Goal: Information Seeking & Learning: Compare options

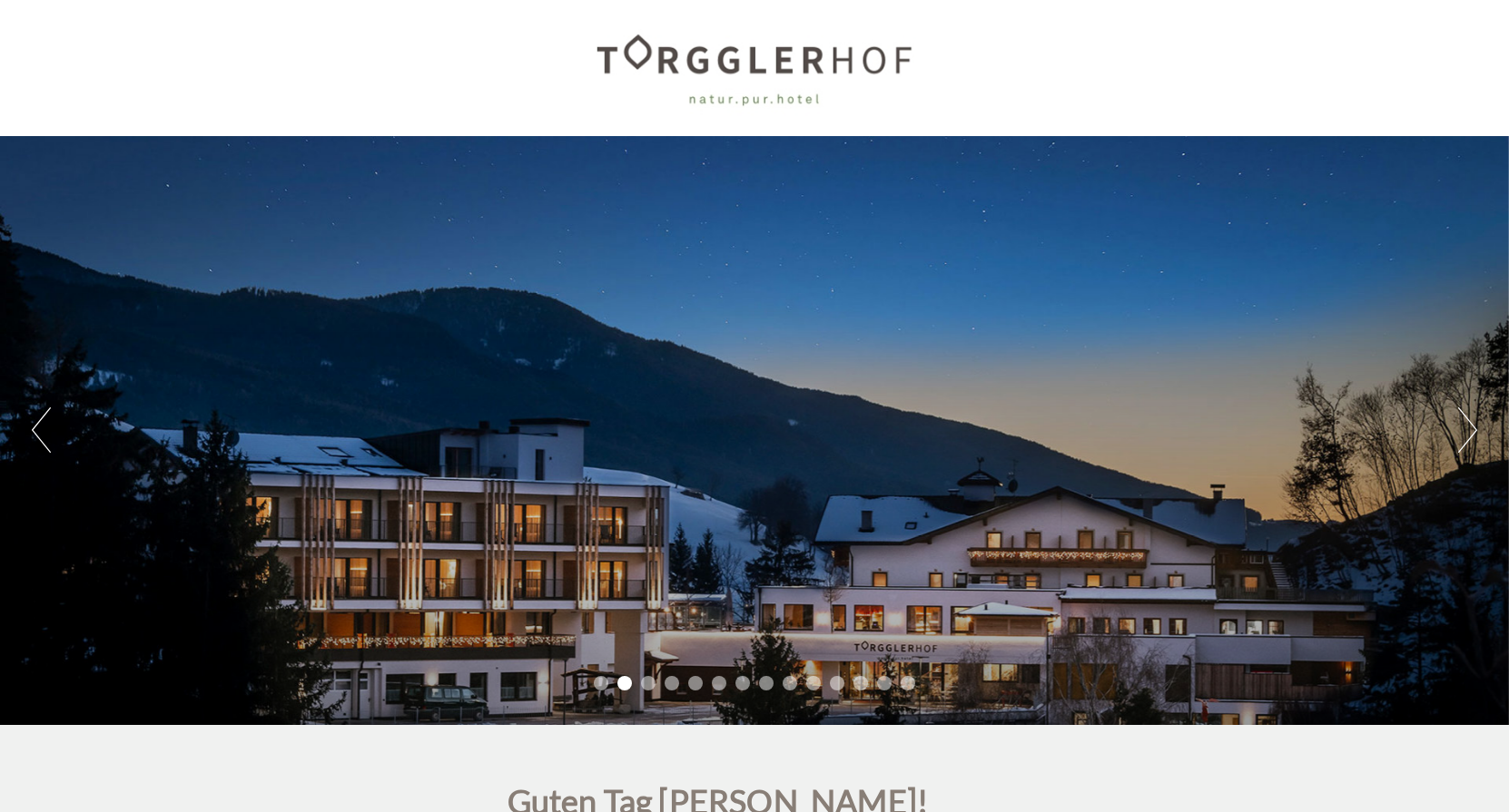
click at [650, 686] on li "3" at bounding box center [648, 682] width 14 height 14
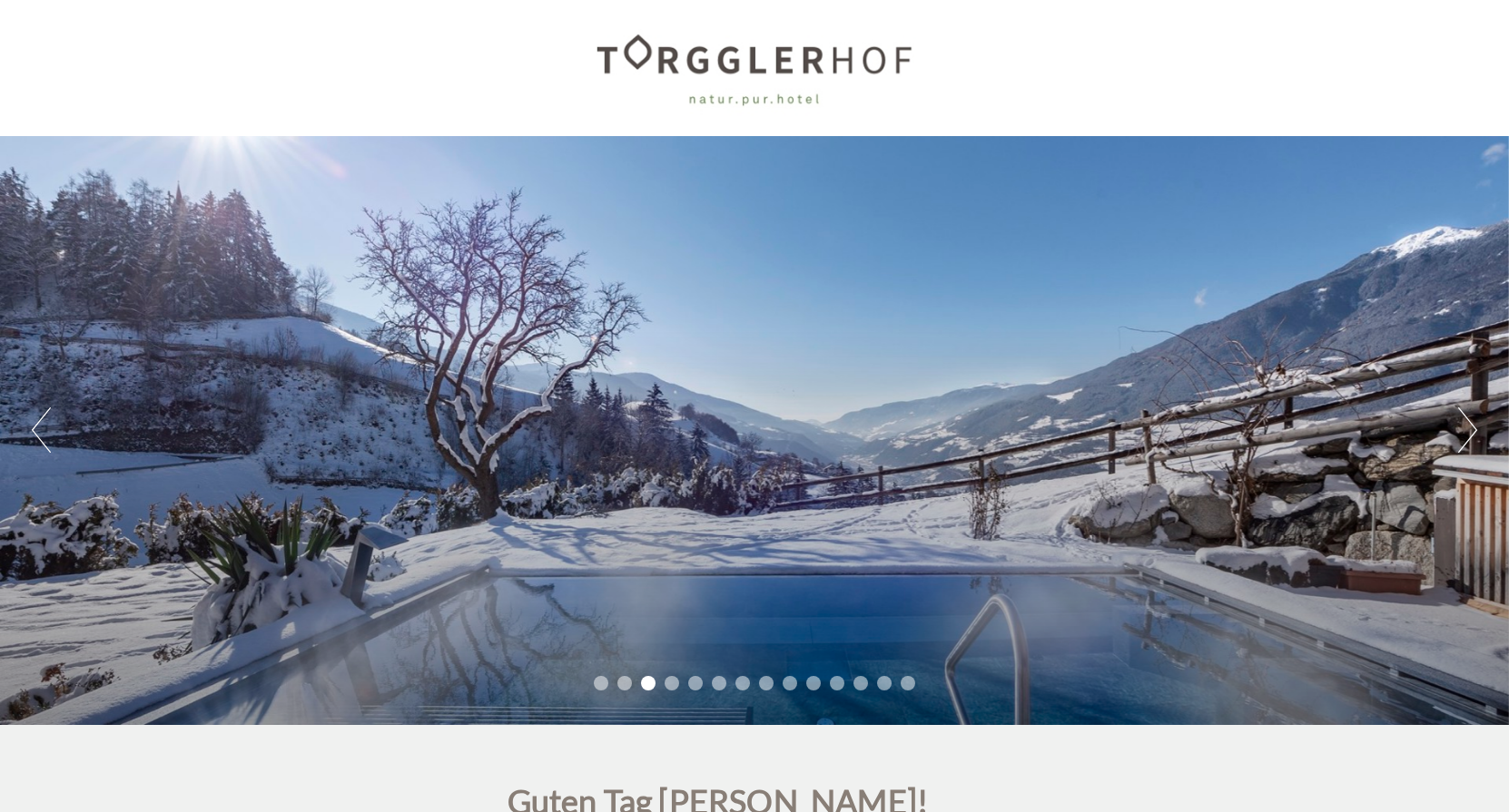
click at [671, 687] on li "4" at bounding box center [671, 682] width 14 height 14
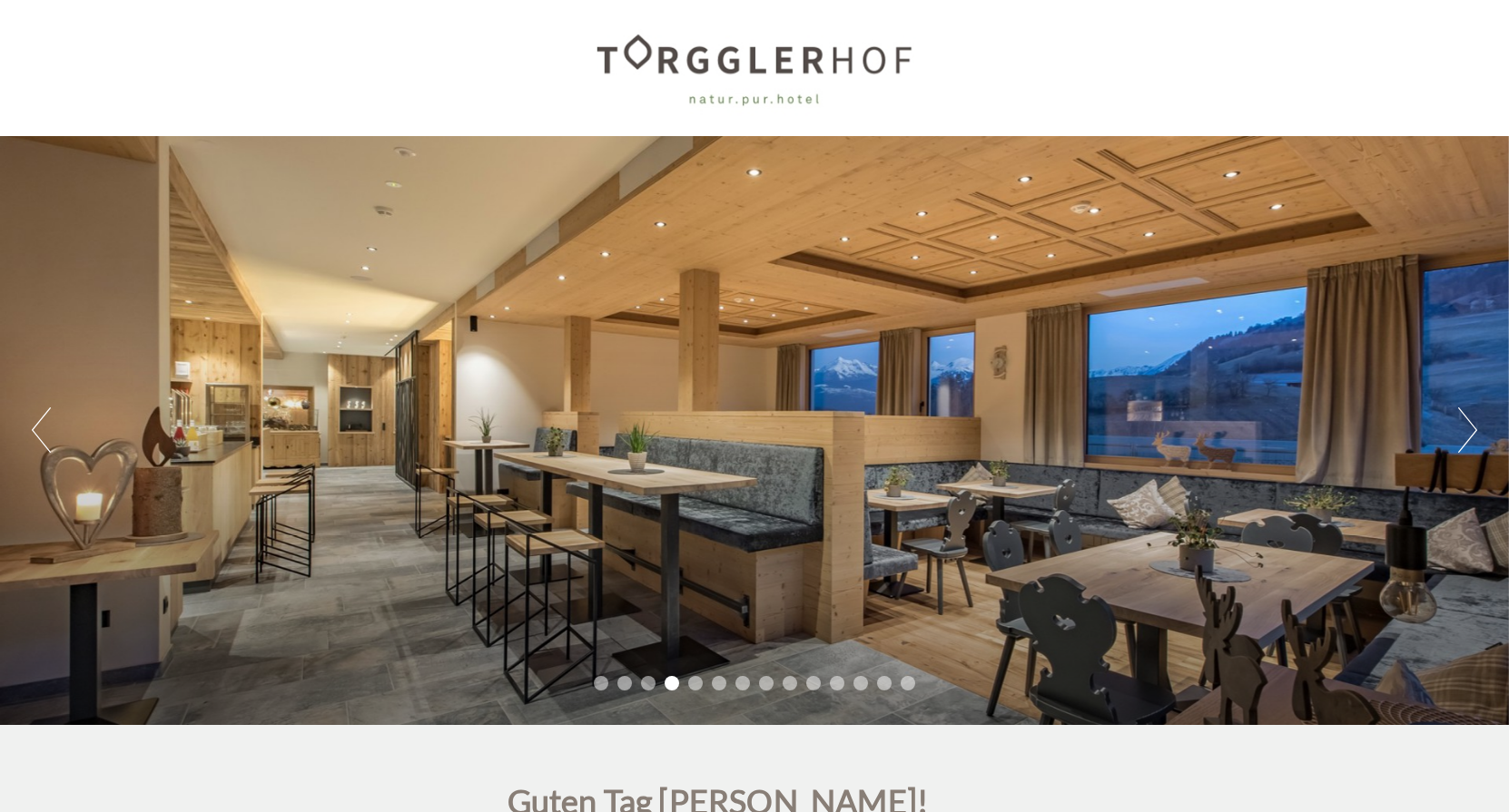
click at [692, 685] on li "5" at bounding box center [695, 682] width 14 height 14
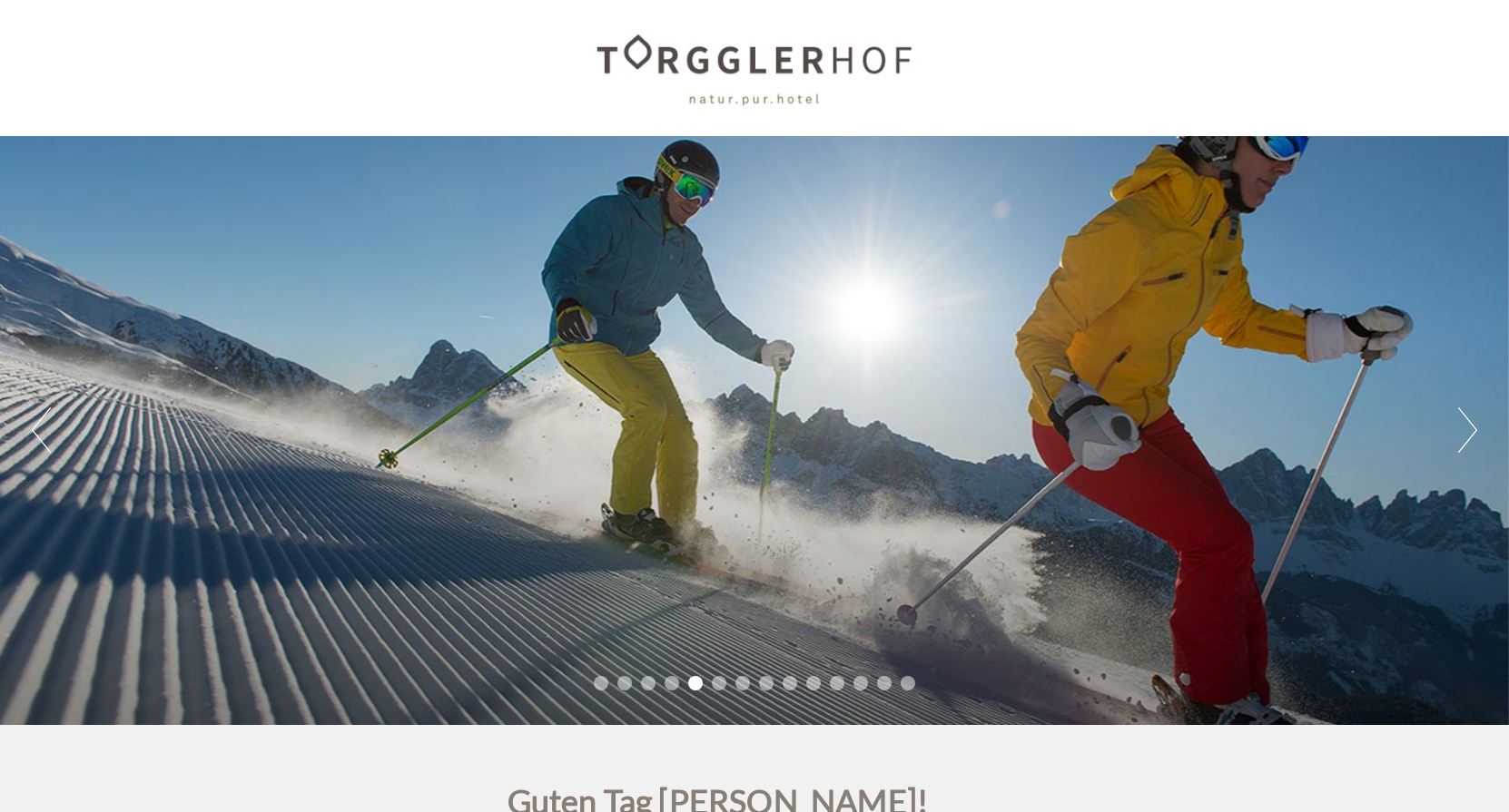
click at [716, 687] on li "6" at bounding box center [718, 682] width 14 height 14
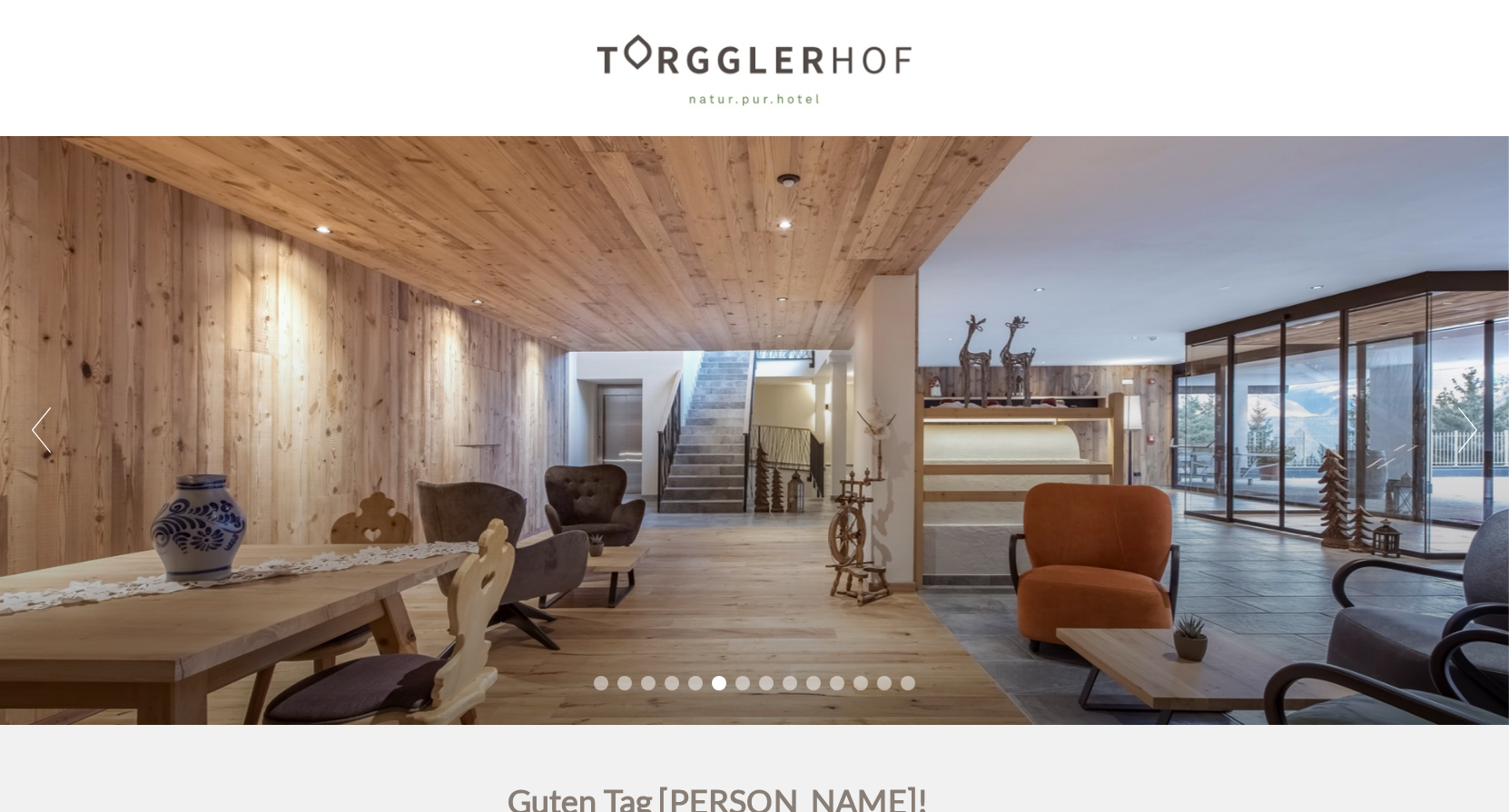
click at [744, 685] on li "7" at bounding box center [742, 682] width 14 height 14
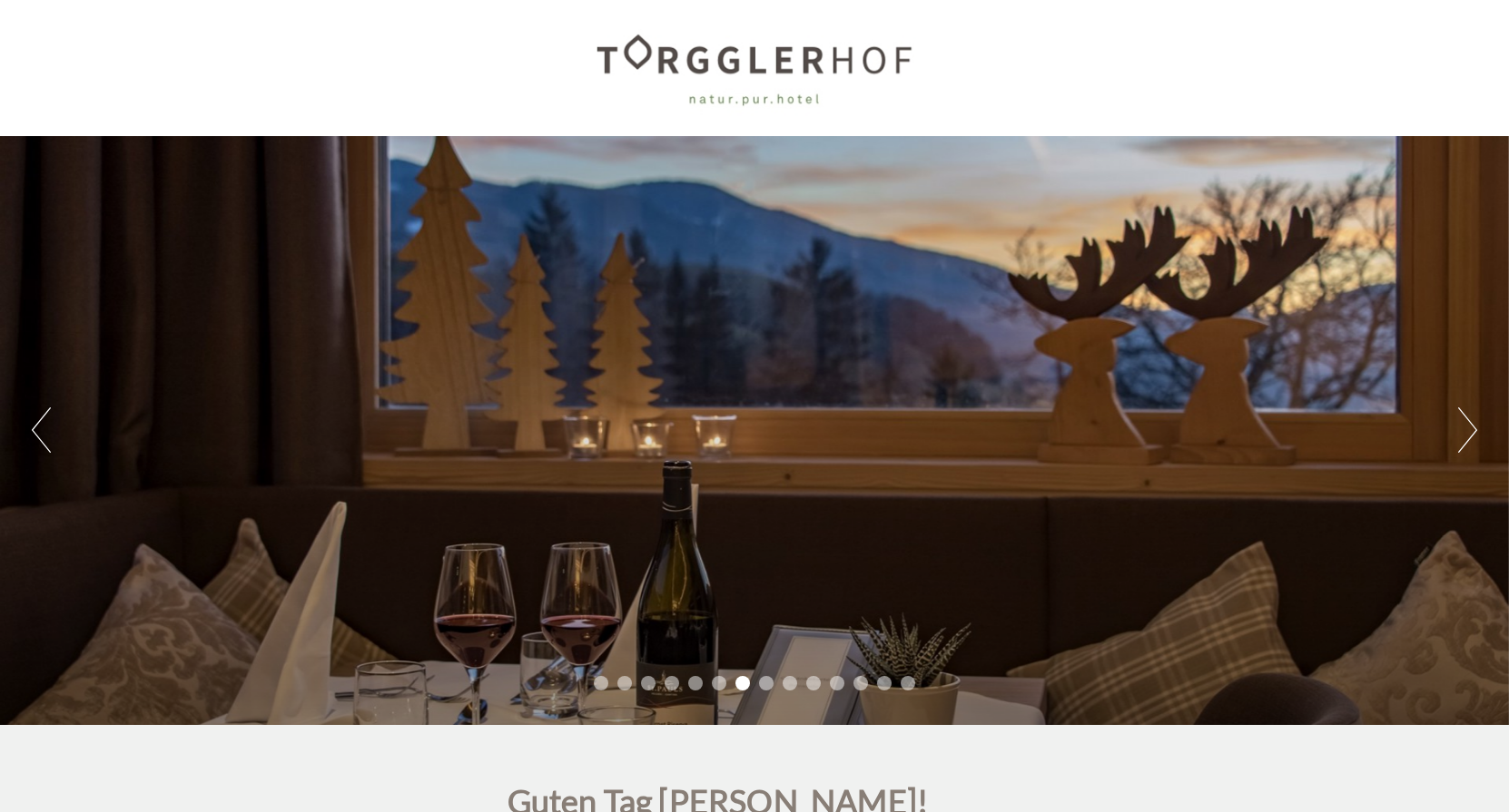
click at [762, 686] on li "8" at bounding box center [765, 682] width 14 height 14
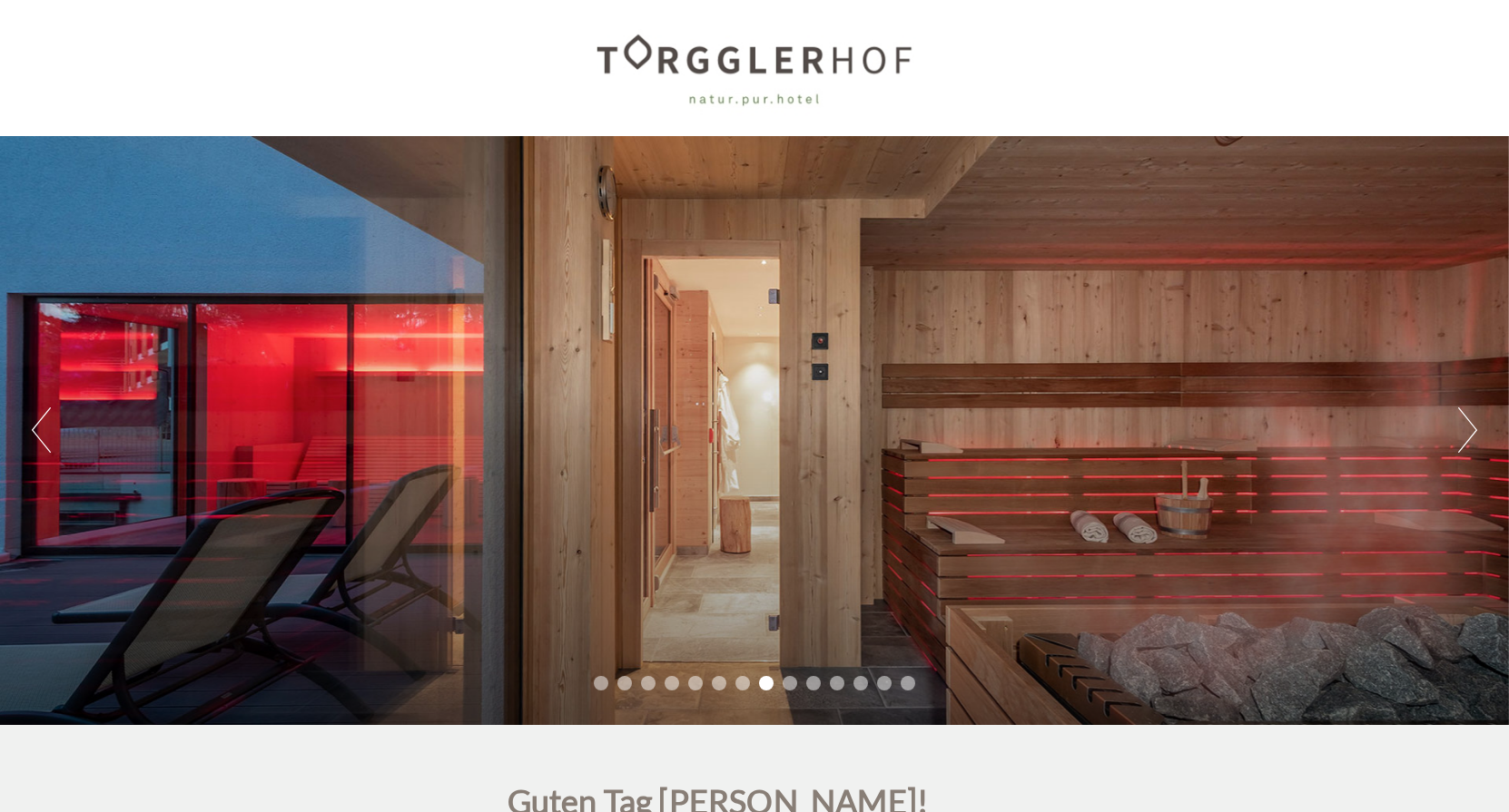
click at [789, 686] on li "9" at bounding box center [789, 682] width 14 height 14
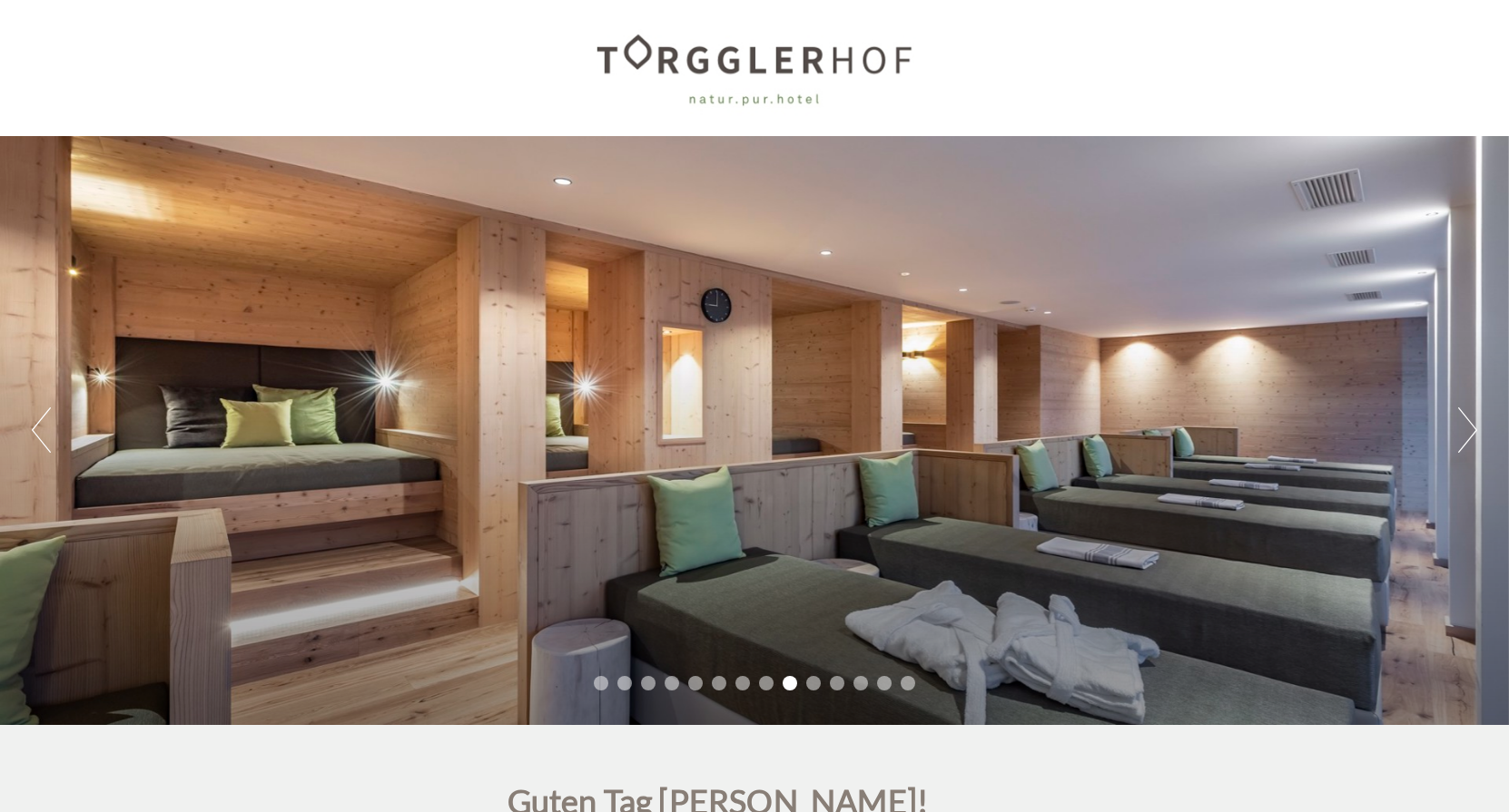
click at [818, 684] on li "10" at bounding box center [813, 682] width 14 height 14
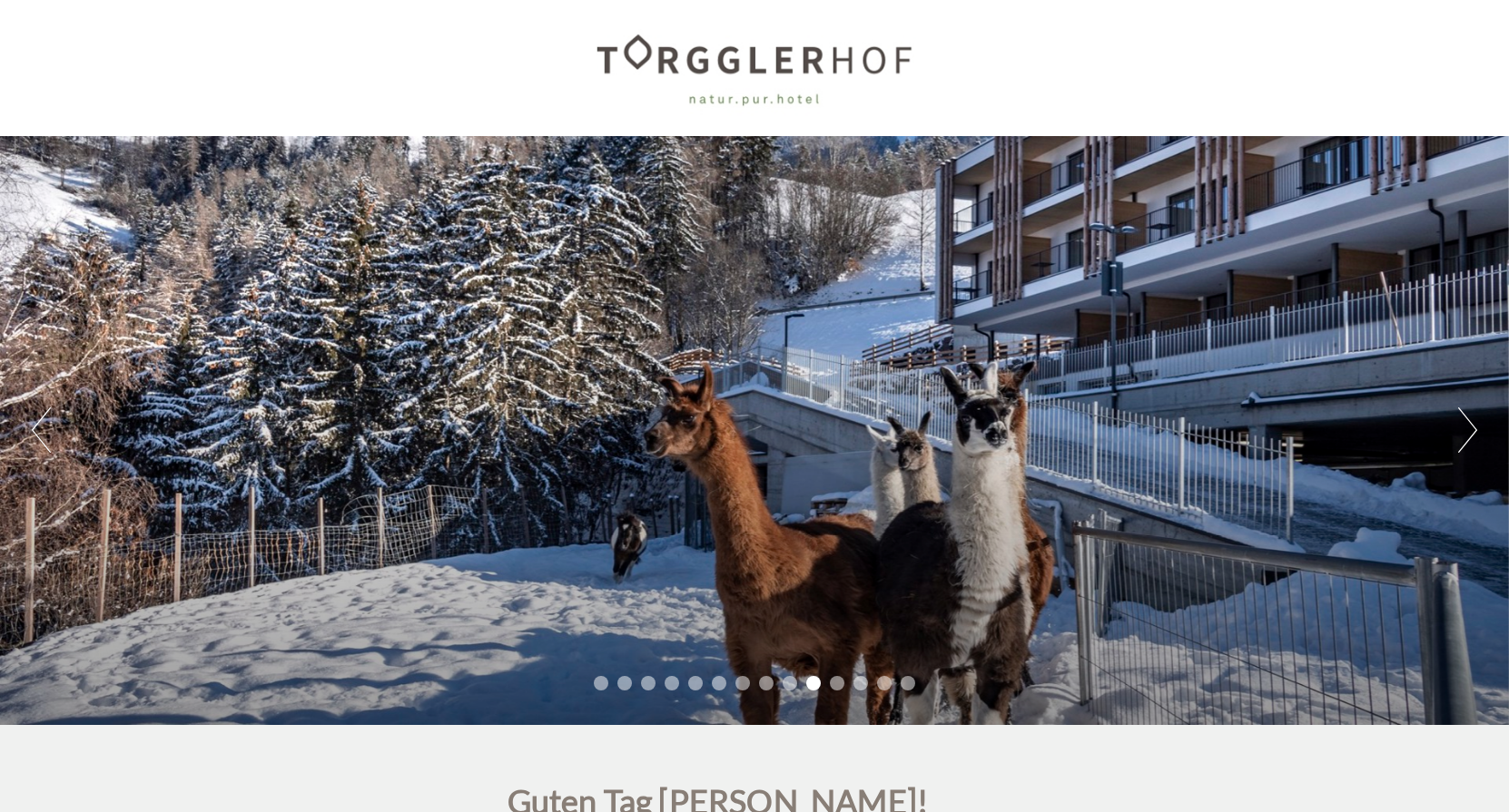
click at [838, 685] on li "11" at bounding box center [837, 682] width 14 height 14
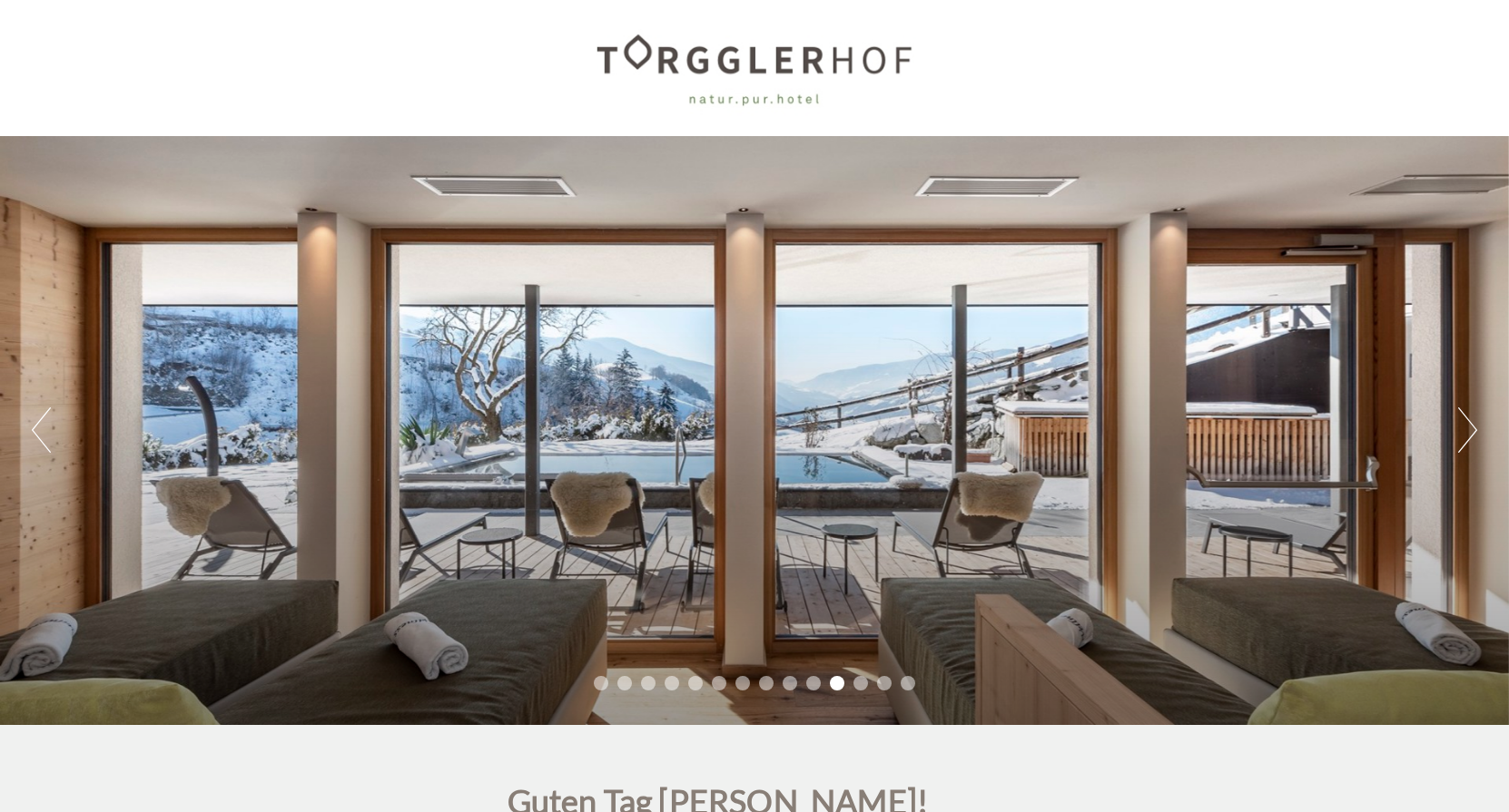
click at [856, 686] on li "12" at bounding box center [860, 682] width 14 height 14
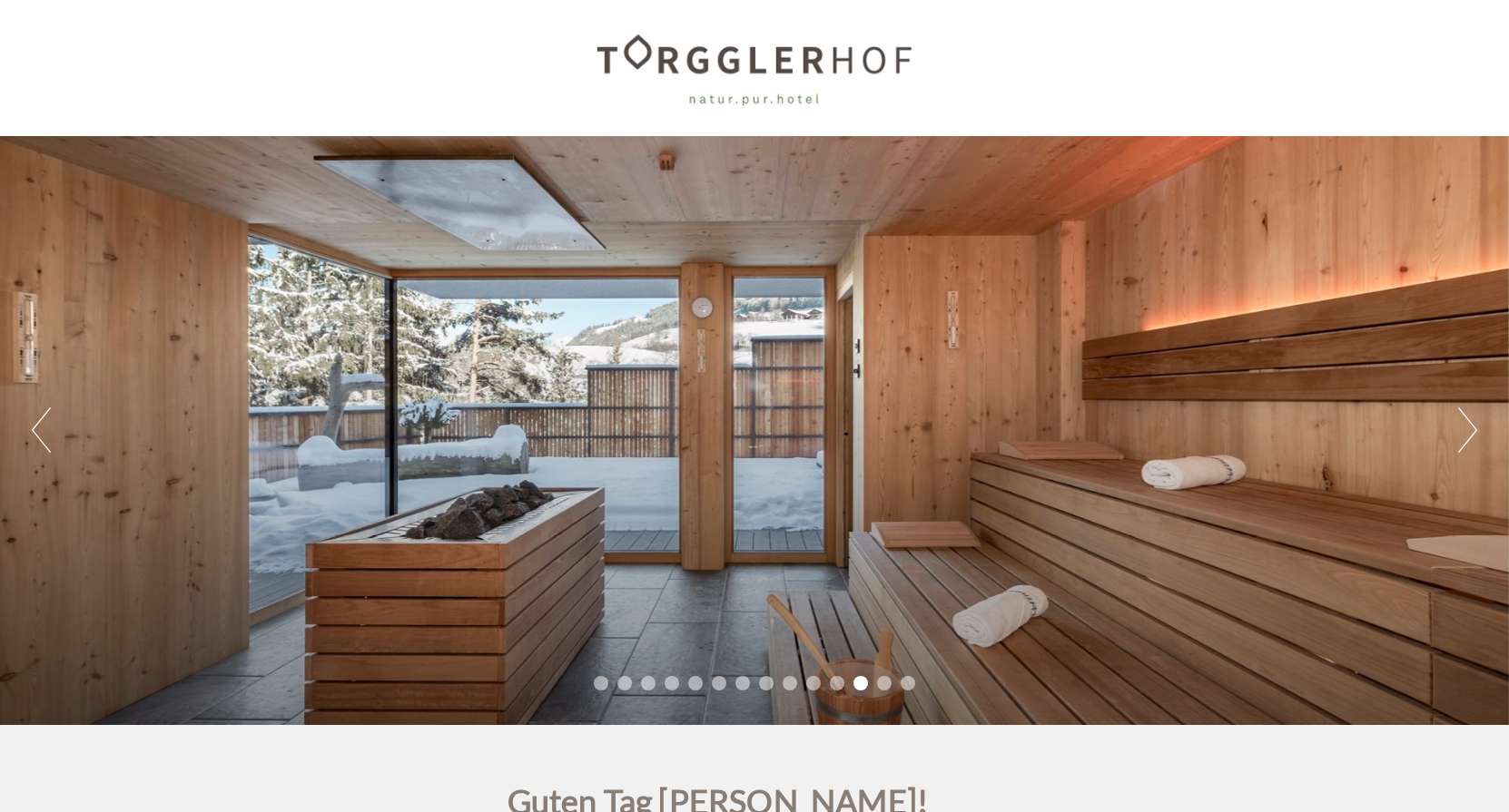
click at [882, 685] on li "13" at bounding box center [884, 682] width 14 height 14
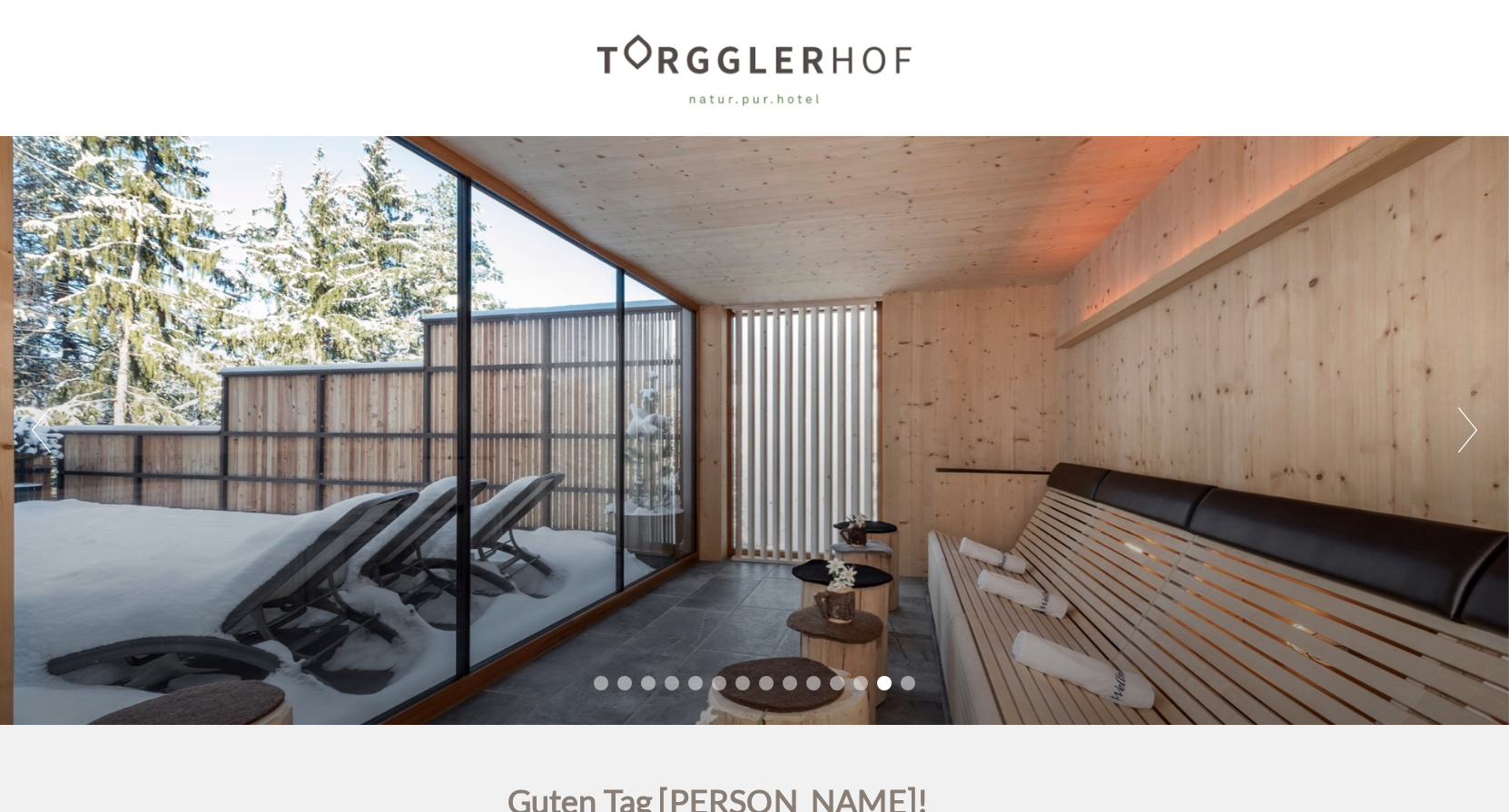
click at [908, 682] on li "14" at bounding box center [907, 682] width 14 height 14
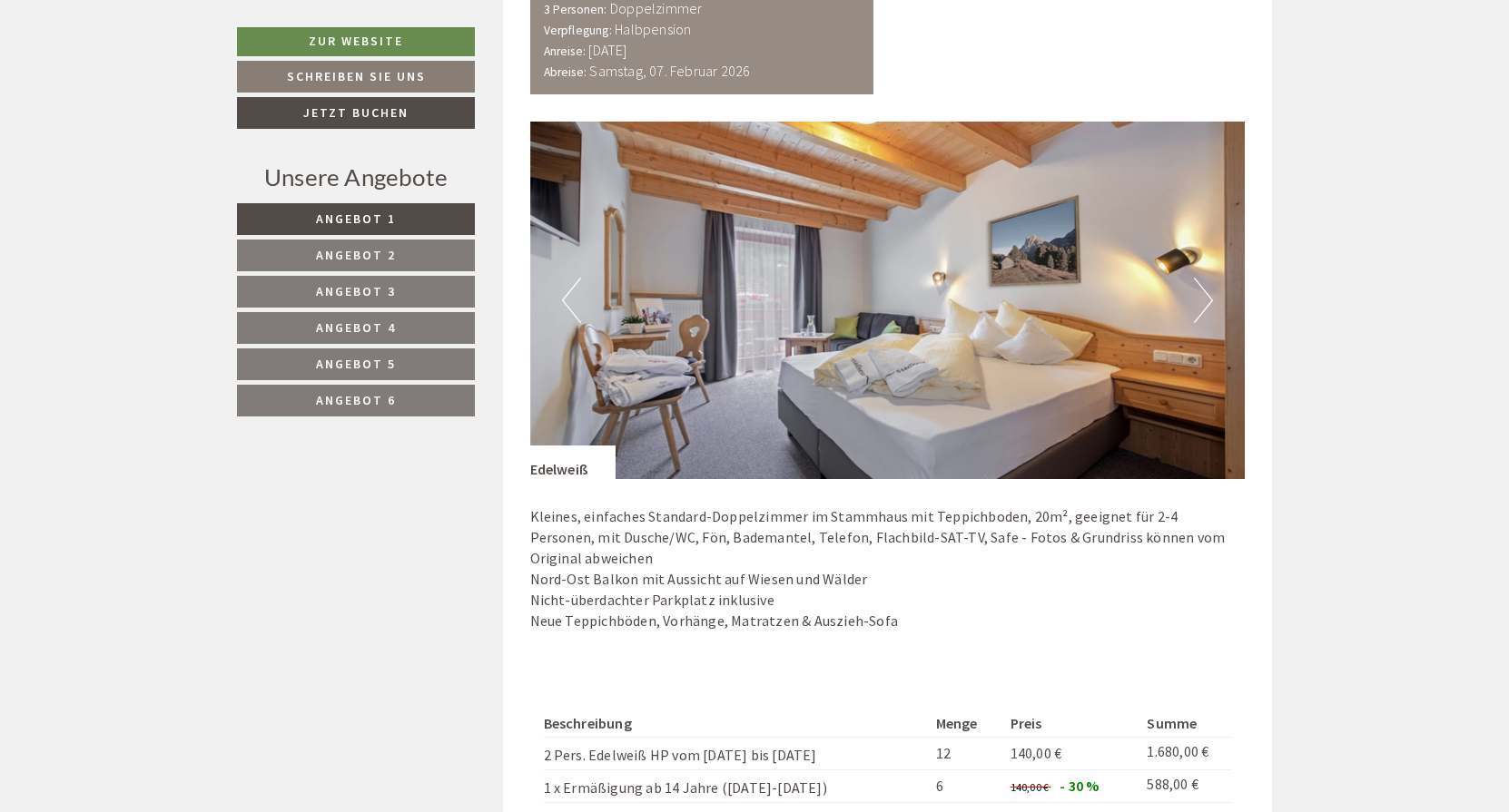
scroll to position [2361, 0]
click at [1201, 287] on button "Next" at bounding box center [1203, 299] width 19 height 45
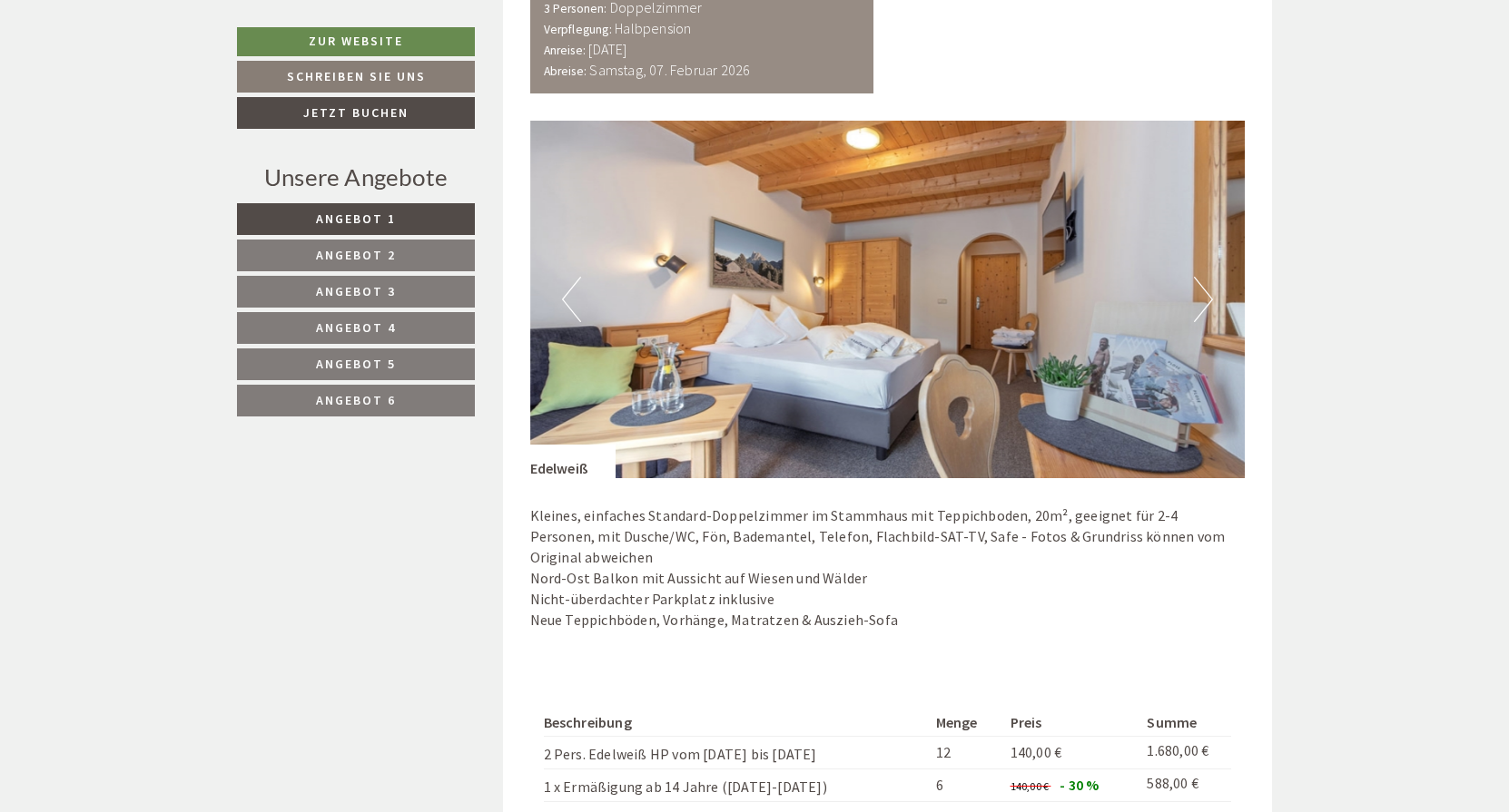
click at [1201, 287] on button "Next" at bounding box center [1203, 299] width 19 height 45
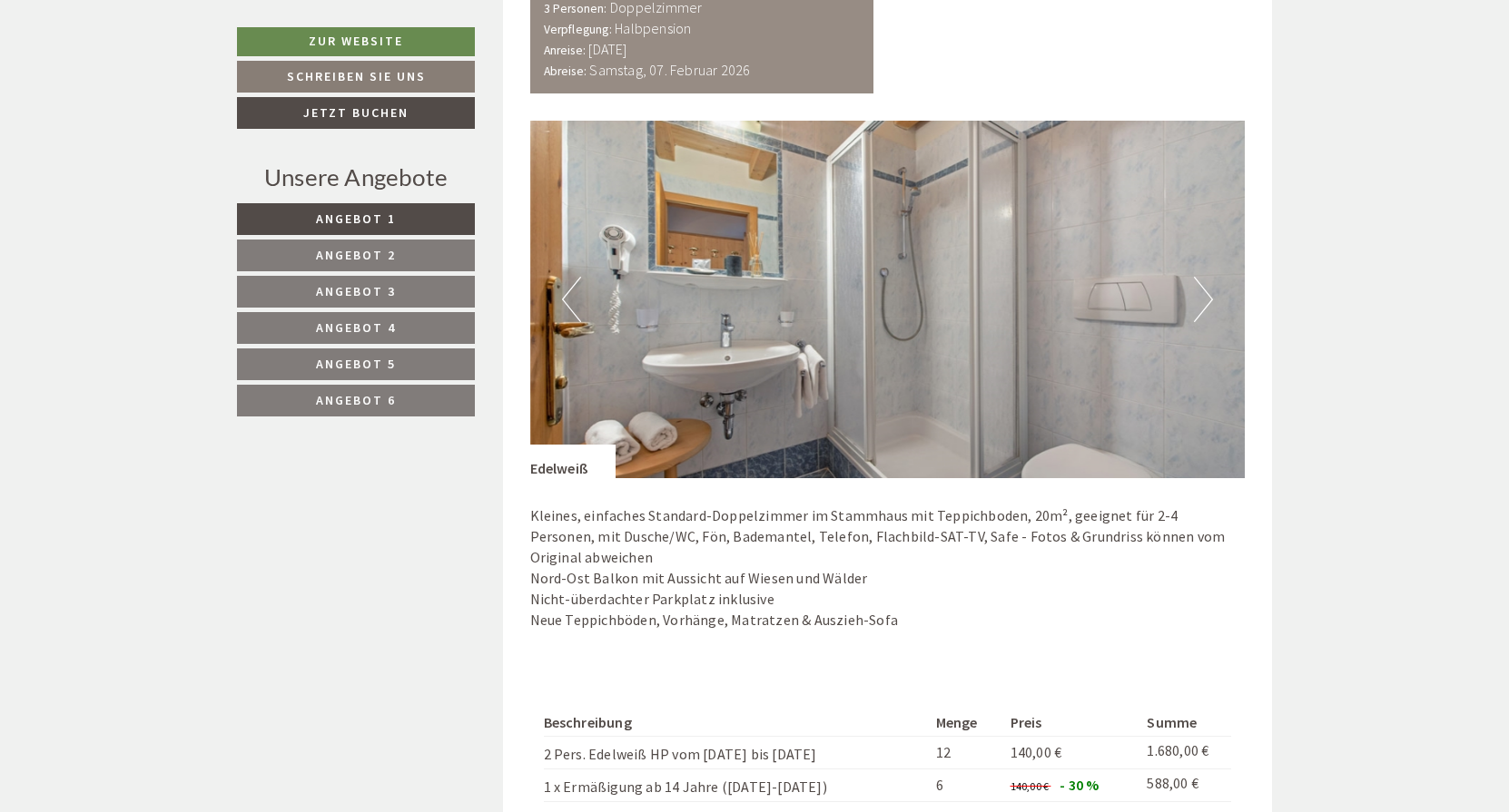
click at [1201, 286] on button "Next" at bounding box center [1203, 299] width 19 height 45
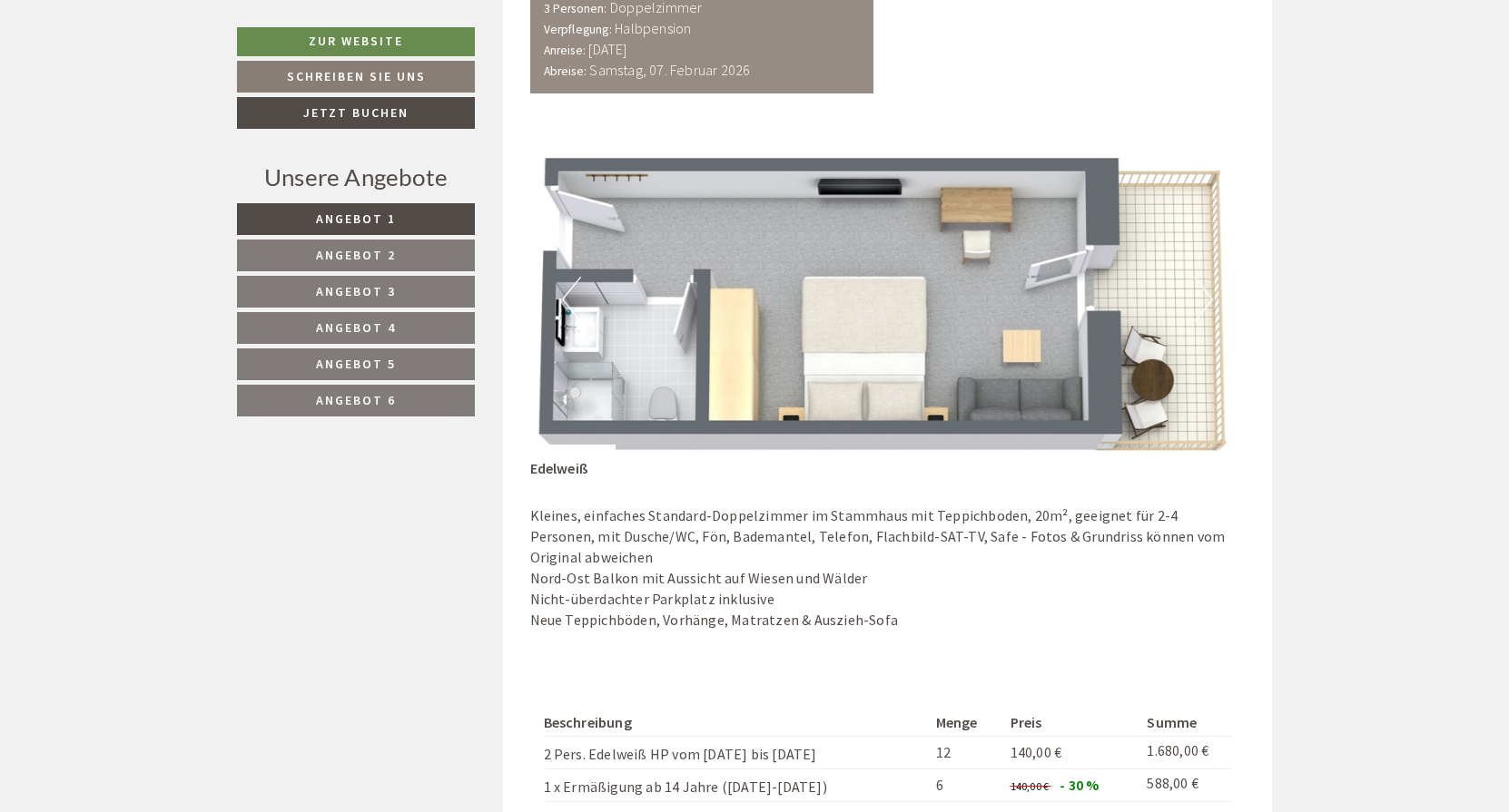
click at [1200, 288] on button "Next" at bounding box center [1203, 299] width 19 height 45
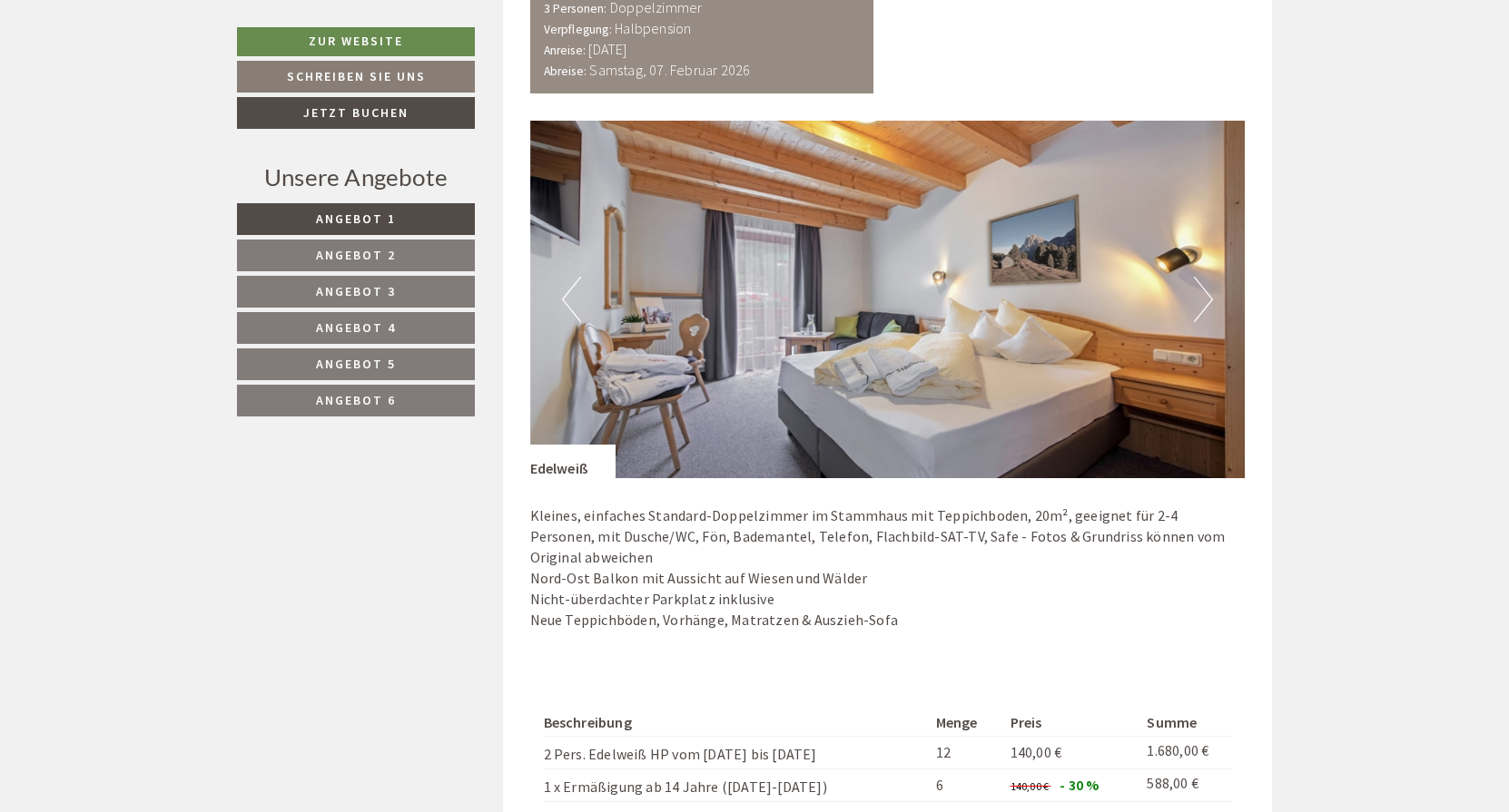
click at [1200, 288] on button "Next" at bounding box center [1203, 299] width 19 height 45
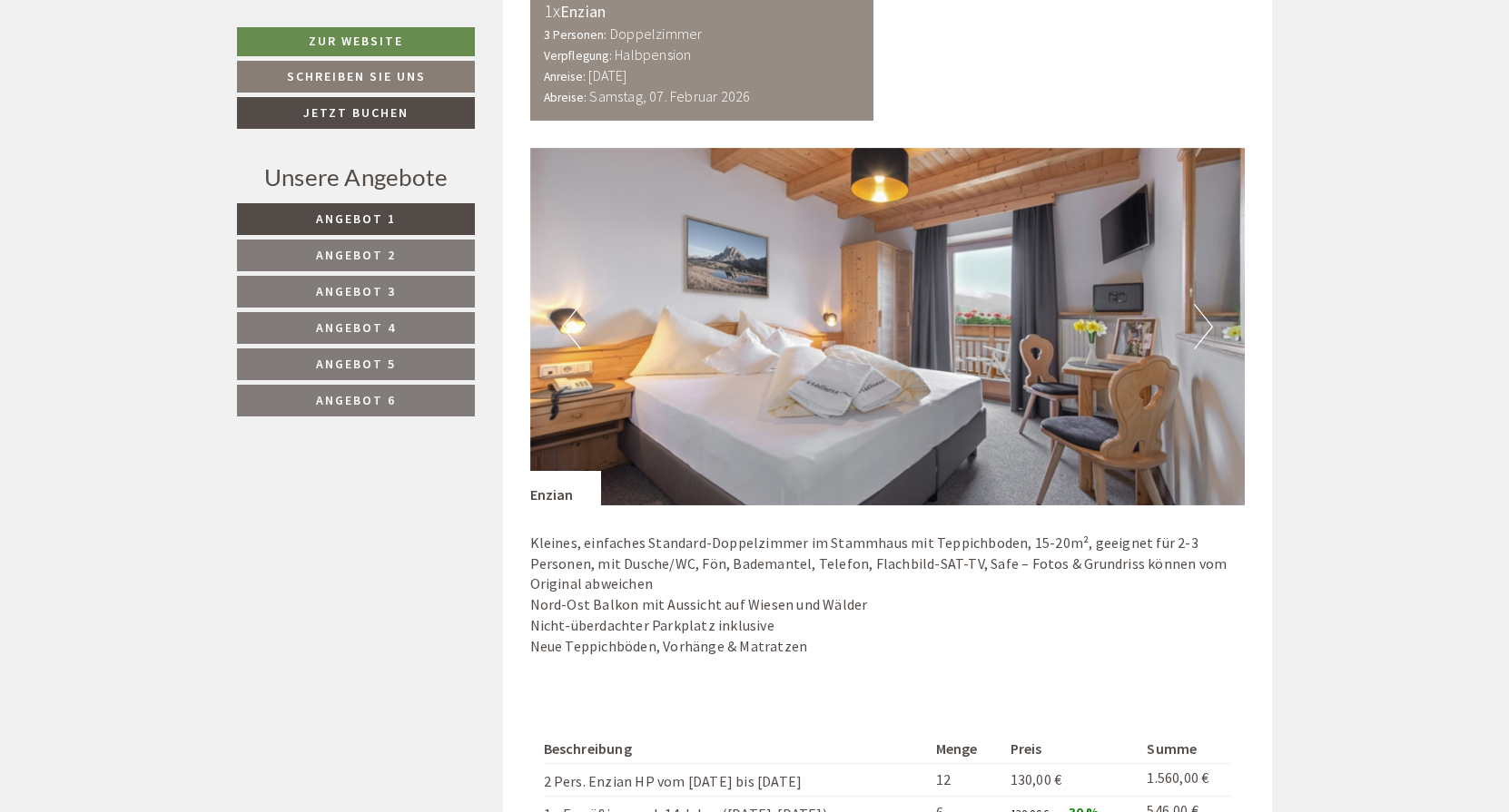
scroll to position [1145, 0]
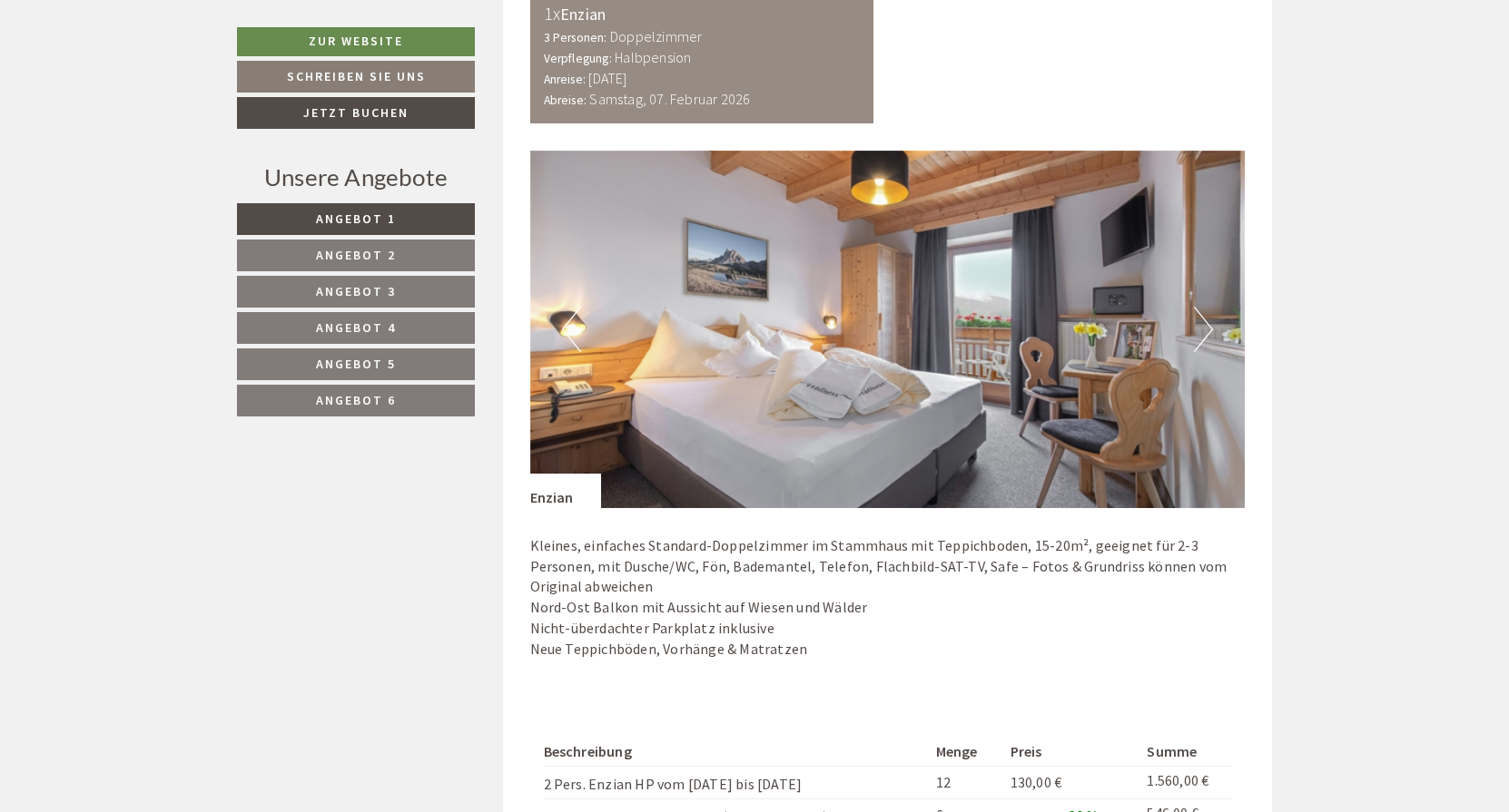
click at [1206, 327] on button "Next" at bounding box center [1203, 329] width 19 height 45
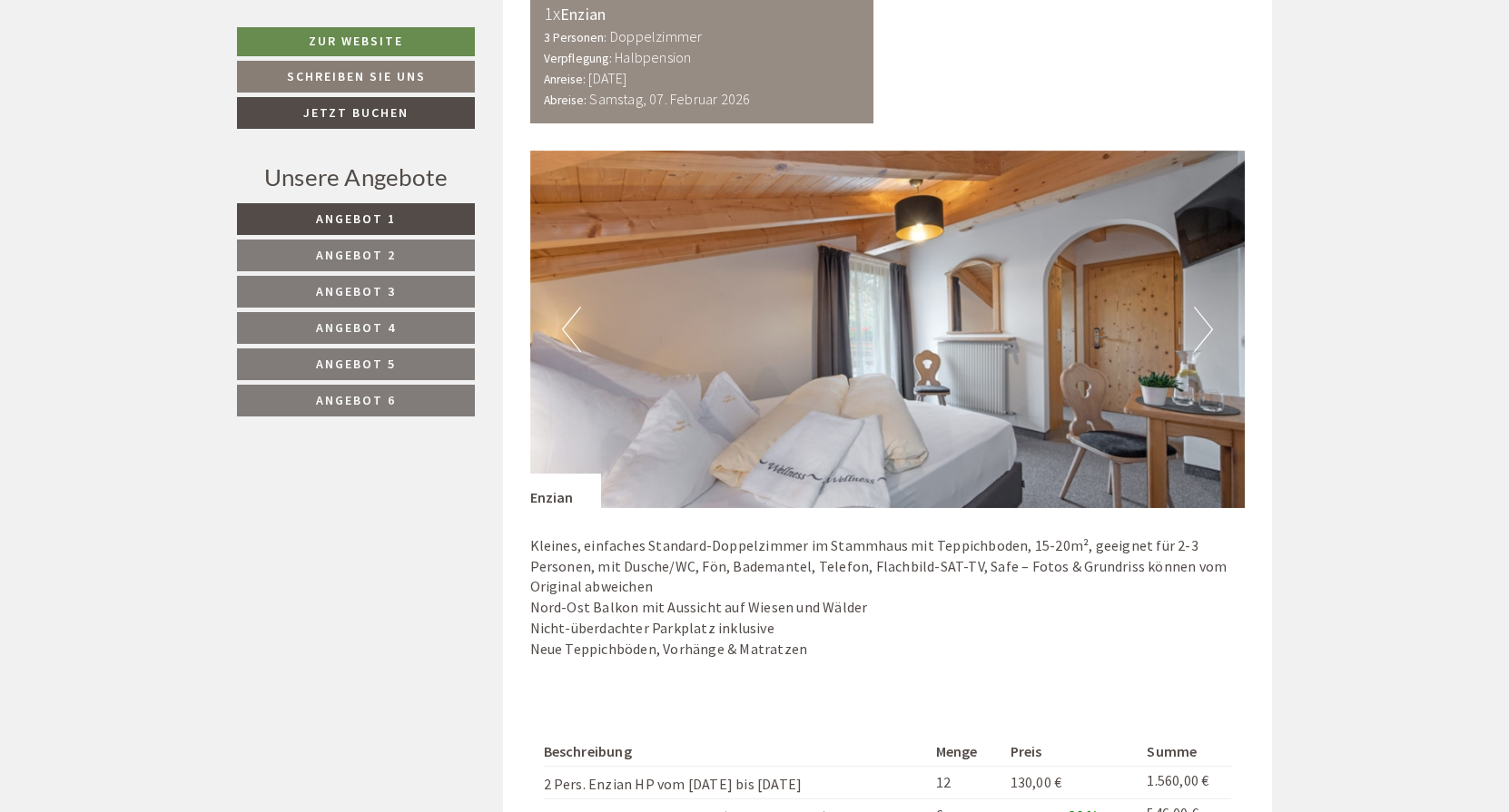
click at [1206, 327] on button "Next" at bounding box center [1203, 329] width 19 height 45
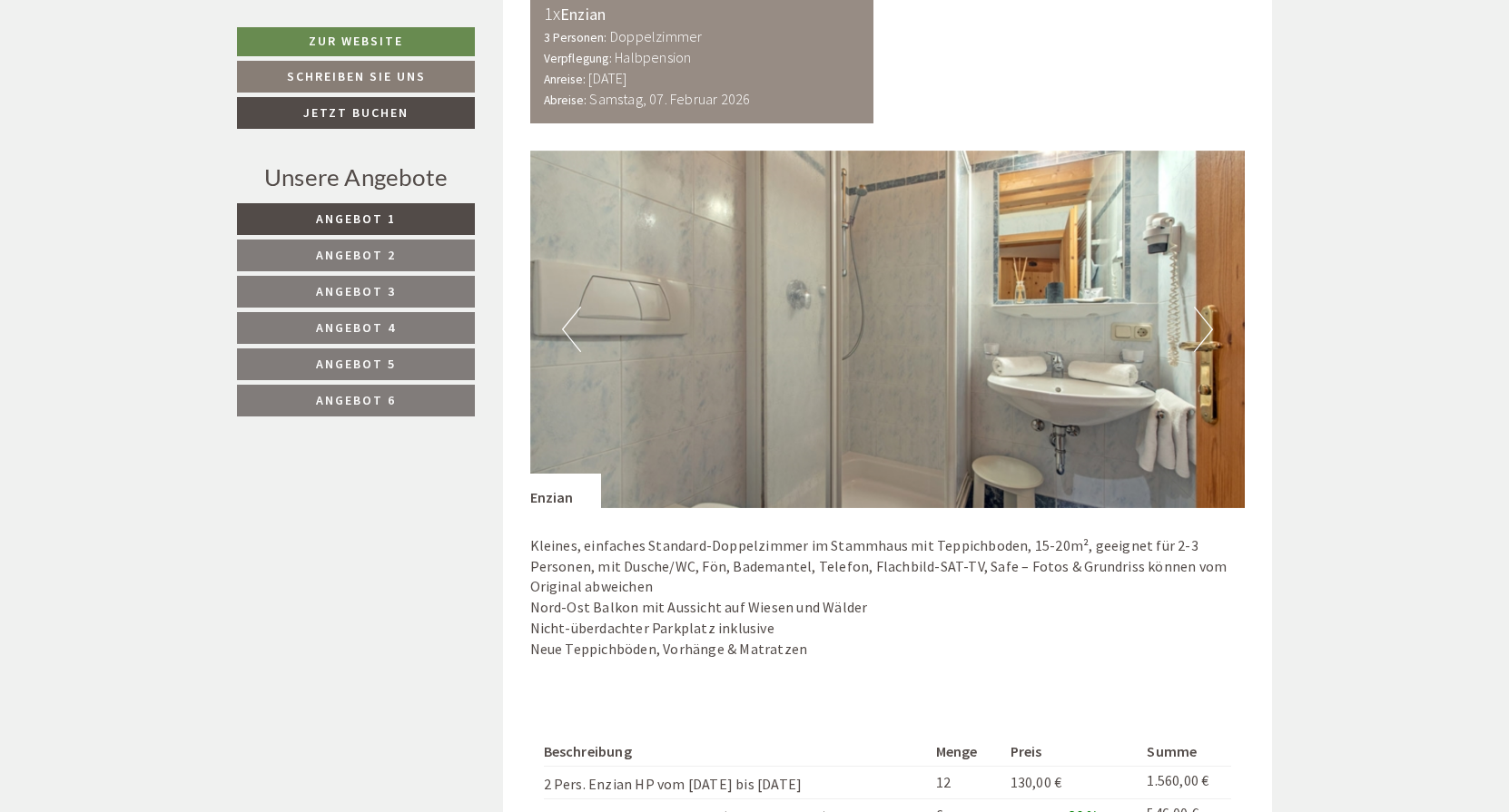
click at [1206, 327] on button "Next" at bounding box center [1203, 329] width 19 height 45
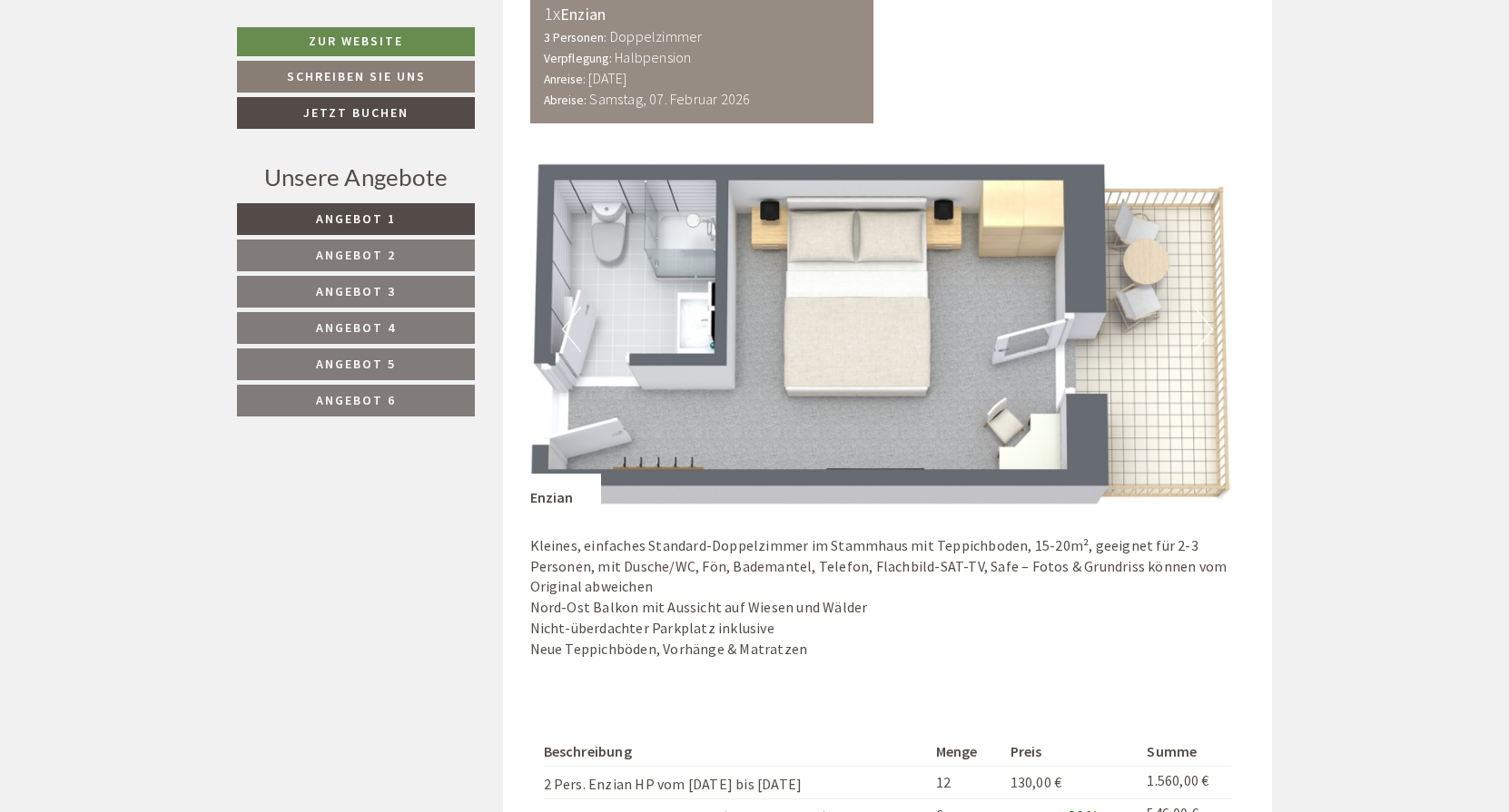
click at [1209, 327] on button "Next" at bounding box center [1203, 329] width 19 height 45
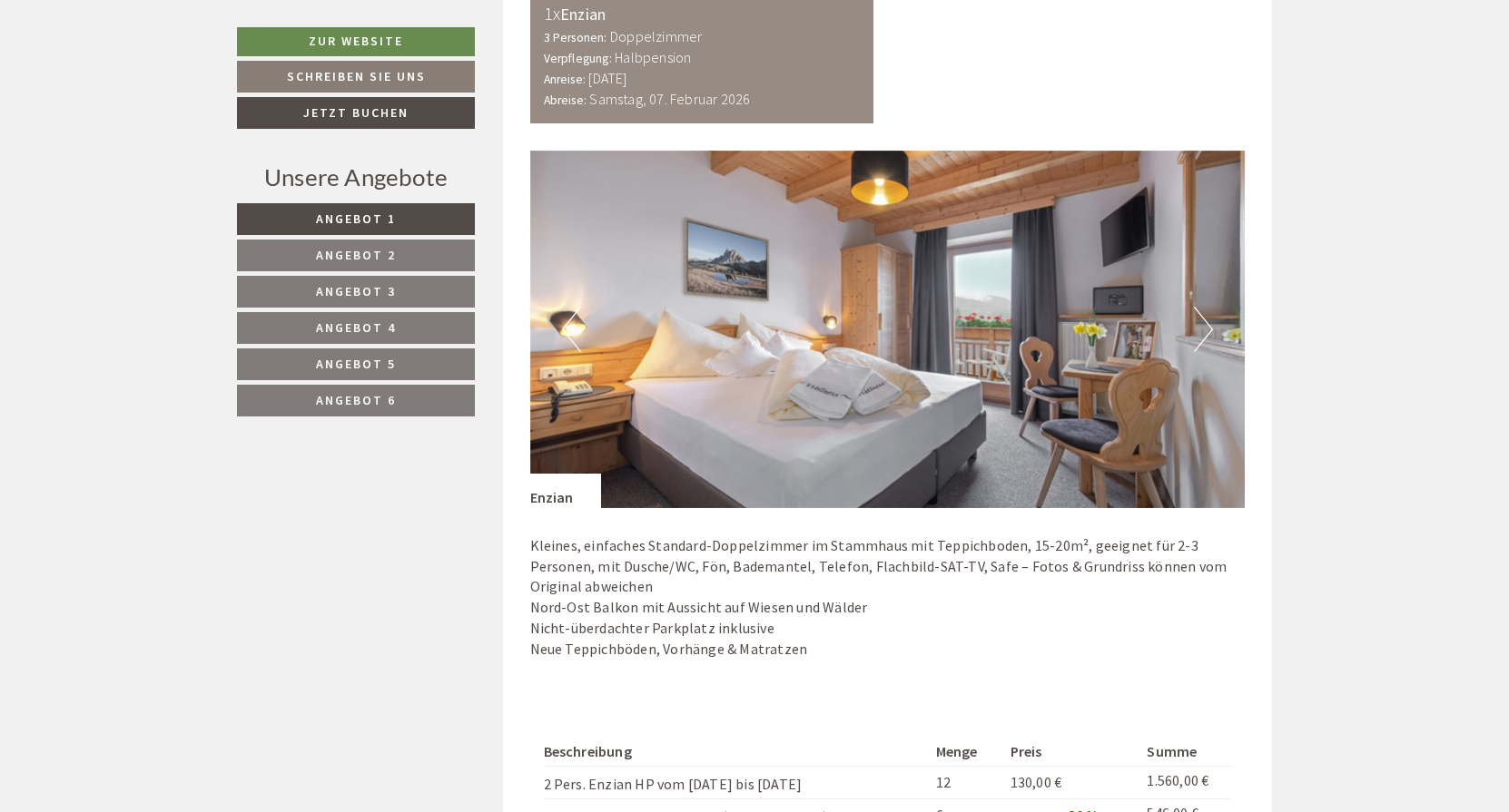
click at [1209, 327] on button "Next" at bounding box center [1203, 329] width 19 height 45
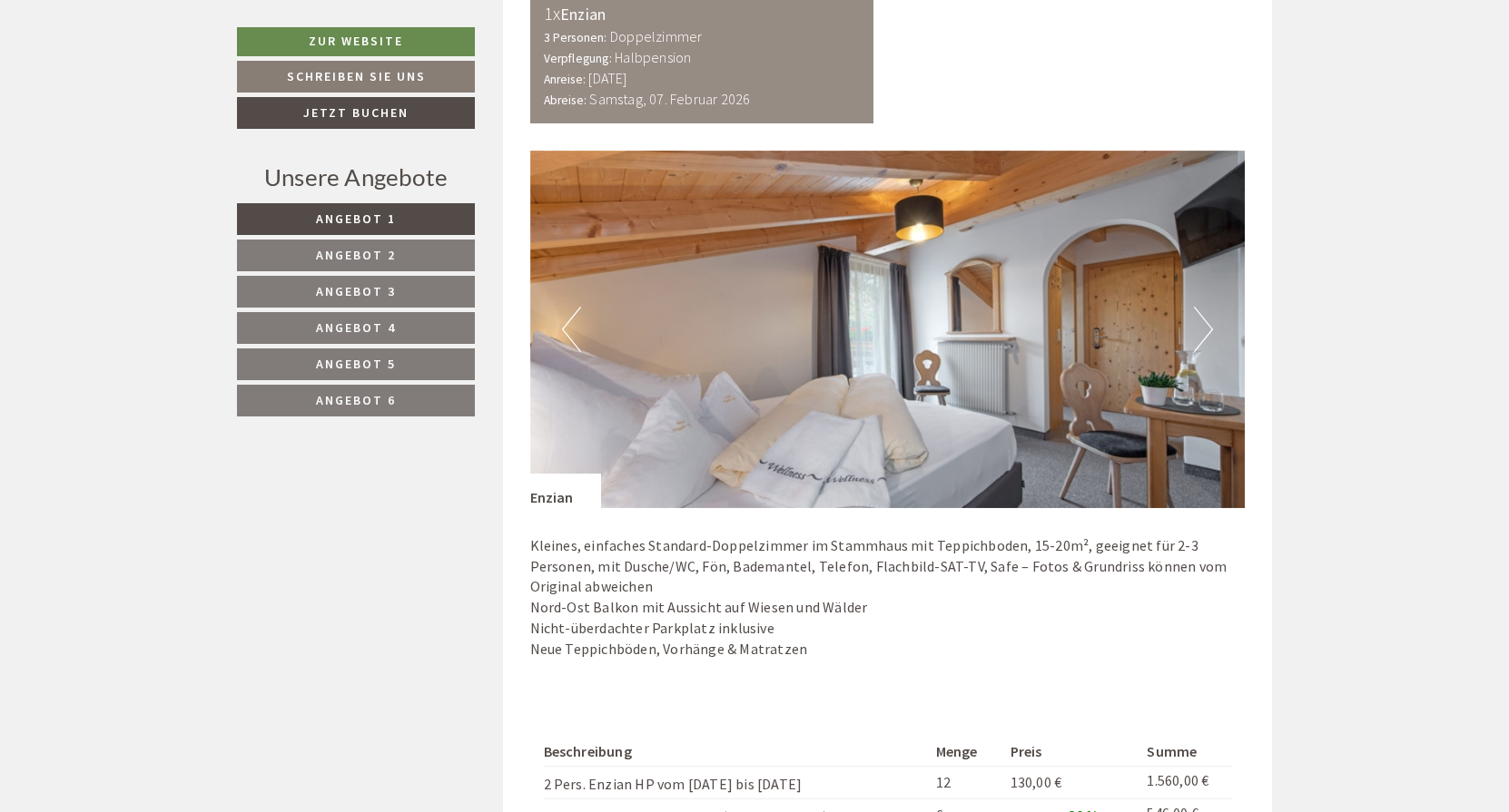
click at [1209, 327] on button "Next" at bounding box center [1203, 329] width 19 height 45
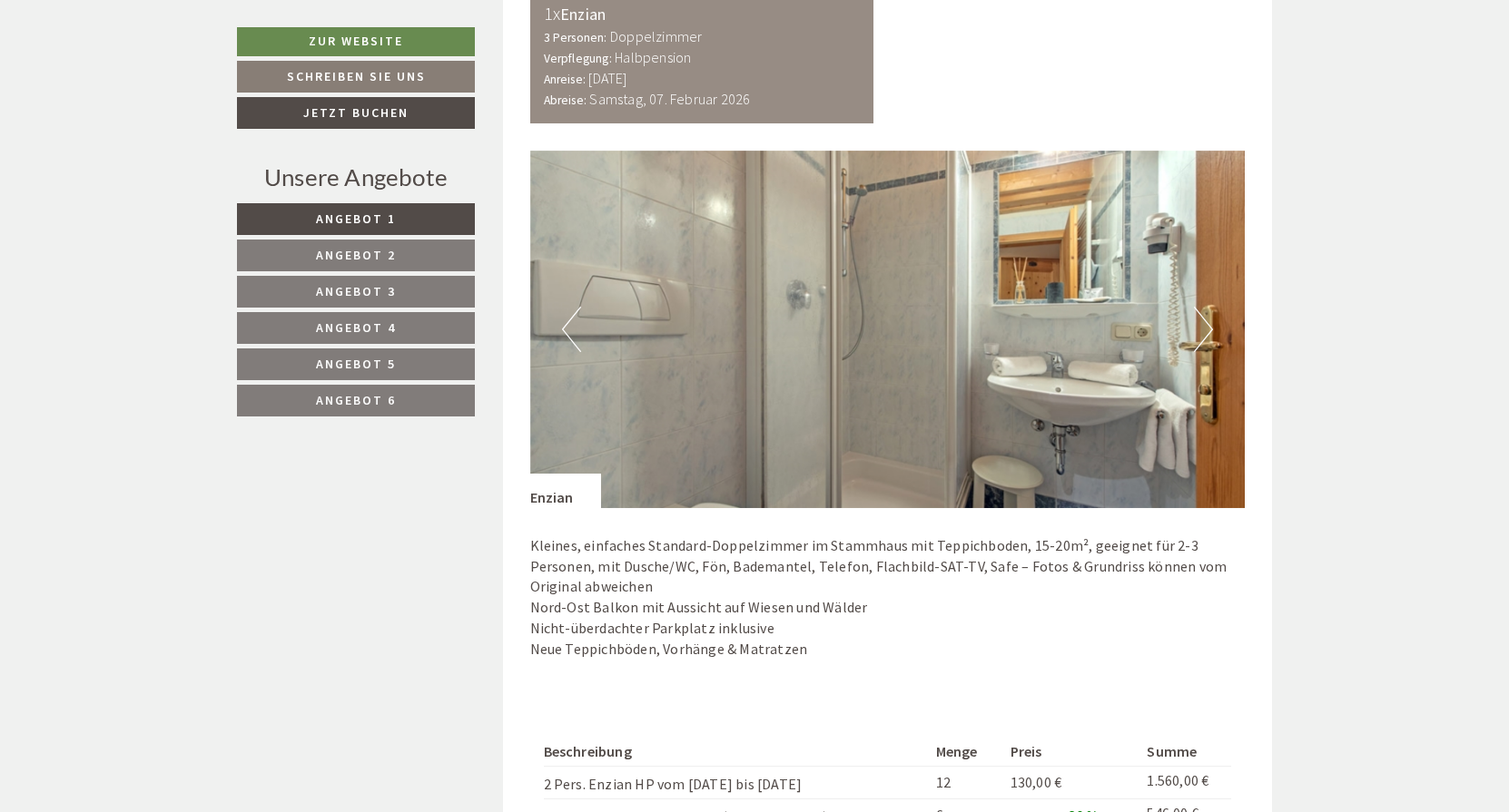
click at [1209, 327] on button "Next" at bounding box center [1203, 329] width 19 height 45
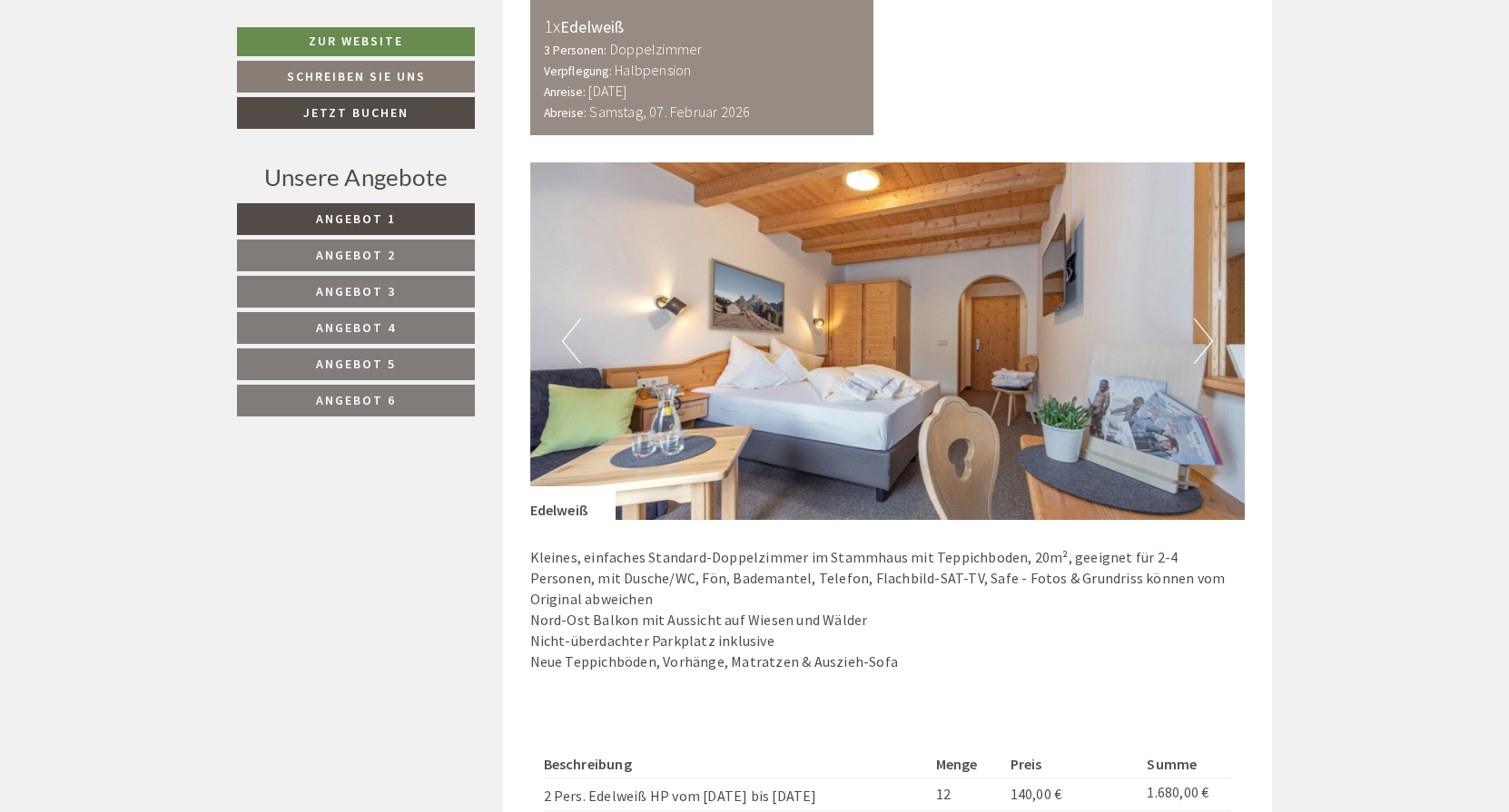
scroll to position [2337, 0]
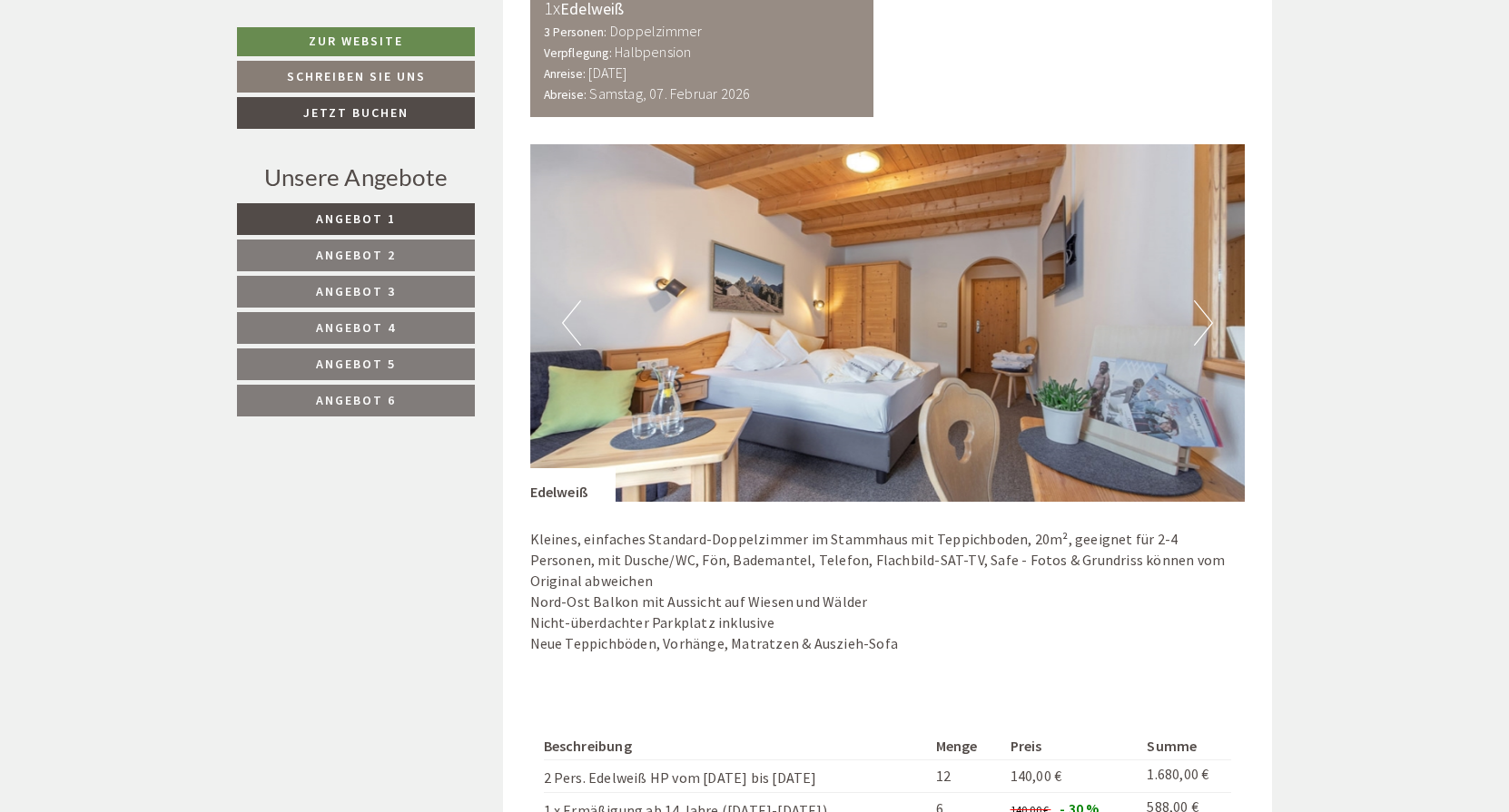
click at [1207, 309] on button "Next" at bounding box center [1203, 323] width 19 height 45
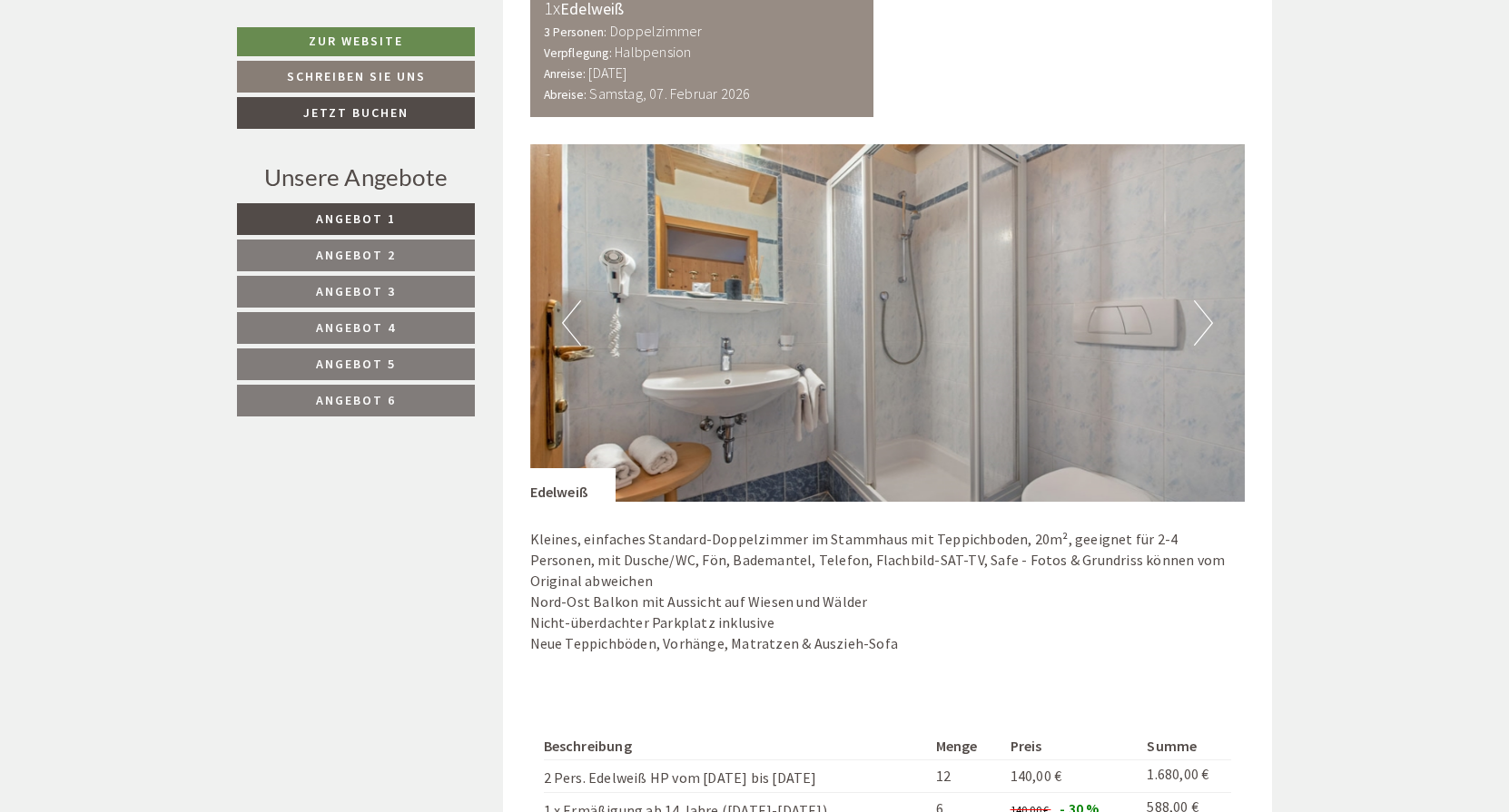
click at [1207, 309] on button "Next" at bounding box center [1203, 323] width 19 height 45
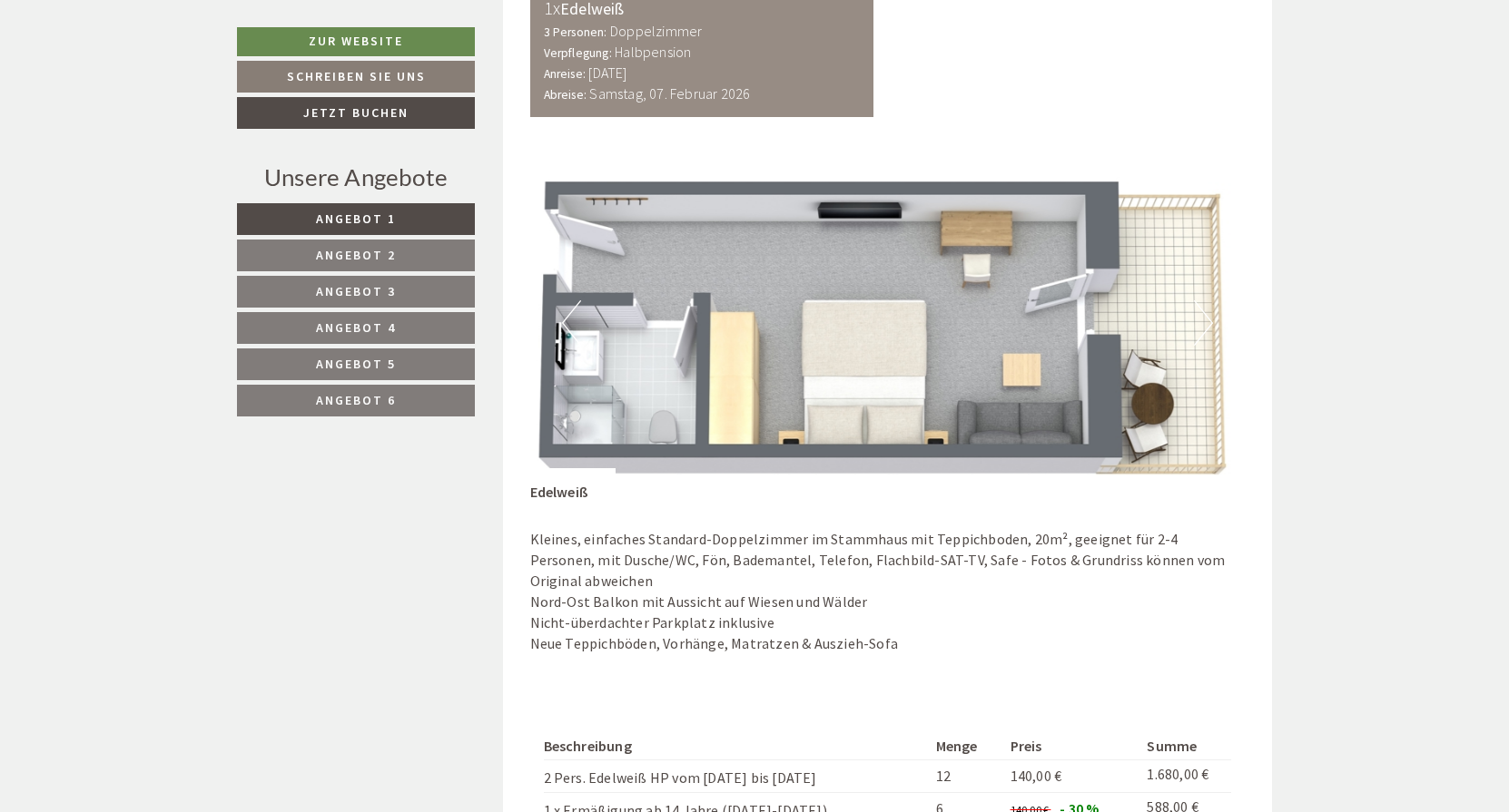
click at [400, 326] on link "Angebot 4" at bounding box center [355, 329] width 238 height 32
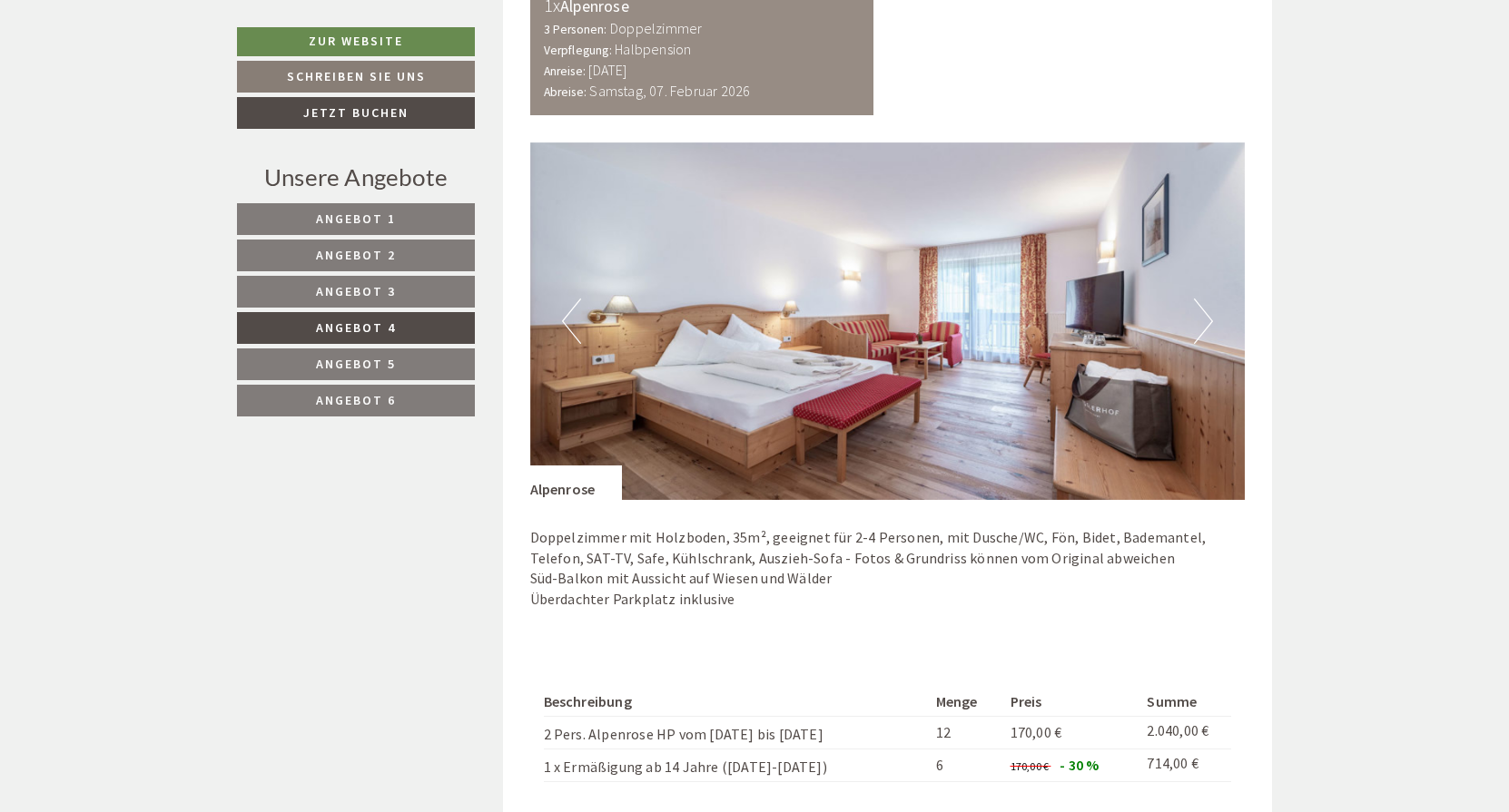
scroll to position [1157, 0]
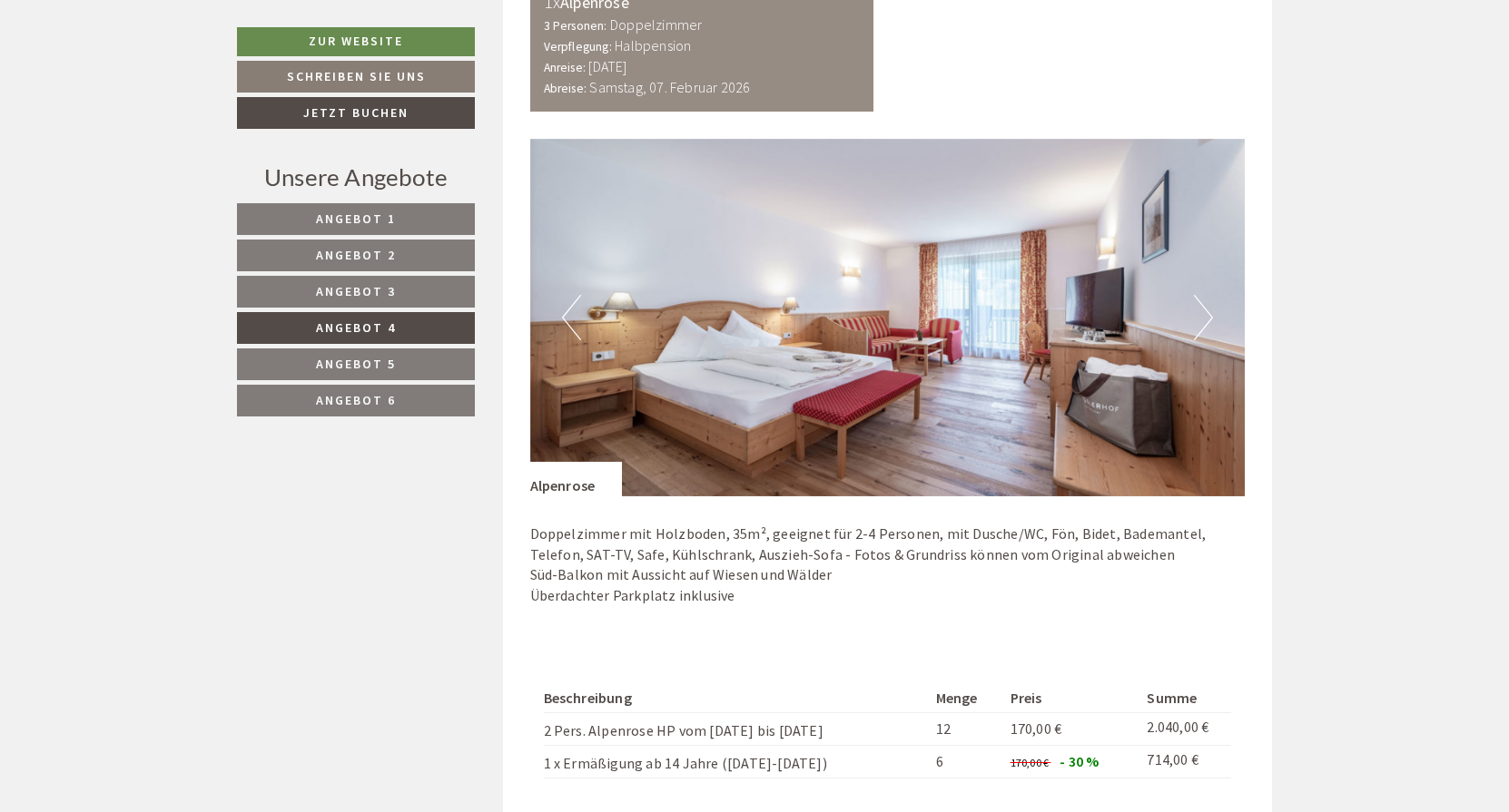
click at [1209, 312] on button "Next" at bounding box center [1203, 317] width 19 height 45
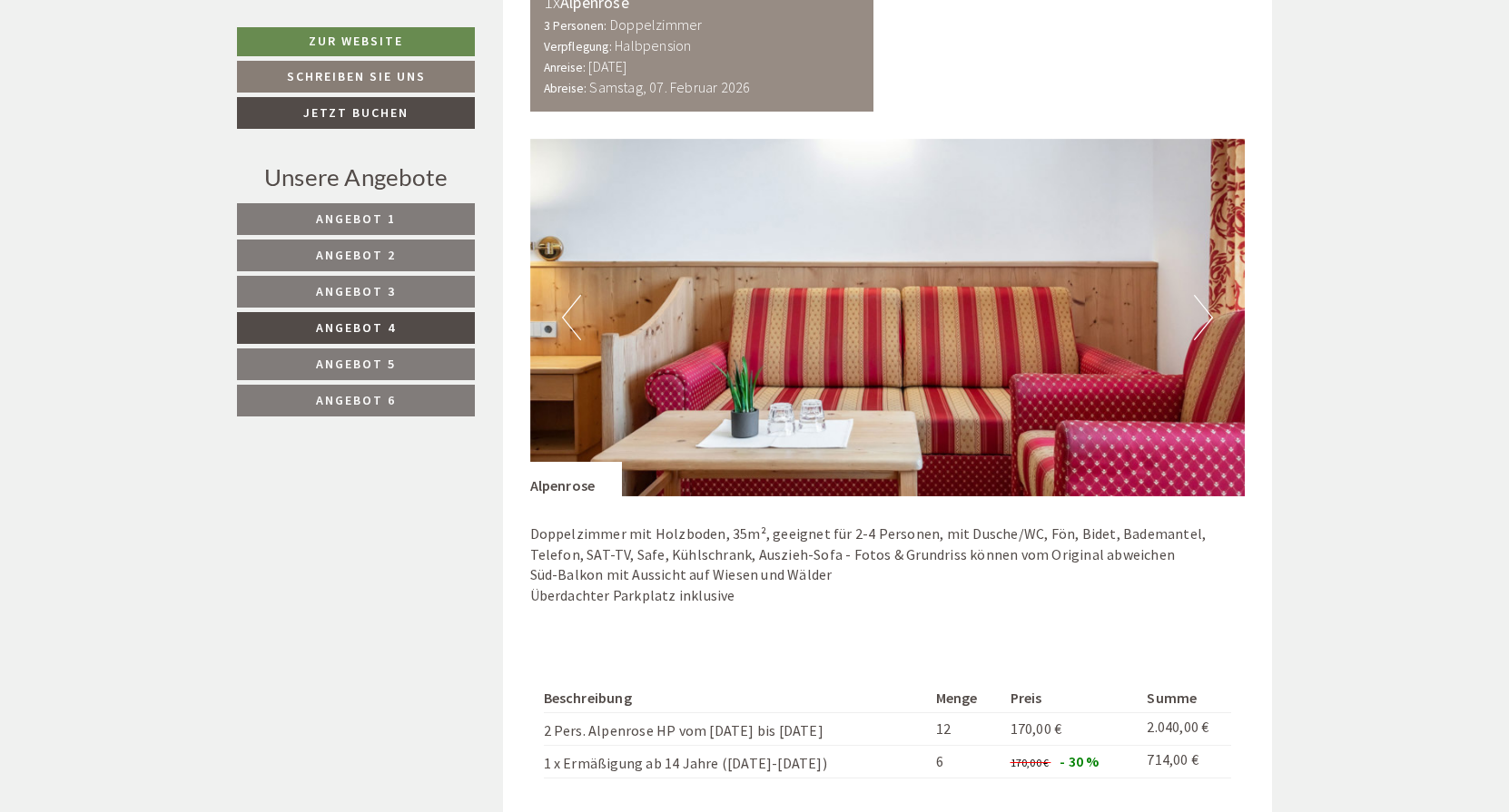
click at [1209, 312] on button "Next" at bounding box center [1203, 317] width 19 height 45
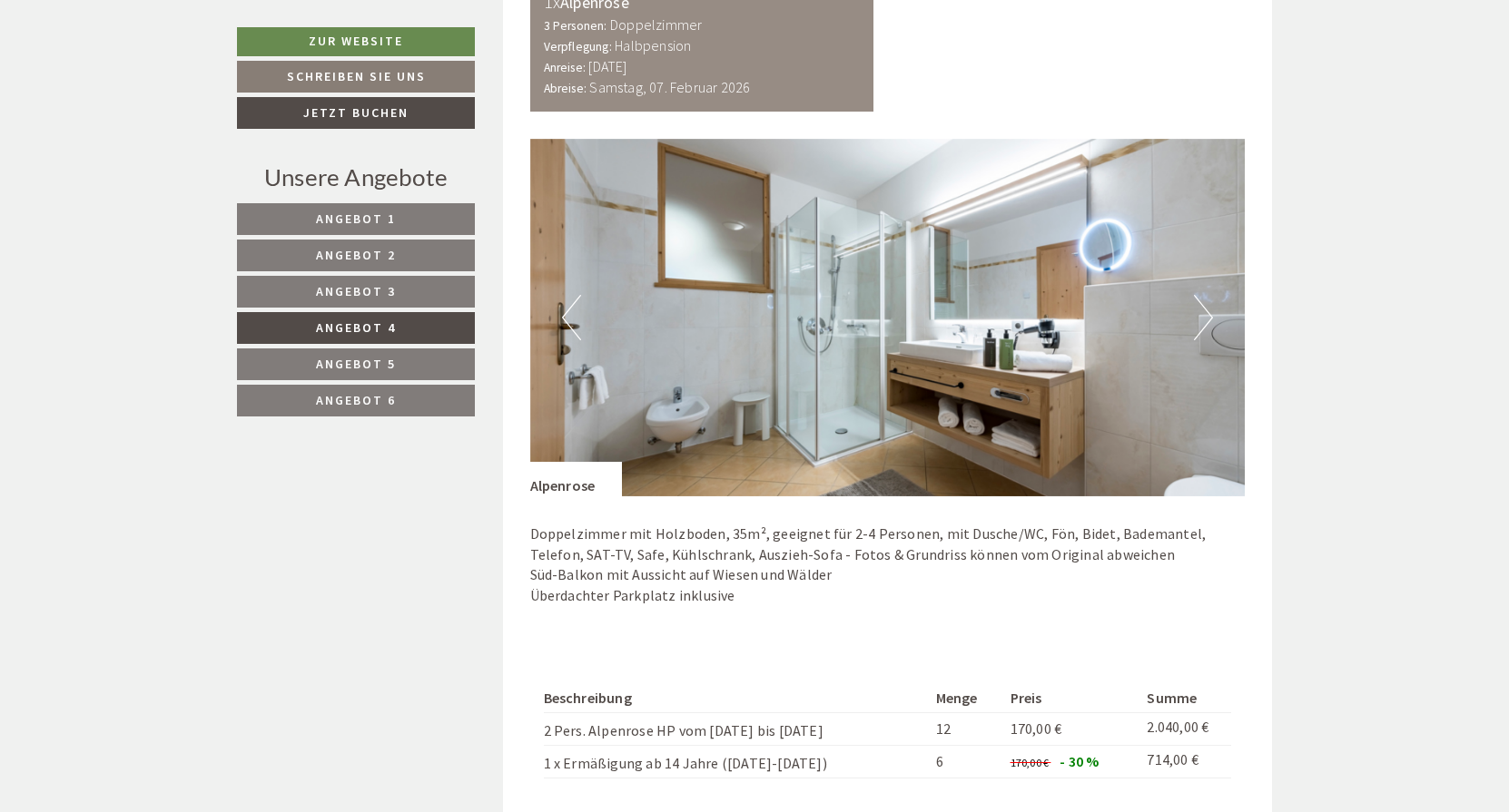
click at [1209, 312] on button "Next" at bounding box center [1203, 317] width 19 height 45
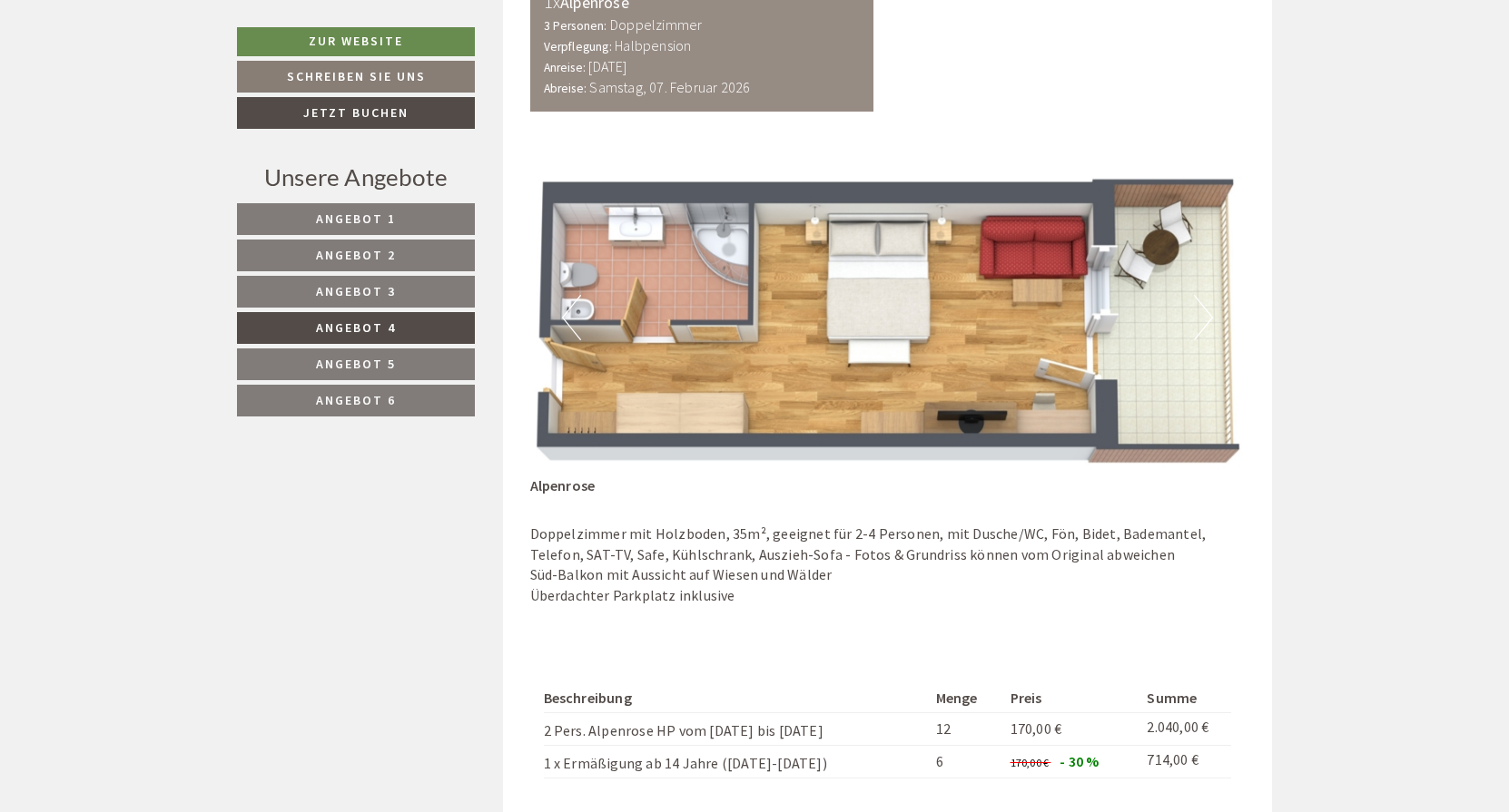
click at [1209, 312] on button "Next" at bounding box center [1203, 317] width 19 height 45
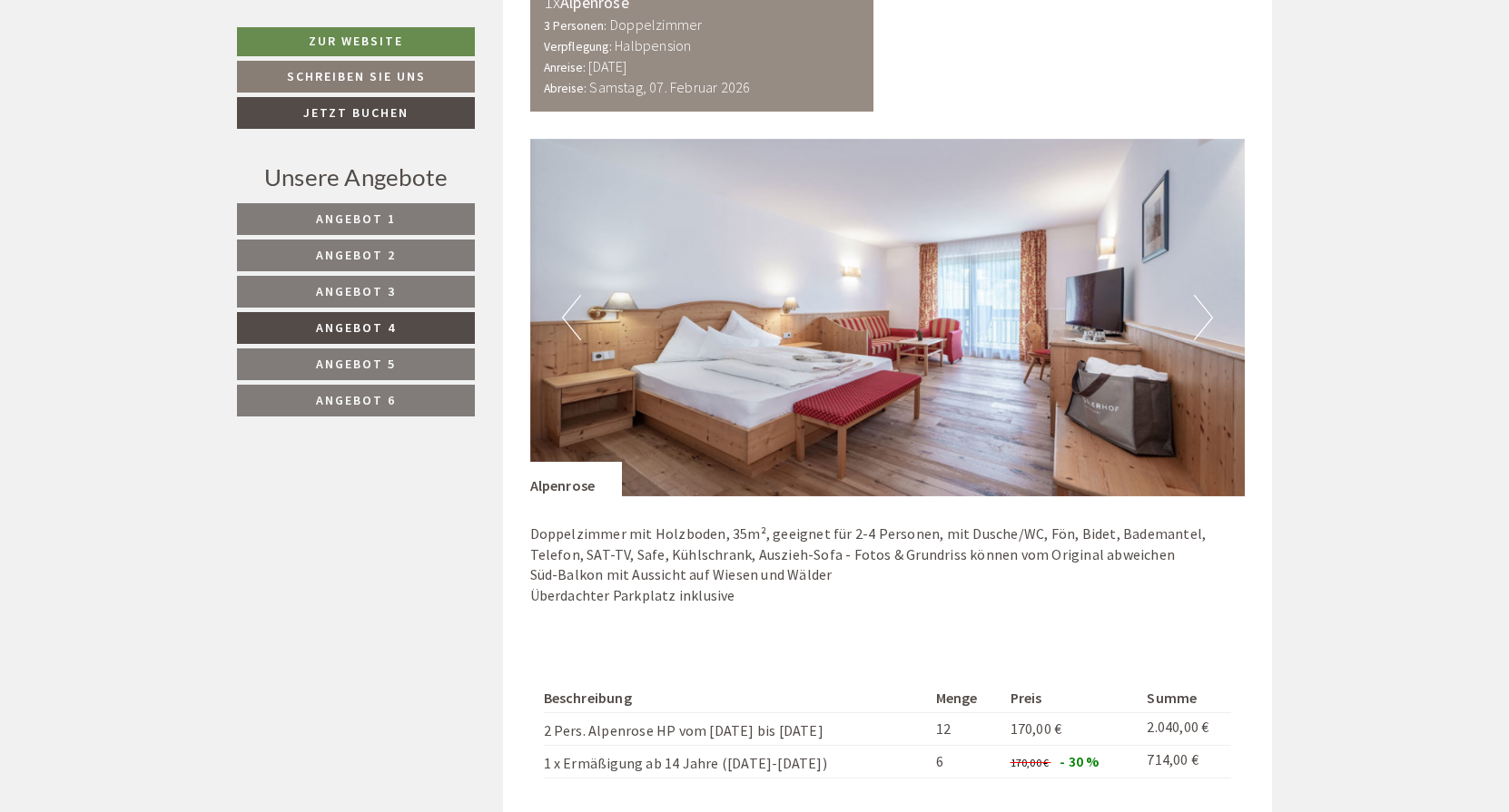
click at [1209, 311] on button "Next" at bounding box center [1203, 317] width 19 height 45
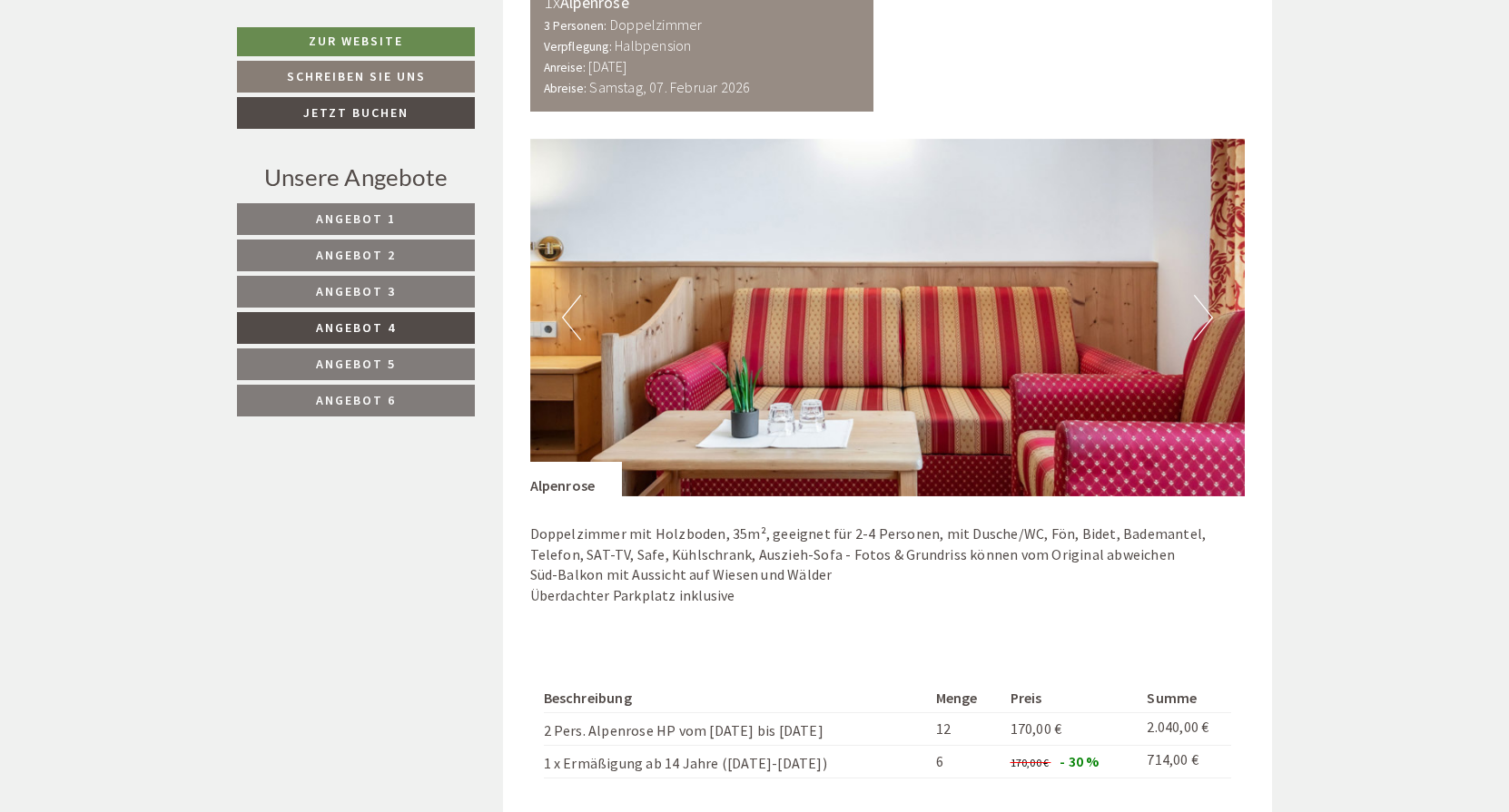
click at [1209, 311] on button "Next" at bounding box center [1203, 317] width 19 height 45
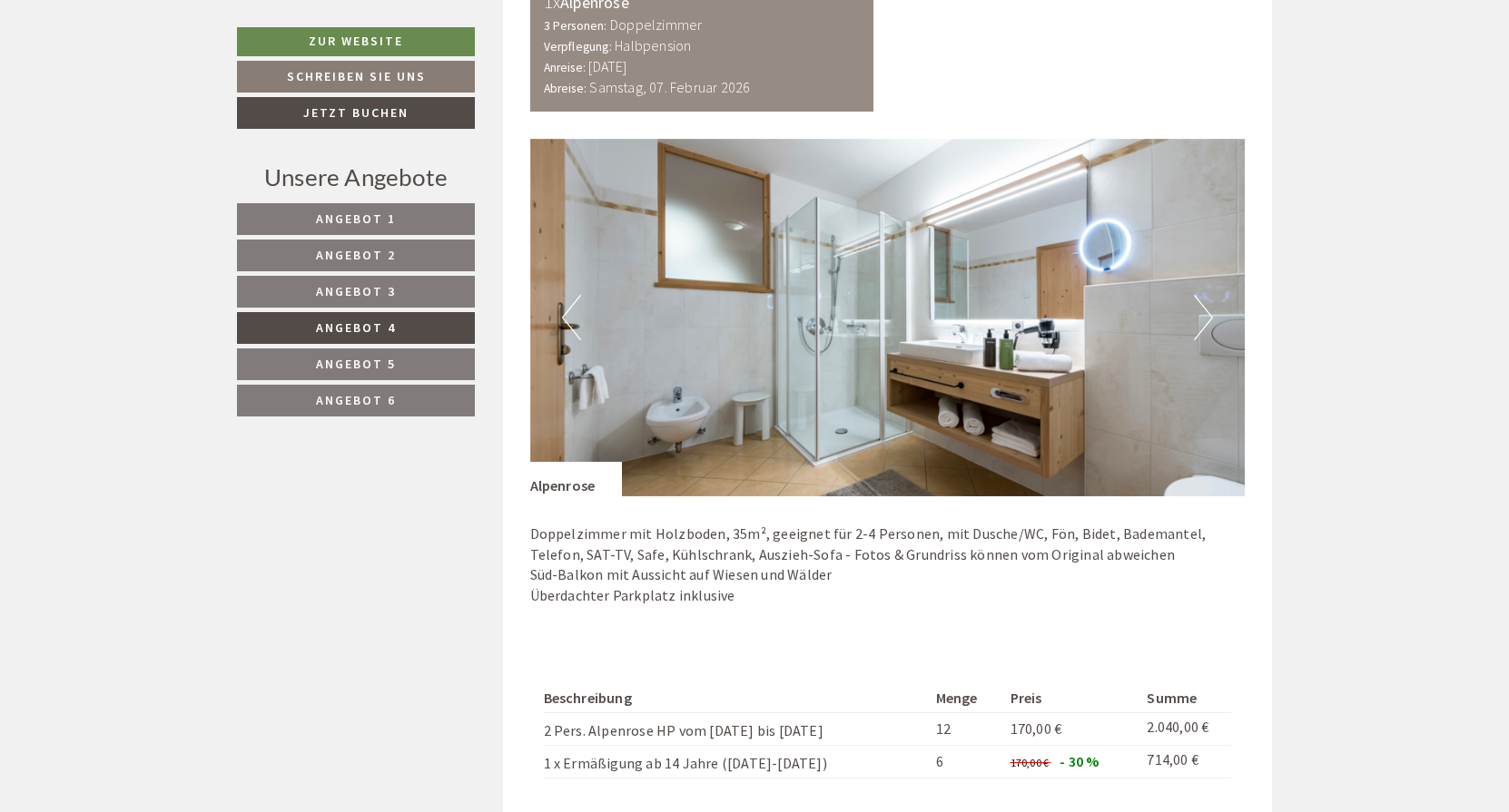
click at [1209, 311] on button "Next" at bounding box center [1203, 317] width 19 height 45
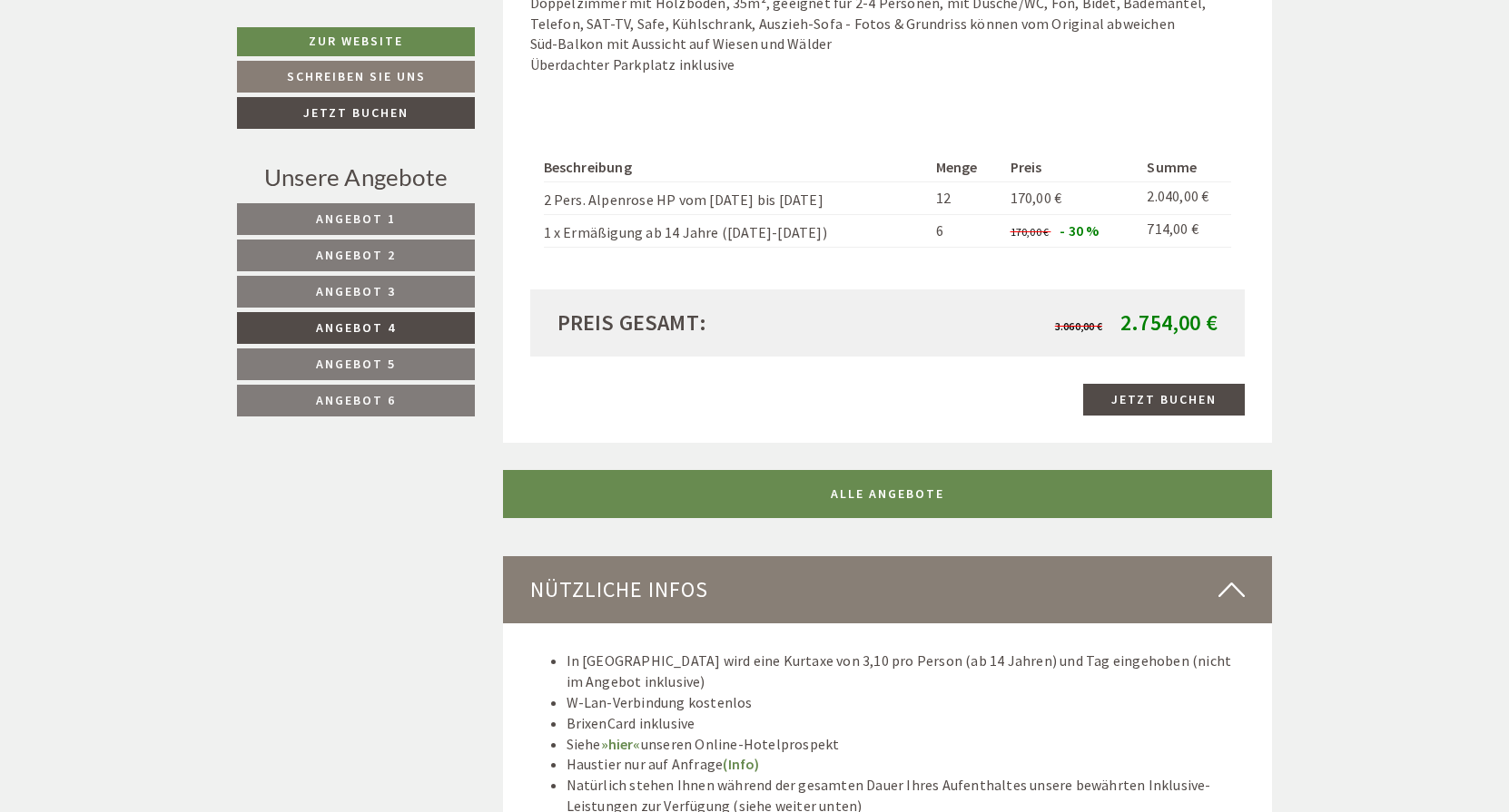
scroll to position [1690, 0]
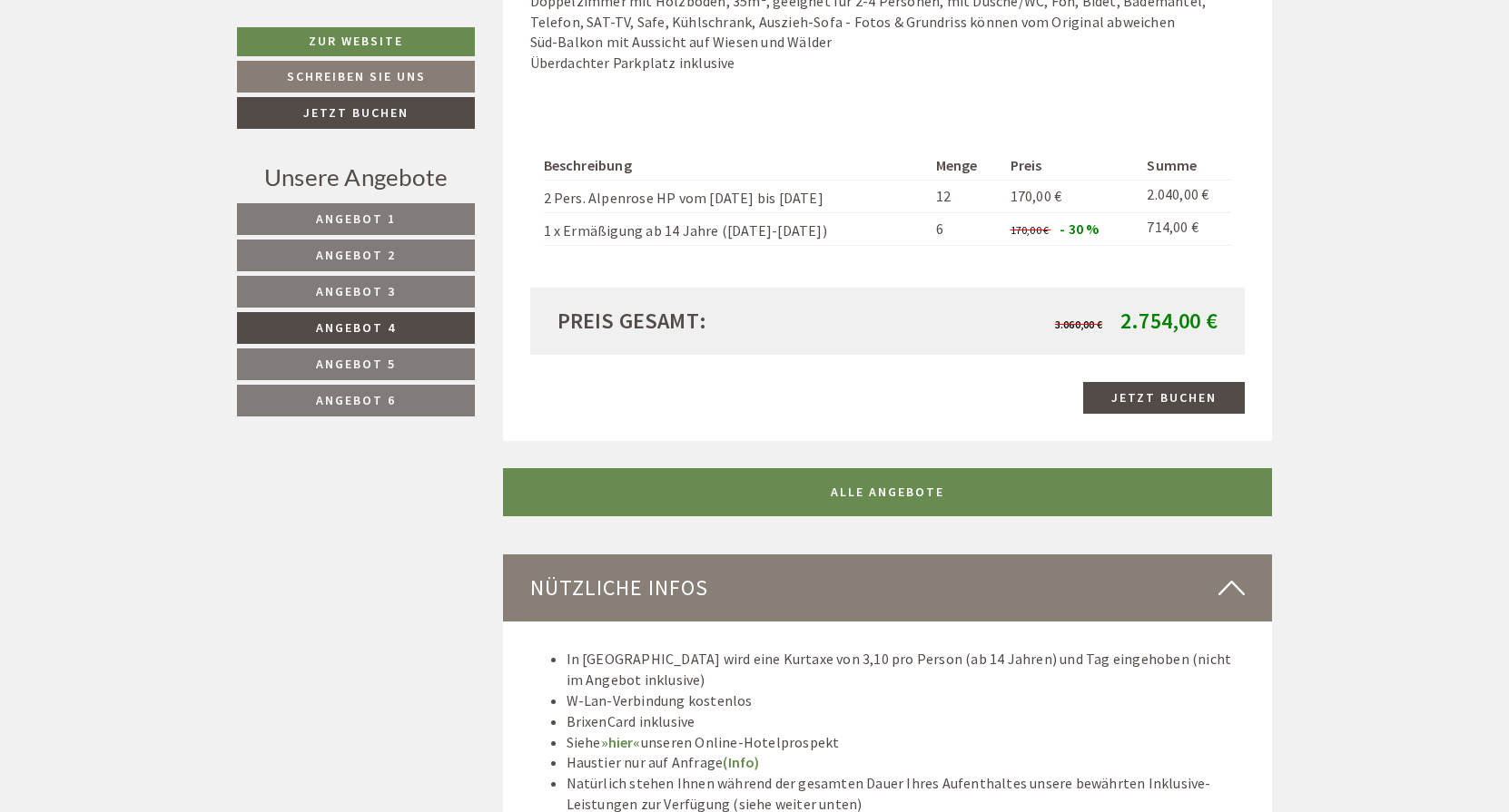
click at [344, 356] on span "Angebot 5" at bounding box center [355, 363] width 80 height 16
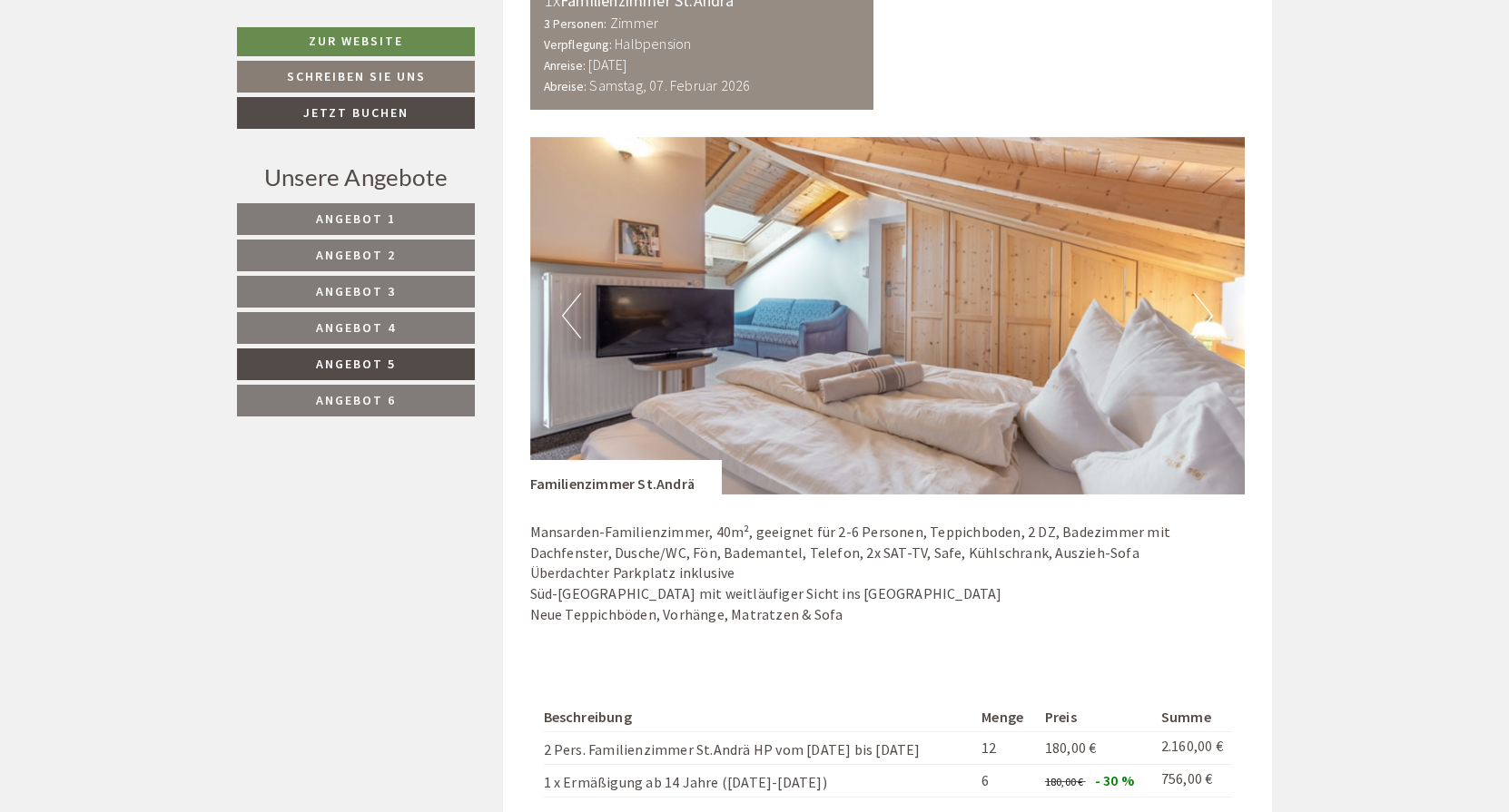
scroll to position [1163, 0]
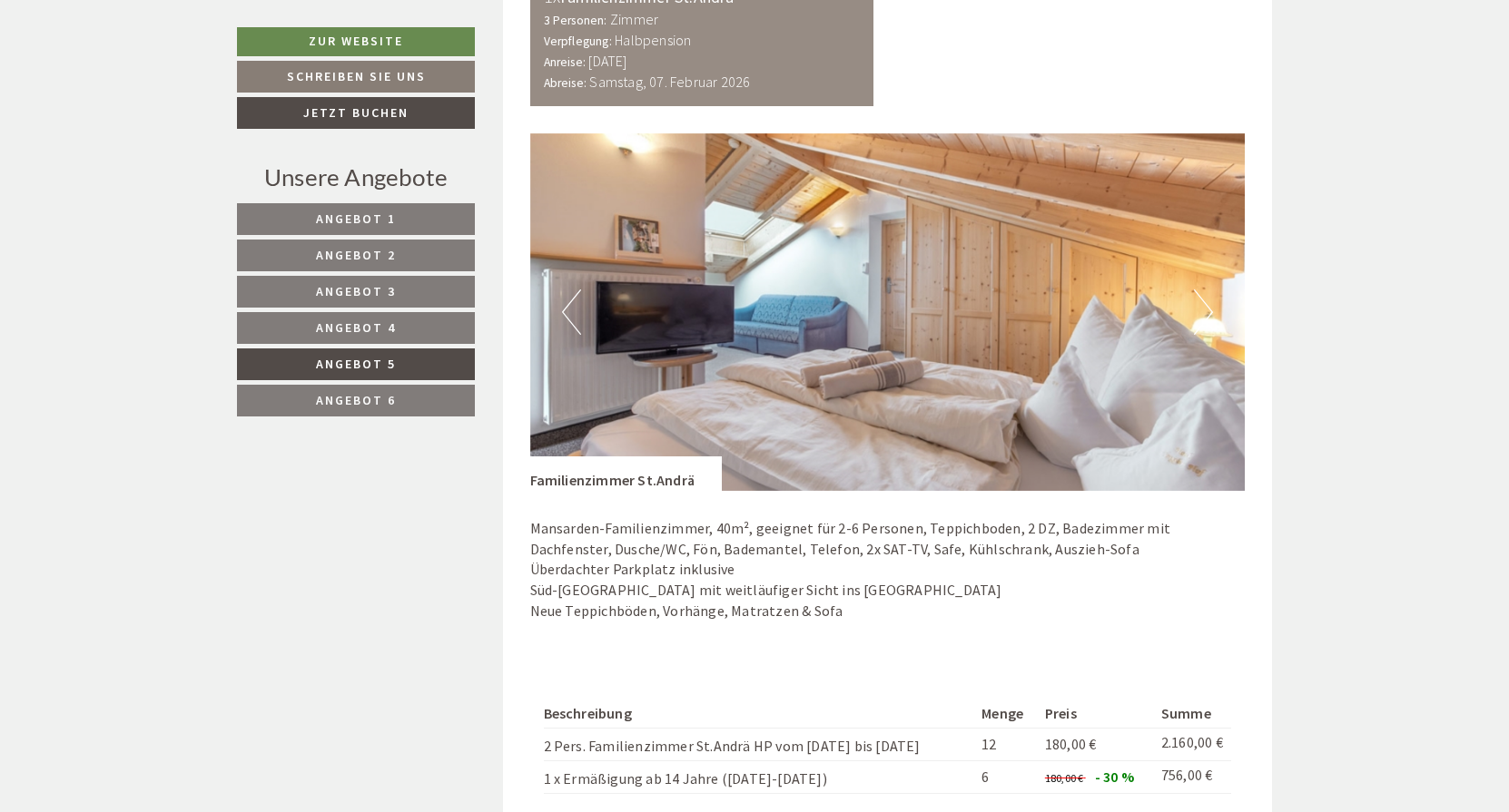
click at [1207, 308] on button "Next" at bounding box center [1203, 312] width 19 height 45
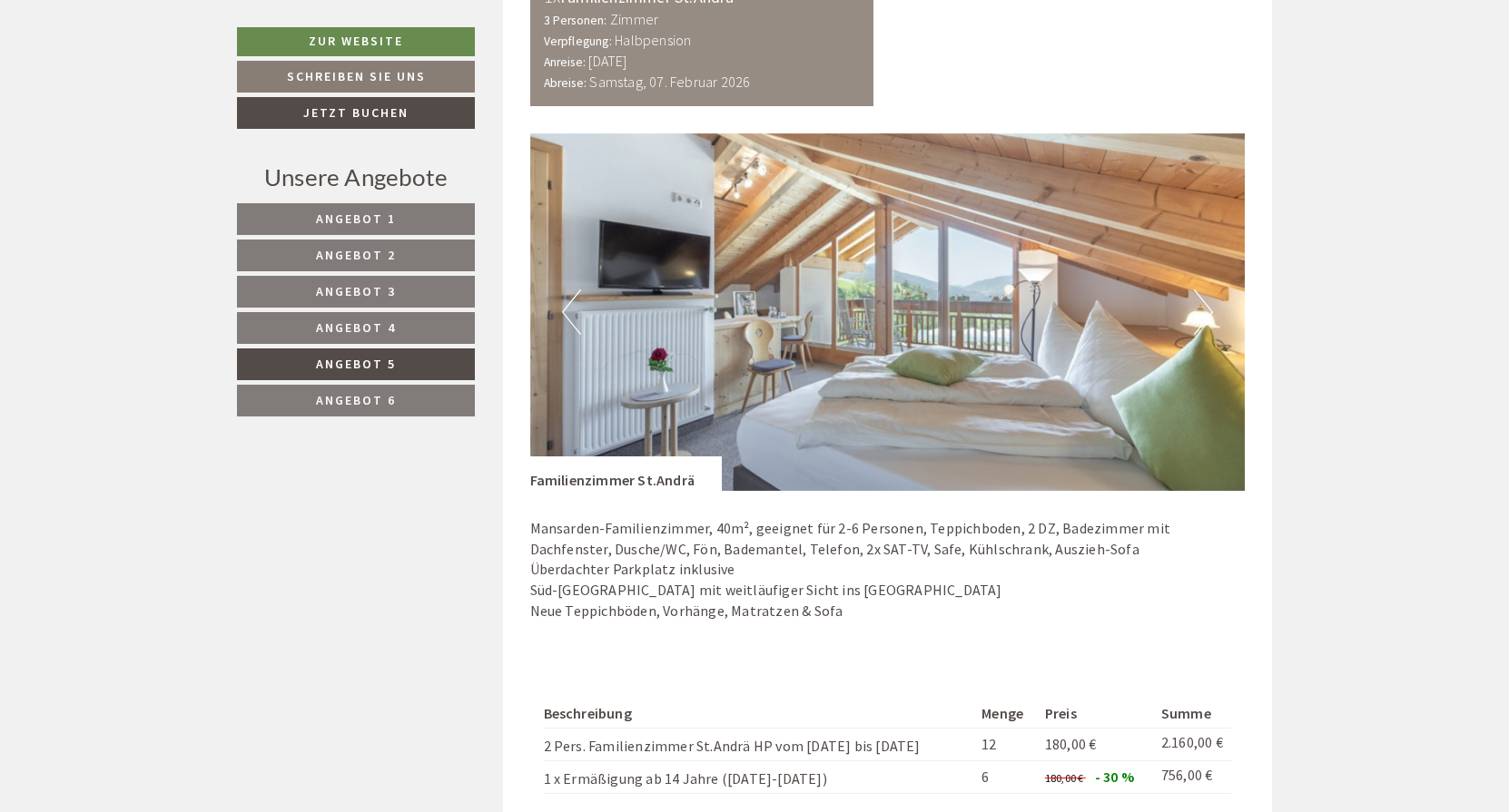
click at [1207, 308] on button "Next" at bounding box center [1203, 312] width 19 height 45
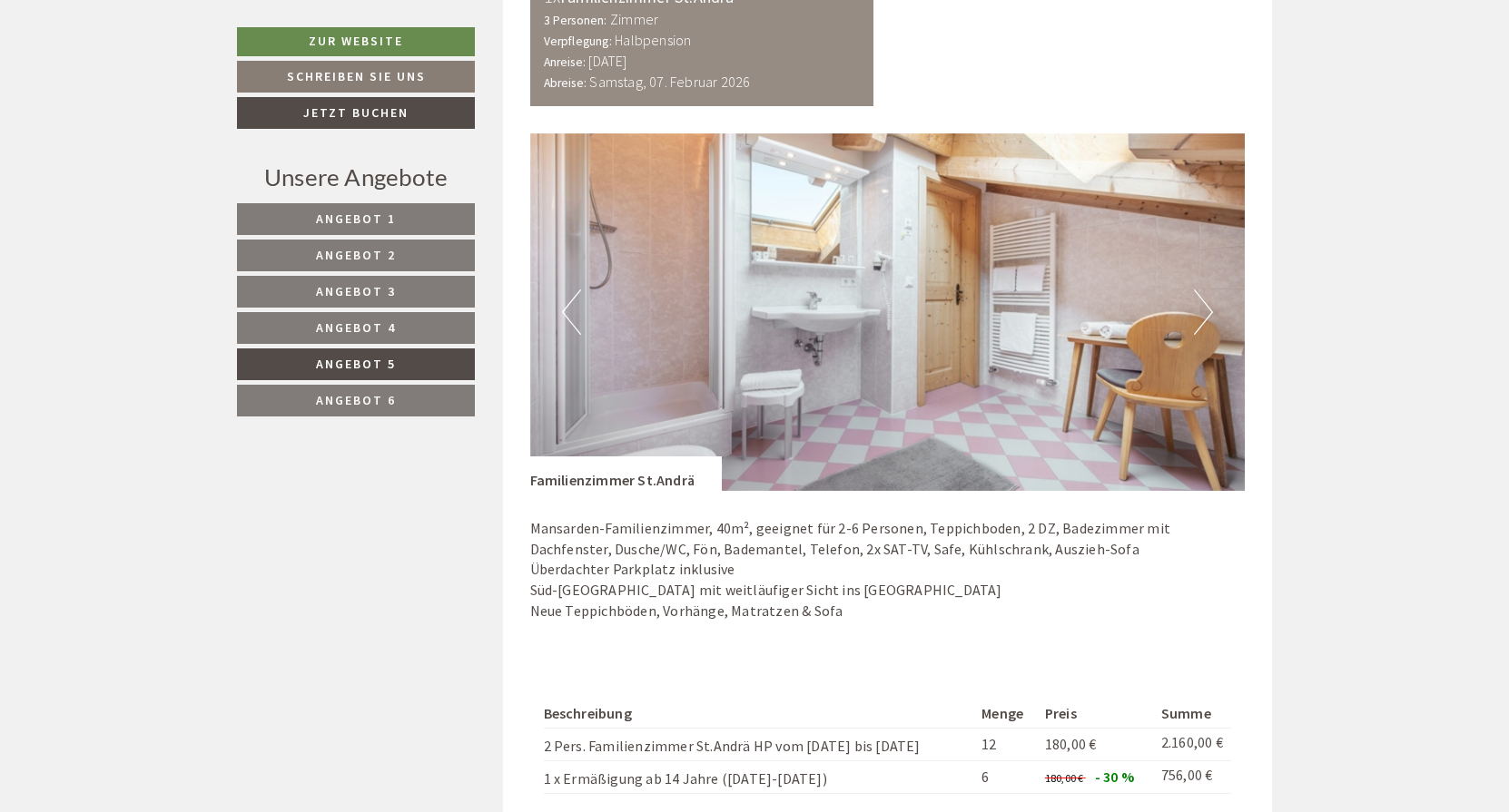
click at [565, 304] on button "Previous" at bounding box center [571, 312] width 19 height 45
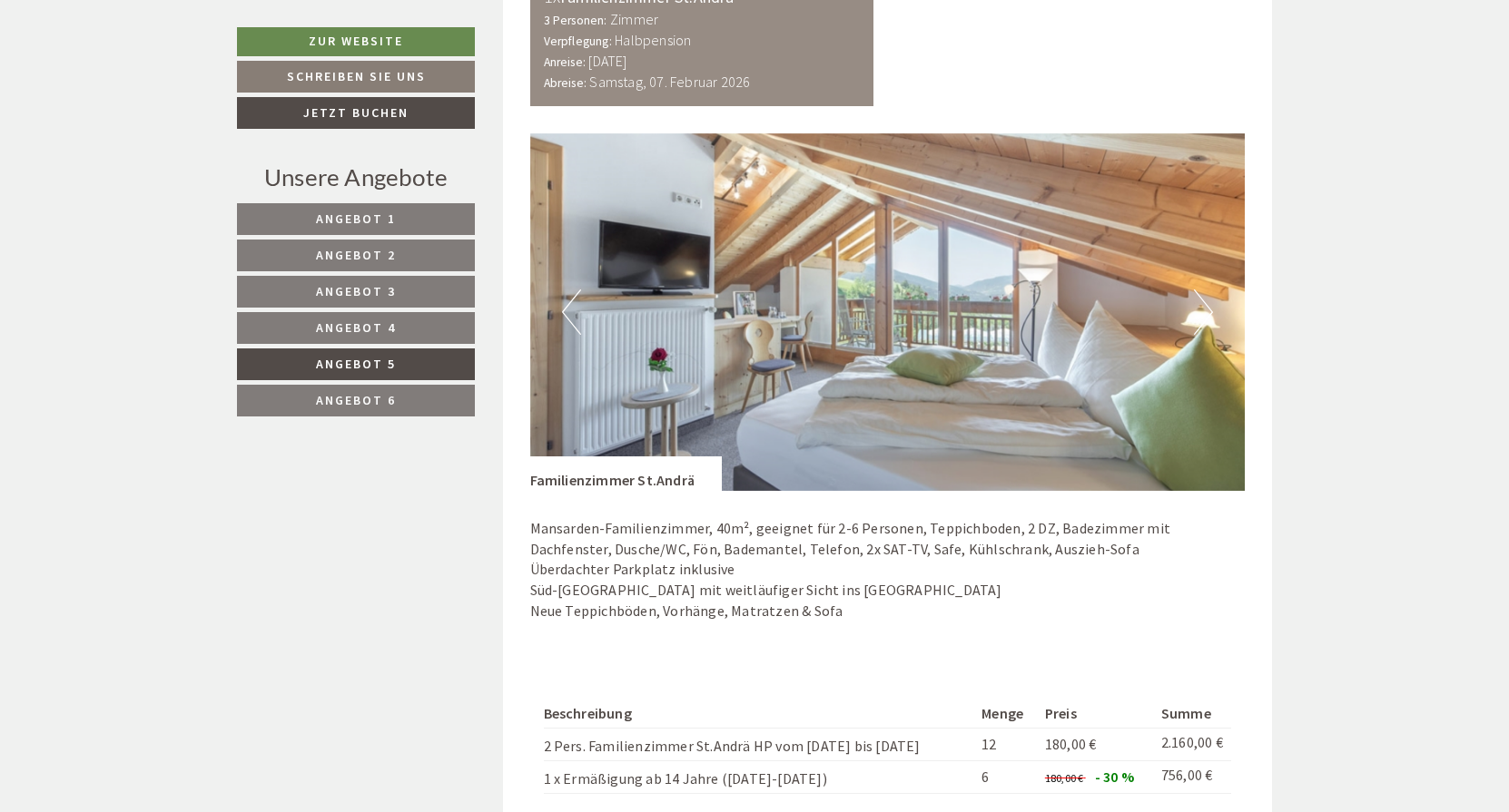
click at [1209, 311] on button "Next" at bounding box center [1203, 312] width 19 height 45
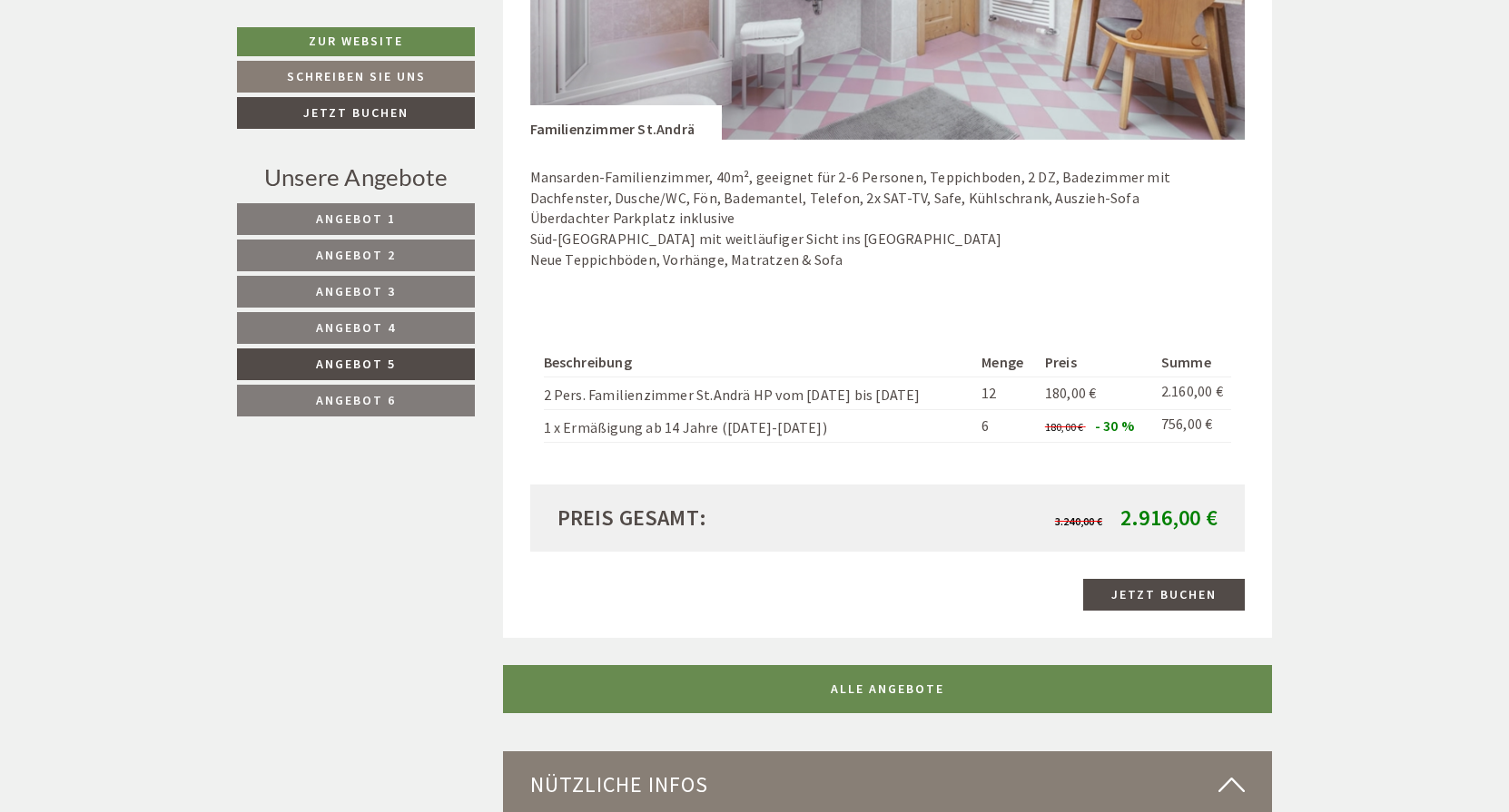
scroll to position [1517, 0]
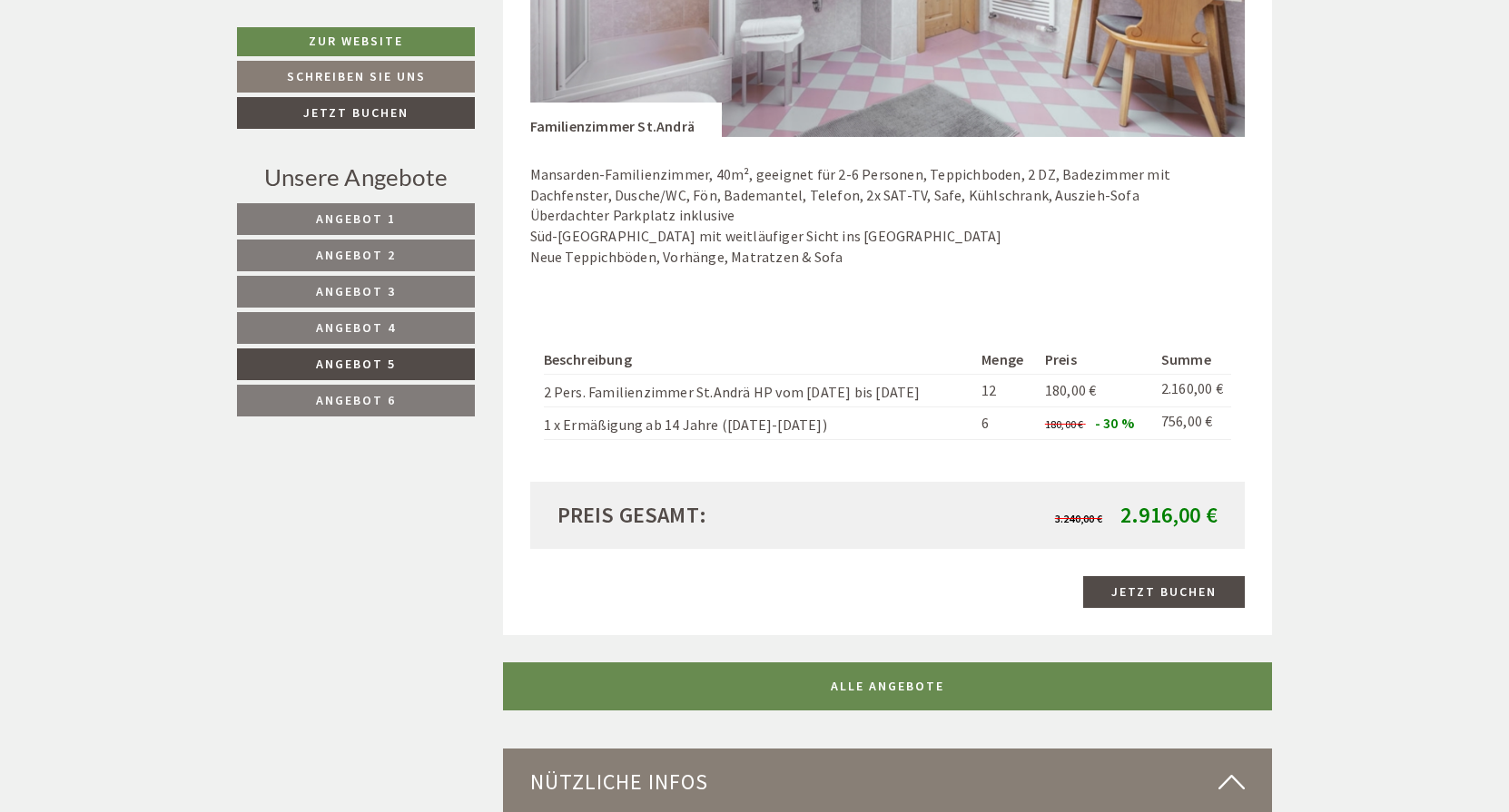
click at [360, 398] on span "Angebot 6" at bounding box center [355, 400] width 80 height 16
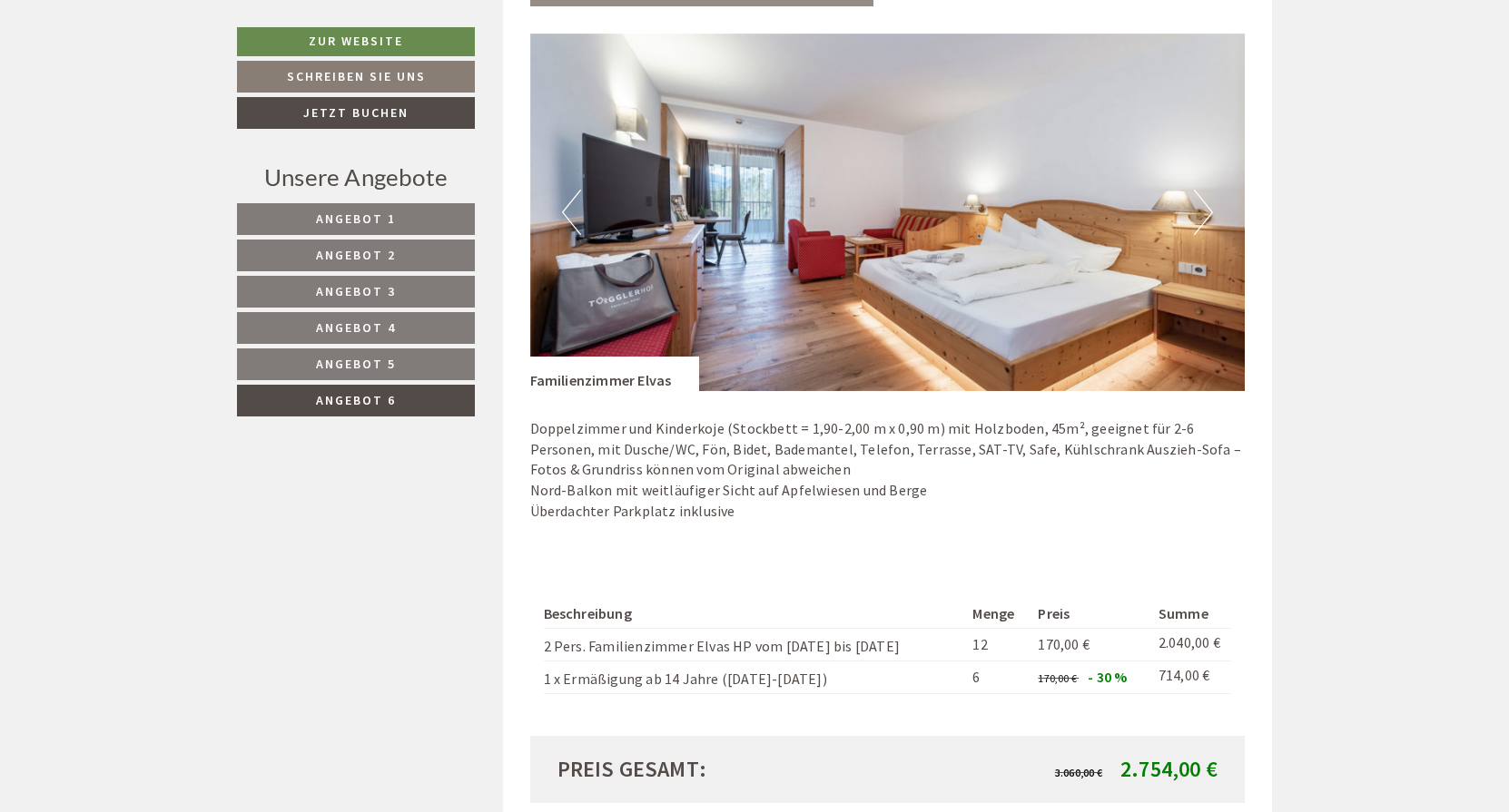
scroll to position [1264, 0]
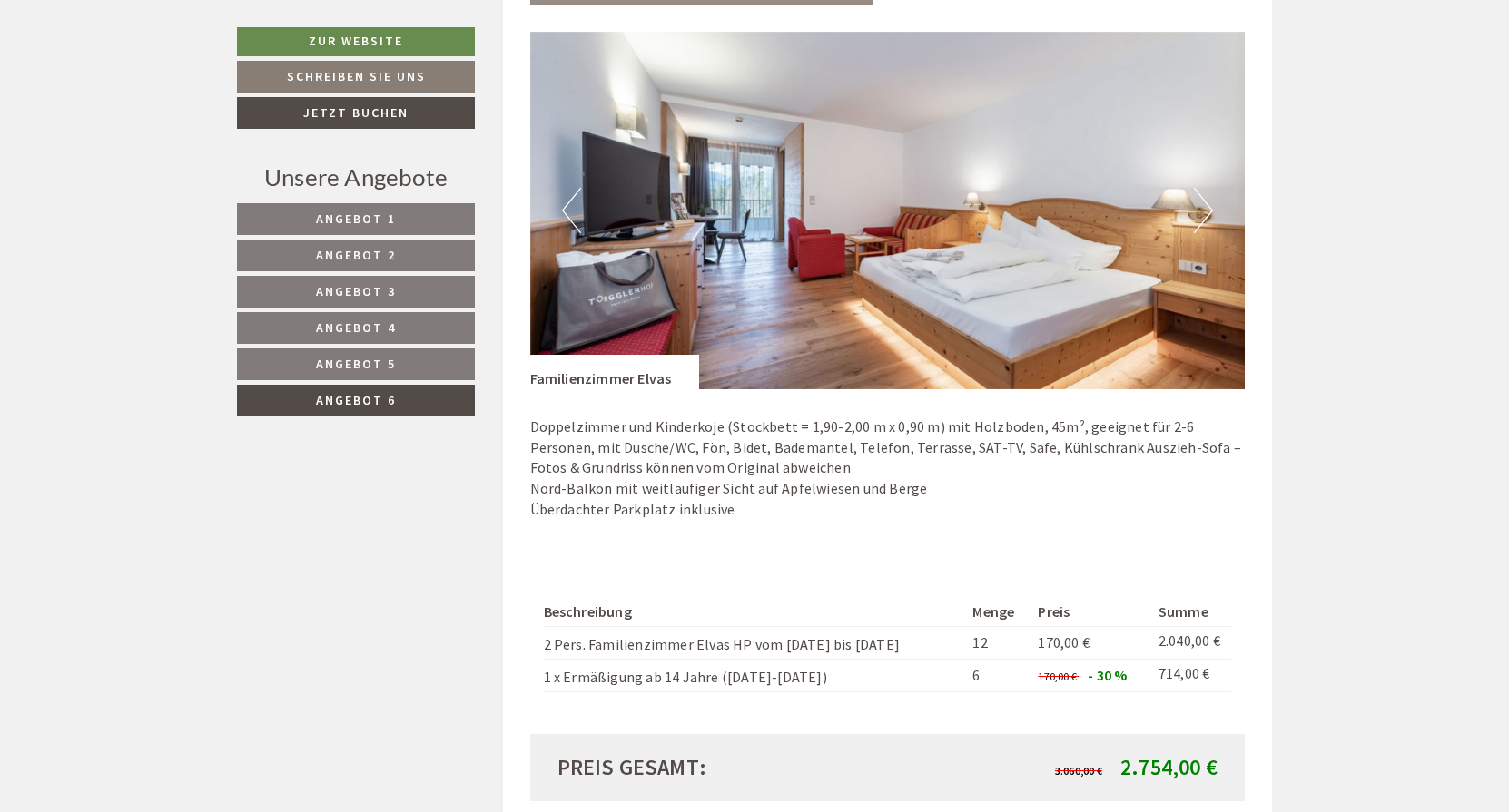
click at [1206, 194] on button "Next" at bounding box center [1203, 210] width 19 height 45
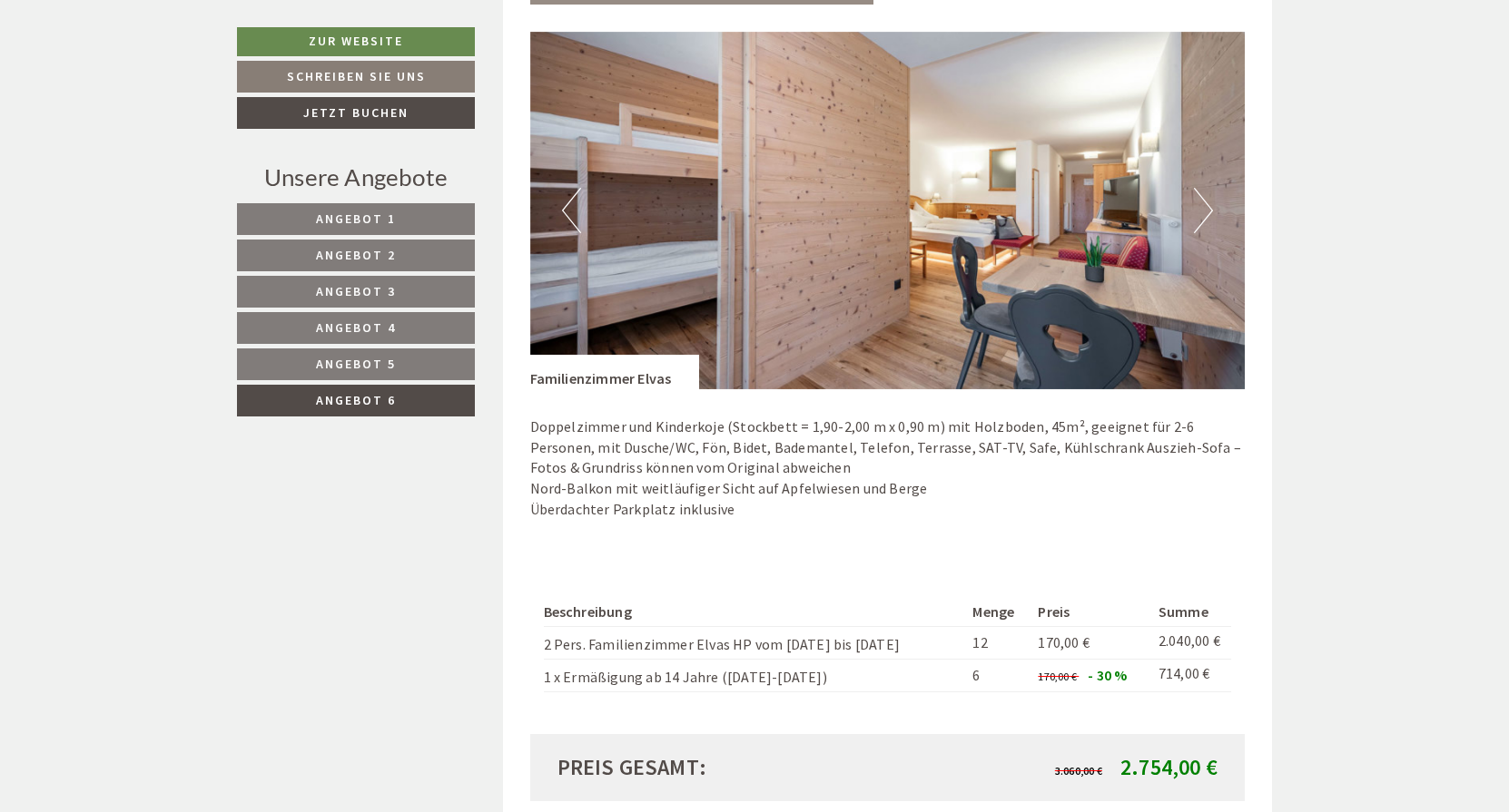
click at [1205, 194] on button "Next" at bounding box center [1203, 210] width 19 height 45
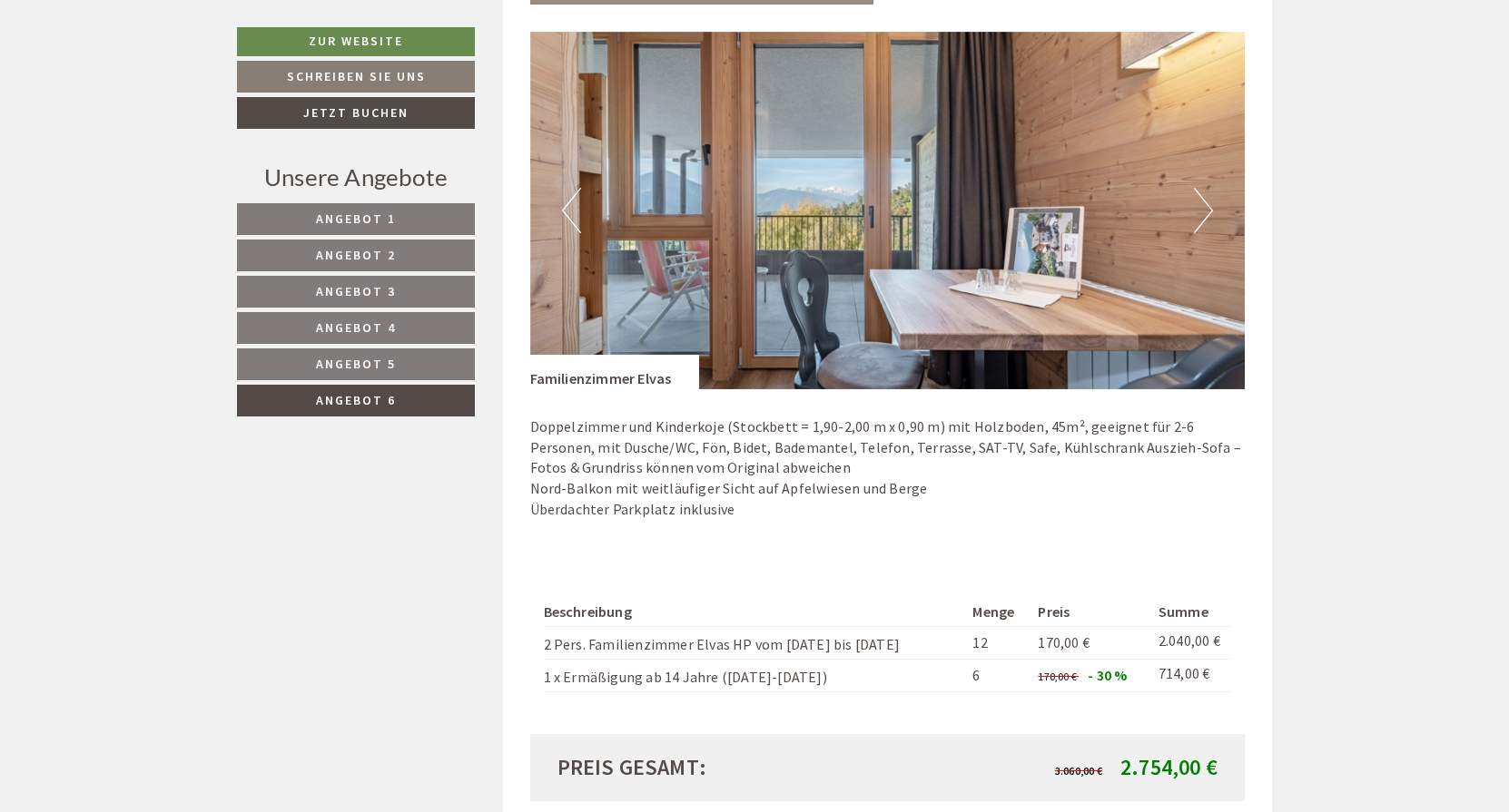
click at [1205, 194] on button "Next" at bounding box center [1203, 210] width 19 height 45
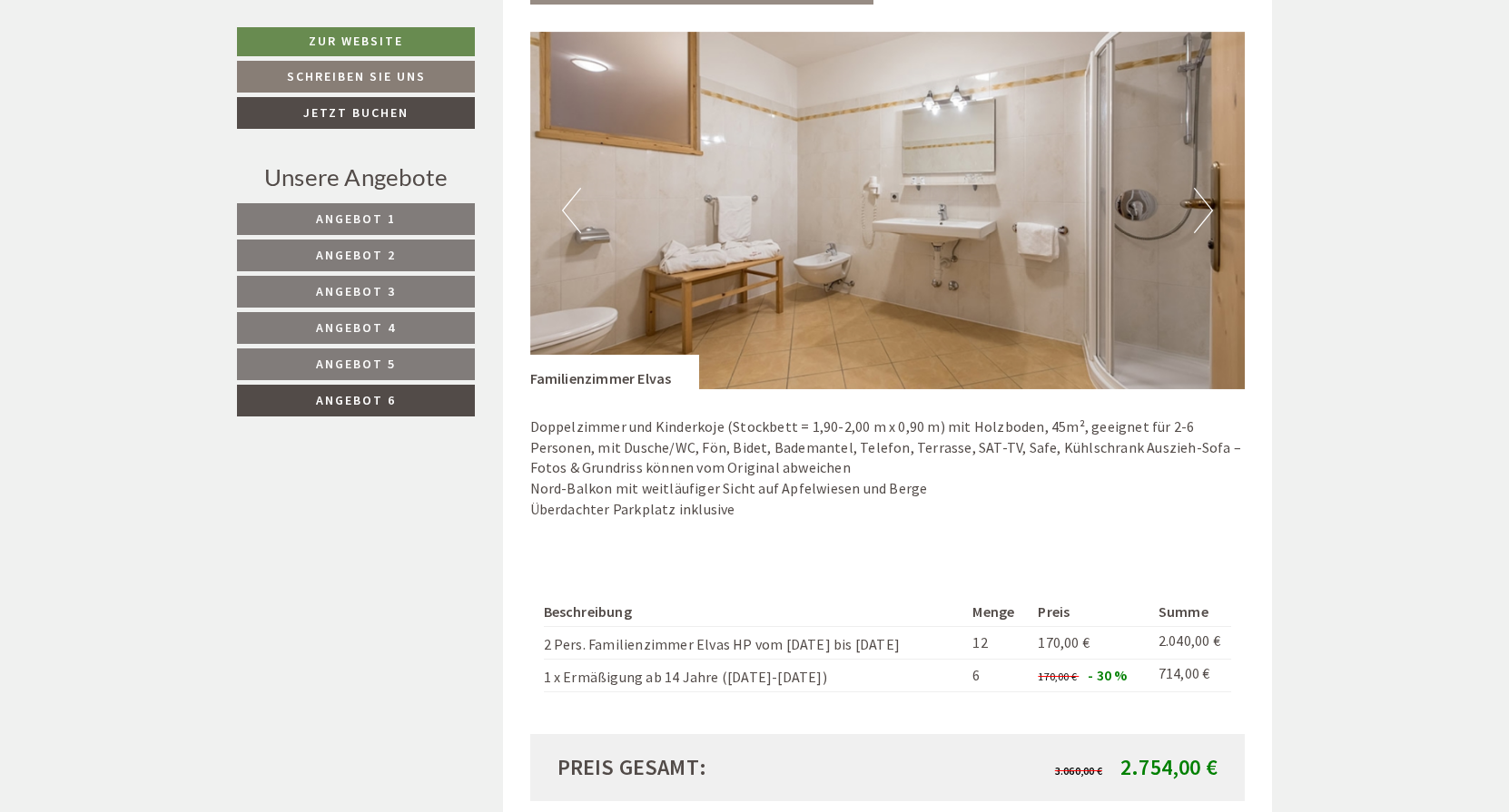
click at [1205, 194] on button "Next" at bounding box center [1203, 210] width 19 height 45
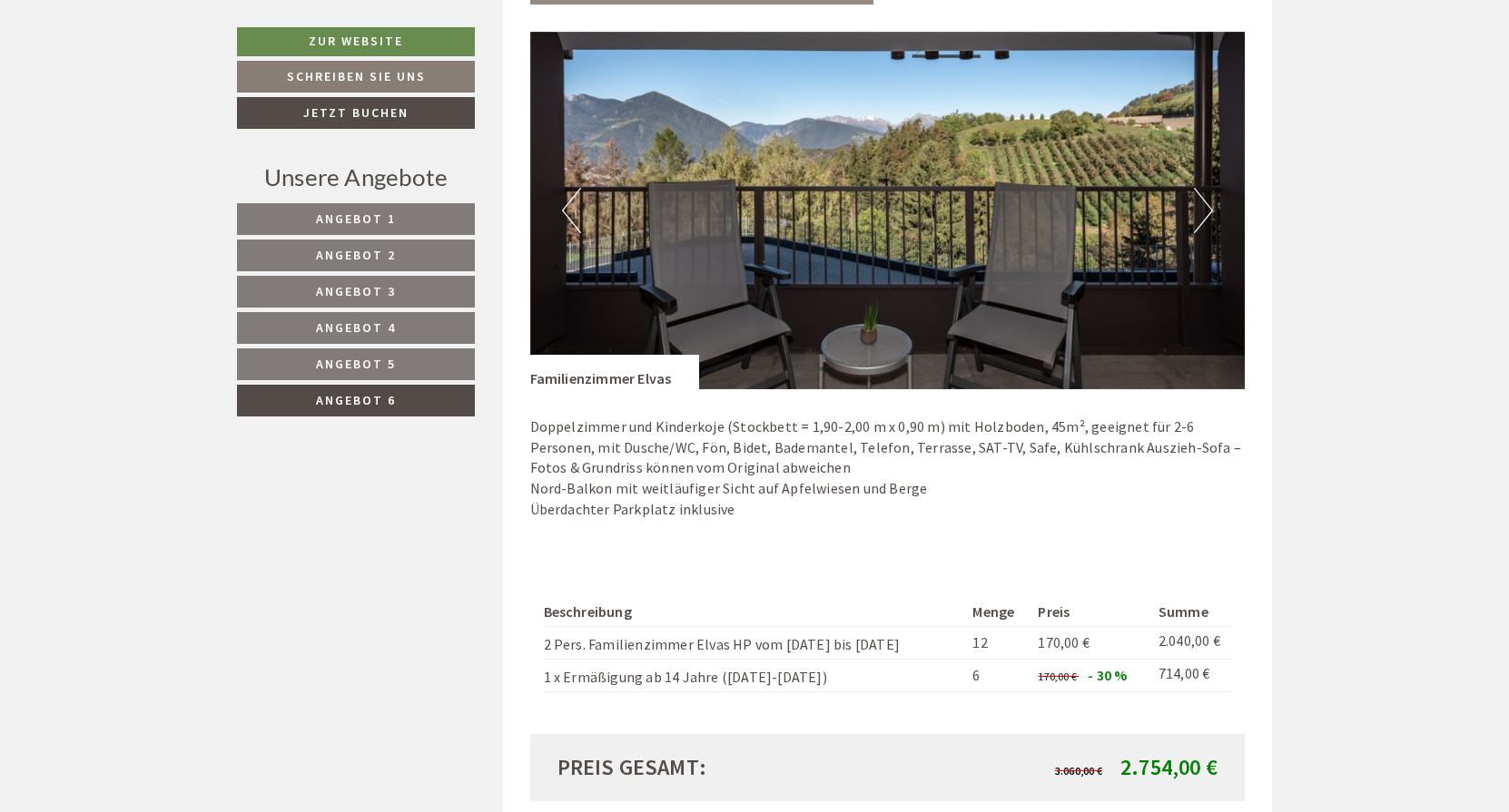
click at [1203, 207] on button "Next" at bounding box center [1203, 210] width 19 height 45
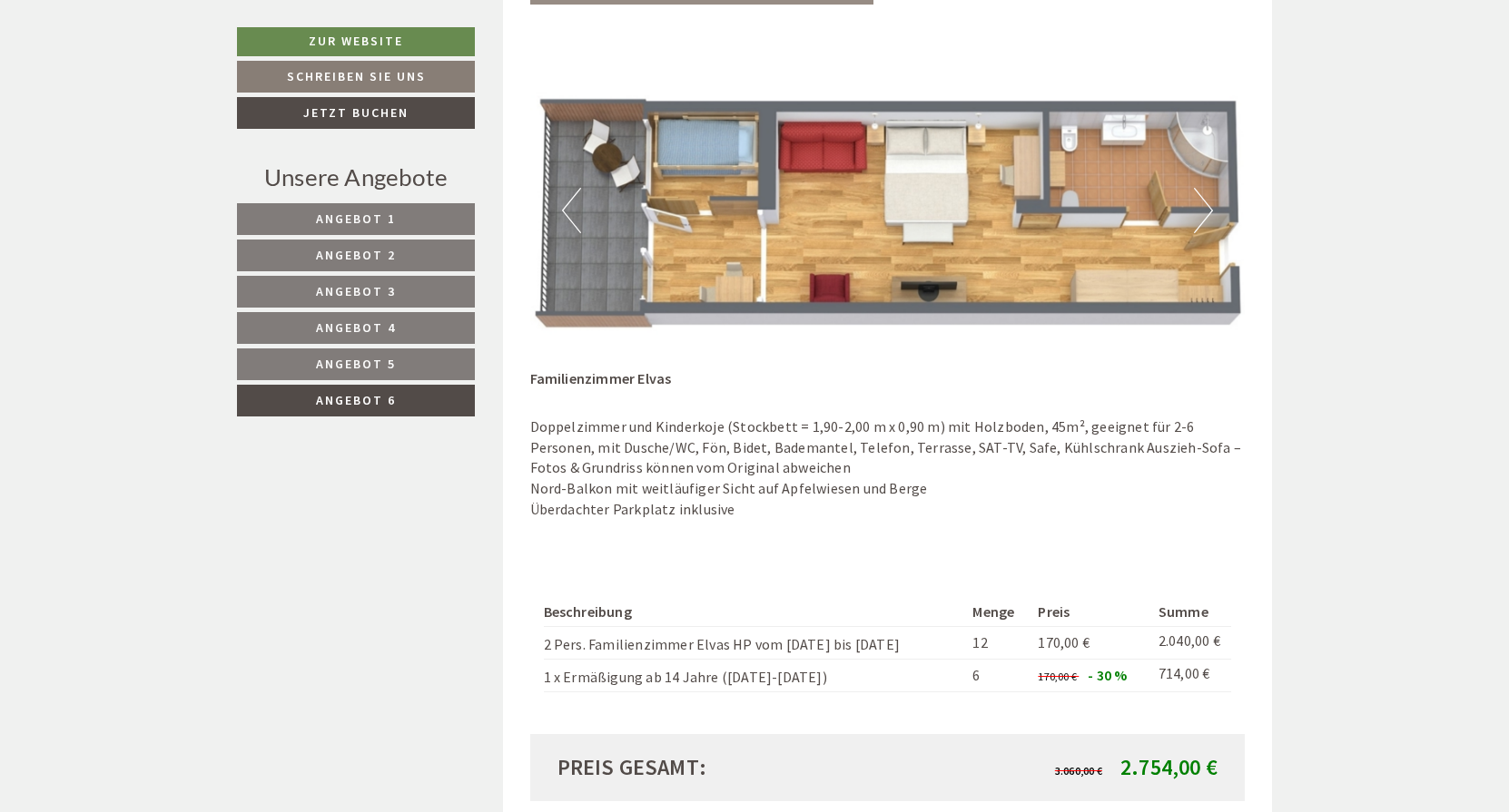
click at [1203, 207] on button "Next" at bounding box center [1203, 210] width 19 height 45
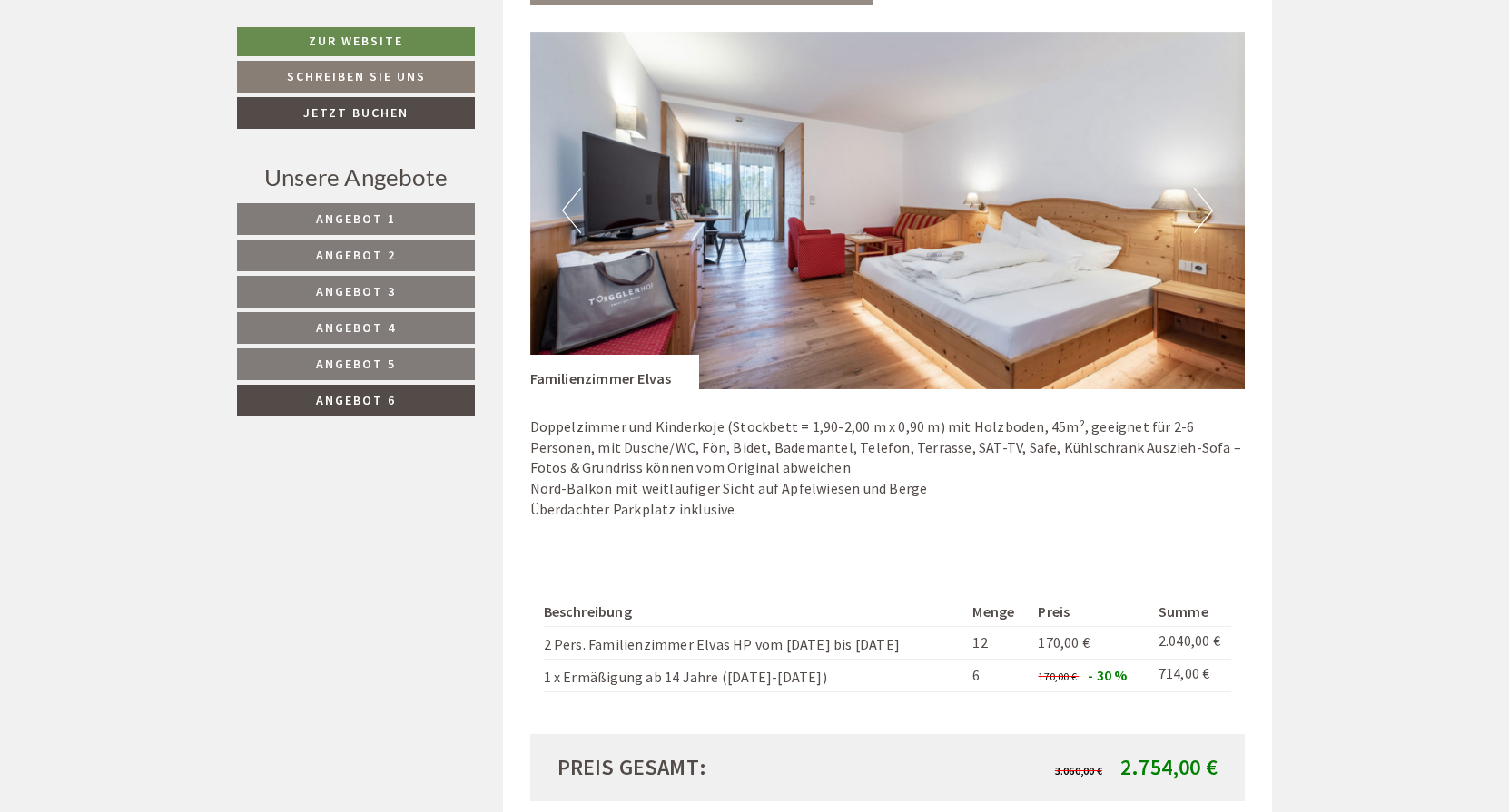
click at [1203, 207] on button "Next" at bounding box center [1203, 210] width 19 height 45
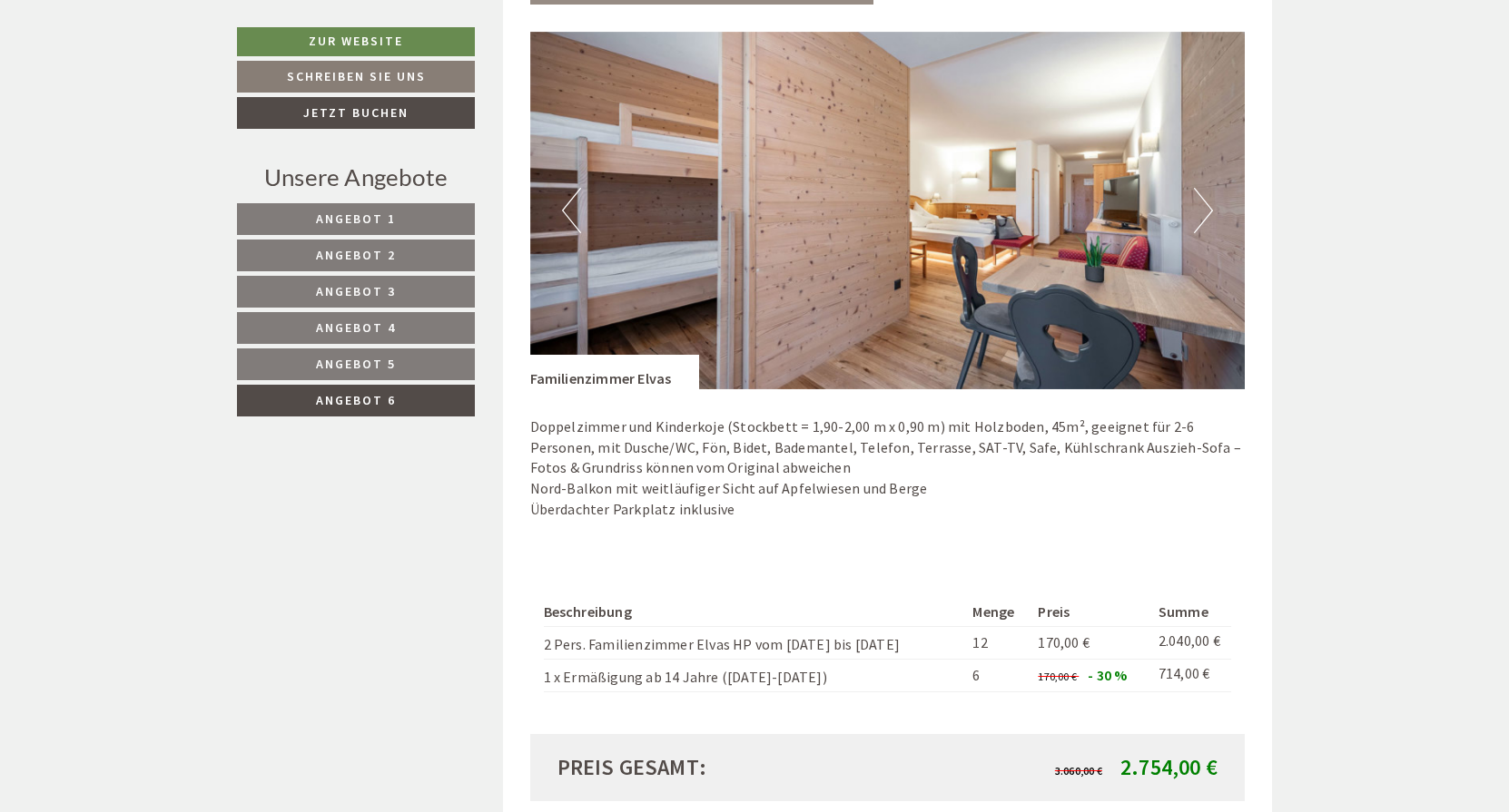
click at [1203, 207] on button "Next" at bounding box center [1203, 210] width 19 height 45
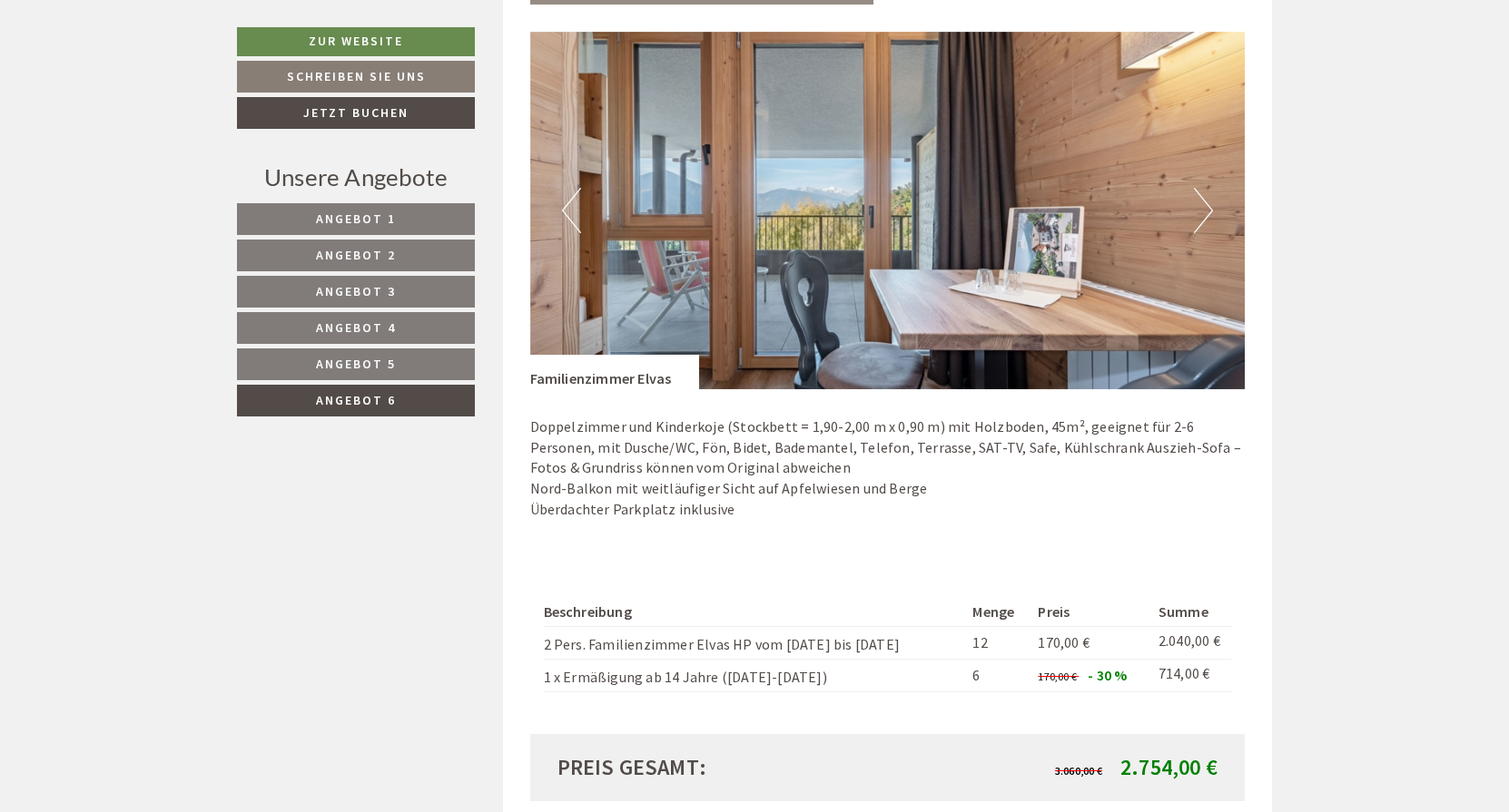
click at [1203, 207] on button "Next" at bounding box center [1203, 210] width 19 height 45
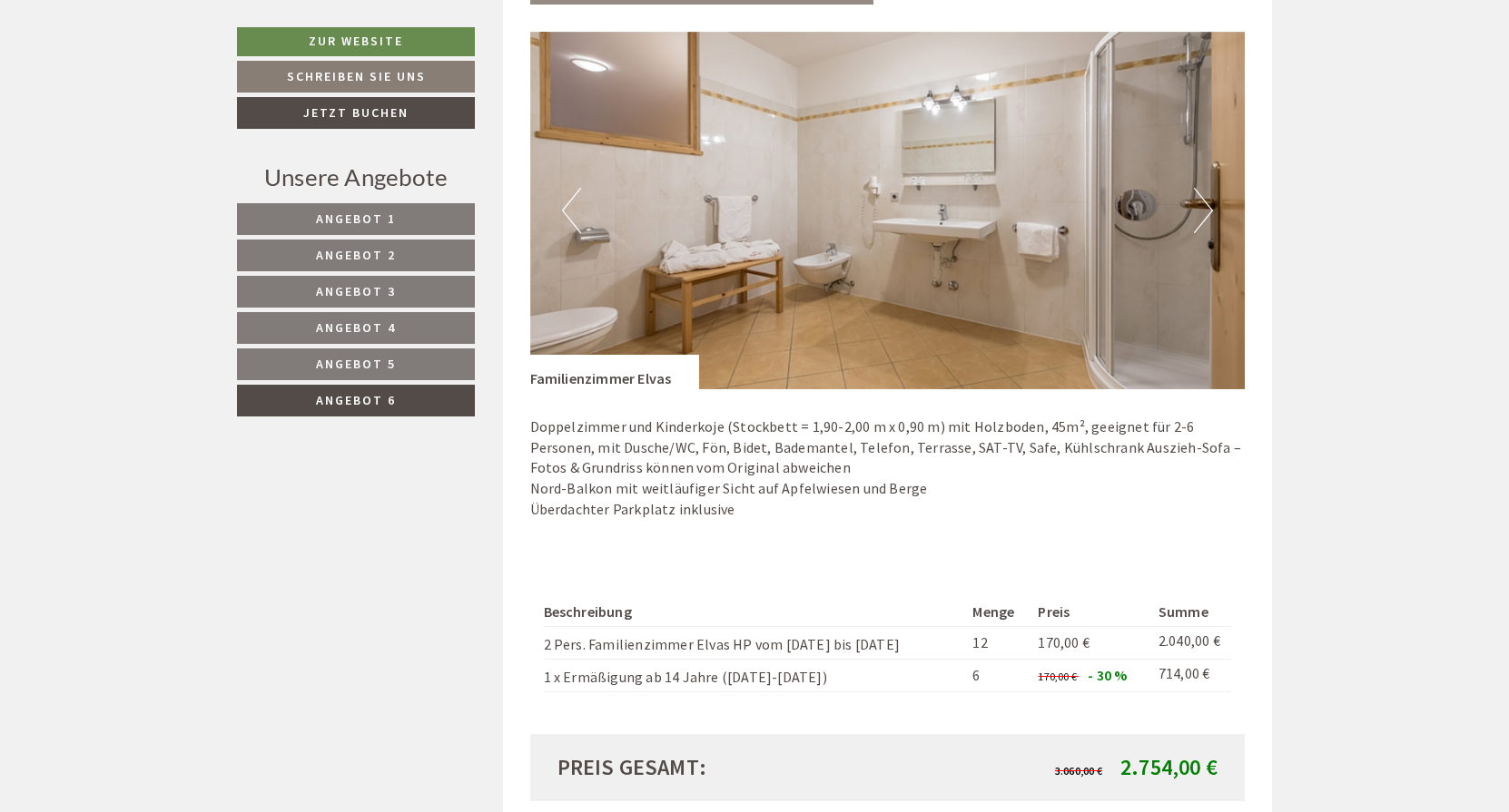
click at [1168, 190] on img at bounding box center [888, 210] width 716 height 358
click at [1204, 206] on button "Next" at bounding box center [1203, 210] width 19 height 45
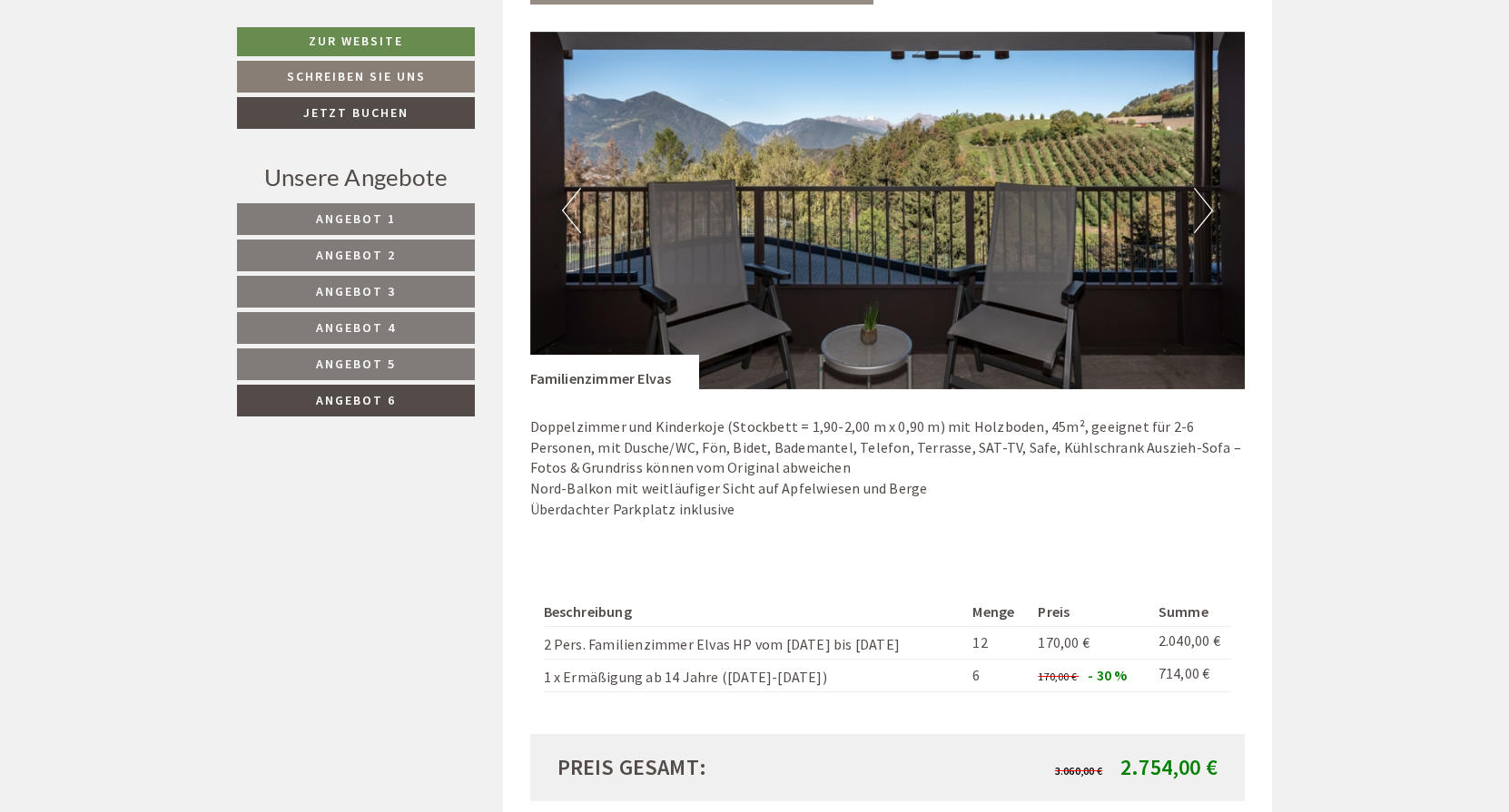
click at [1204, 206] on button "Next" at bounding box center [1203, 210] width 19 height 45
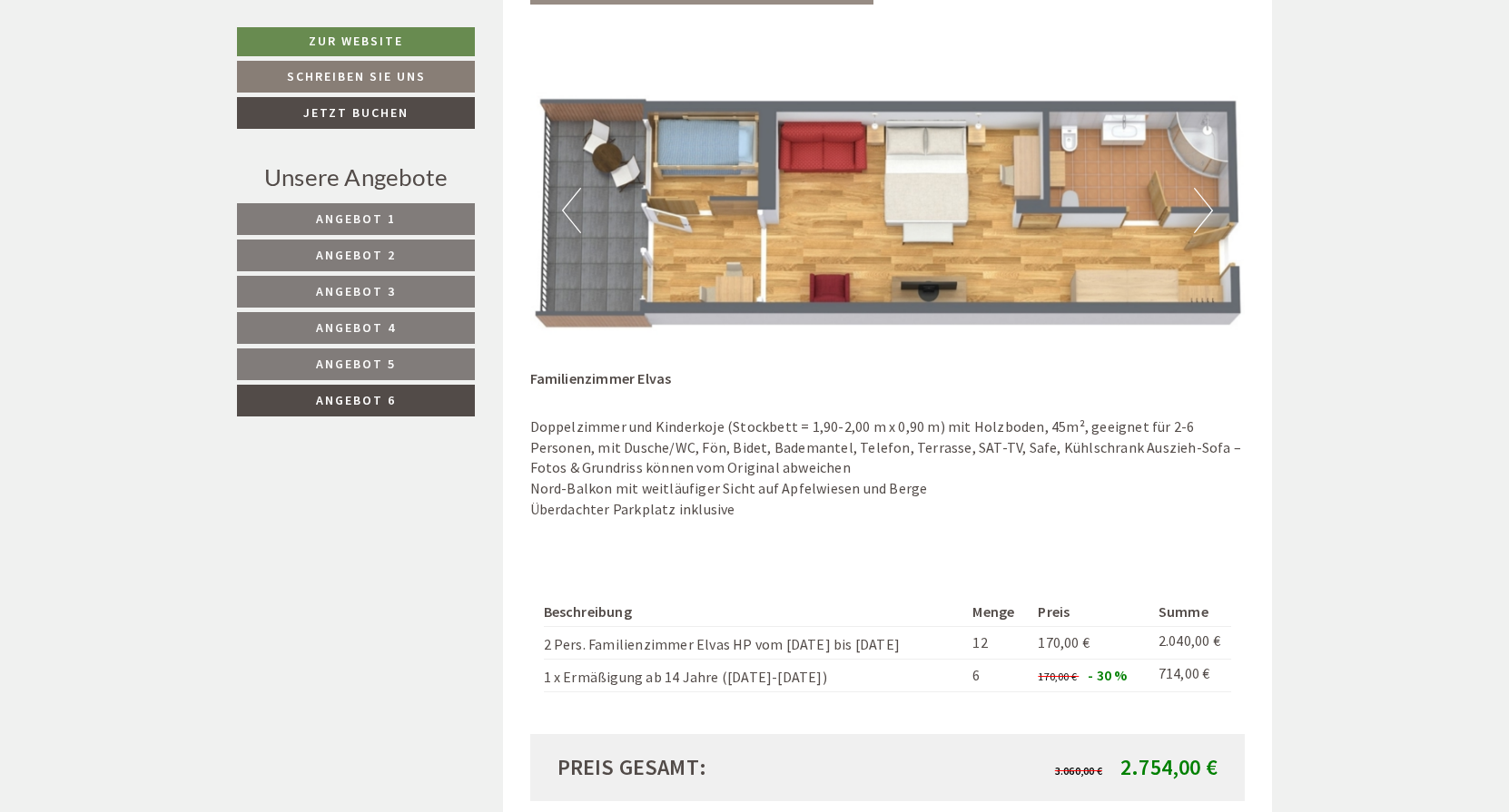
click at [1204, 206] on button "Next" at bounding box center [1203, 210] width 19 height 45
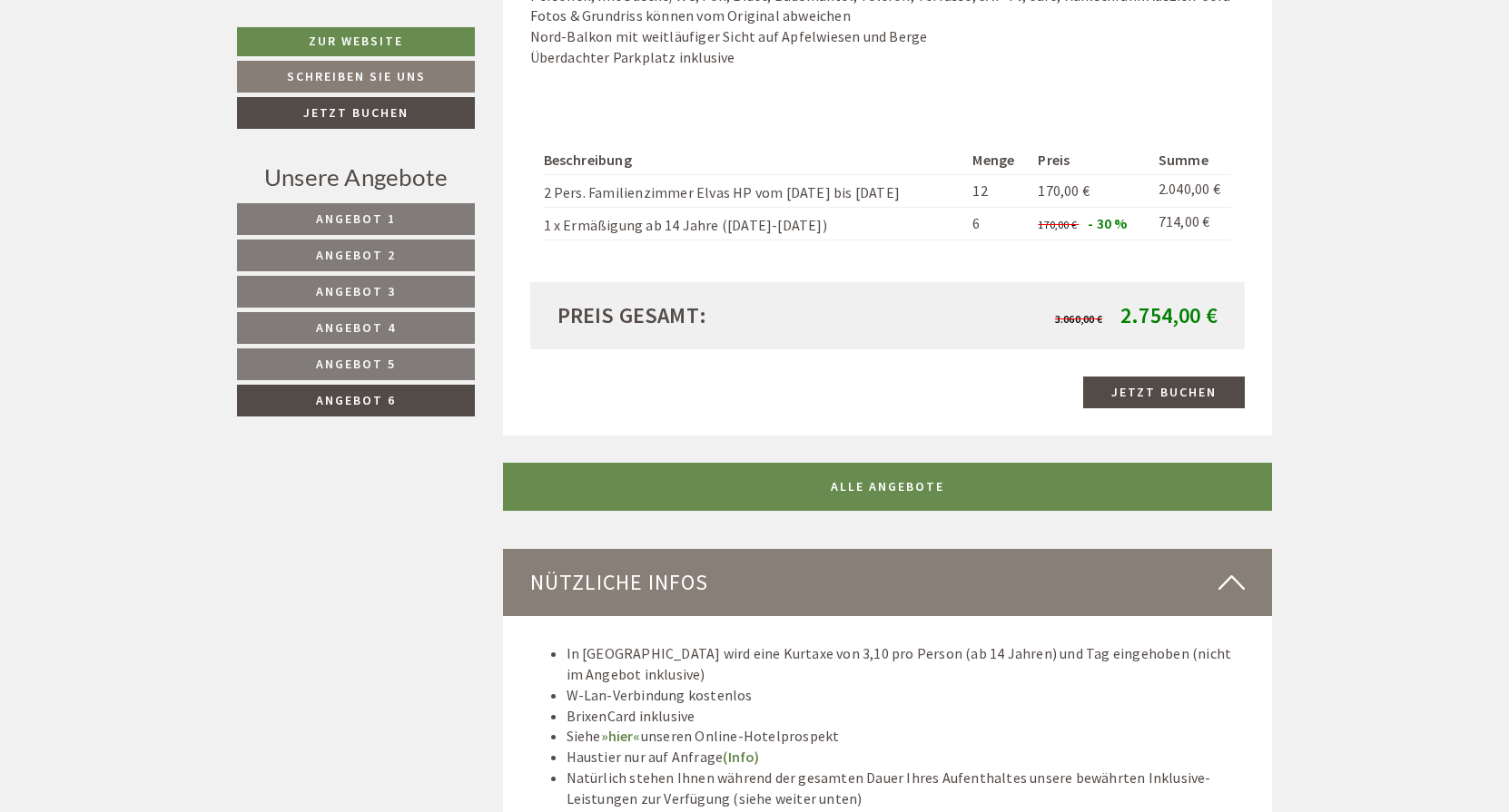
scroll to position [1722, 0]
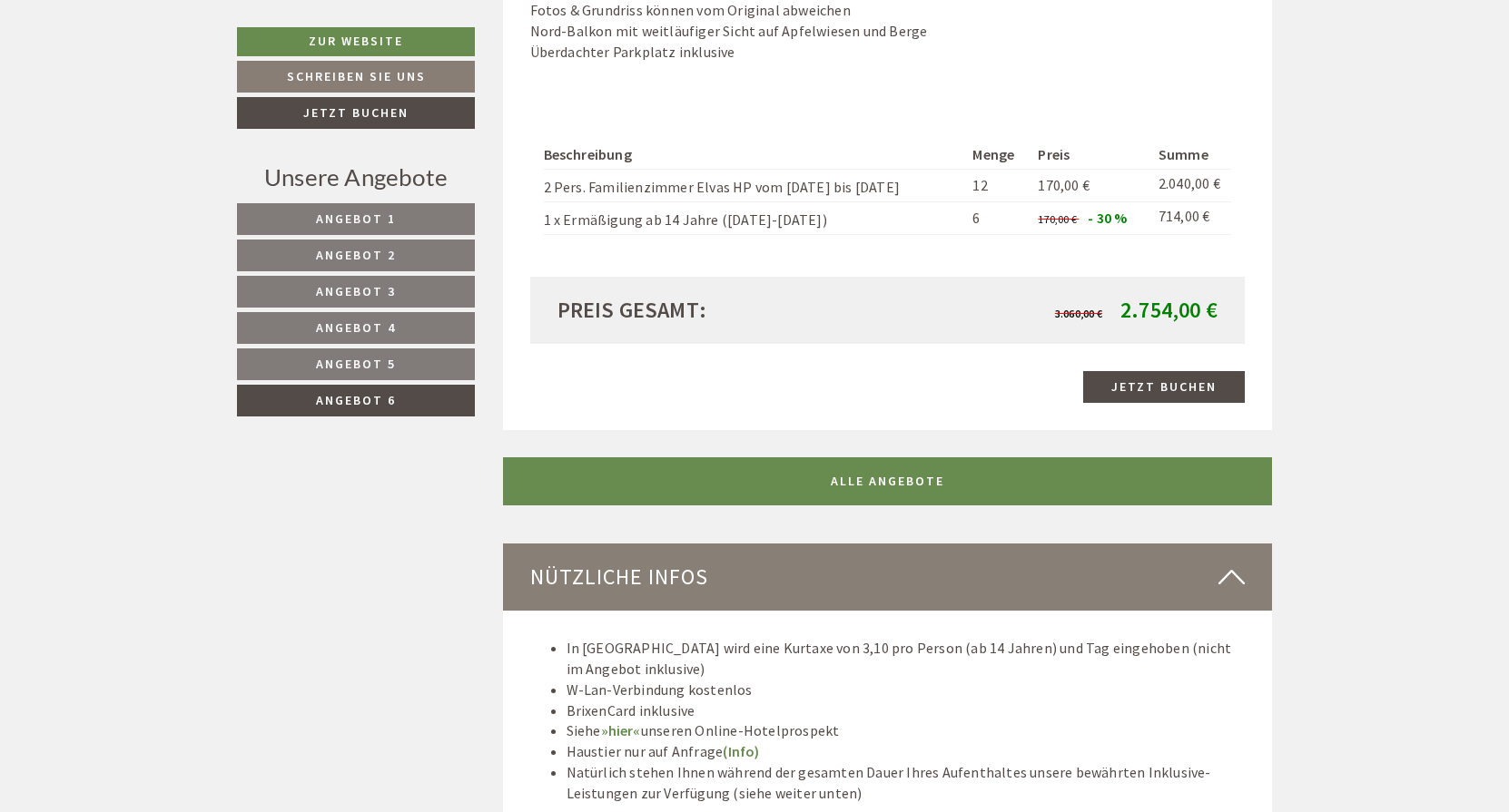
click at [384, 361] on span "Angebot 5" at bounding box center [355, 363] width 80 height 16
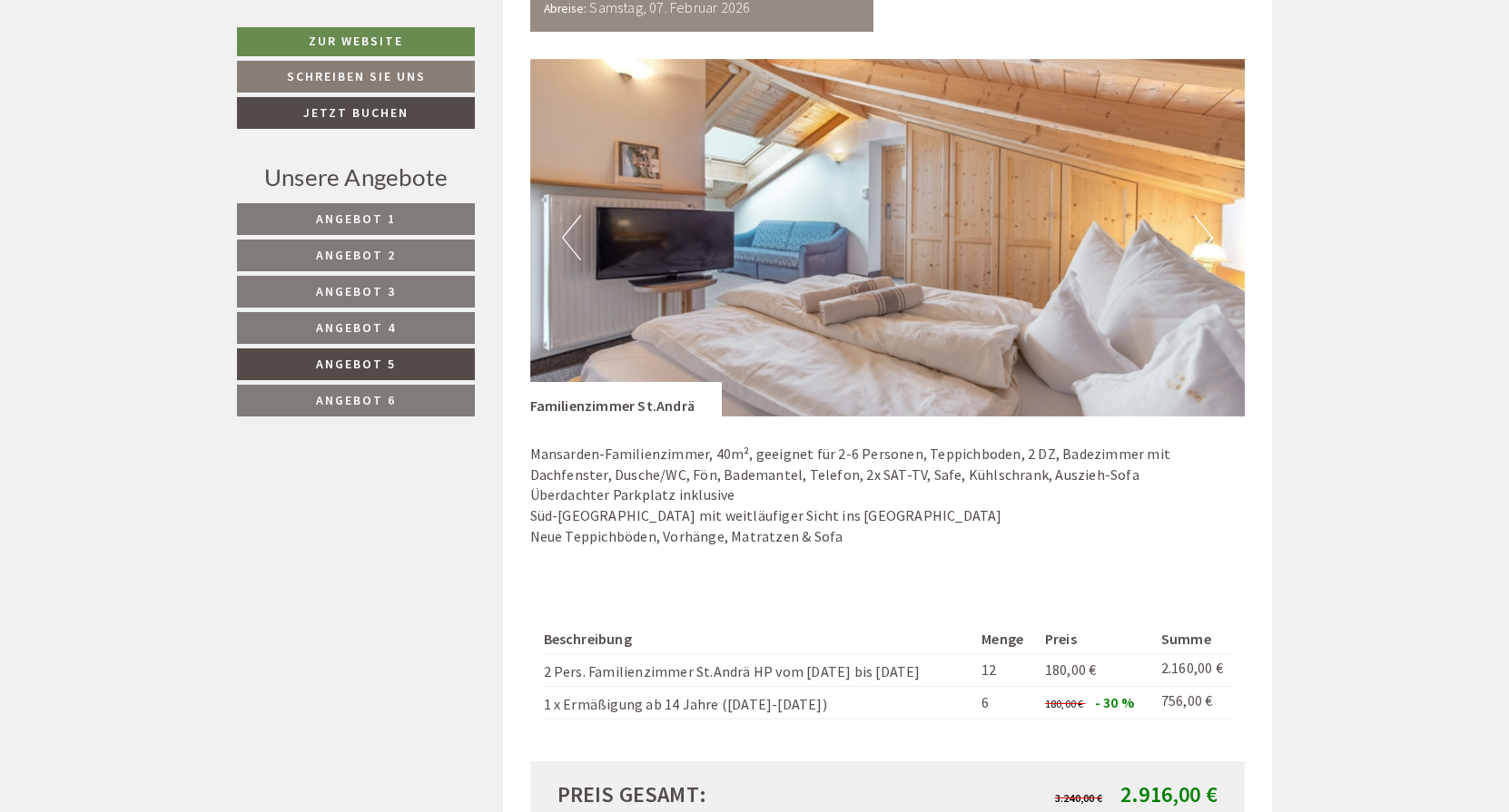
scroll to position [1234, 0]
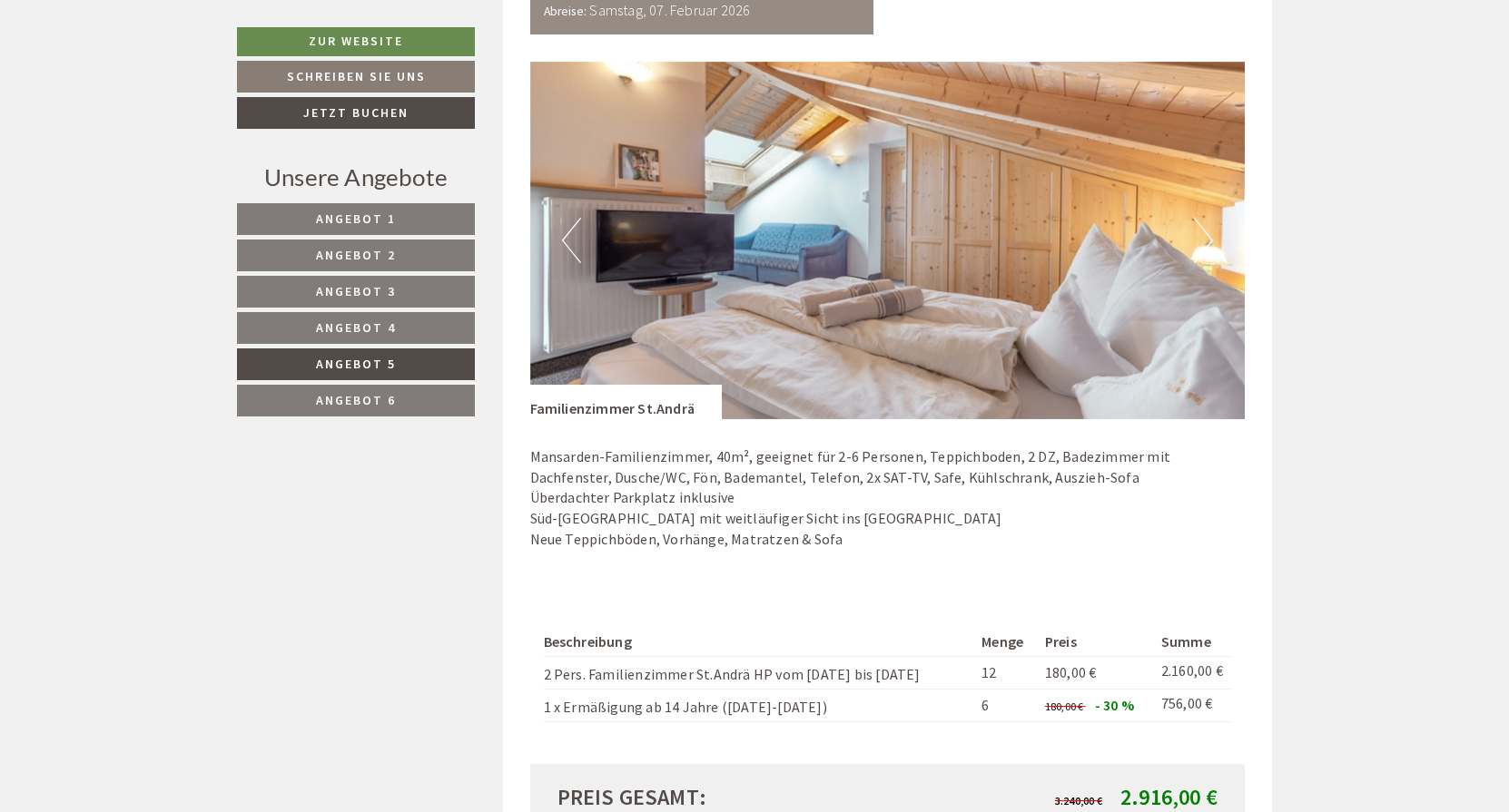
click at [1206, 239] on button "Next" at bounding box center [1203, 240] width 19 height 45
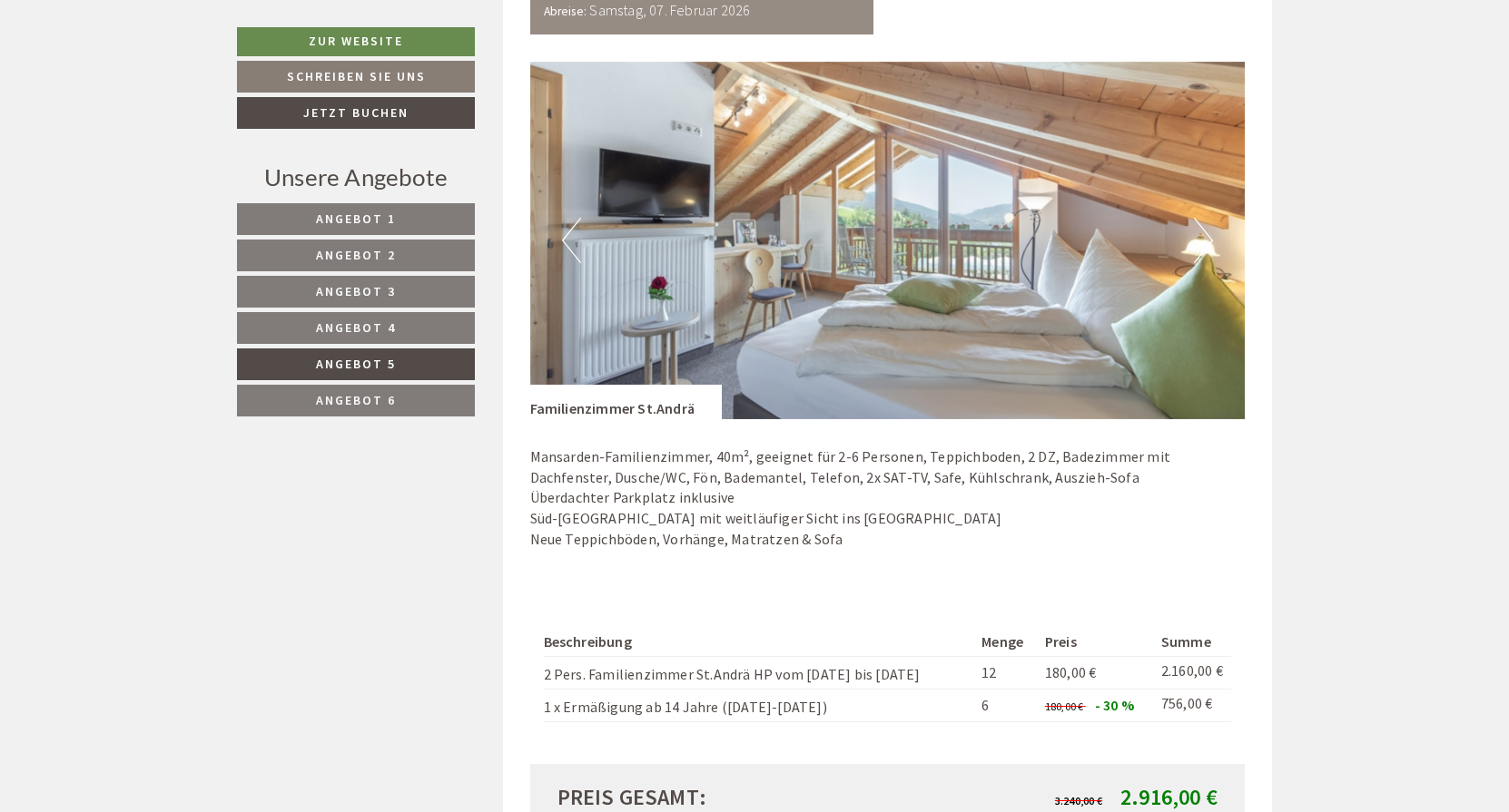
click at [1206, 239] on button "Next" at bounding box center [1203, 240] width 19 height 45
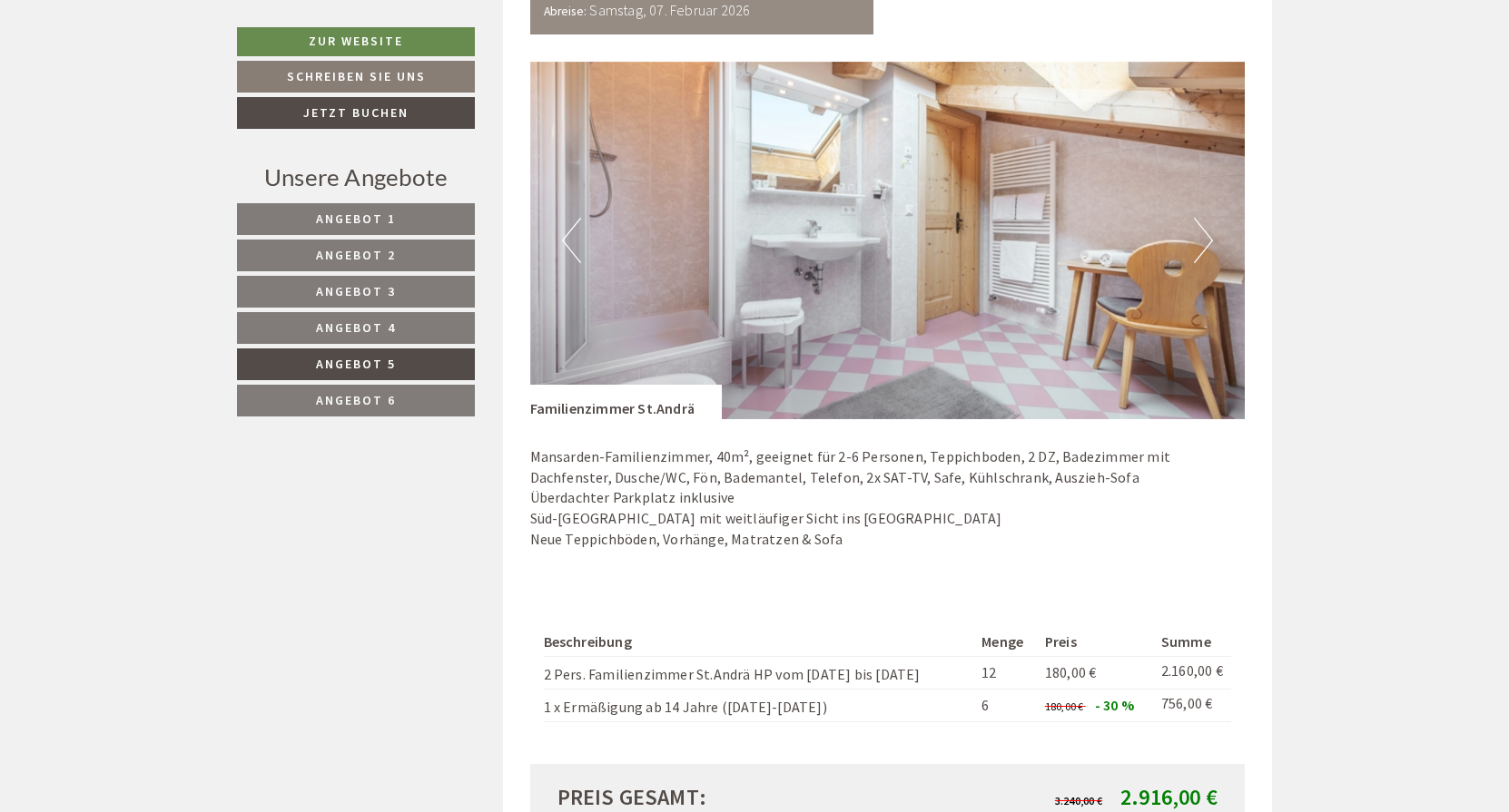
click at [1206, 239] on button "Next" at bounding box center [1203, 240] width 19 height 45
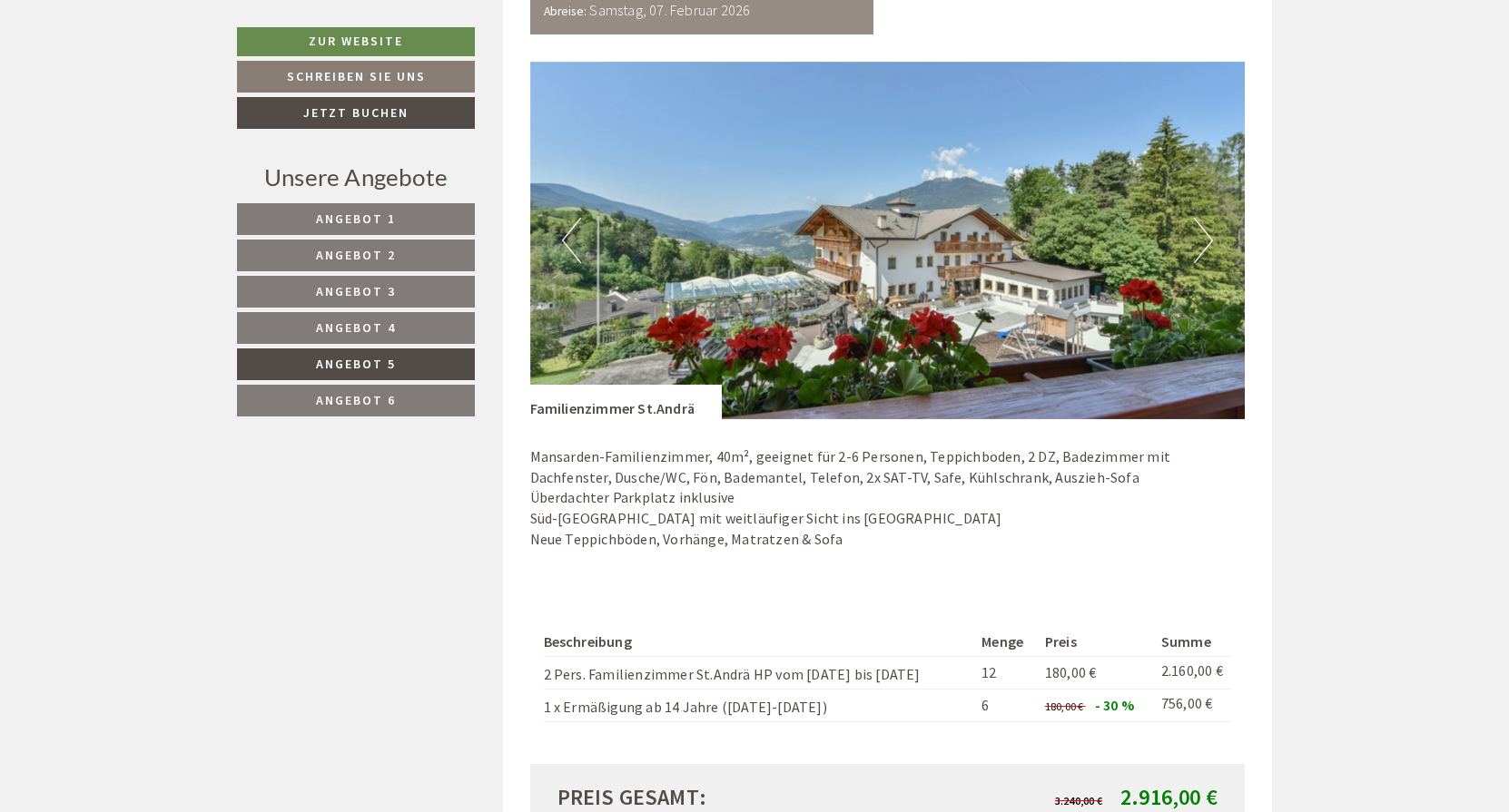
click at [1206, 239] on button "Next" at bounding box center [1203, 240] width 19 height 45
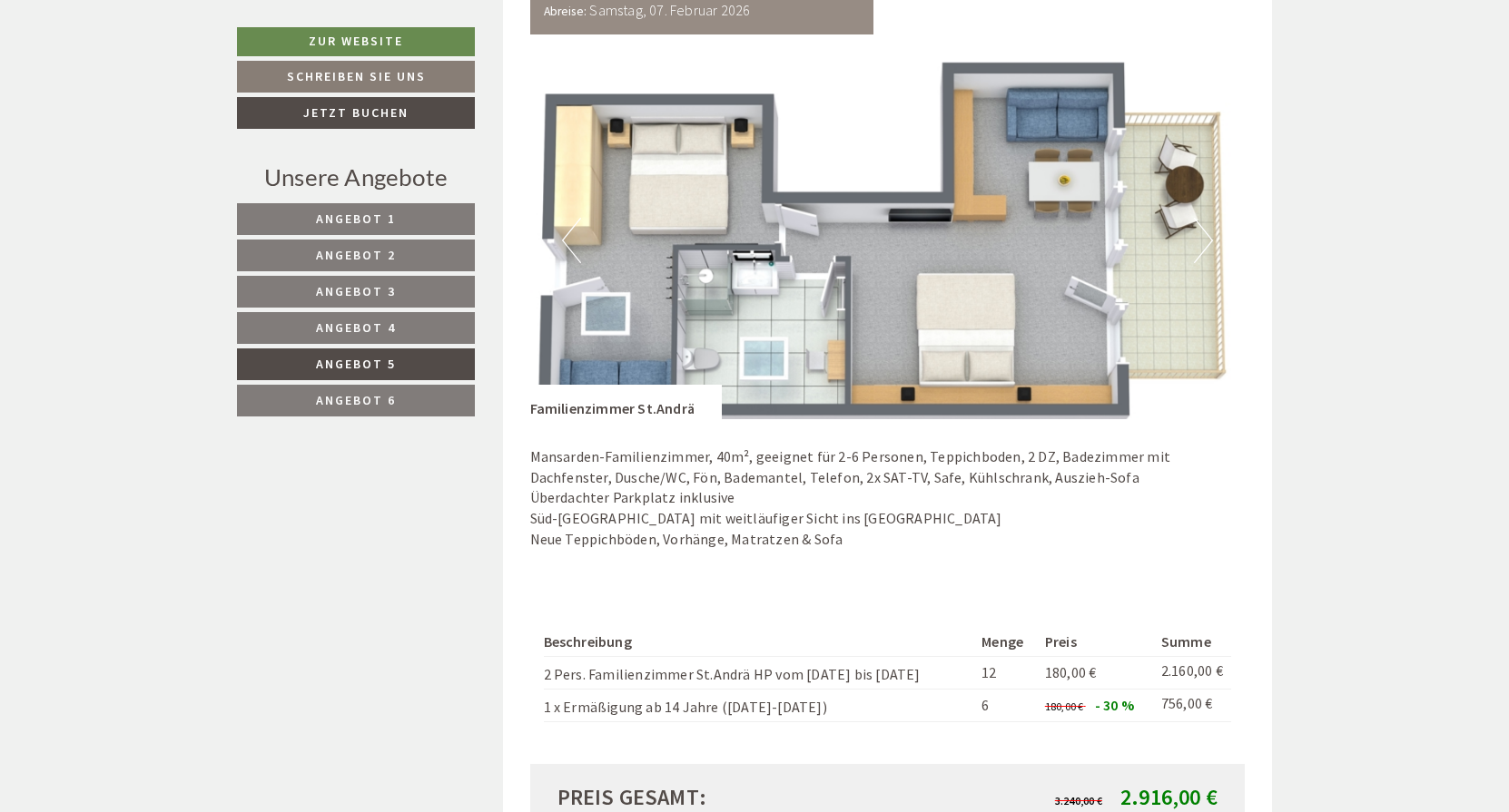
click at [1199, 242] on button "Next" at bounding box center [1203, 240] width 19 height 45
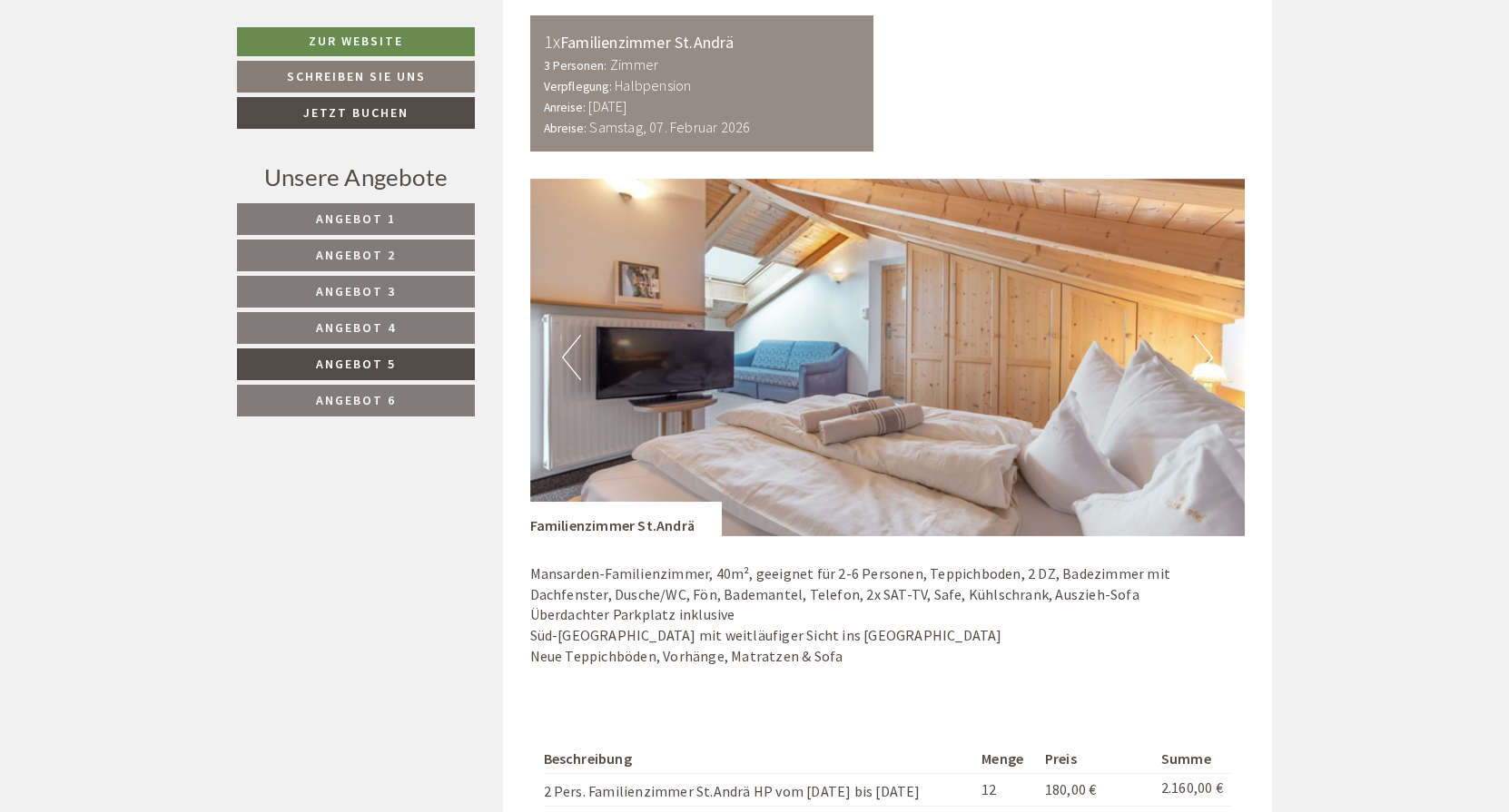
scroll to position [1123, 0]
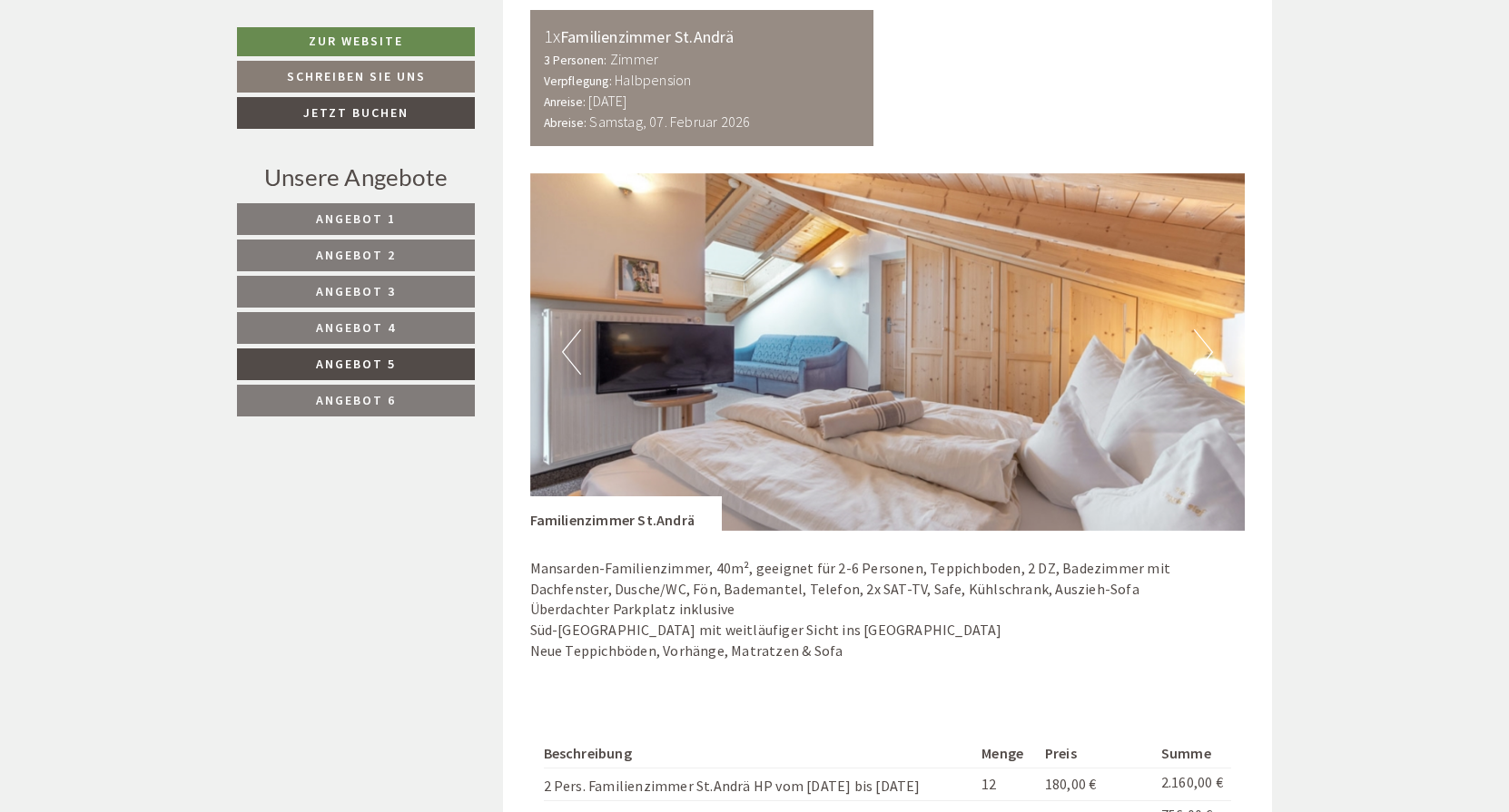
click at [391, 329] on span "Angebot 4" at bounding box center [355, 327] width 80 height 16
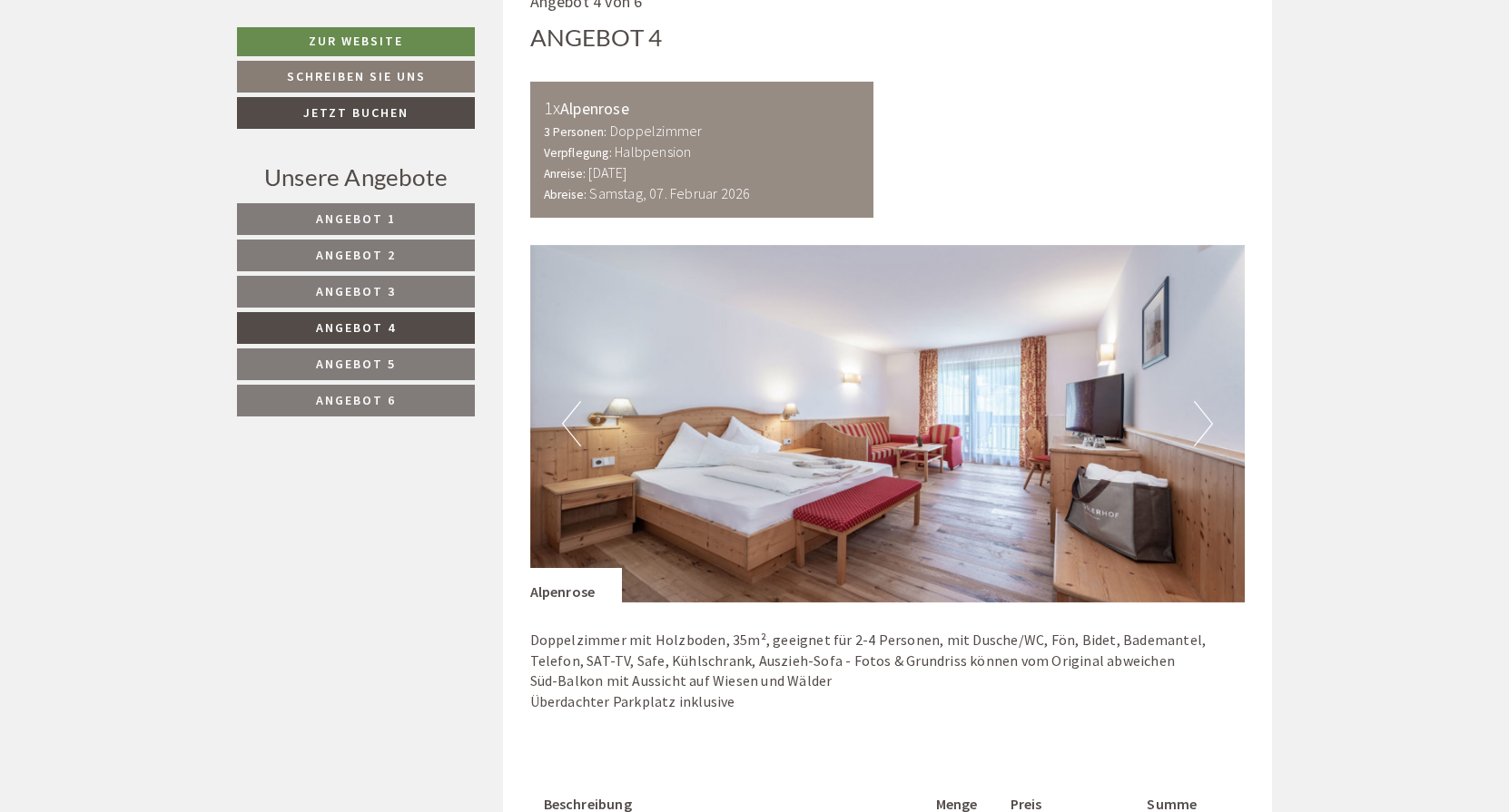
scroll to position [1052, 0]
click at [1203, 415] on button "Next" at bounding box center [1203, 422] width 19 height 45
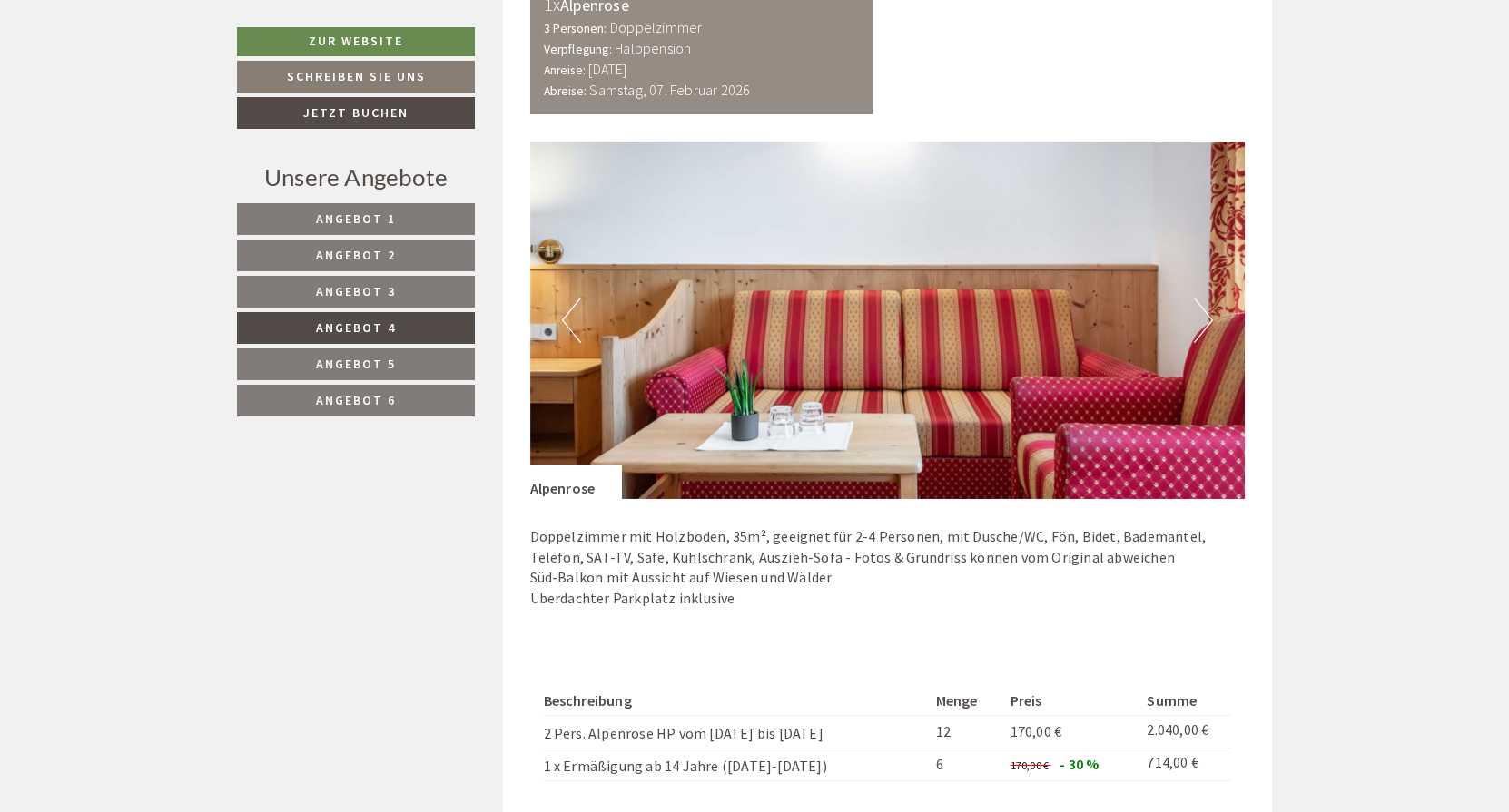
scroll to position [1156, 0]
click at [1205, 314] on button "Next" at bounding box center [1203, 319] width 19 height 45
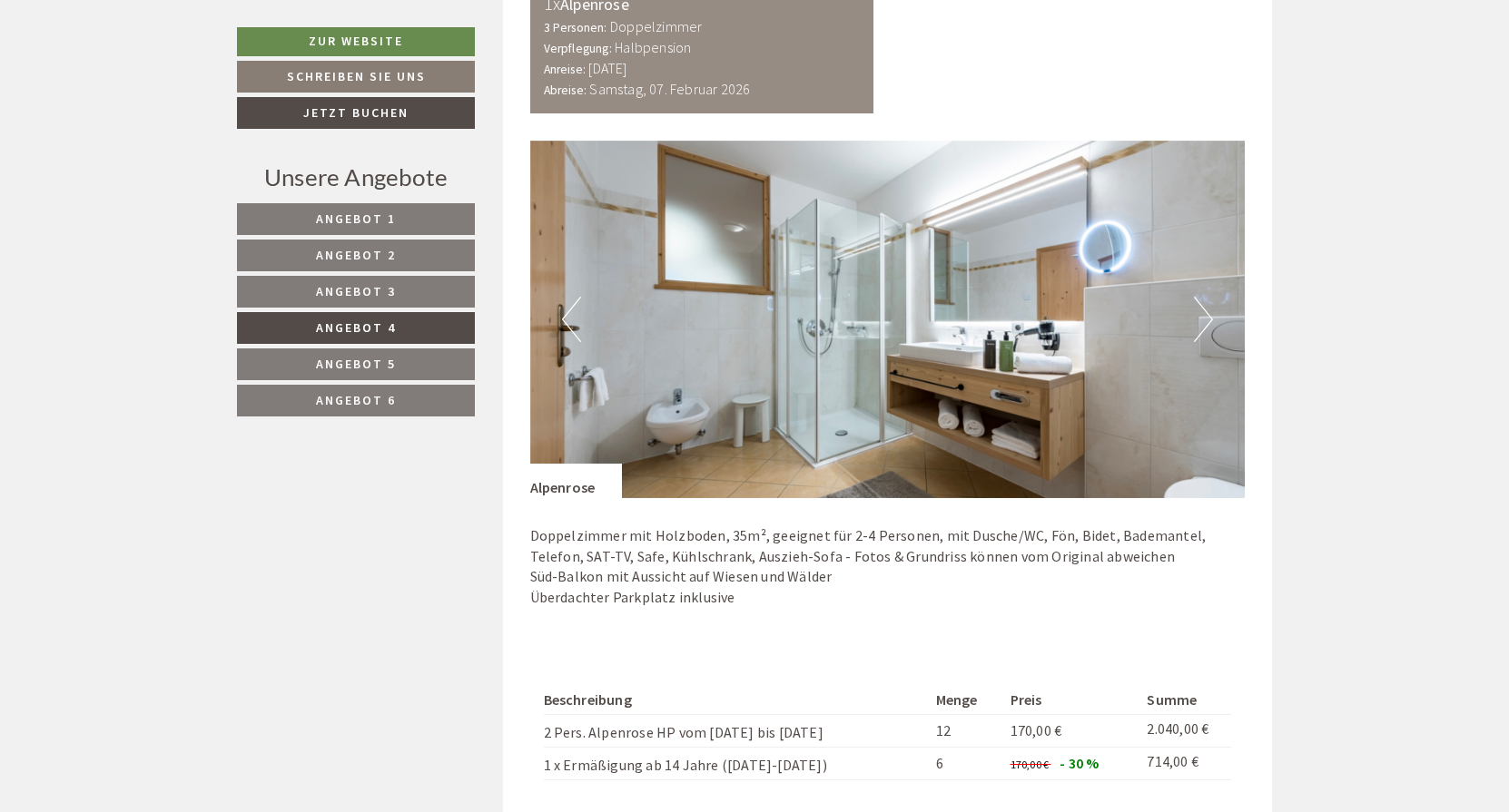
click at [1205, 314] on button "Next" at bounding box center [1203, 319] width 19 height 45
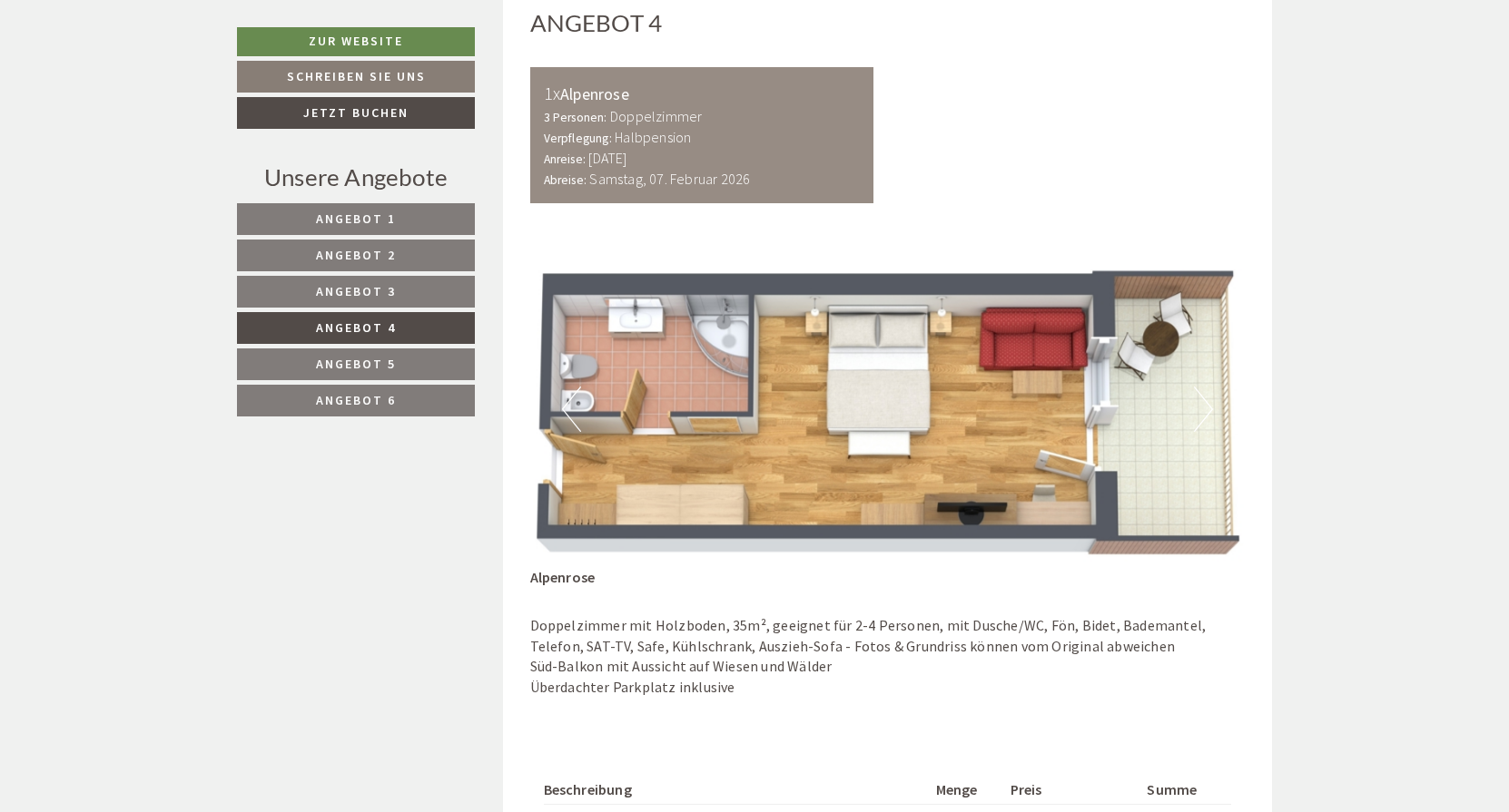
scroll to position [815, 0]
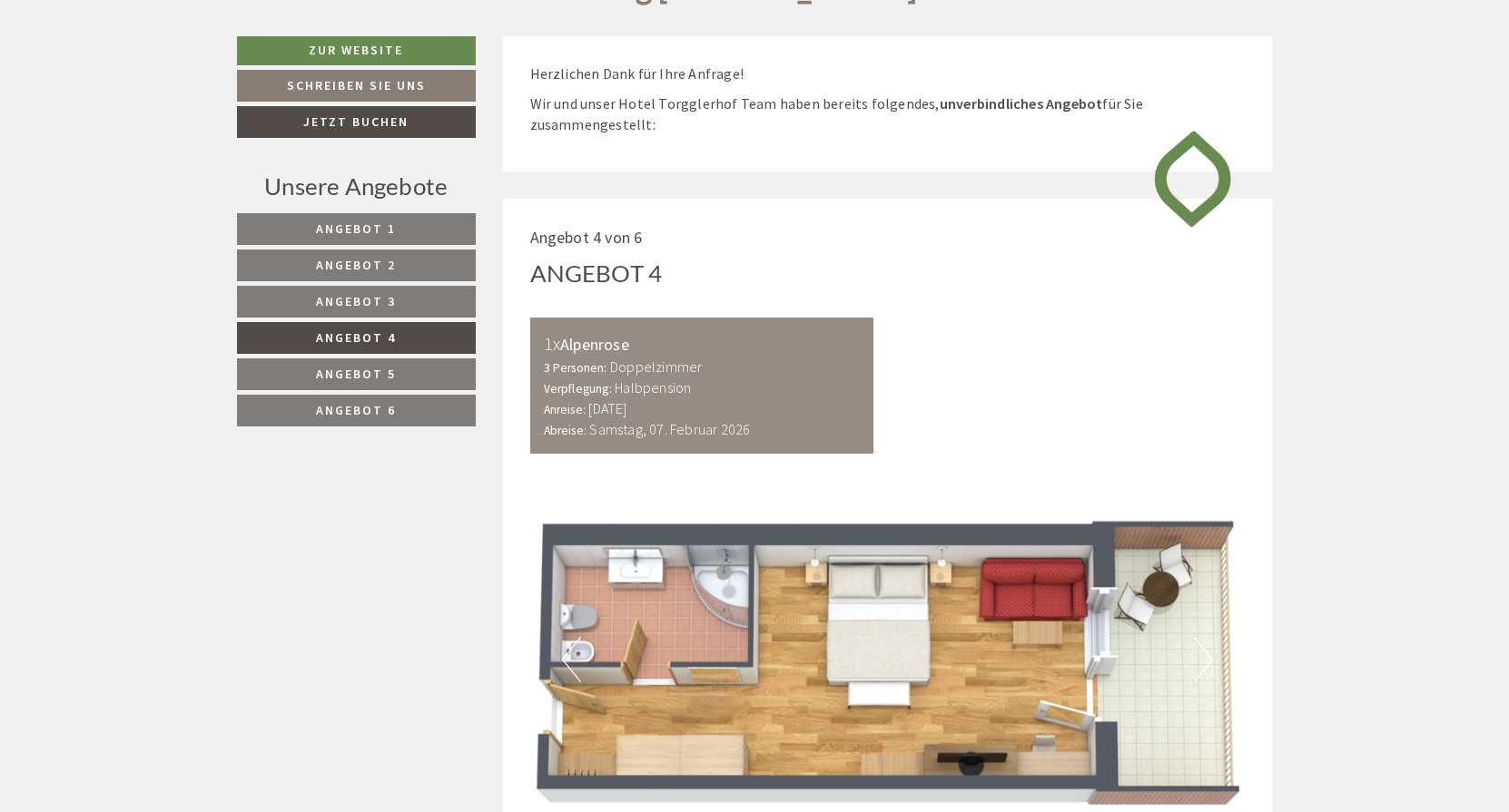
click at [351, 303] on span "Angebot 3" at bounding box center [355, 300] width 80 height 16
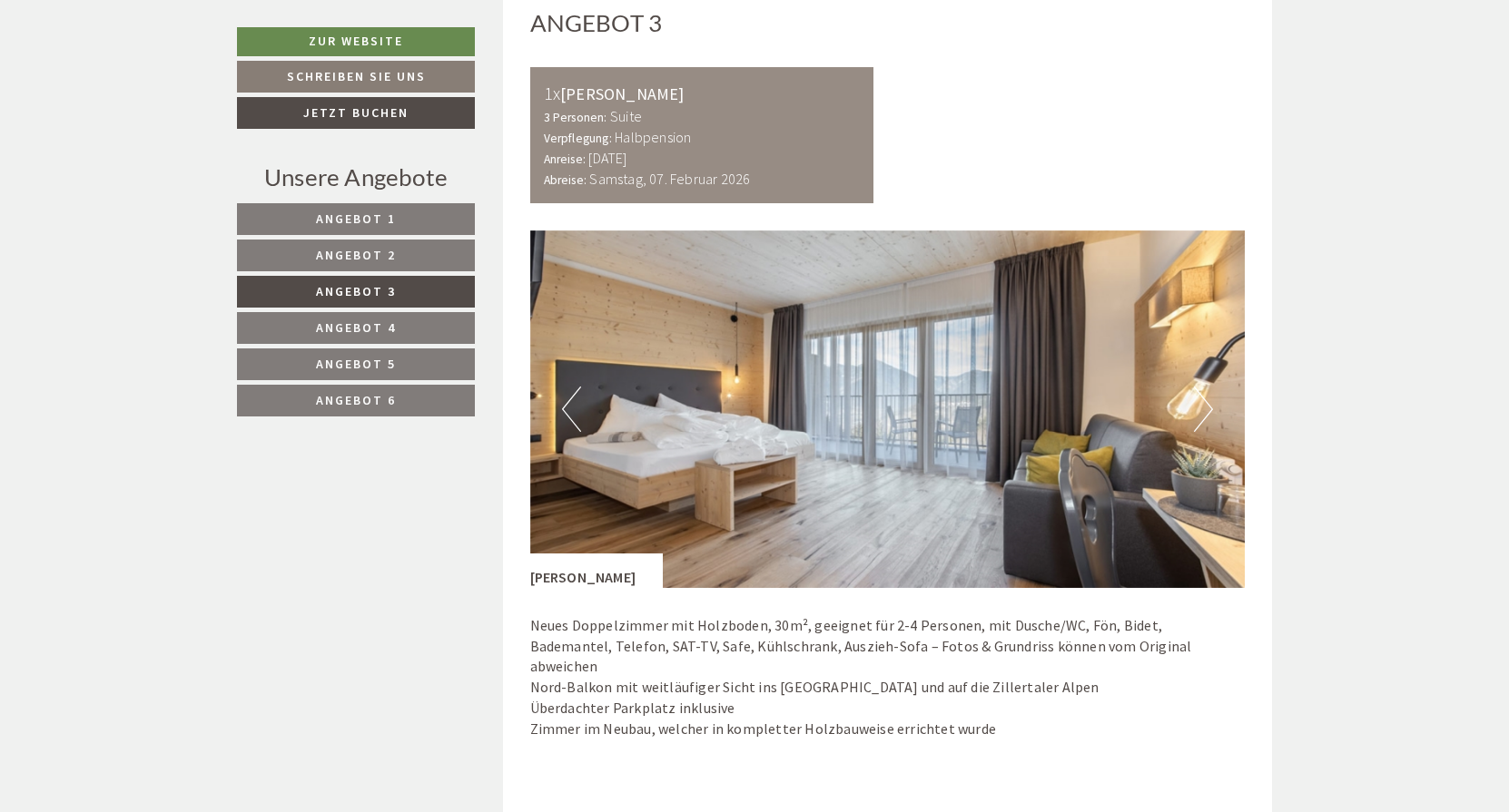
scroll to position [1068, 0]
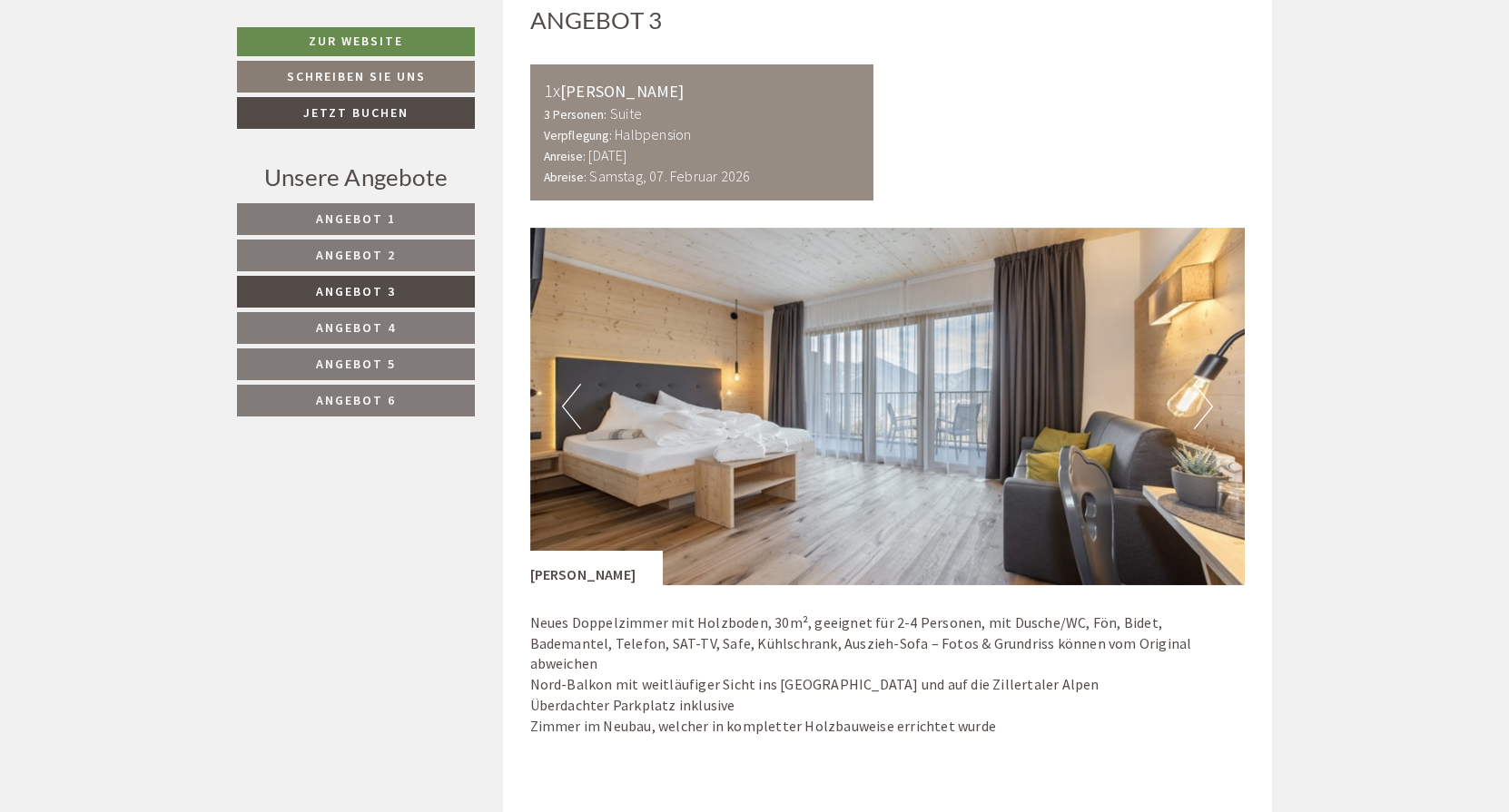
click at [1206, 394] on button "Next" at bounding box center [1203, 406] width 19 height 45
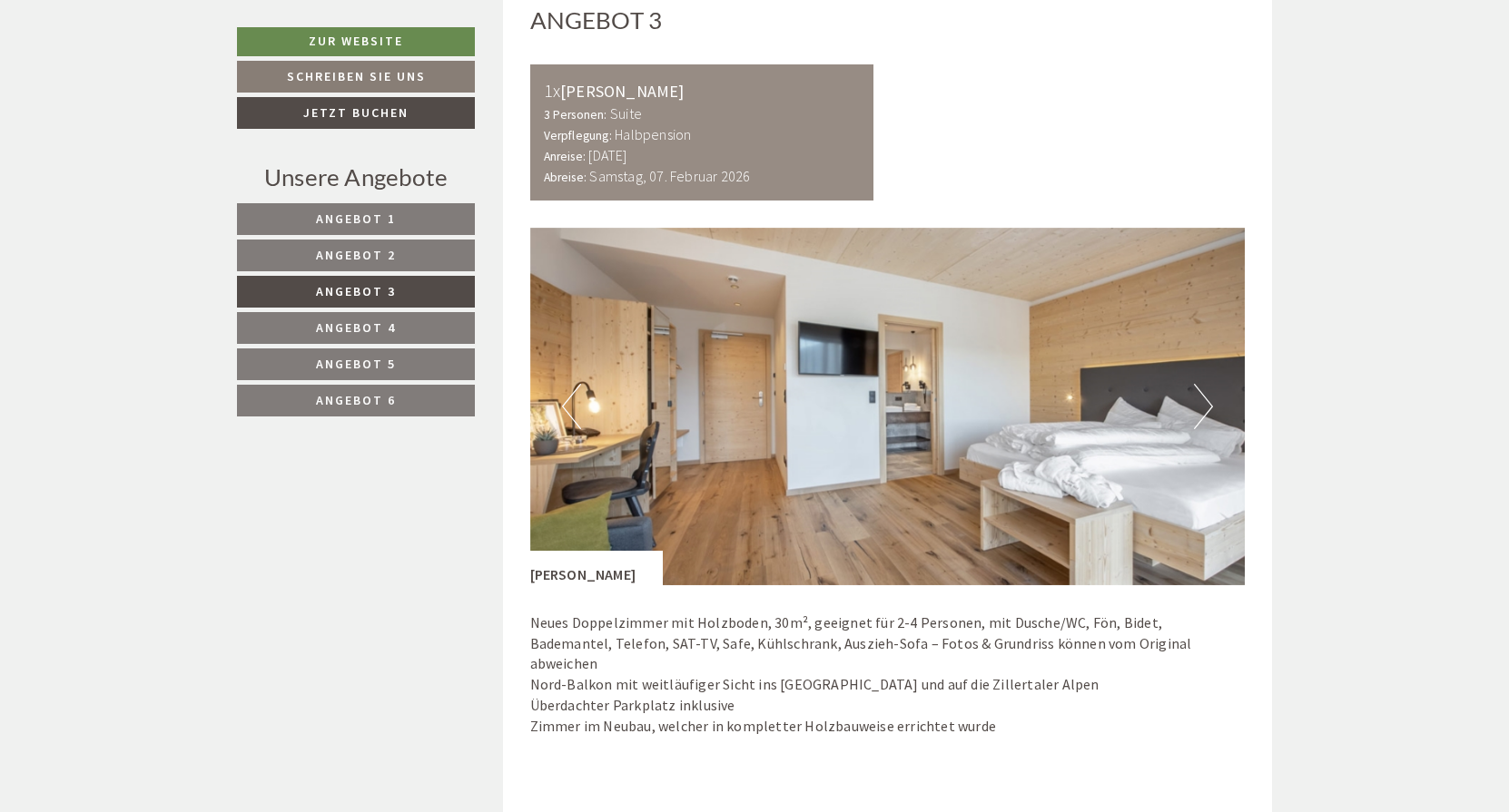
click at [1209, 393] on button "Next" at bounding box center [1203, 406] width 19 height 45
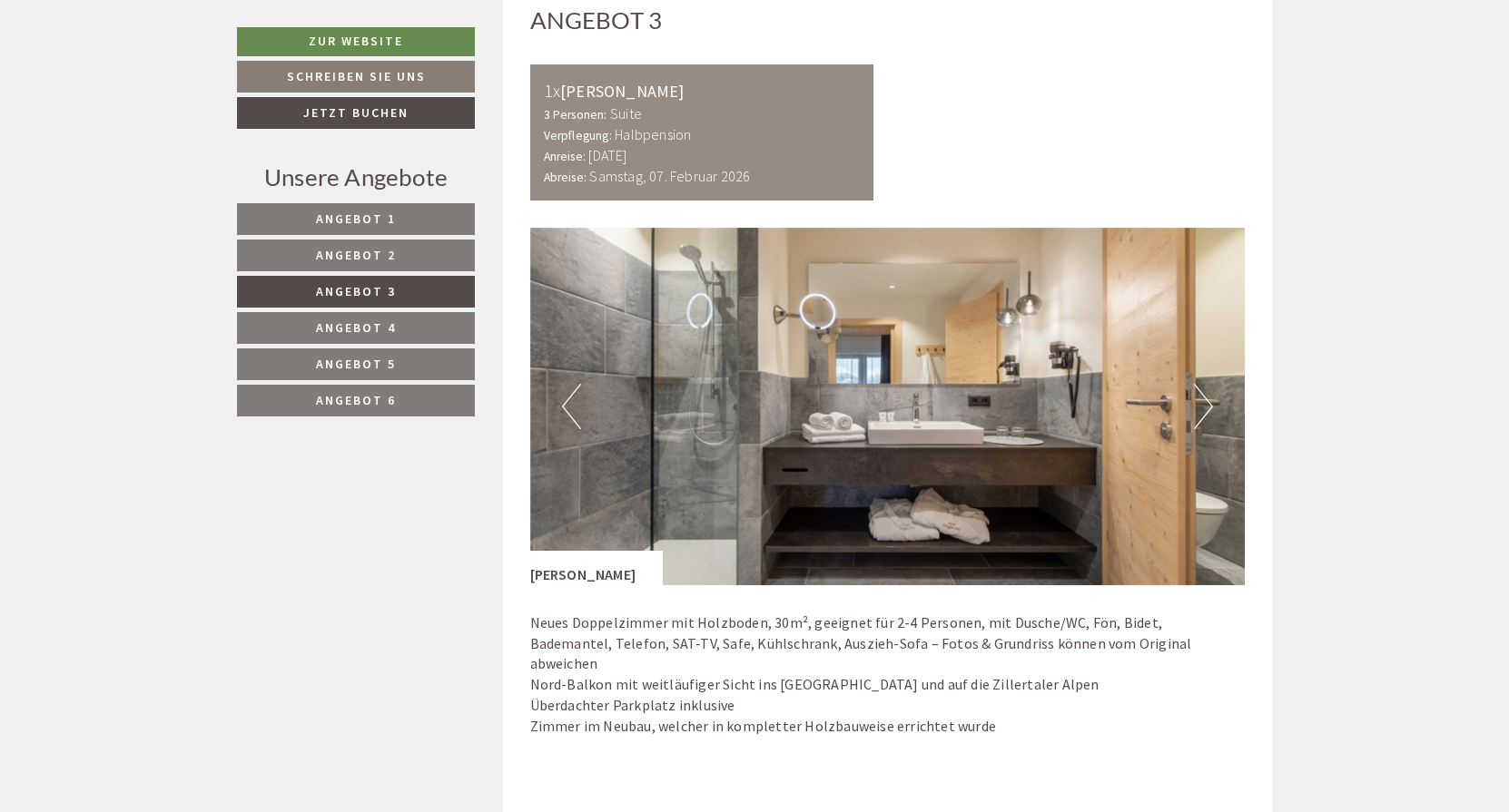
click at [1209, 394] on button "Next" at bounding box center [1203, 406] width 19 height 45
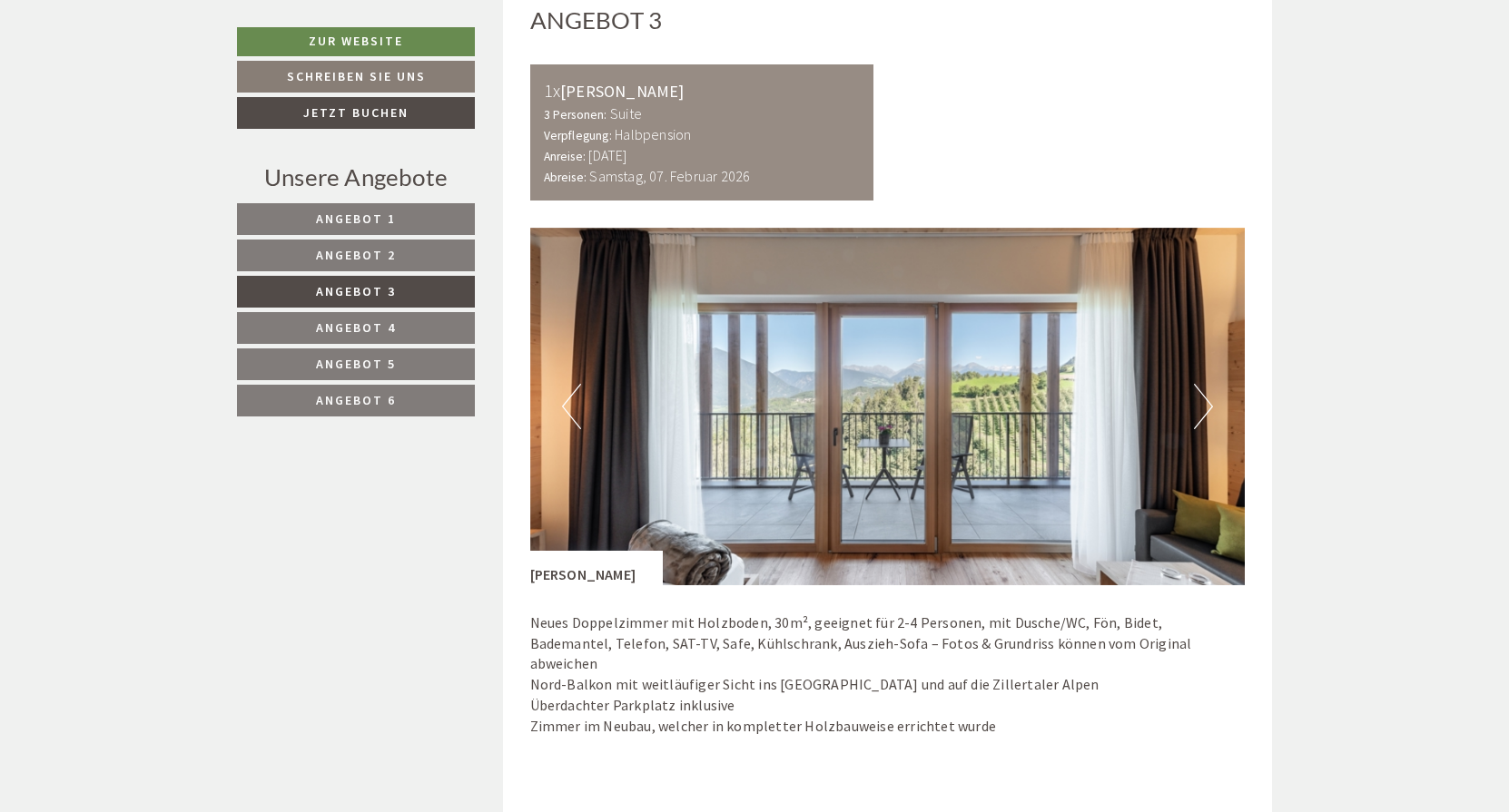
click at [1209, 394] on button "Next" at bounding box center [1203, 406] width 19 height 45
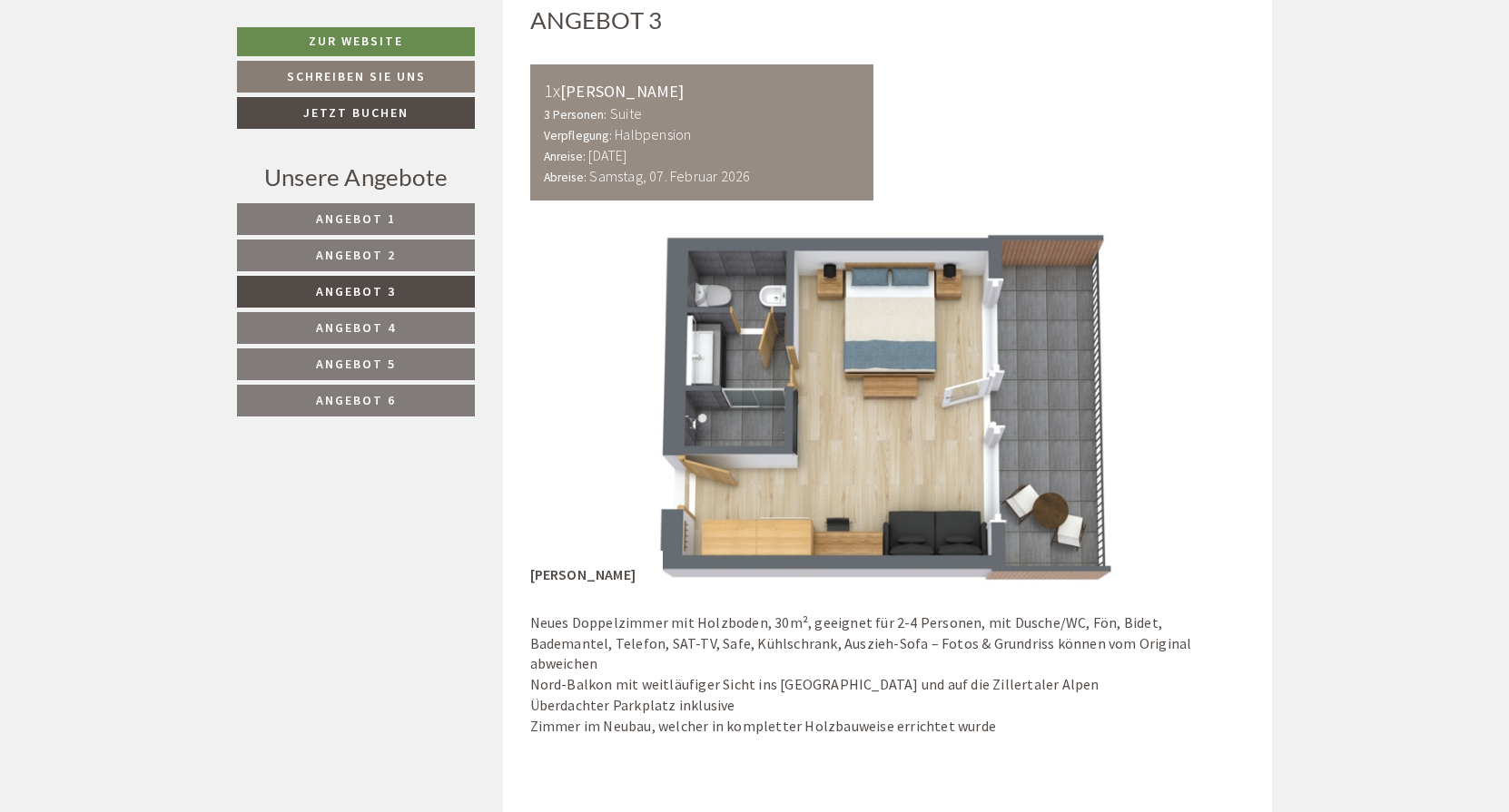
click at [1209, 394] on button "Next" at bounding box center [1203, 406] width 19 height 45
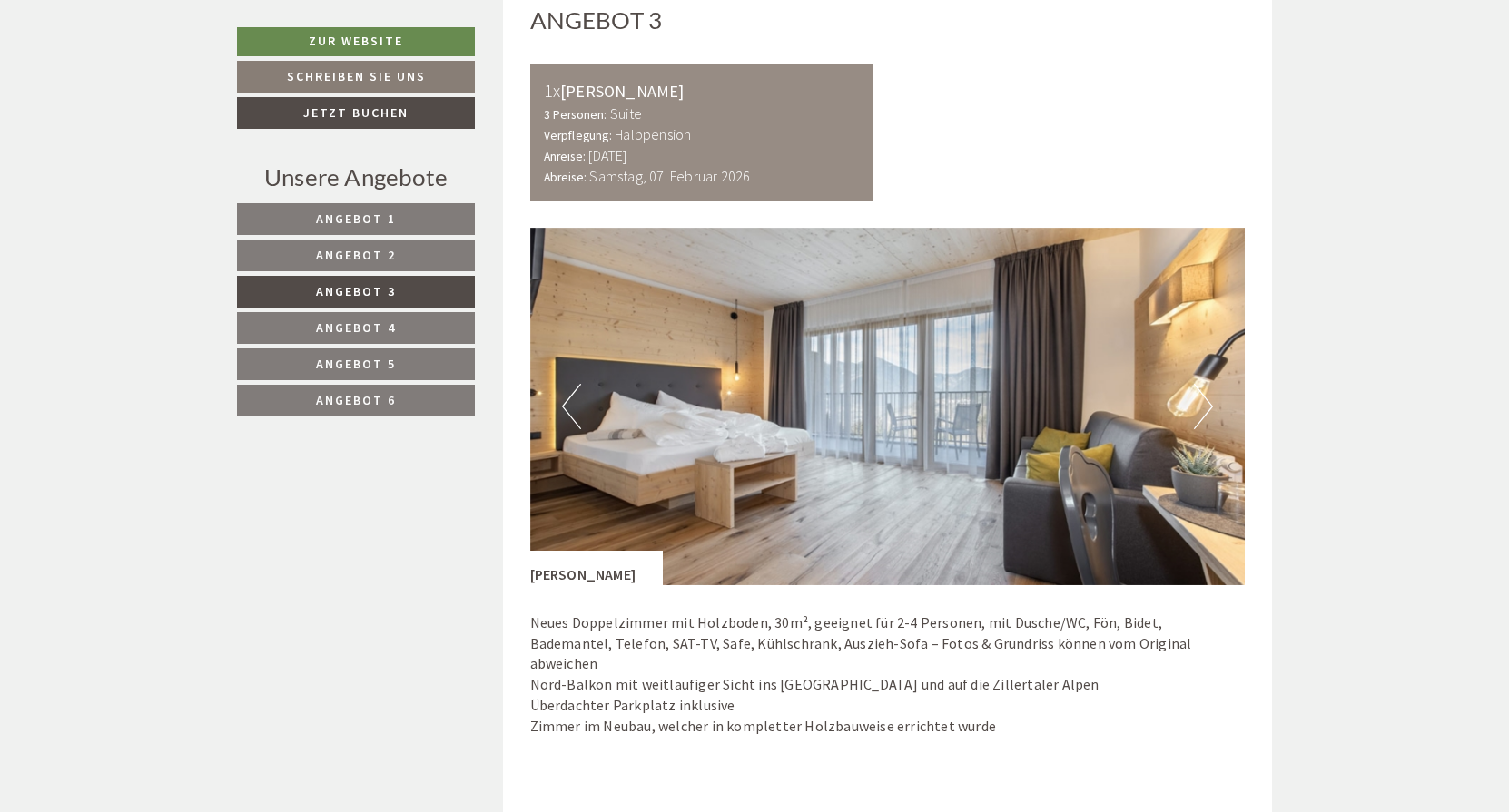
click at [1209, 394] on button "Next" at bounding box center [1203, 406] width 19 height 45
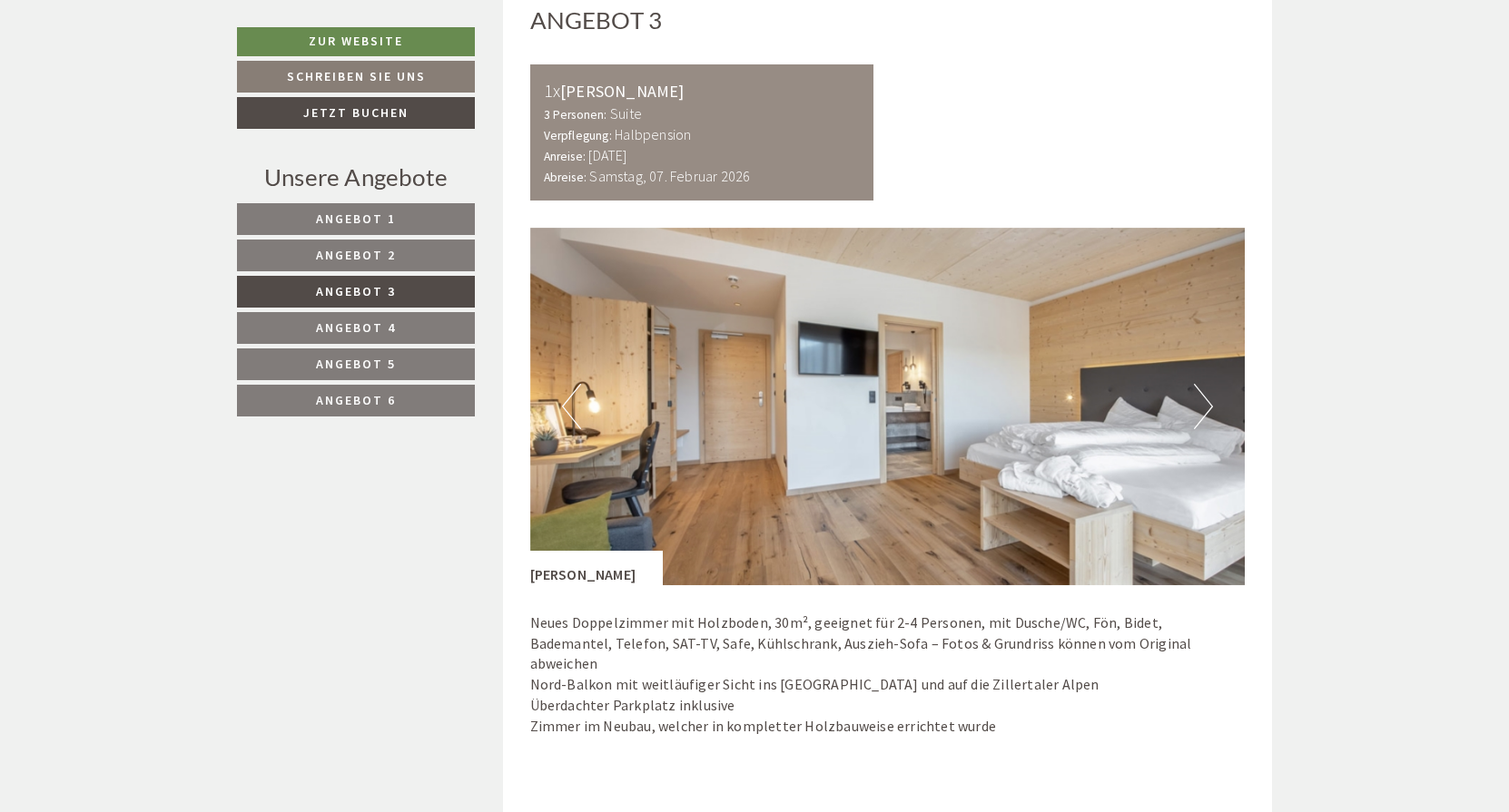
click at [362, 249] on span "Angebot 2" at bounding box center [355, 254] width 80 height 16
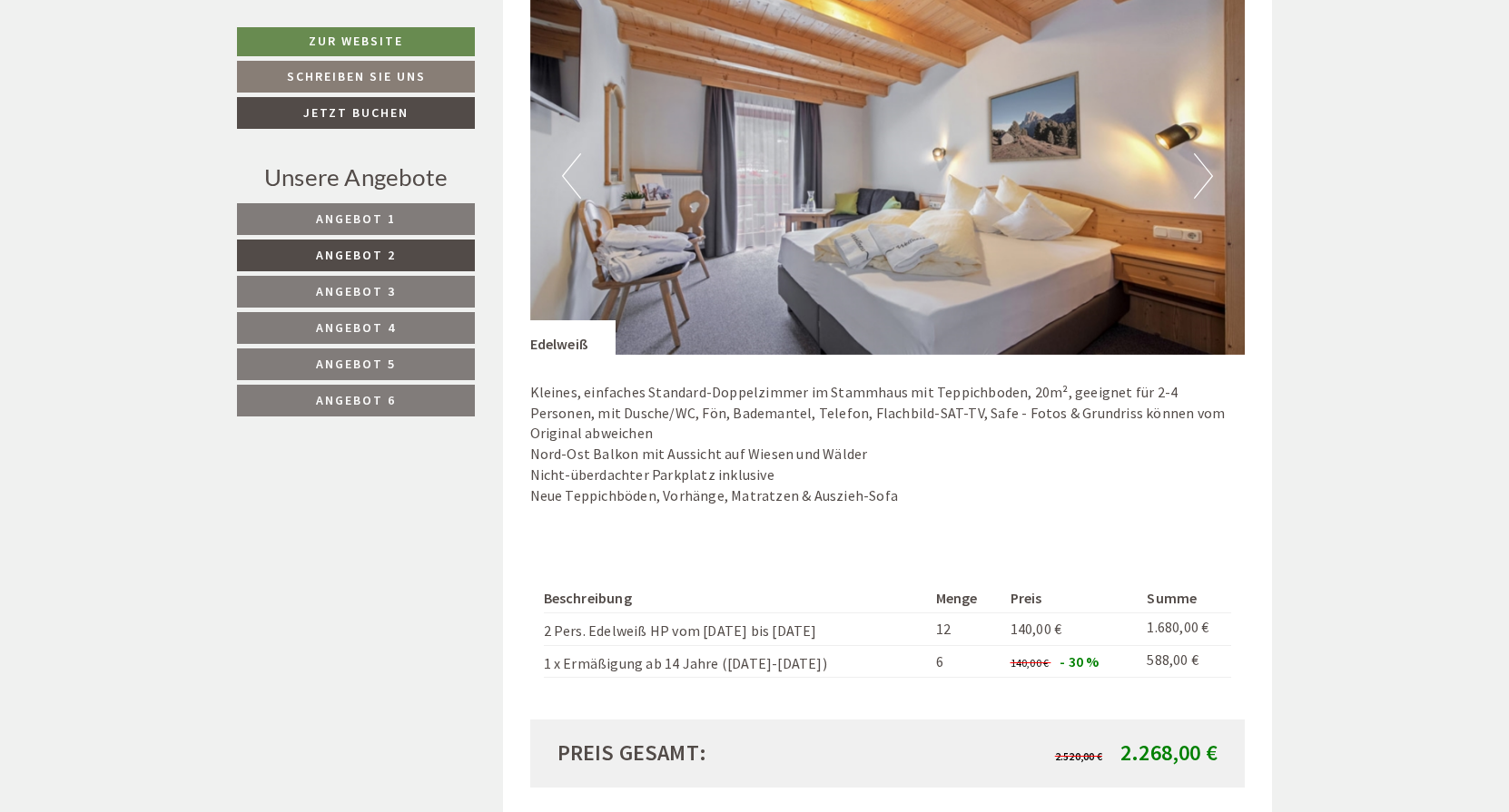
scroll to position [1301, 0]
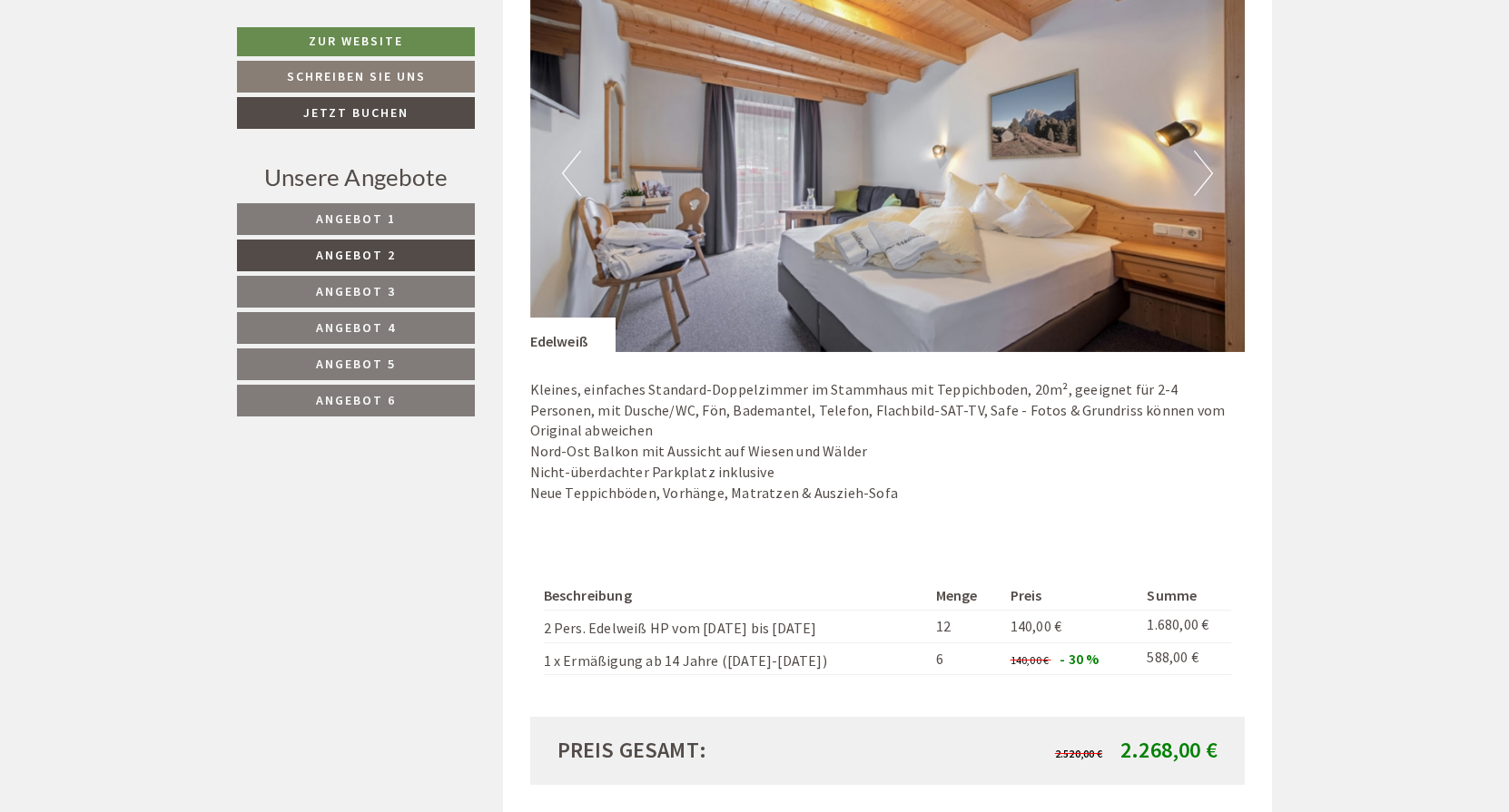
click at [1201, 173] on button "Next" at bounding box center [1203, 173] width 19 height 45
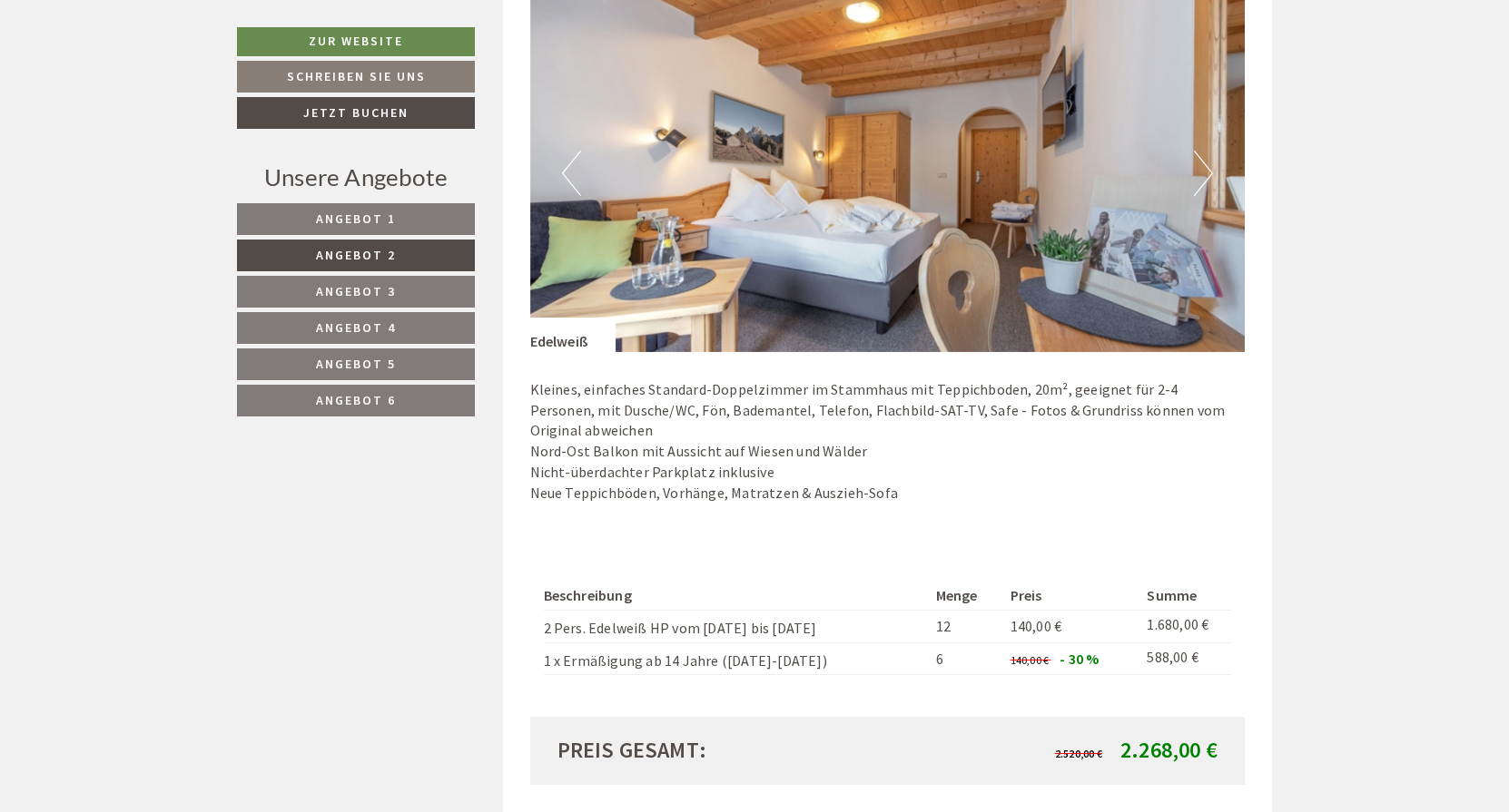
click at [372, 217] on span "Angebot 1" at bounding box center [355, 218] width 80 height 16
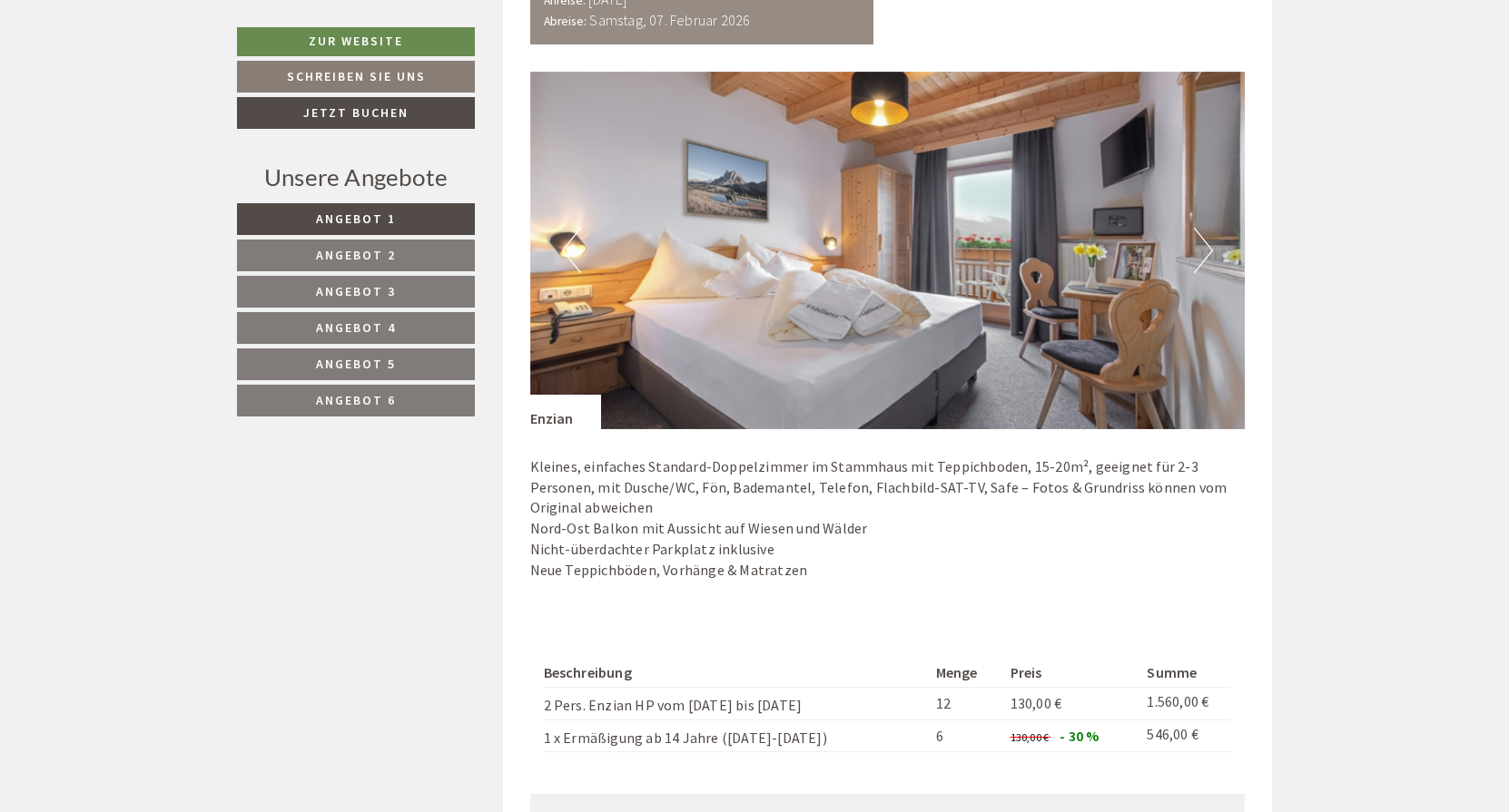
scroll to position [1226, 0]
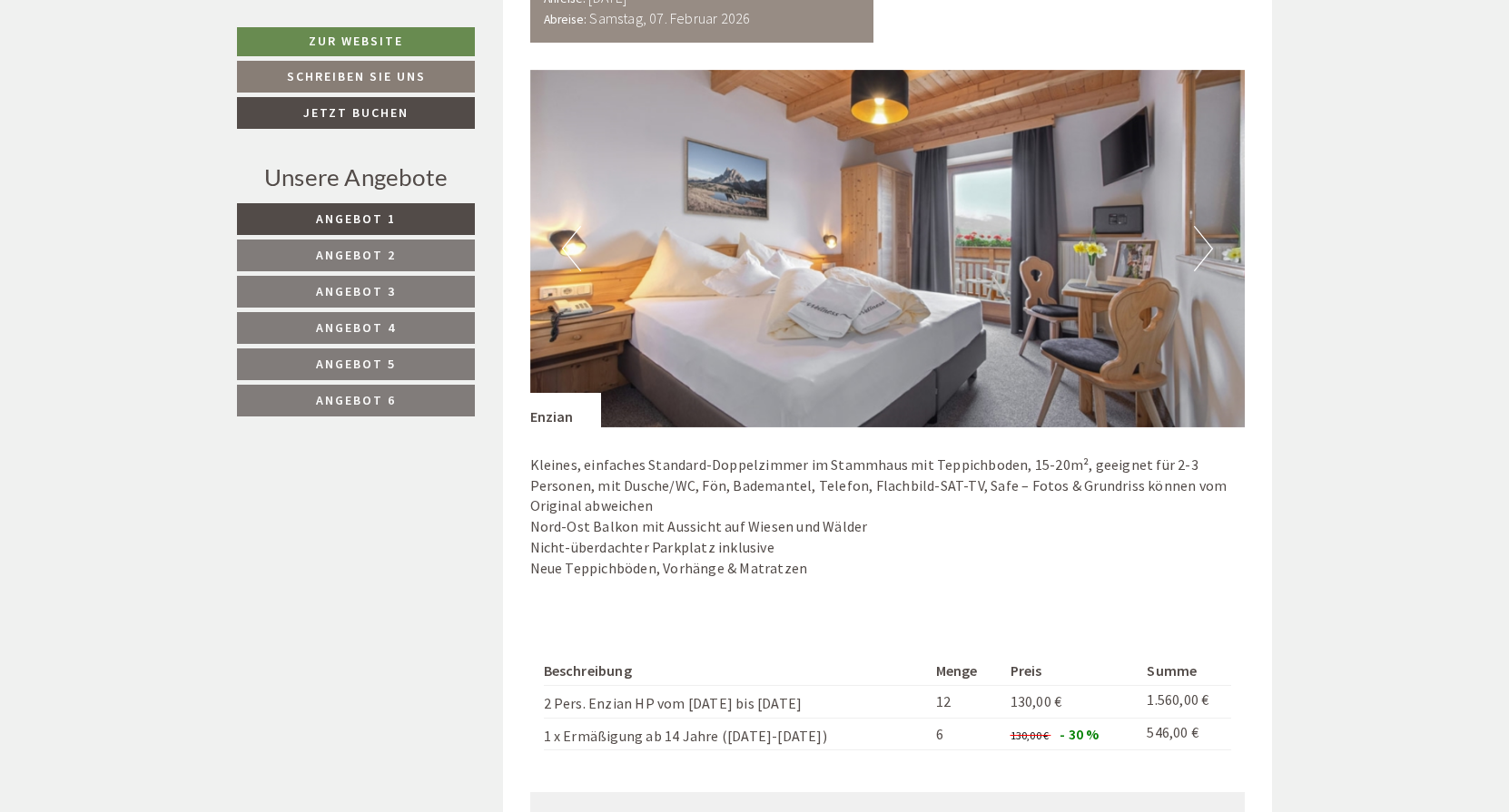
click at [1207, 246] on button "Next" at bounding box center [1203, 249] width 19 height 45
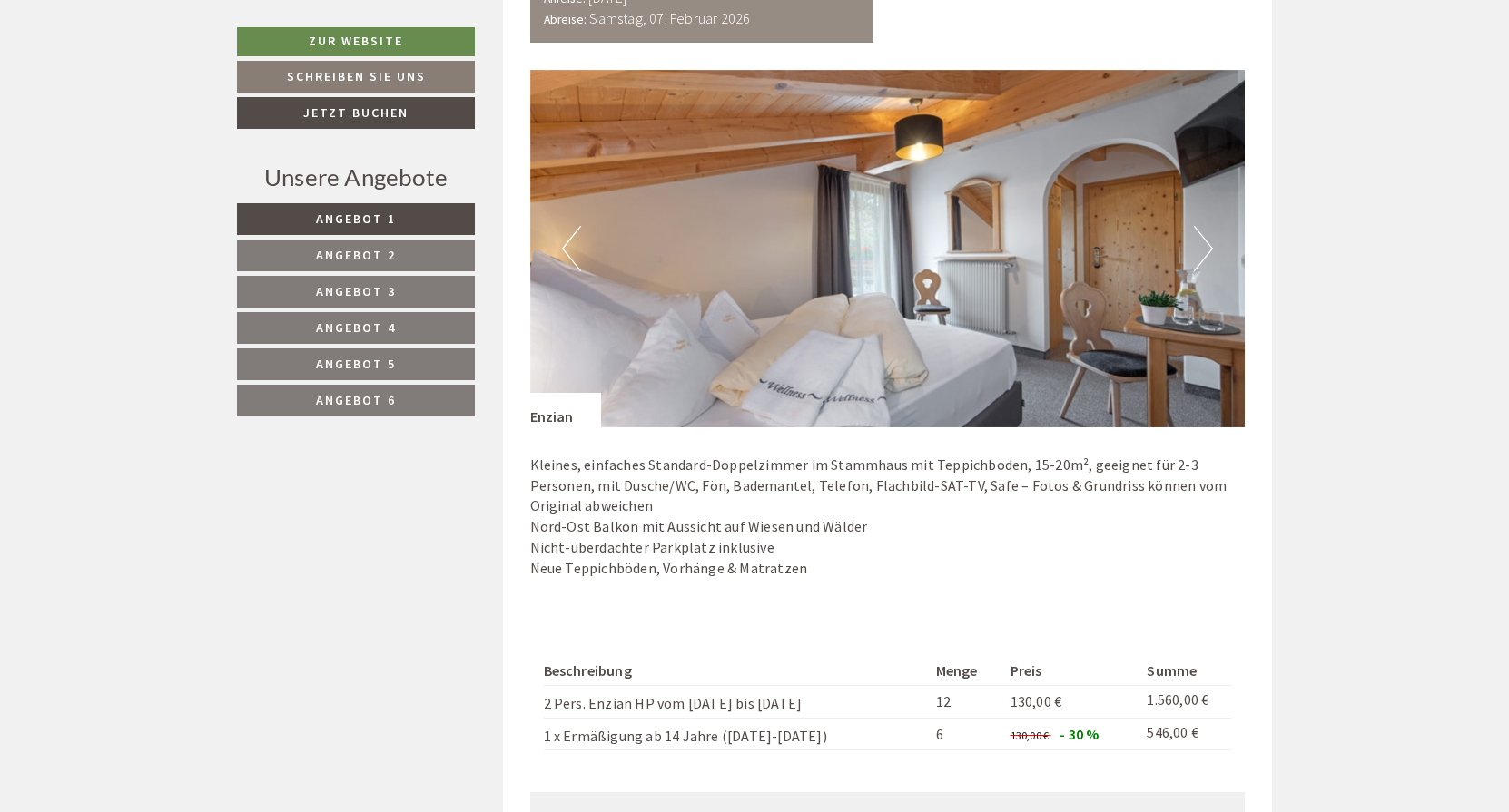
click at [566, 229] on button "Previous" at bounding box center [571, 249] width 19 height 45
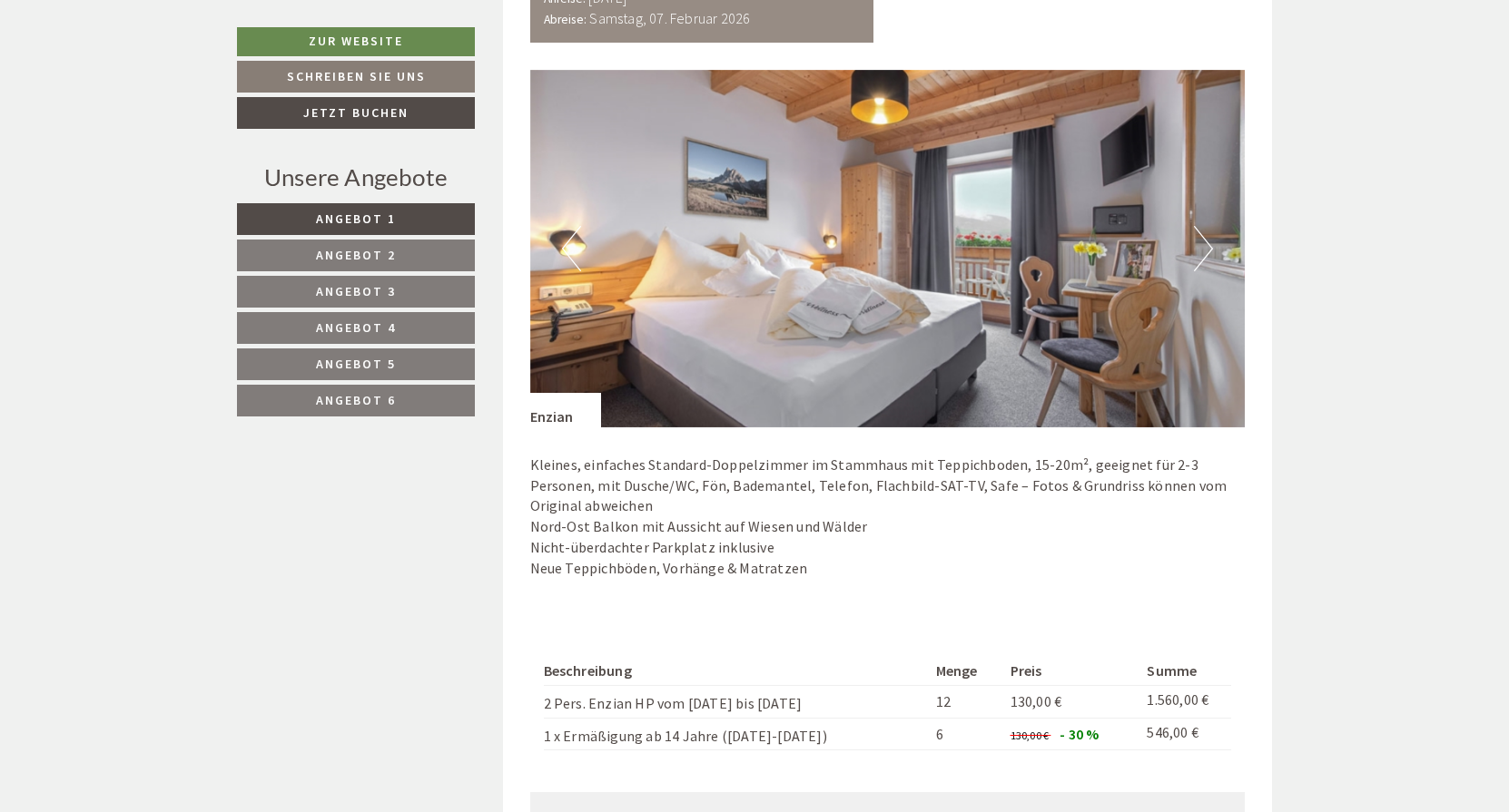
click at [363, 255] on span "Angebot 2" at bounding box center [355, 254] width 80 height 16
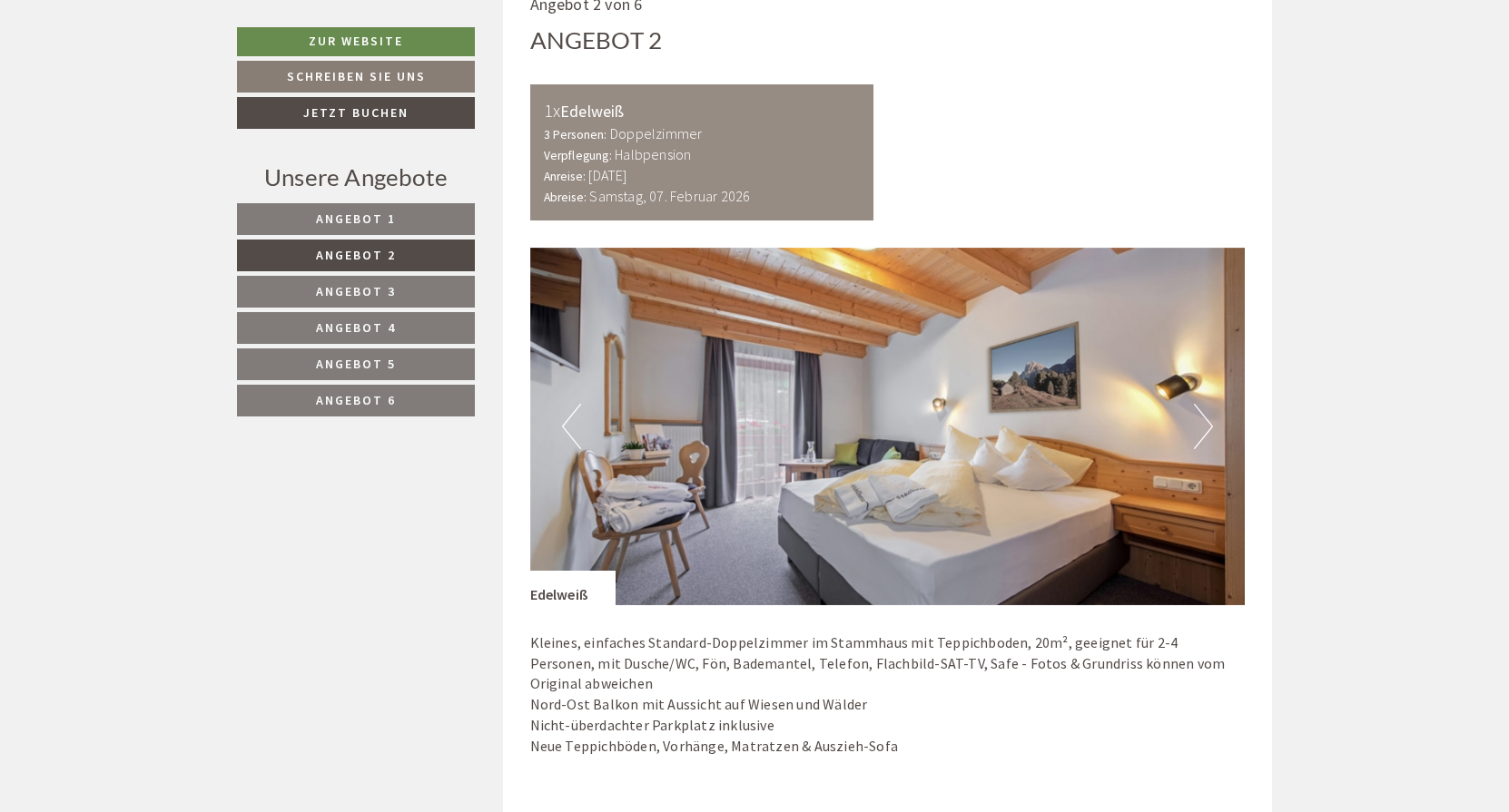
scroll to position [1061, 0]
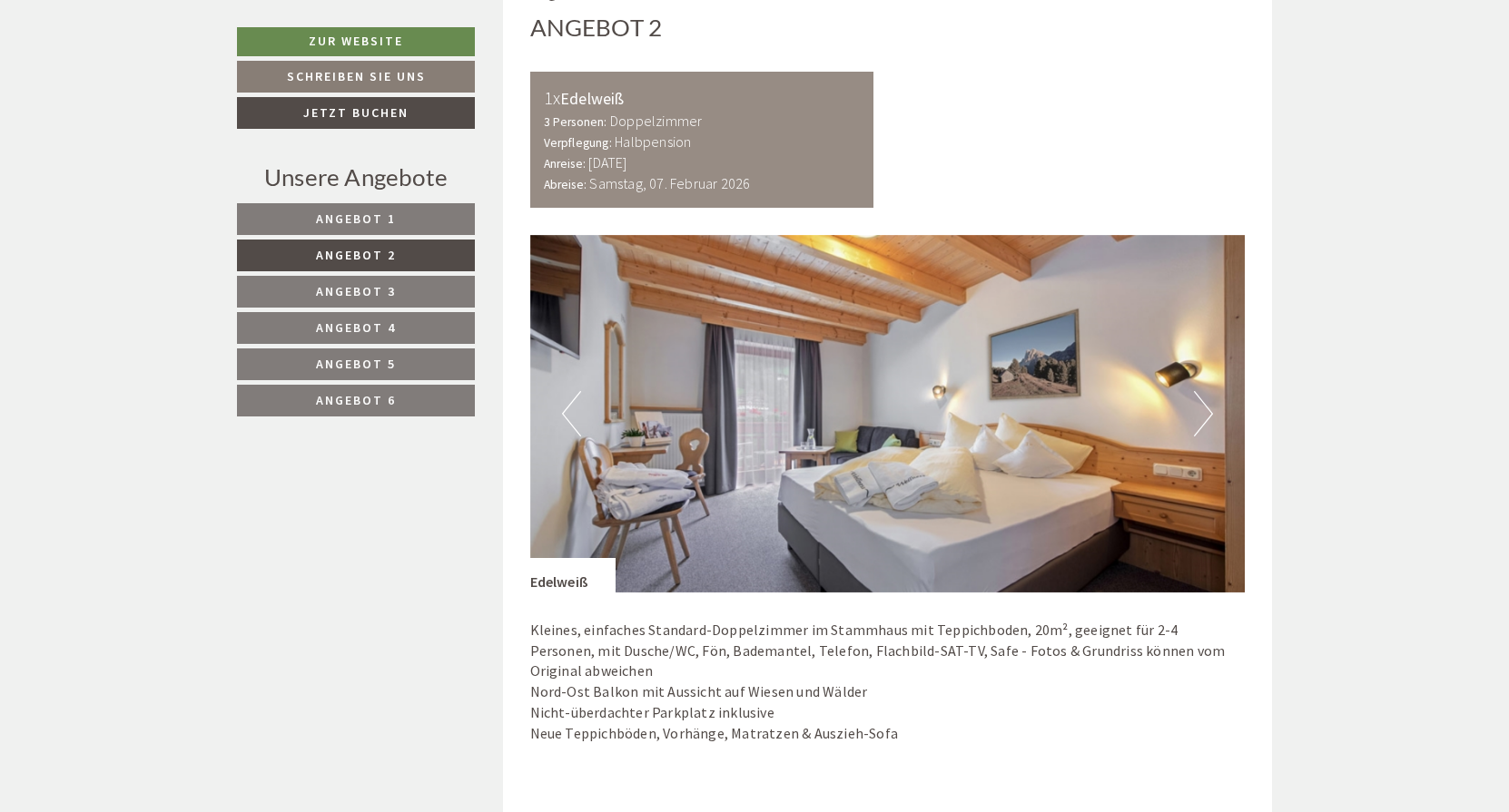
click at [399, 219] on link "Angebot 1" at bounding box center [355, 220] width 238 height 32
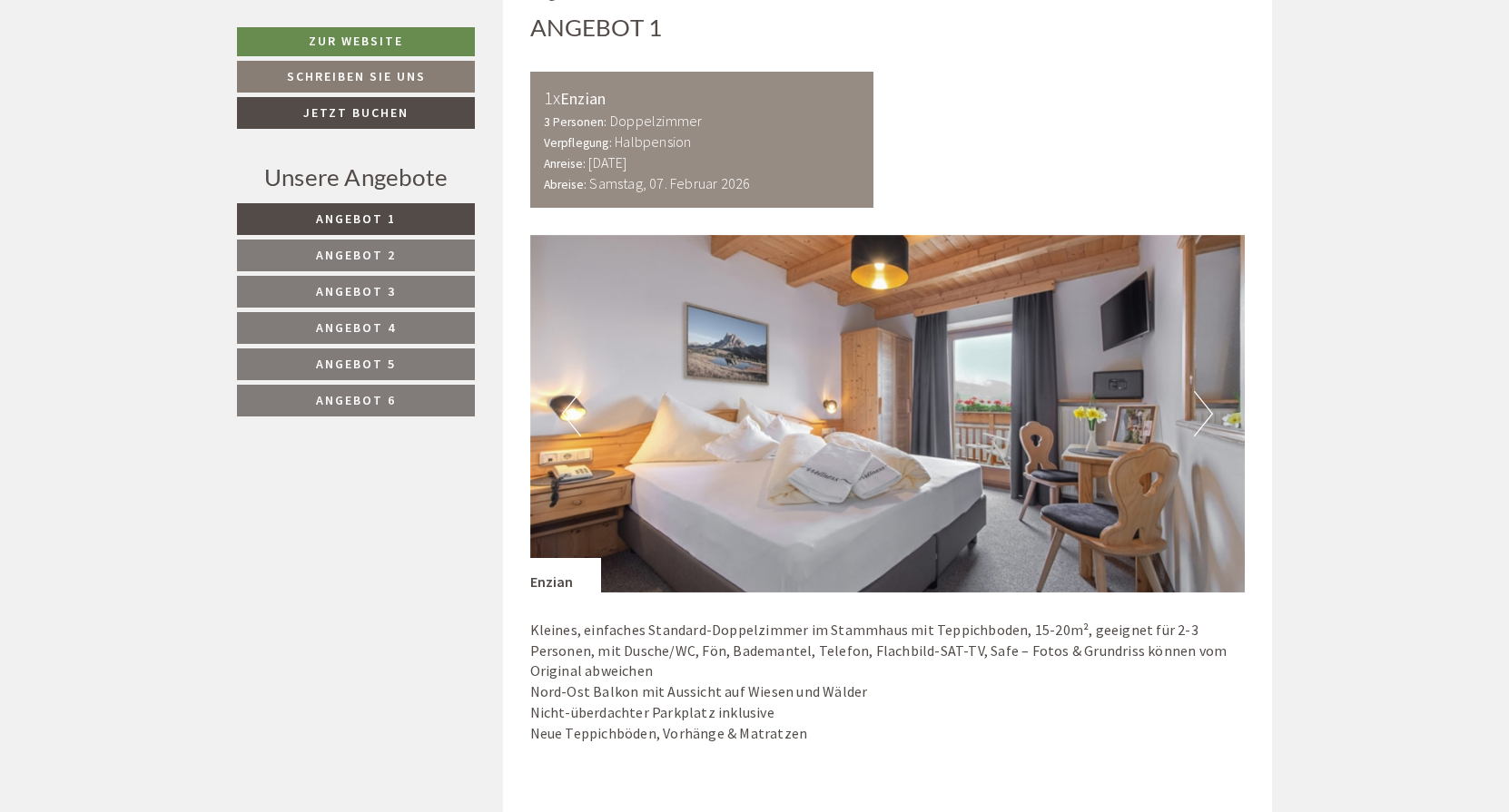
scroll to position [1011, 0]
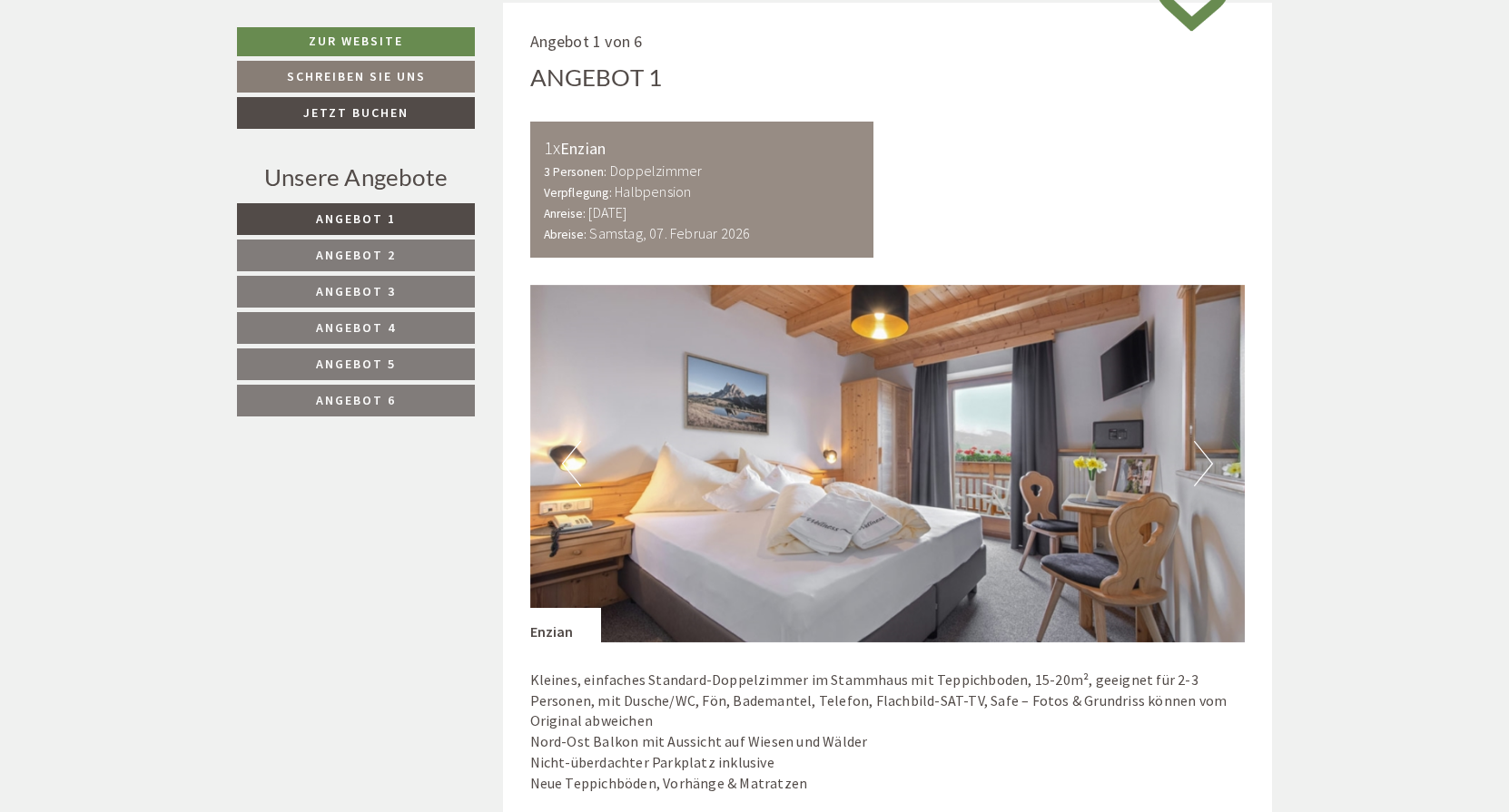
click at [1204, 461] on button "Next" at bounding box center [1203, 464] width 19 height 45
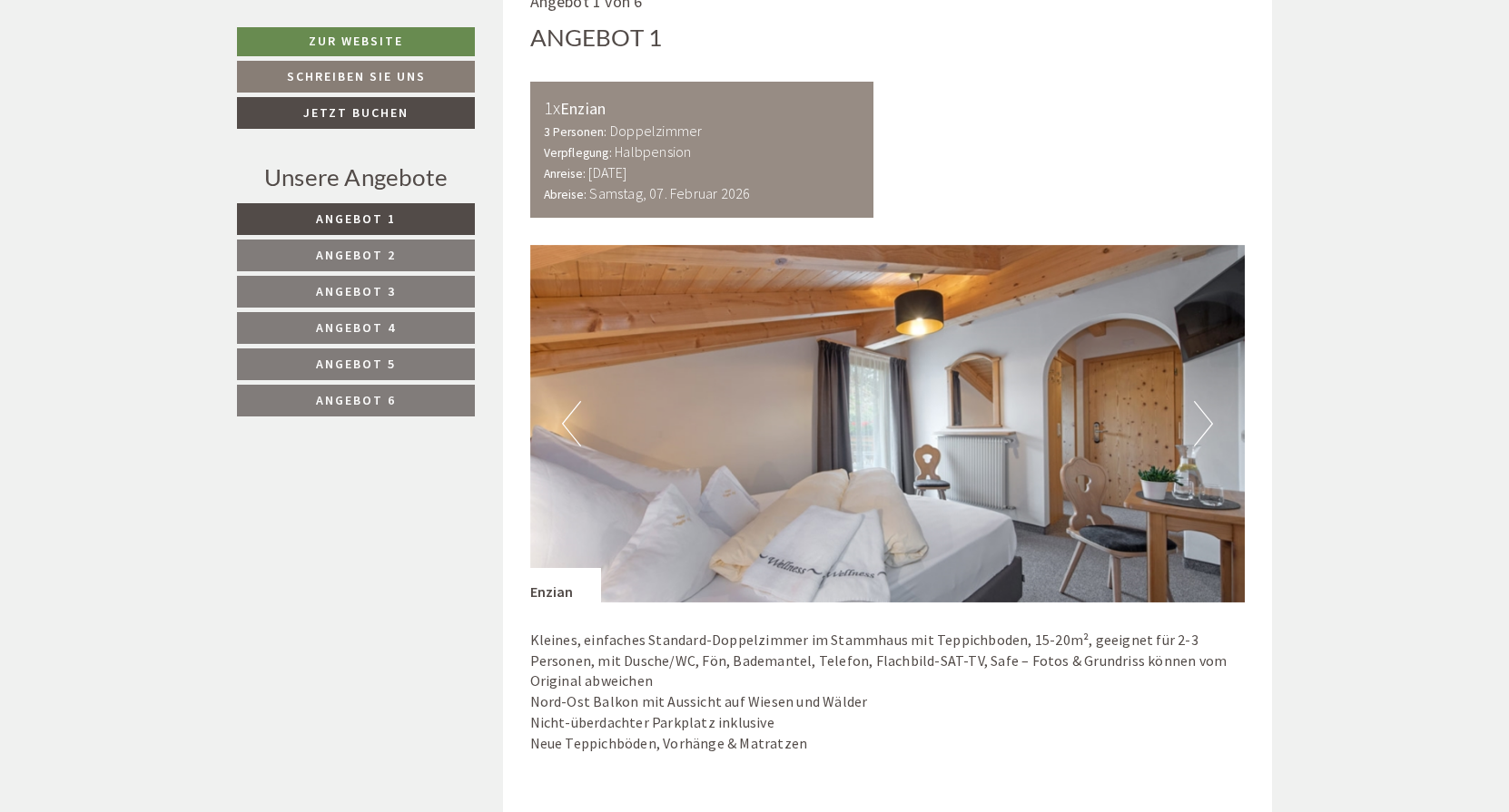
scroll to position [1053, 0]
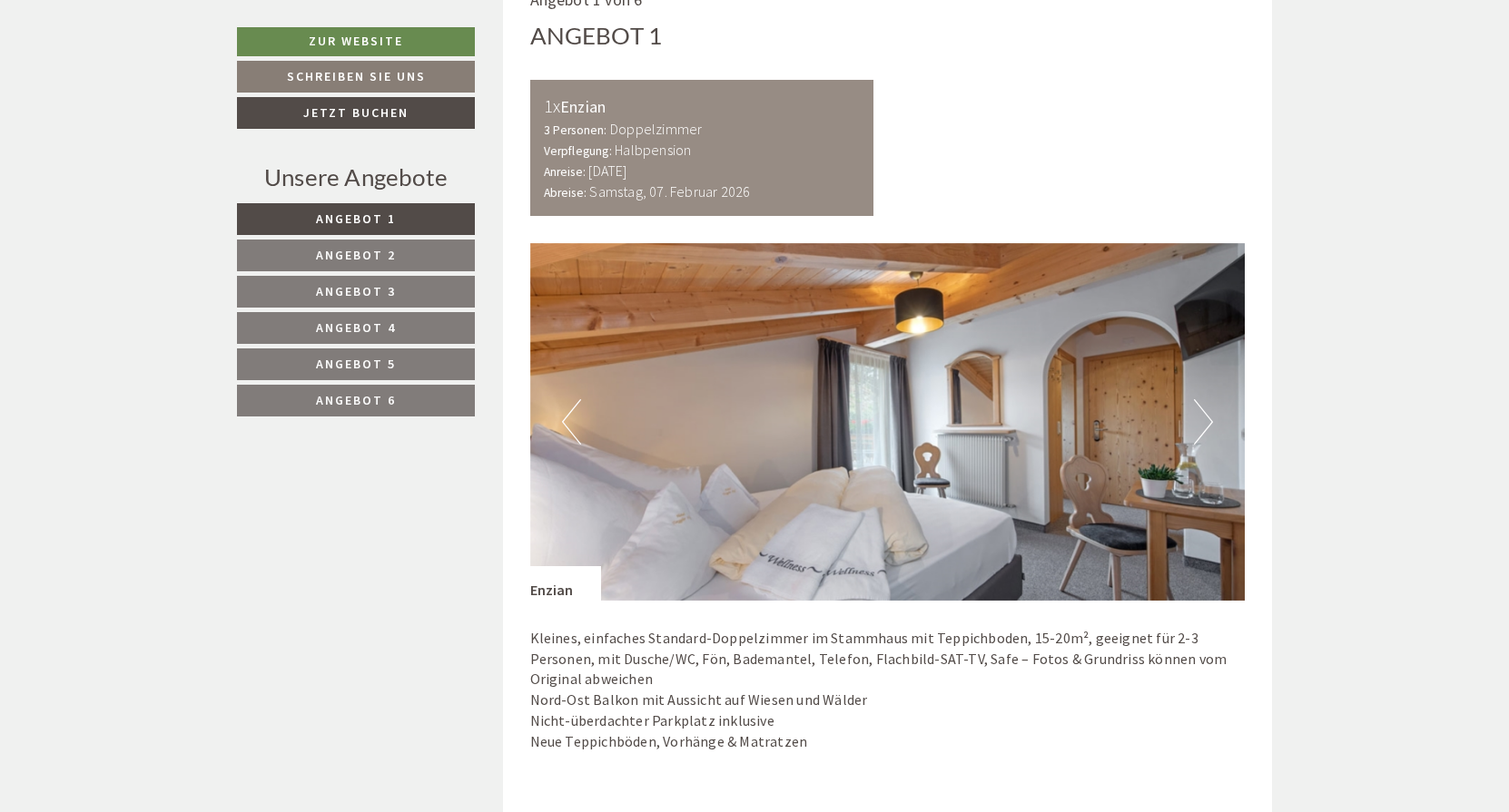
click at [1200, 424] on button "Next" at bounding box center [1203, 421] width 19 height 45
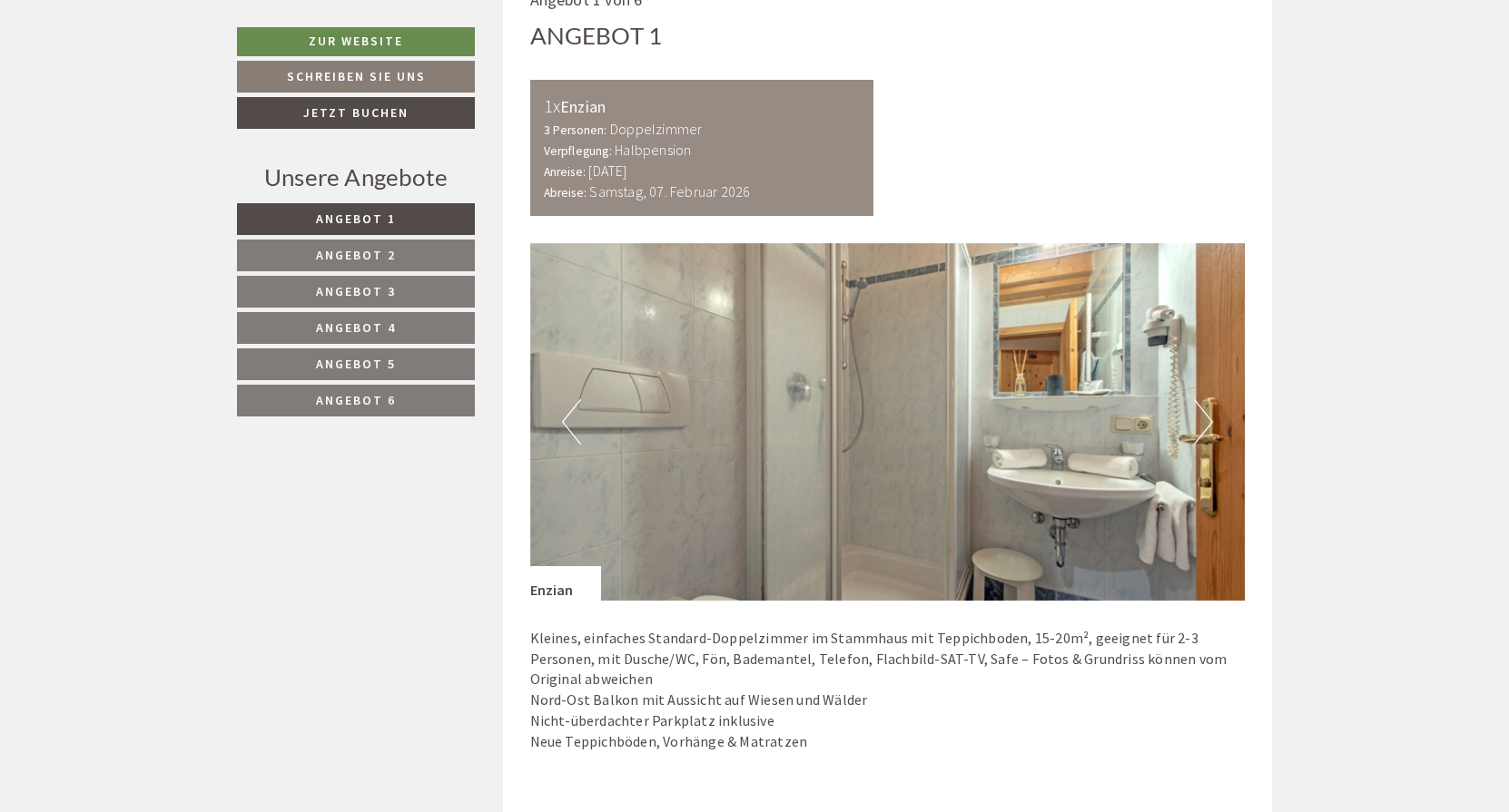
click at [1204, 418] on button "Next" at bounding box center [1203, 421] width 19 height 45
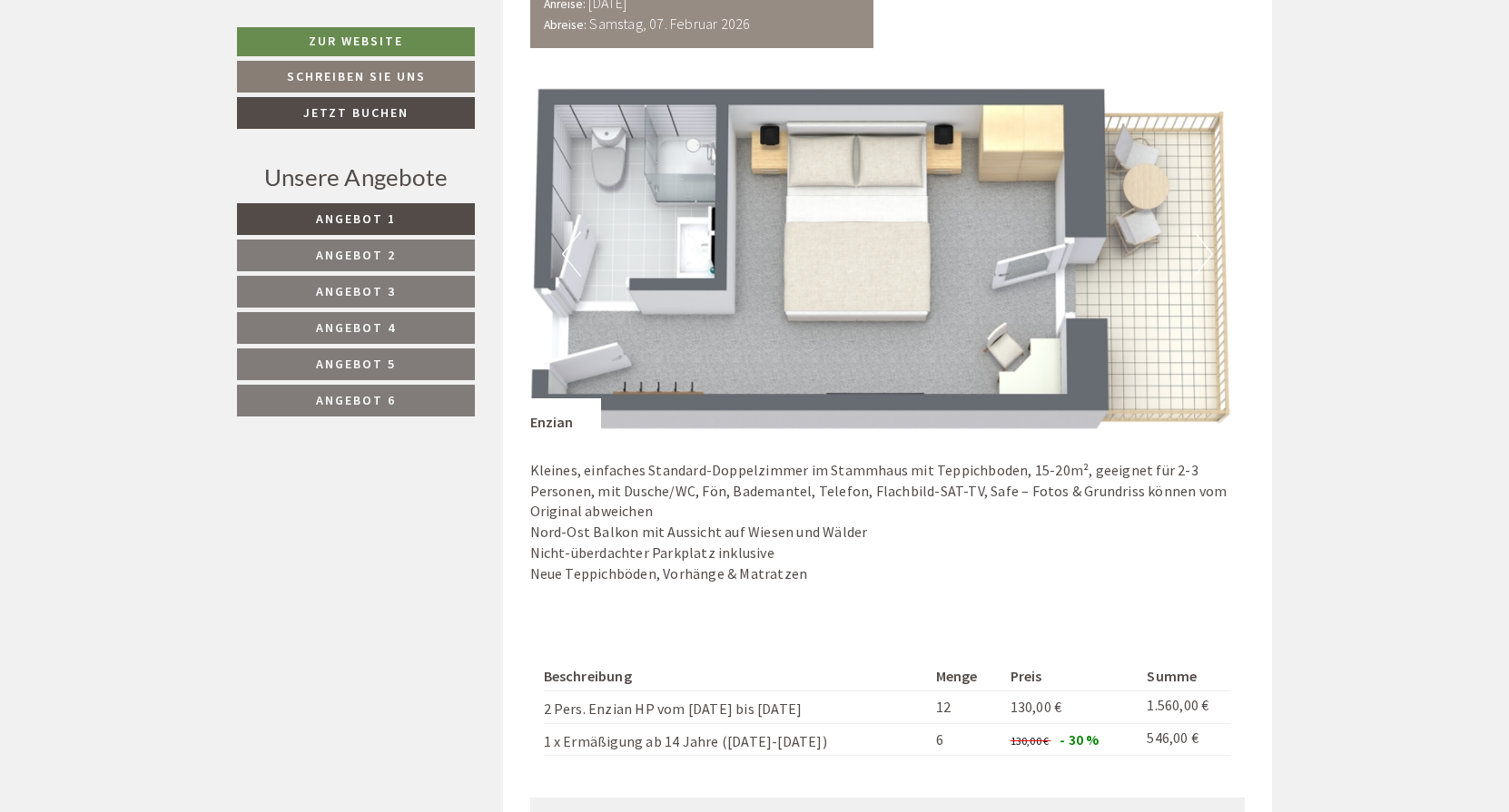
scroll to position [1235, 0]
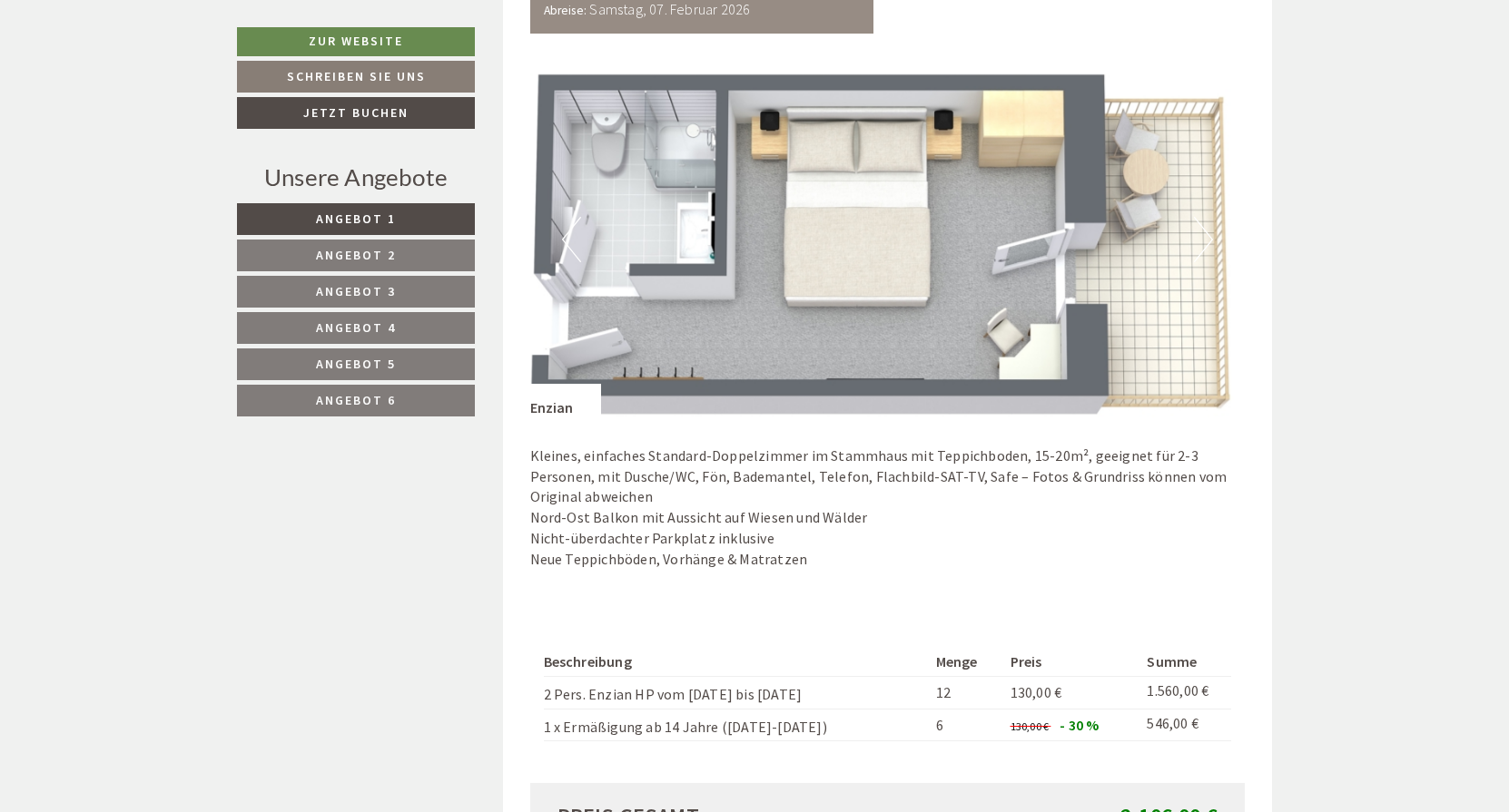
click at [382, 251] on span "Angebot 2" at bounding box center [355, 254] width 80 height 16
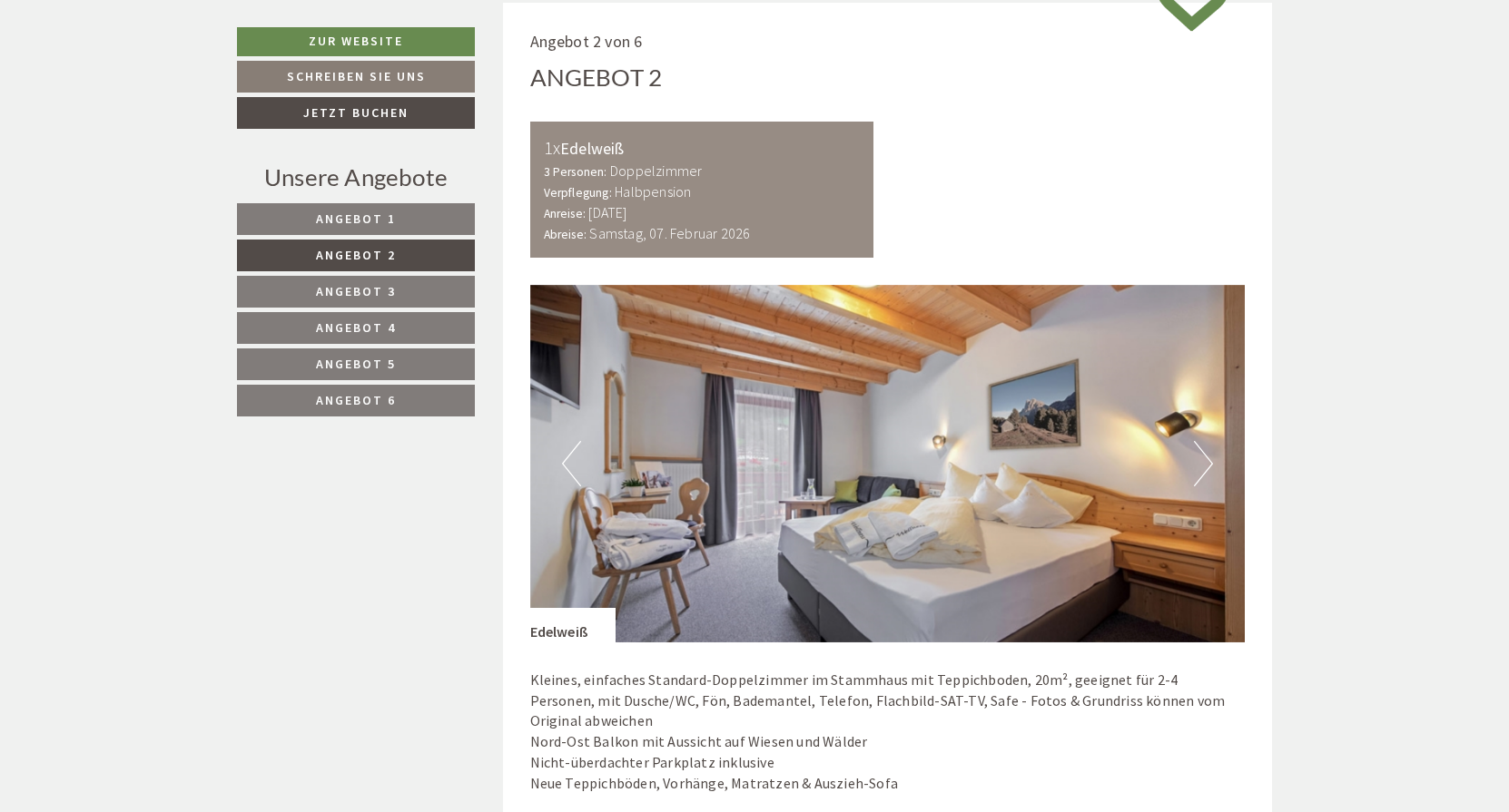
click at [1203, 467] on button "Next" at bounding box center [1203, 464] width 19 height 45
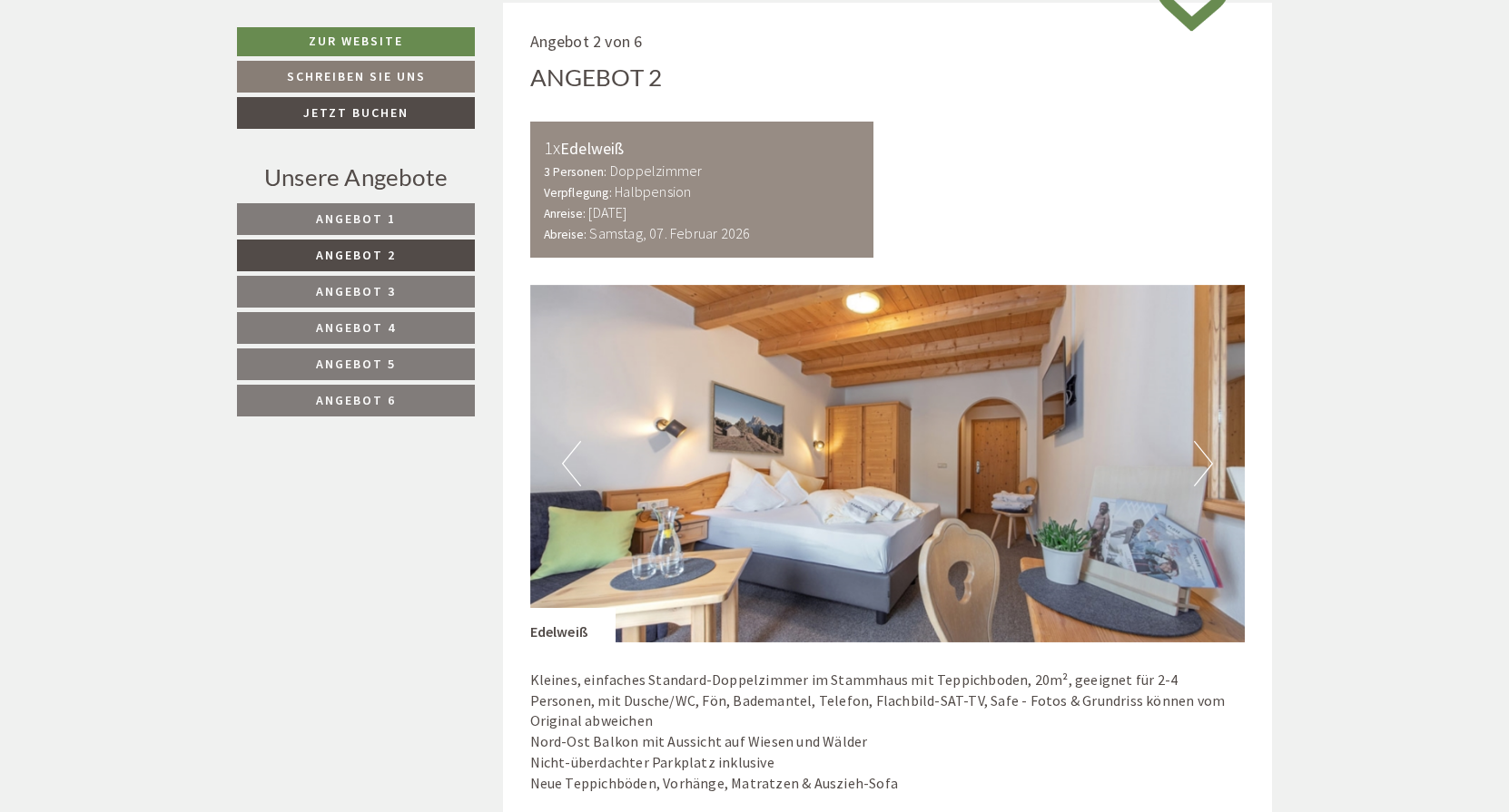
click at [1203, 467] on button "Next" at bounding box center [1203, 464] width 19 height 45
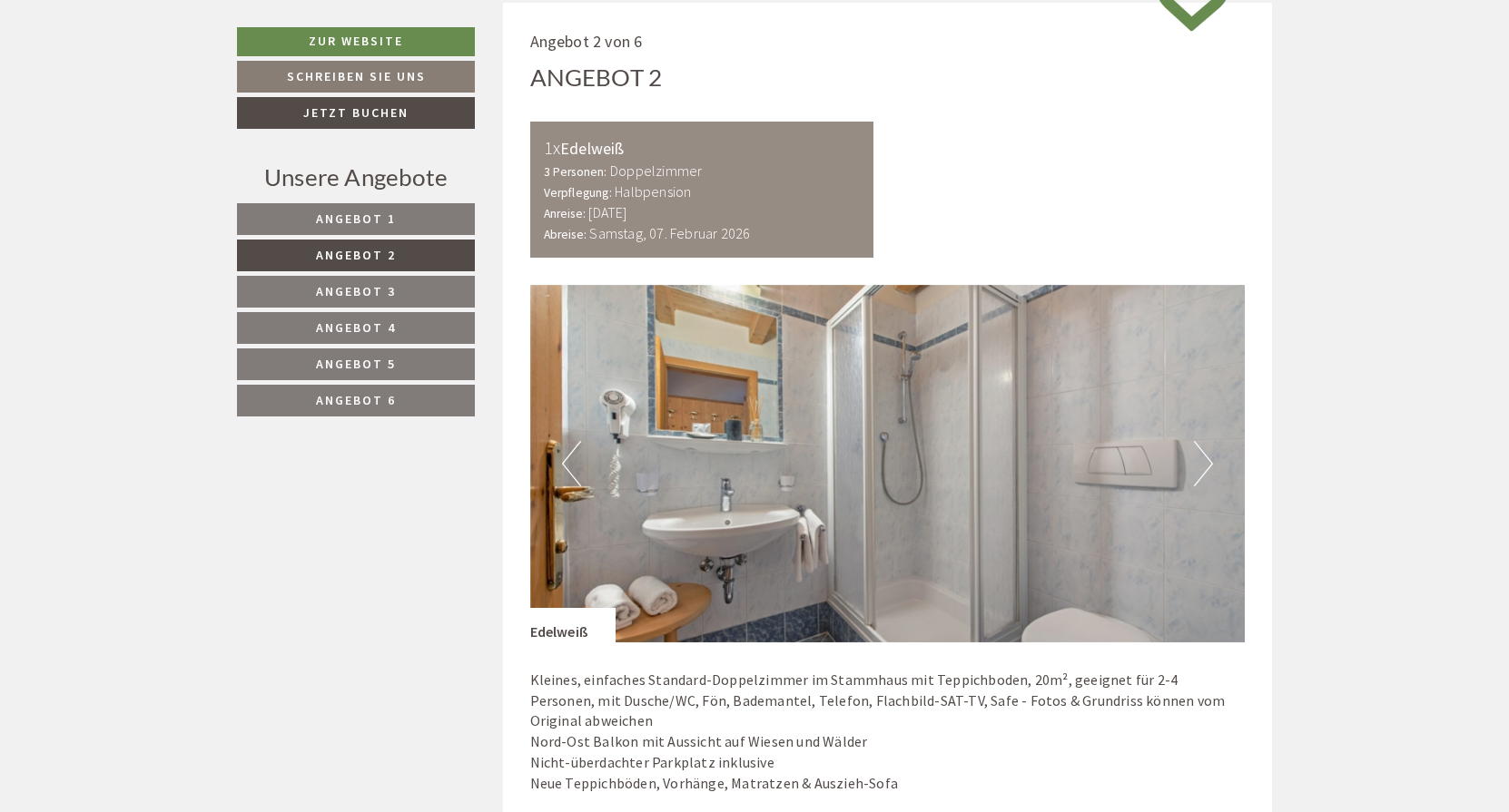
click at [1203, 467] on button "Next" at bounding box center [1203, 464] width 19 height 45
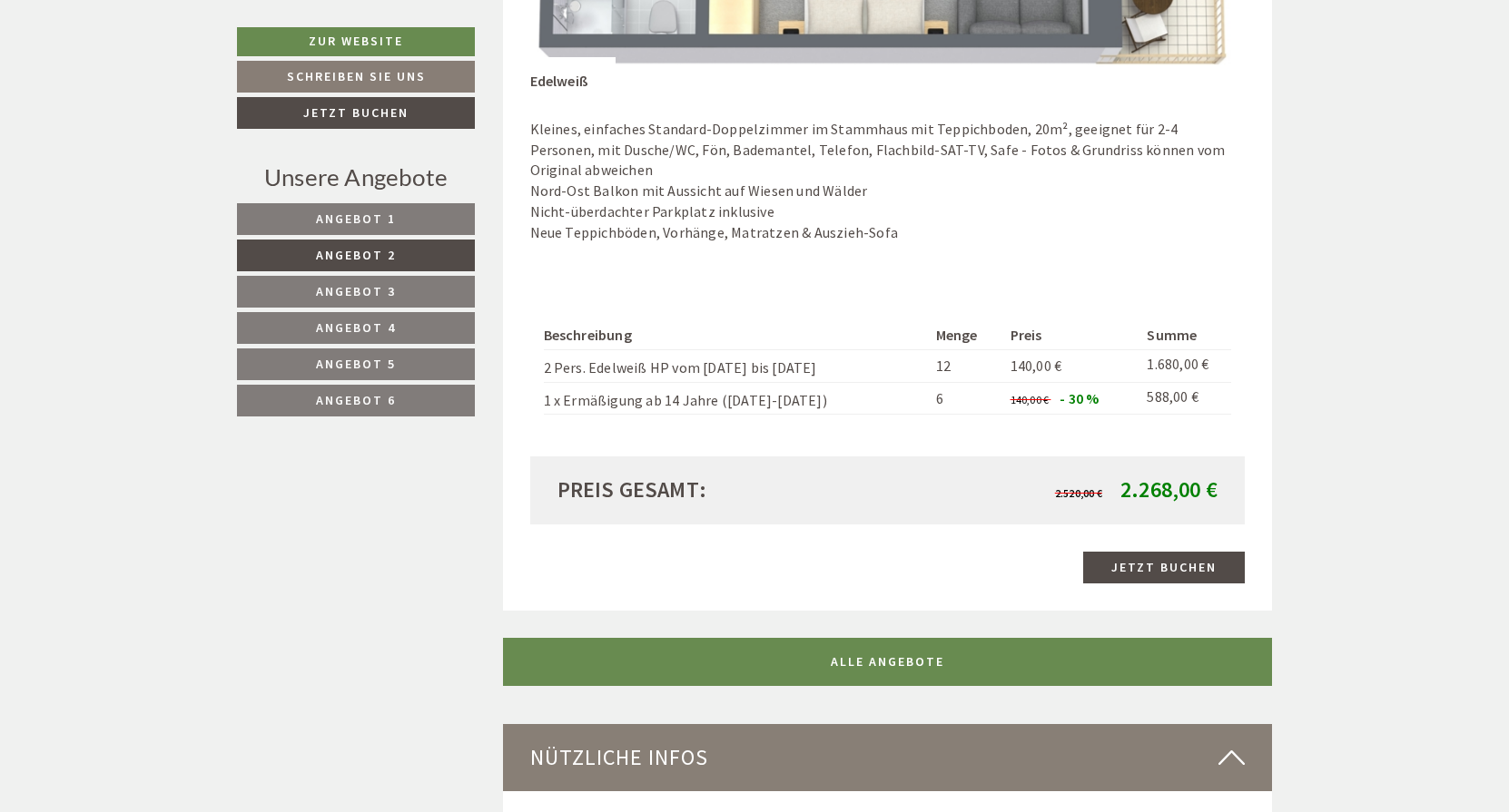
scroll to position [1565, 0]
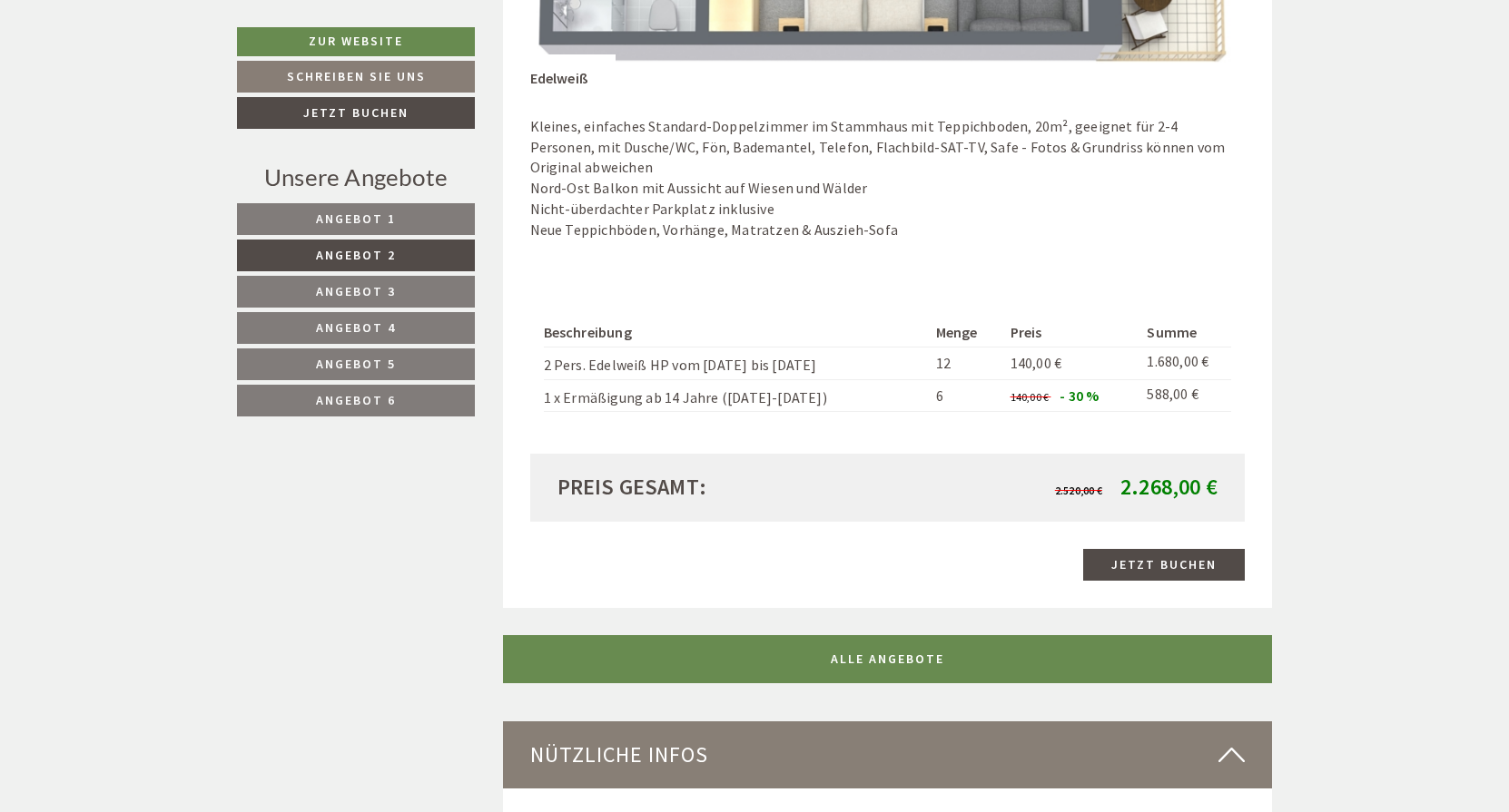
click at [341, 290] on span "Angebot 3" at bounding box center [355, 291] width 80 height 16
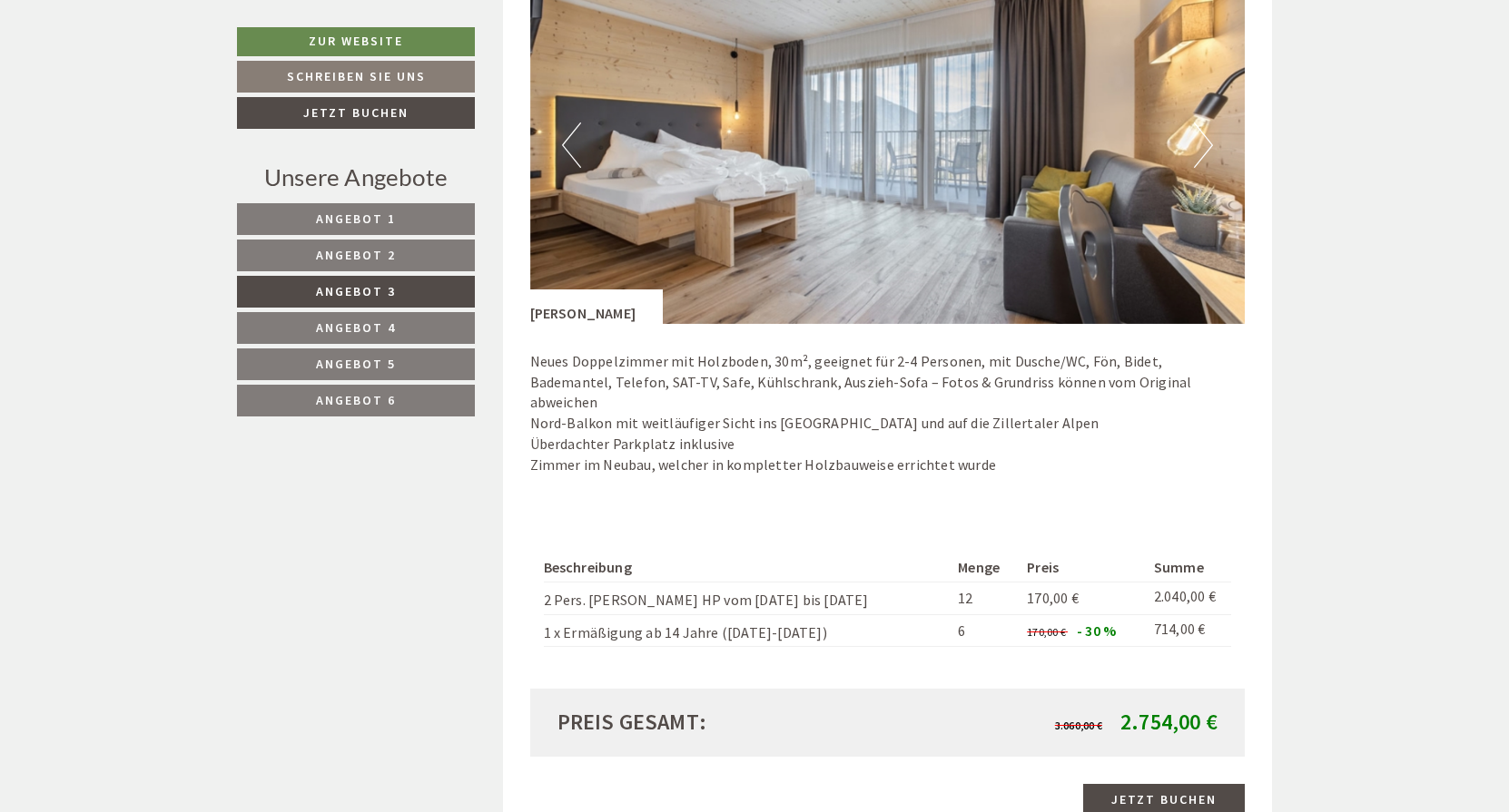
scroll to position [1325, 0]
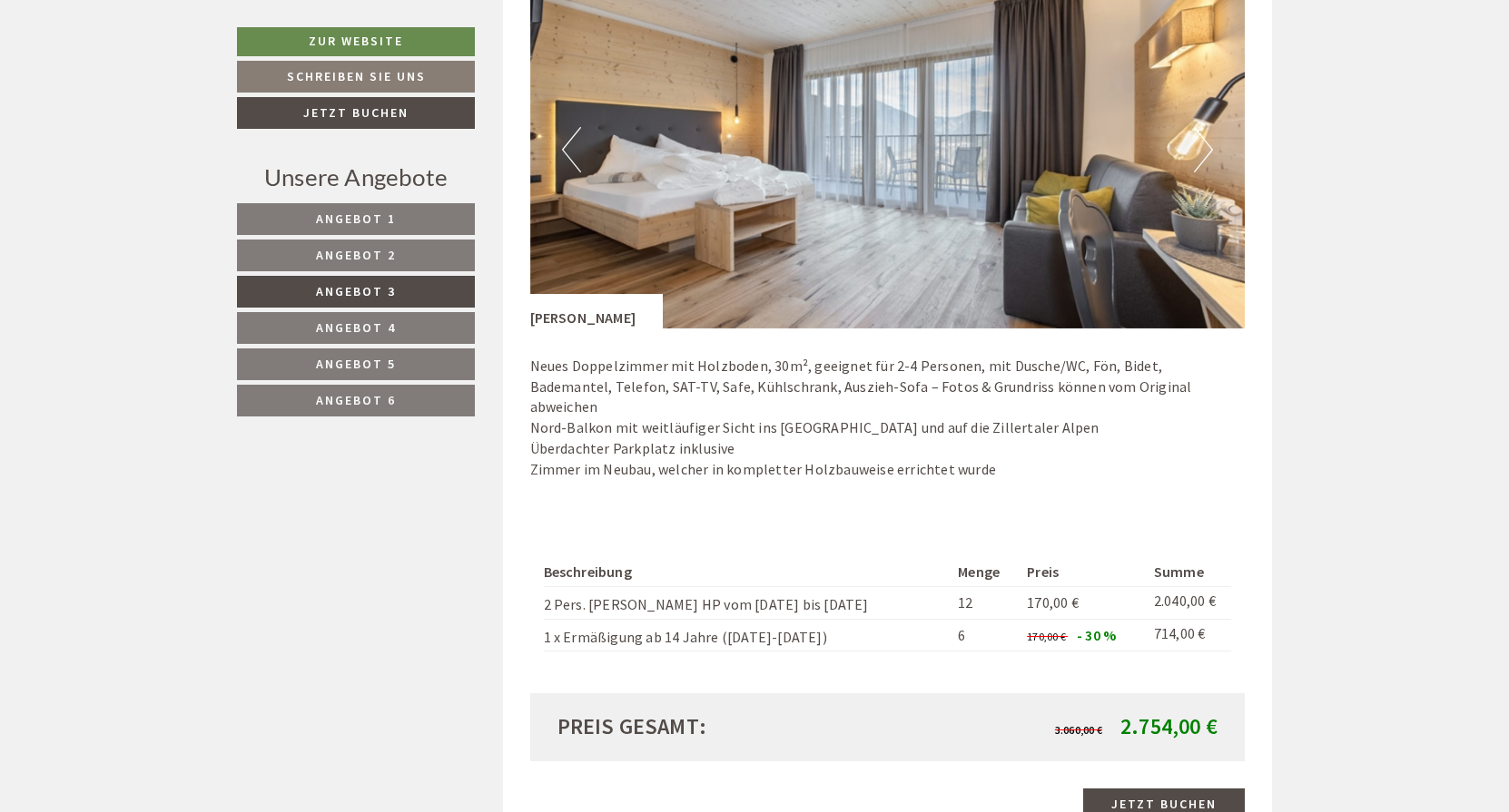
click at [1209, 147] on button "Next" at bounding box center [1203, 149] width 19 height 45
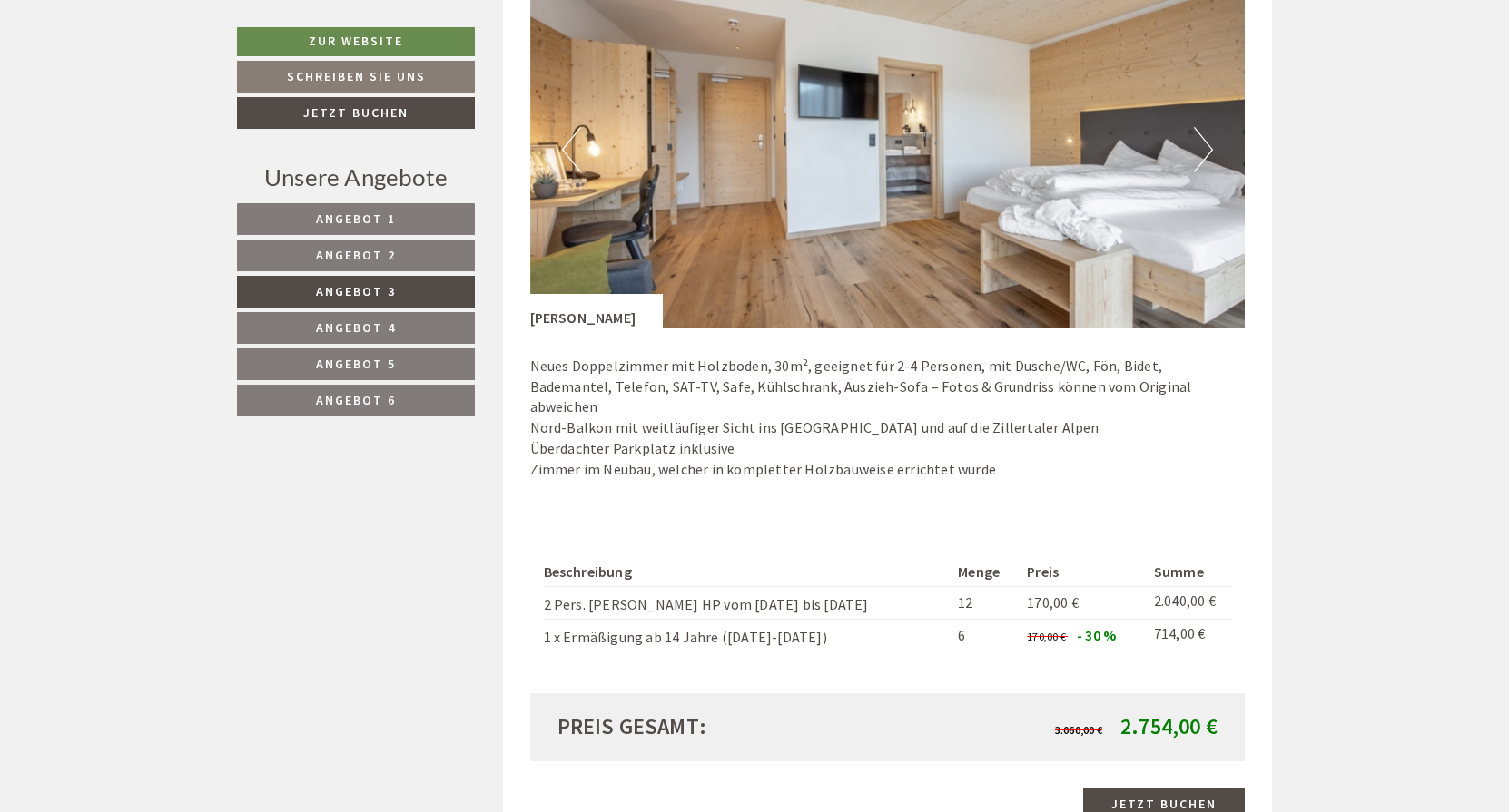
click at [1207, 142] on button "Next" at bounding box center [1203, 149] width 19 height 45
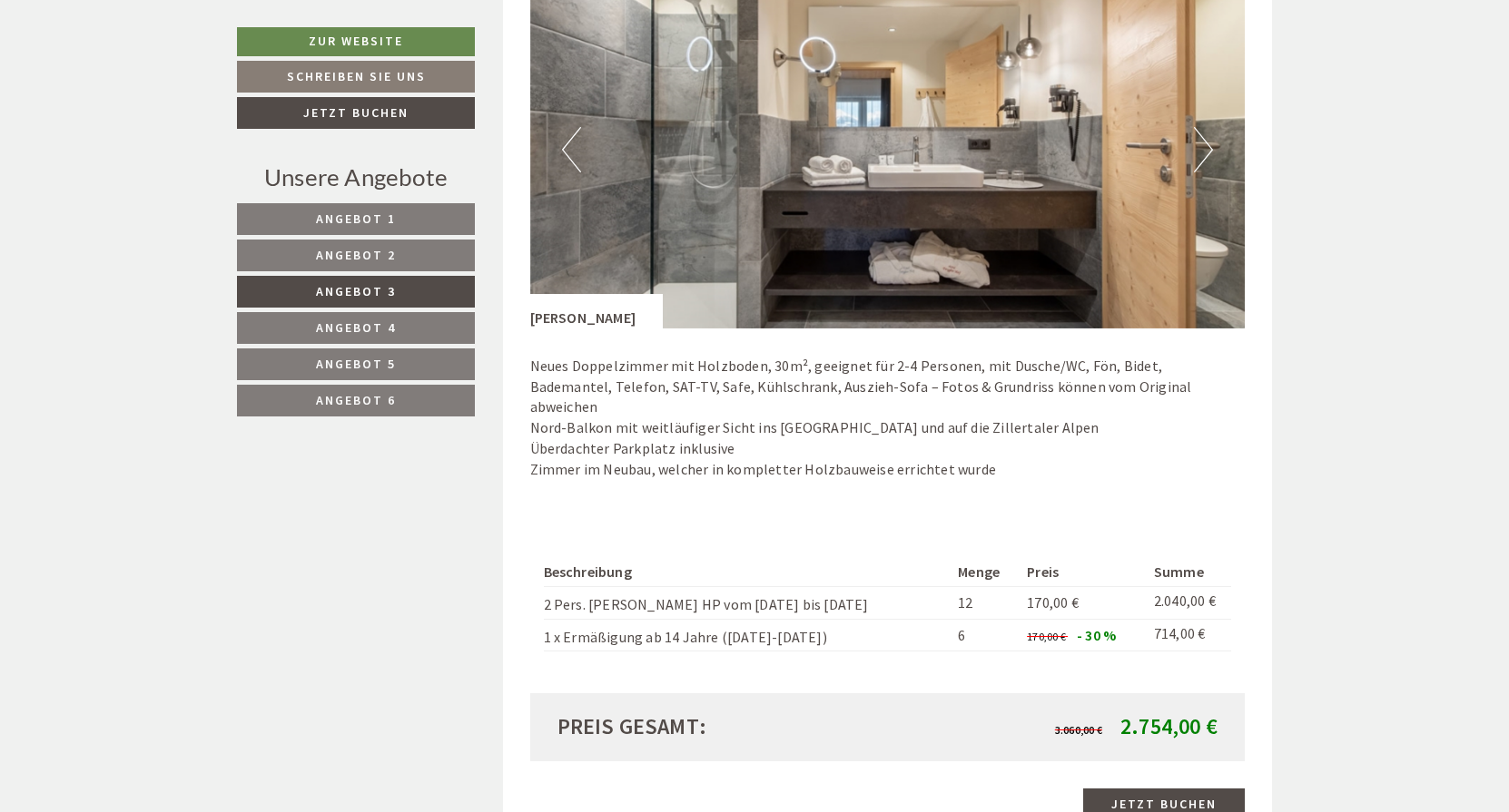
click at [1207, 142] on button "Next" at bounding box center [1203, 149] width 19 height 45
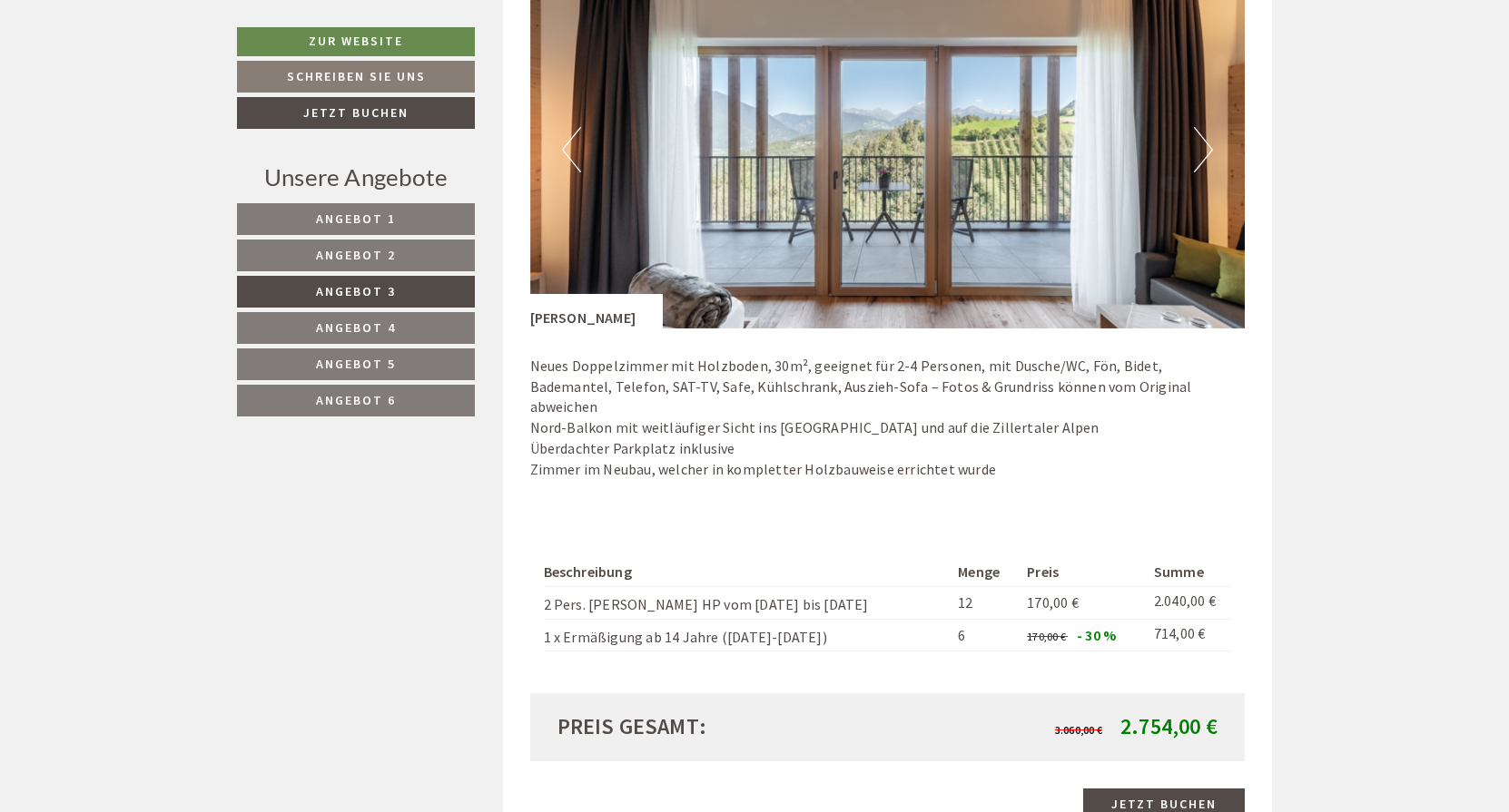
click at [1205, 139] on button "Next" at bounding box center [1203, 149] width 19 height 45
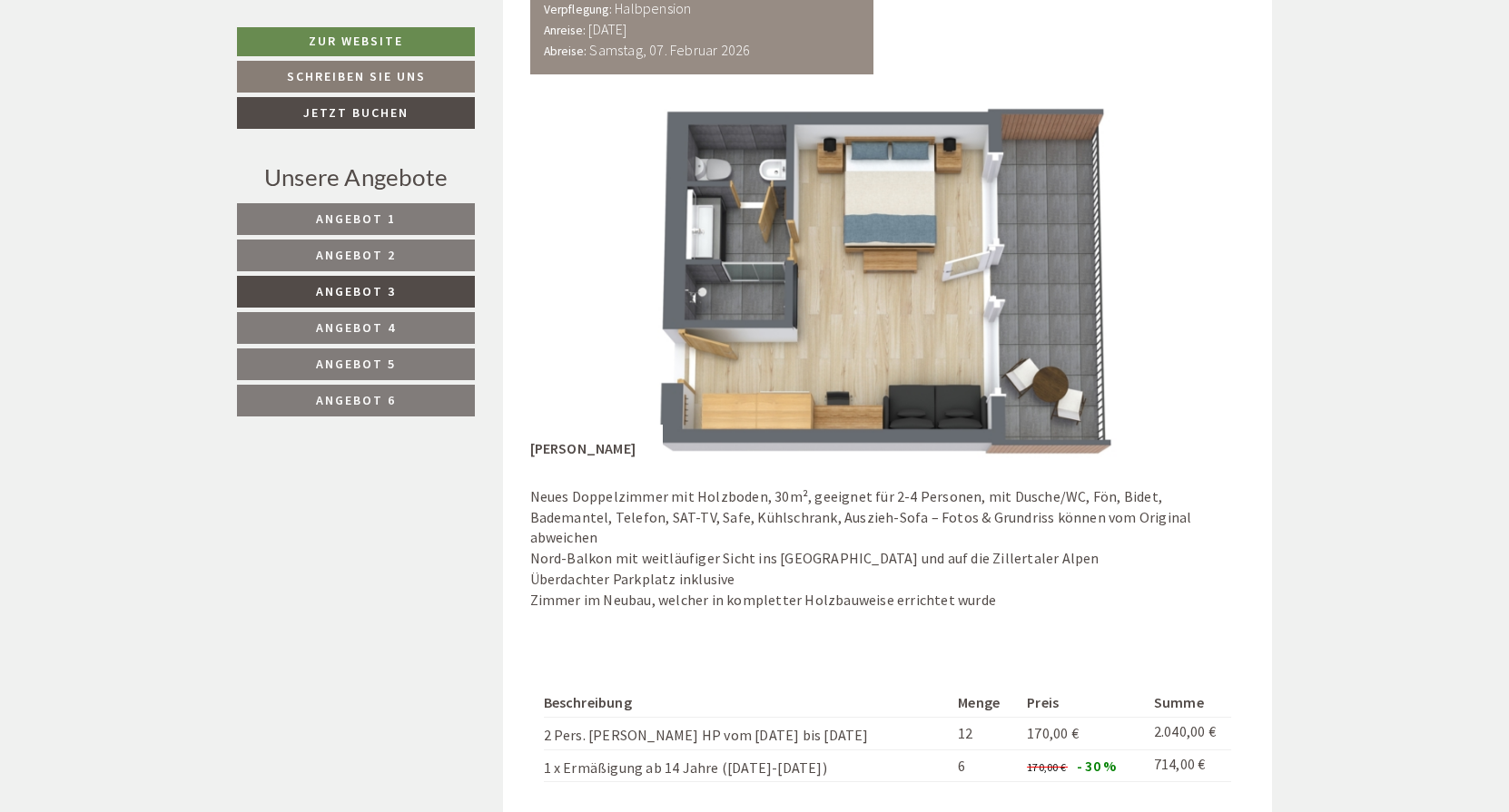
scroll to position [1196, 0]
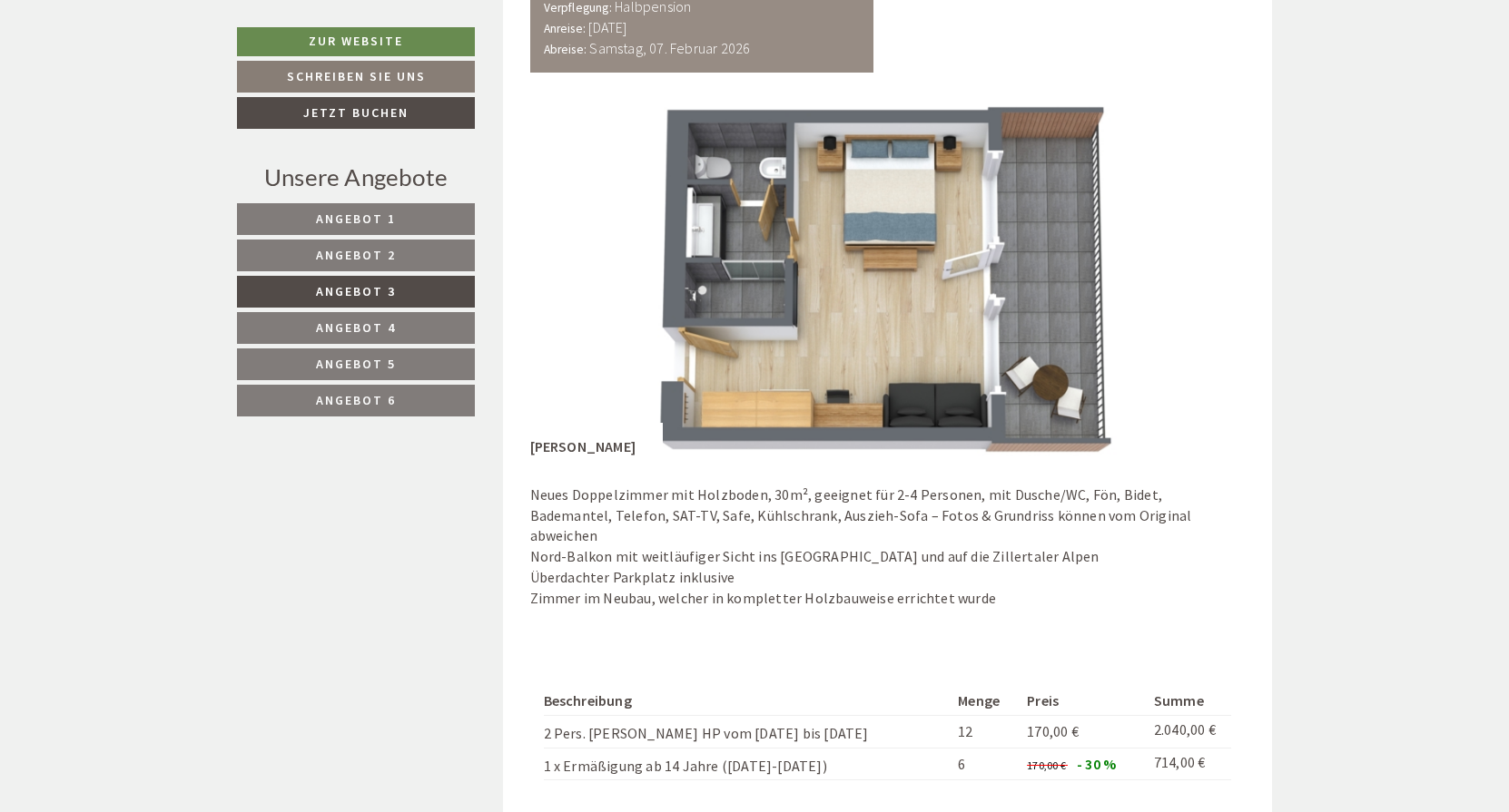
click at [378, 324] on span "Angebot 4" at bounding box center [355, 327] width 80 height 16
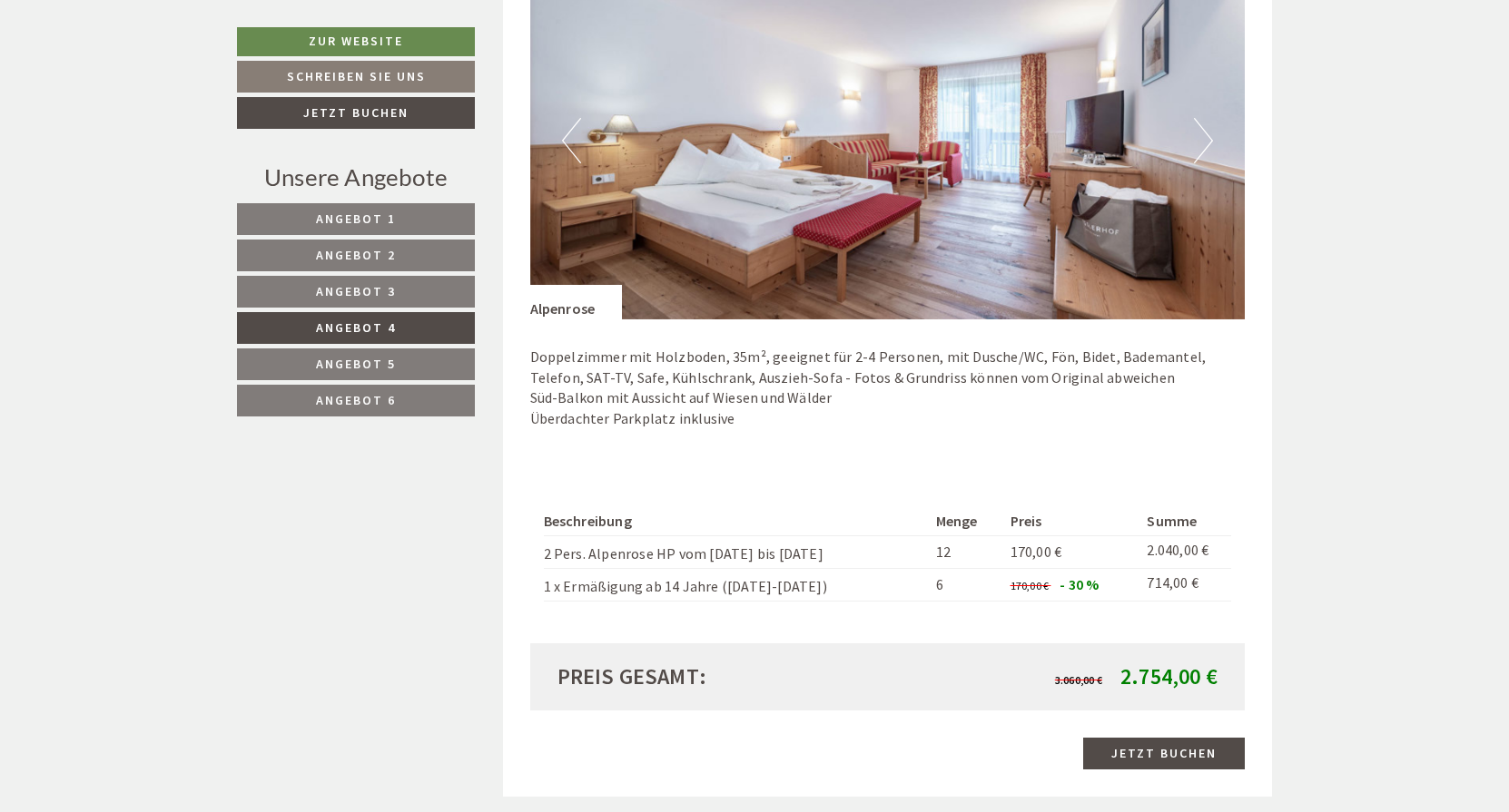
scroll to position [1342, 0]
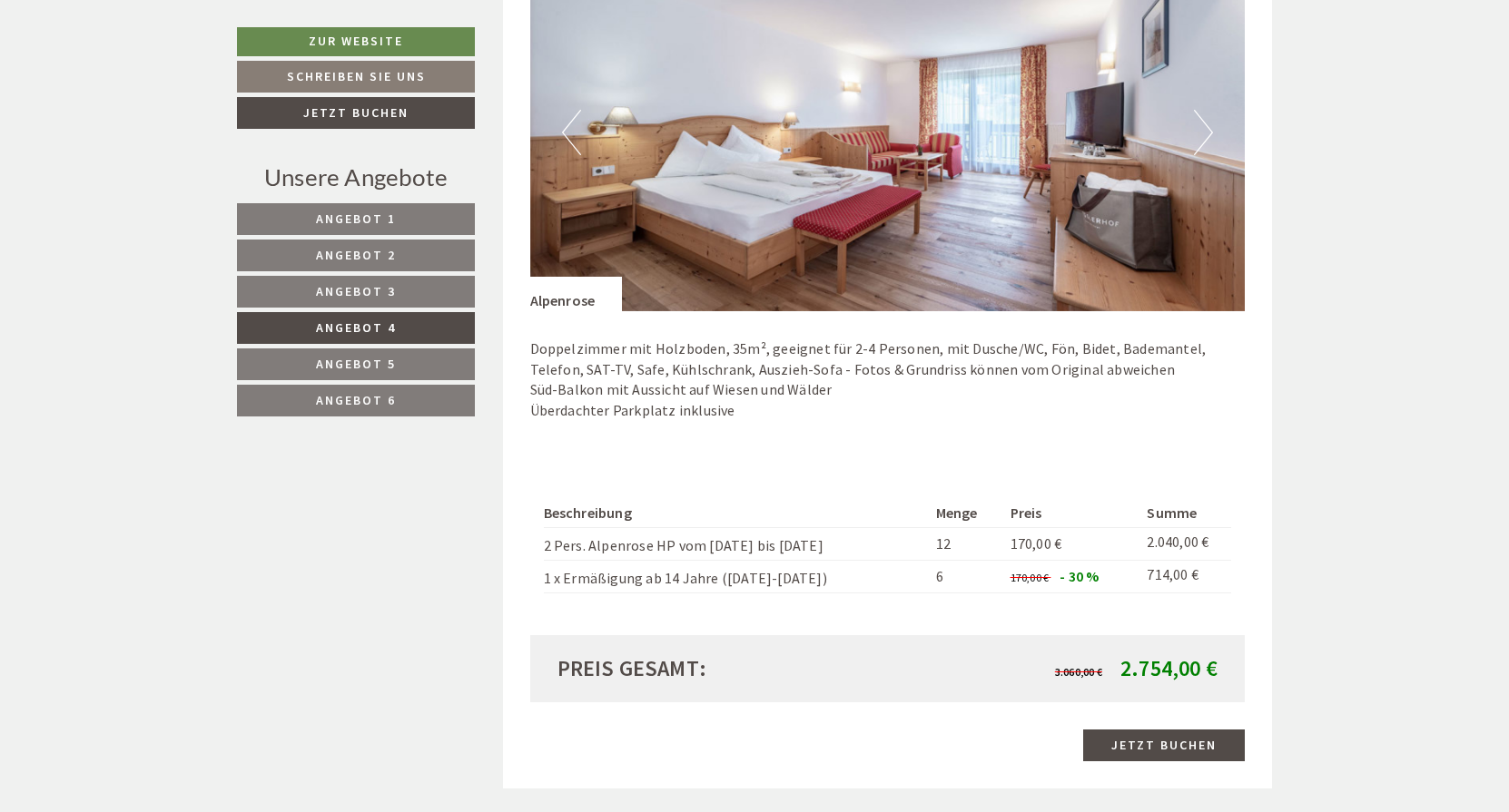
click at [381, 286] on span "Angebot 3" at bounding box center [355, 291] width 80 height 16
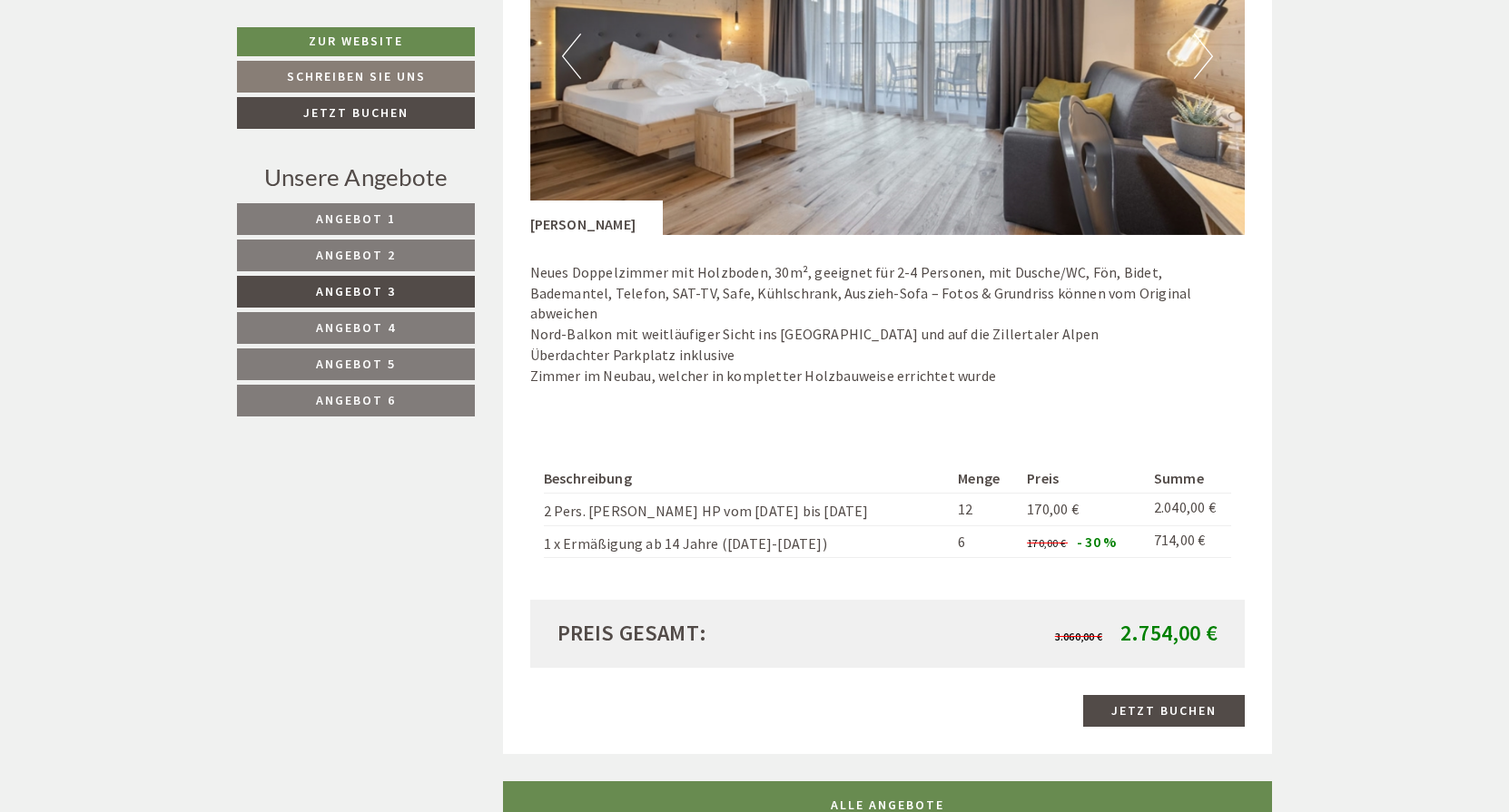
scroll to position [1423, 0]
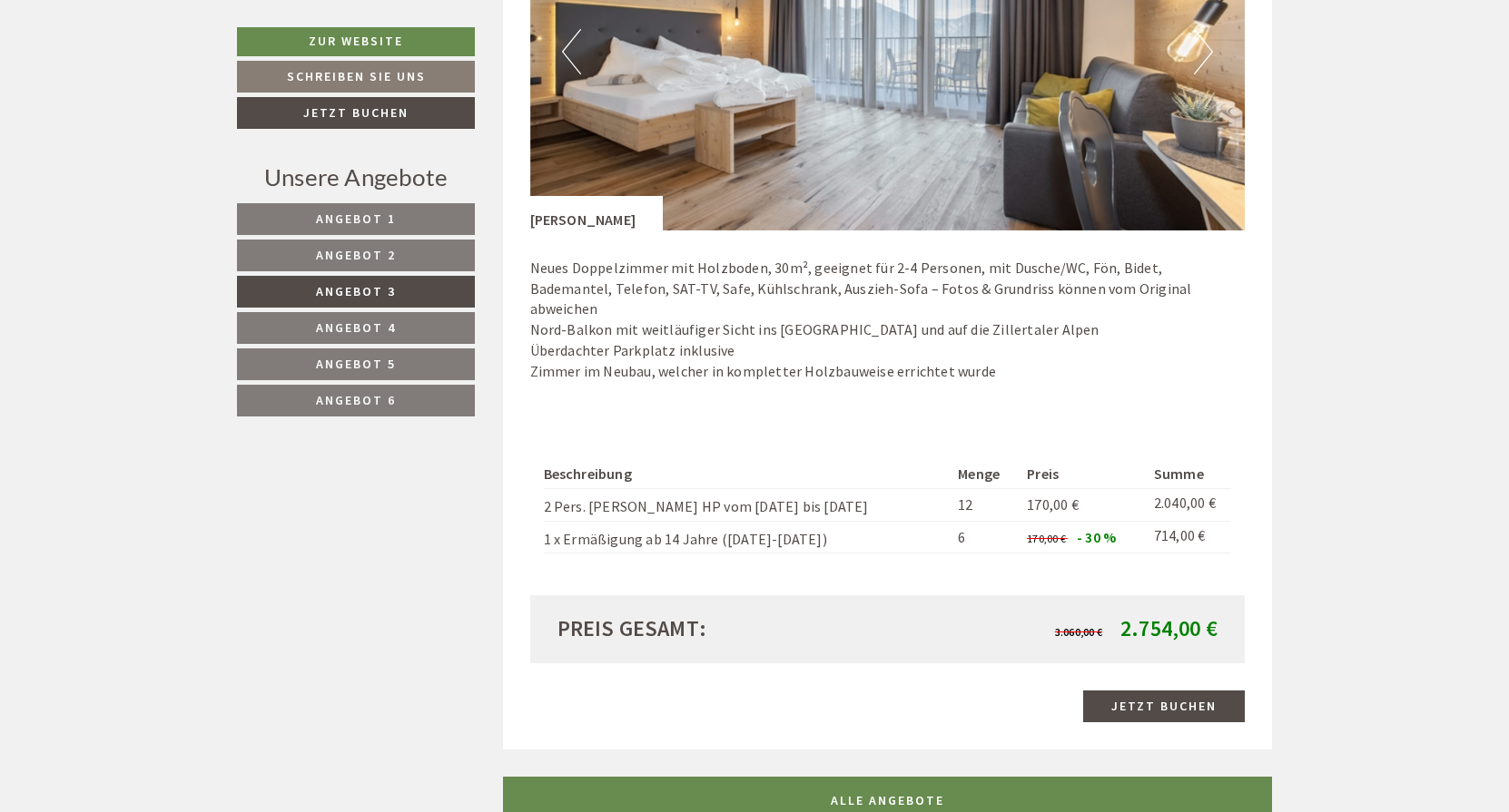
click at [386, 327] on span "Angebot 4" at bounding box center [355, 327] width 80 height 16
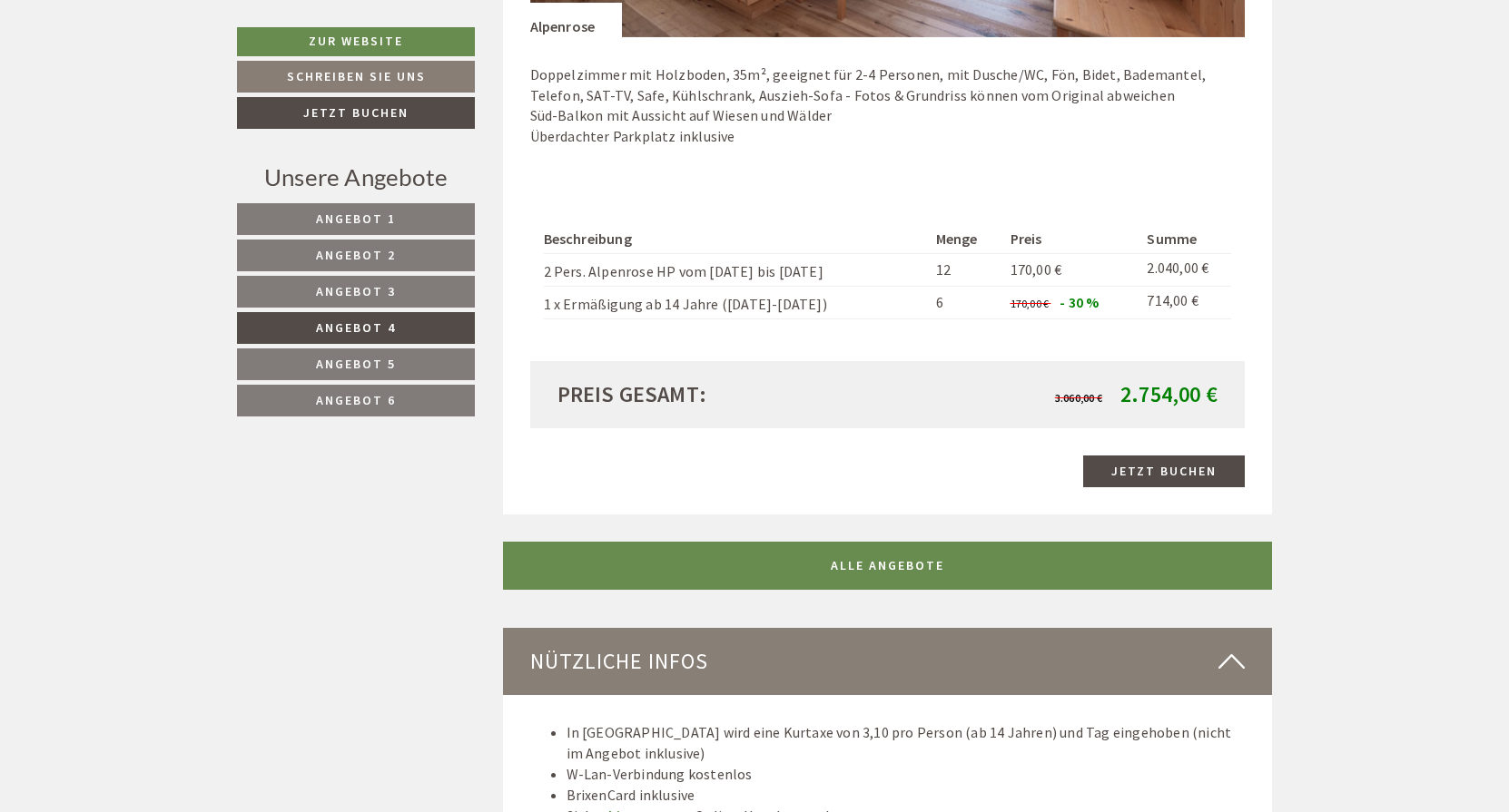
scroll to position [1617, 0]
click at [394, 363] on span "Angebot 5" at bounding box center [355, 363] width 80 height 16
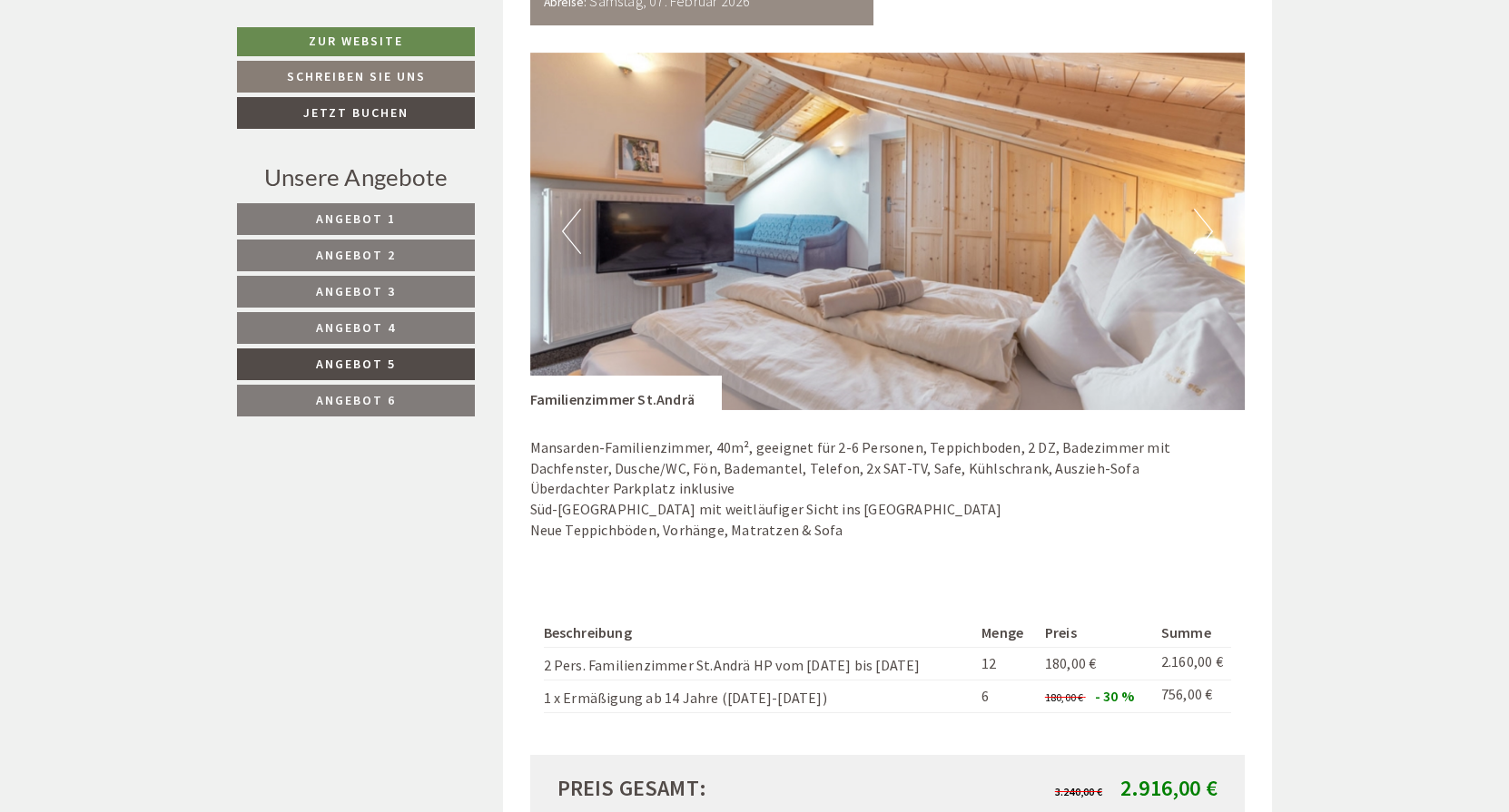
scroll to position [1249, 0]
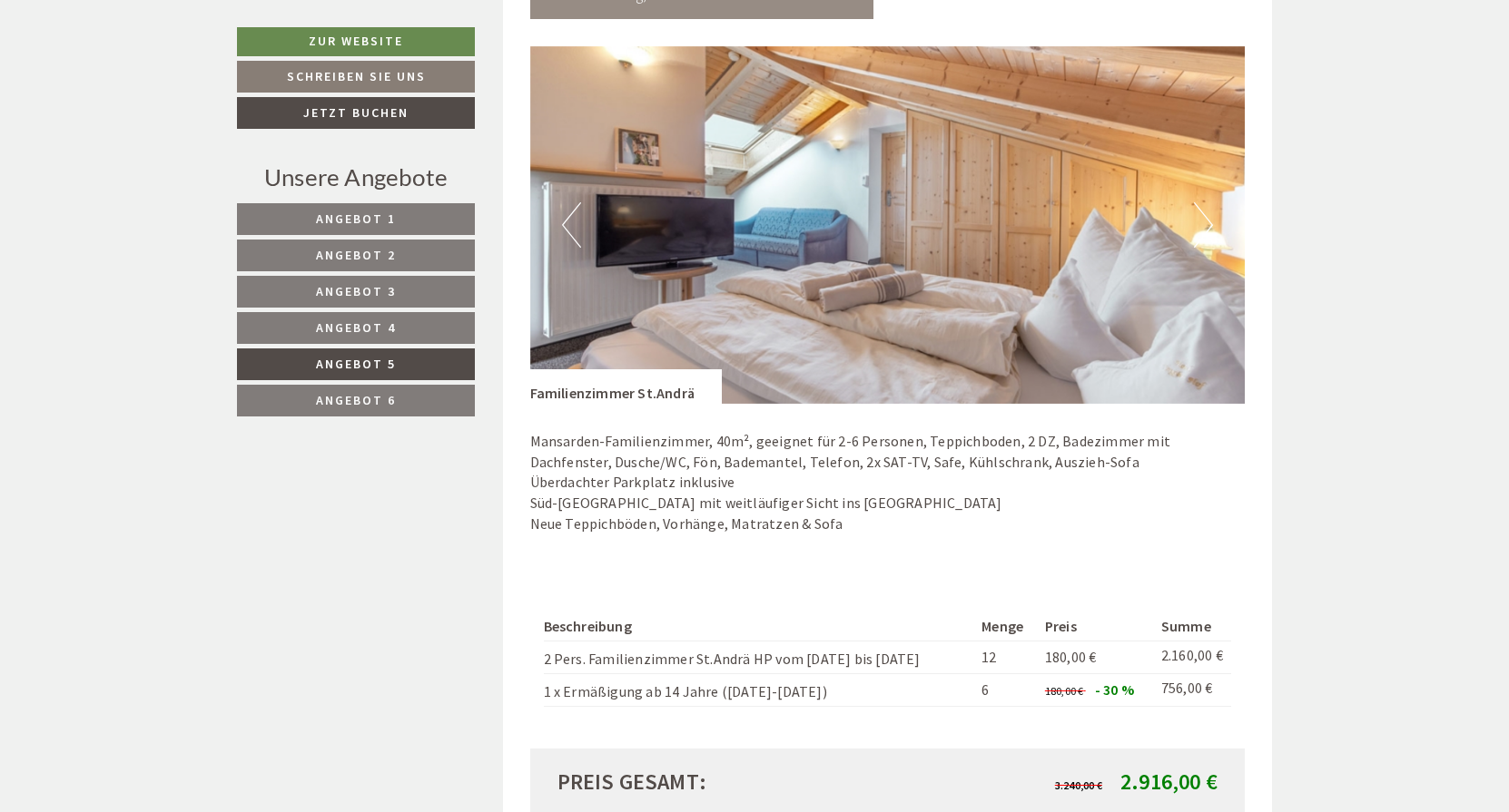
click at [1212, 228] on button "Next" at bounding box center [1203, 225] width 19 height 45
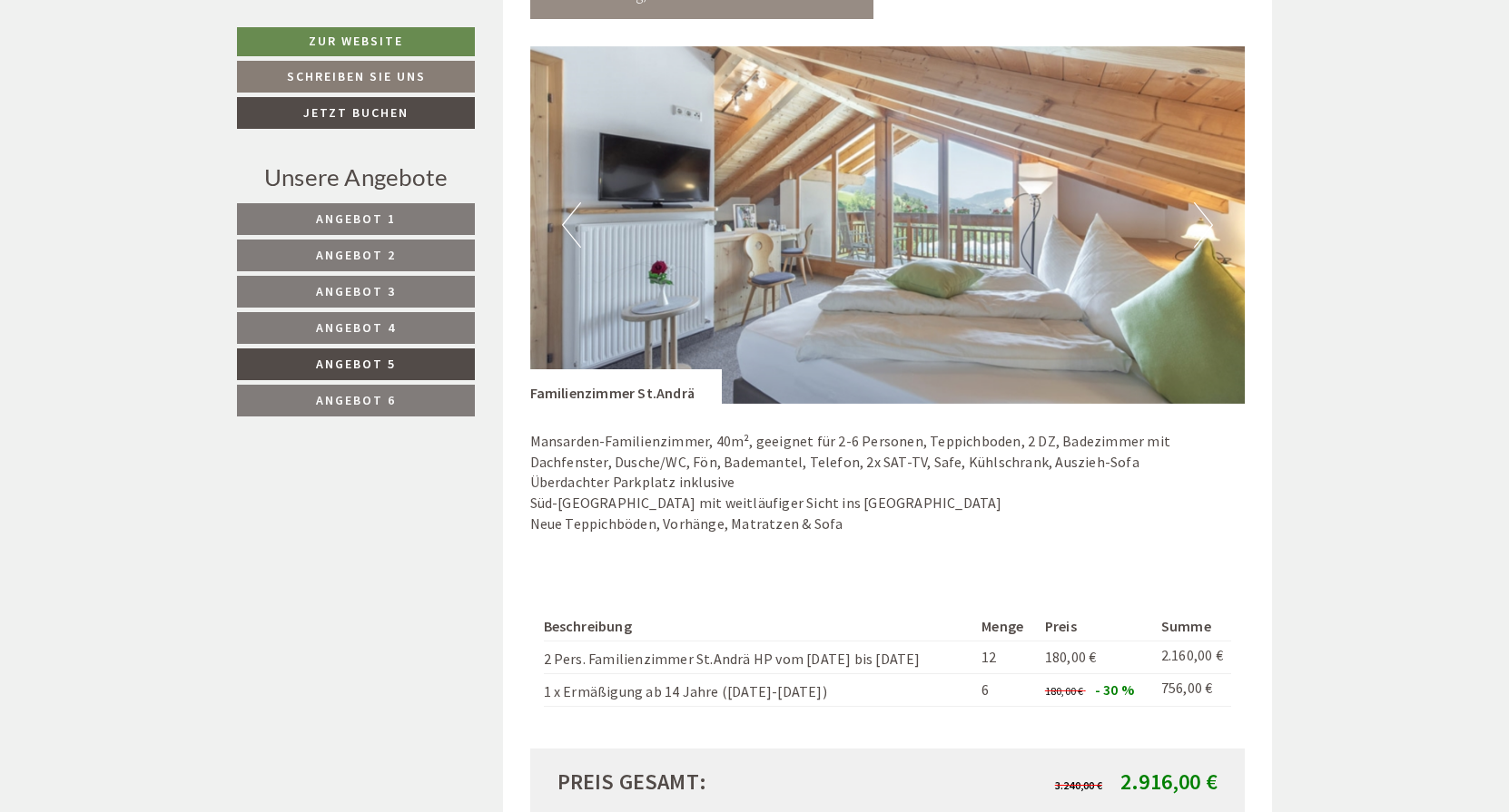
click at [1209, 218] on button "Next" at bounding box center [1203, 225] width 19 height 45
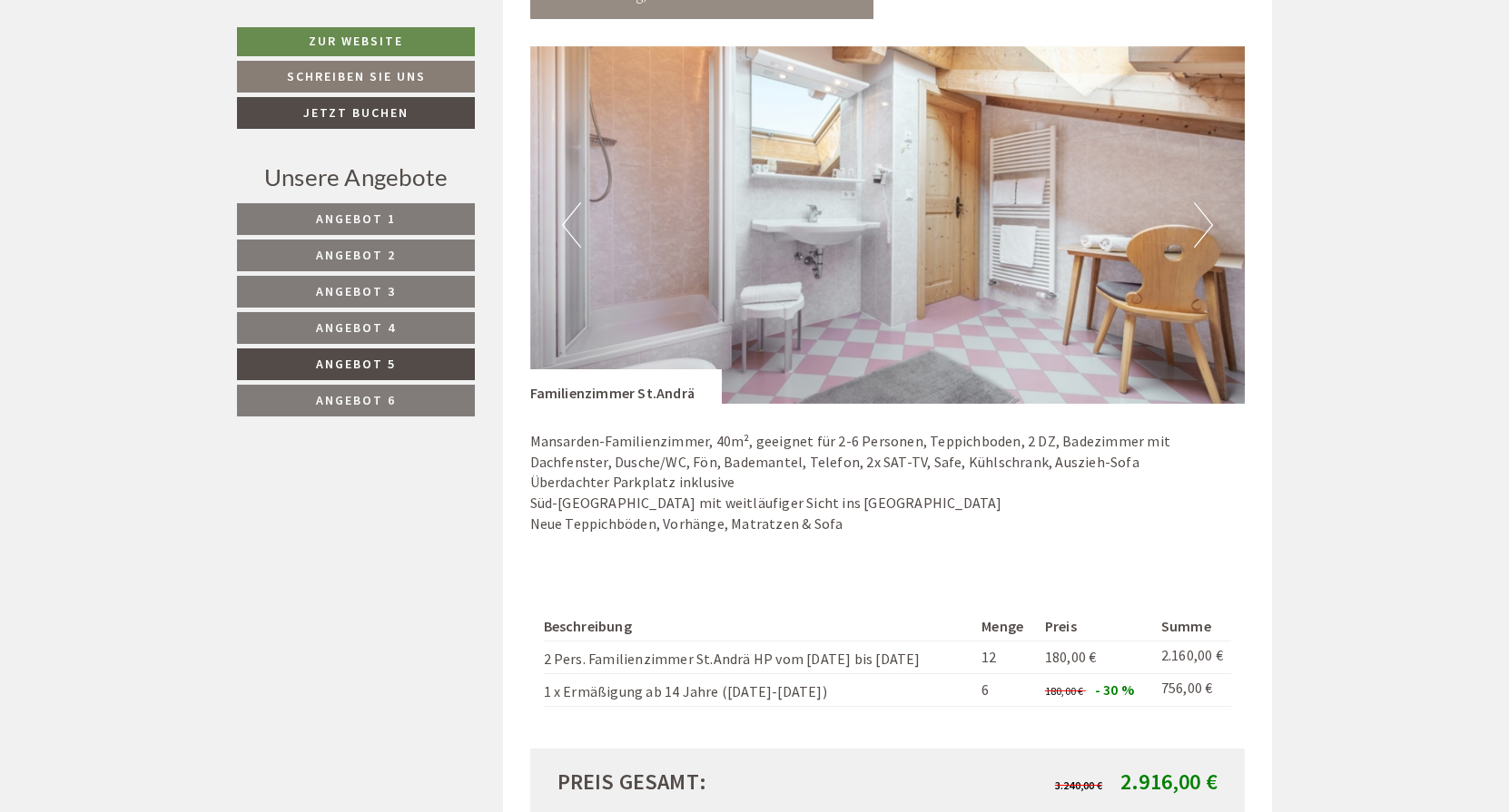
click at [1209, 218] on button "Next" at bounding box center [1203, 225] width 19 height 45
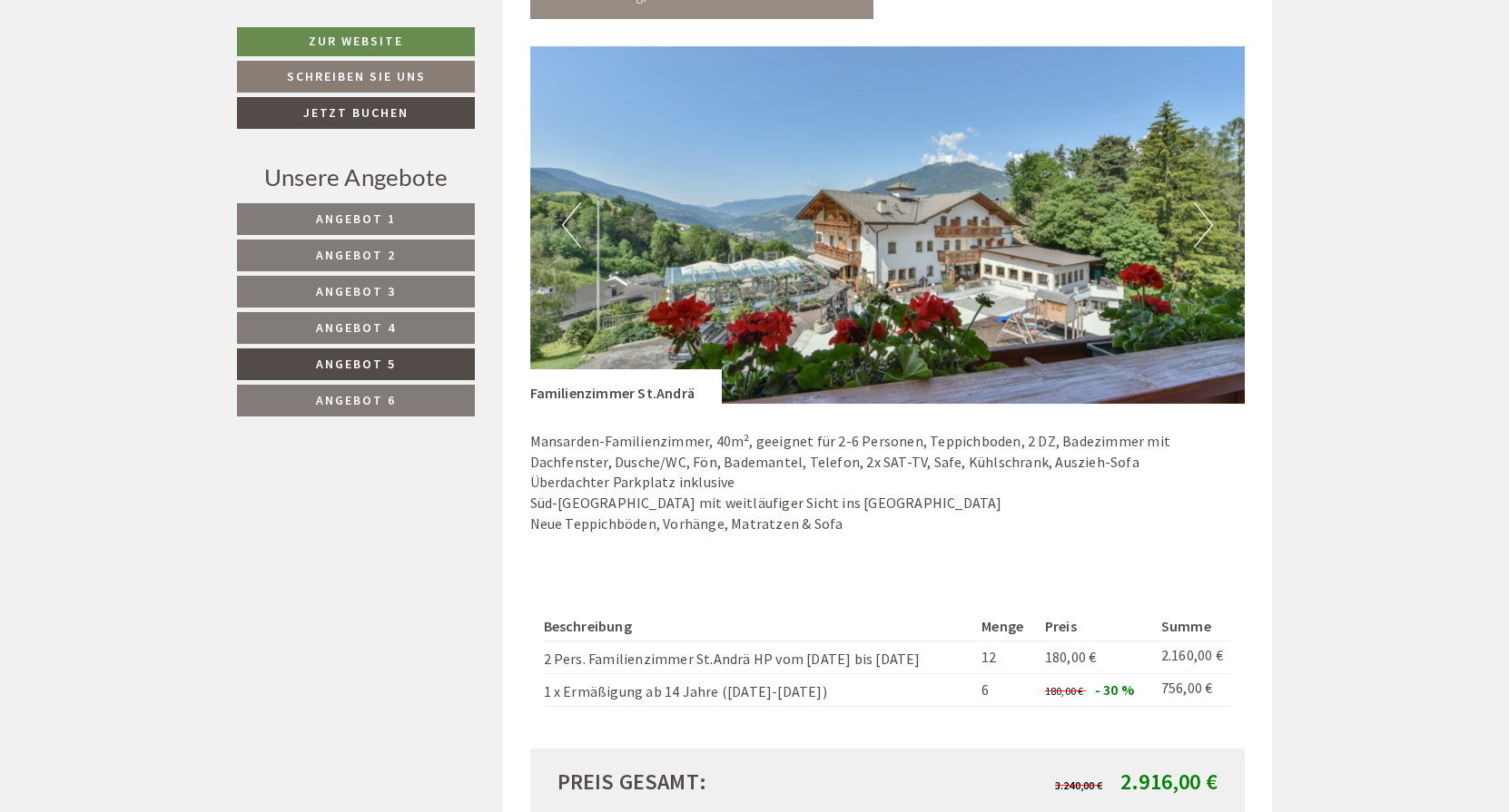
click at [1209, 217] on button "Next" at bounding box center [1203, 225] width 19 height 45
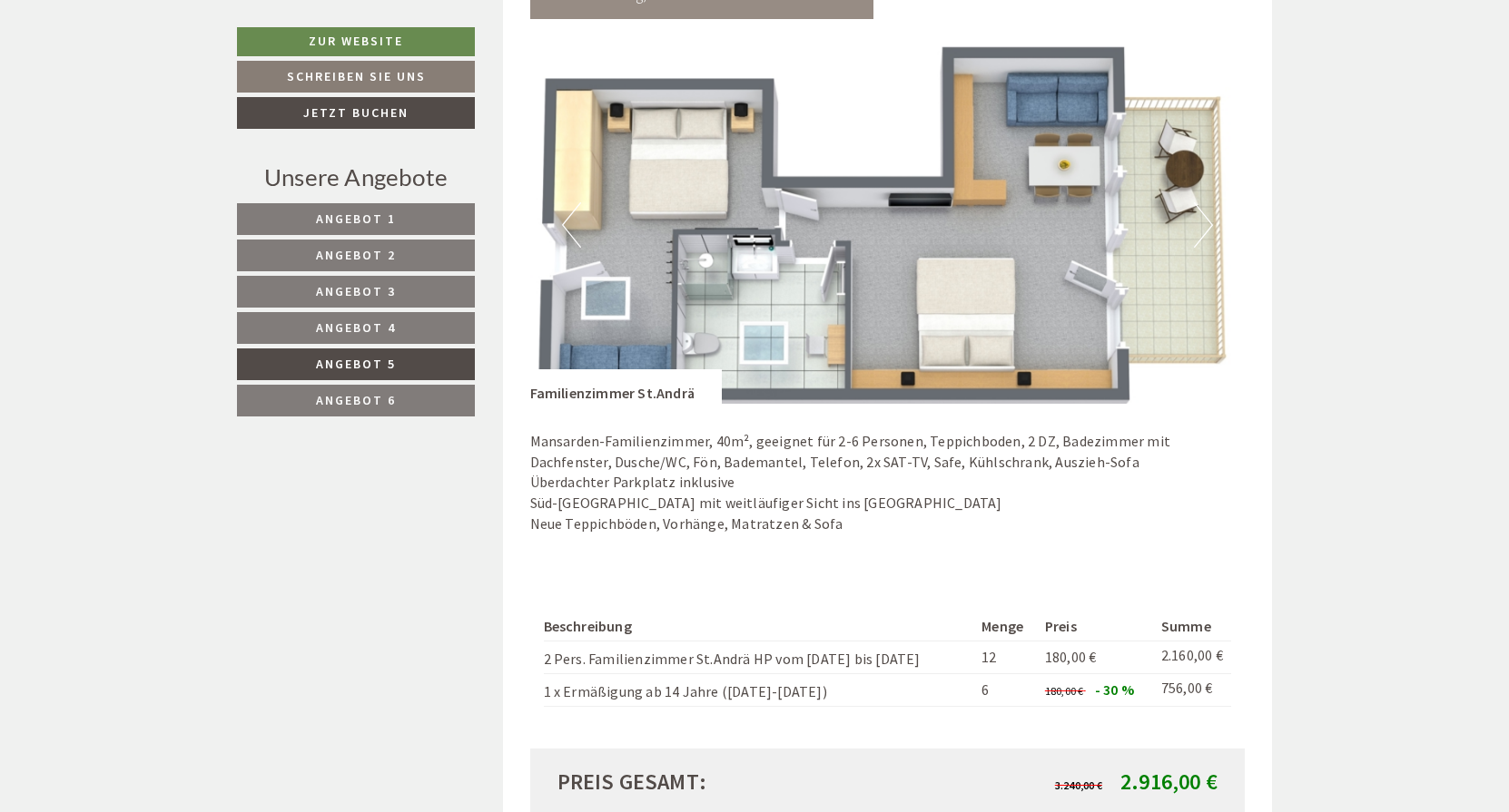
click at [573, 226] on button "Previous" at bounding box center [571, 225] width 19 height 45
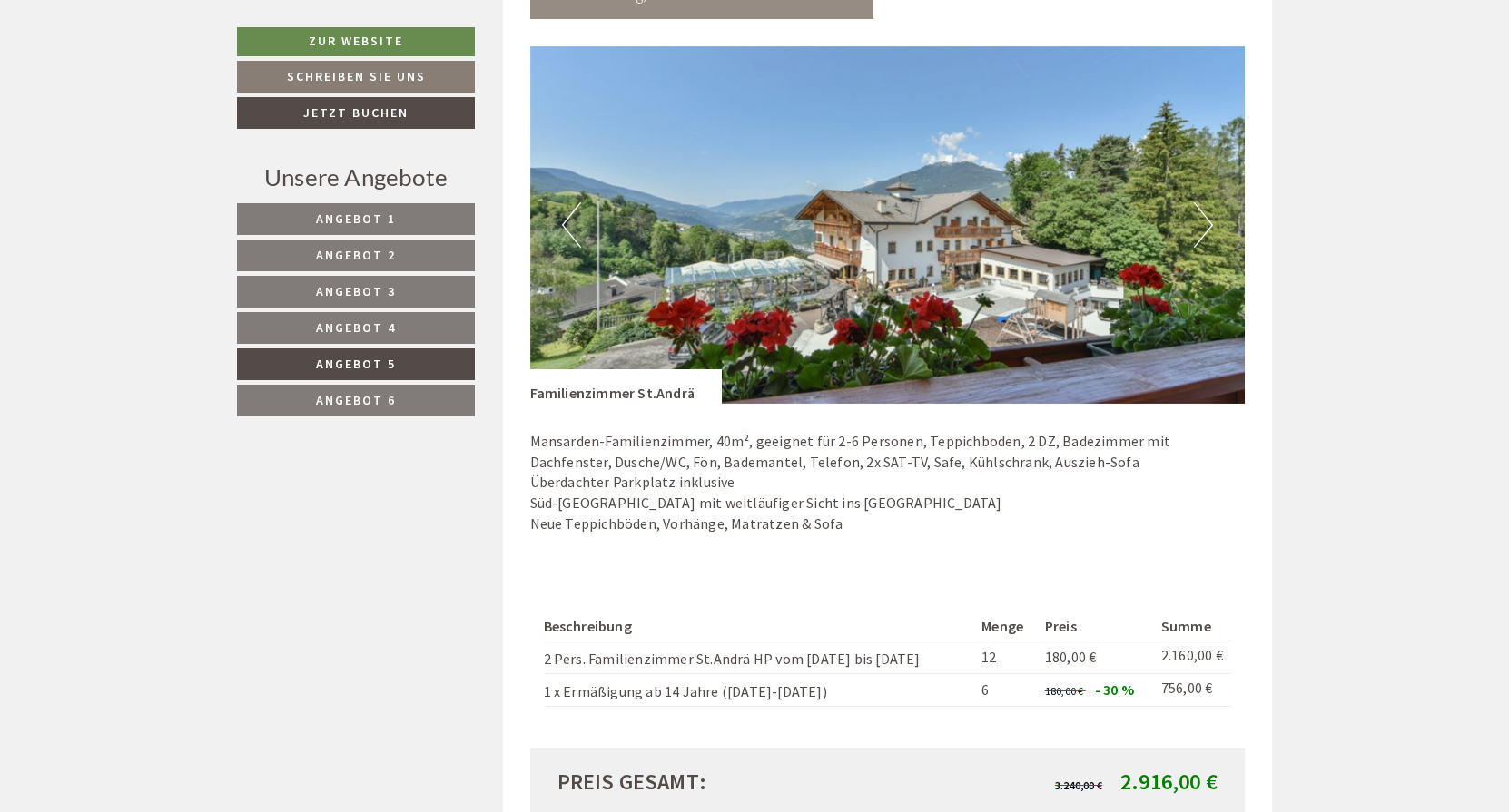
click at [1204, 216] on button "Next" at bounding box center [1203, 225] width 19 height 45
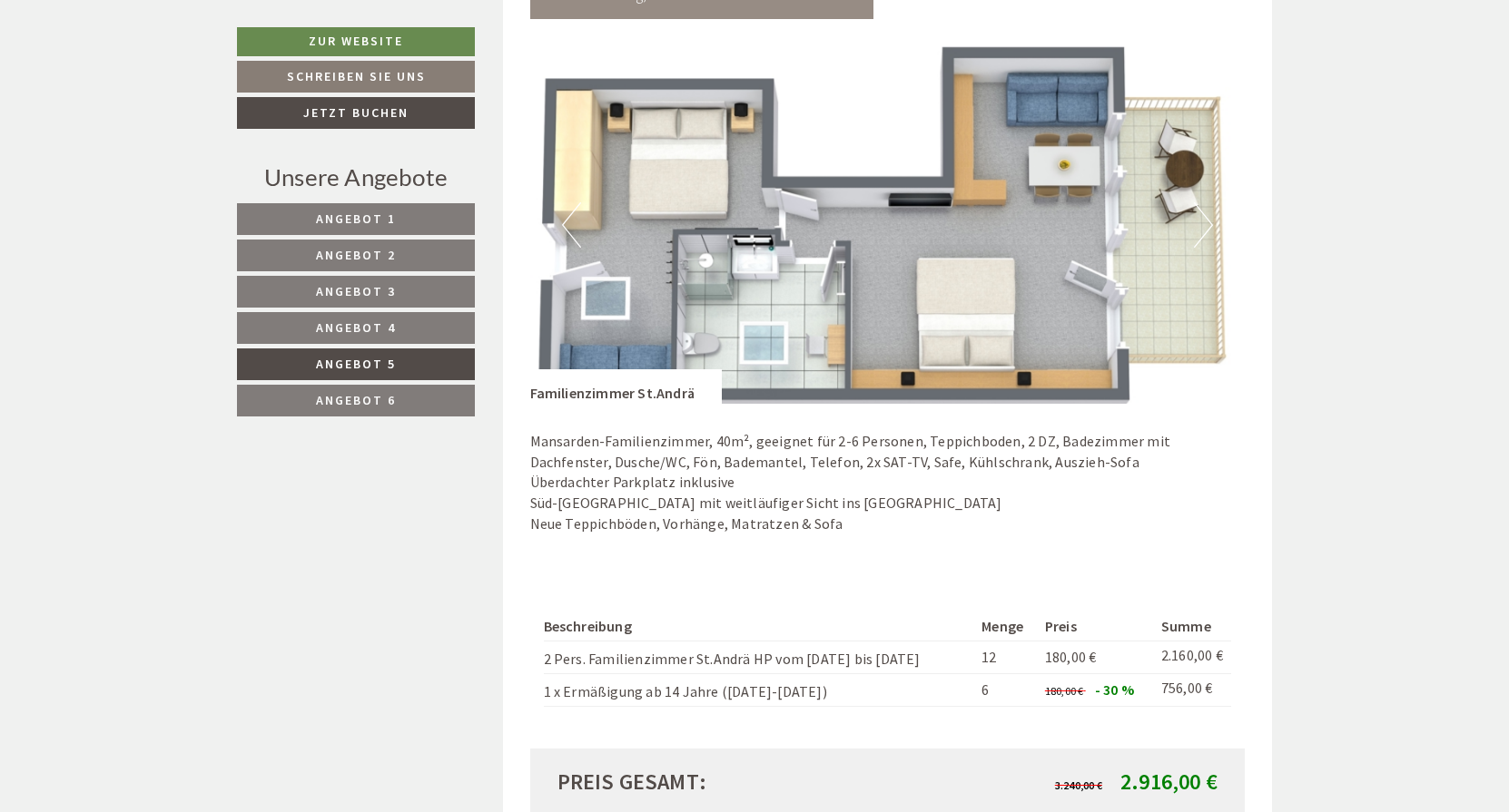
click at [1204, 216] on button "Next" at bounding box center [1203, 225] width 19 height 45
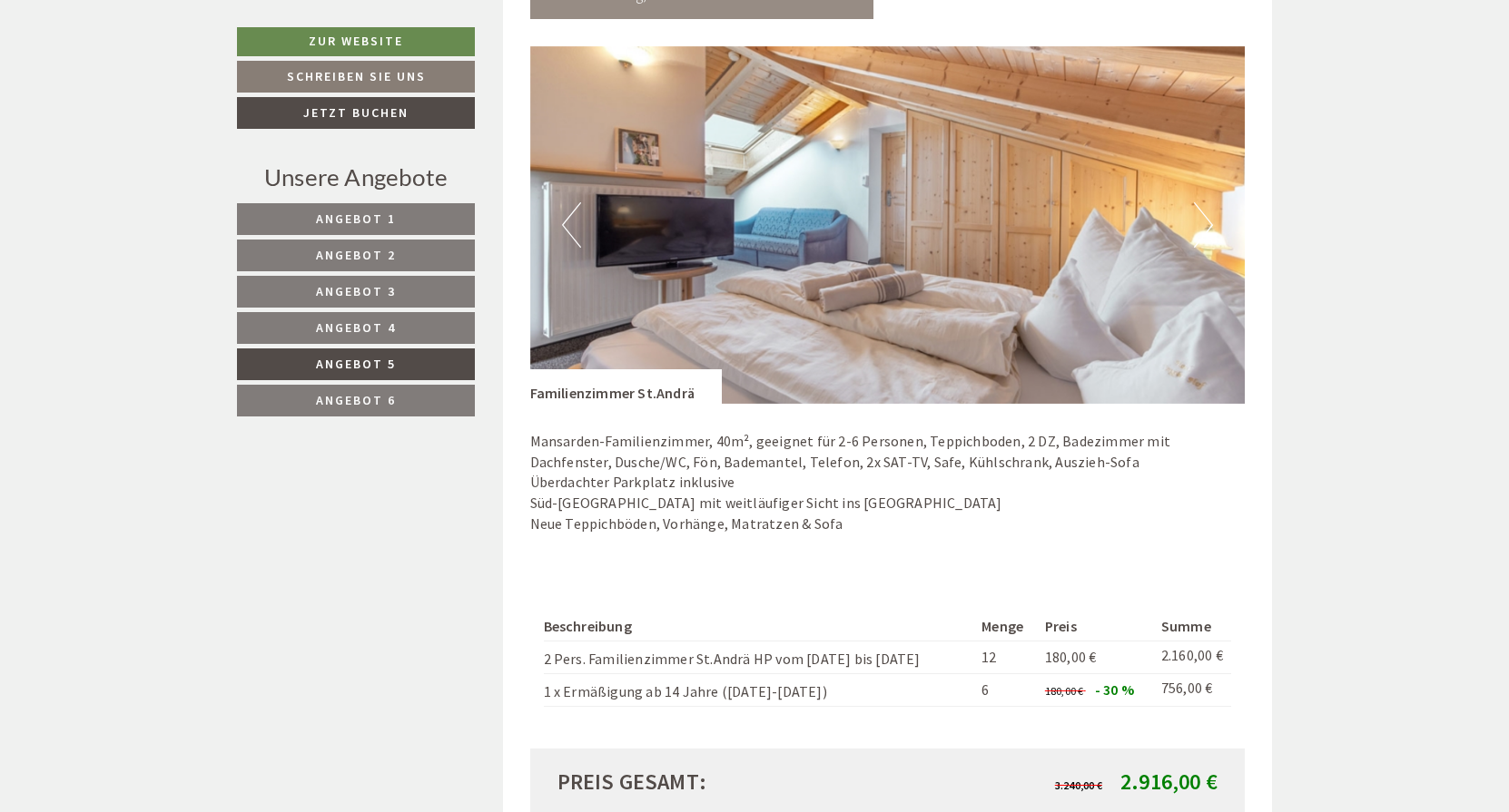
click at [377, 402] on span "Angebot 6" at bounding box center [355, 400] width 80 height 16
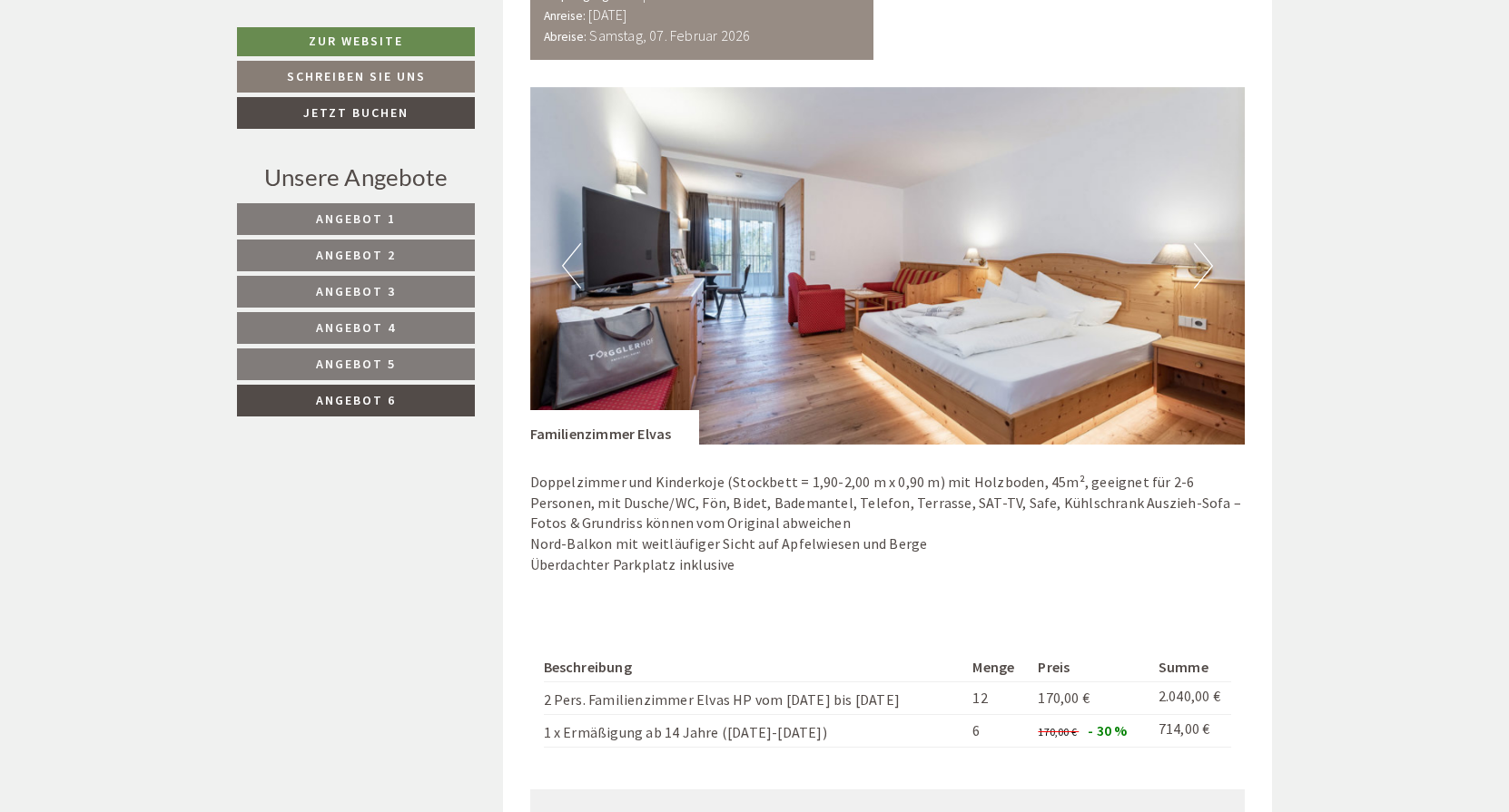
scroll to position [1234, 0]
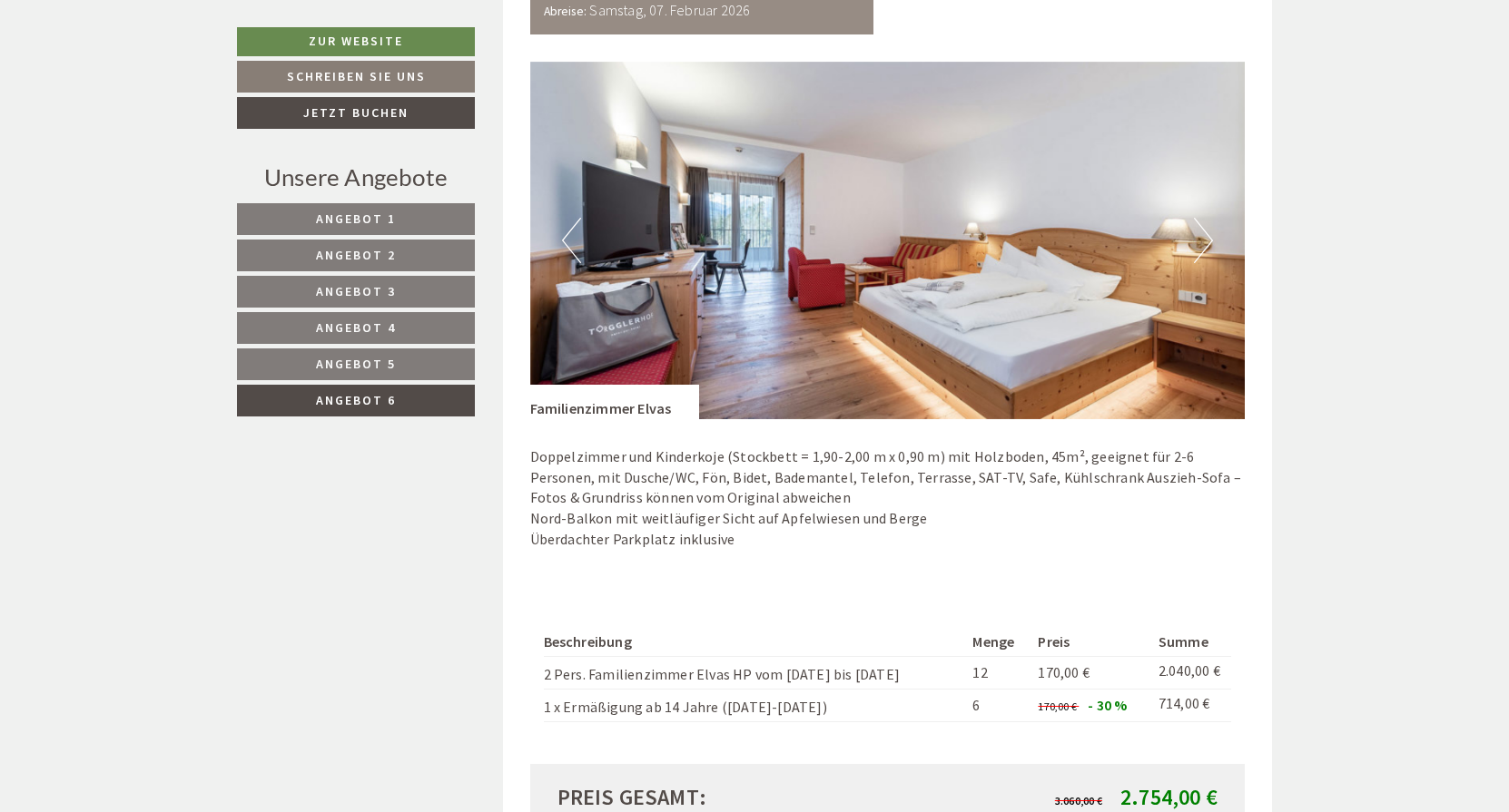
click at [1206, 235] on button "Next" at bounding box center [1203, 240] width 19 height 45
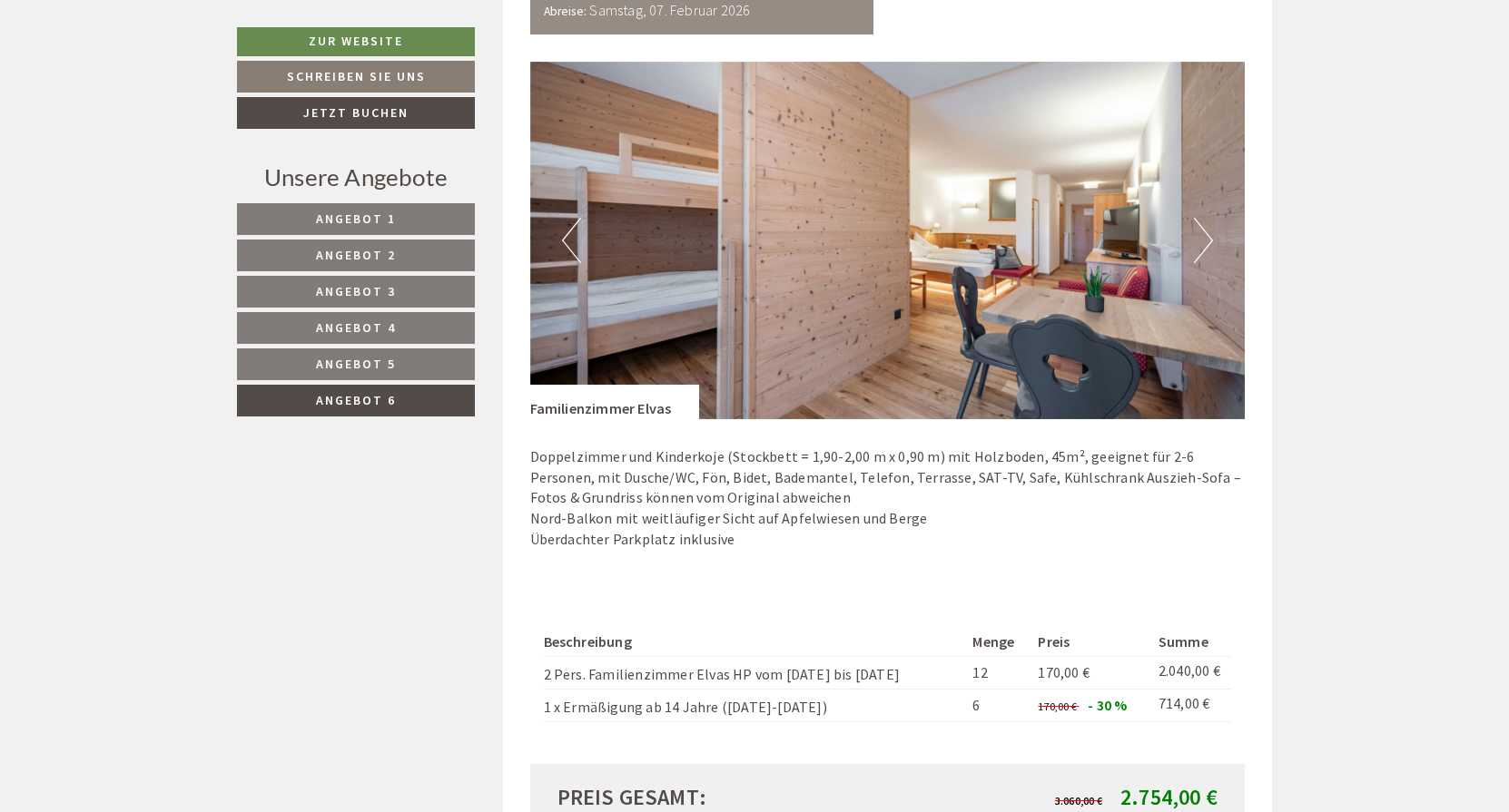
click at [1203, 234] on button "Next" at bounding box center [1203, 240] width 19 height 45
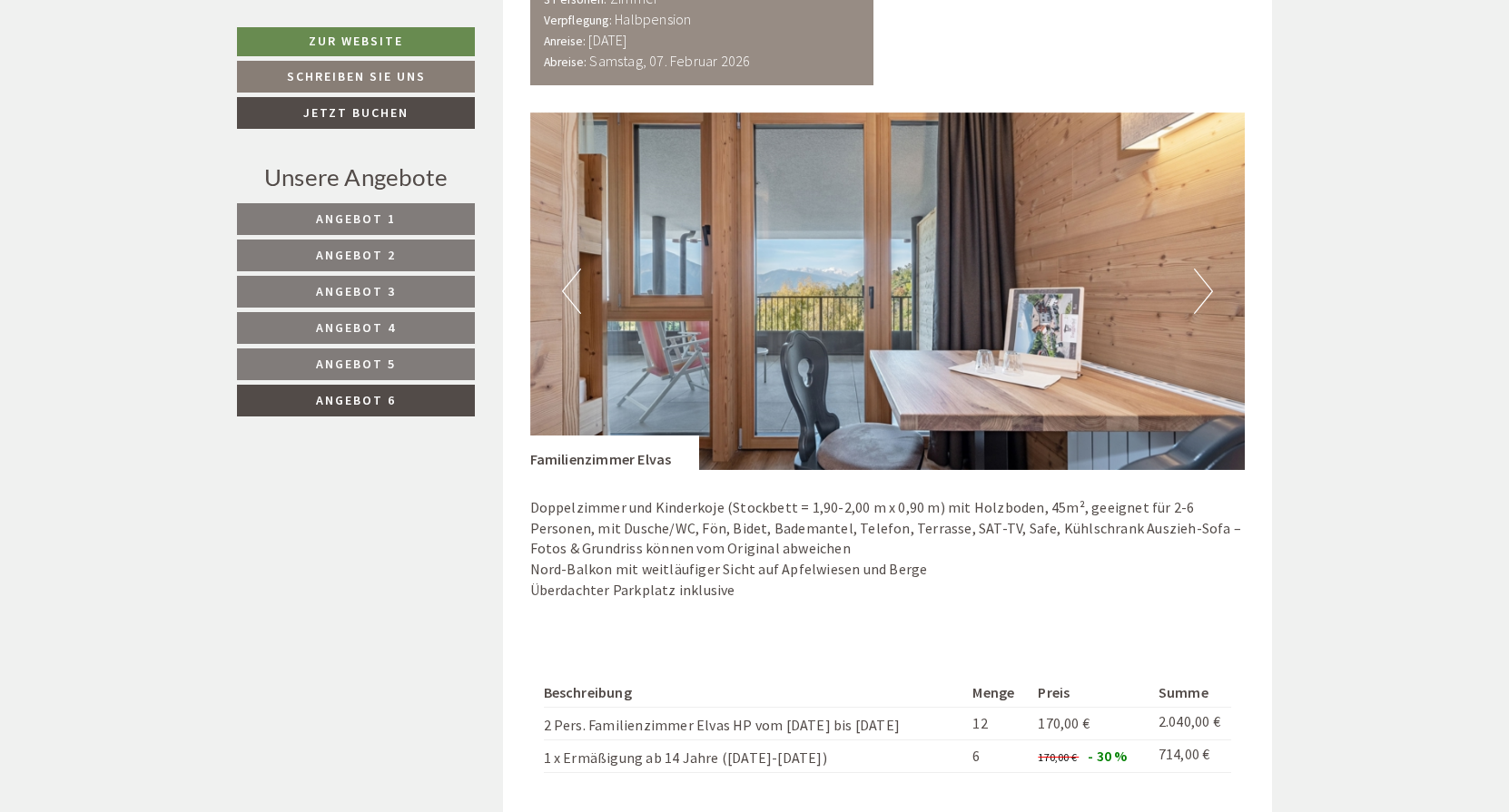
scroll to position [1185, 0]
click at [1208, 279] on button "Next" at bounding box center [1203, 290] width 19 height 45
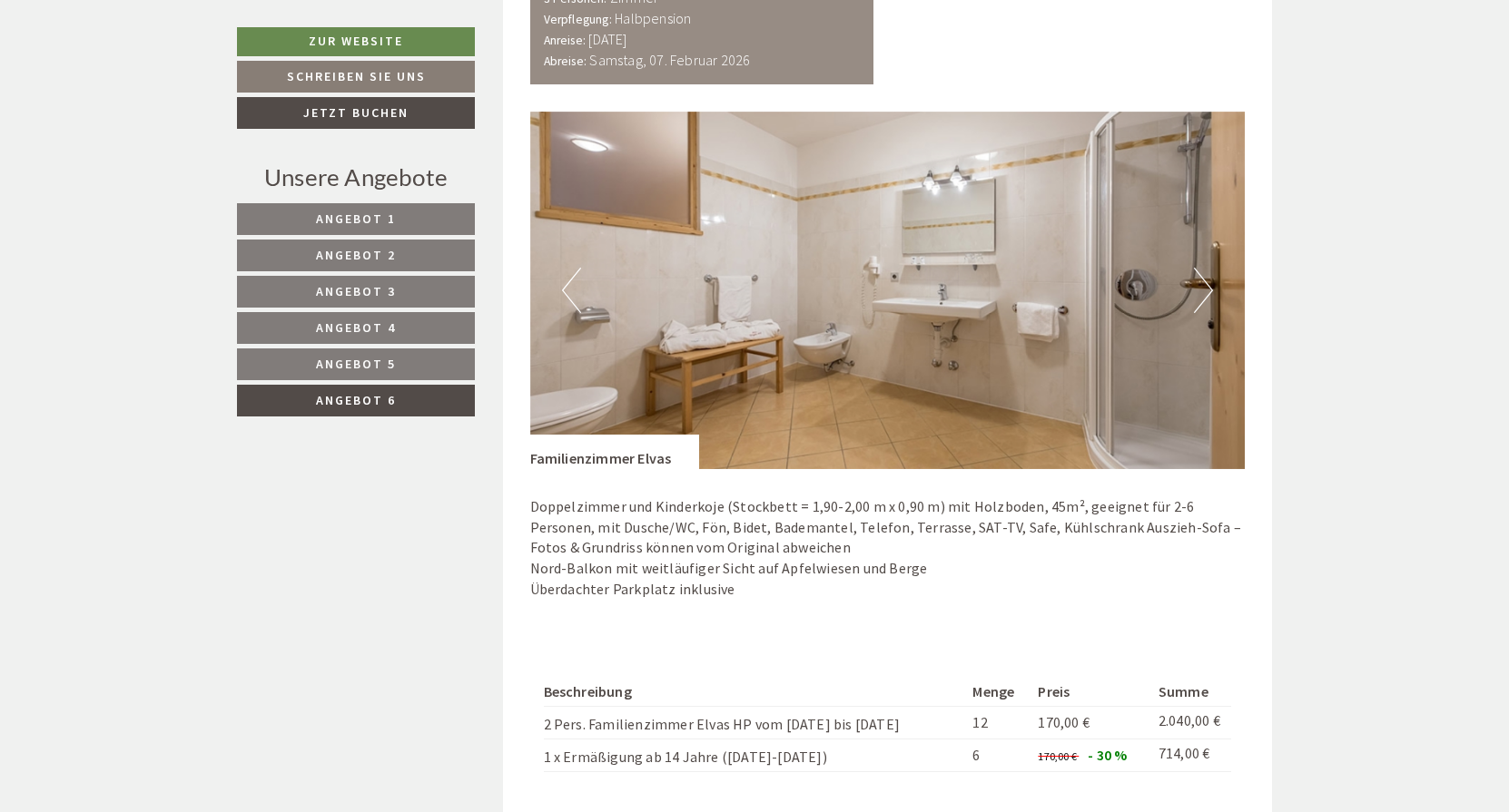
click at [1204, 280] on button "Next" at bounding box center [1203, 290] width 19 height 45
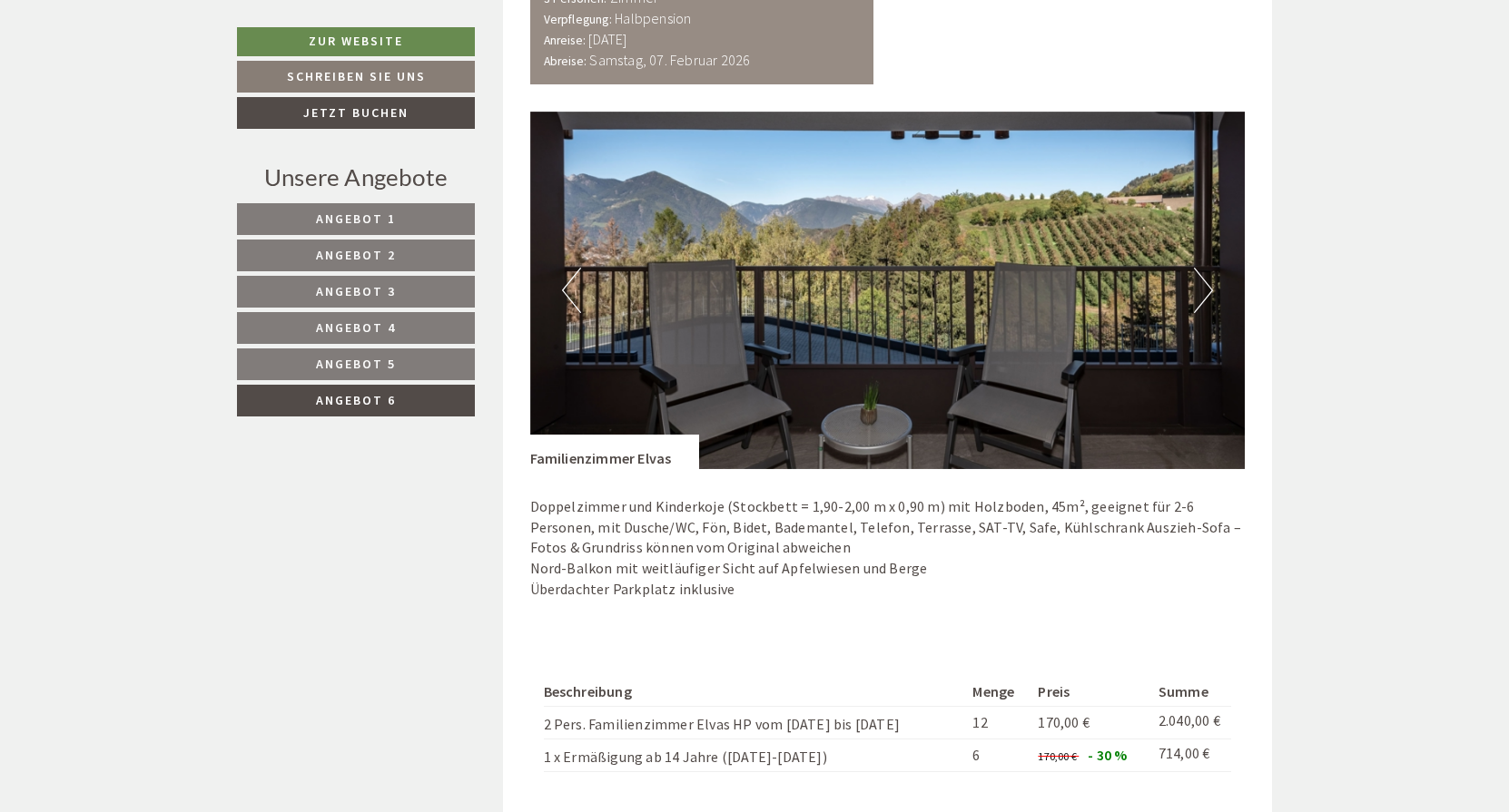
click at [1204, 280] on button "Next" at bounding box center [1203, 290] width 19 height 45
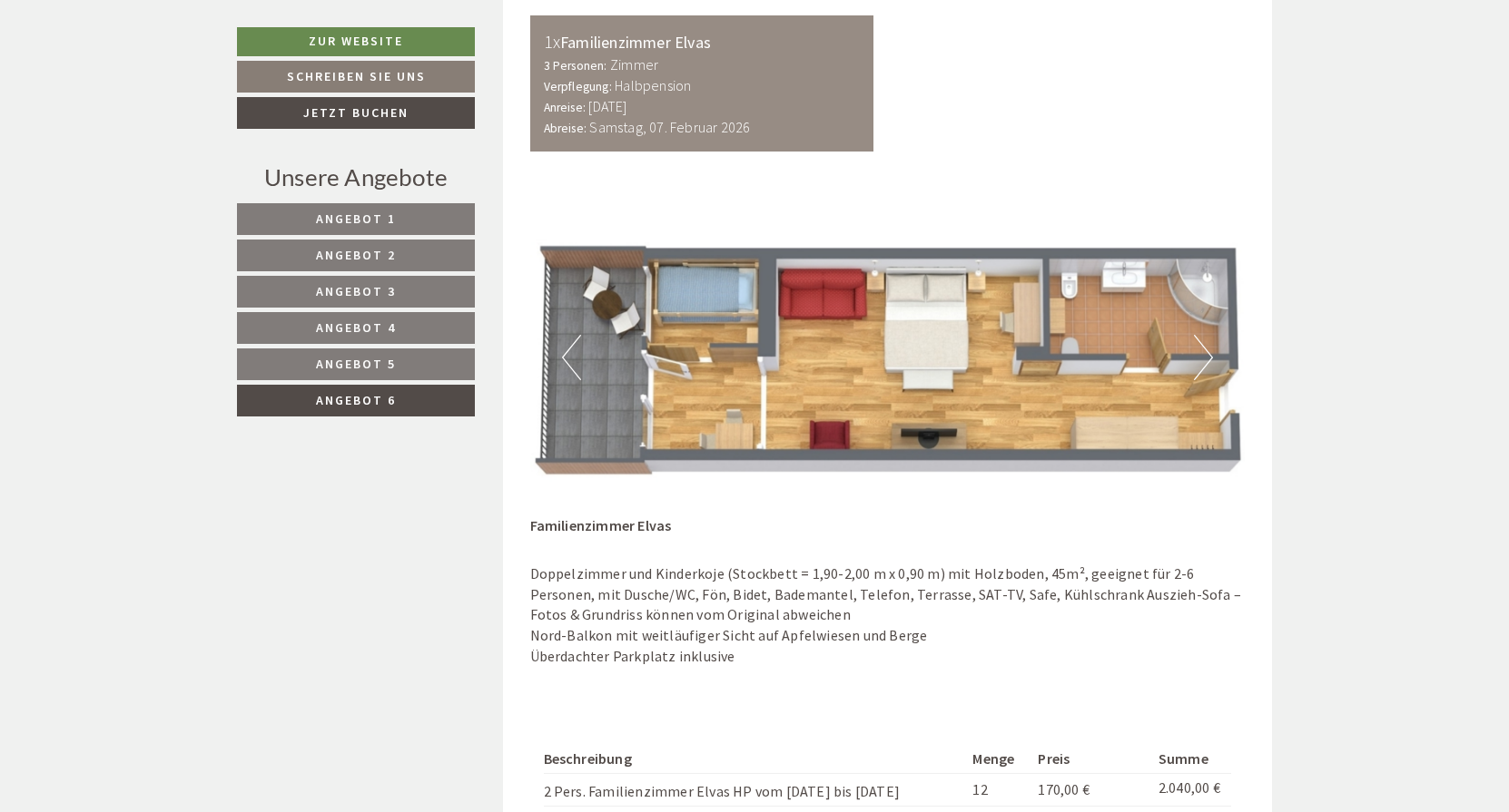
scroll to position [1105, 0]
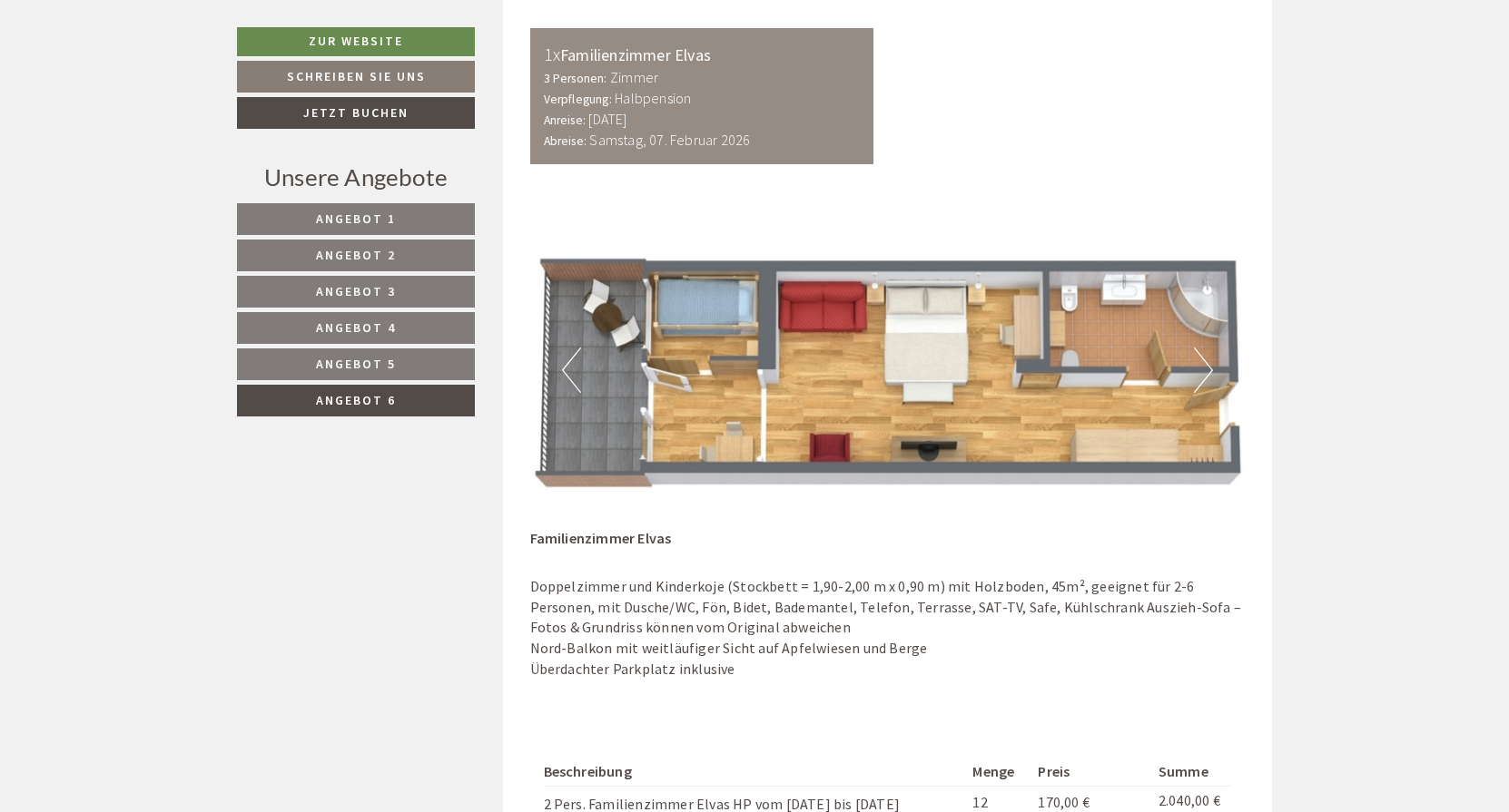
click at [1203, 363] on button "Next" at bounding box center [1203, 370] width 19 height 45
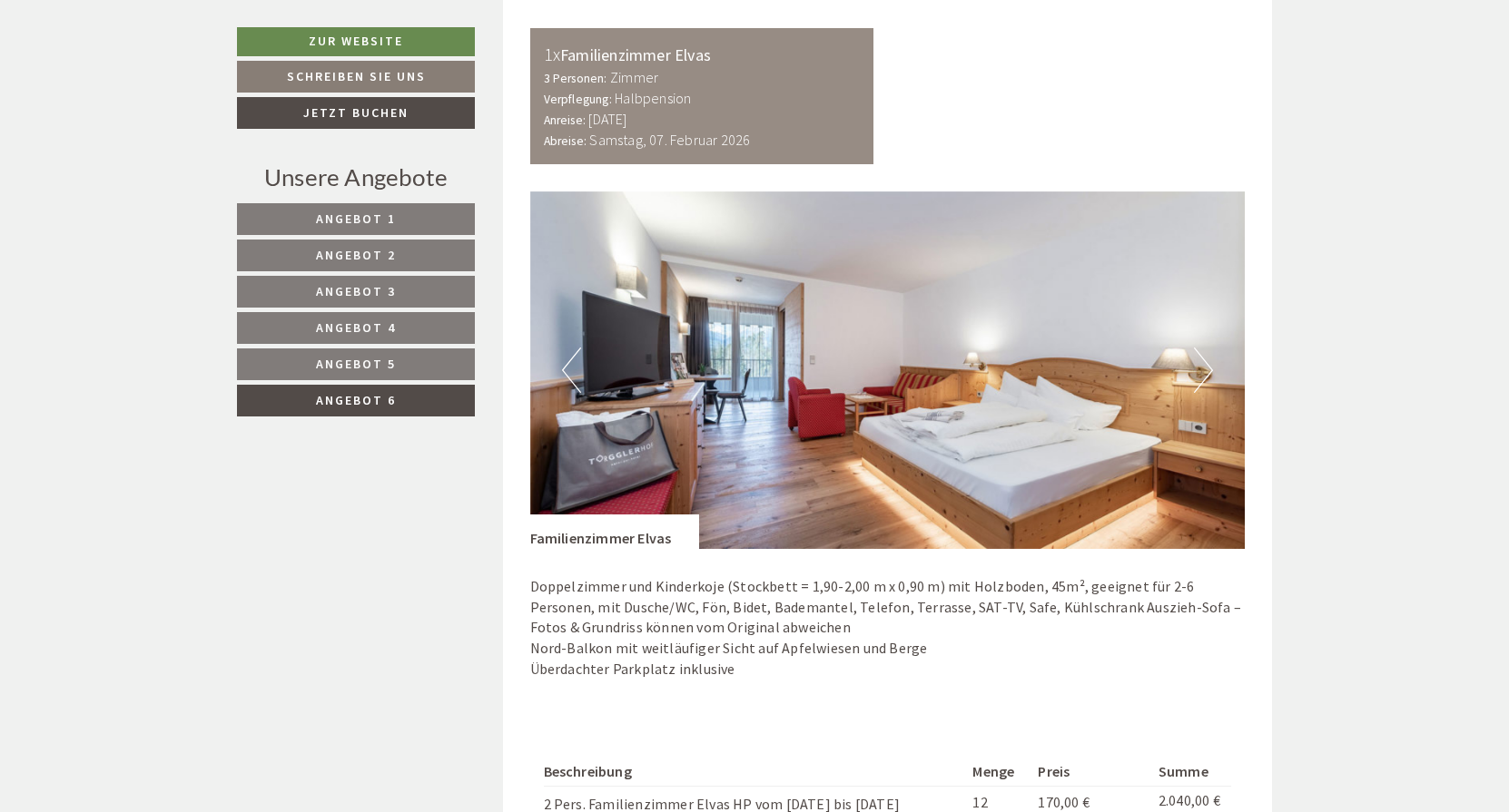
click at [1205, 366] on button "Next" at bounding box center [1203, 370] width 19 height 45
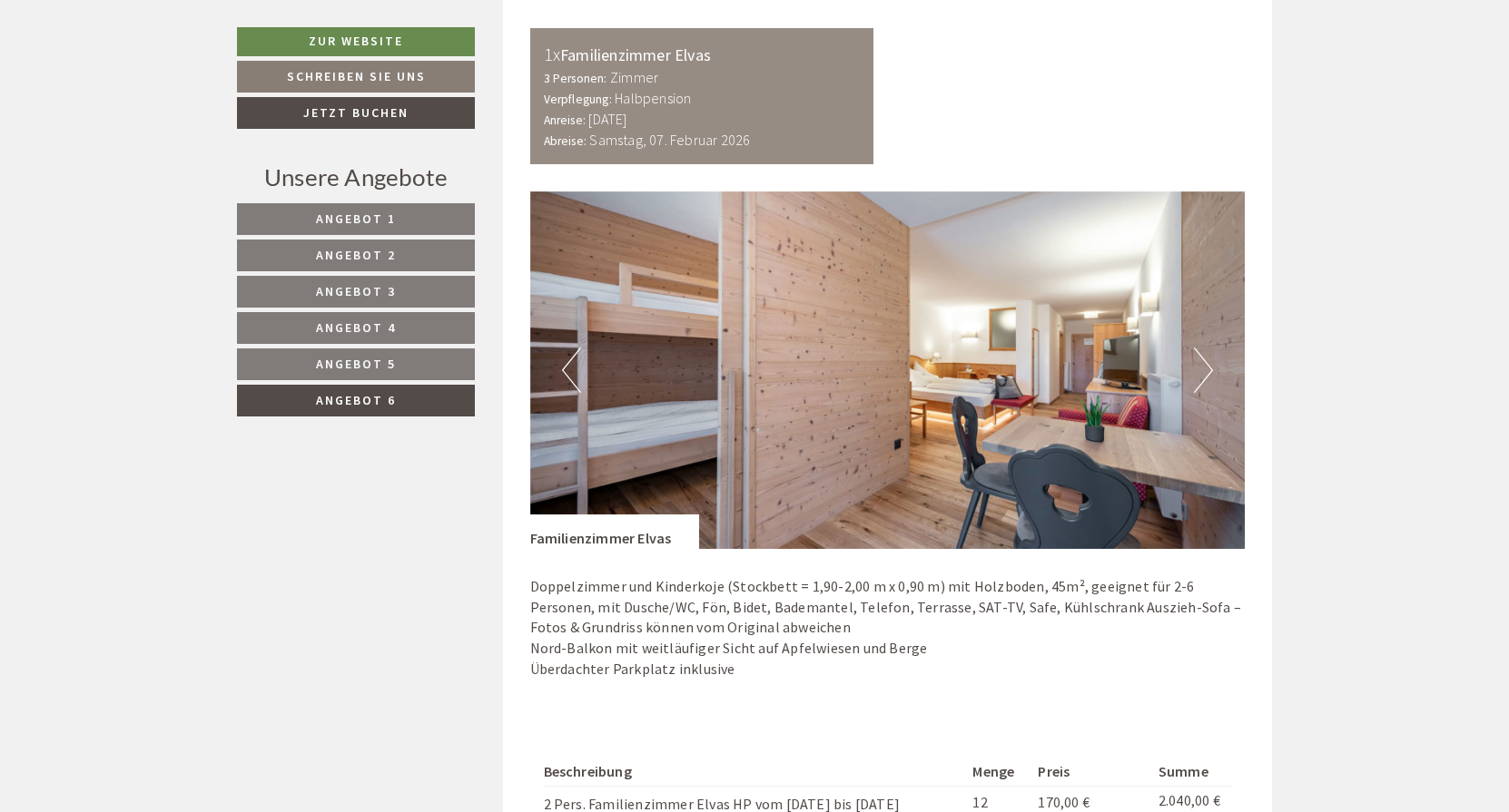
click at [1205, 364] on button "Next" at bounding box center [1203, 370] width 19 height 45
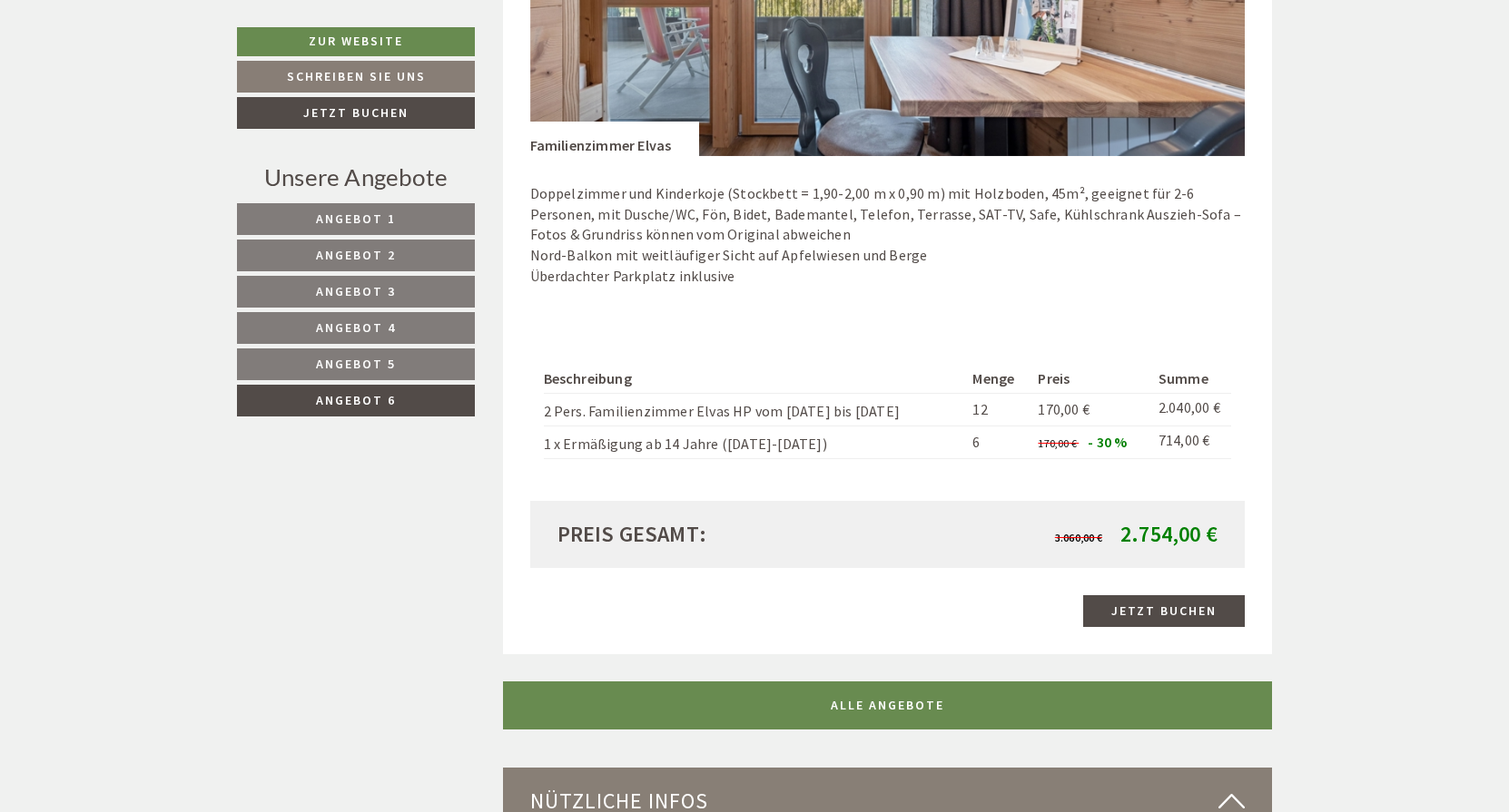
scroll to position [1462, 0]
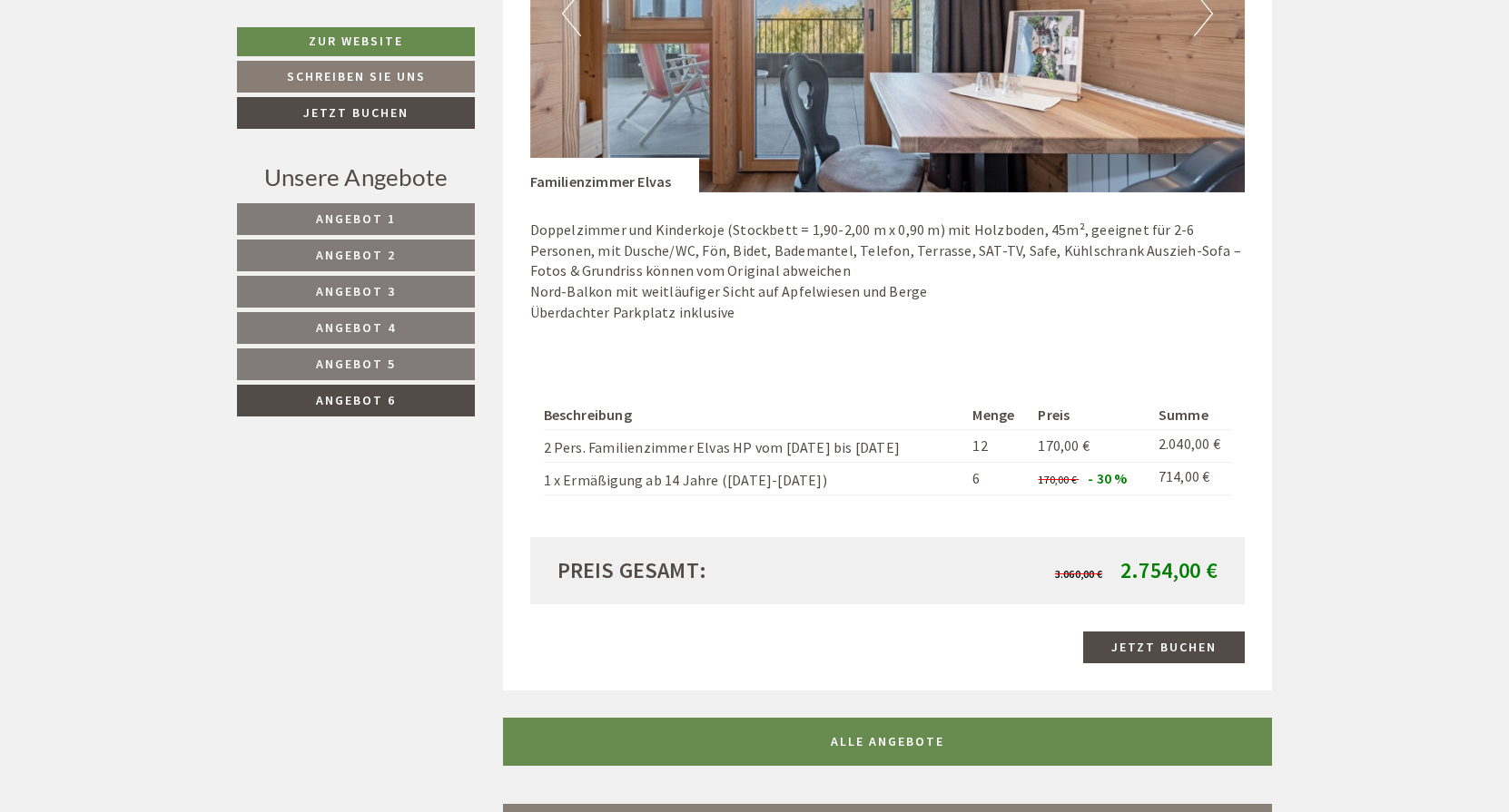
click at [392, 317] on link "Angebot 4" at bounding box center [355, 329] width 238 height 32
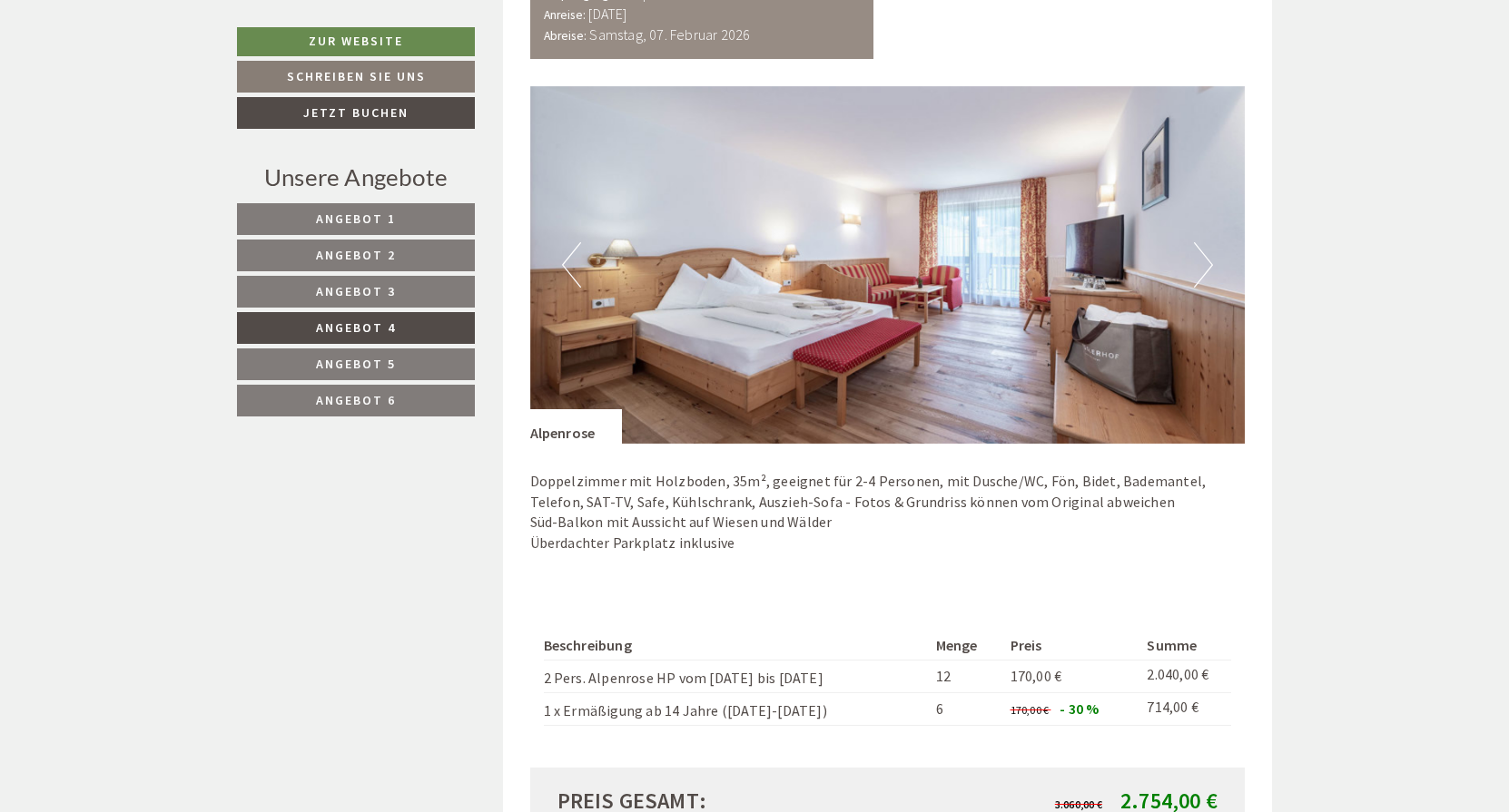
scroll to position [1206, 0]
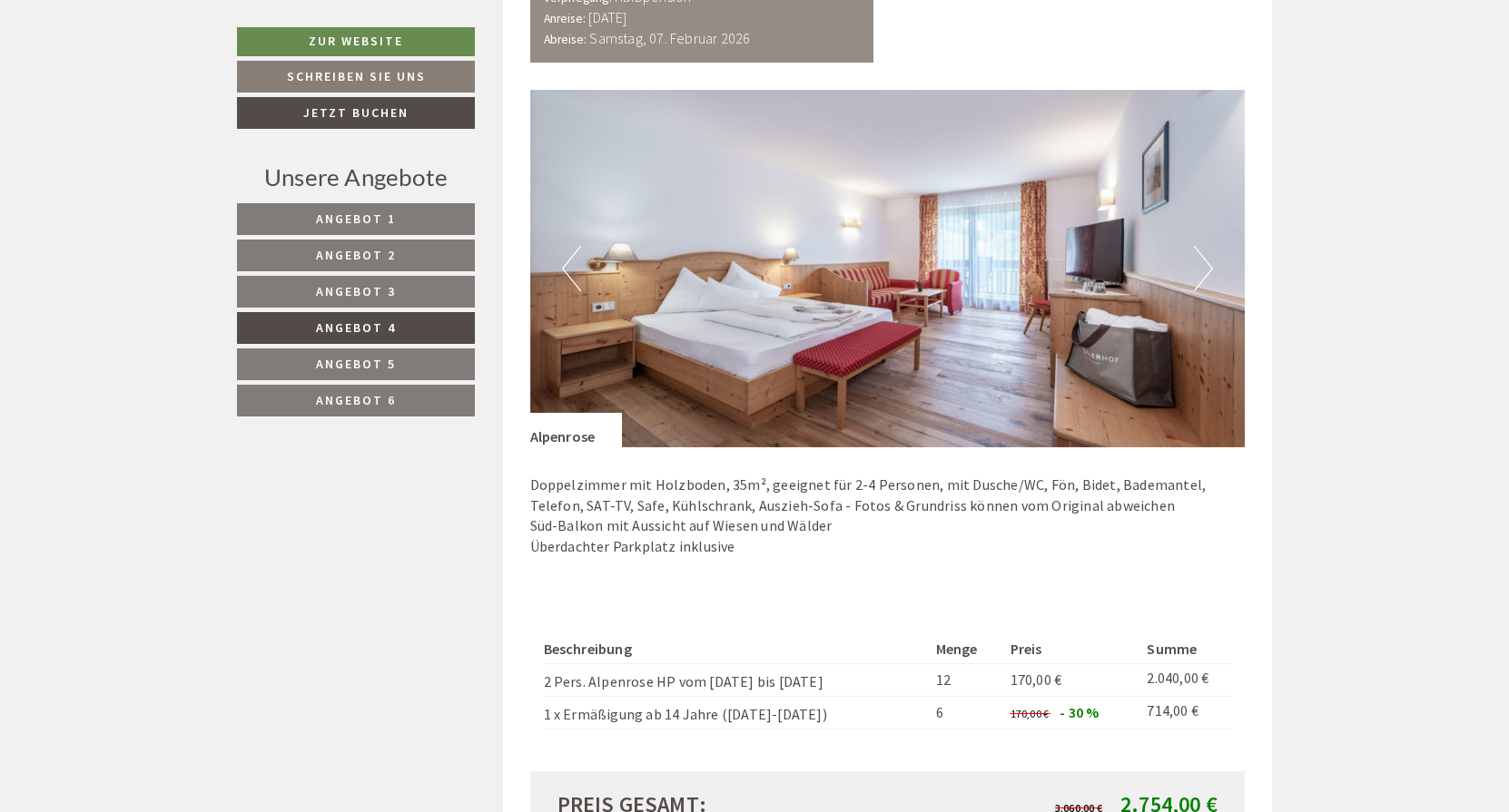
click at [293, 408] on link "Angebot 6" at bounding box center [355, 401] width 238 height 32
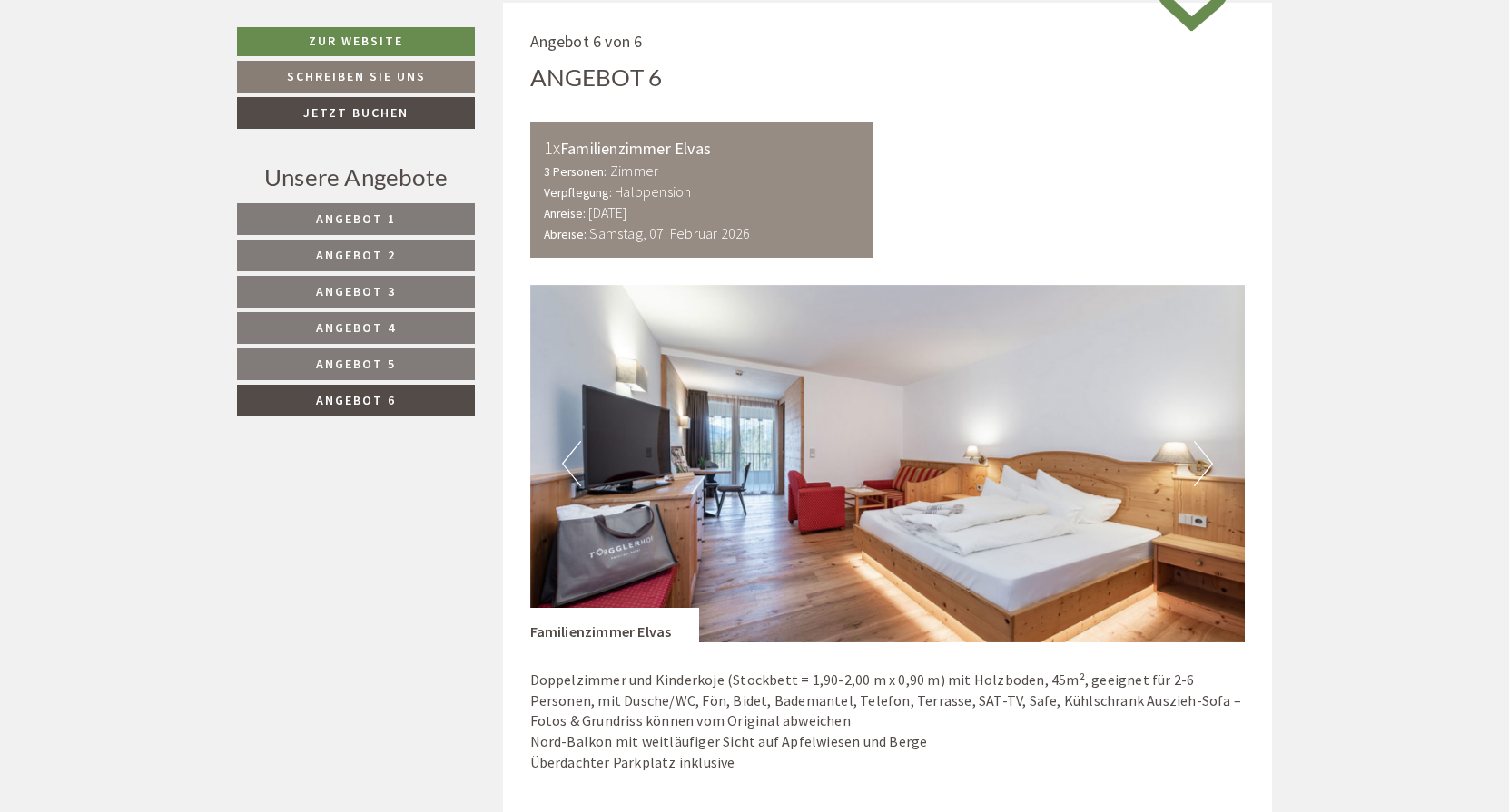
click at [366, 286] on span "Angebot 3" at bounding box center [355, 291] width 80 height 16
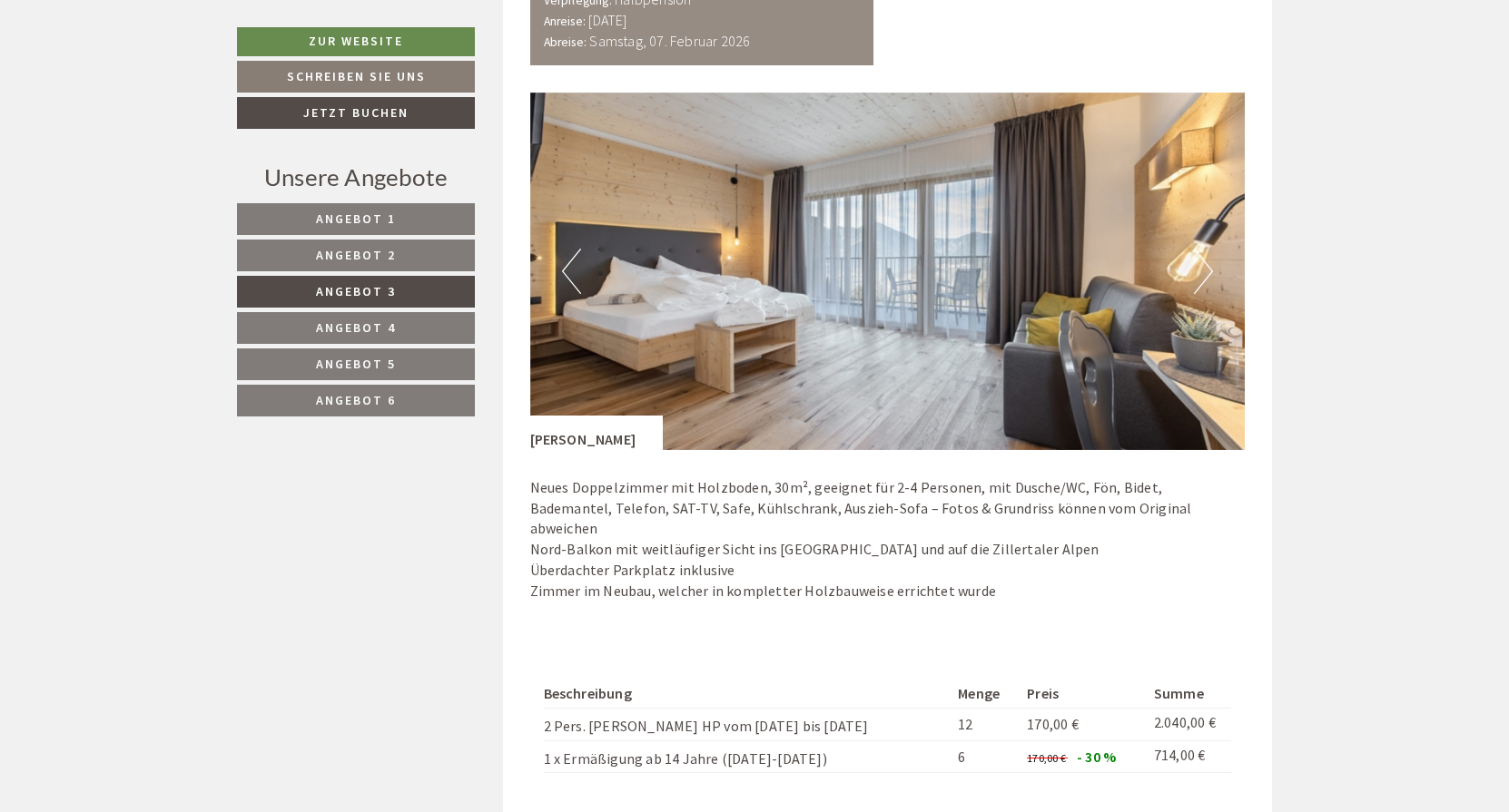
scroll to position [1154, 0]
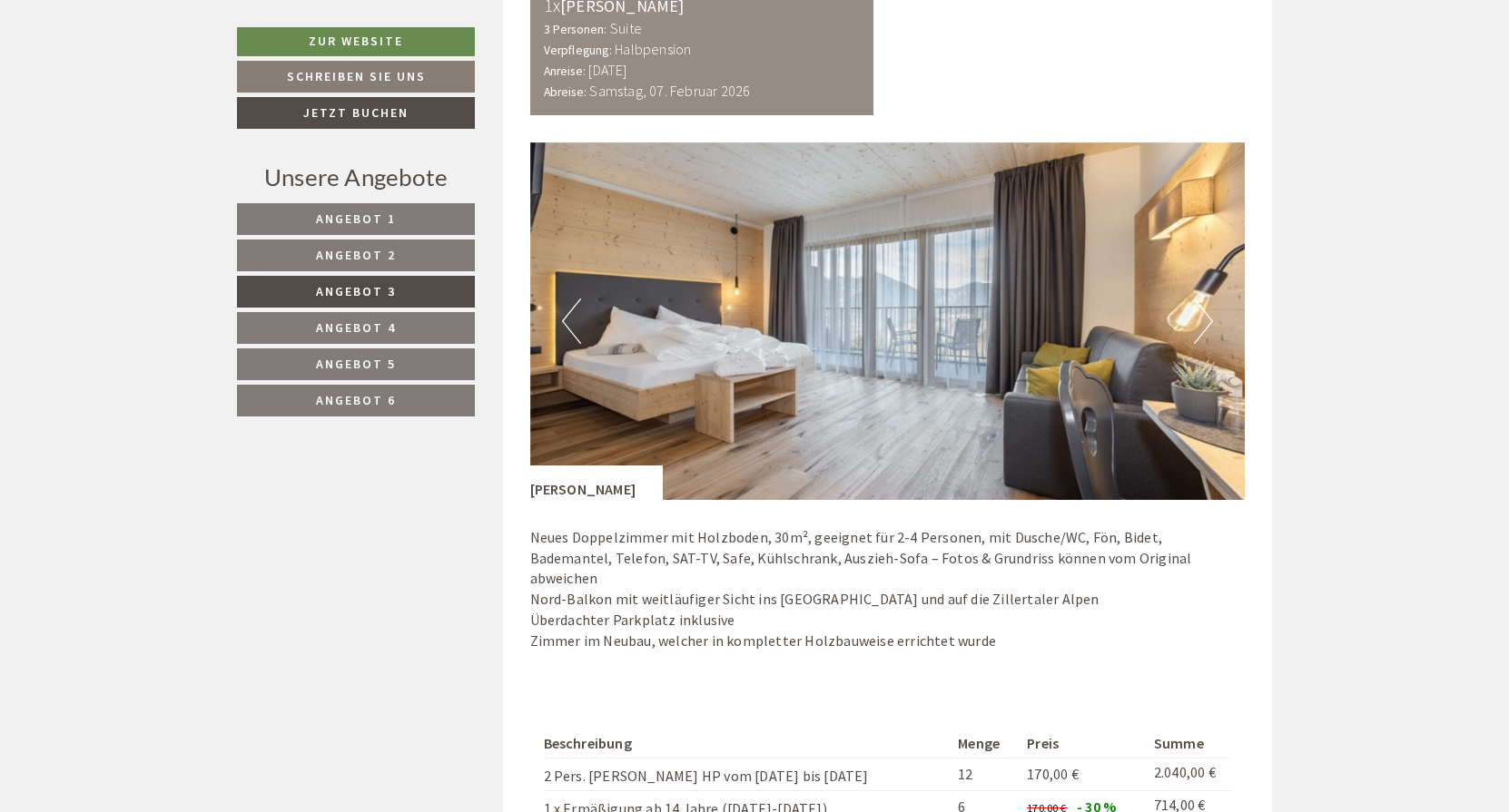
click at [377, 254] on span "Angebot 2" at bounding box center [355, 254] width 80 height 16
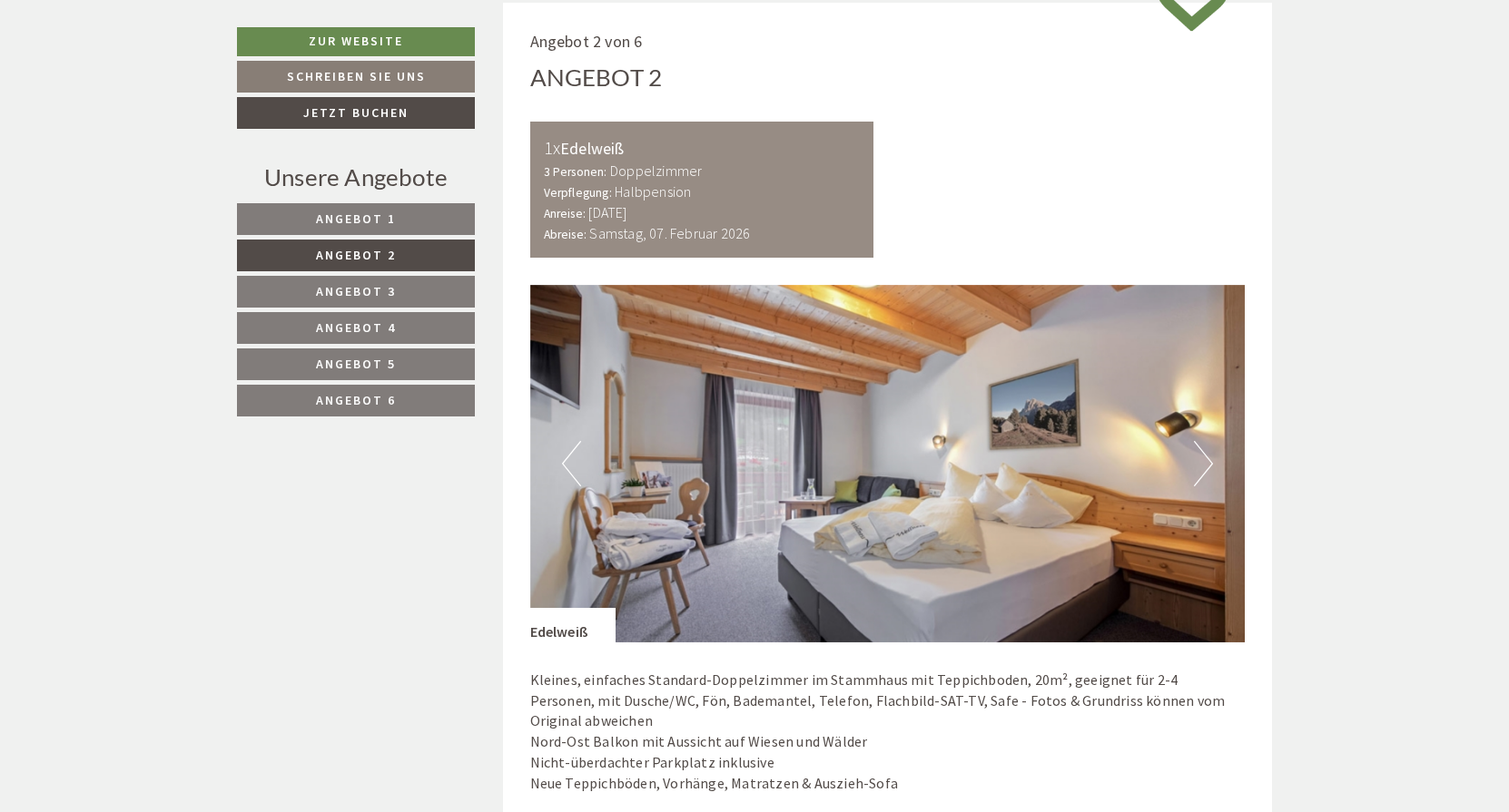
click at [1198, 459] on button "Next" at bounding box center [1203, 464] width 19 height 45
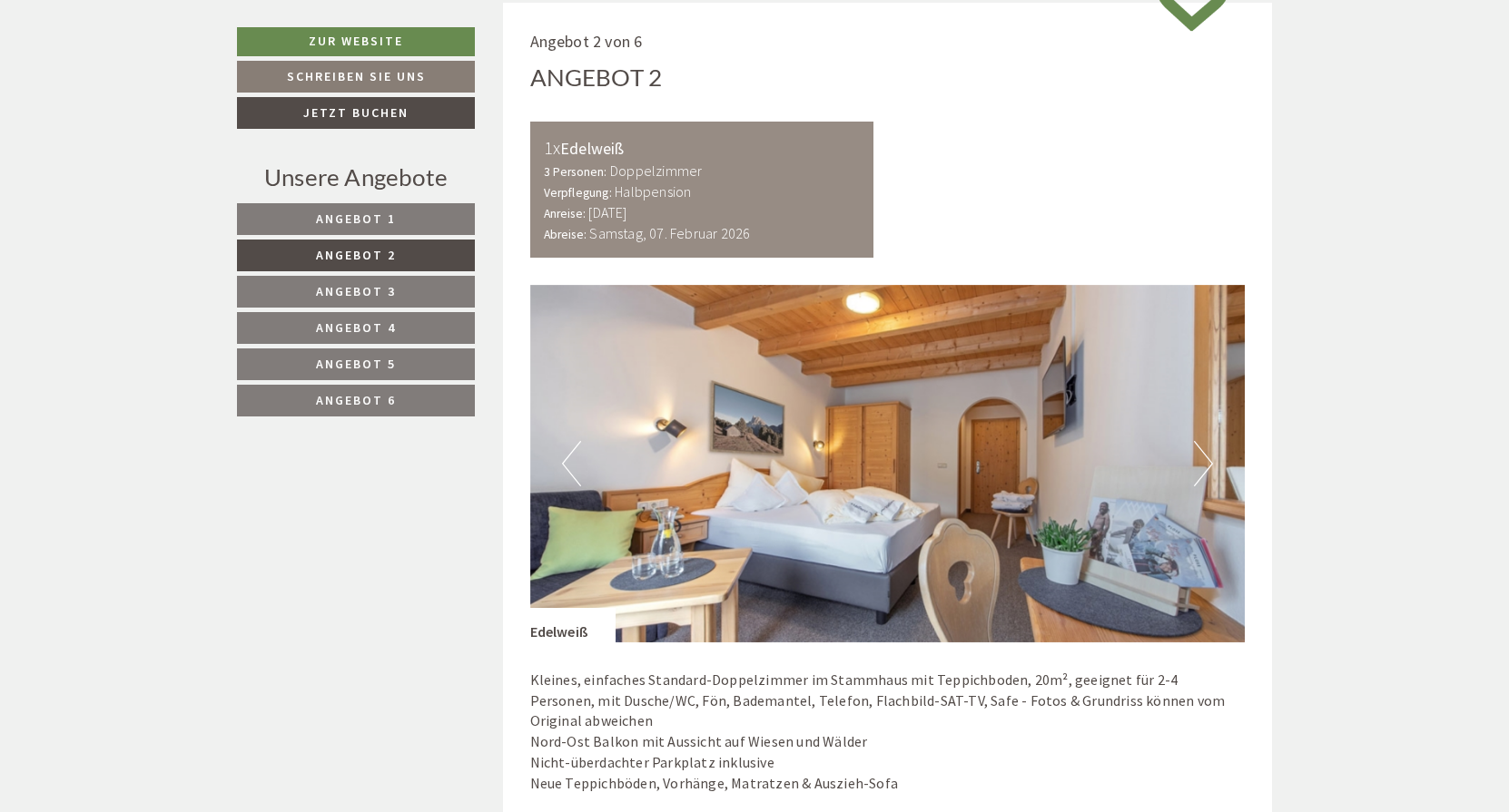
click at [1198, 459] on button "Next" at bounding box center [1203, 464] width 19 height 45
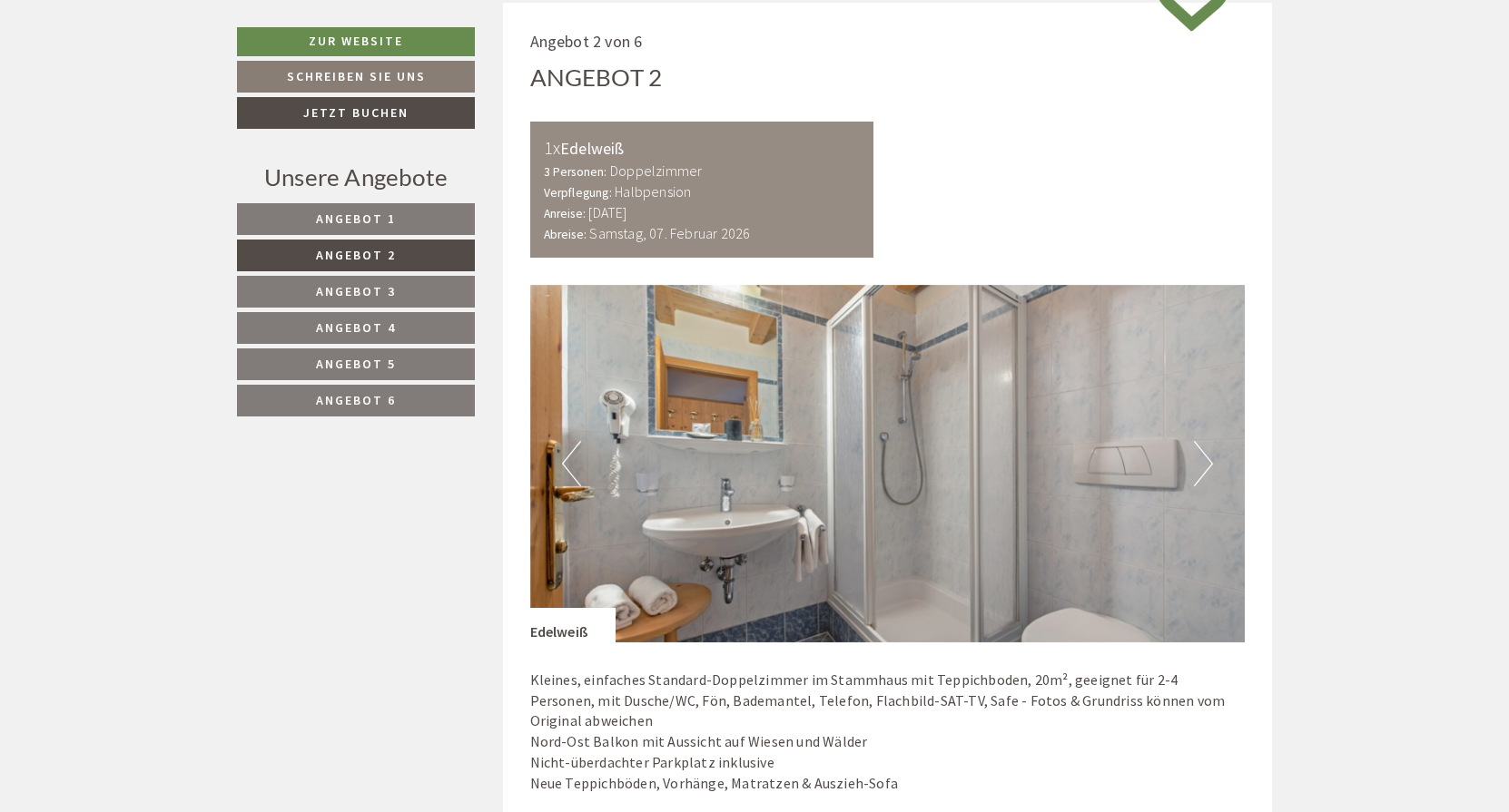
click at [1198, 459] on button "Next" at bounding box center [1203, 464] width 19 height 45
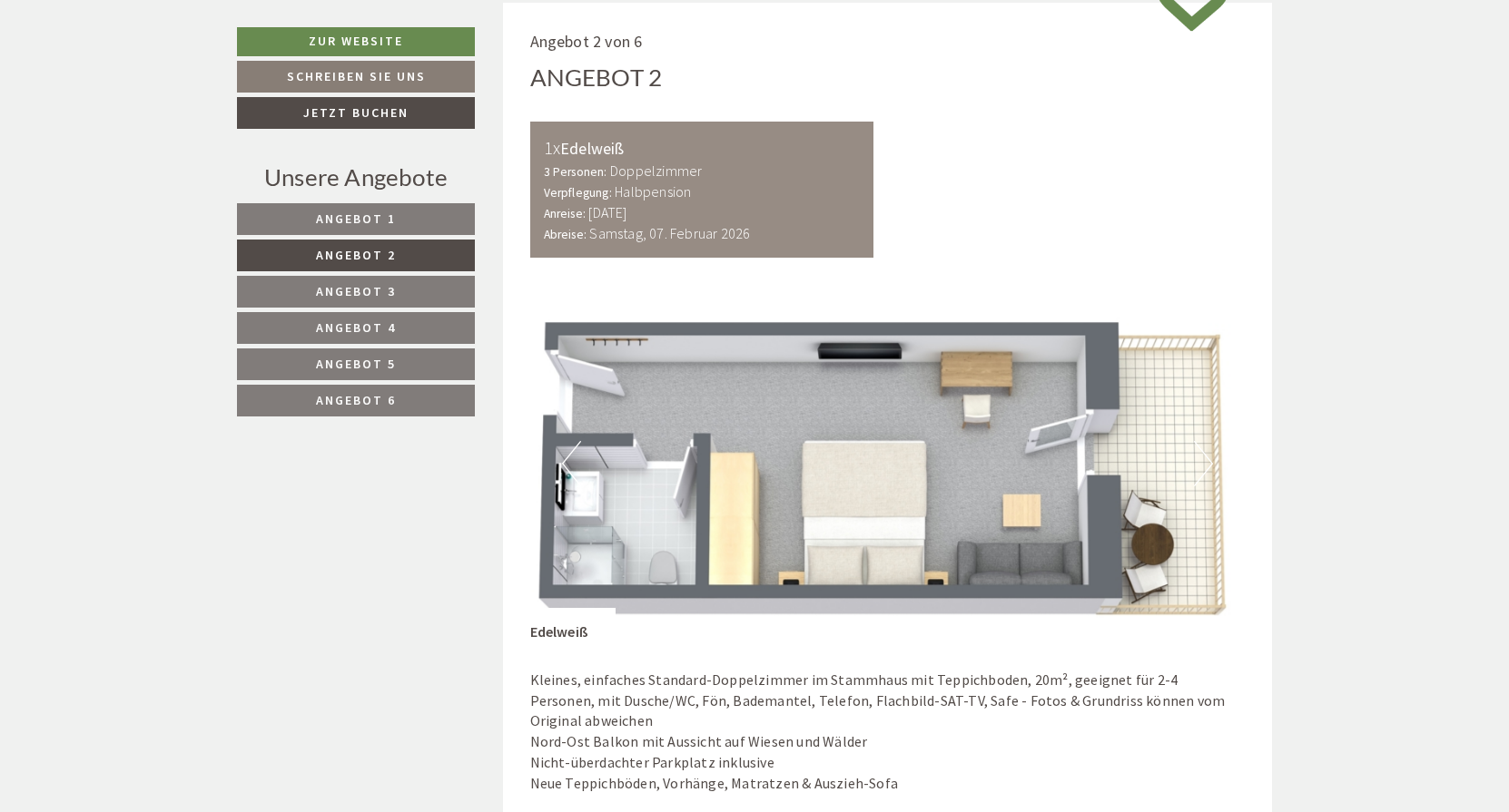
click at [1198, 459] on button "Next" at bounding box center [1203, 464] width 19 height 45
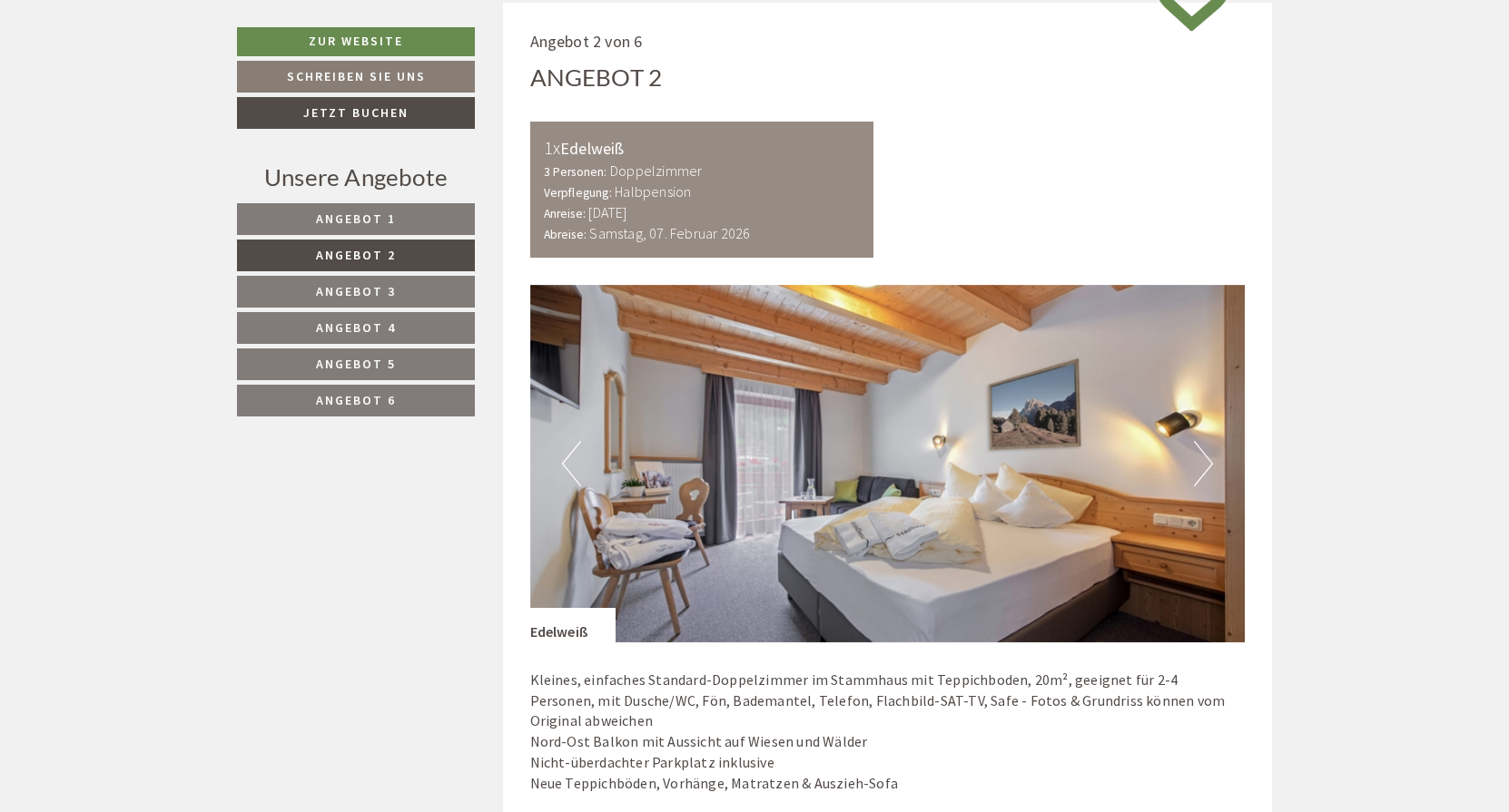
click at [1202, 463] on button "Next" at bounding box center [1203, 464] width 19 height 45
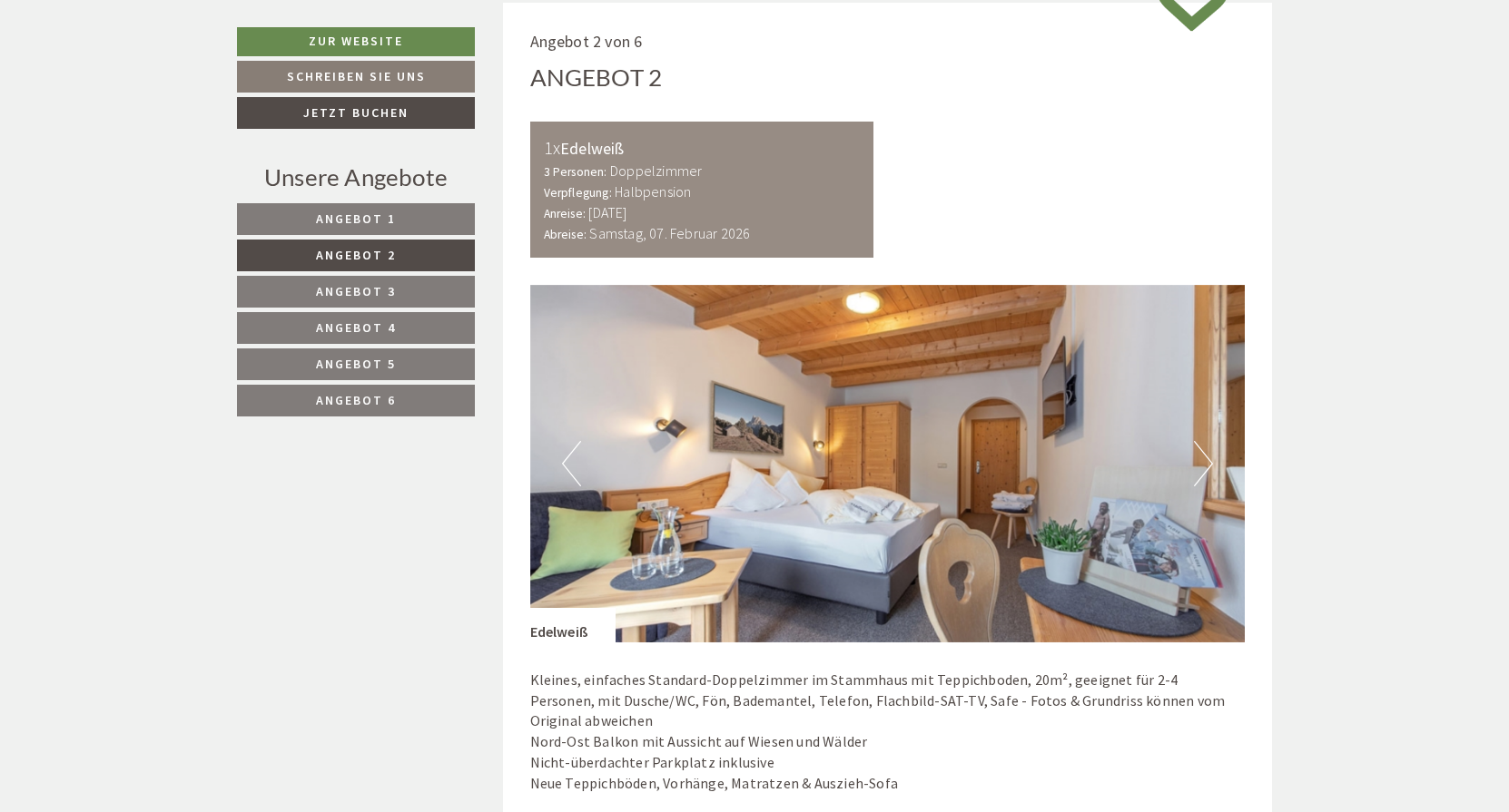
click at [1205, 454] on button "Next" at bounding box center [1203, 464] width 19 height 45
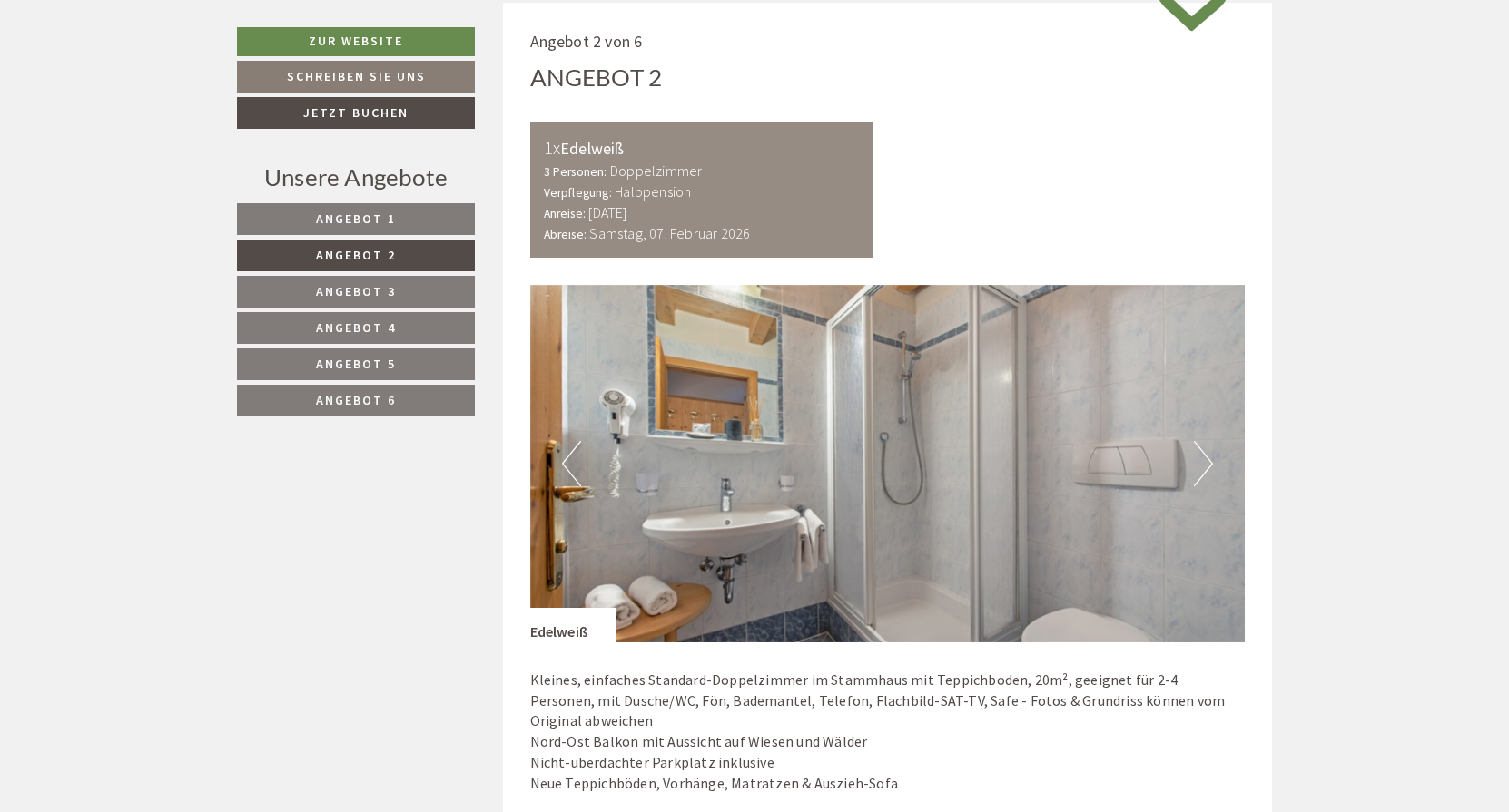
click at [1205, 454] on button "Next" at bounding box center [1203, 464] width 19 height 45
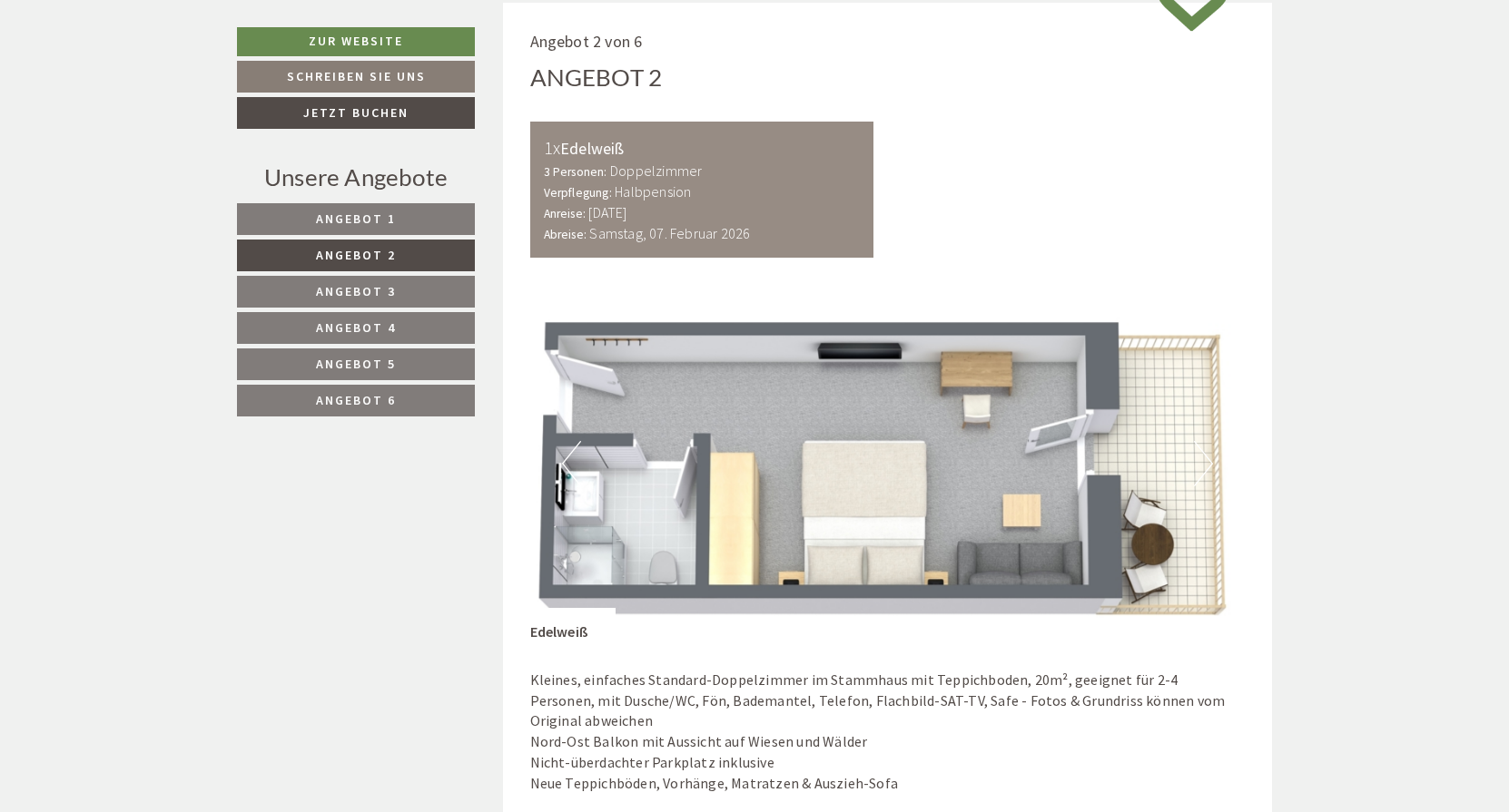
click at [373, 288] on span "Angebot 3" at bounding box center [355, 291] width 80 height 16
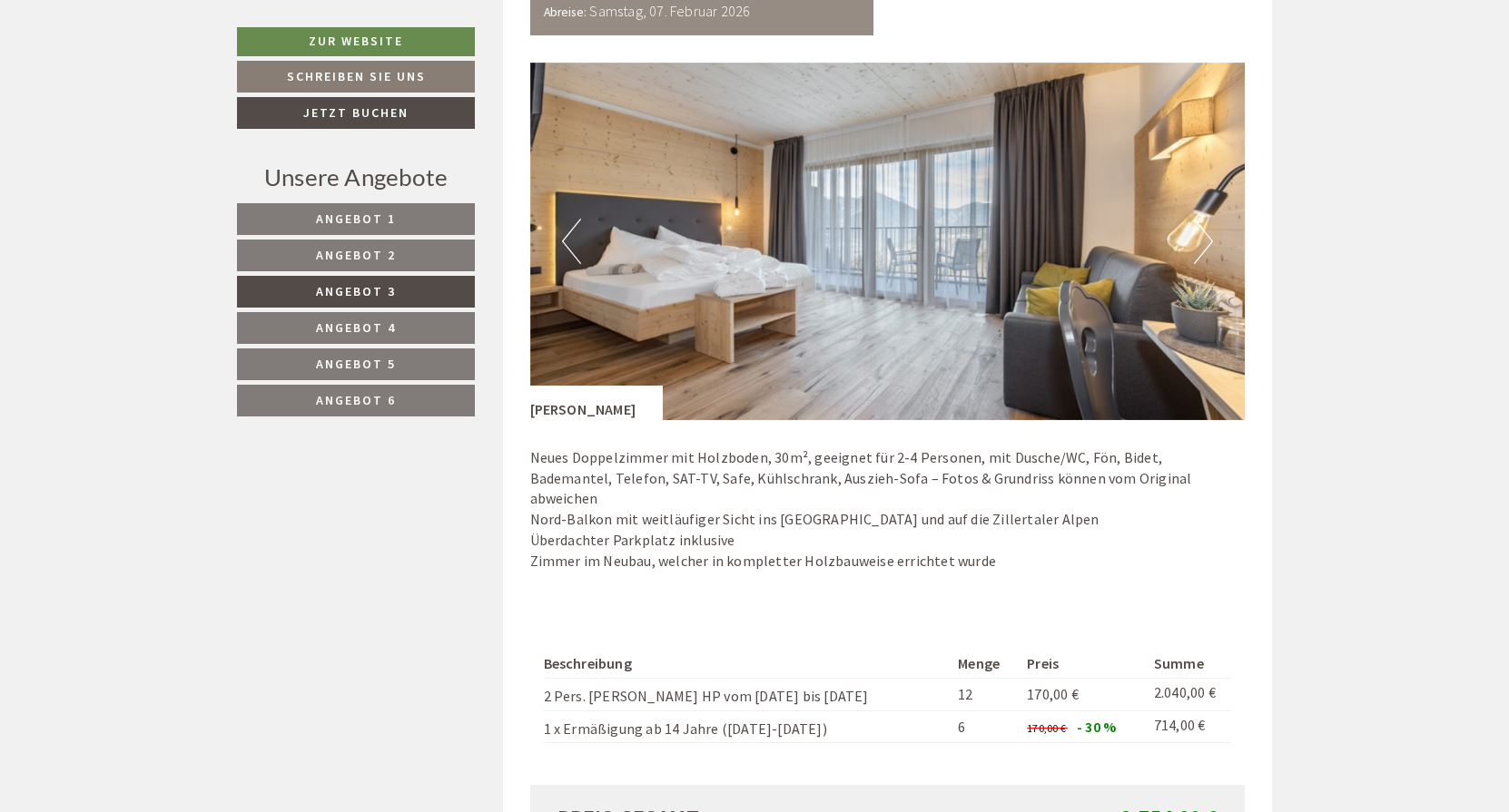
scroll to position [1235, 0]
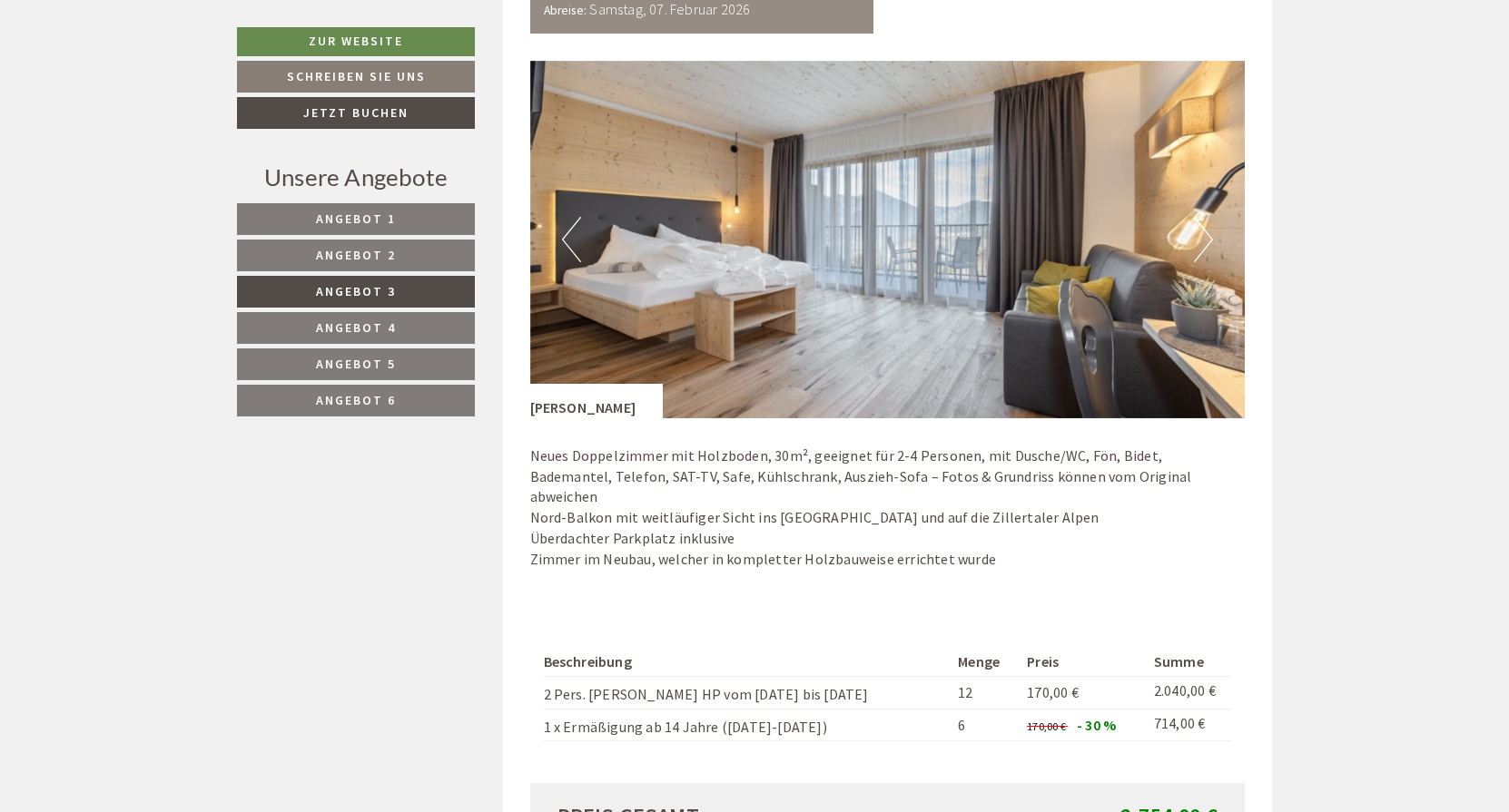
click at [1209, 237] on button "Next" at bounding box center [1203, 239] width 19 height 45
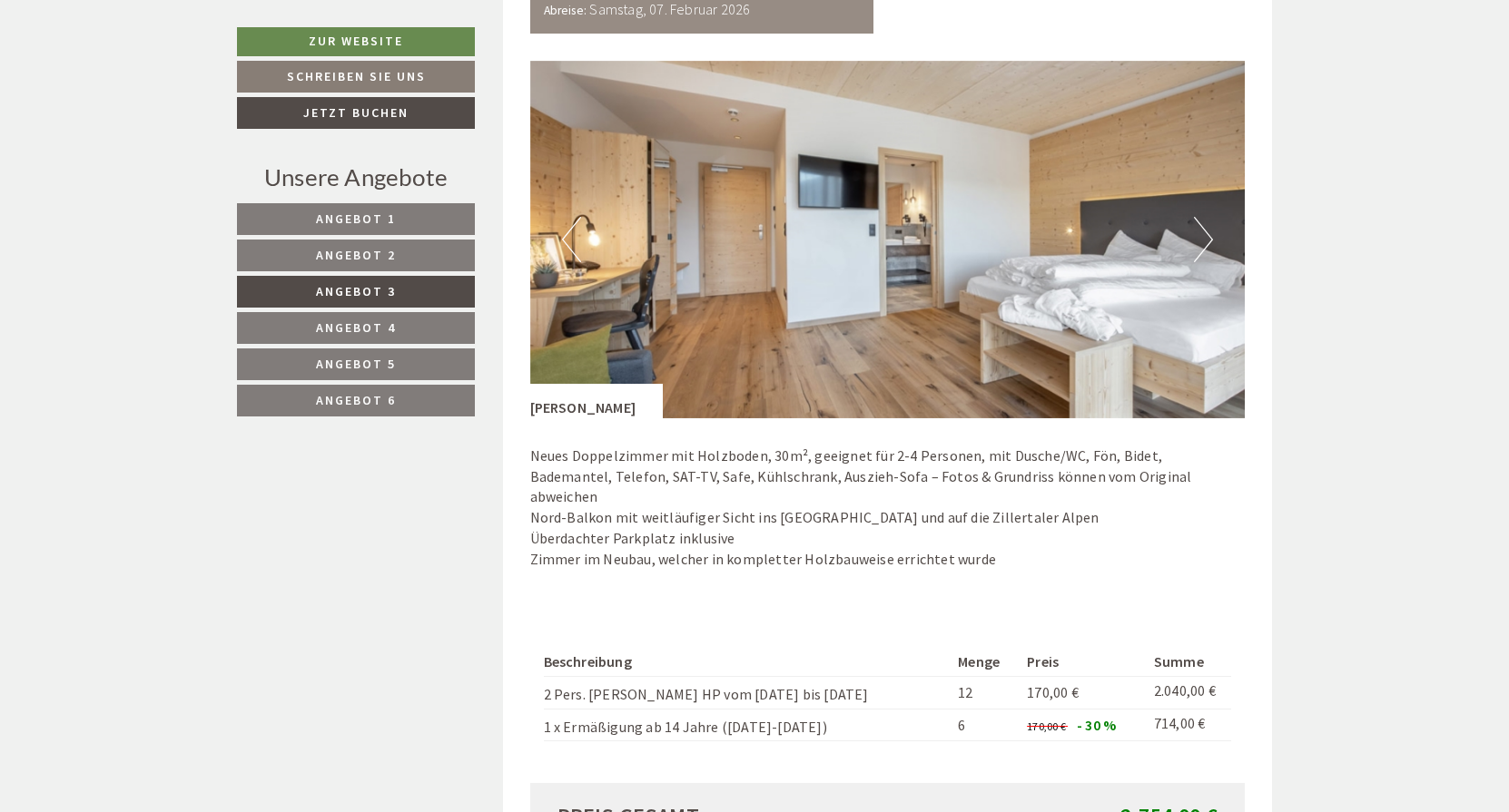
click at [1208, 234] on button "Next" at bounding box center [1203, 239] width 19 height 45
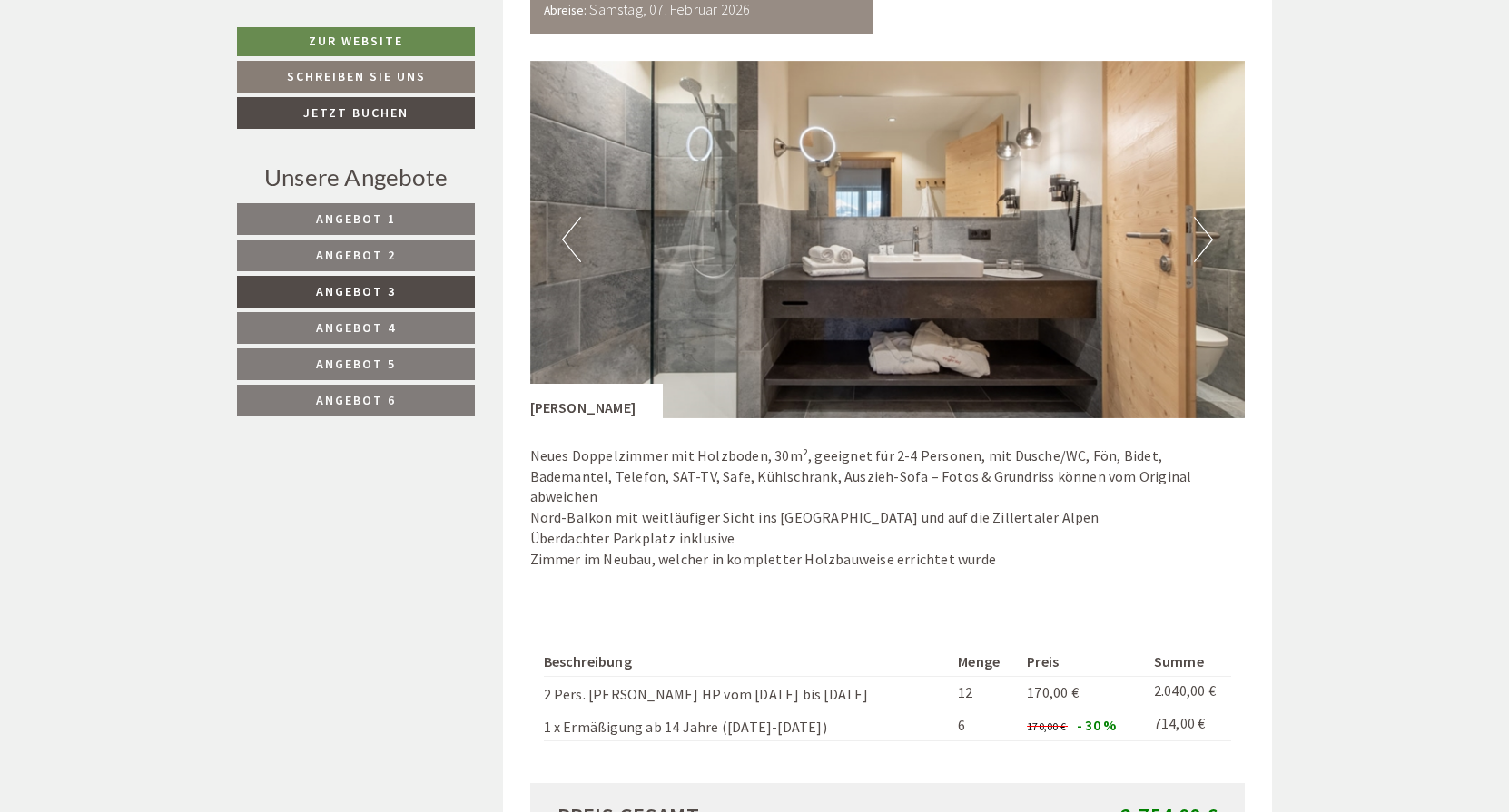
click at [1208, 234] on button "Next" at bounding box center [1203, 239] width 19 height 45
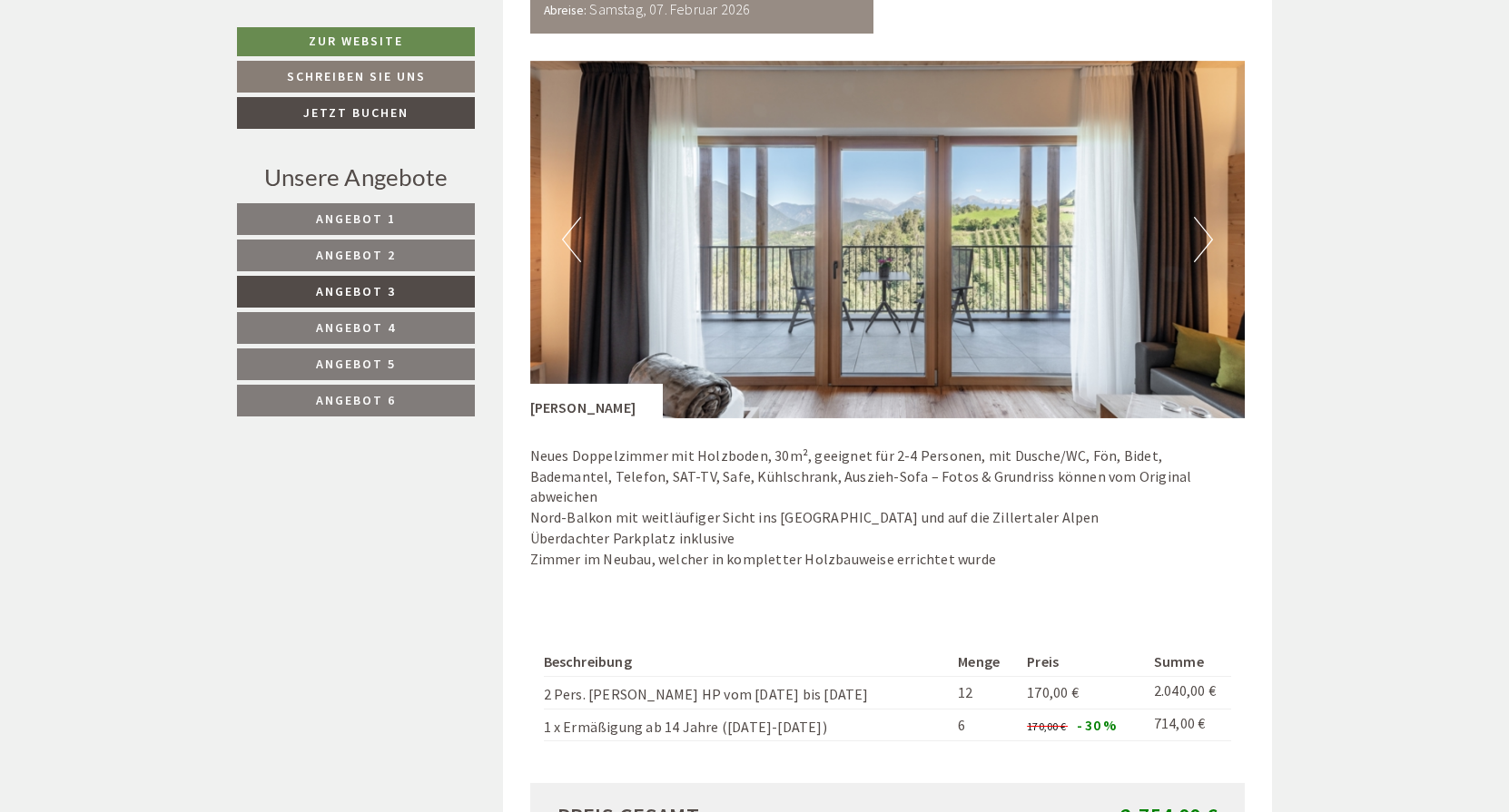
click at [1208, 234] on button "Next" at bounding box center [1203, 239] width 19 height 45
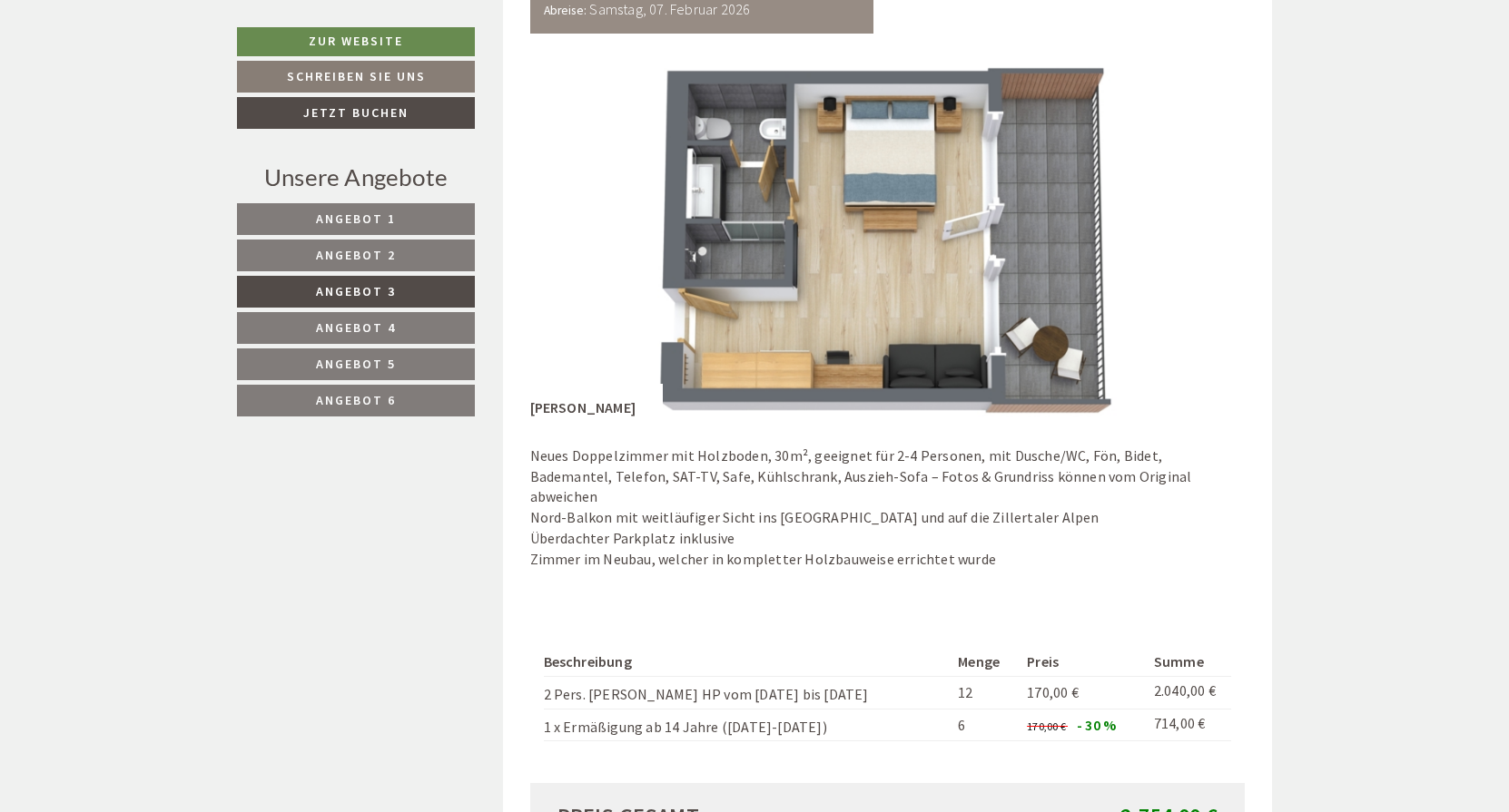
click at [1208, 234] on button "Next" at bounding box center [1203, 239] width 19 height 45
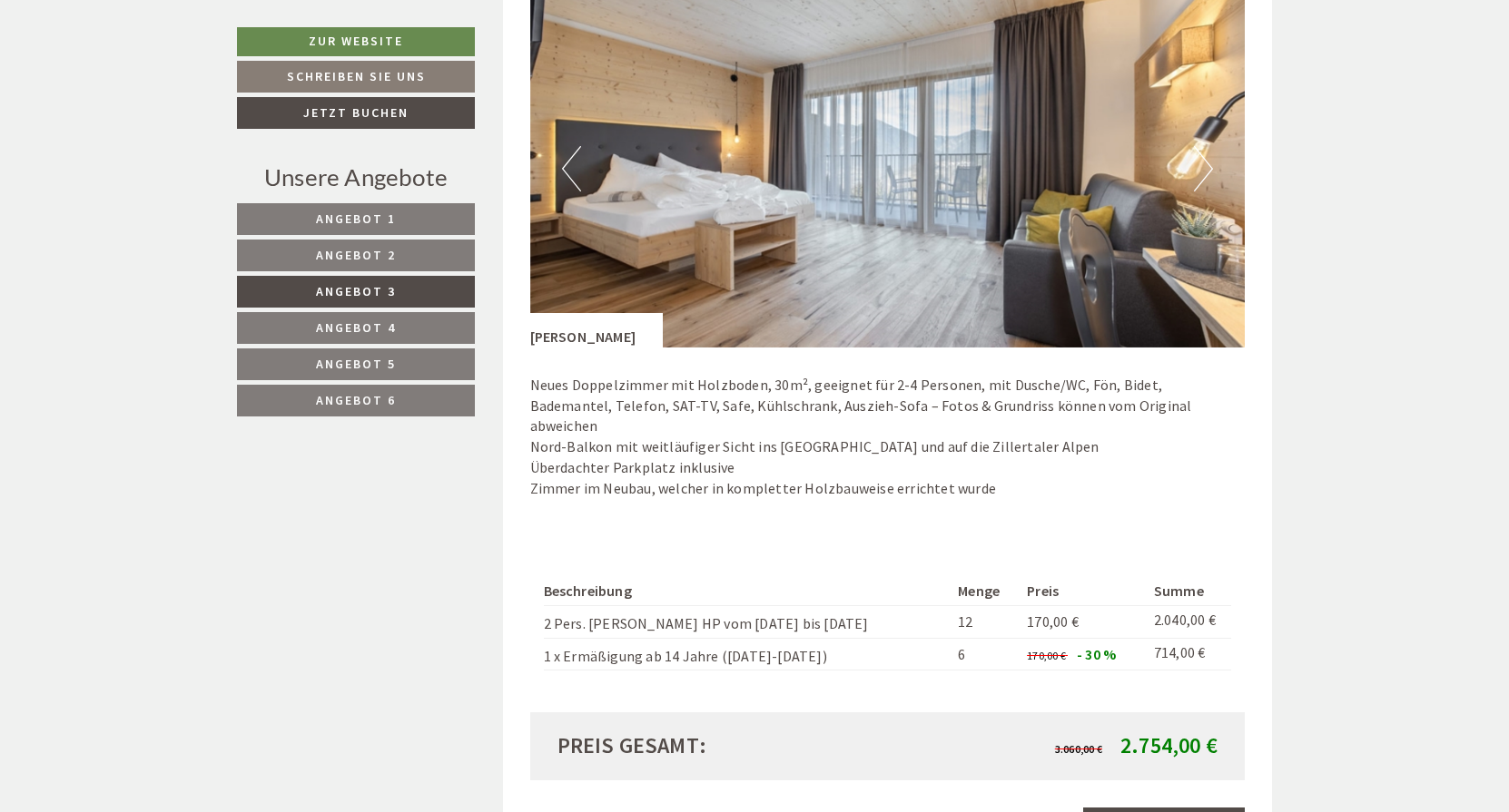
scroll to position [1307, 0]
click at [397, 324] on link "Angebot 4" at bounding box center [355, 329] width 238 height 32
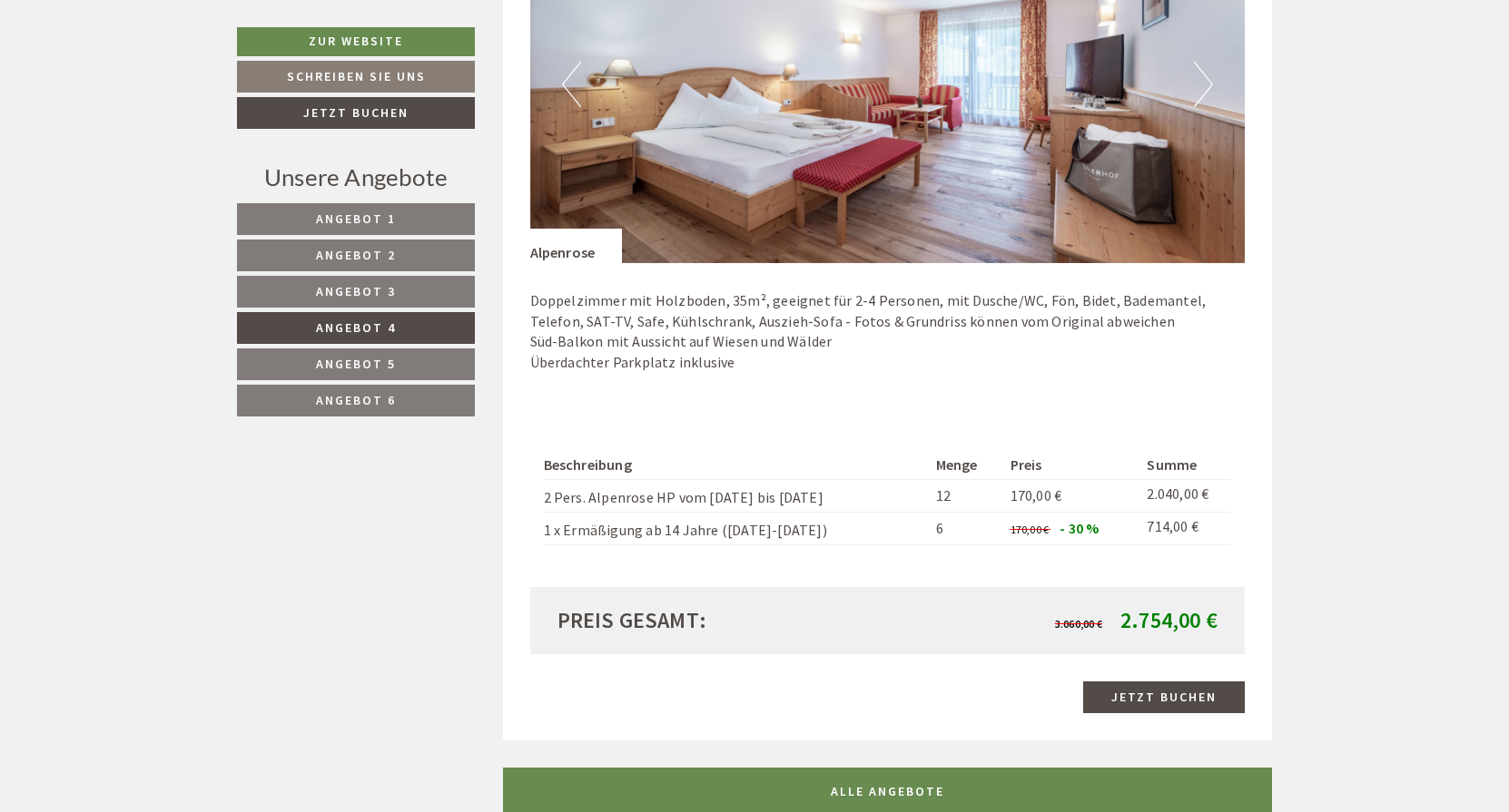
scroll to position [1347, 0]
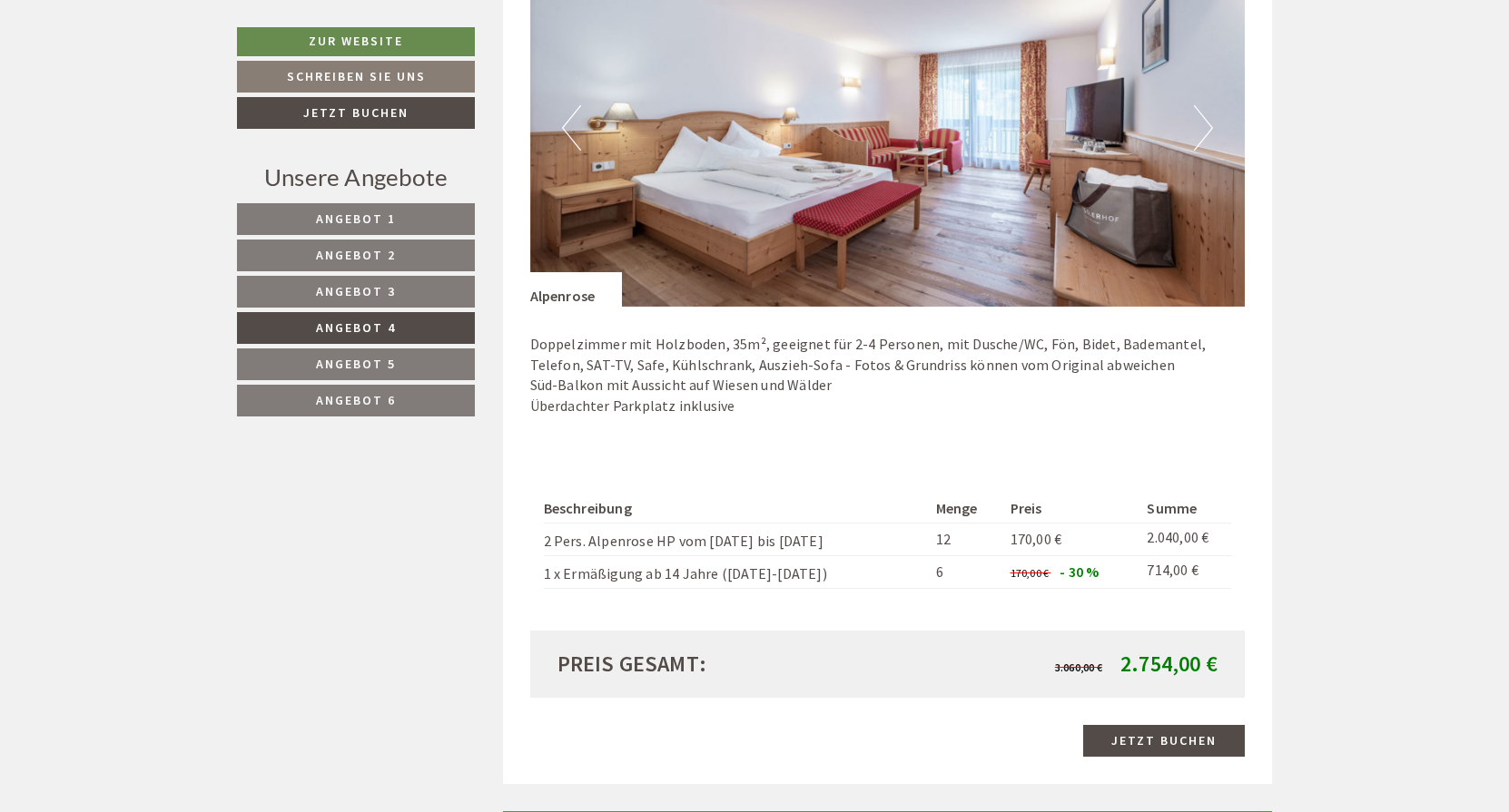
click at [408, 289] on link "Angebot 3" at bounding box center [355, 292] width 238 height 32
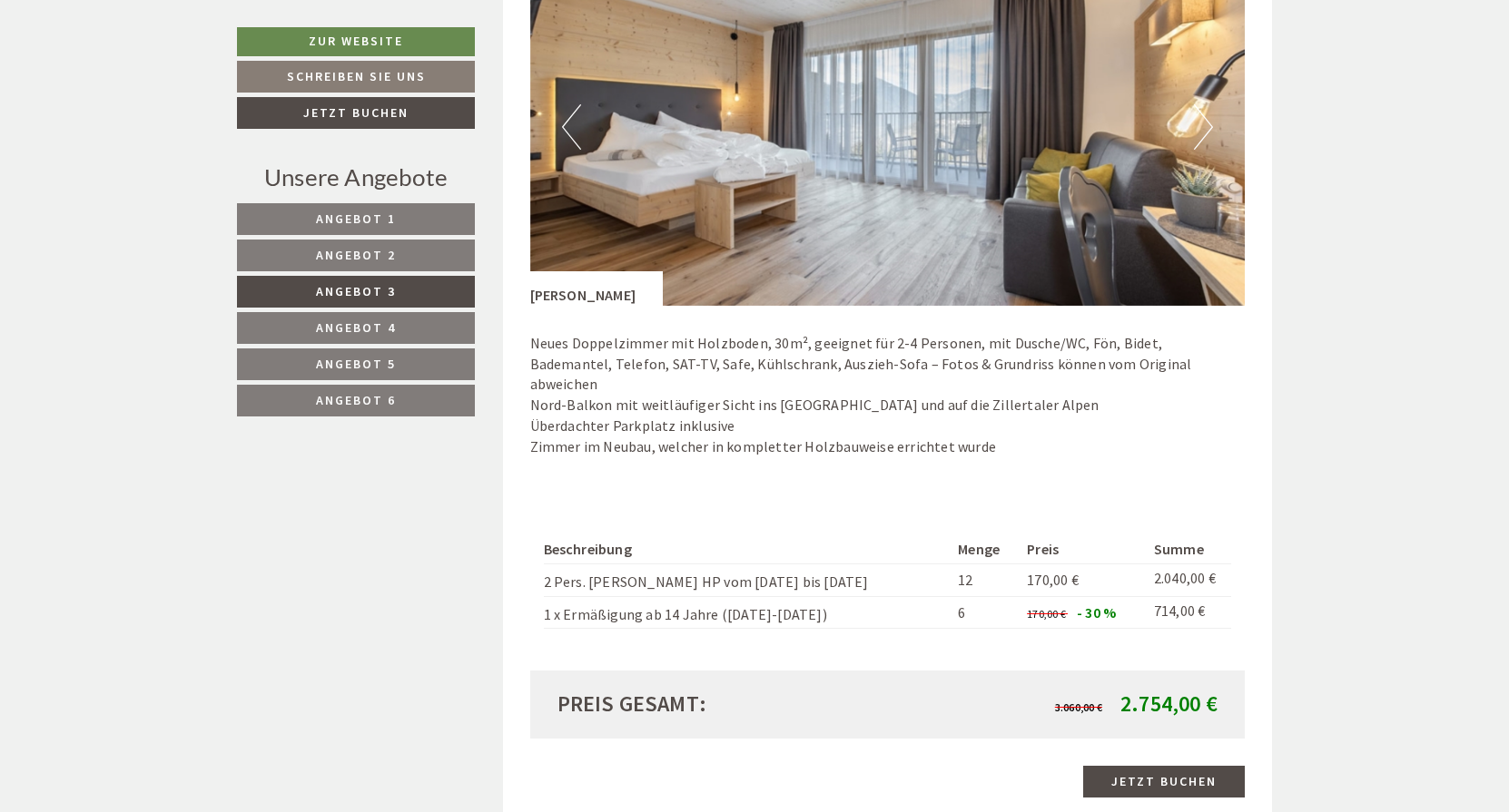
scroll to position [1539, 0]
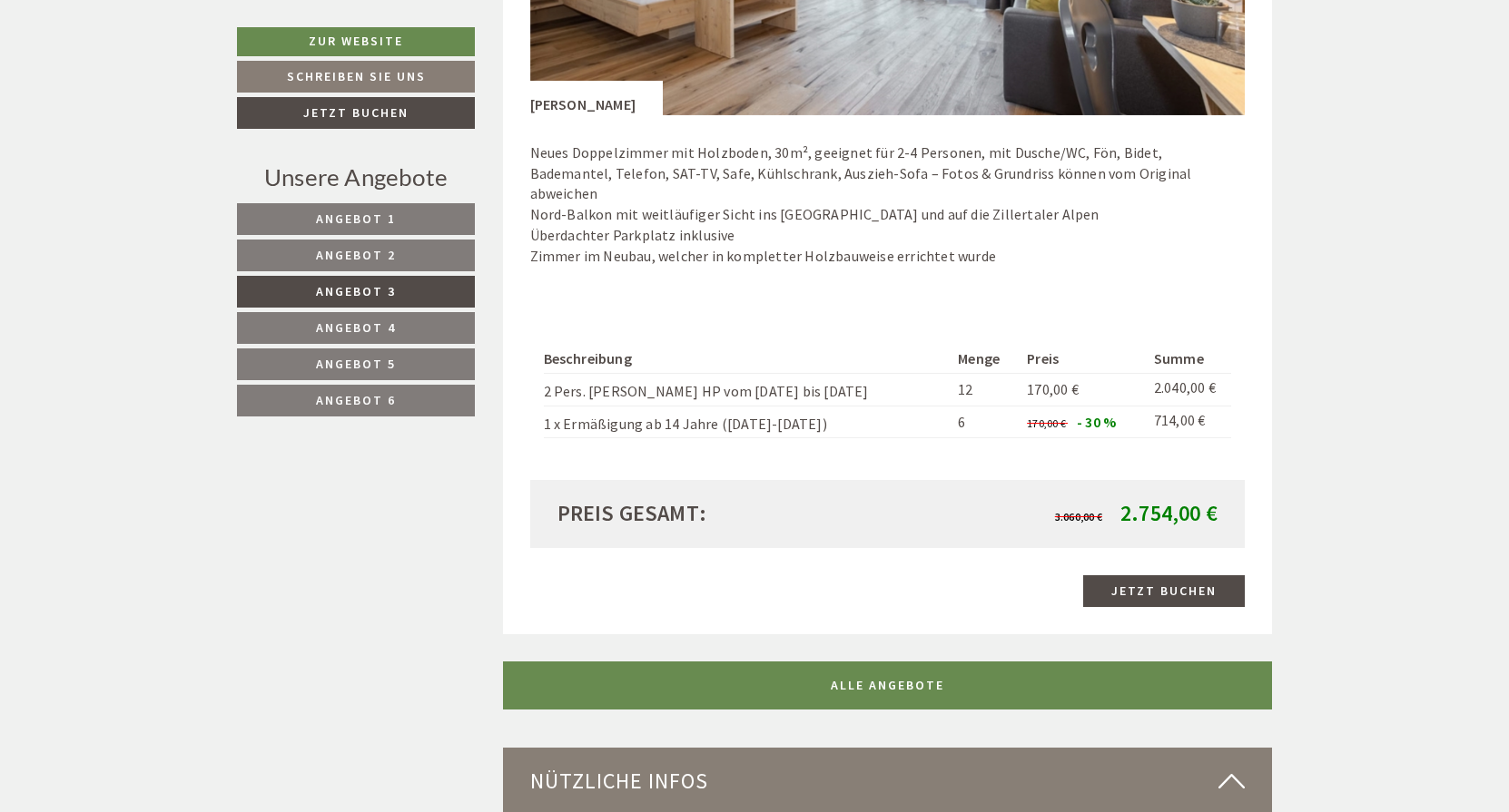
click at [393, 330] on span "Angebot 4" at bounding box center [355, 327] width 80 height 16
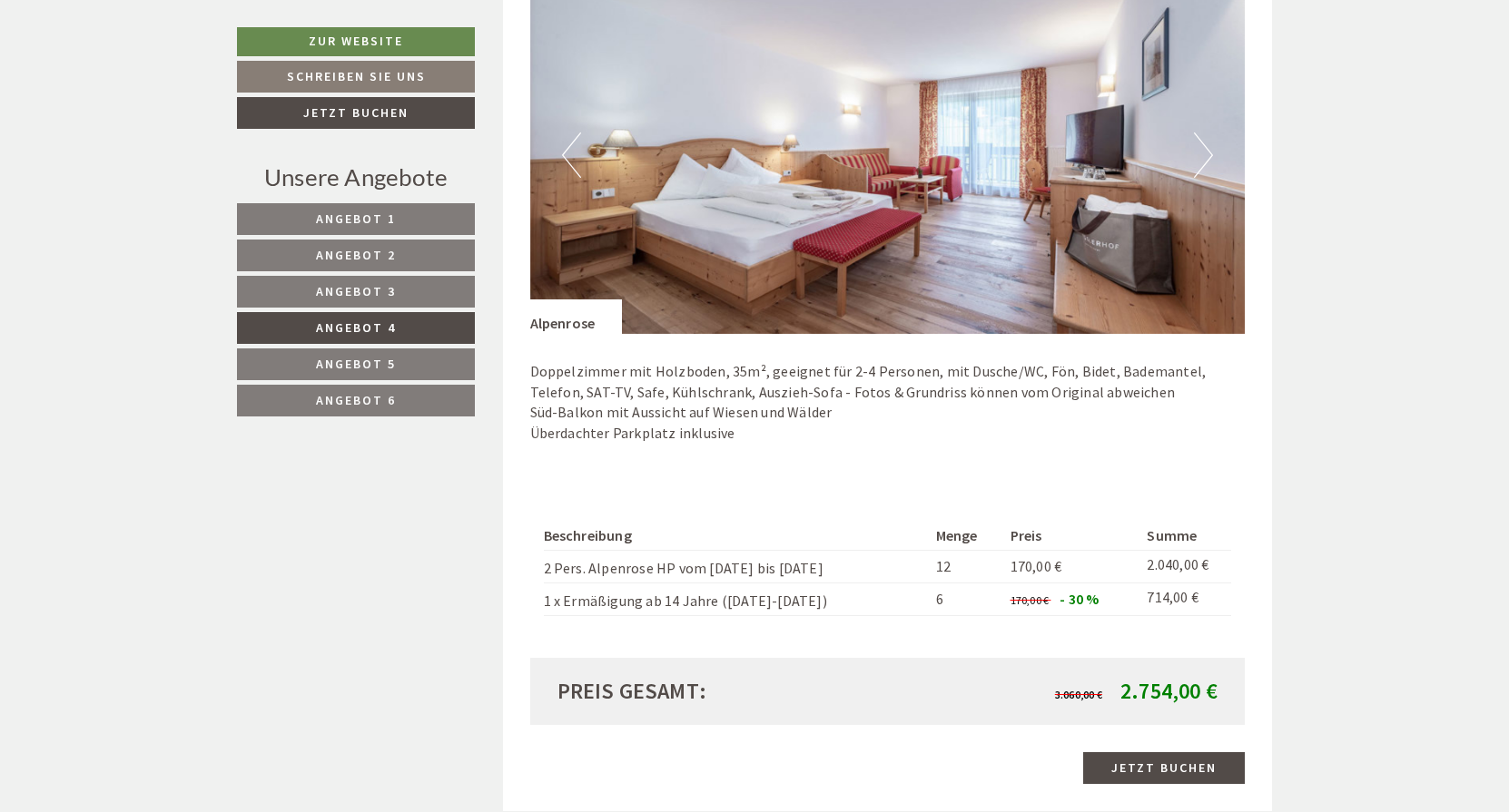
scroll to position [1321, 0]
click at [387, 368] on span "Angebot 5" at bounding box center [355, 363] width 80 height 16
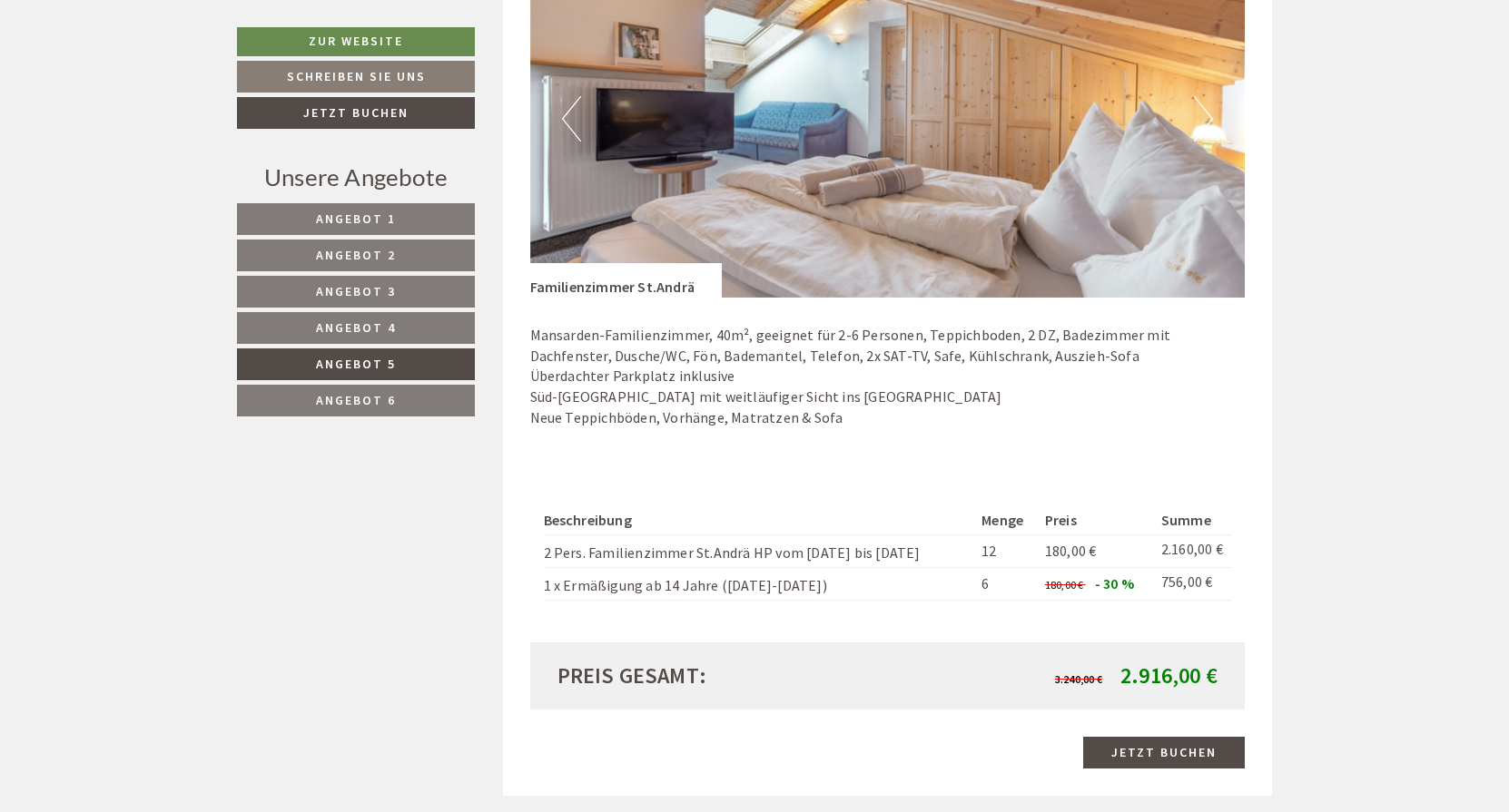
scroll to position [1356, 0]
click at [344, 397] on span "Angebot 6" at bounding box center [355, 400] width 80 height 16
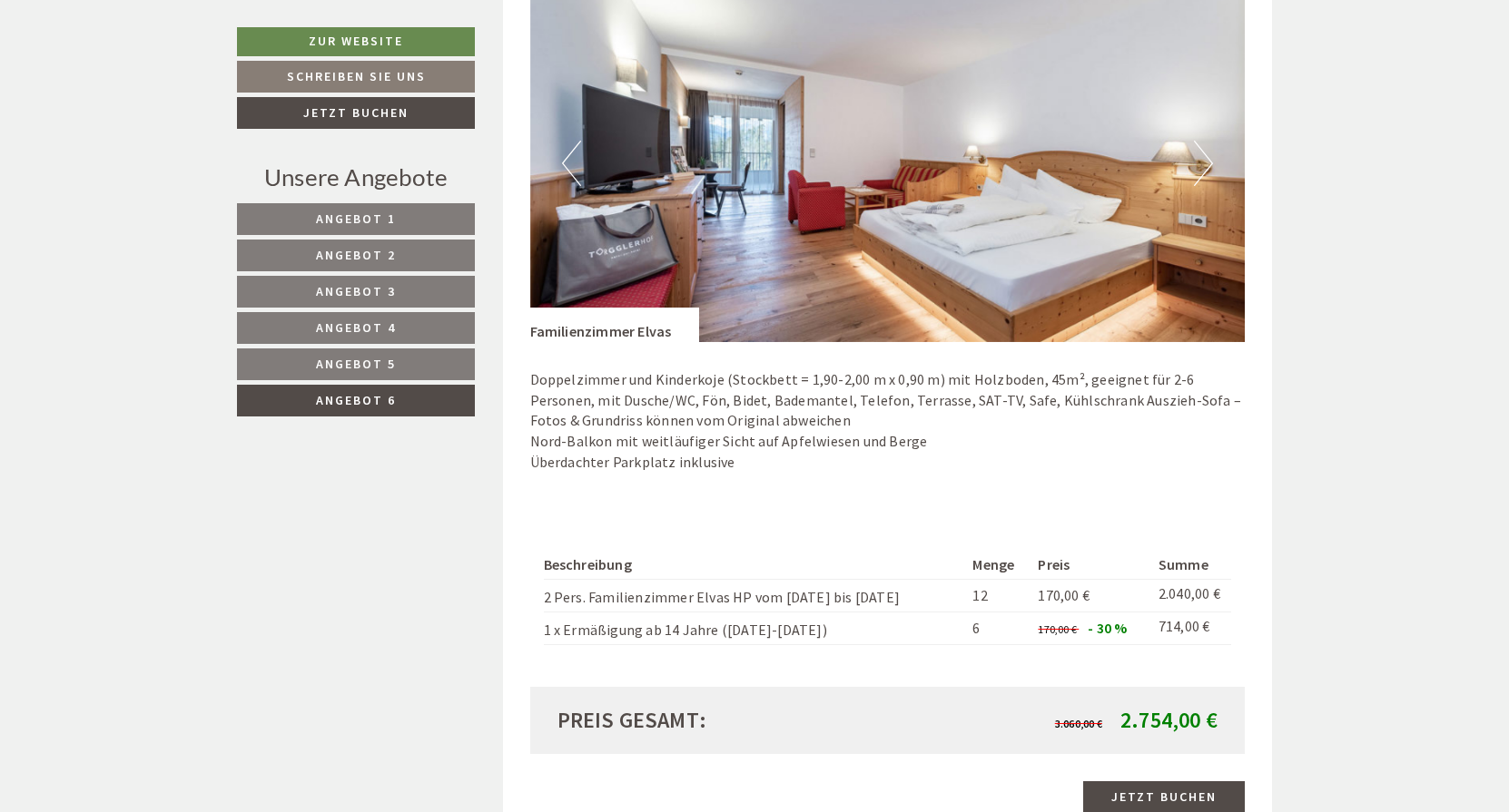
scroll to position [1317, 0]
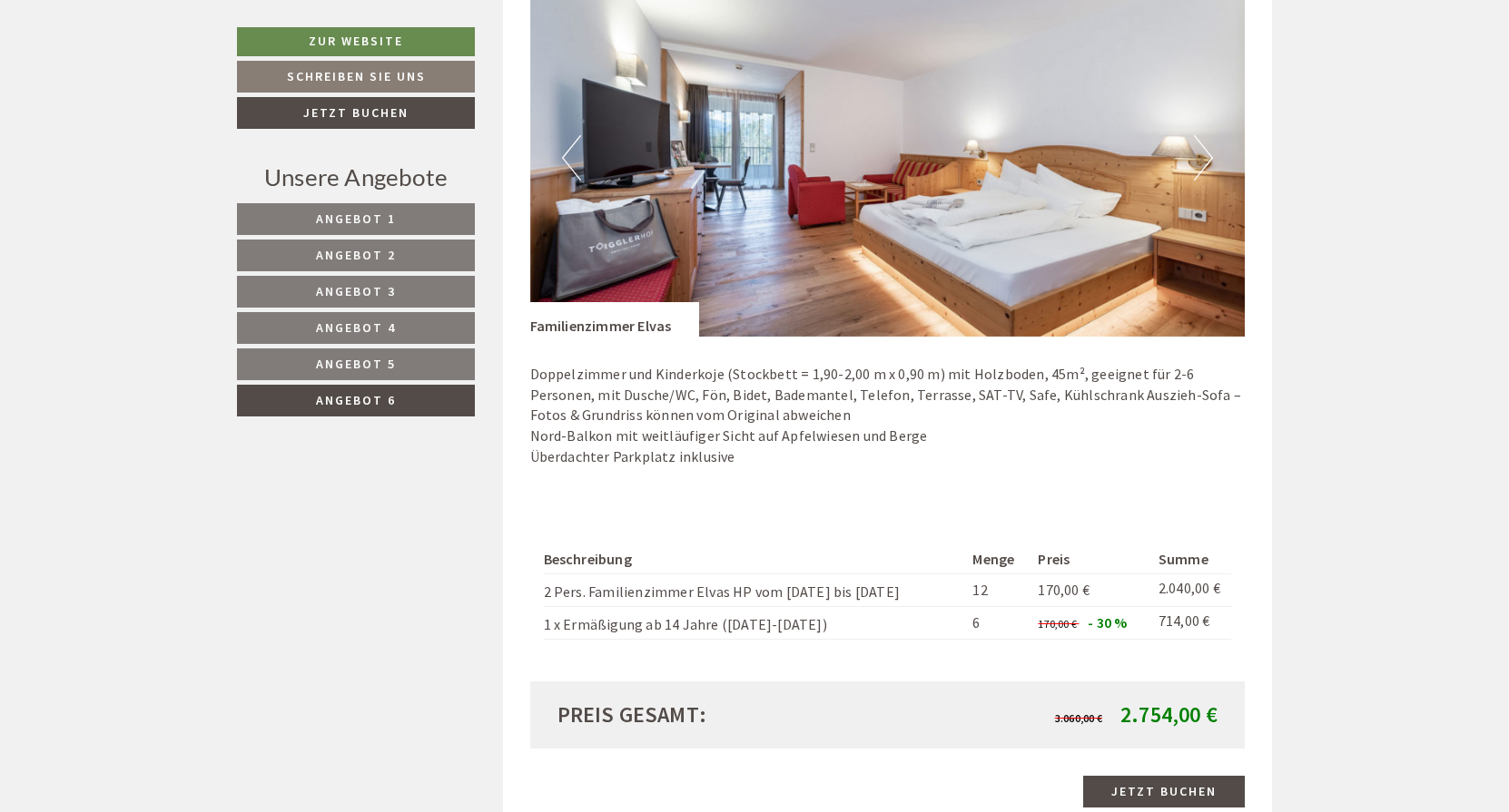
click at [397, 220] on link "Angebot 1" at bounding box center [355, 220] width 238 height 32
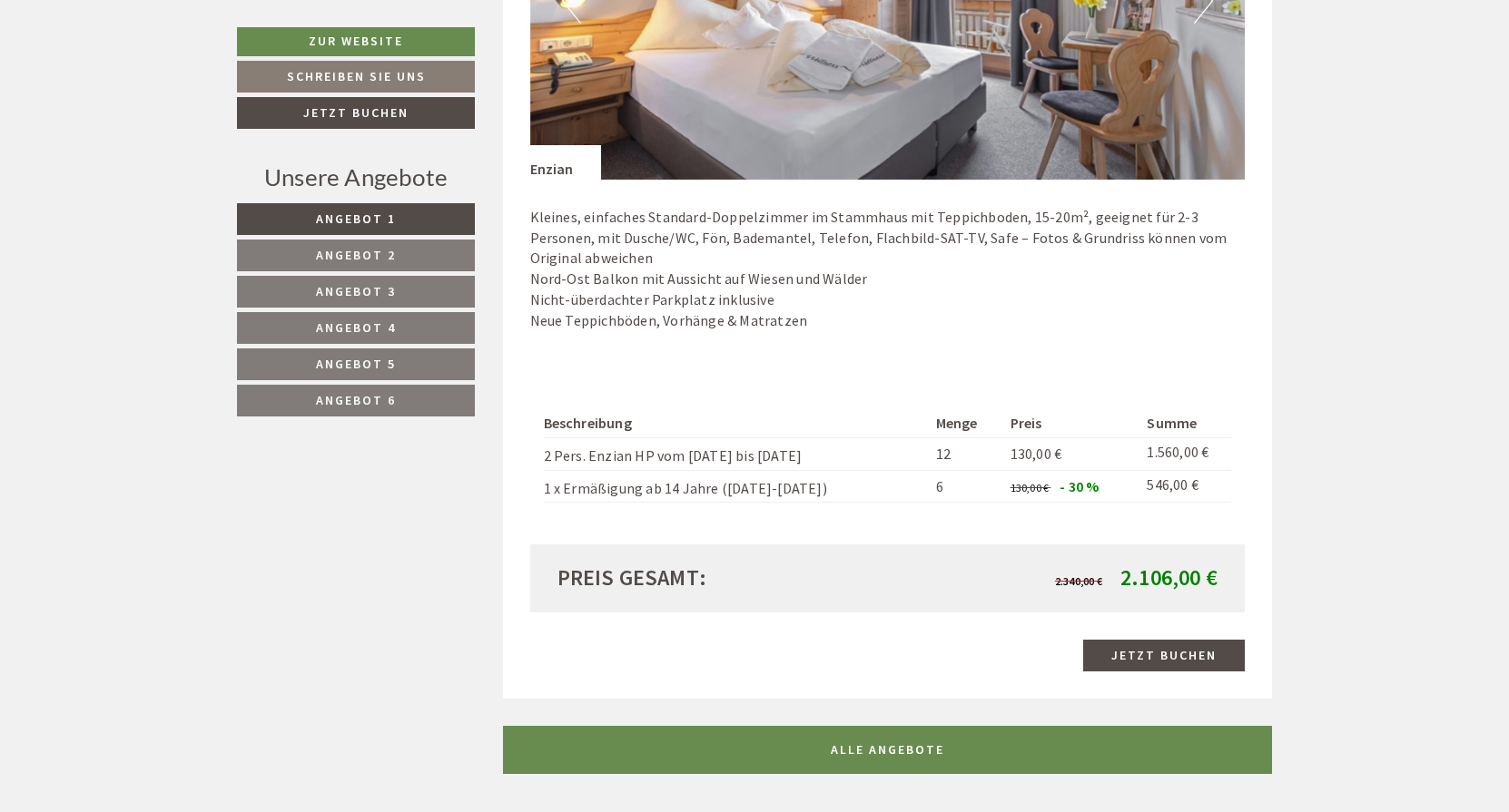
scroll to position [1478, 0]
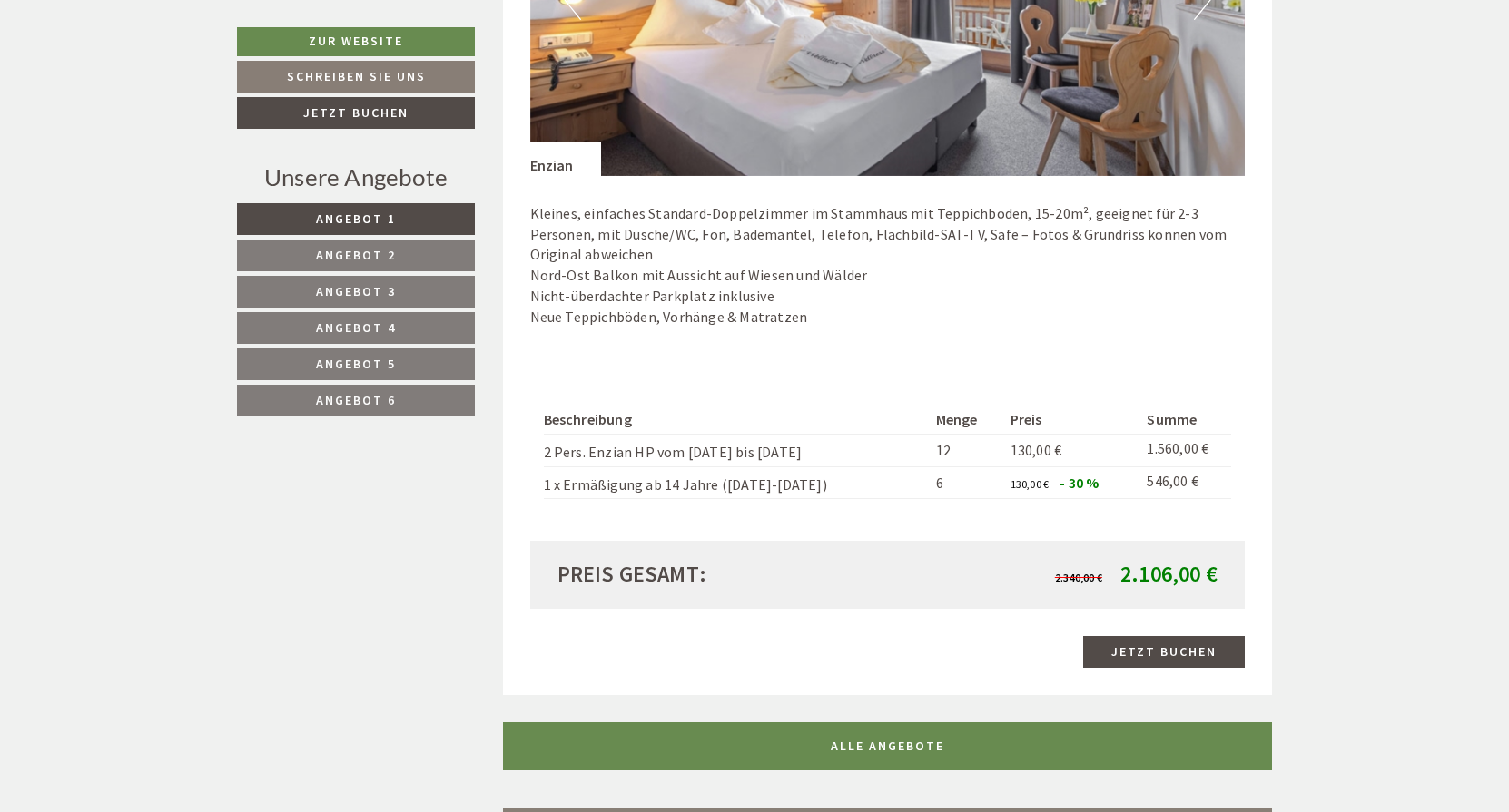
click at [397, 255] on link "Angebot 2" at bounding box center [355, 255] width 238 height 32
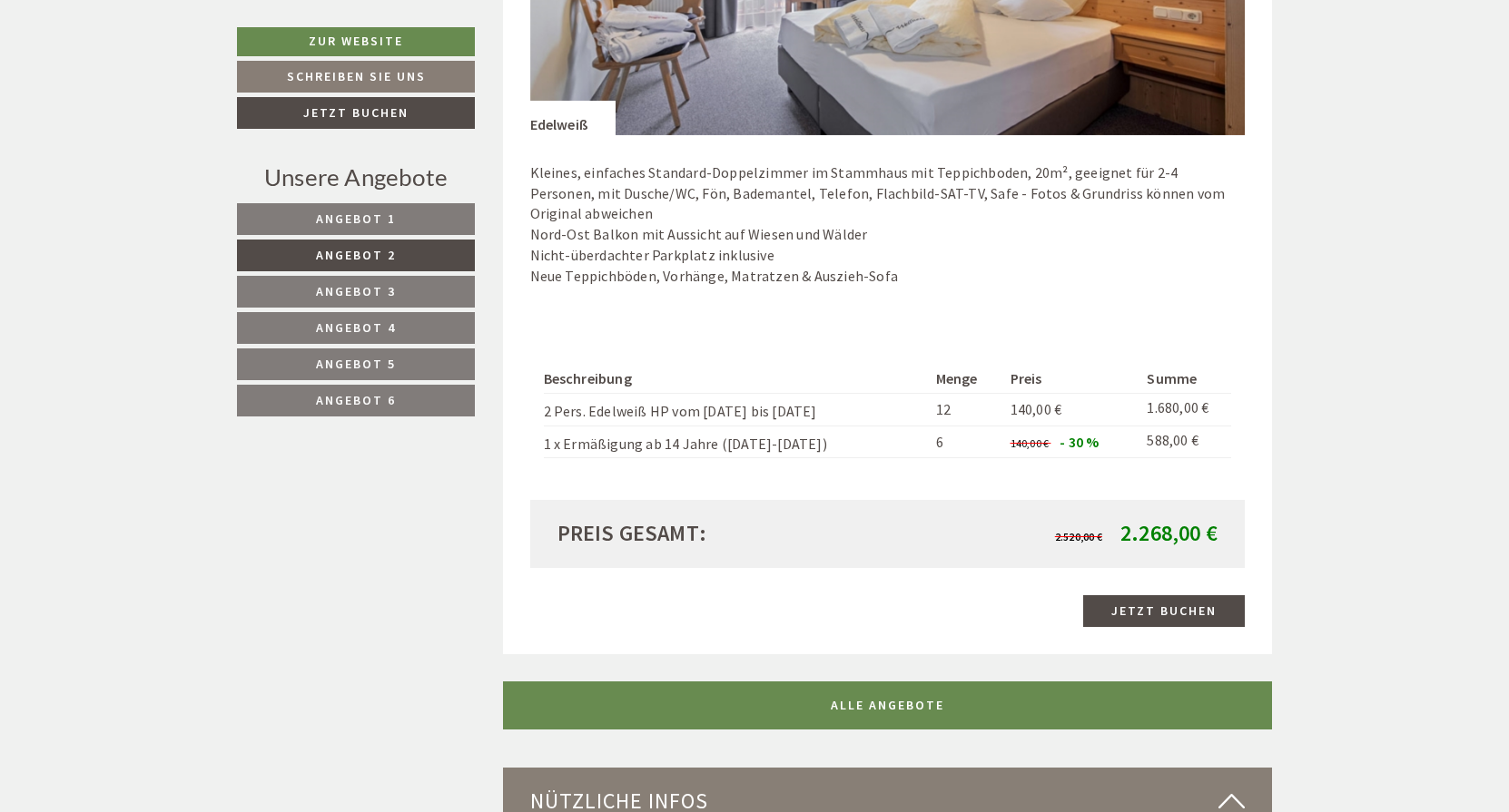
scroll to position [1492, 0]
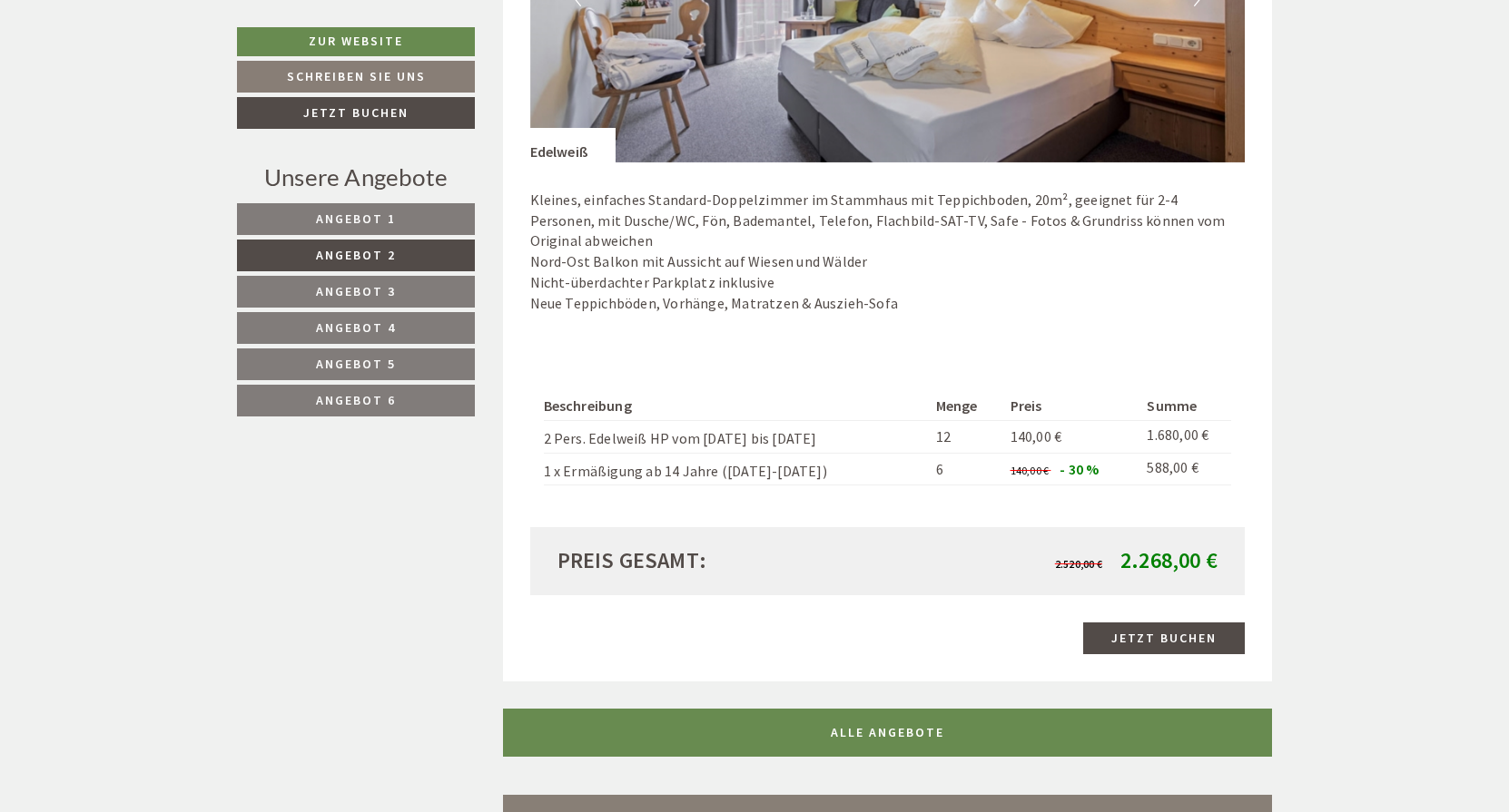
click at [907, 269] on p "Kleines, einfaches Standard-Doppelzimmer im Stammhaus mit Teppichboden, 20m², g…" at bounding box center [888, 252] width 716 height 124
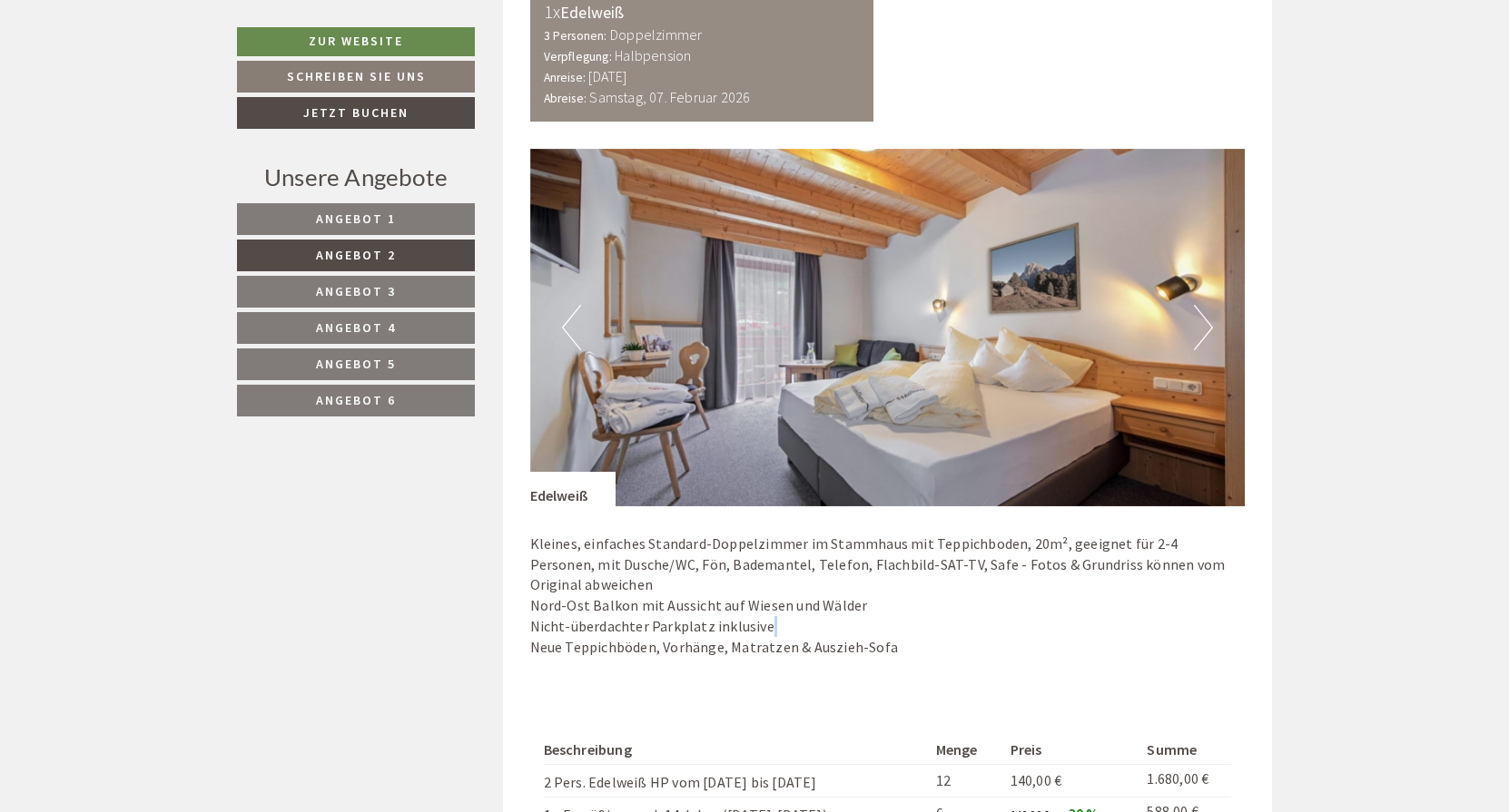
scroll to position [1154, 0]
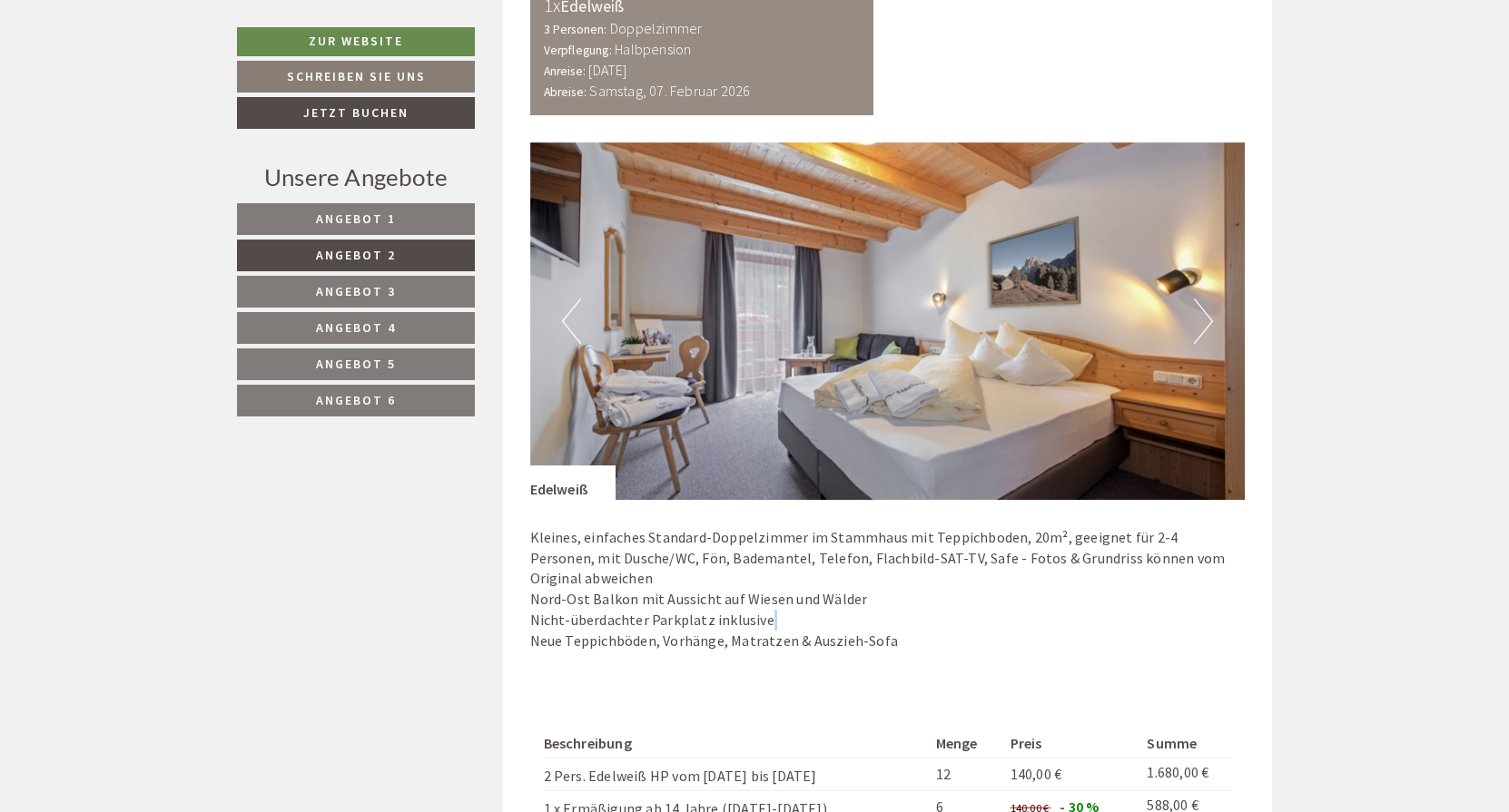
click at [379, 287] on span "Angebot 3" at bounding box center [355, 291] width 80 height 16
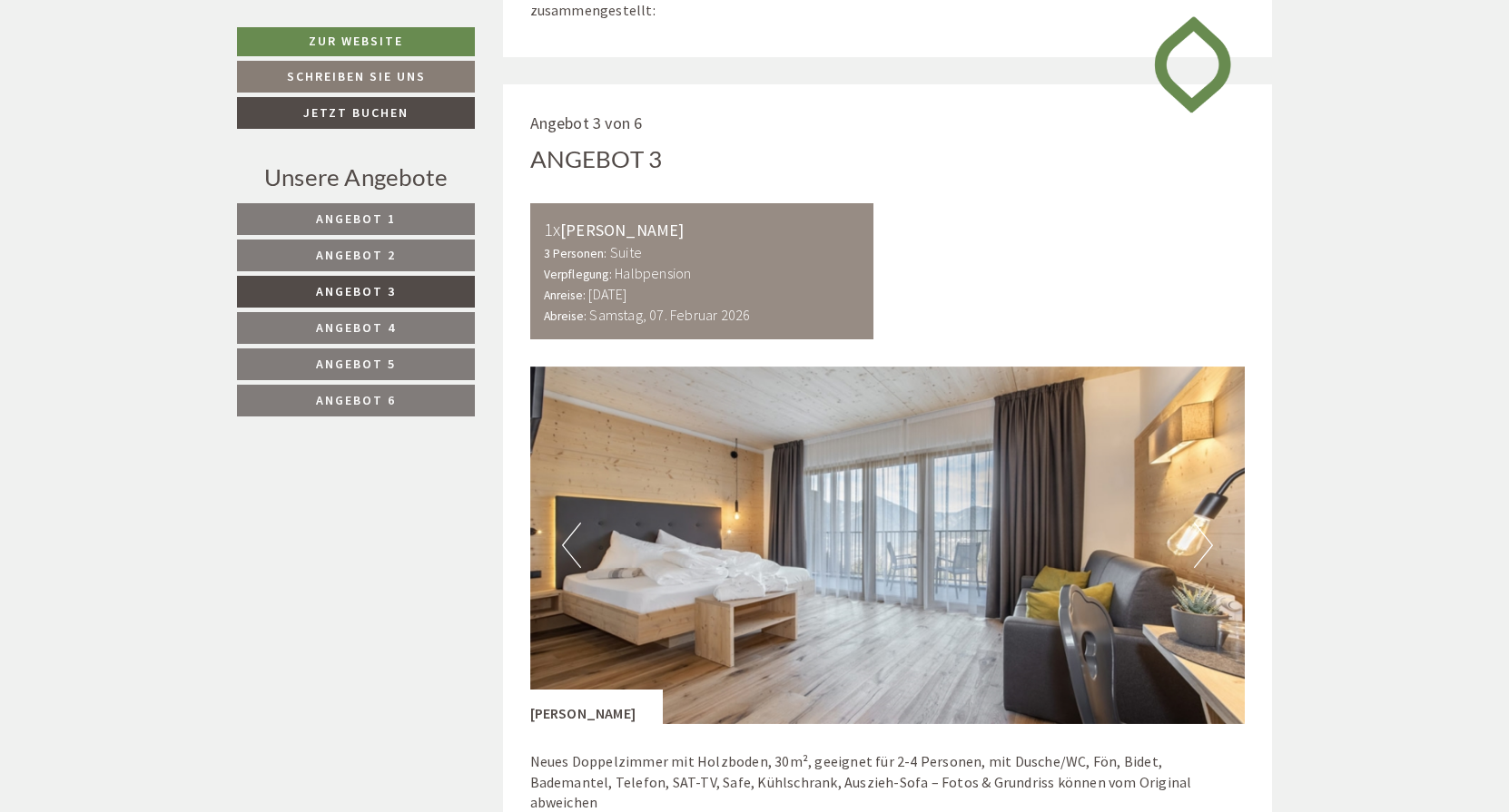
scroll to position [912, 0]
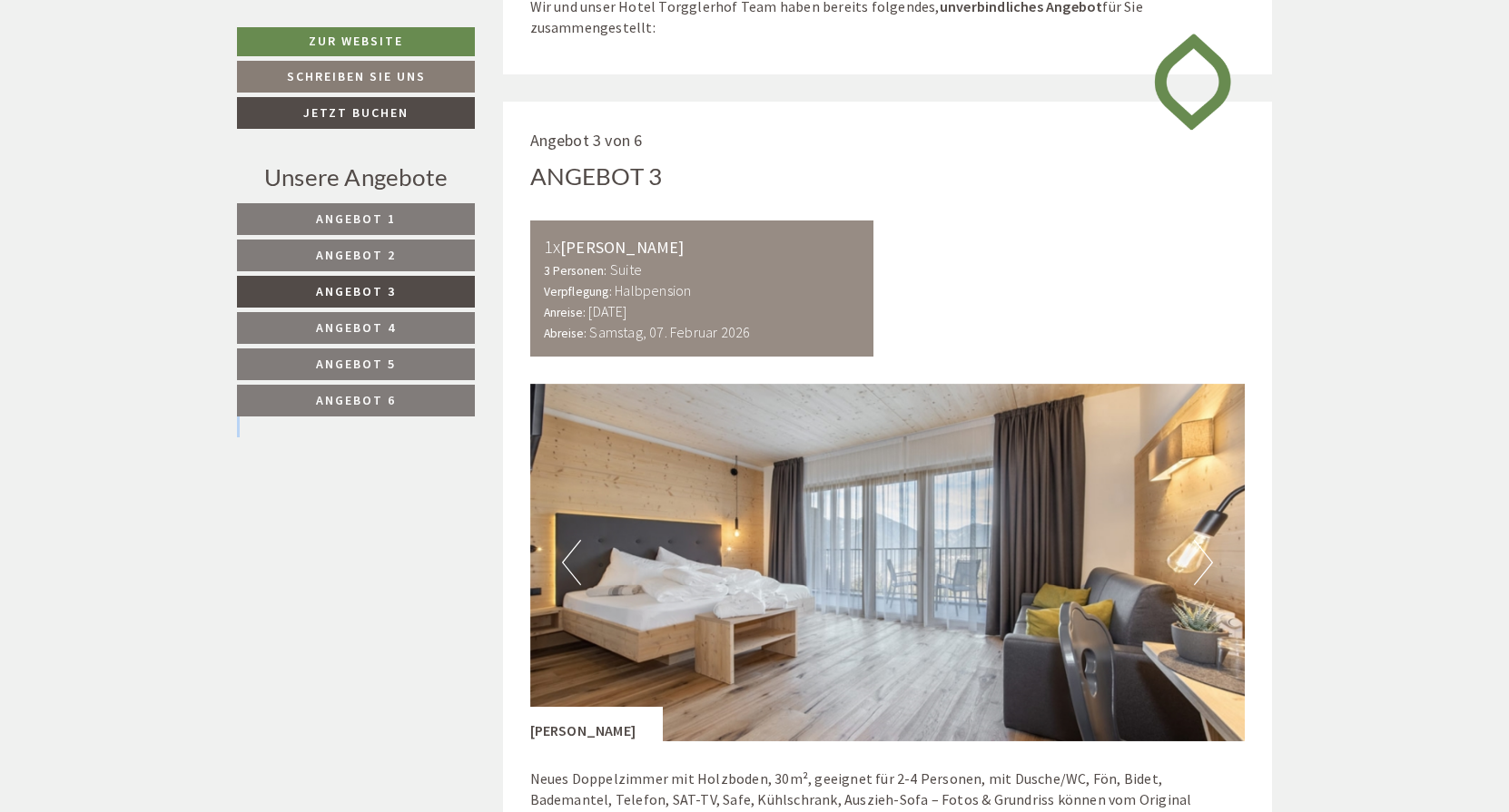
click at [370, 325] on span "Angebot 4" at bounding box center [355, 327] width 80 height 16
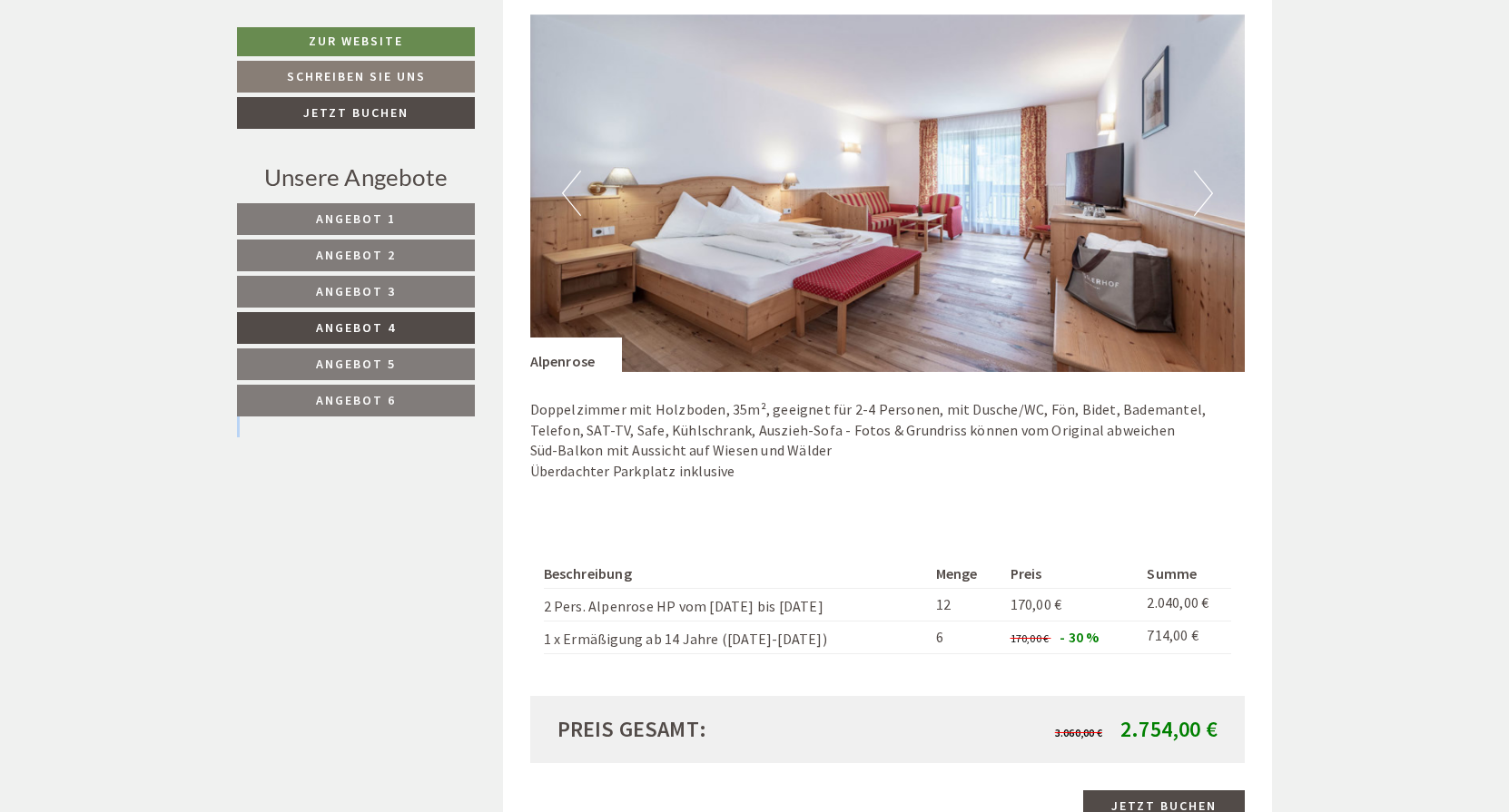
scroll to position [1283, 0]
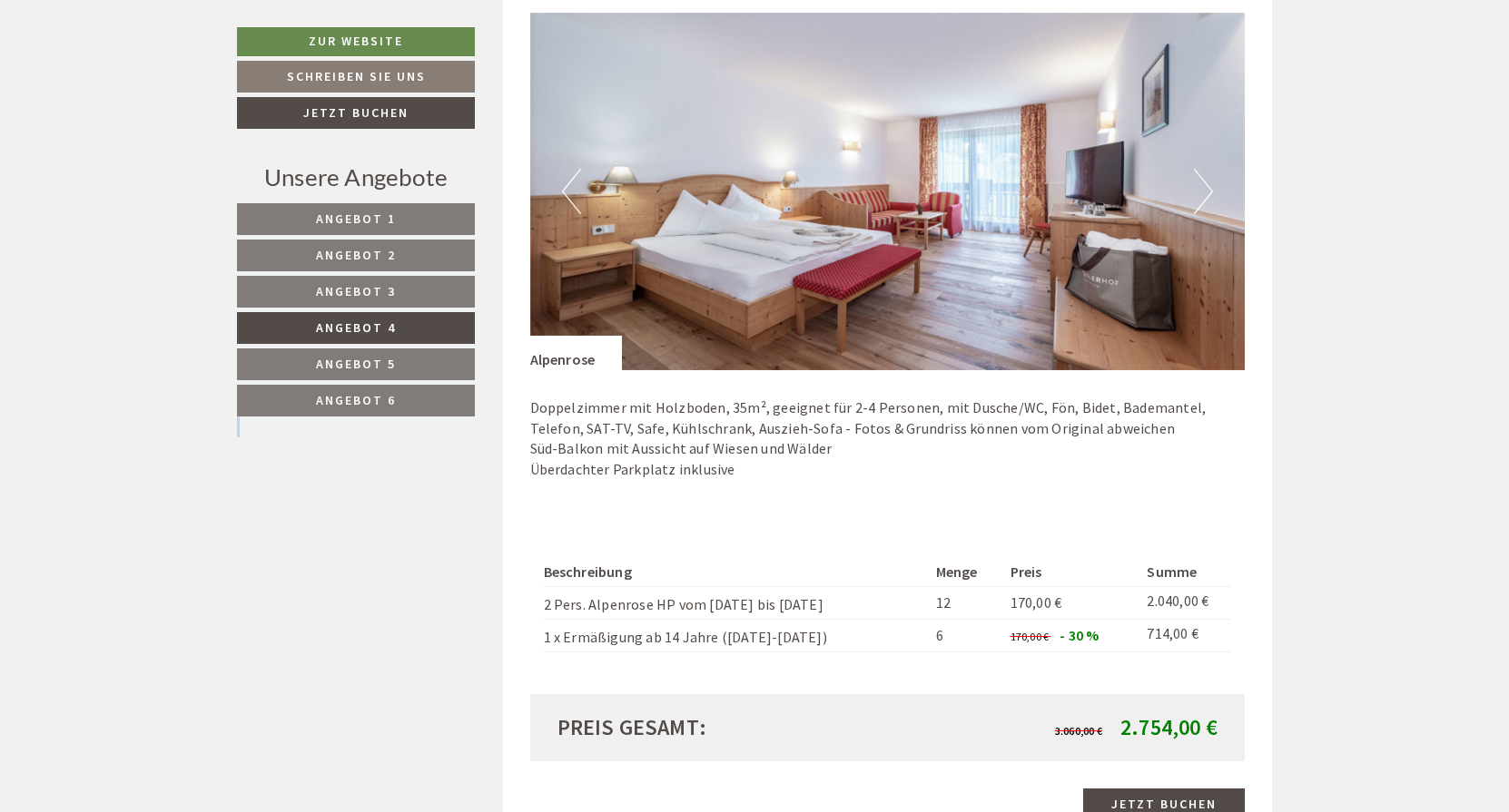
click at [353, 359] on span "Angebot 5" at bounding box center [355, 363] width 80 height 16
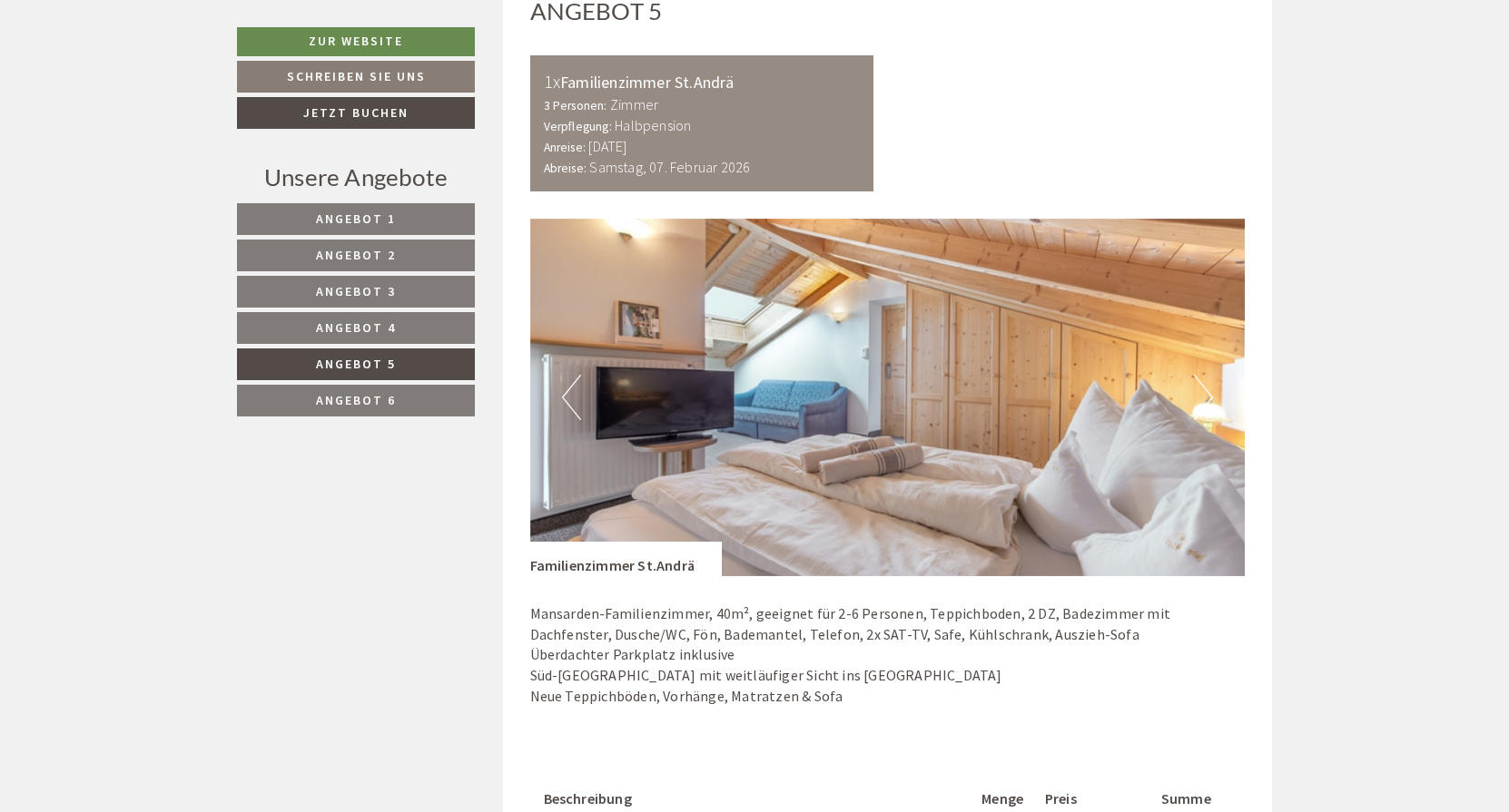
scroll to position [1079, 0]
click at [370, 394] on span "Angebot 6" at bounding box center [355, 400] width 80 height 16
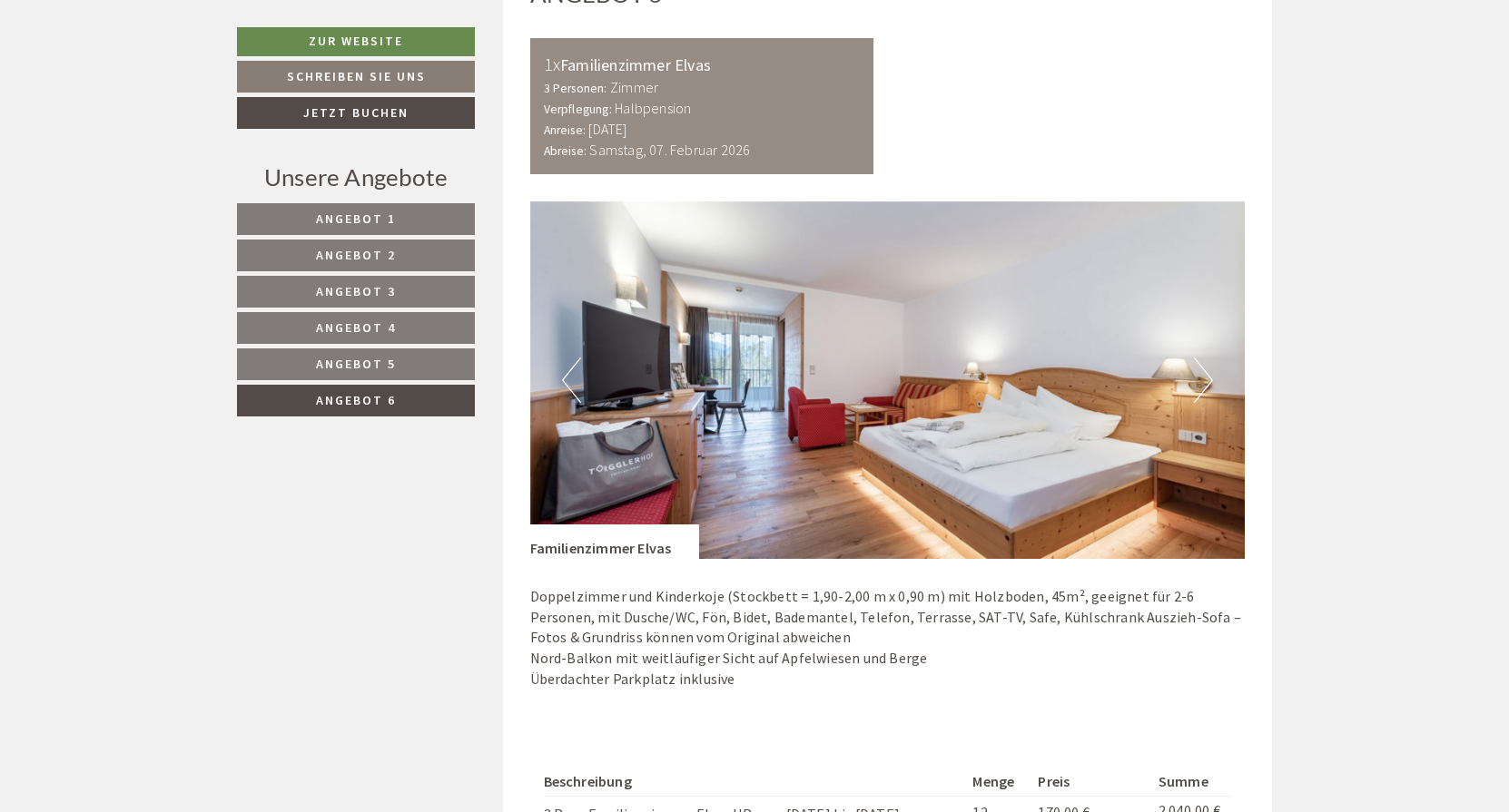
scroll to position [1101, 0]
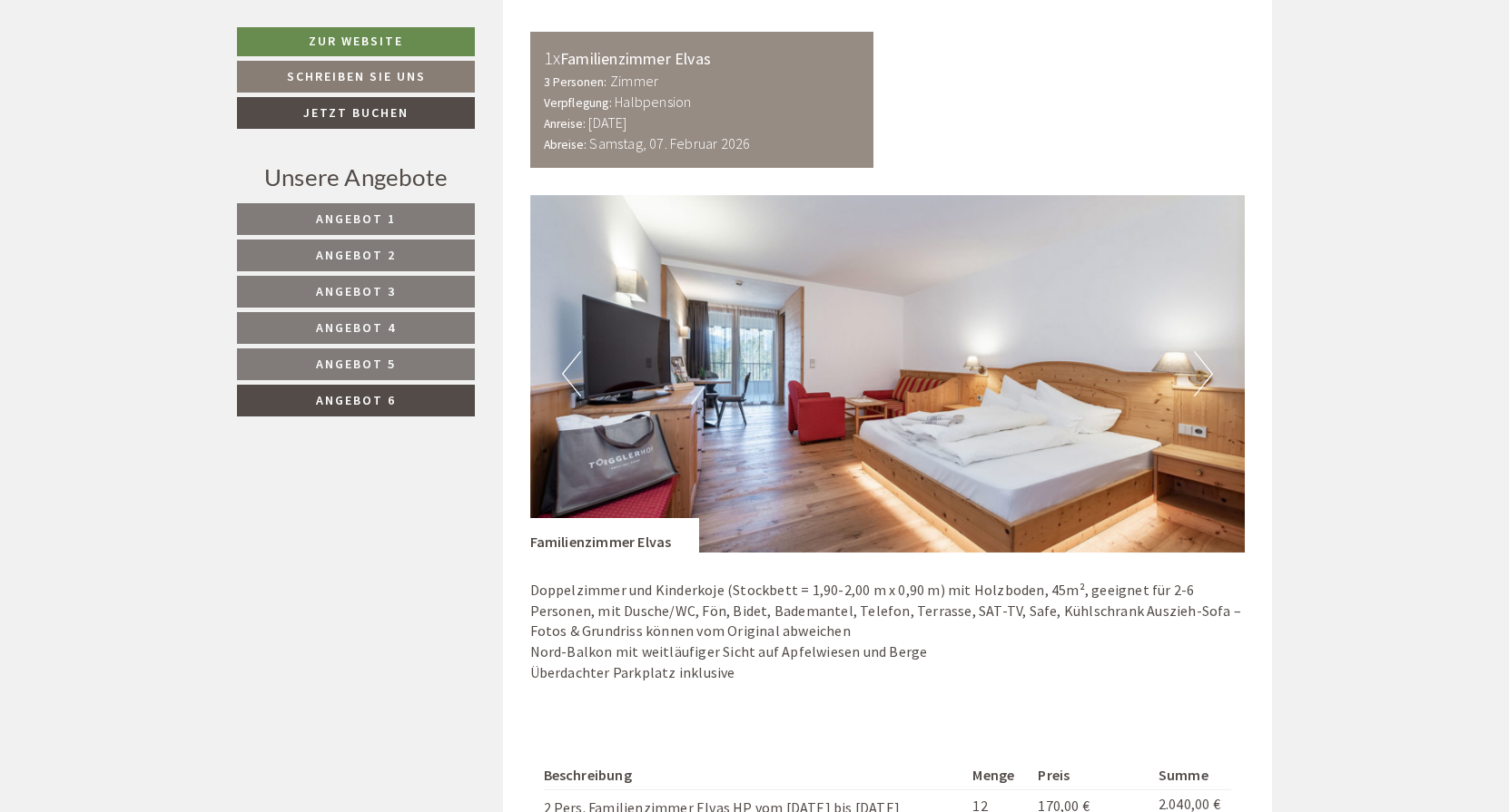
click at [345, 251] on span "Angebot 2" at bounding box center [355, 254] width 80 height 16
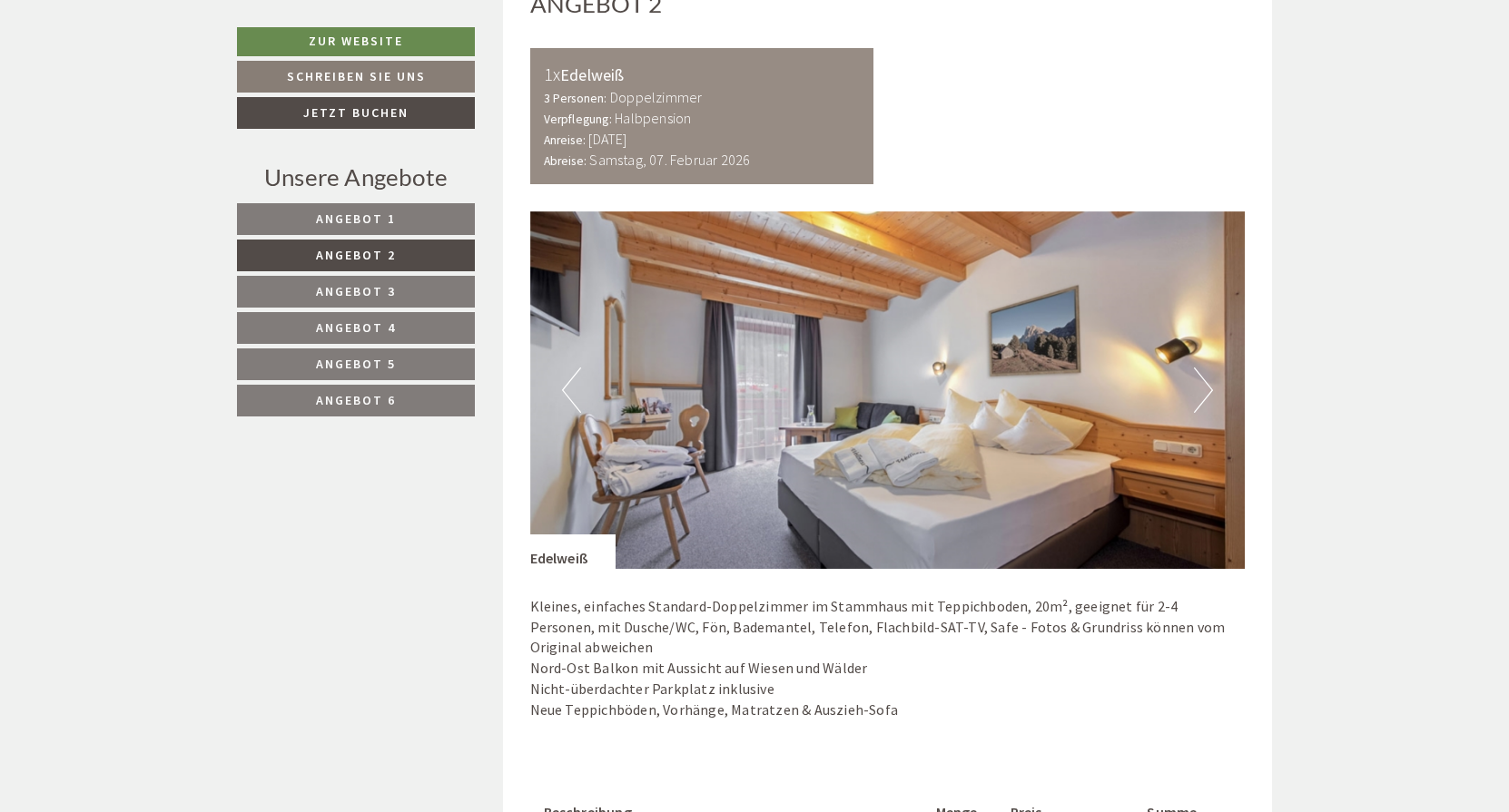
scroll to position [1089, 0]
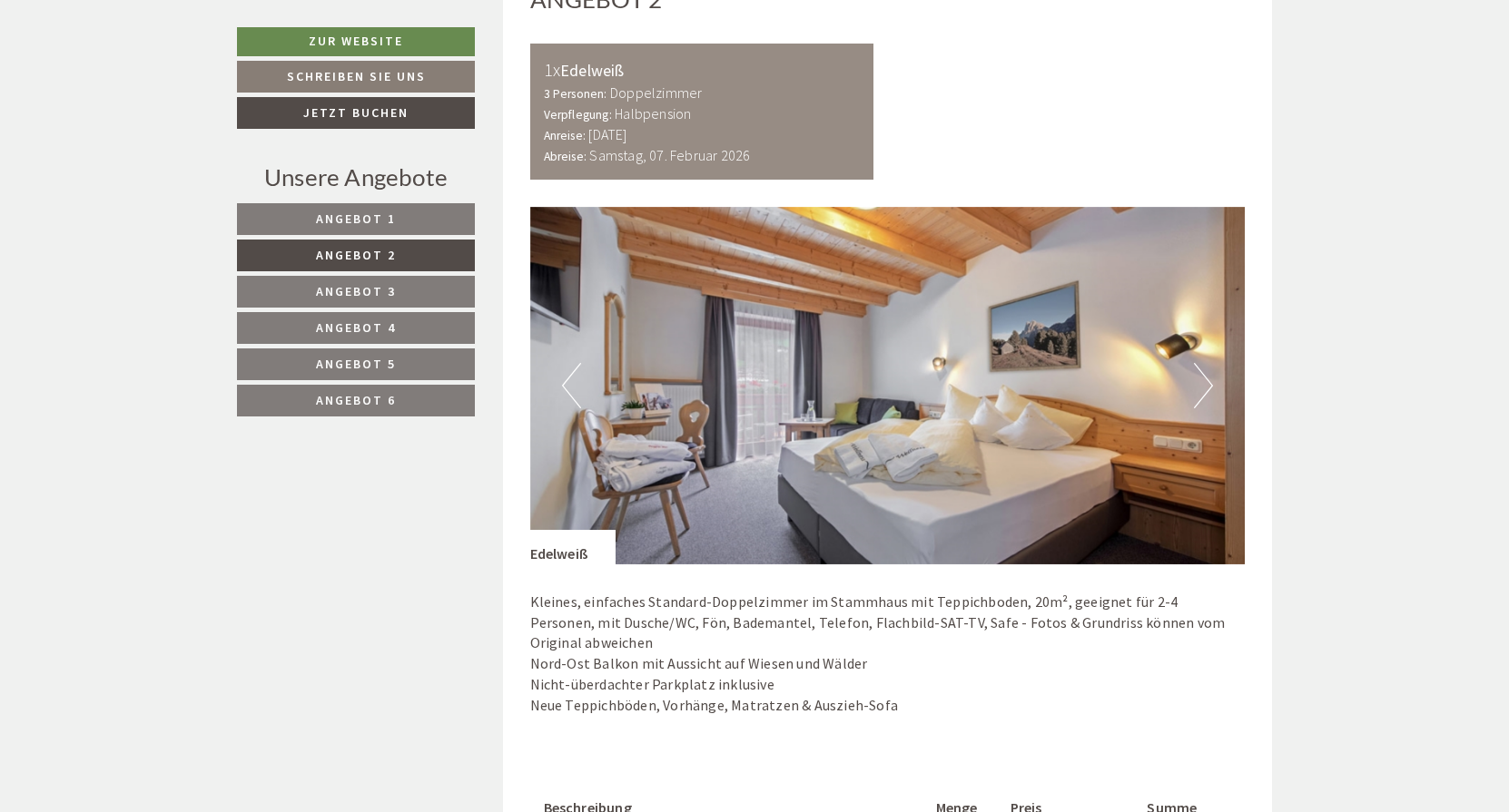
click at [1201, 372] on button "Next" at bounding box center [1203, 386] width 19 height 45
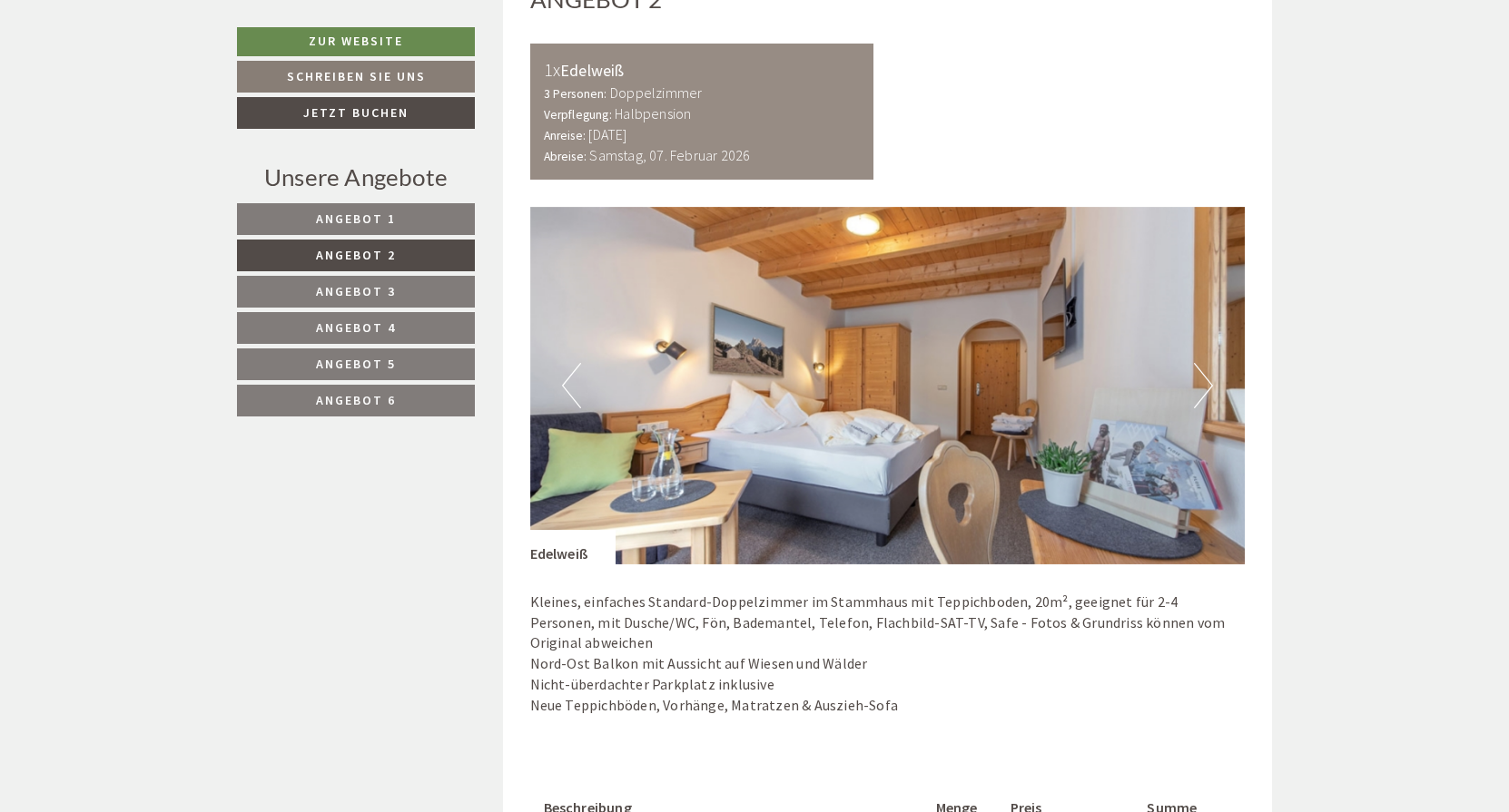
click at [1201, 372] on button "Next" at bounding box center [1203, 386] width 19 height 45
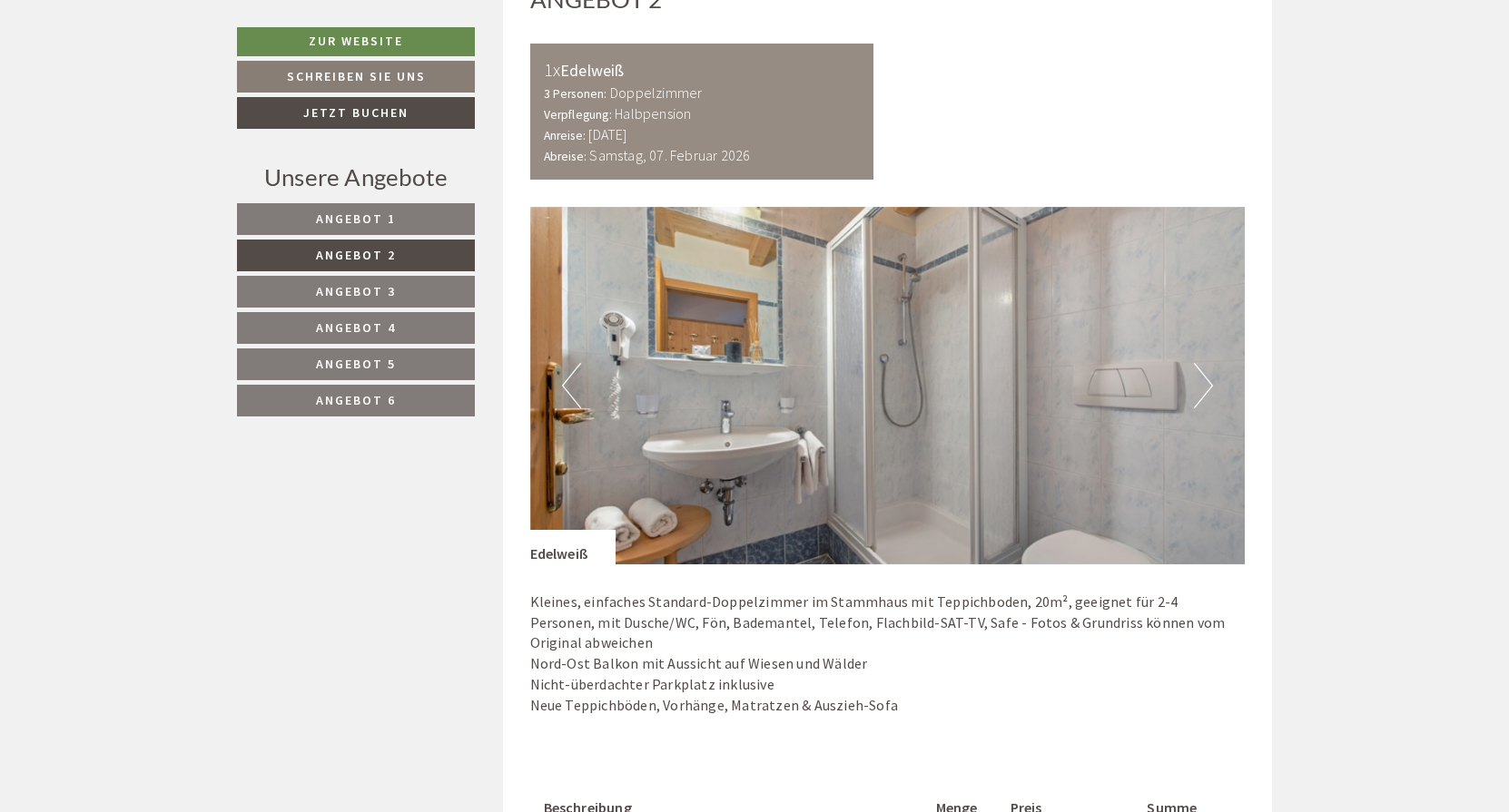
click at [1201, 372] on button "Next" at bounding box center [1203, 386] width 19 height 45
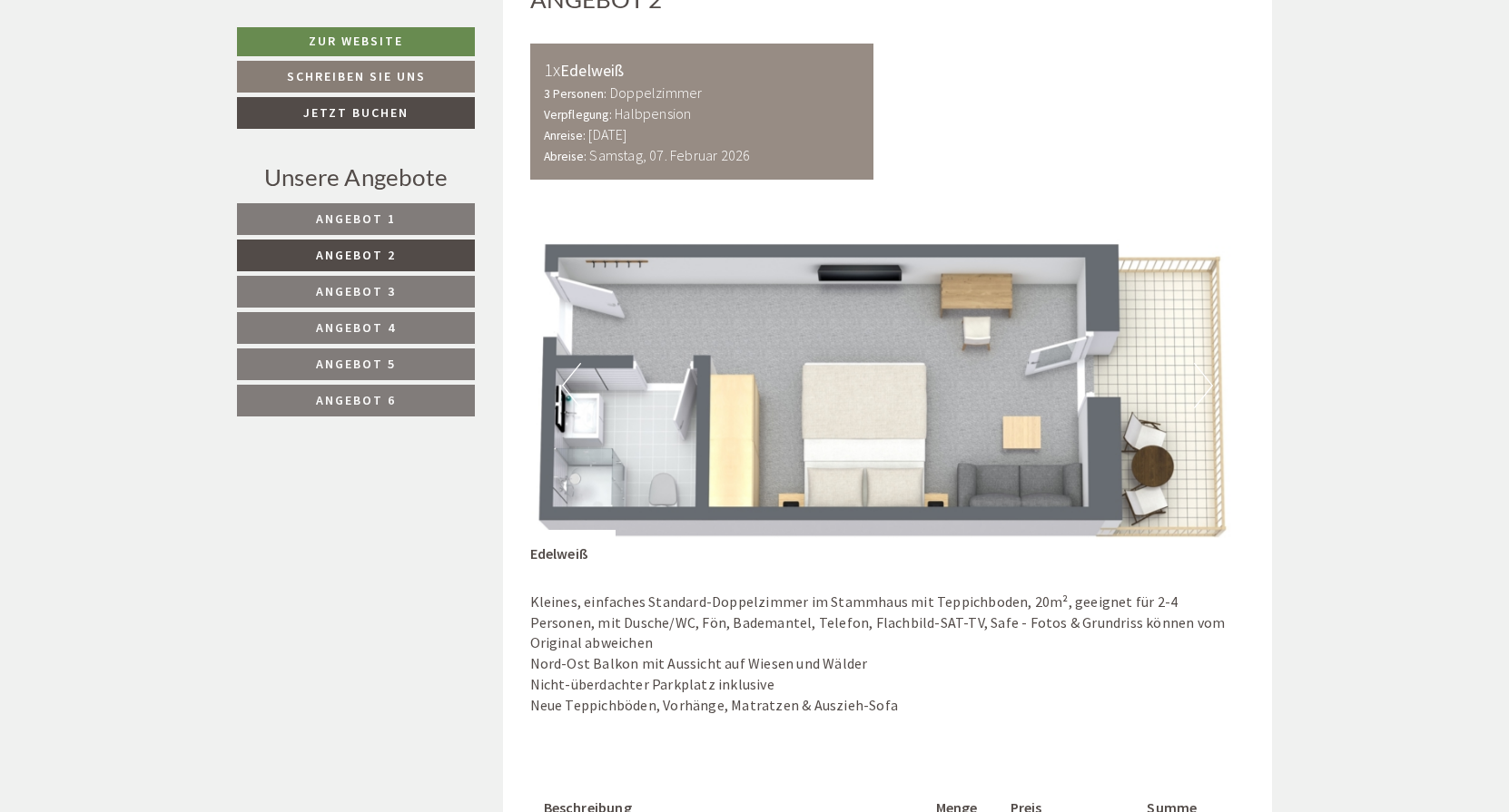
click at [1208, 378] on button "Next" at bounding box center [1203, 386] width 19 height 45
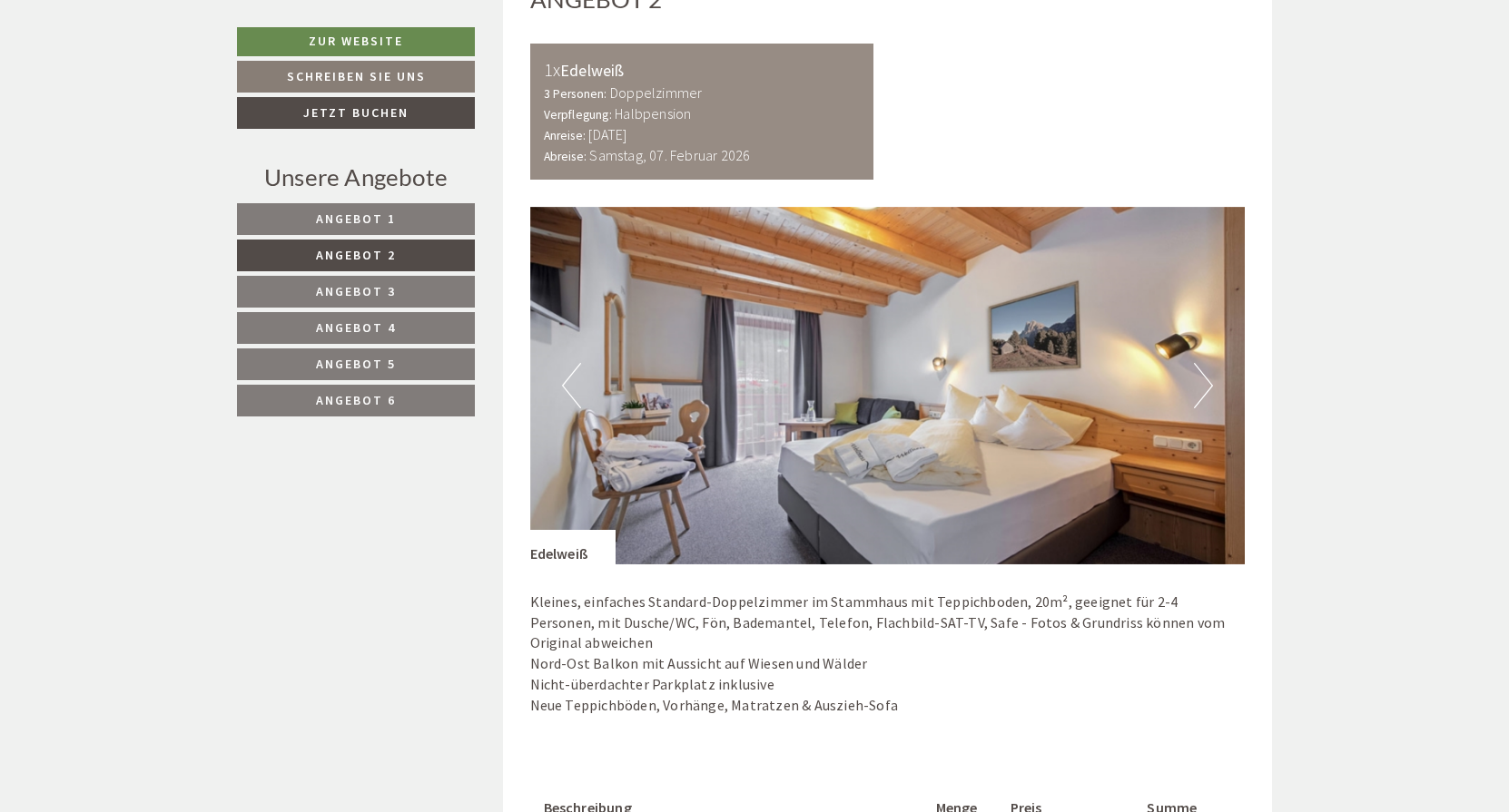
click at [380, 288] on span "Angebot 3" at bounding box center [355, 291] width 80 height 16
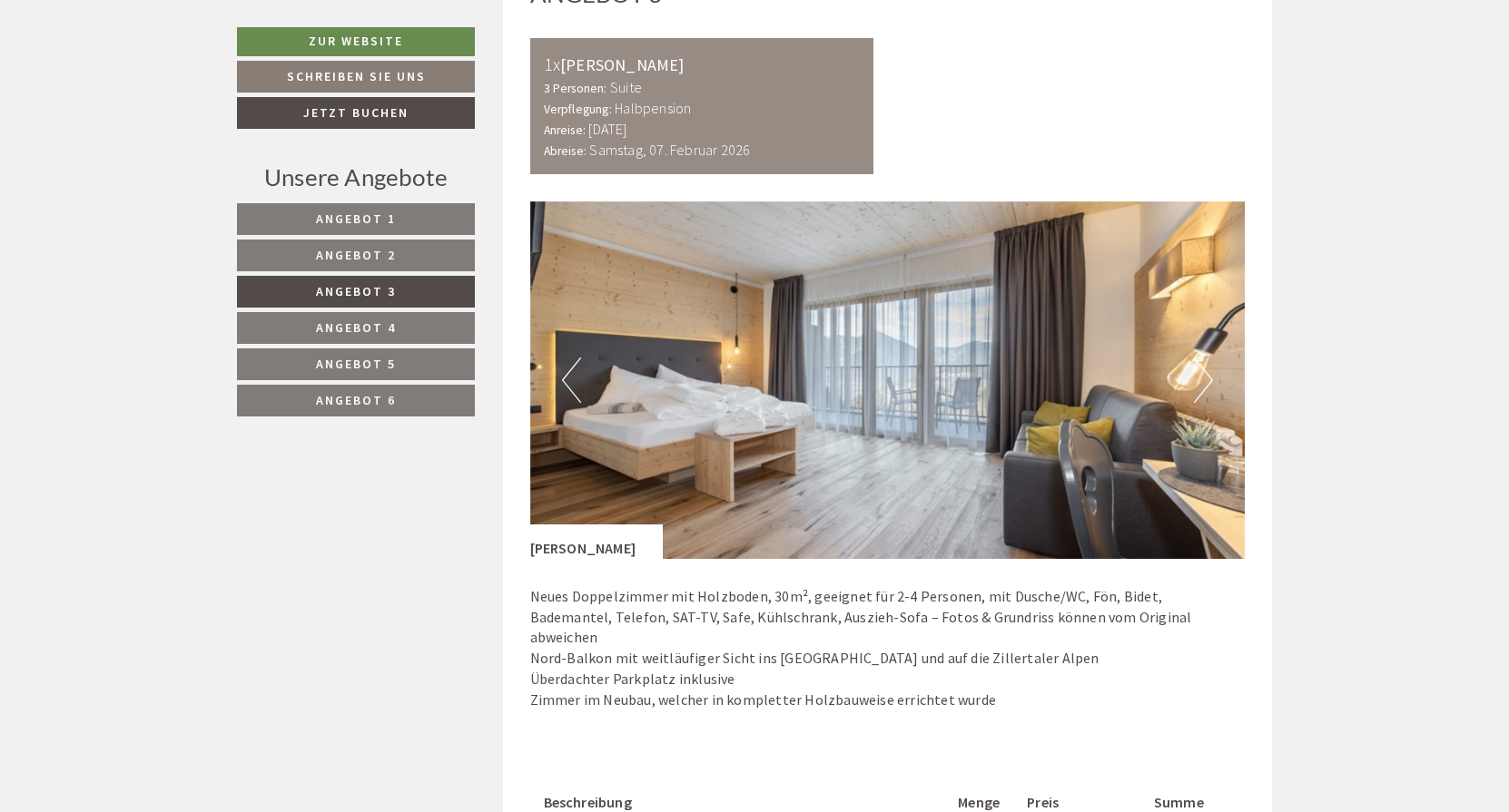
scroll to position [1095, 0]
click at [1200, 370] on button "Next" at bounding box center [1203, 380] width 19 height 45
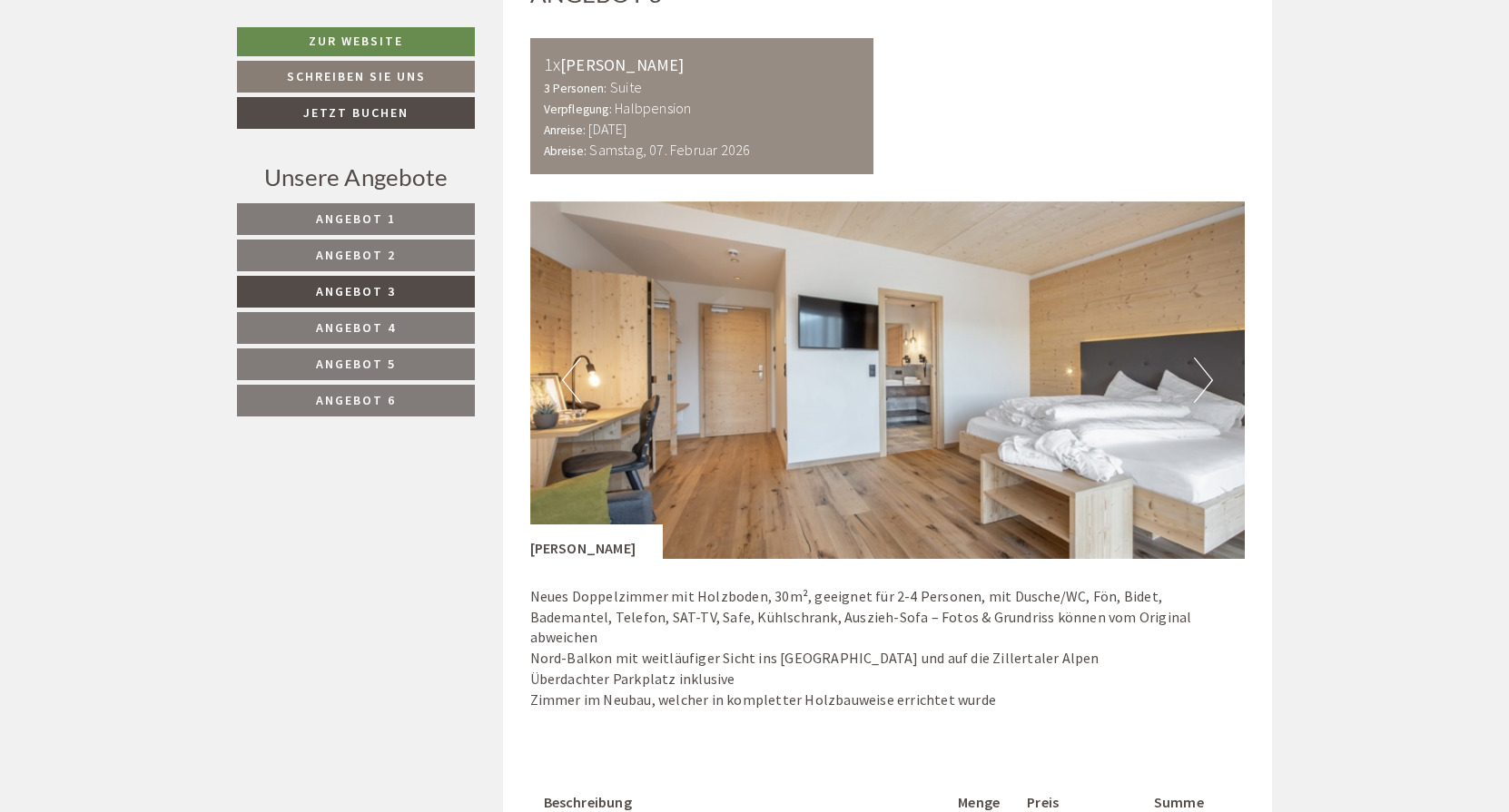
click at [1200, 370] on button "Next" at bounding box center [1203, 380] width 19 height 45
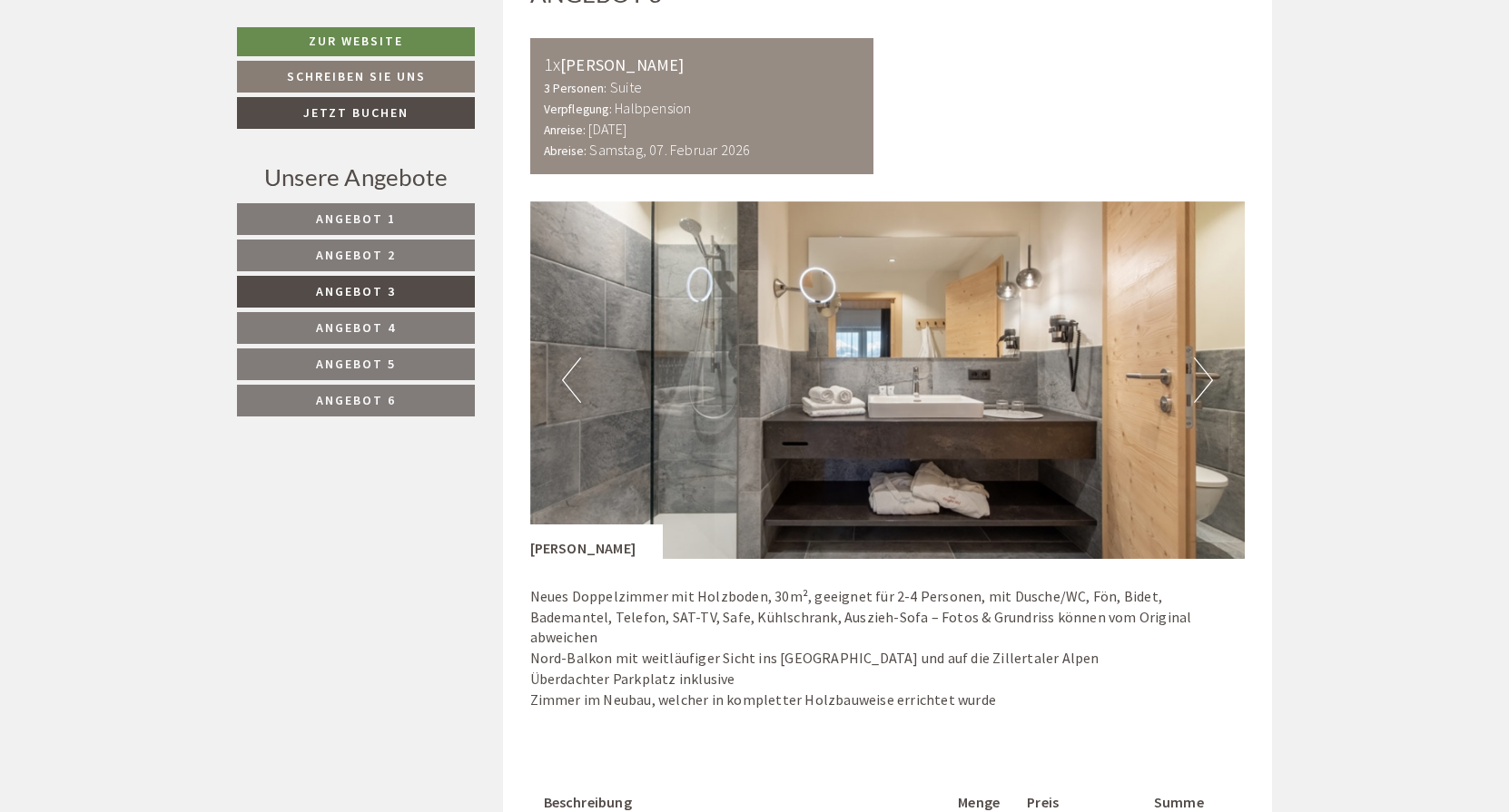
click at [1200, 370] on button "Next" at bounding box center [1203, 380] width 19 height 45
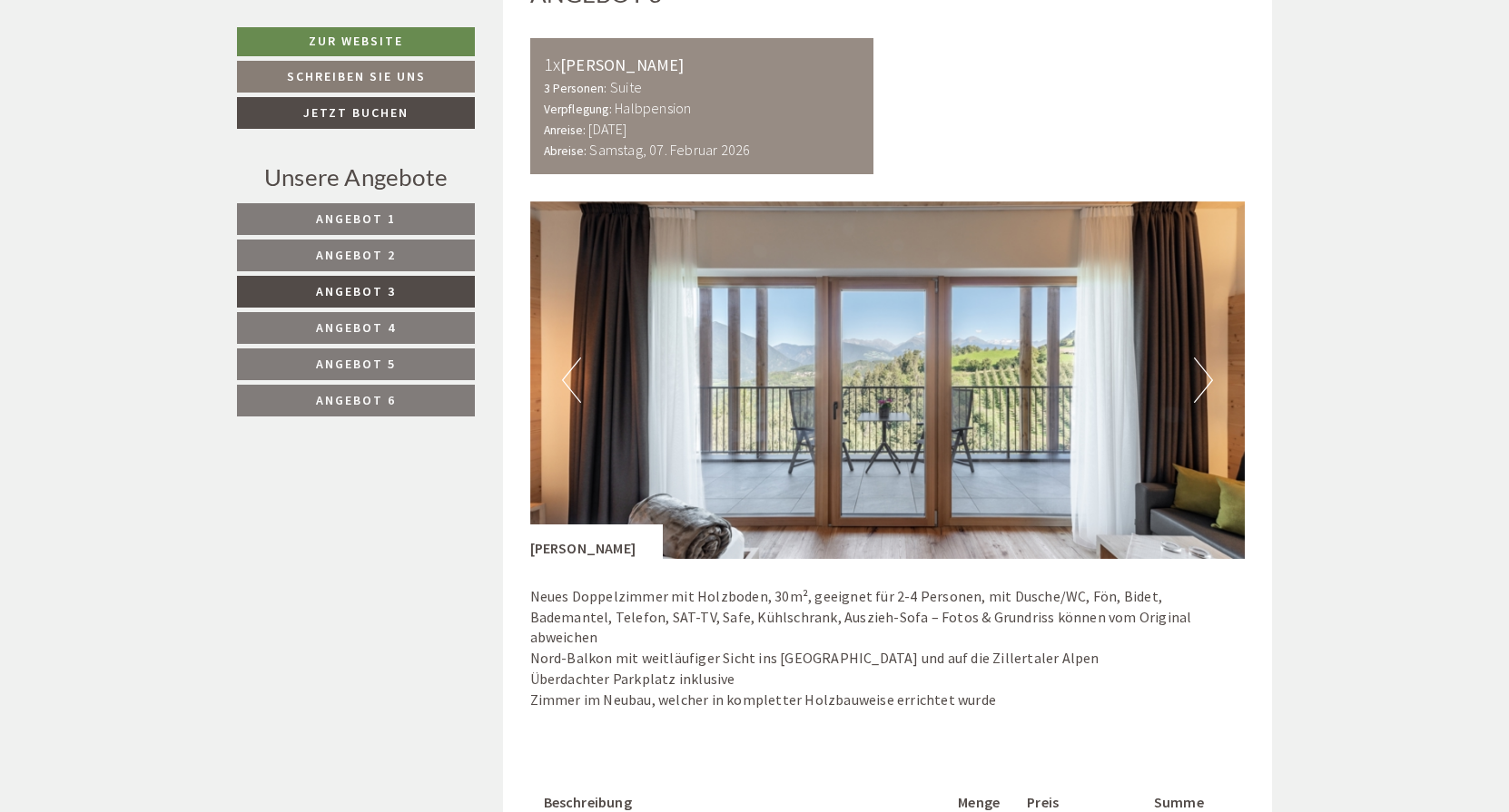
click at [1200, 370] on button "Next" at bounding box center [1203, 380] width 19 height 45
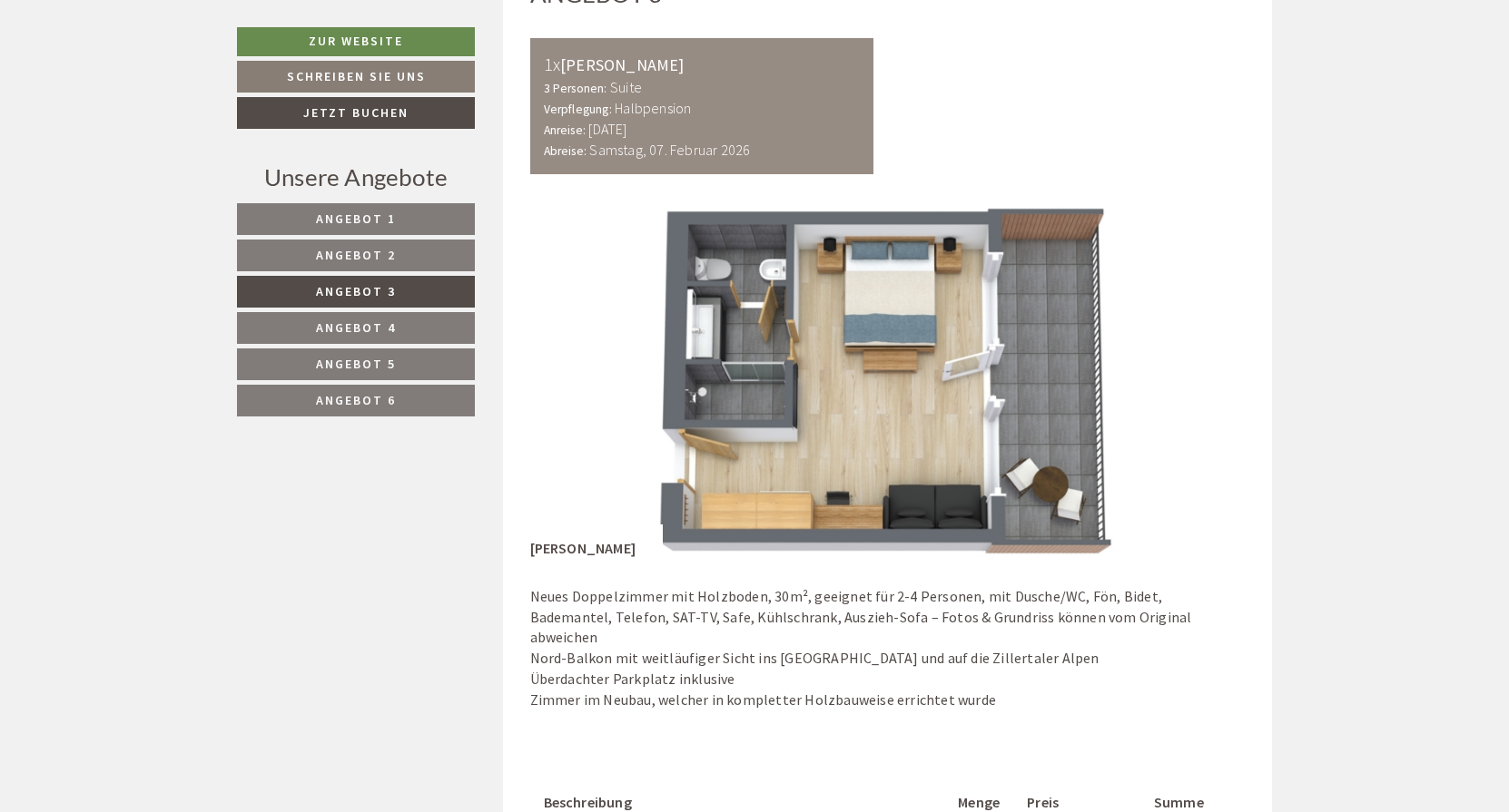
click at [1178, 366] on img at bounding box center [888, 380] width 716 height 358
click at [1156, 366] on img at bounding box center [888, 380] width 716 height 358
click at [1187, 367] on img at bounding box center [888, 380] width 716 height 358
click at [1188, 367] on img at bounding box center [888, 380] width 716 height 358
click at [970, 401] on img at bounding box center [888, 380] width 716 height 358
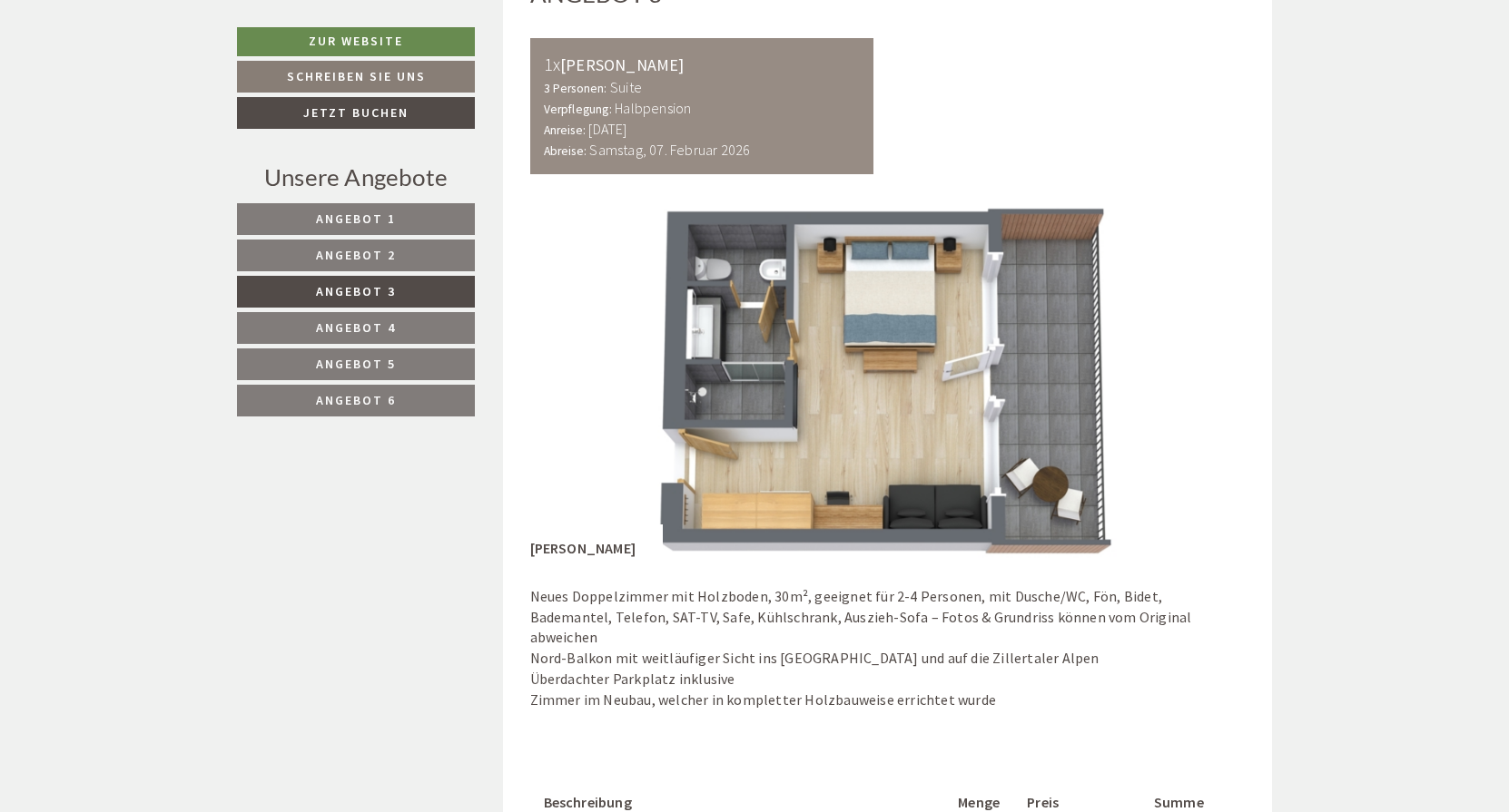
click at [1112, 357] on img at bounding box center [888, 380] width 716 height 358
click at [384, 316] on link "Angebot 4" at bounding box center [355, 329] width 238 height 32
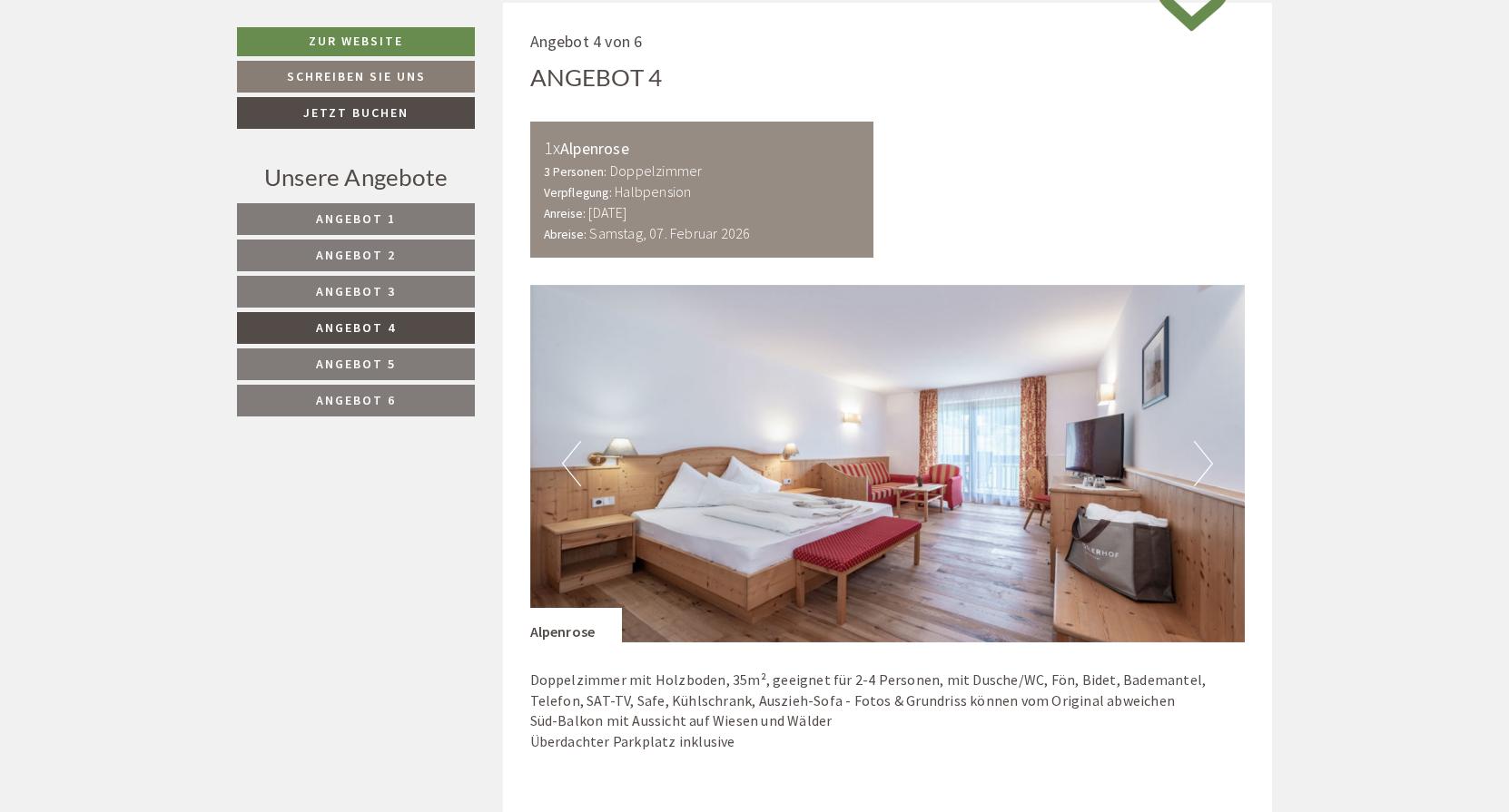
click at [1210, 452] on button "Next" at bounding box center [1203, 464] width 19 height 45
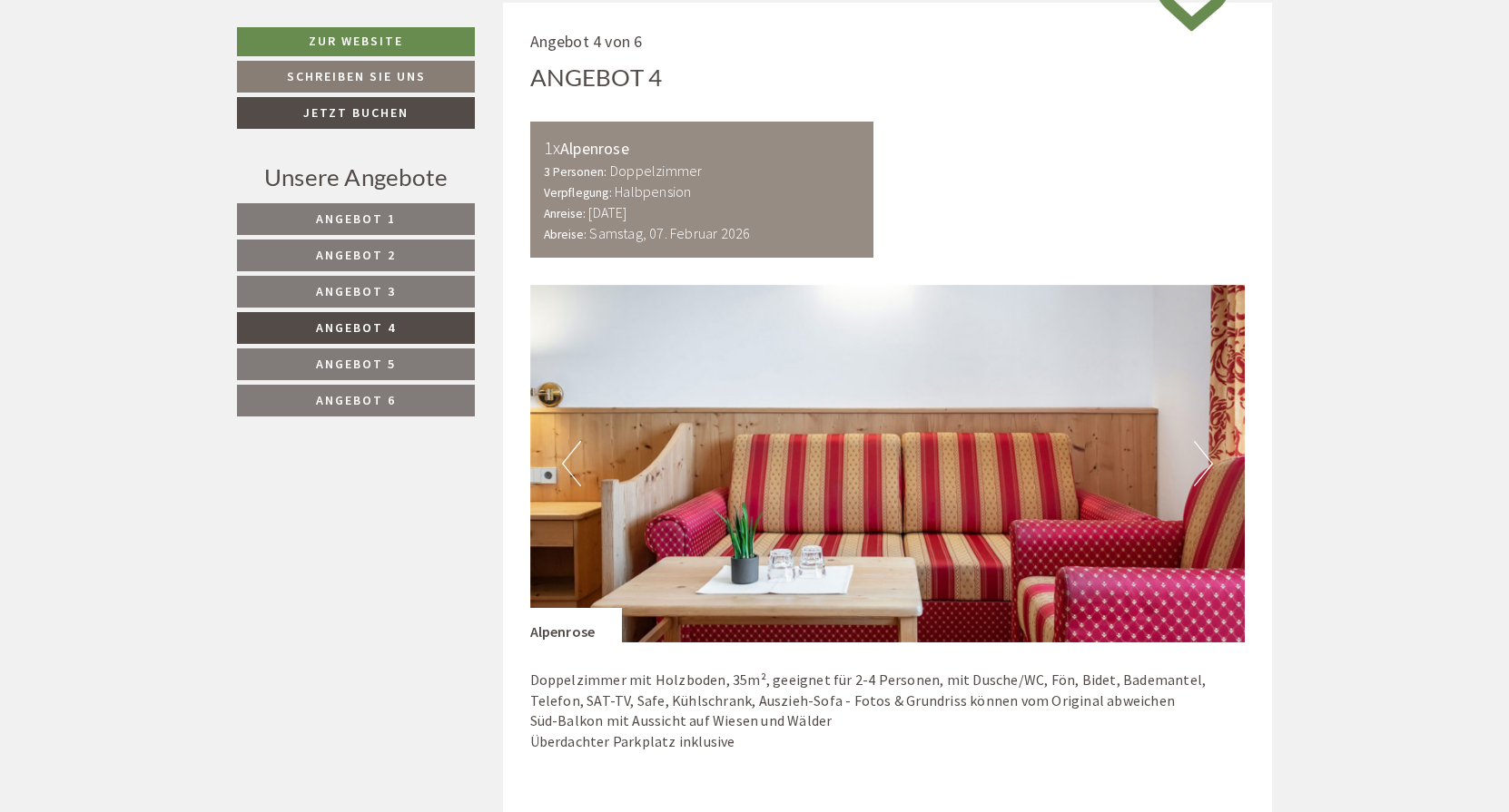
click at [1207, 452] on button "Next" at bounding box center [1203, 464] width 19 height 45
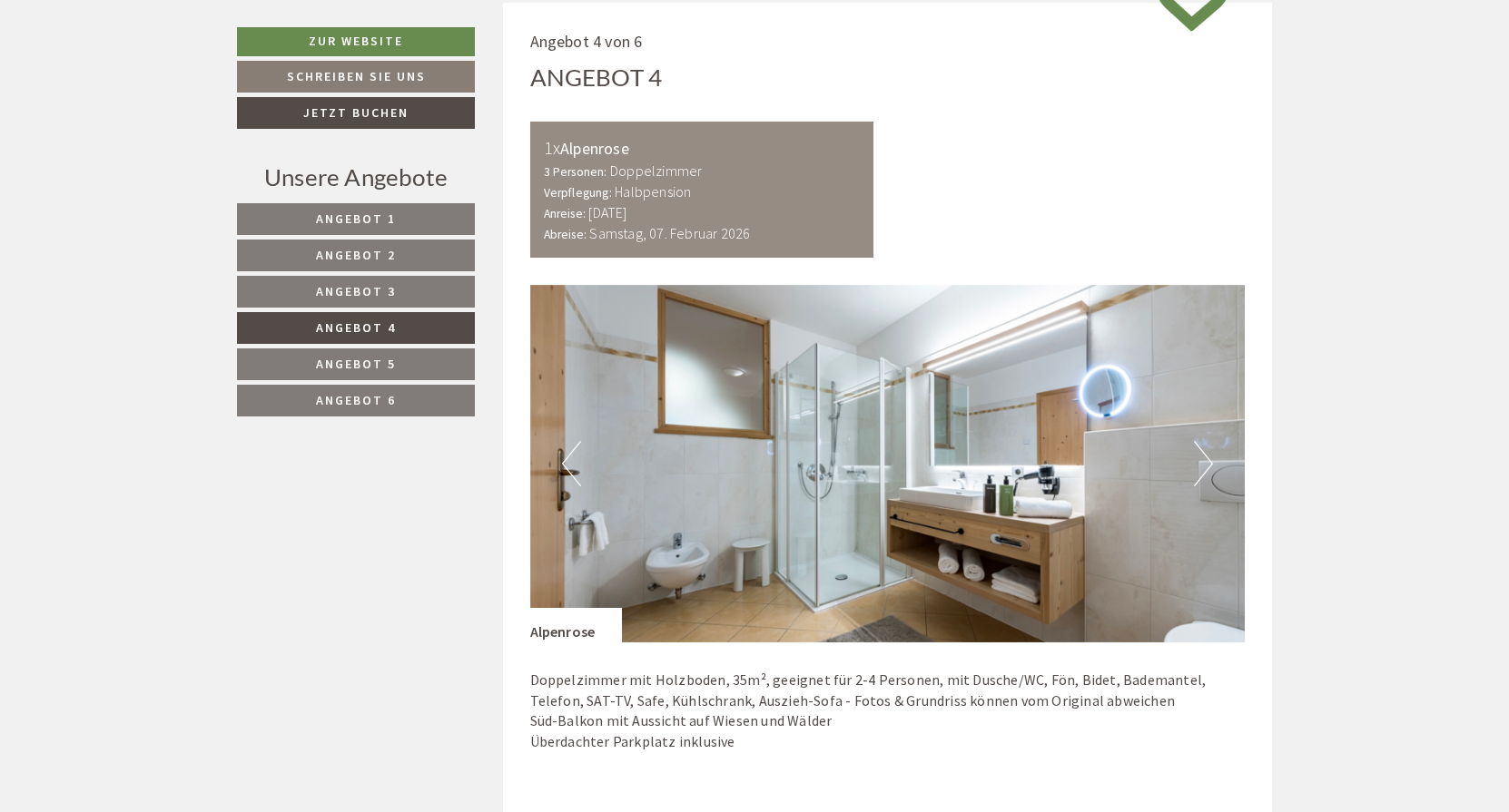
click at [1207, 452] on button "Next" at bounding box center [1203, 464] width 19 height 45
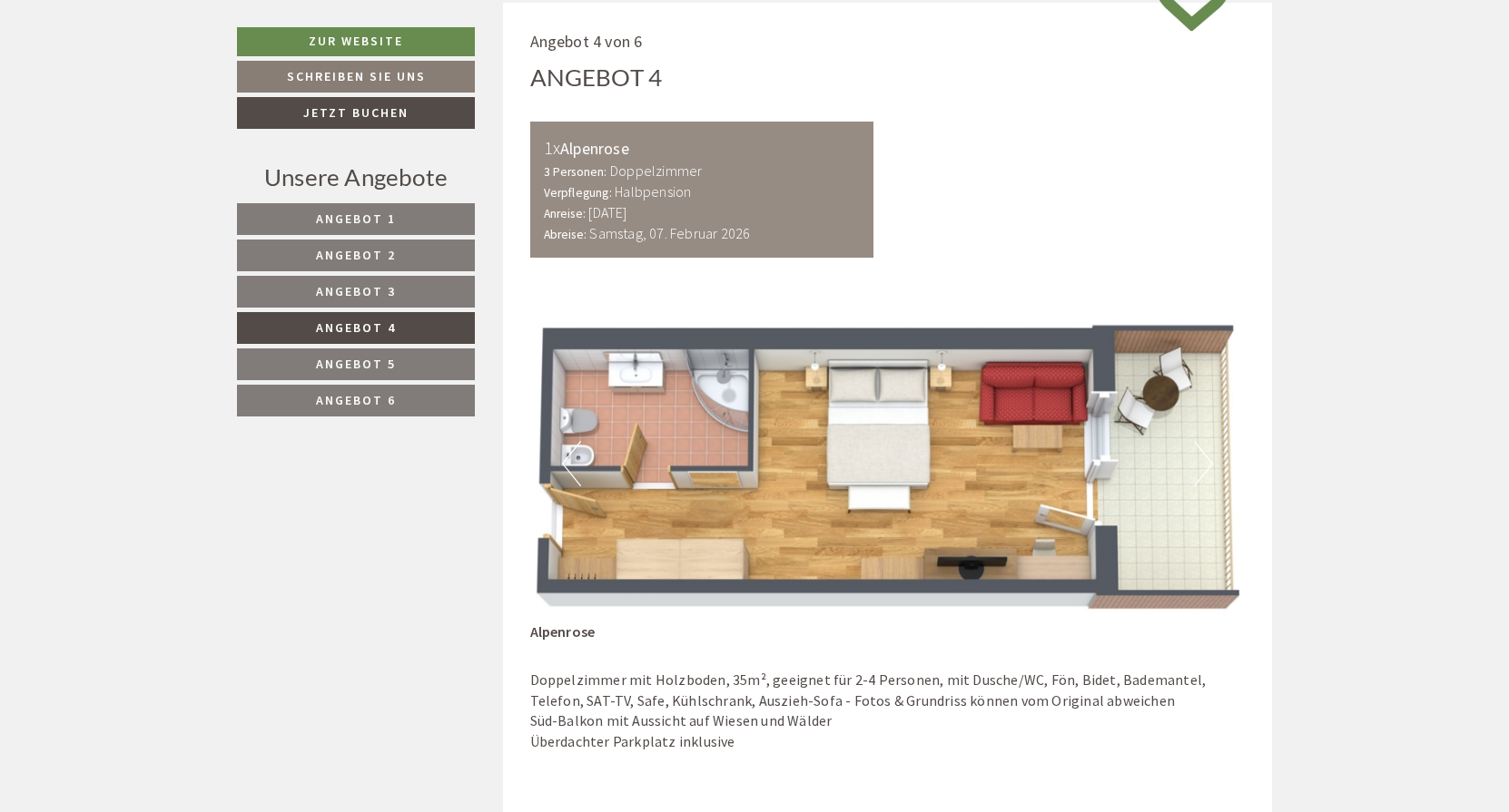
click at [1207, 452] on button "Next" at bounding box center [1203, 464] width 19 height 45
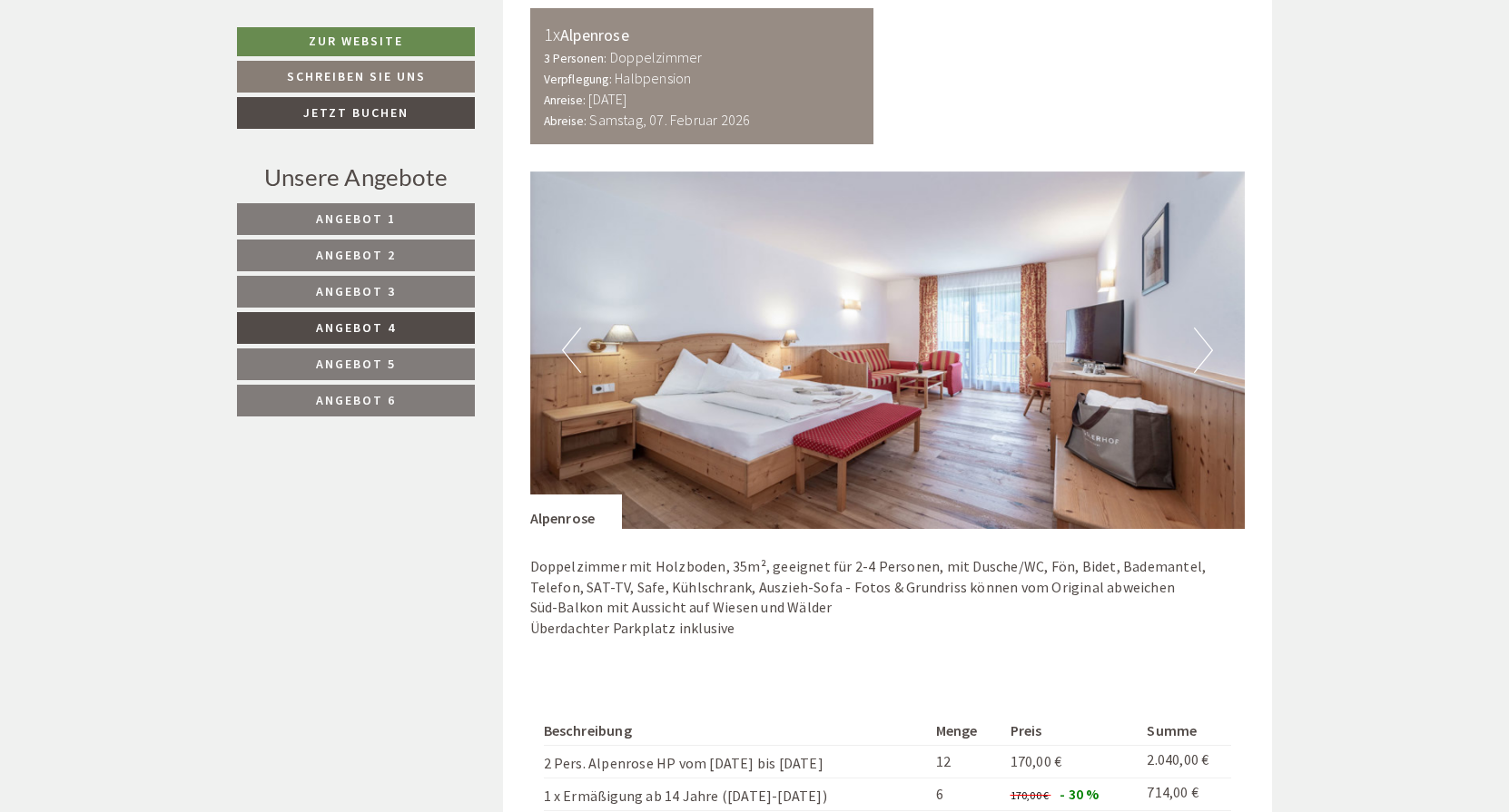
scroll to position [1124, 0]
click at [354, 359] on span "Angebot 5" at bounding box center [355, 363] width 80 height 16
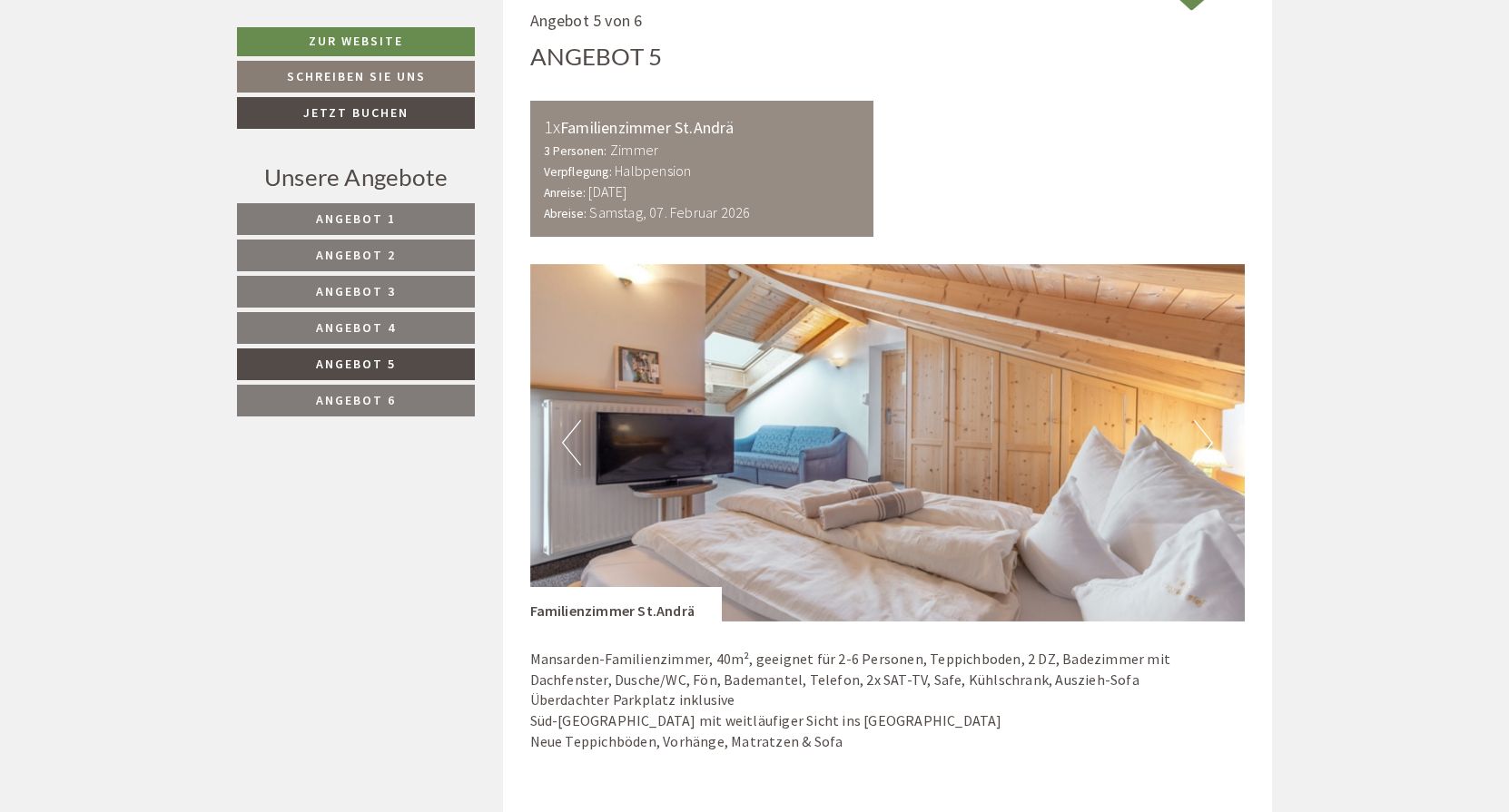
scroll to position [1031, 0]
click at [1202, 437] on button "Next" at bounding box center [1203, 444] width 19 height 45
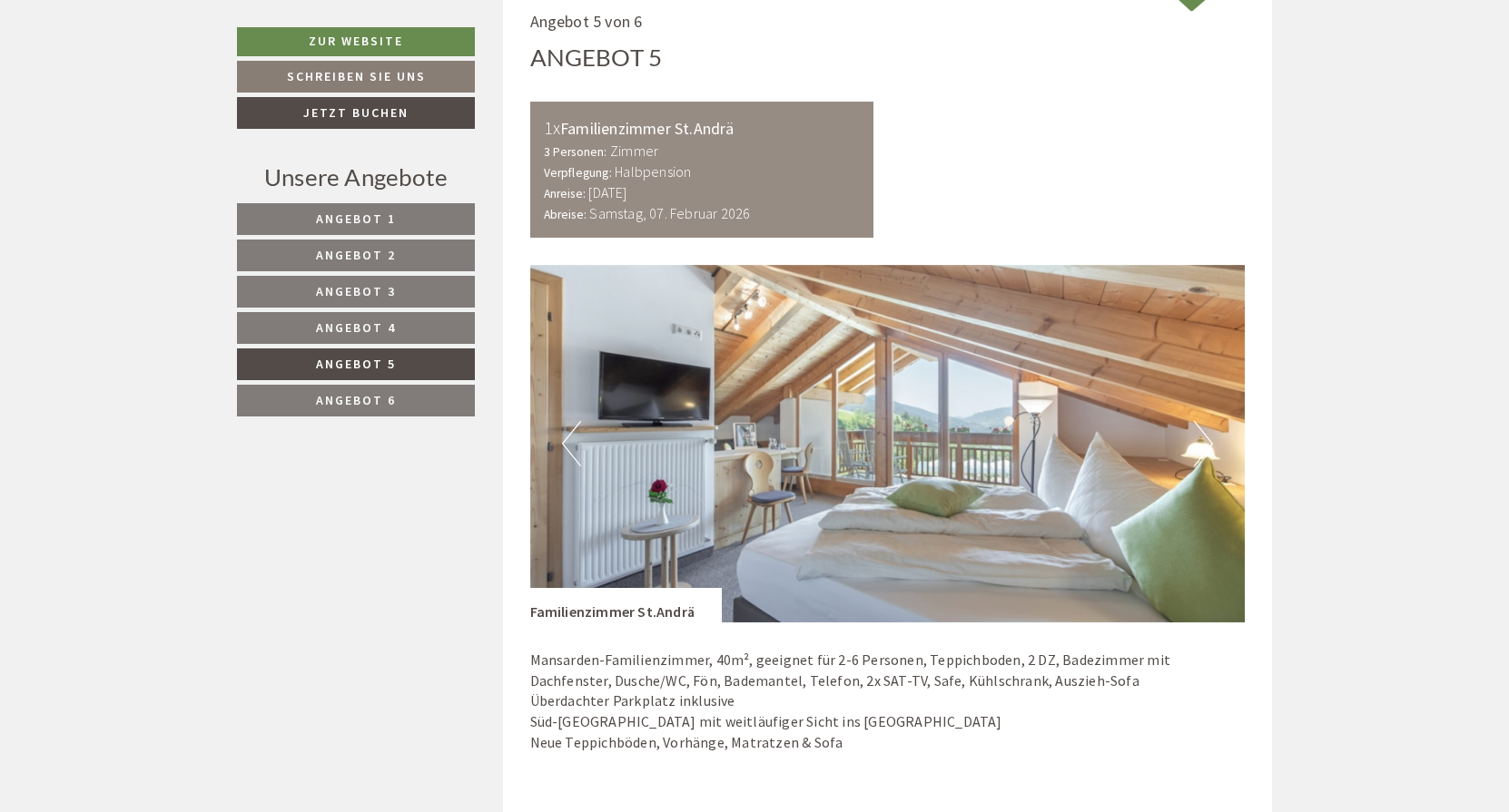
click at [1202, 437] on button "Next" at bounding box center [1203, 444] width 19 height 45
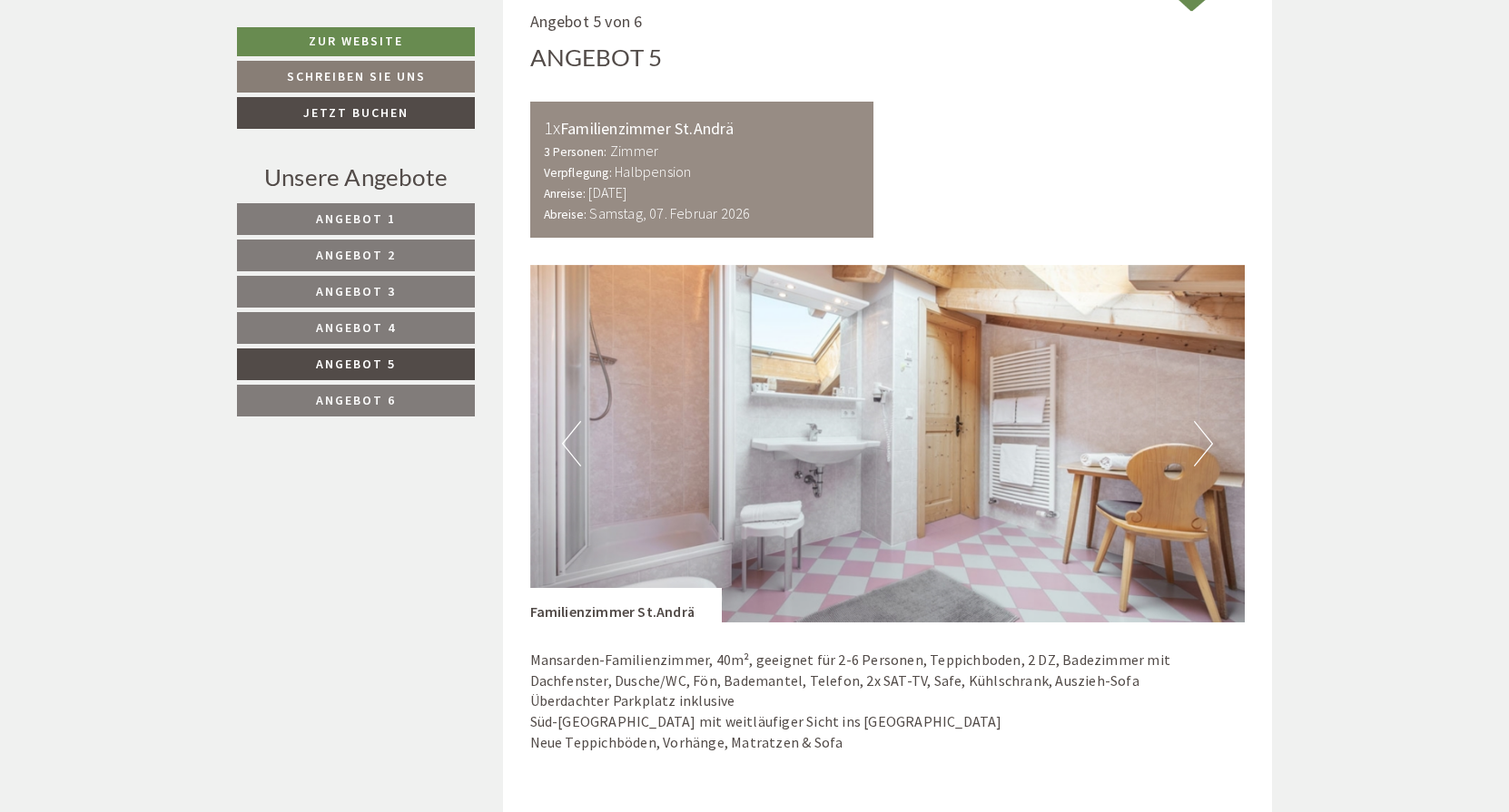
click at [1202, 439] on button "Next" at bounding box center [1203, 444] width 19 height 45
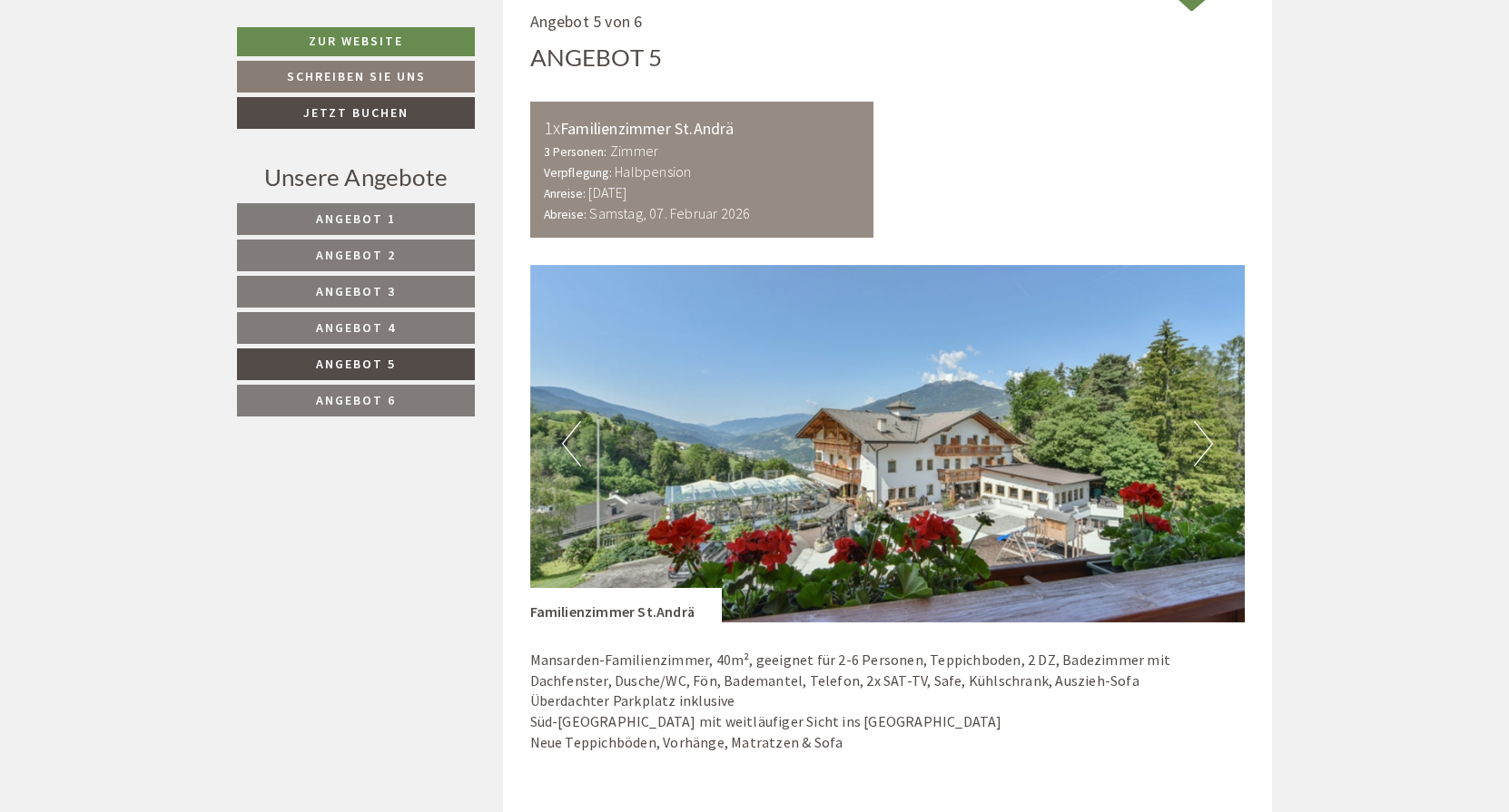
click at [1202, 440] on button "Next" at bounding box center [1203, 444] width 19 height 45
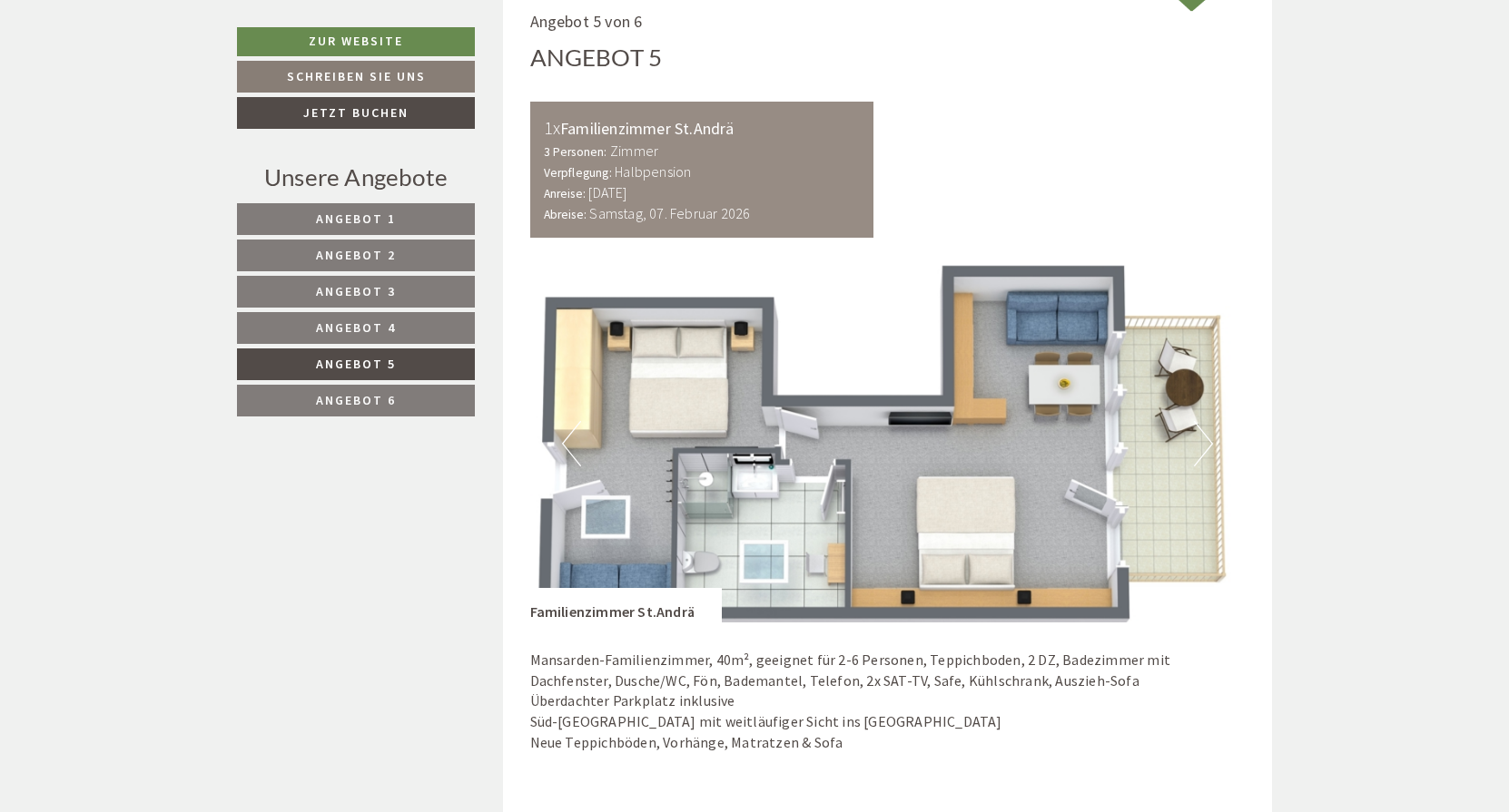
click at [358, 397] on span "Angebot 6" at bounding box center [355, 400] width 80 height 16
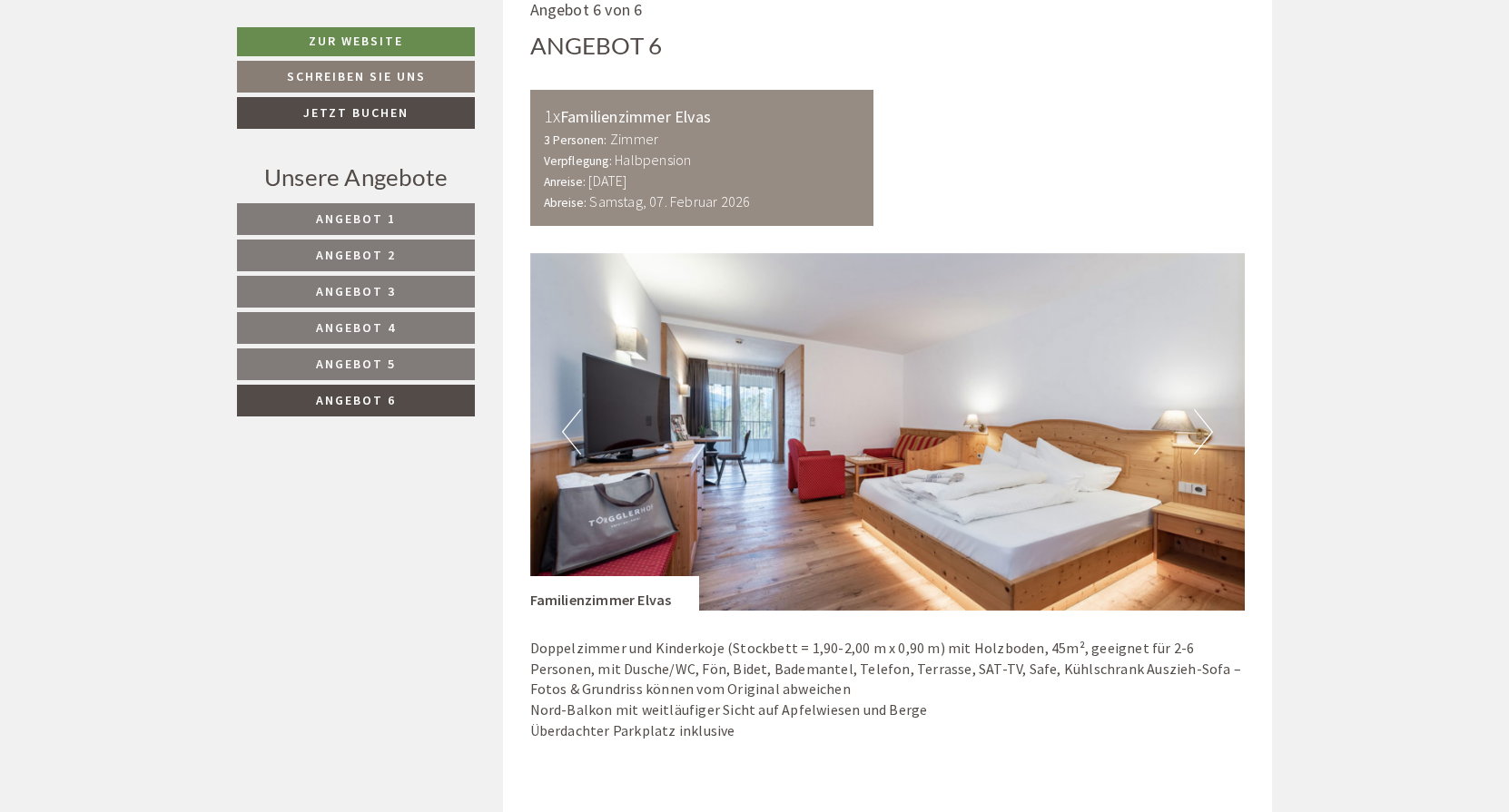
scroll to position [1025, 0]
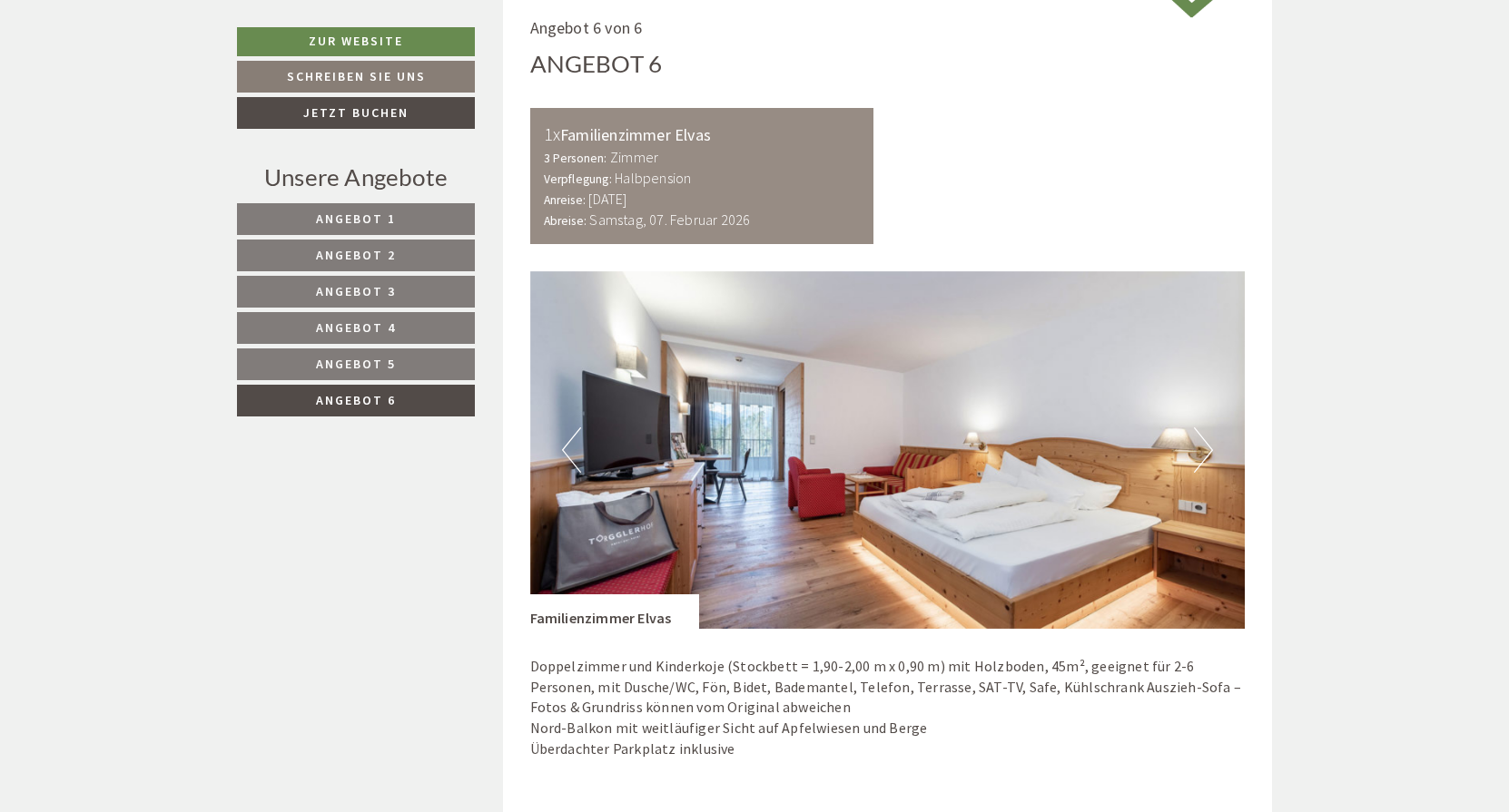
click at [1206, 437] on button "Next" at bounding box center [1203, 450] width 19 height 45
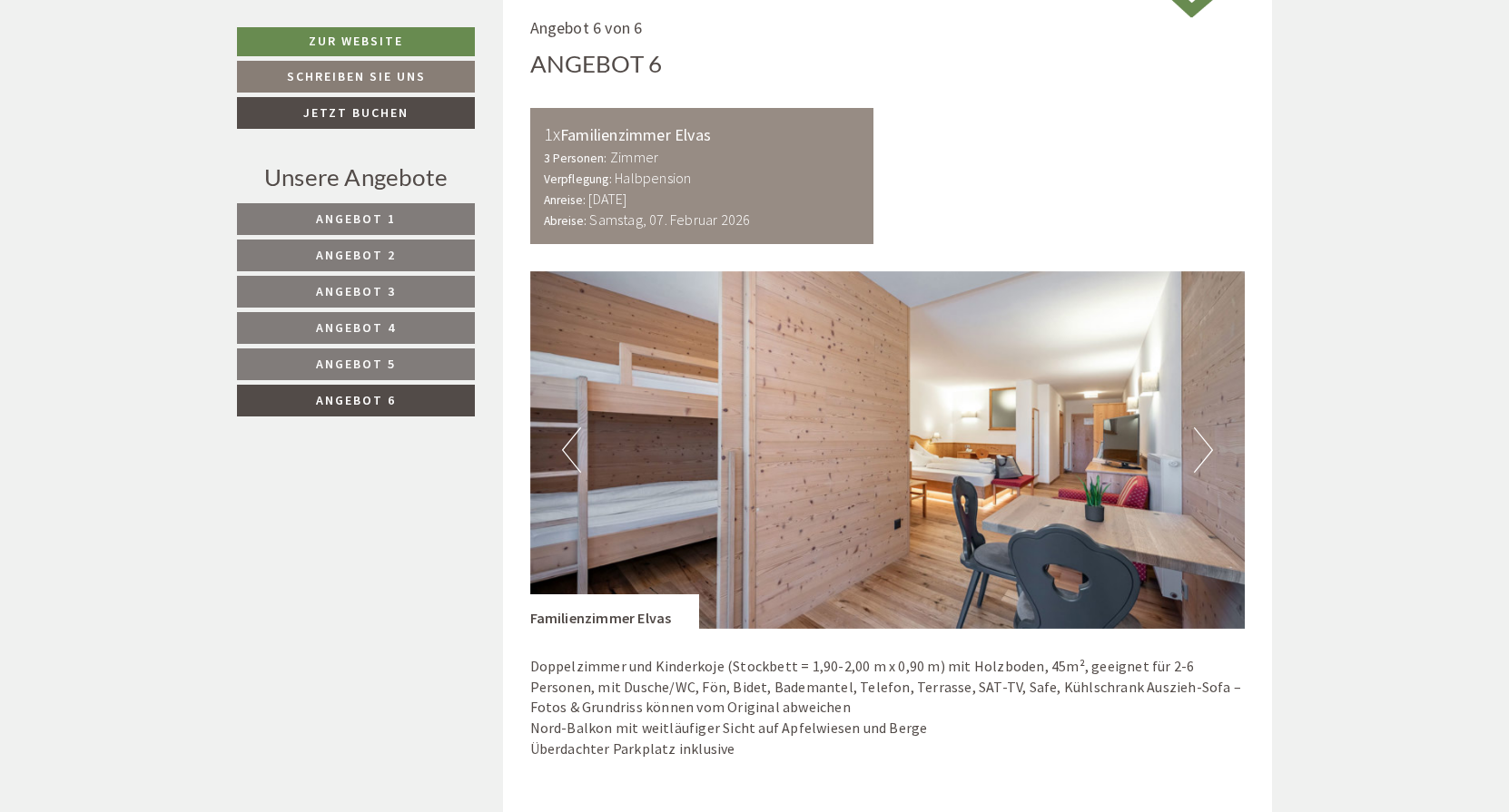
click at [1203, 437] on button "Next" at bounding box center [1203, 450] width 19 height 45
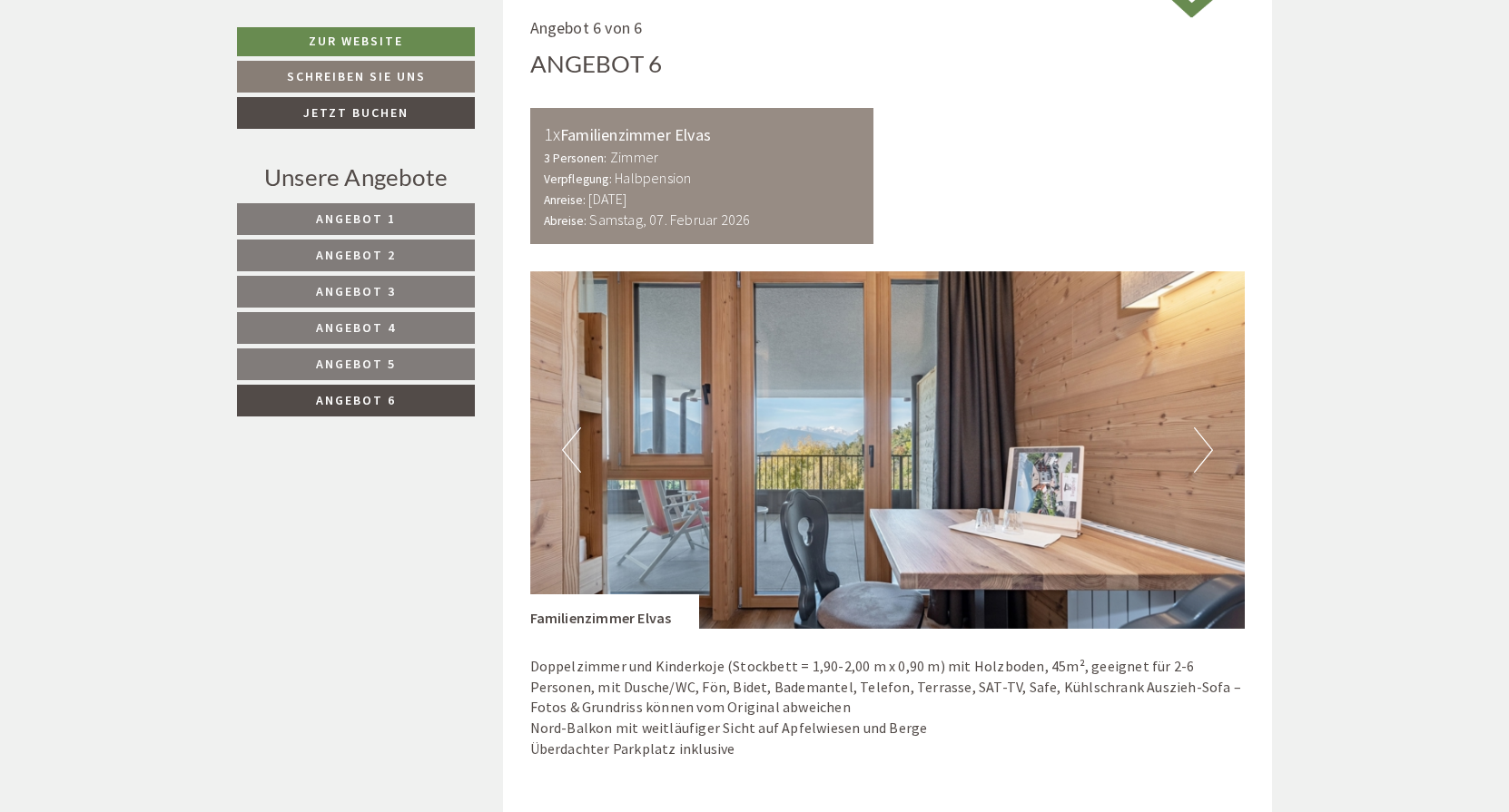
click at [1206, 437] on button "Next" at bounding box center [1203, 450] width 19 height 45
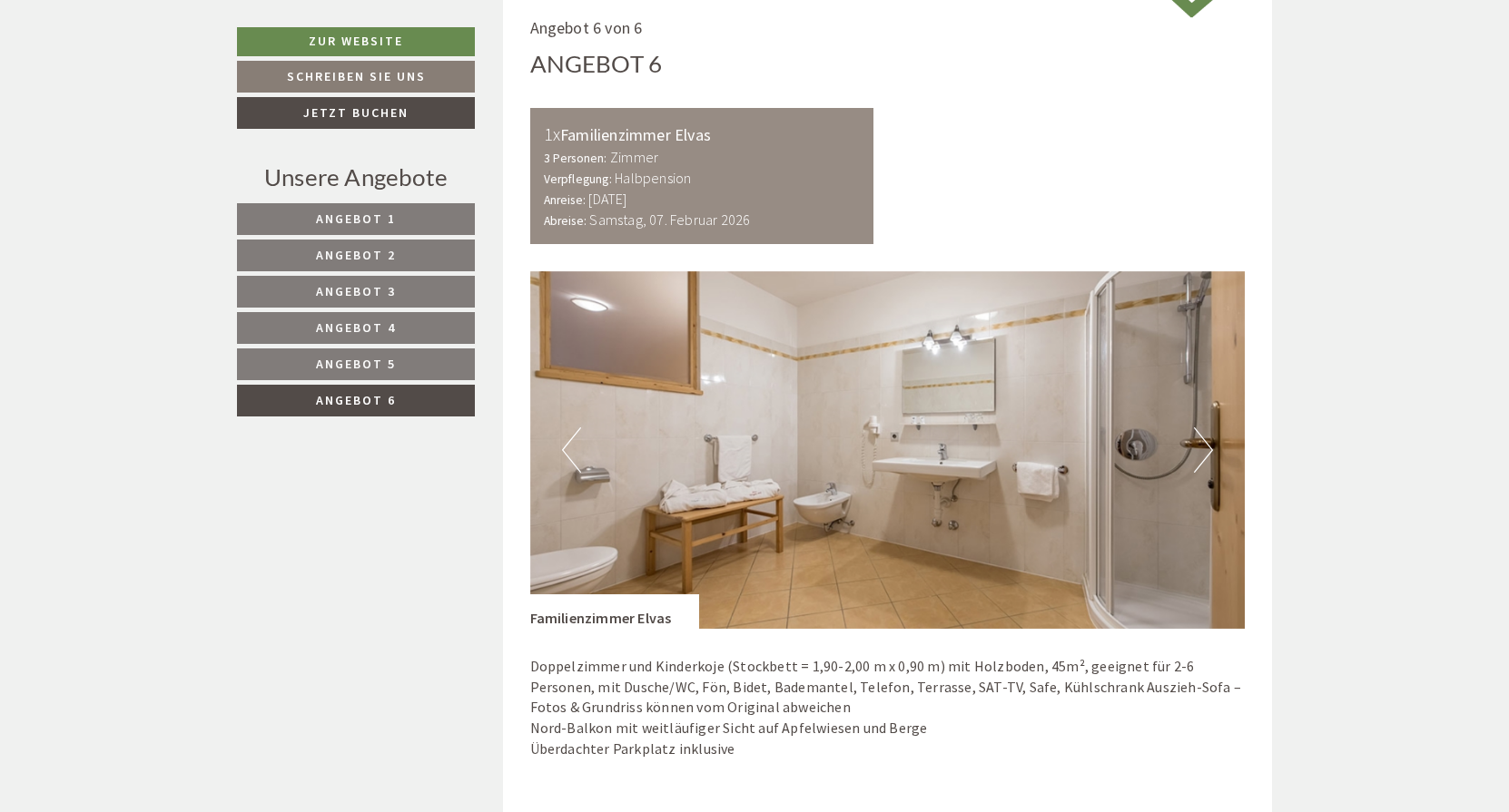
click at [1198, 441] on button "Next" at bounding box center [1203, 450] width 19 height 45
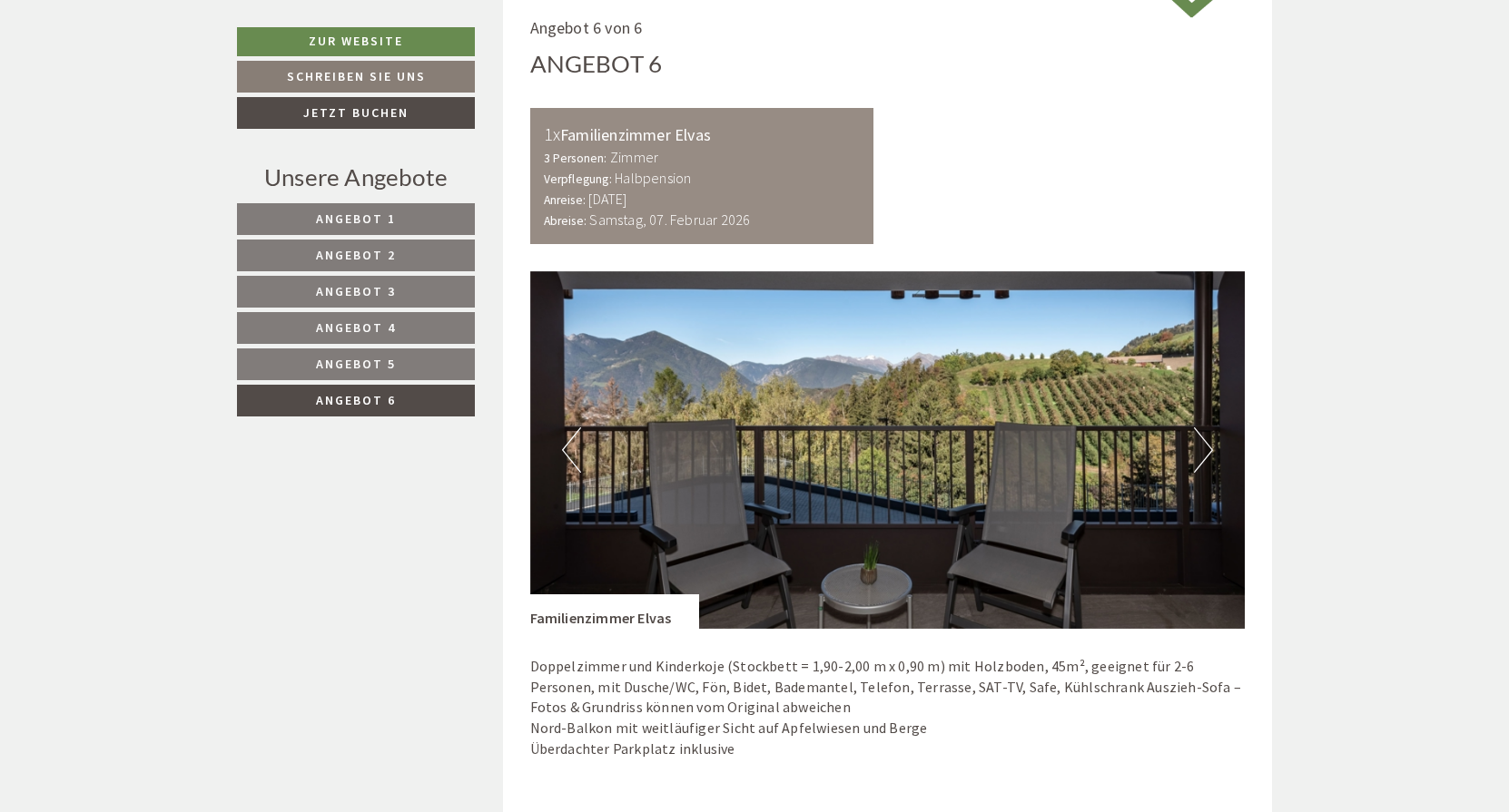
click at [1198, 442] on button "Next" at bounding box center [1203, 450] width 19 height 45
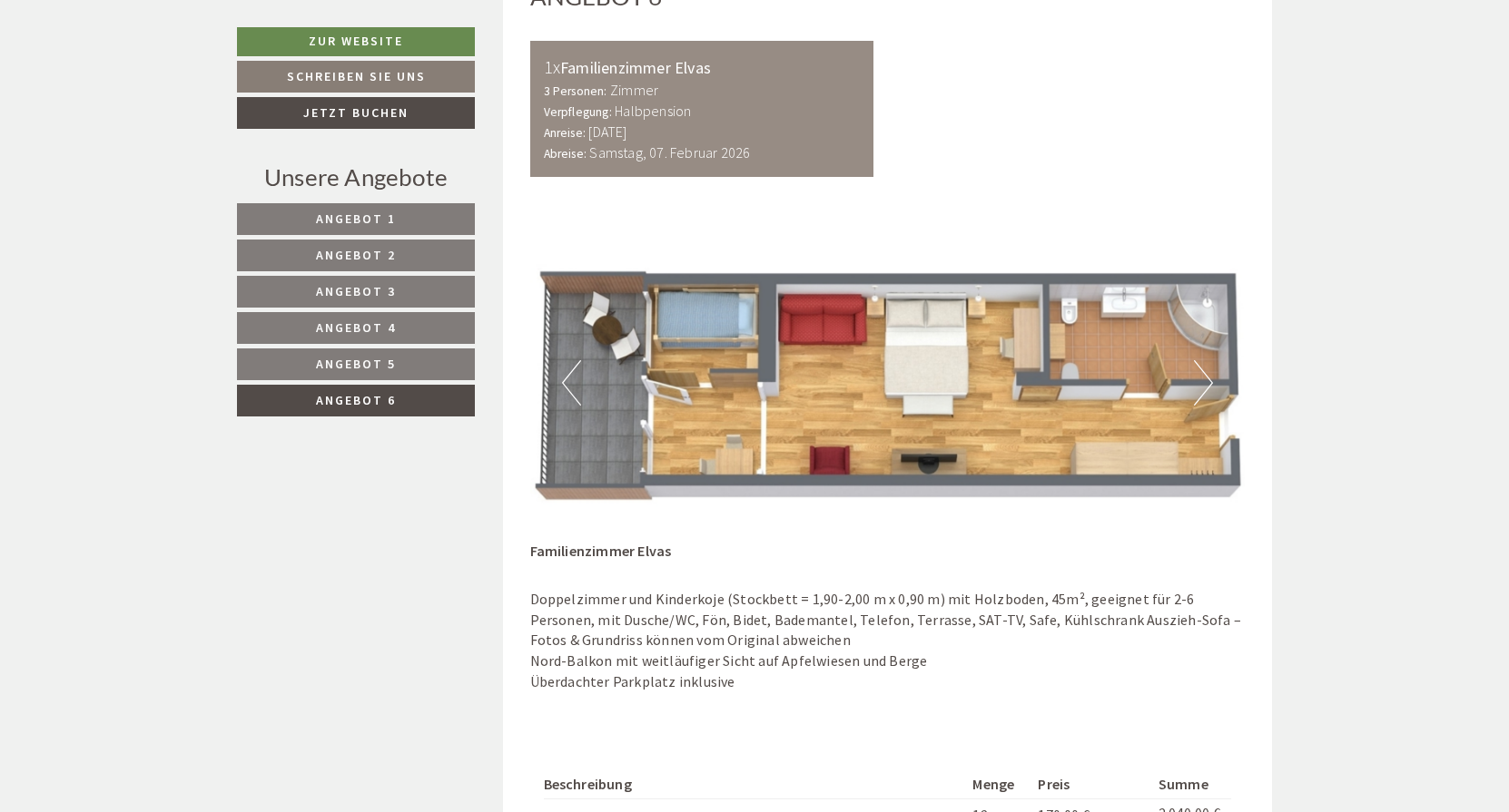
scroll to position [1080, 0]
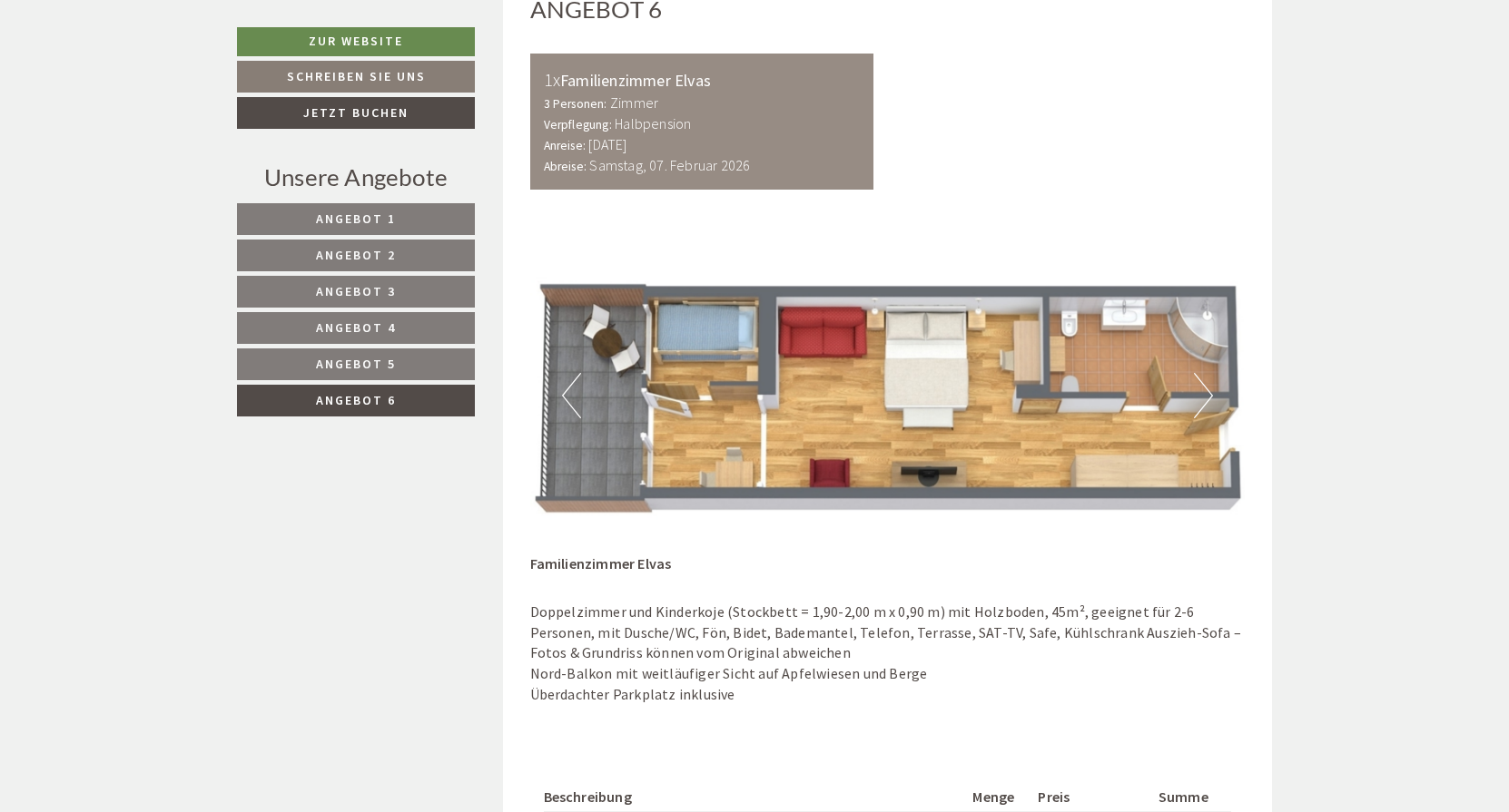
click at [386, 329] on span "Angebot 4" at bounding box center [355, 327] width 80 height 16
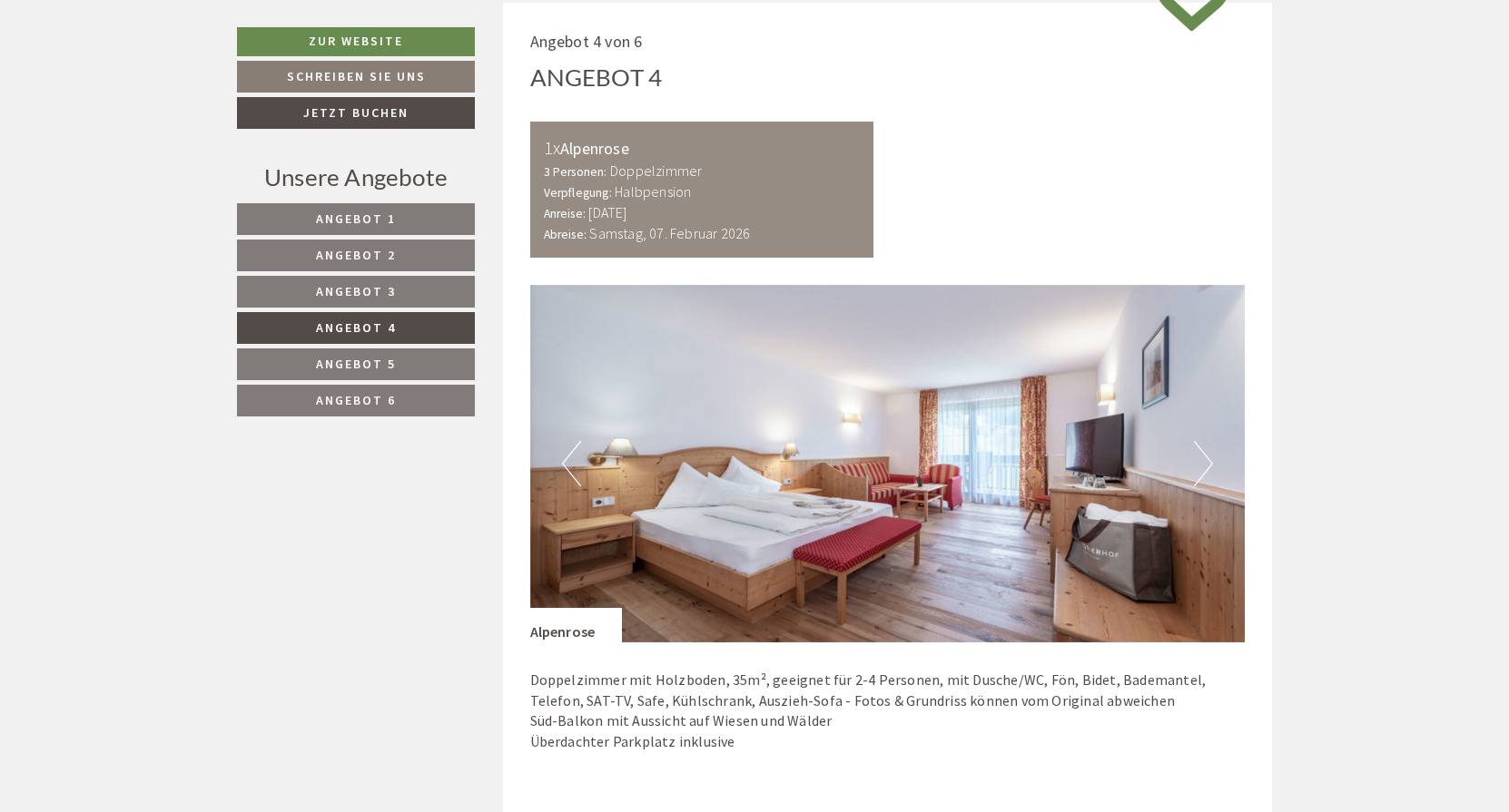
click at [1203, 452] on button "Next" at bounding box center [1203, 464] width 19 height 45
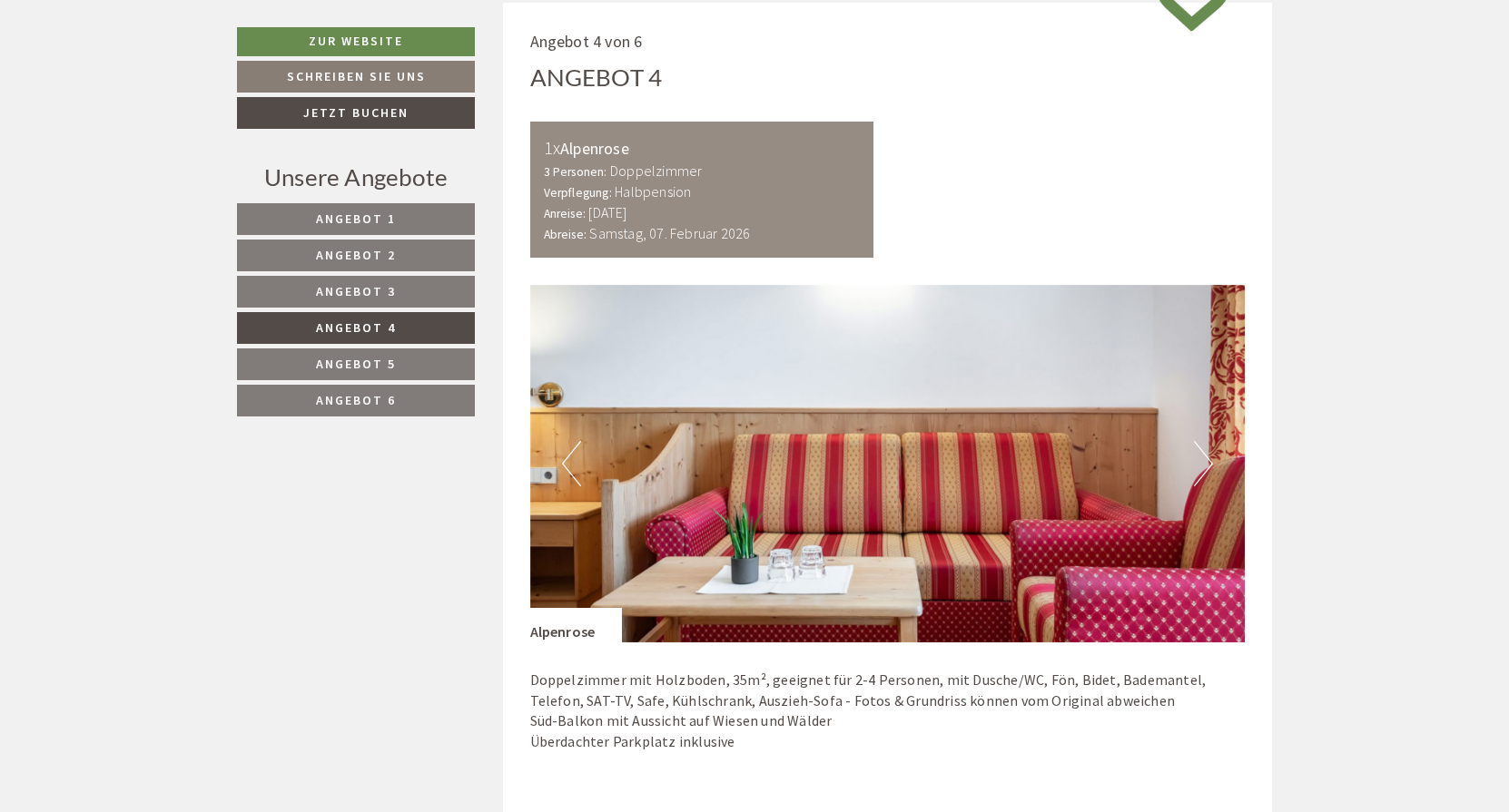
click at [1202, 452] on button "Next" at bounding box center [1203, 464] width 19 height 45
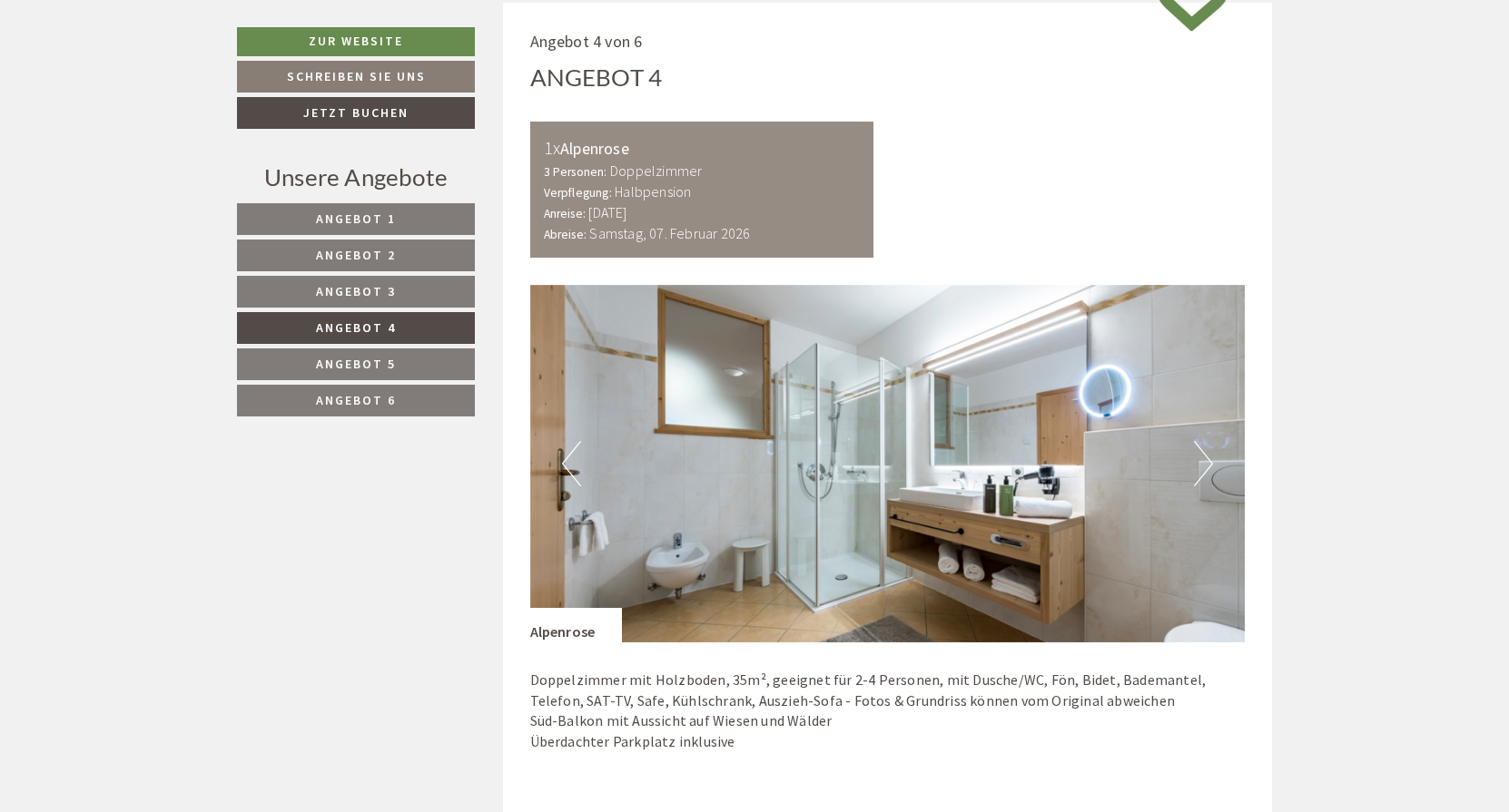
click at [1202, 453] on button "Next" at bounding box center [1203, 464] width 19 height 45
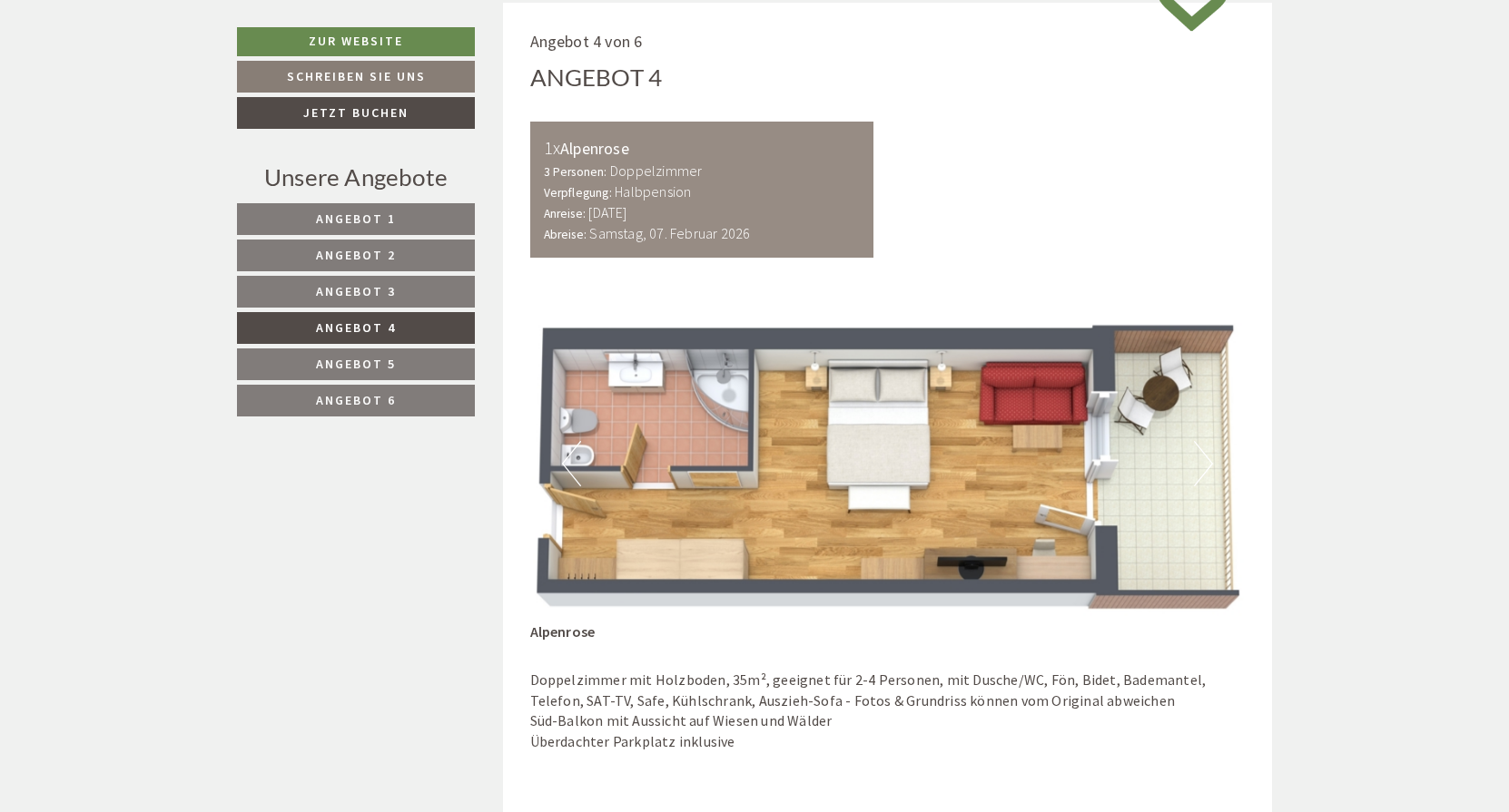
click at [1202, 453] on button "Next" at bounding box center [1203, 464] width 19 height 45
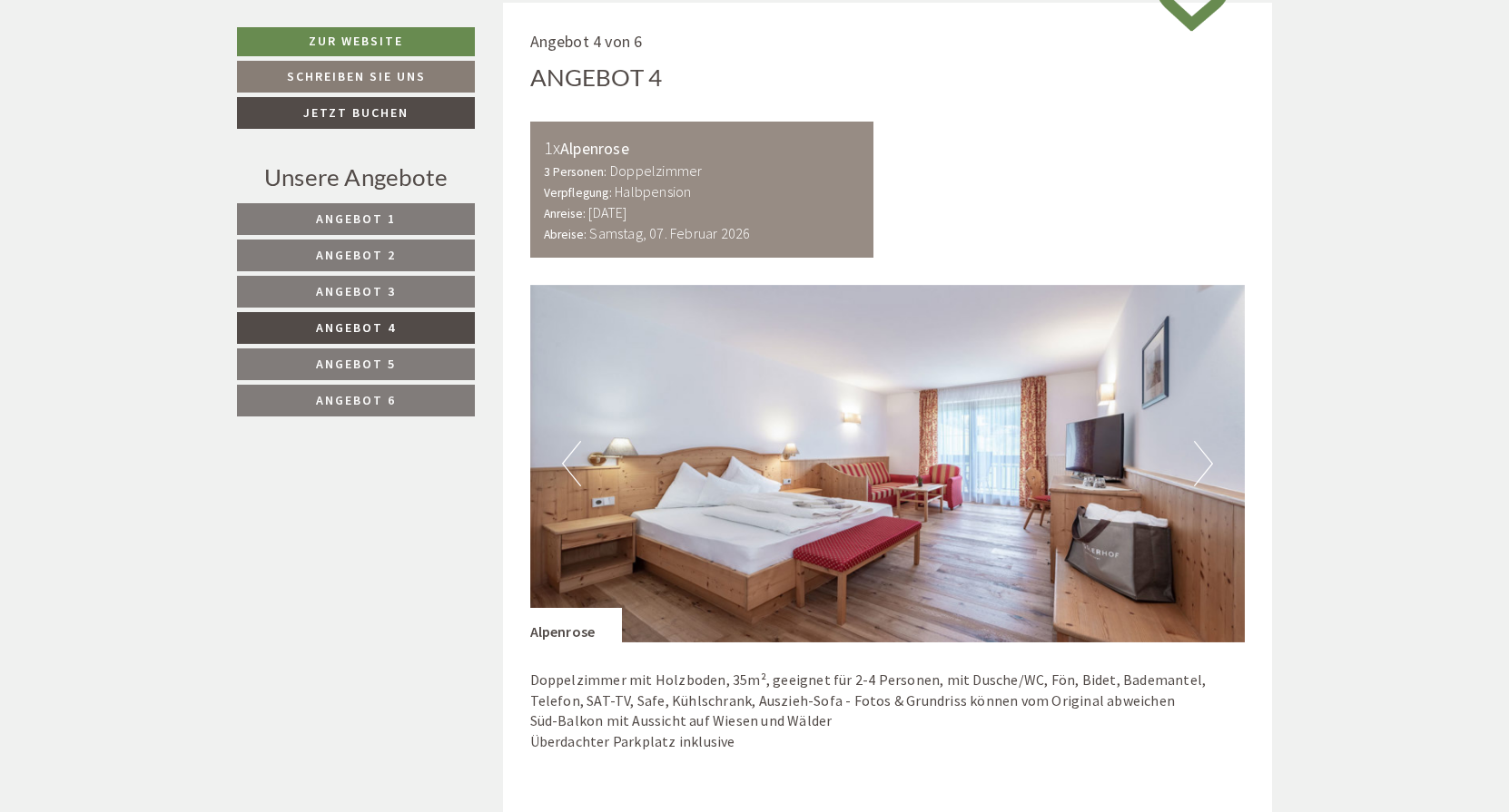
click at [1202, 453] on button "Next" at bounding box center [1203, 464] width 19 height 45
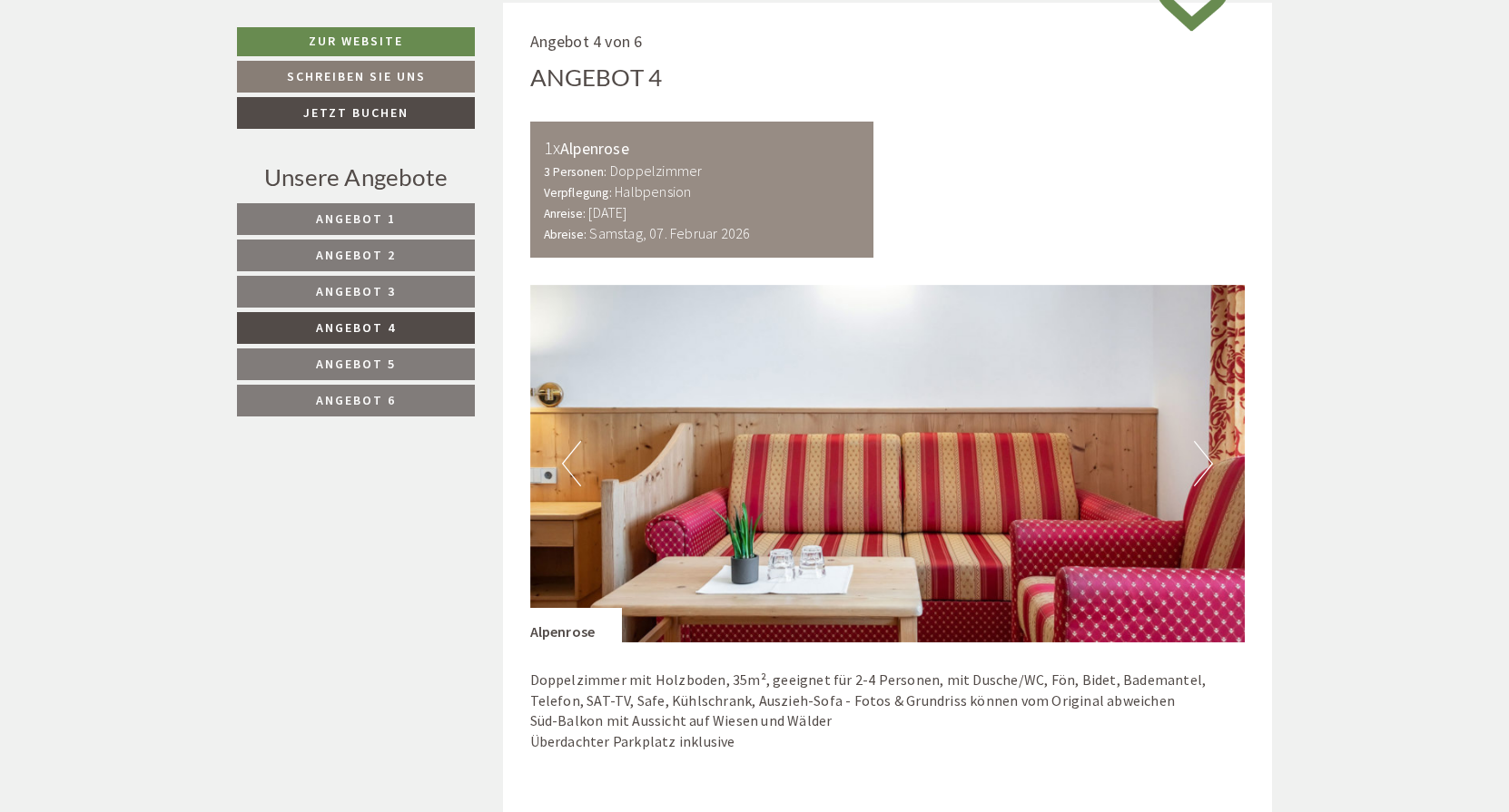
click at [1202, 453] on button "Next" at bounding box center [1203, 464] width 19 height 45
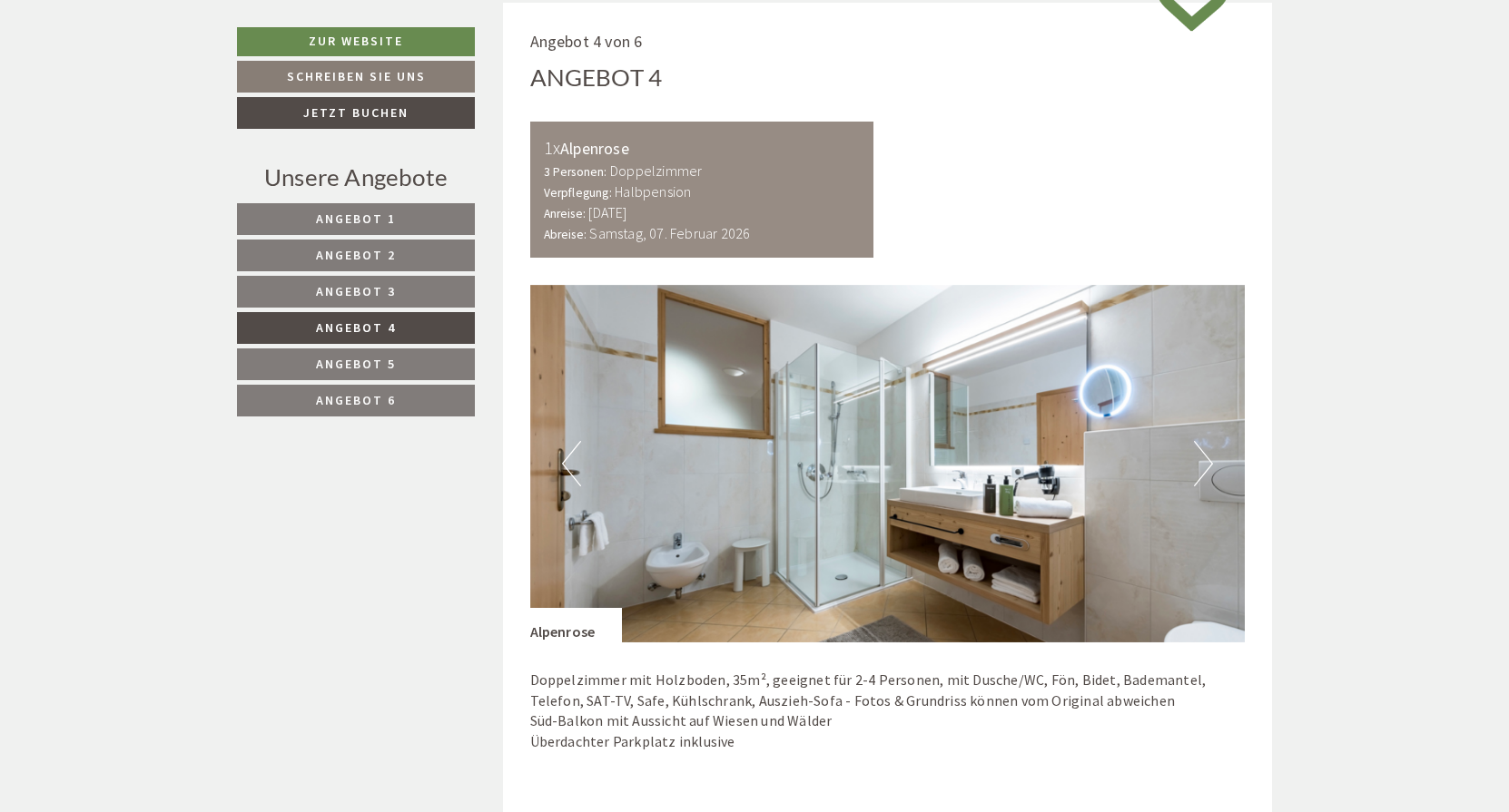
click at [1202, 453] on button "Next" at bounding box center [1203, 464] width 19 height 45
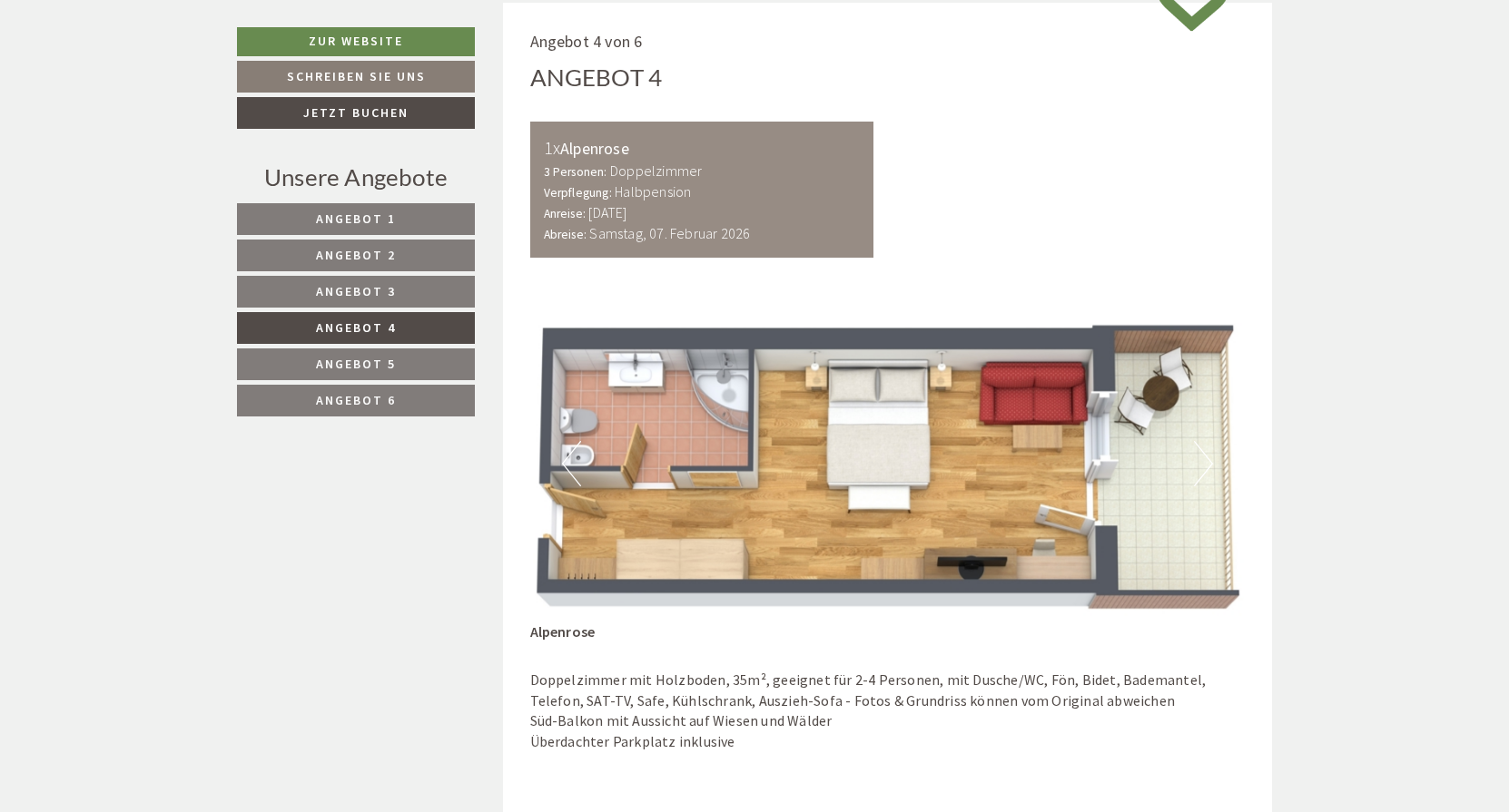
click at [366, 291] on span "Angebot 3" at bounding box center [355, 291] width 80 height 16
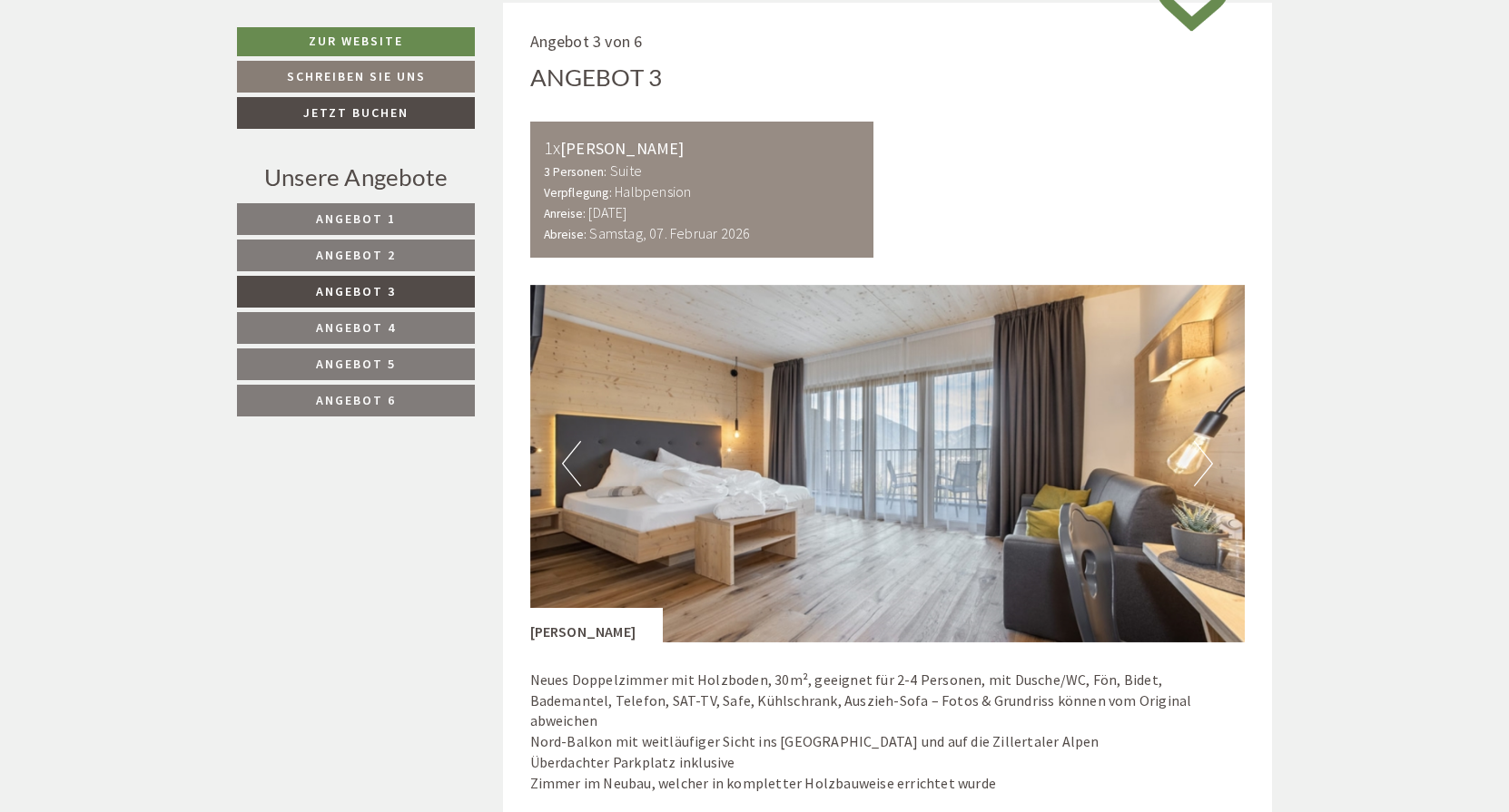
click at [1197, 459] on button "Next" at bounding box center [1203, 464] width 19 height 45
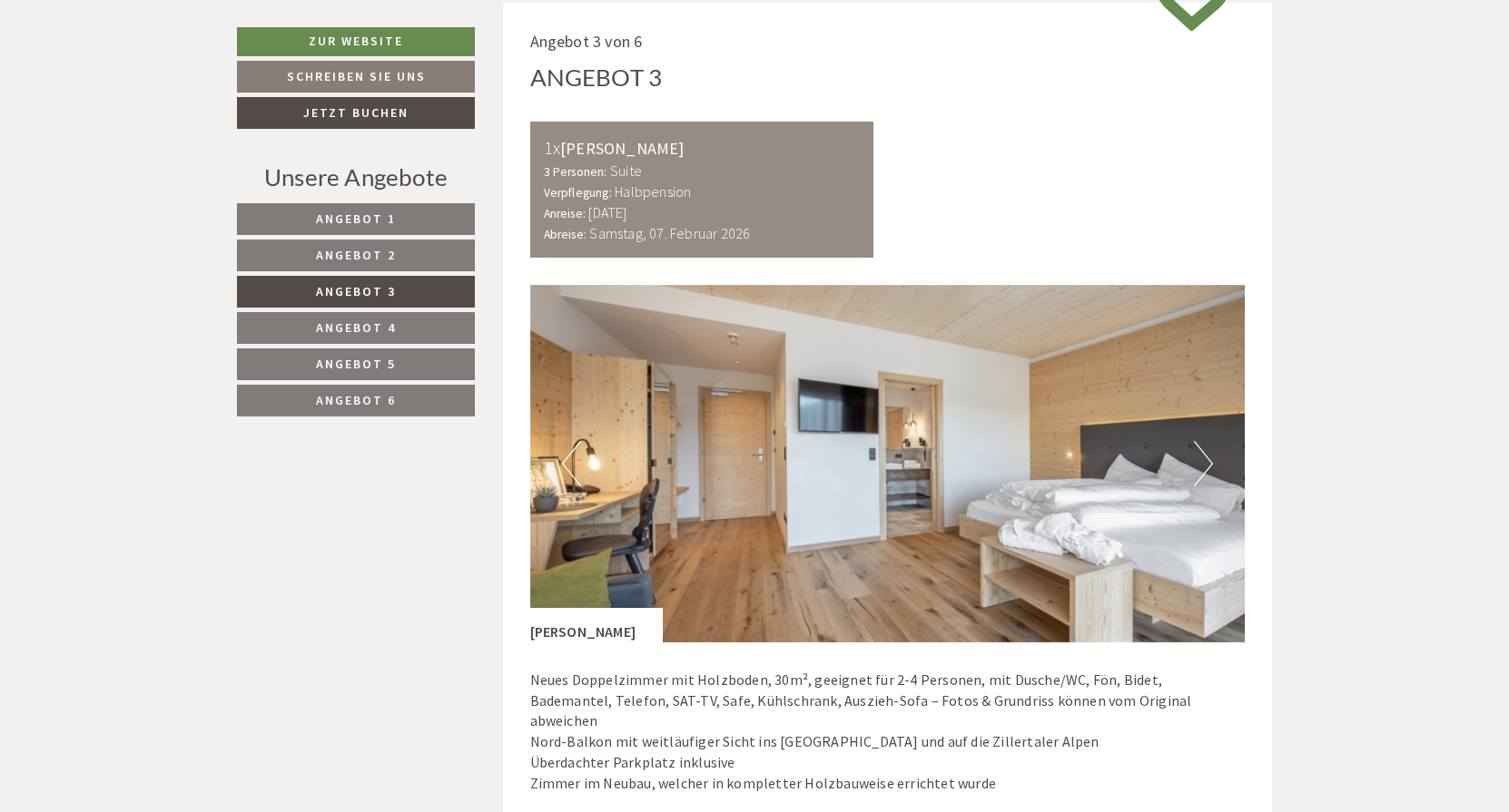
click at [1197, 460] on button "Next" at bounding box center [1203, 464] width 19 height 45
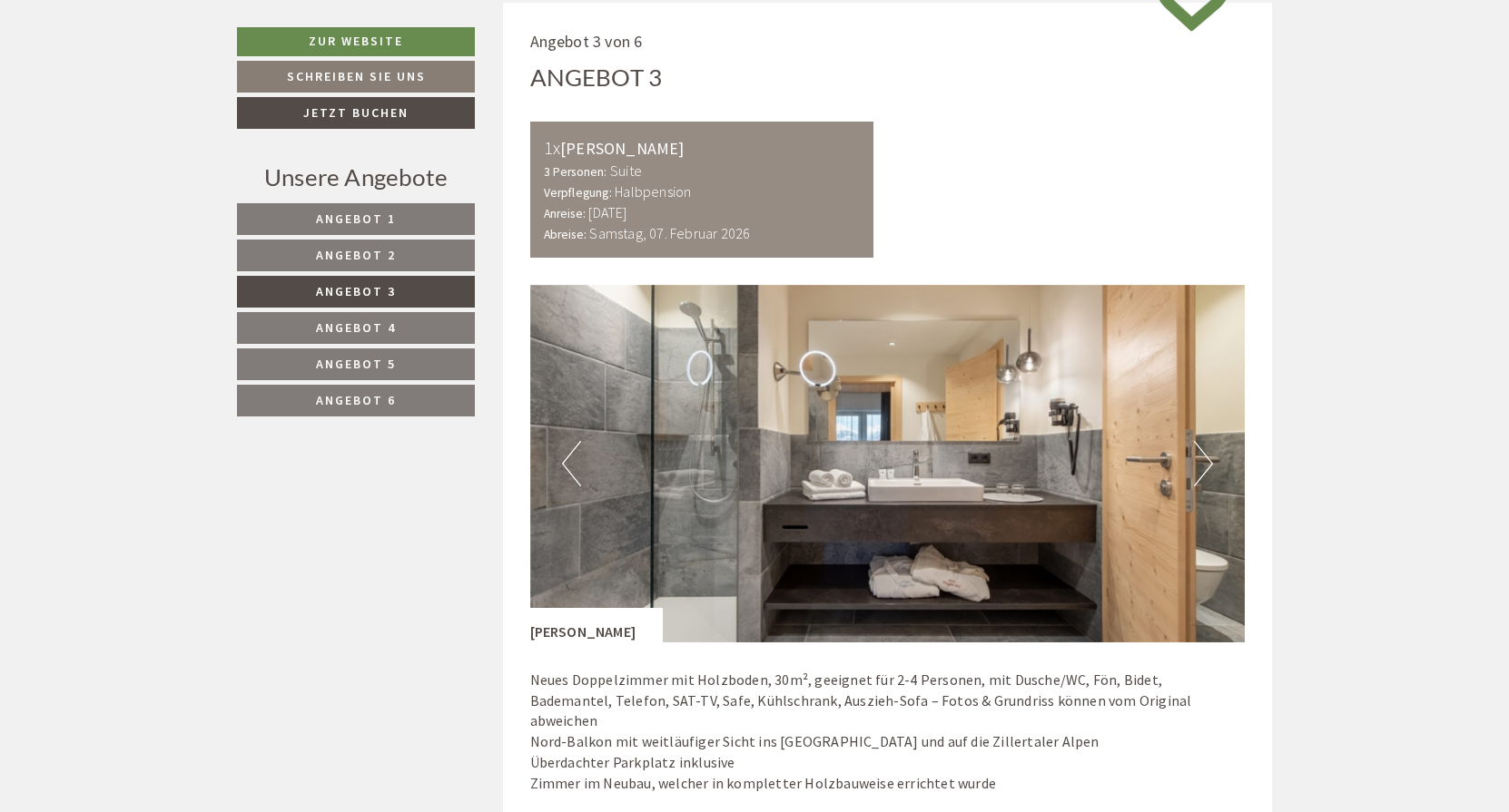
click at [1197, 460] on button "Next" at bounding box center [1203, 464] width 19 height 45
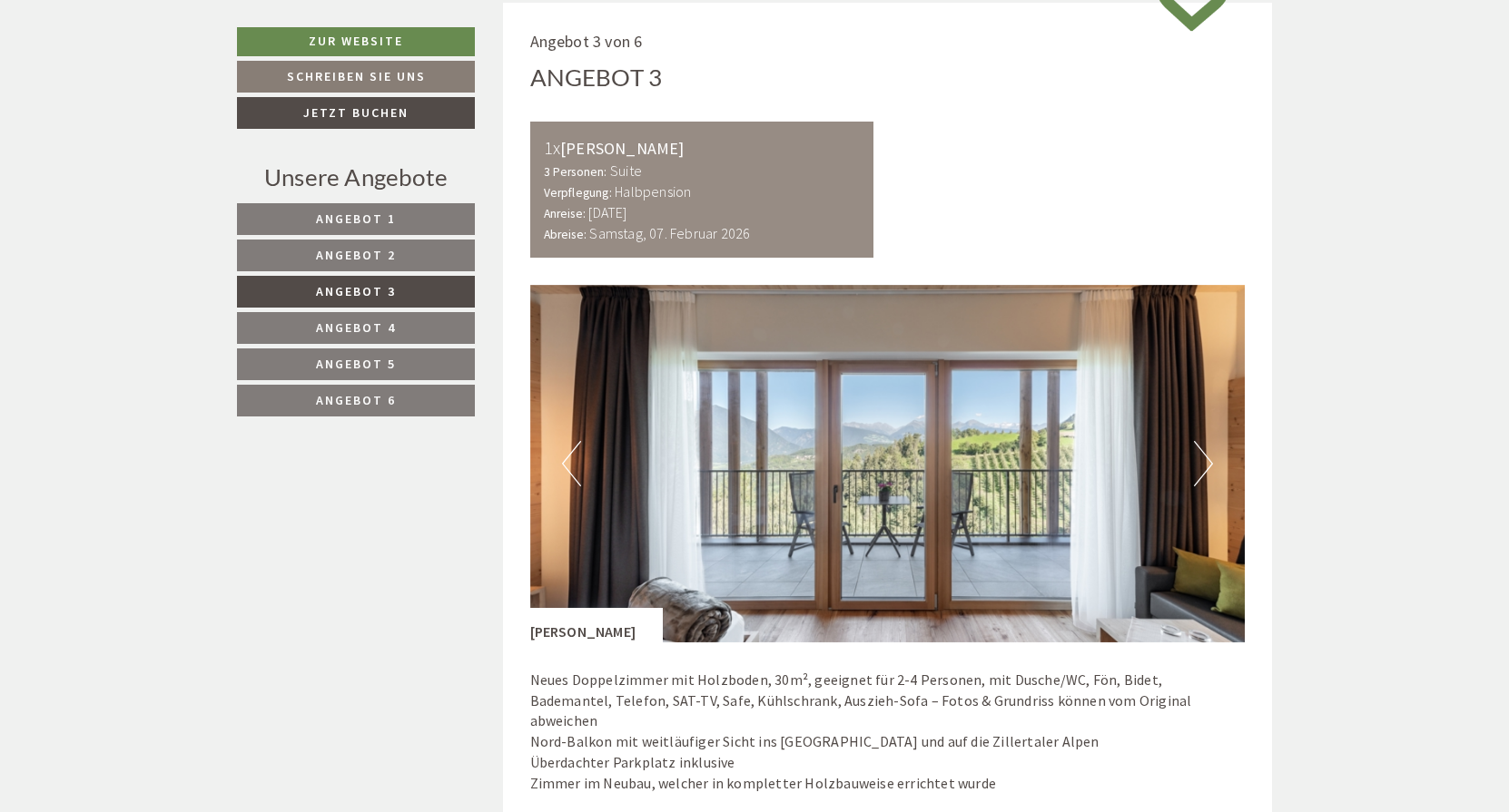
click at [1197, 461] on button "Next" at bounding box center [1203, 464] width 19 height 45
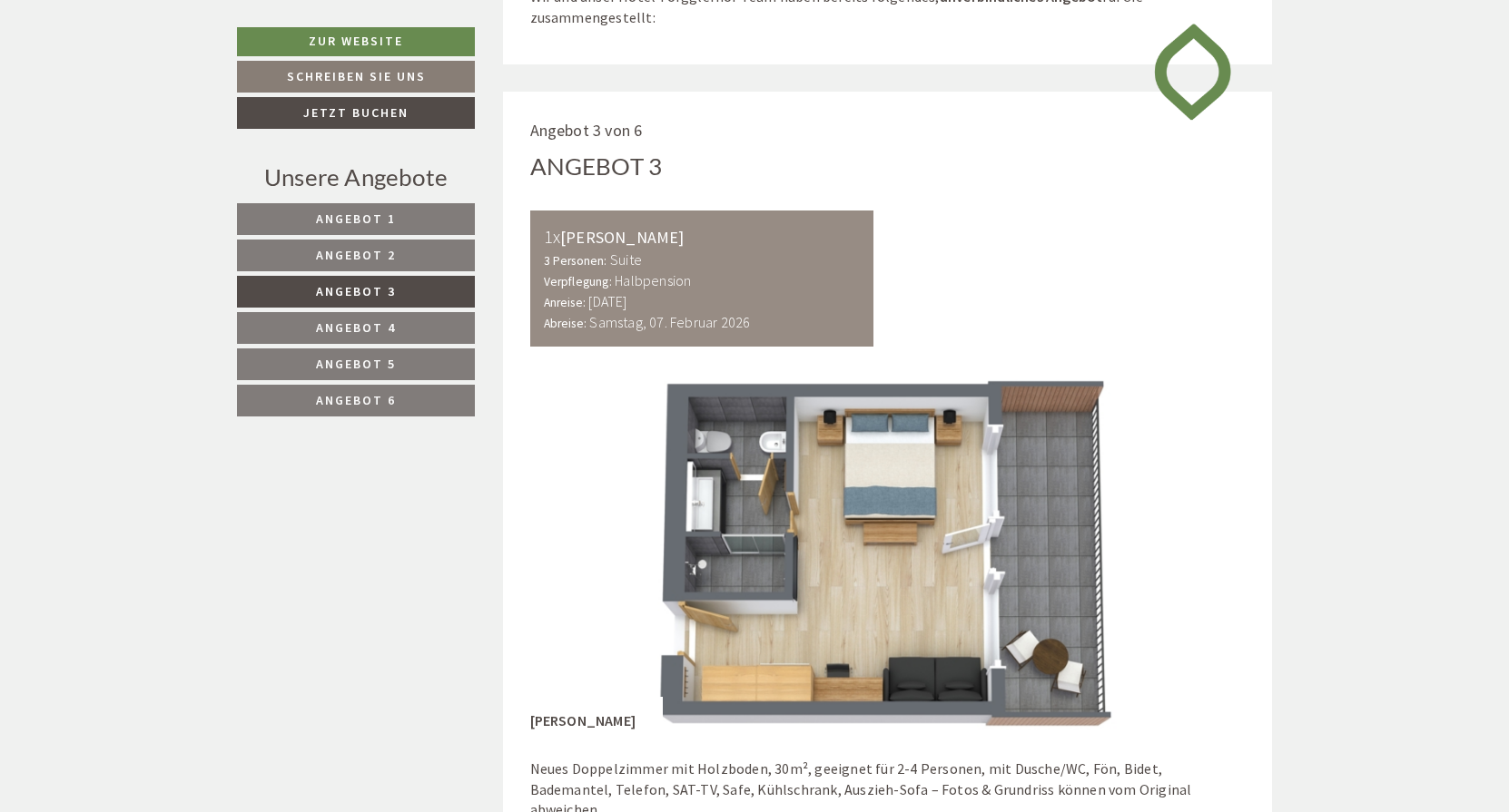
scroll to position [929, 0]
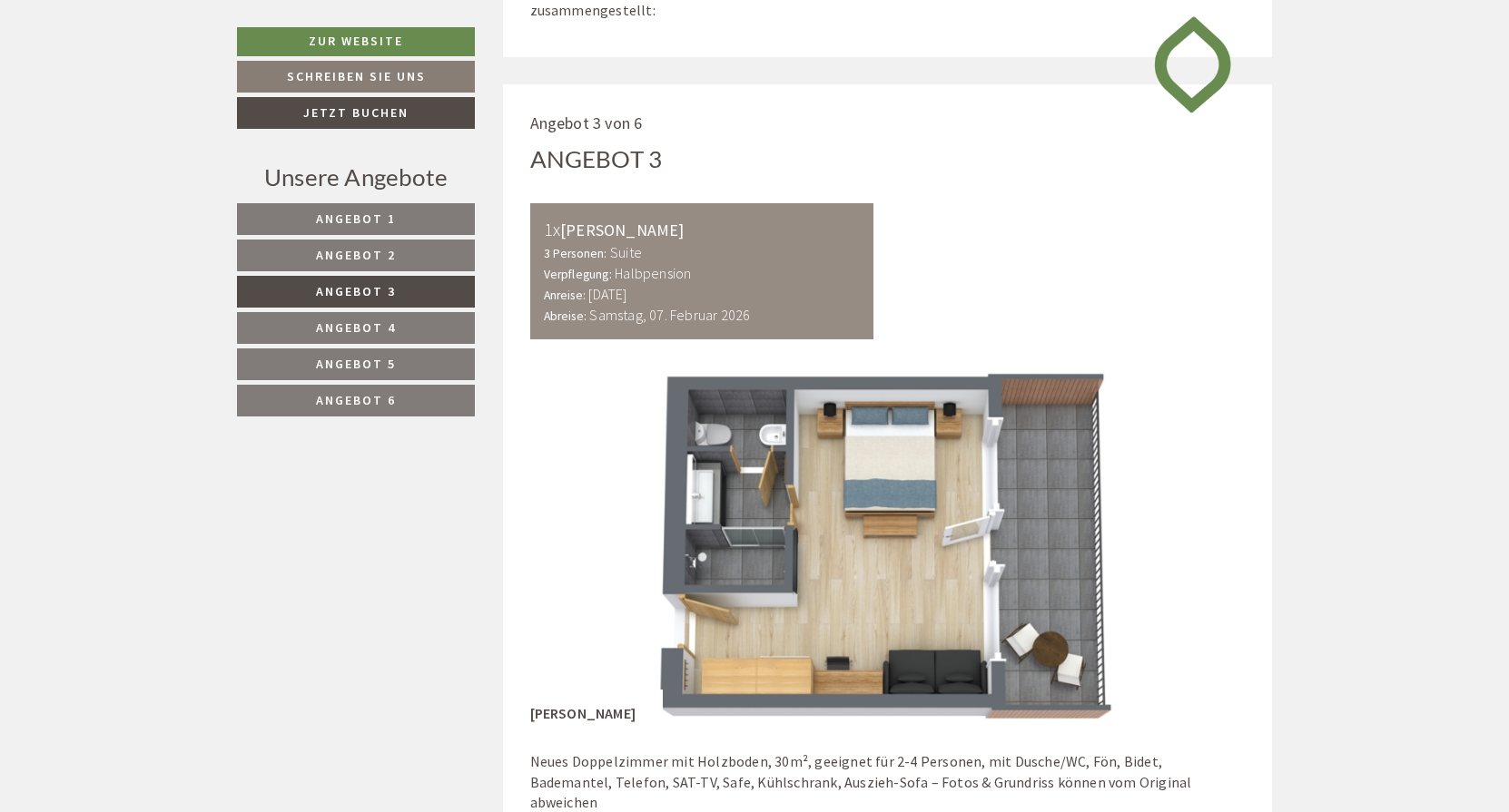
click at [344, 253] on span "Angebot 2" at bounding box center [355, 254] width 80 height 16
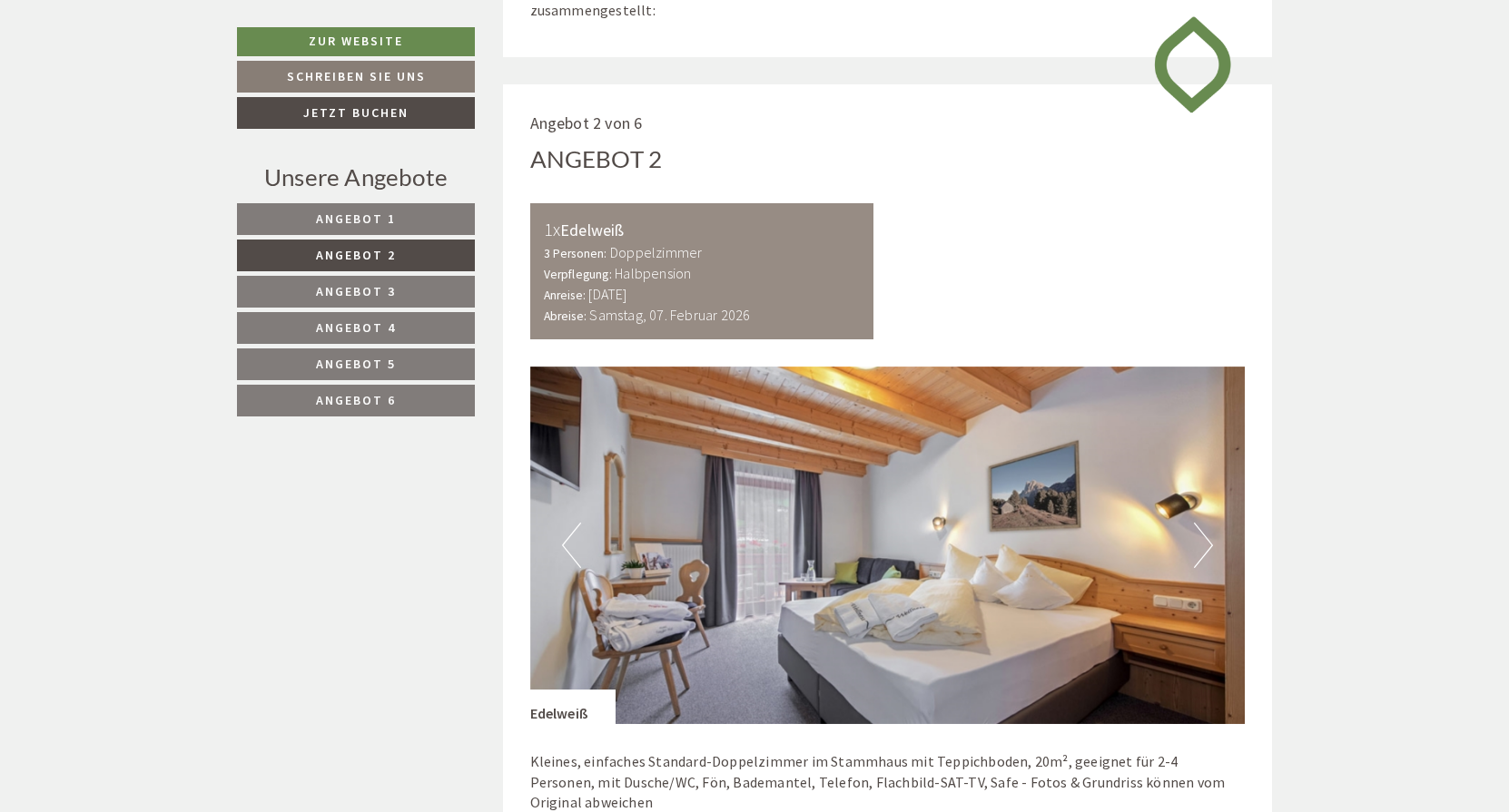
scroll to position [1011, 0]
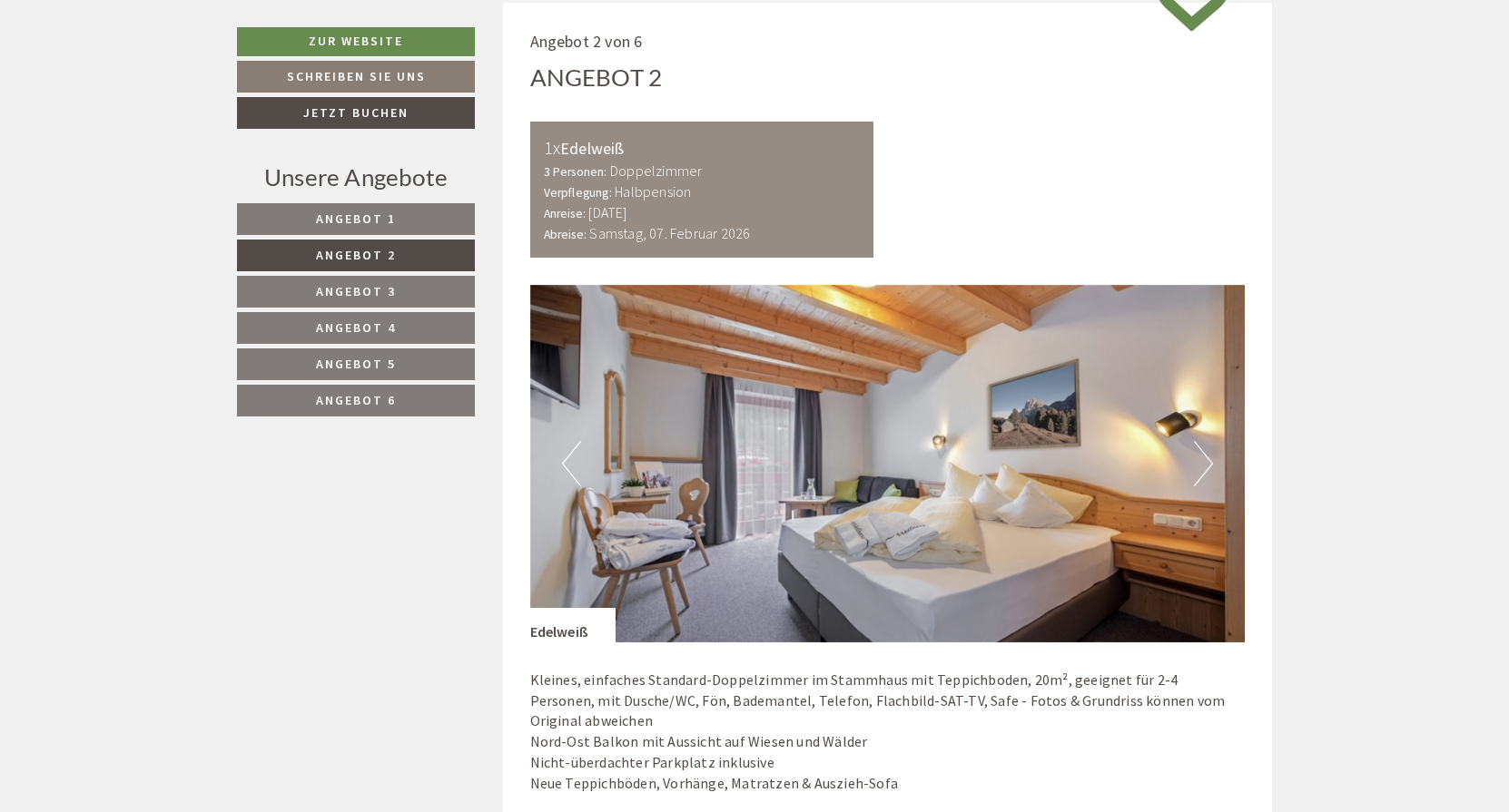
click at [1203, 451] on button "Next" at bounding box center [1203, 464] width 19 height 45
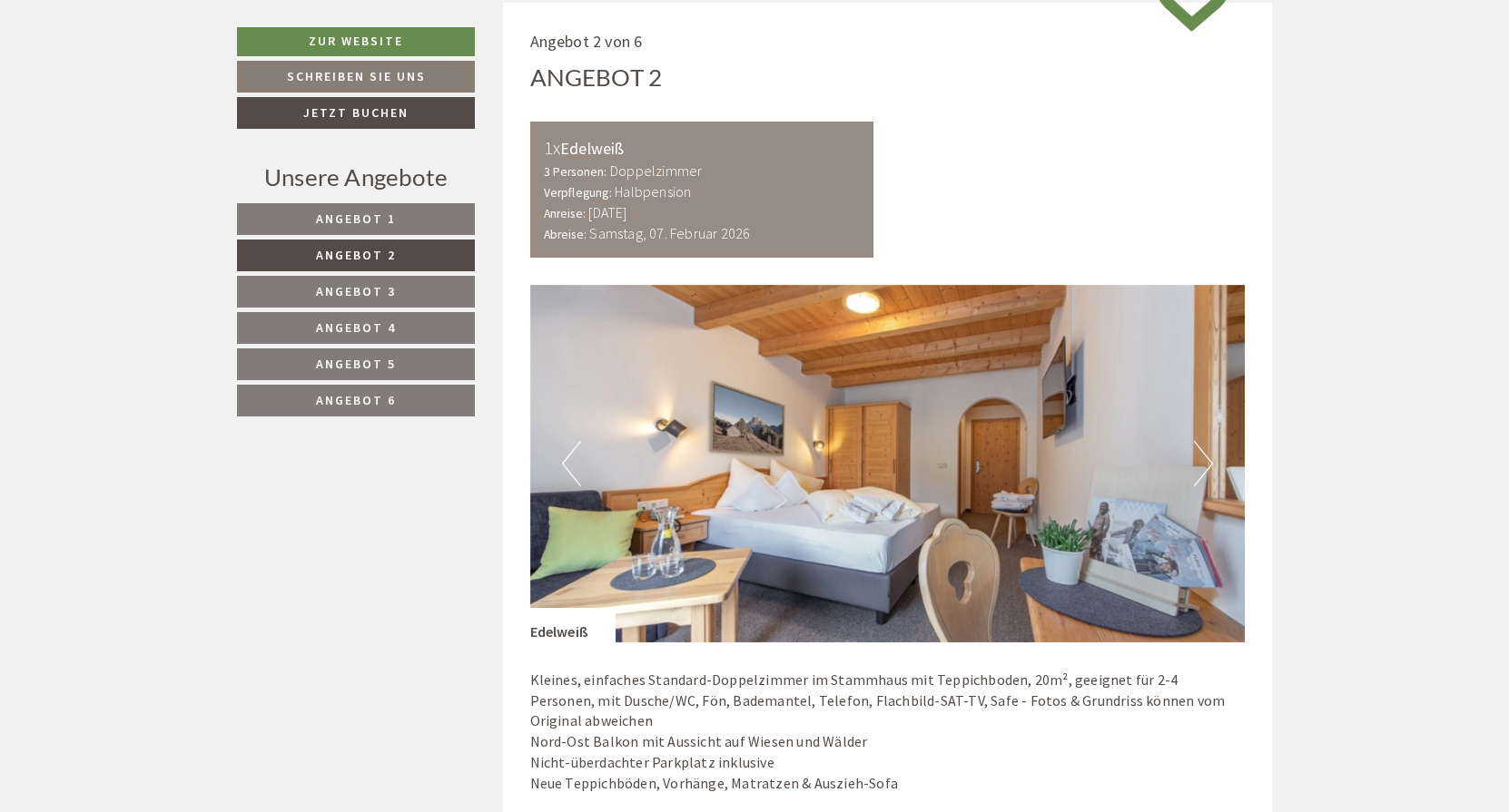
click at [1201, 452] on button "Next" at bounding box center [1203, 464] width 19 height 45
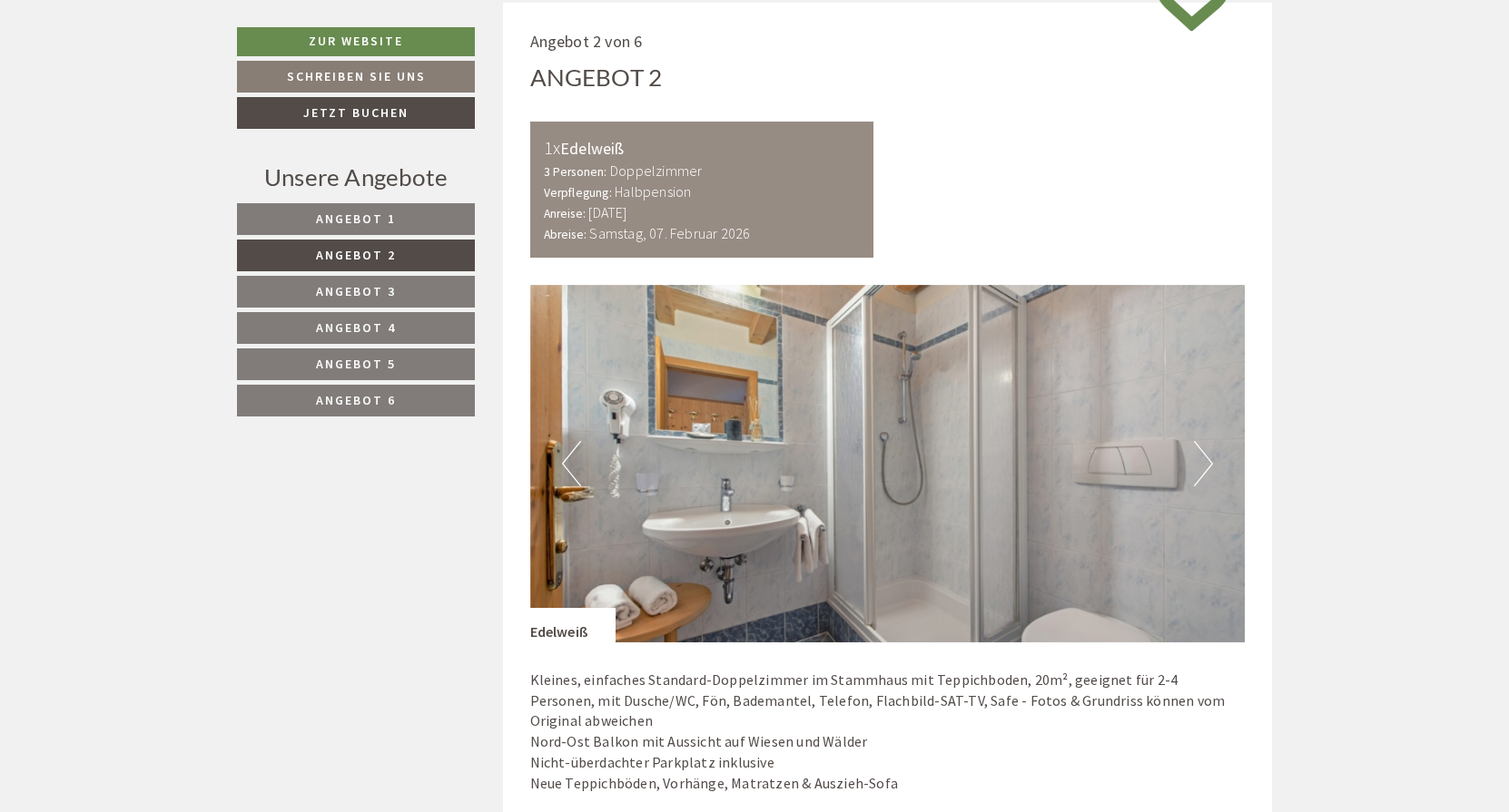
click at [1202, 452] on button "Next" at bounding box center [1203, 464] width 19 height 45
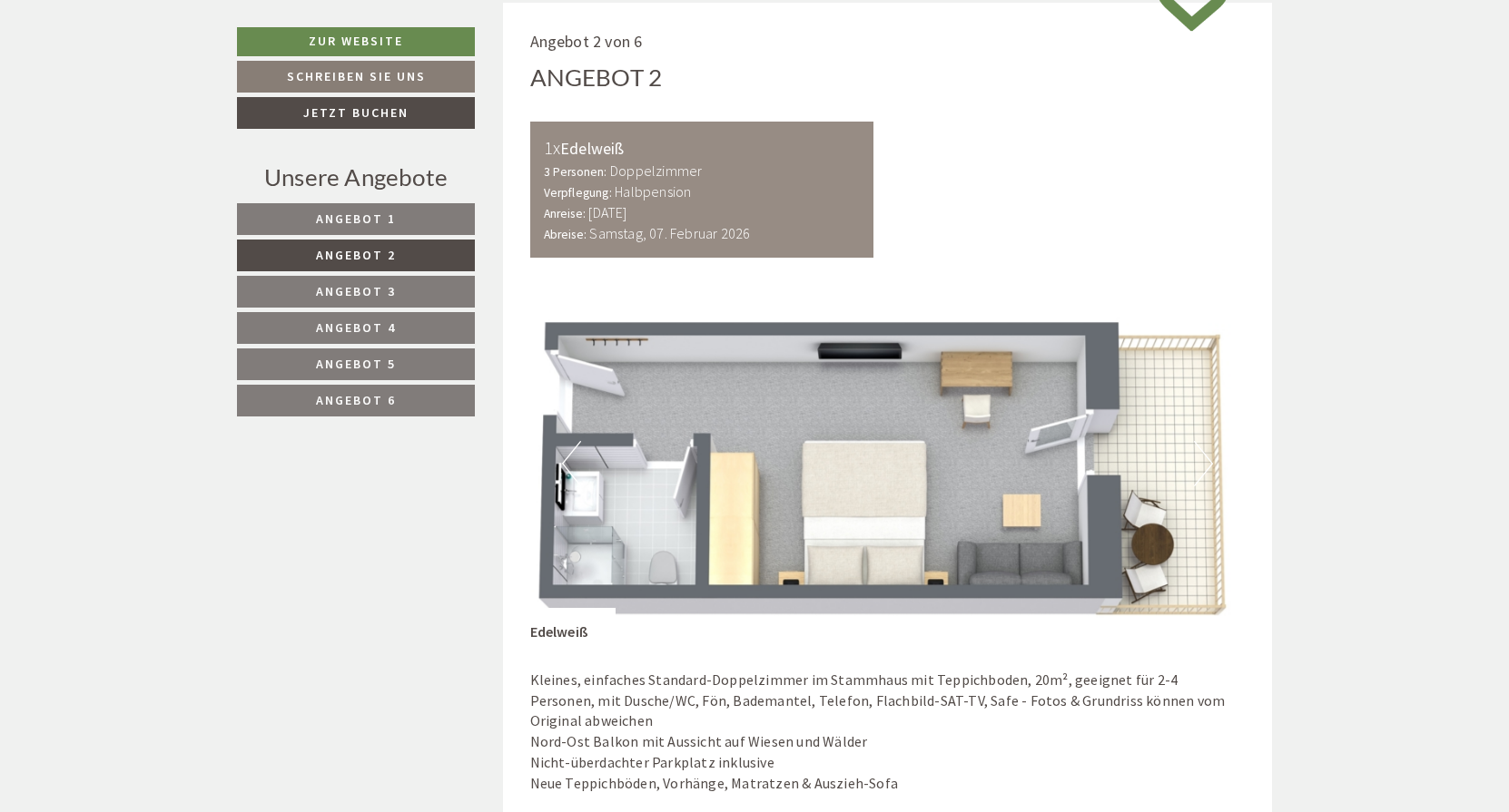
click at [369, 213] on span "Angebot 1" at bounding box center [355, 218] width 80 height 16
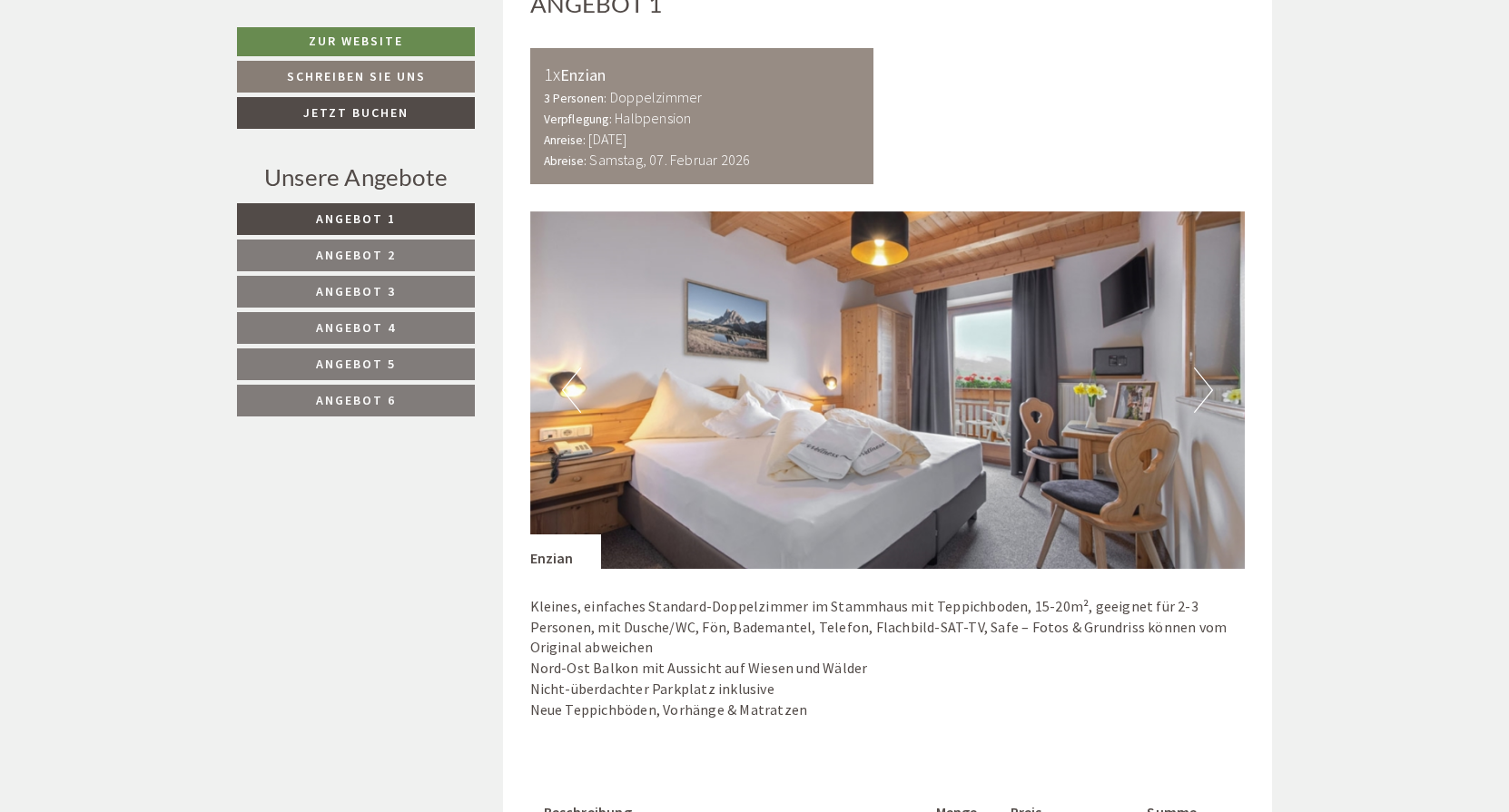
scroll to position [1084, 0]
click at [1209, 379] on button "Next" at bounding box center [1203, 391] width 19 height 45
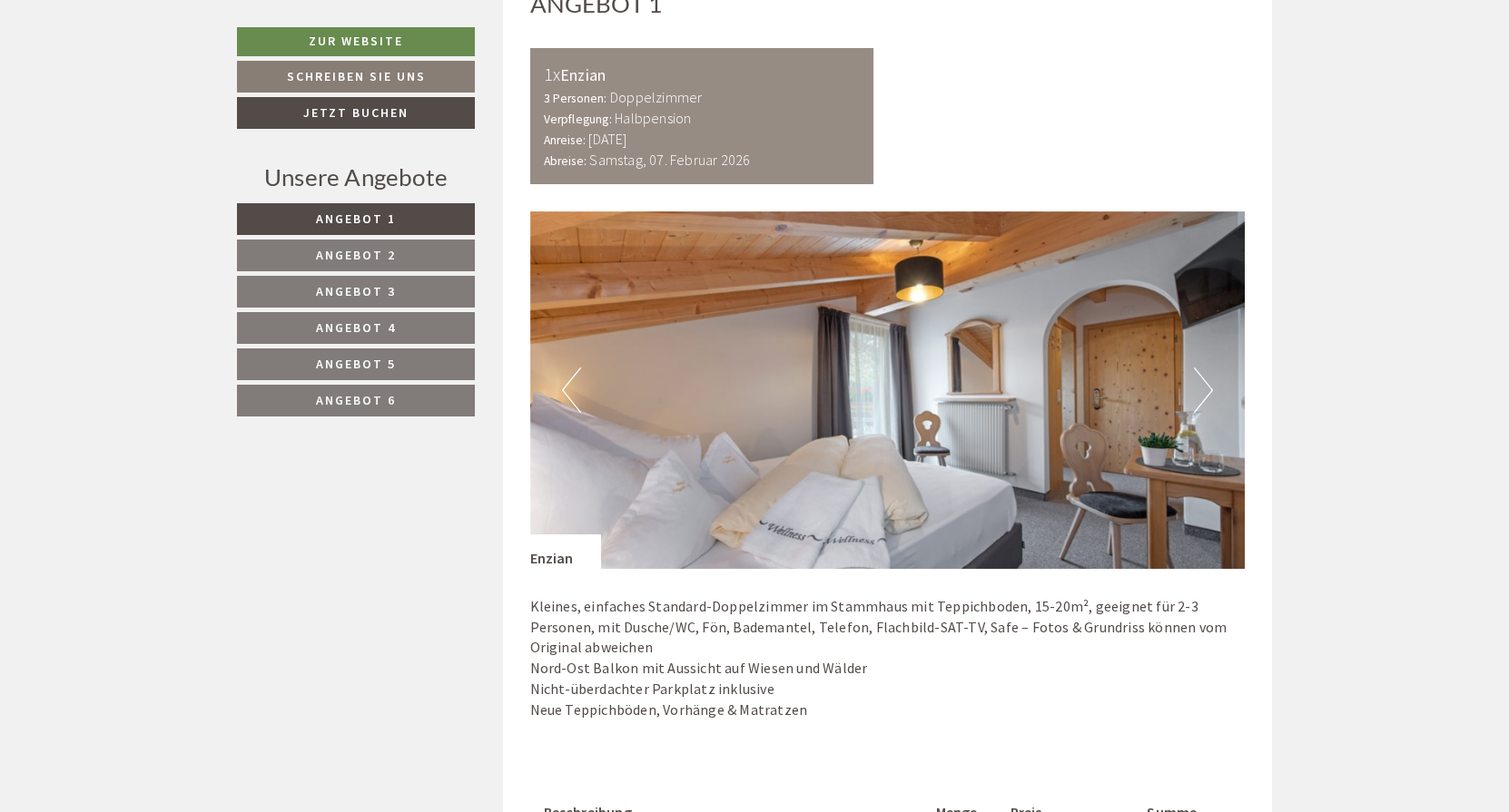
click at [1209, 380] on button "Next" at bounding box center [1203, 391] width 19 height 45
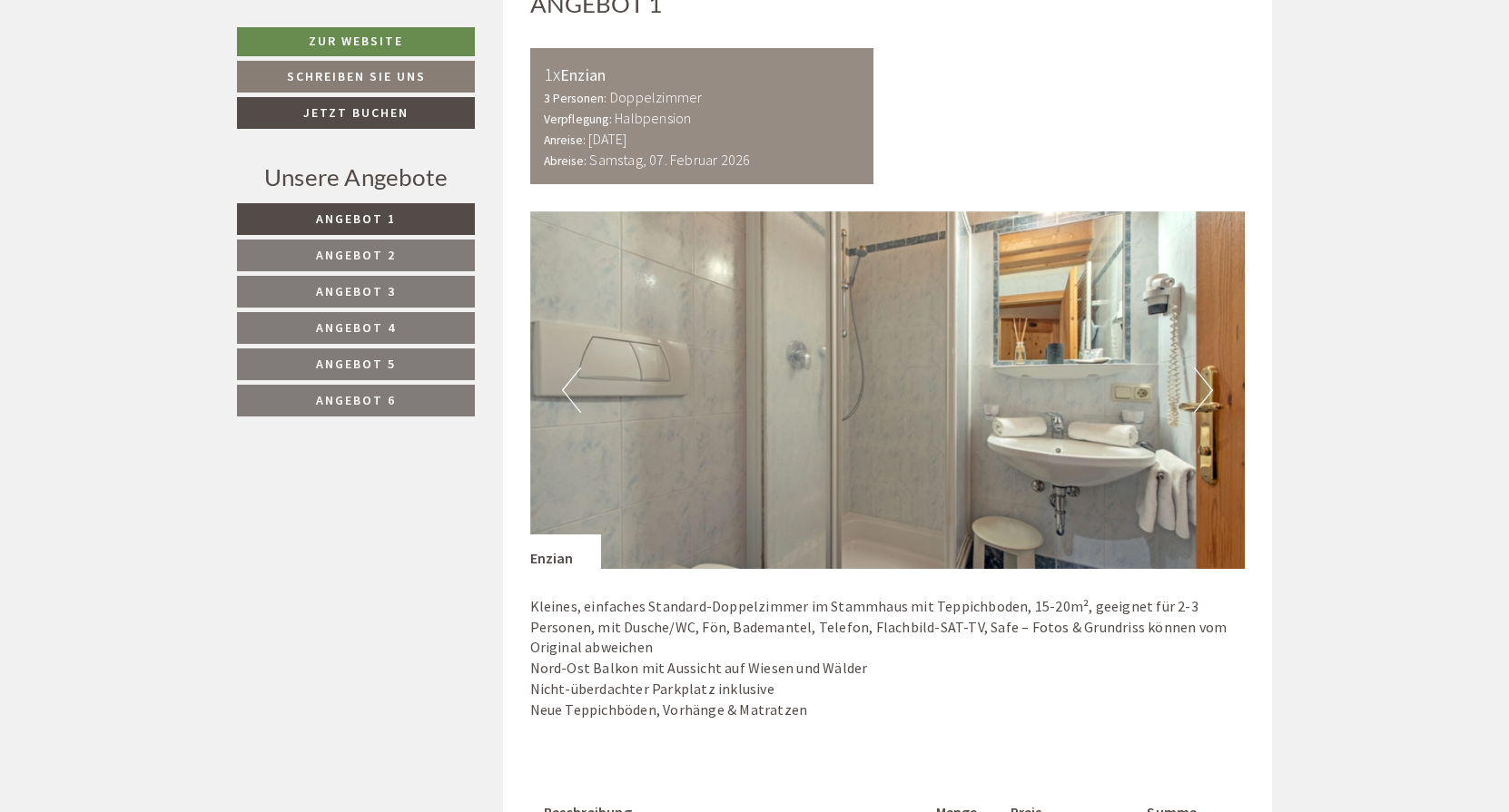
click at [1209, 380] on button "Next" at bounding box center [1203, 391] width 19 height 45
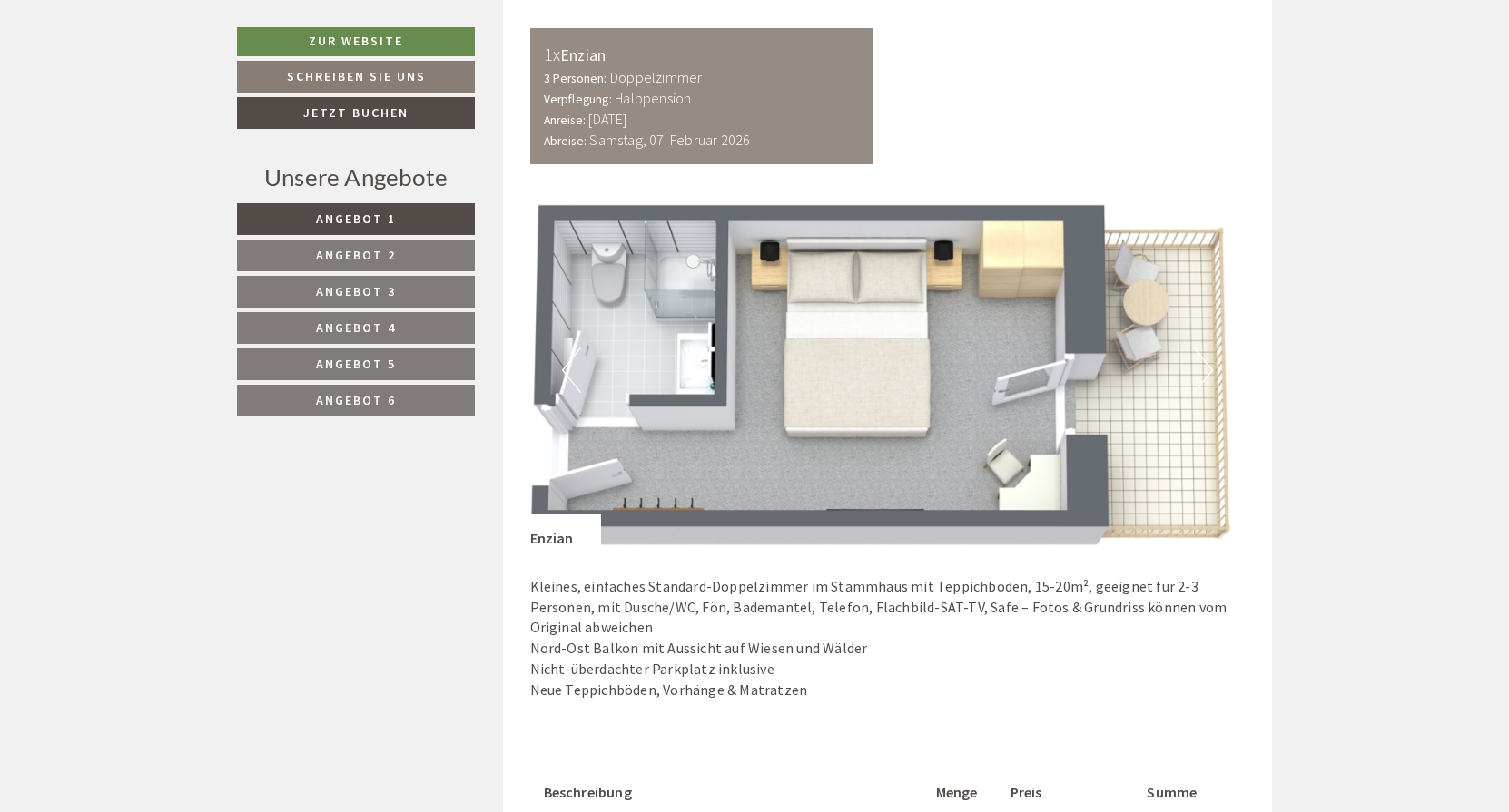
scroll to position [1105, 0]
click at [364, 253] on span "Angebot 2" at bounding box center [355, 254] width 80 height 16
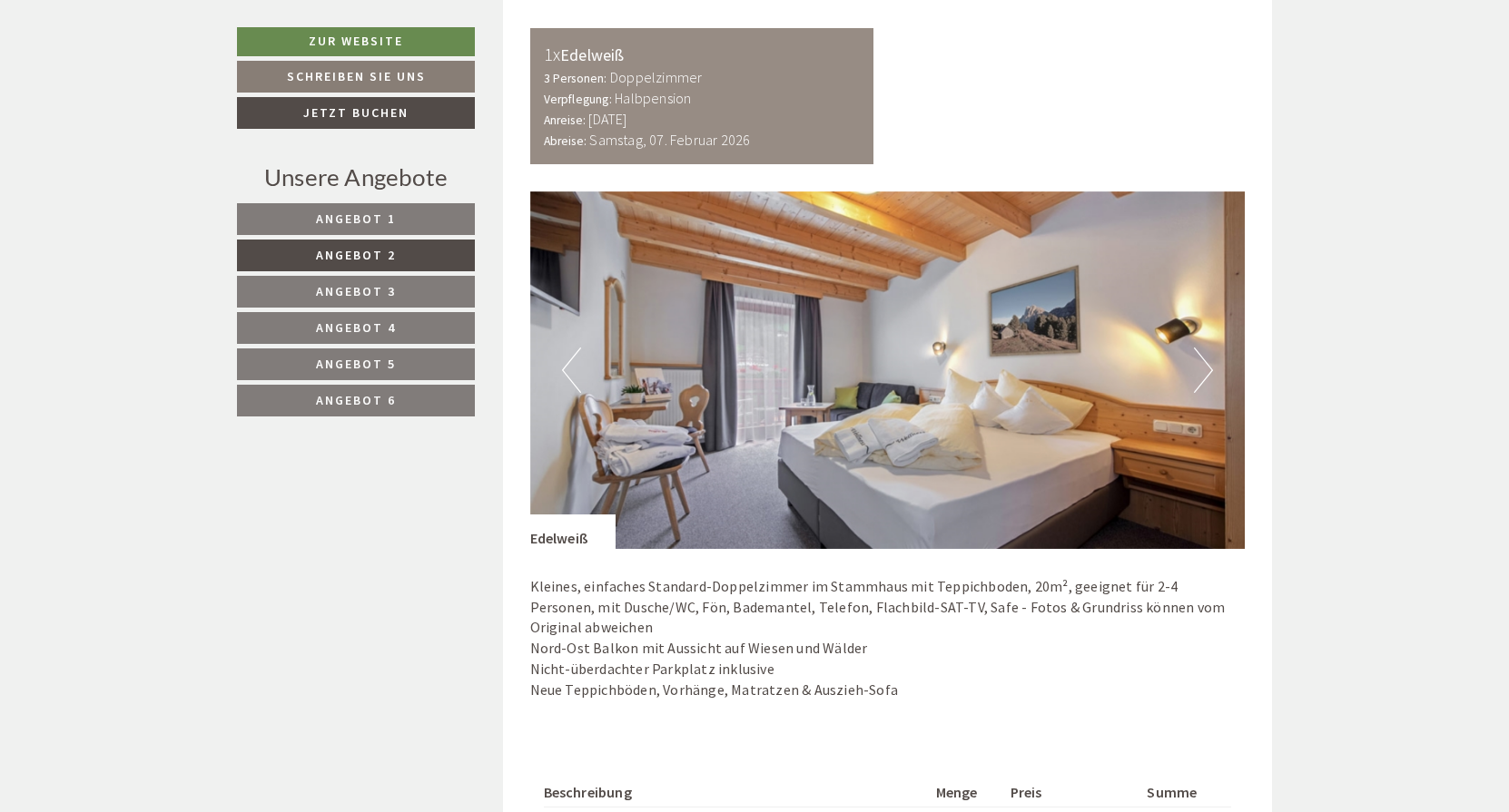
scroll to position [1011, 0]
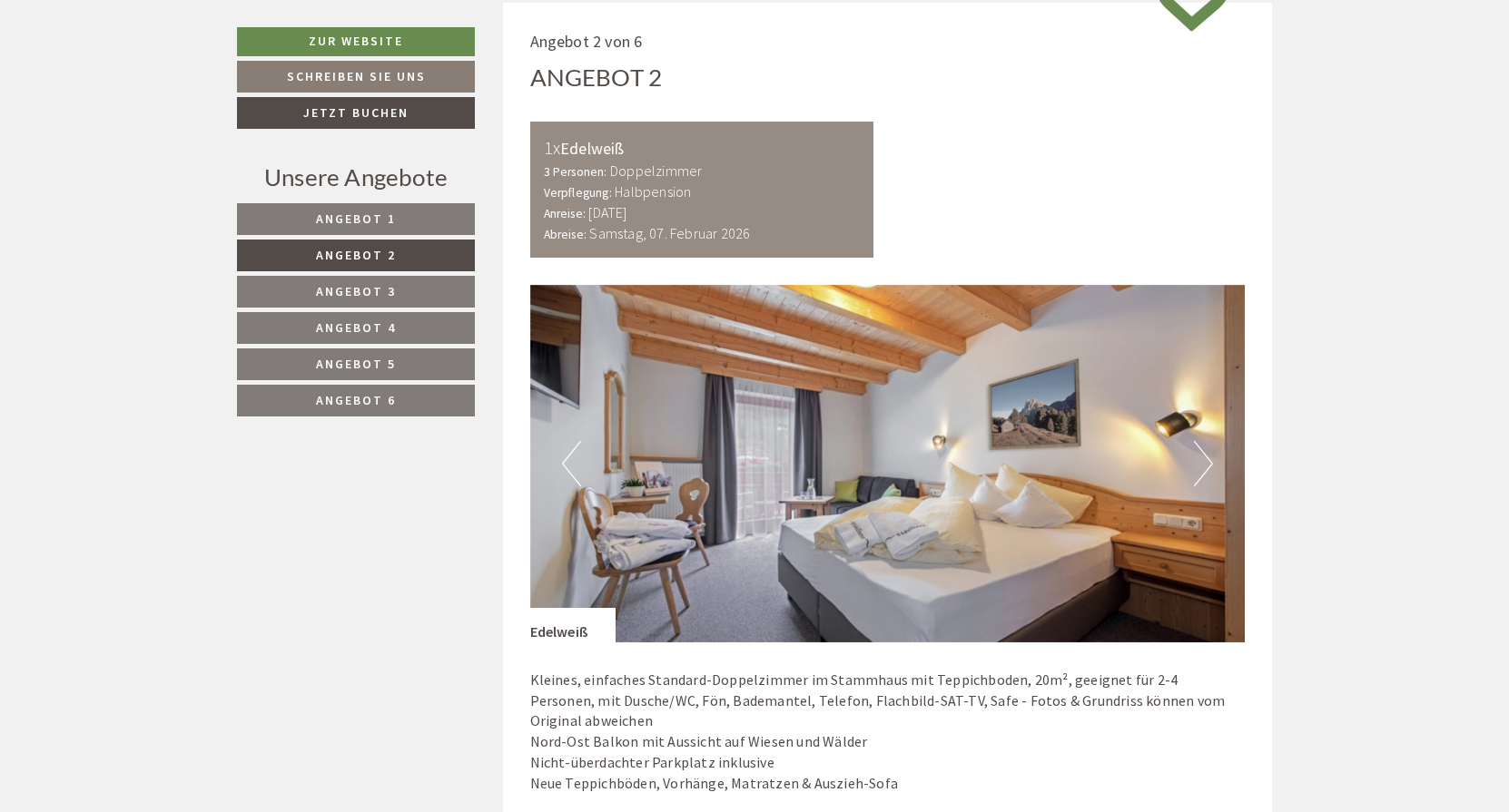
click at [1200, 459] on button "Next" at bounding box center [1203, 464] width 19 height 45
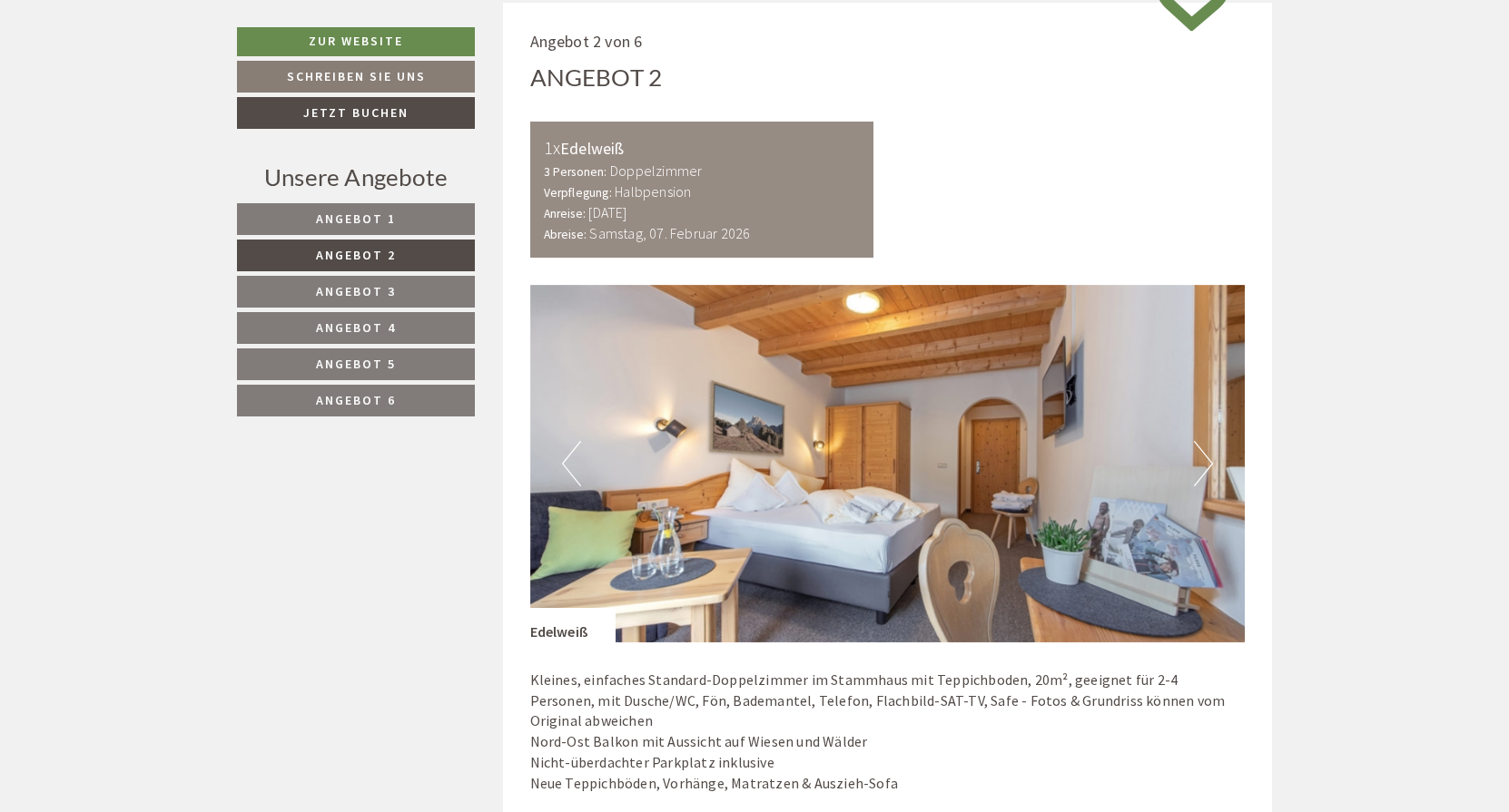
click at [1200, 459] on button "Next" at bounding box center [1203, 464] width 19 height 45
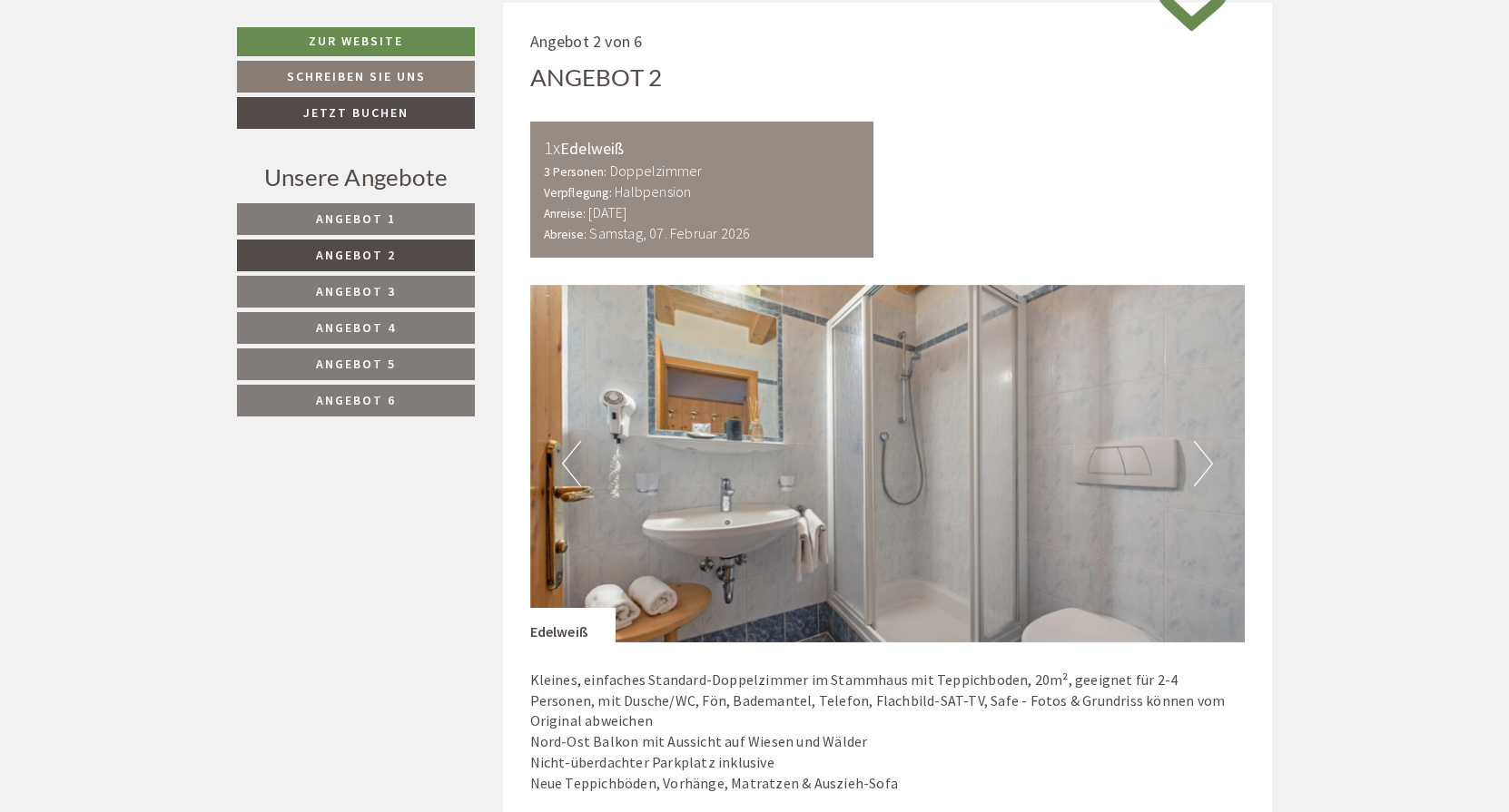
click at [1200, 460] on button "Next" at bounding box center [1203, 464] width 19 height 45
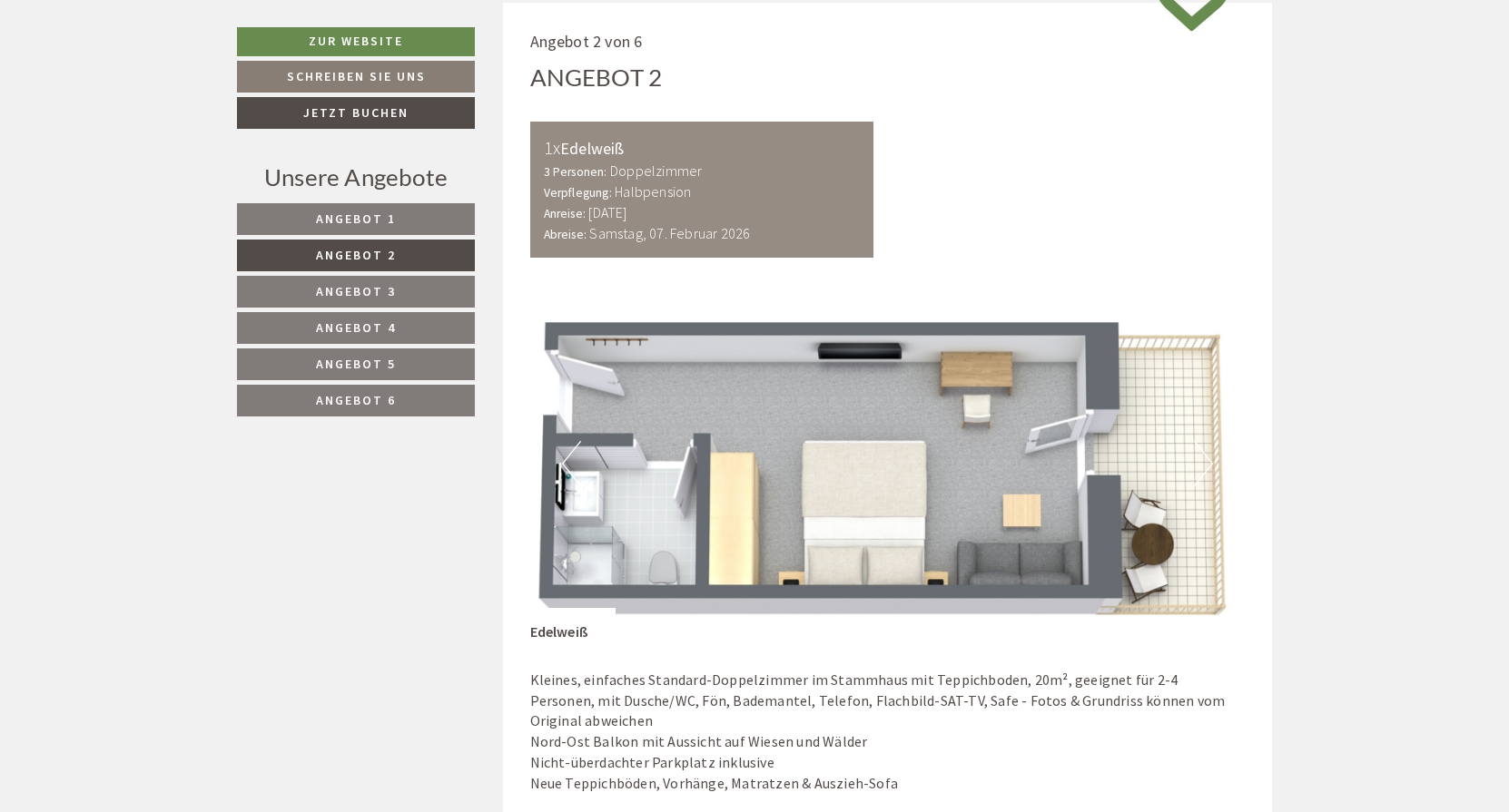
click at [359, 399] on span "Angebot 6" at bounding box center [355, 400] width 80 height 16
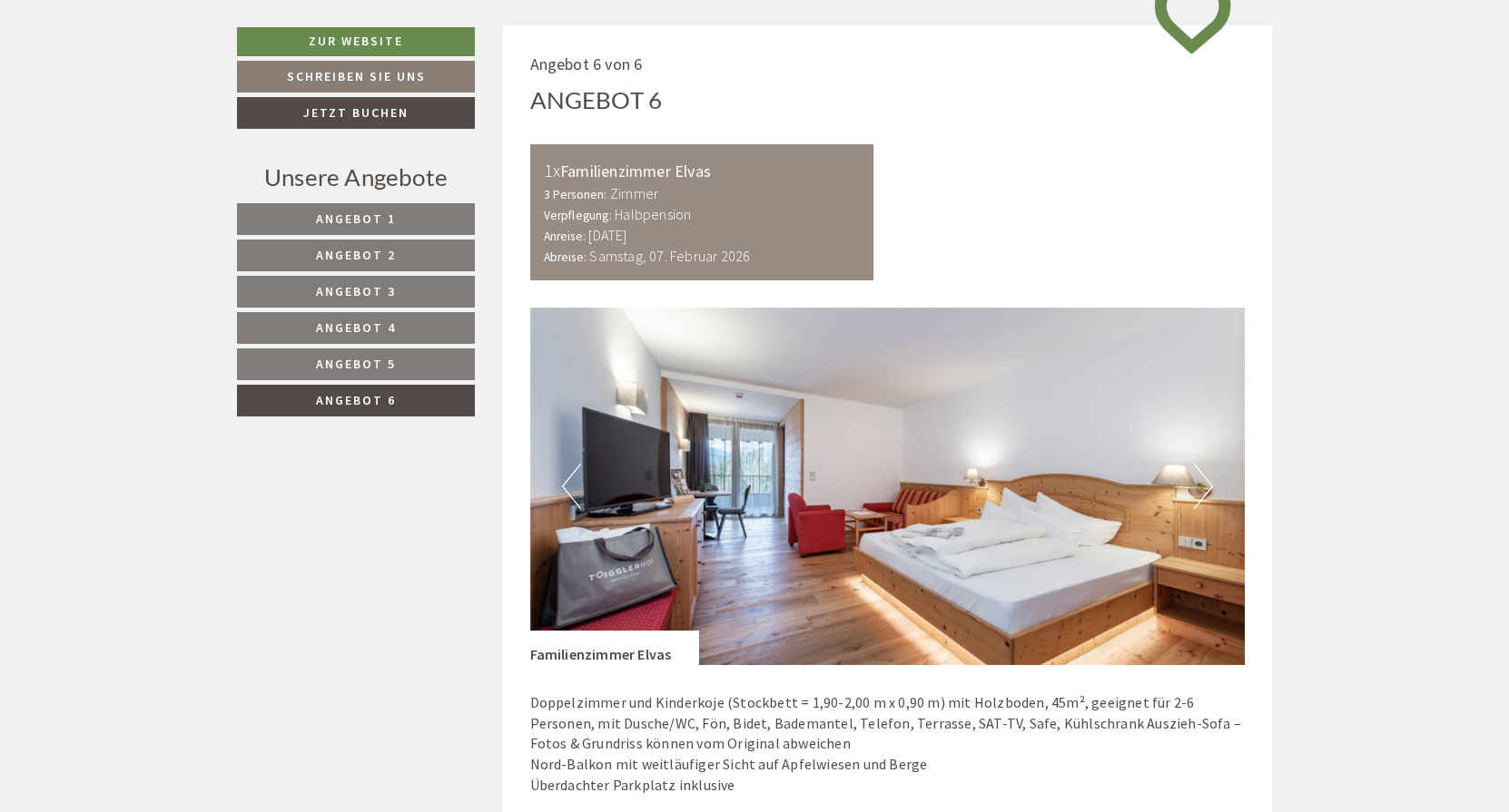
scroll to position [992, 0]
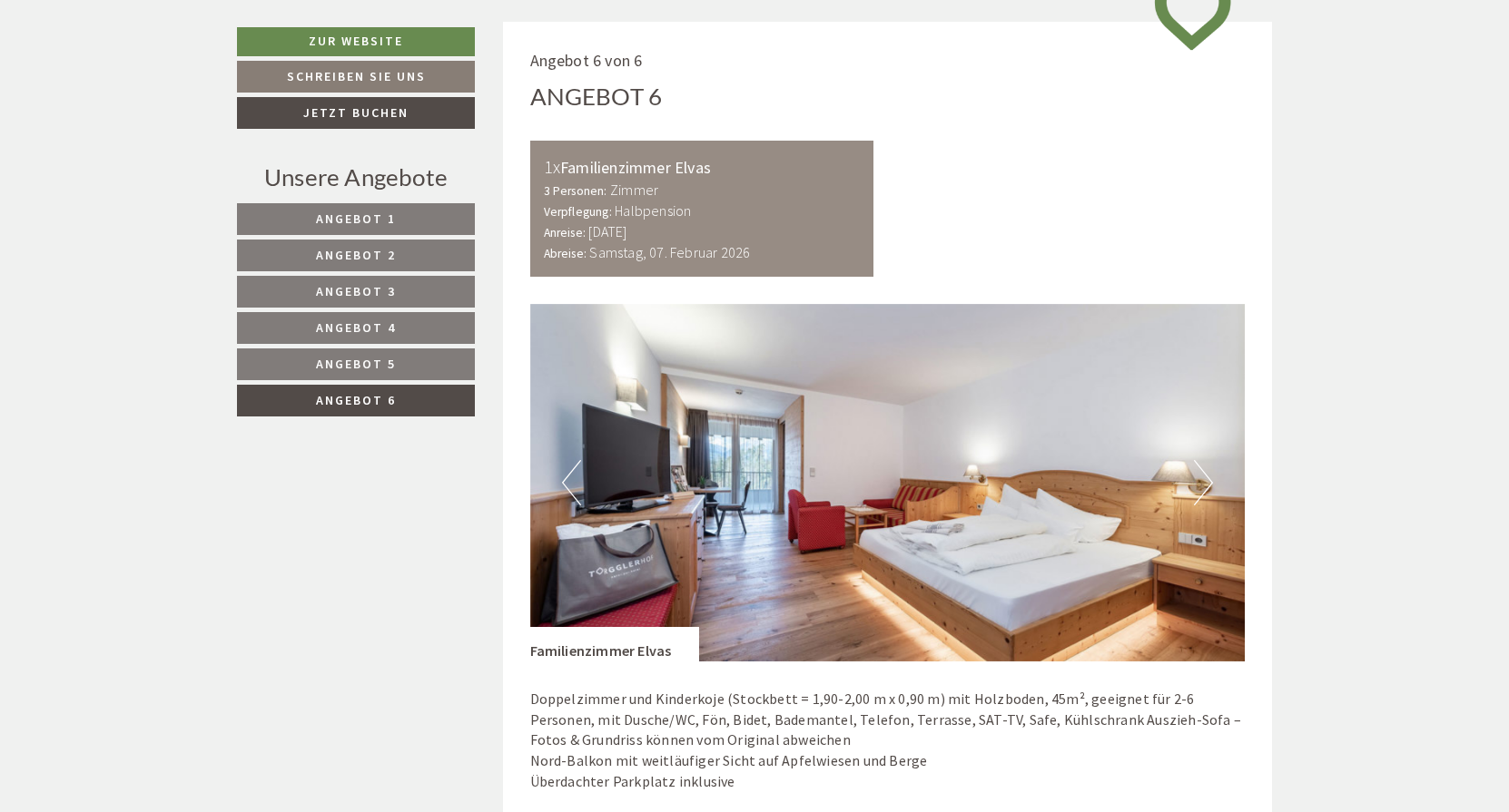
click at [1200, 477] on button "Next" at bounding box center [1203, 483] width 19 height 45
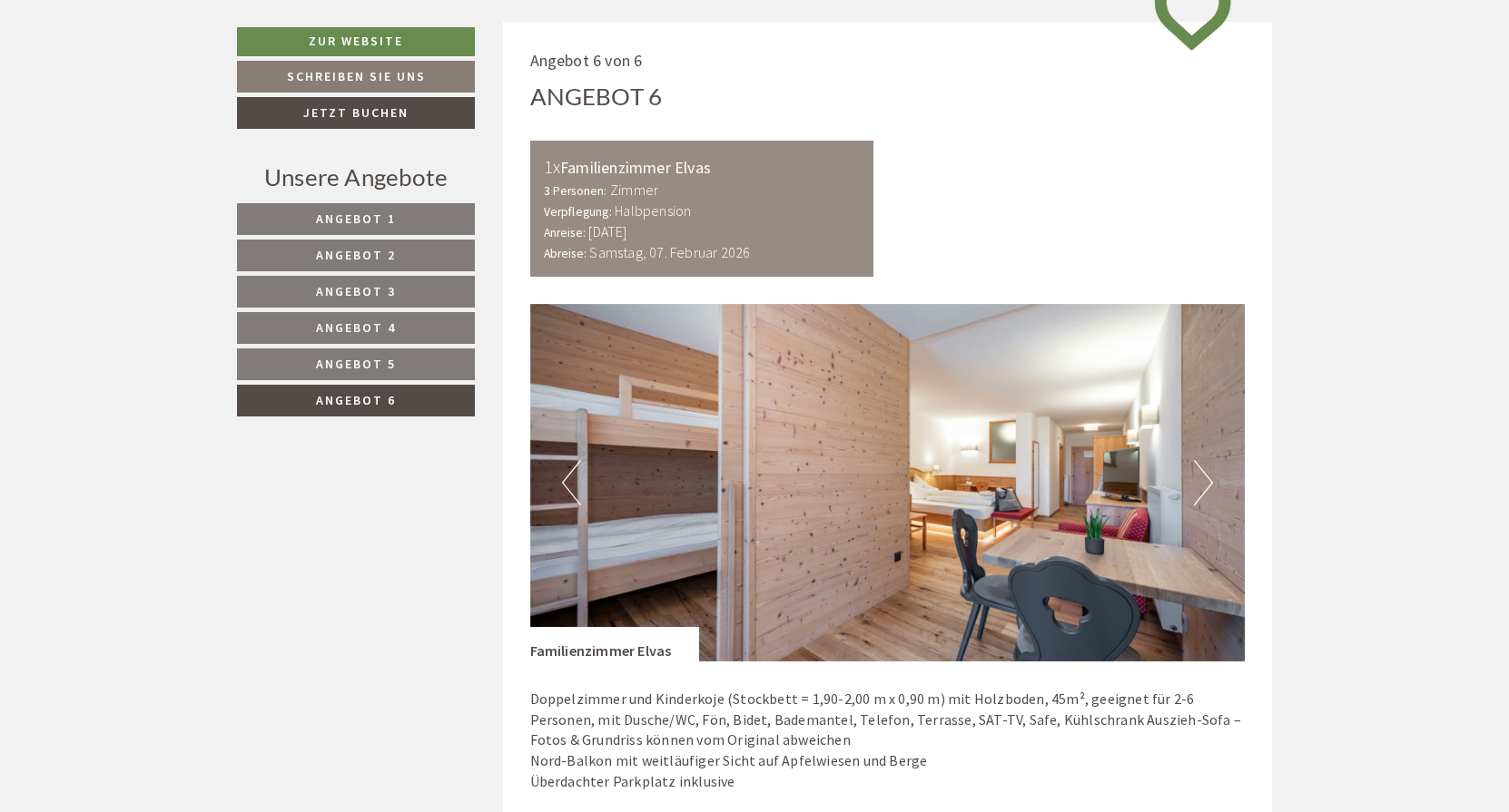
click at [1208, 468] on button "Next" at bounding box center [1203, 483] width 19 height 45
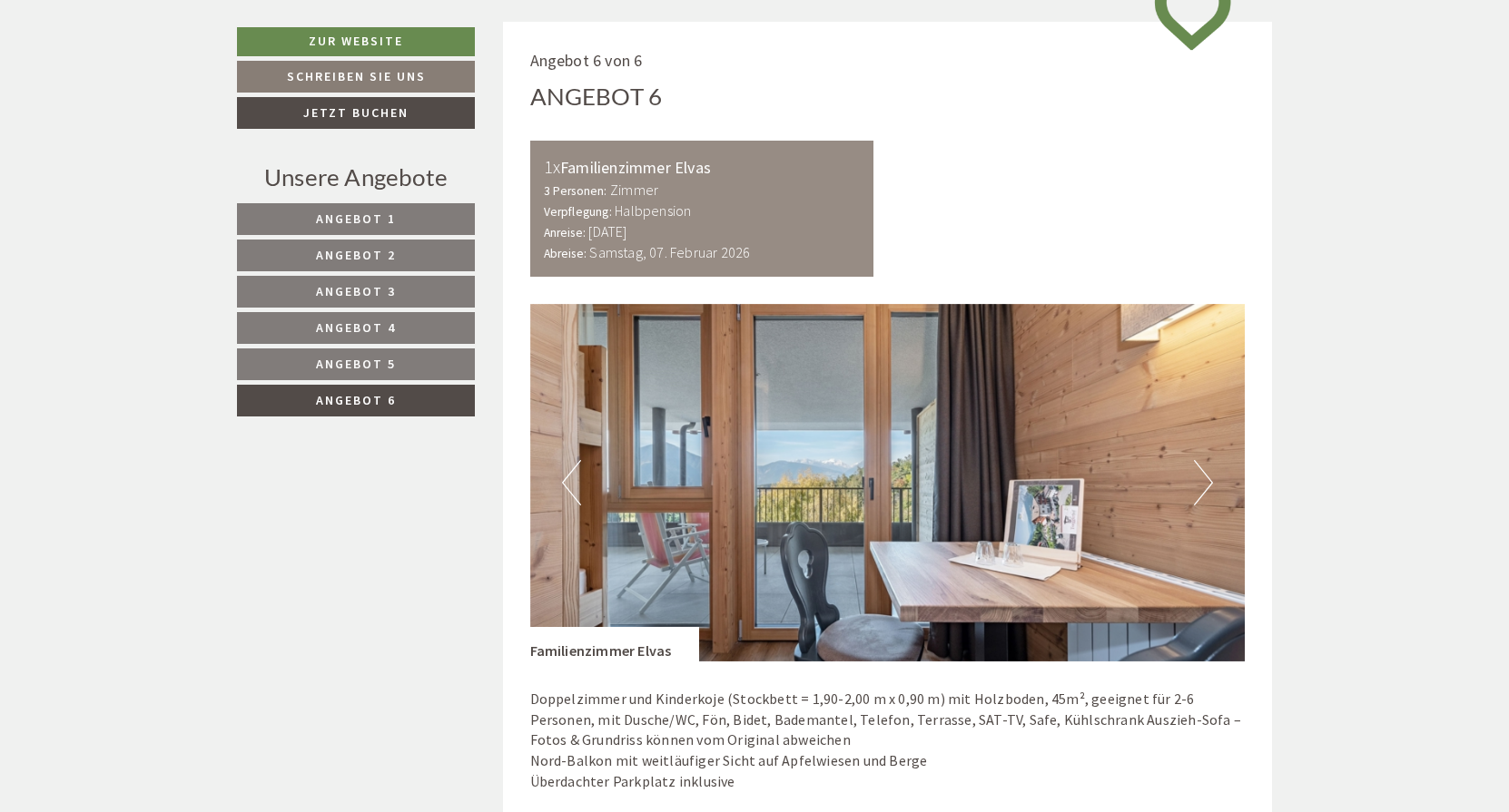
click at [1207, 468] on button "Next" at bounding box center [1203, 483] width 19 height 45
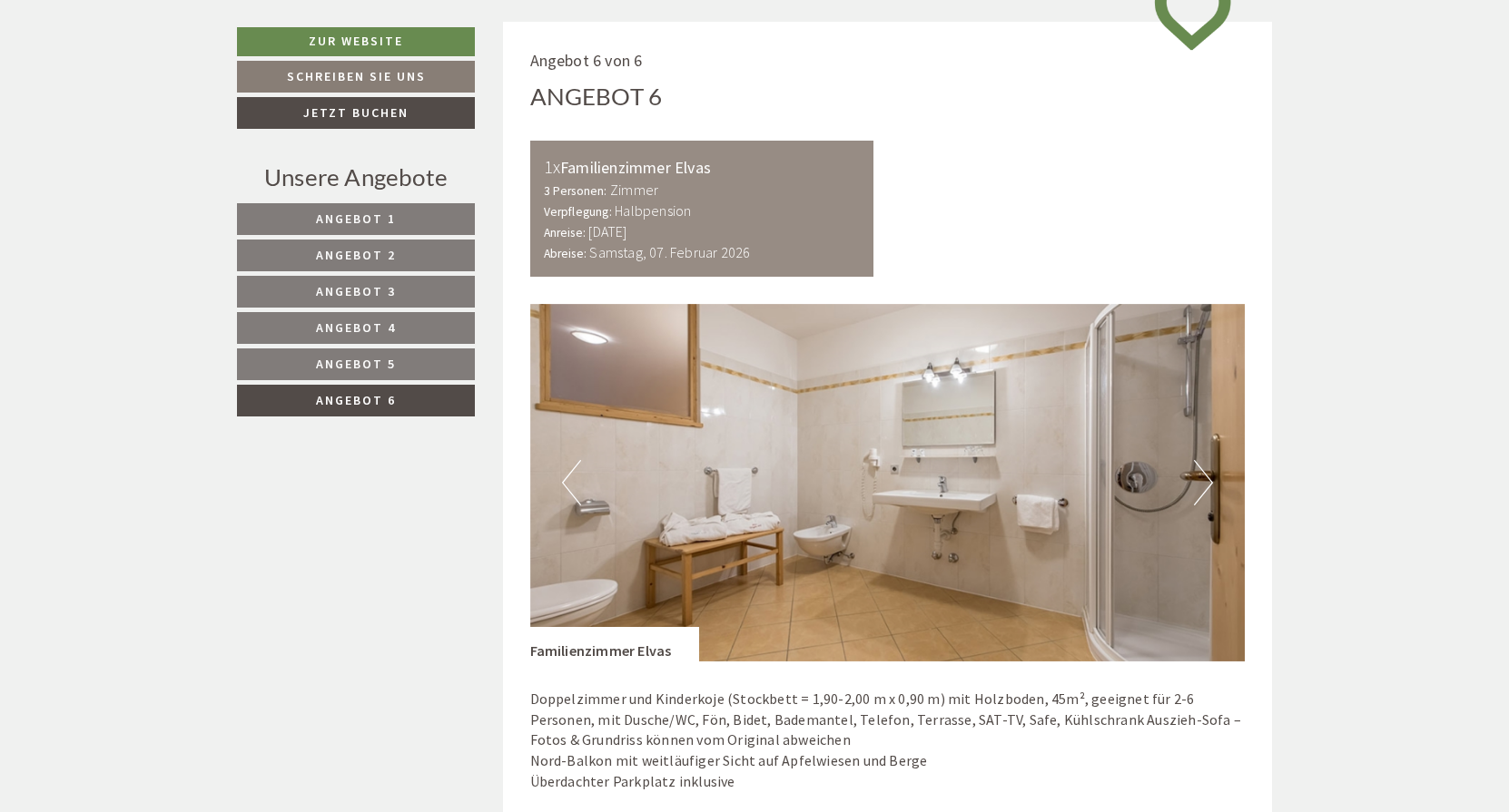
click at [1202, 474] on button "Next" at bounding box center [1203, 483] width 19 height 45
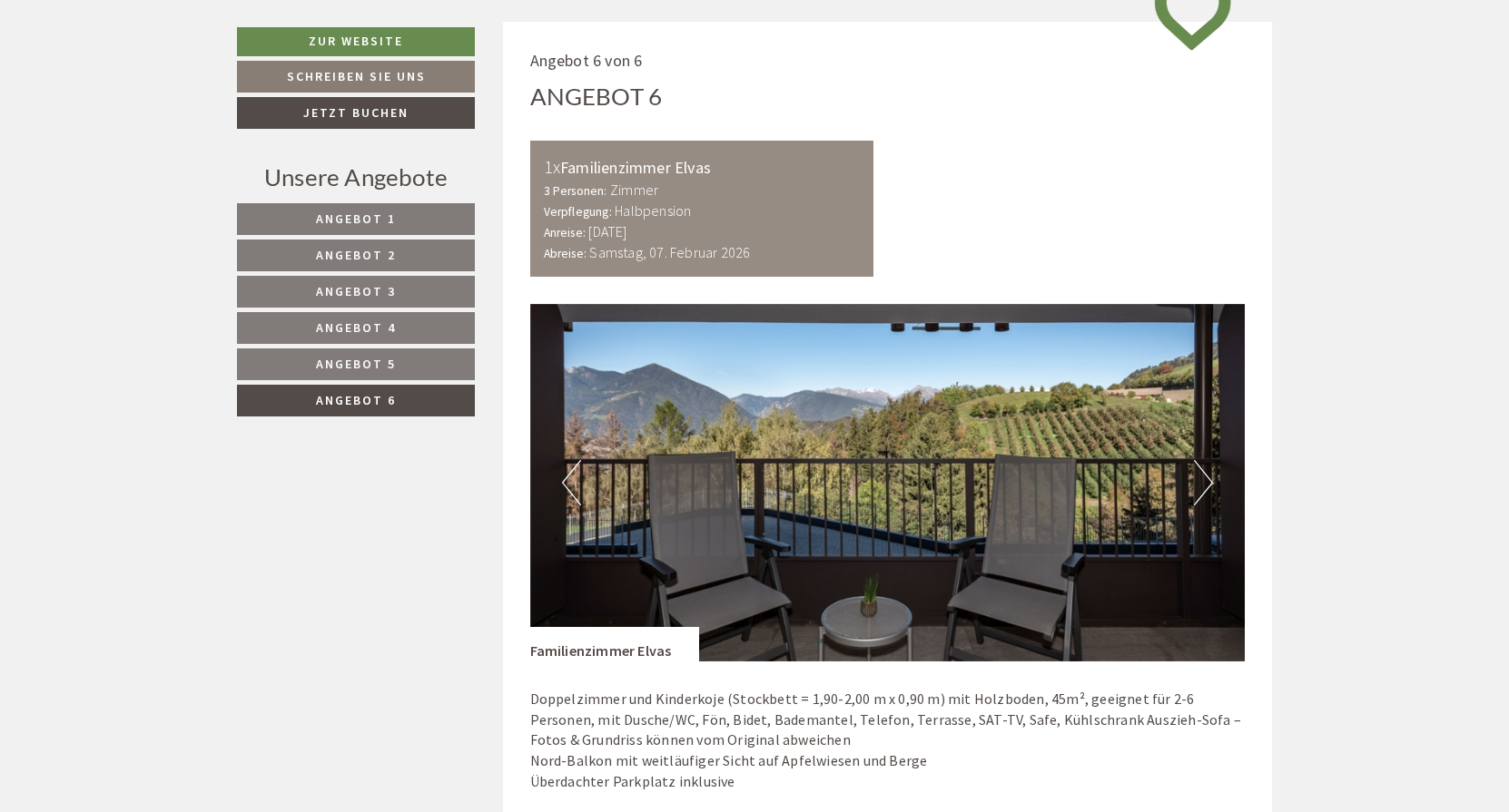
click at [1202, 474] on button "Next" at bounding box center [1203, 483] width 19 height 45
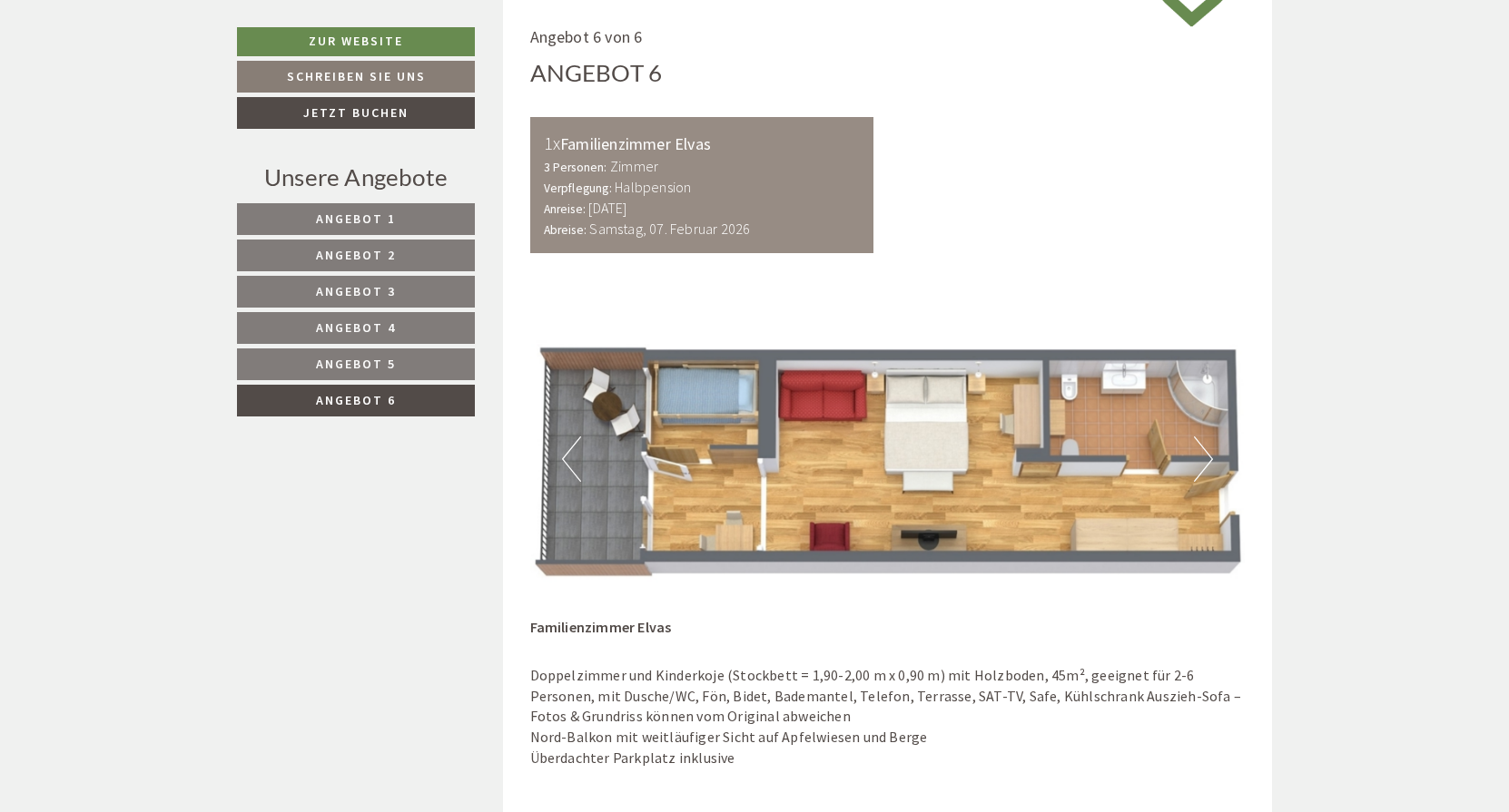
scroll to position [949, 0]
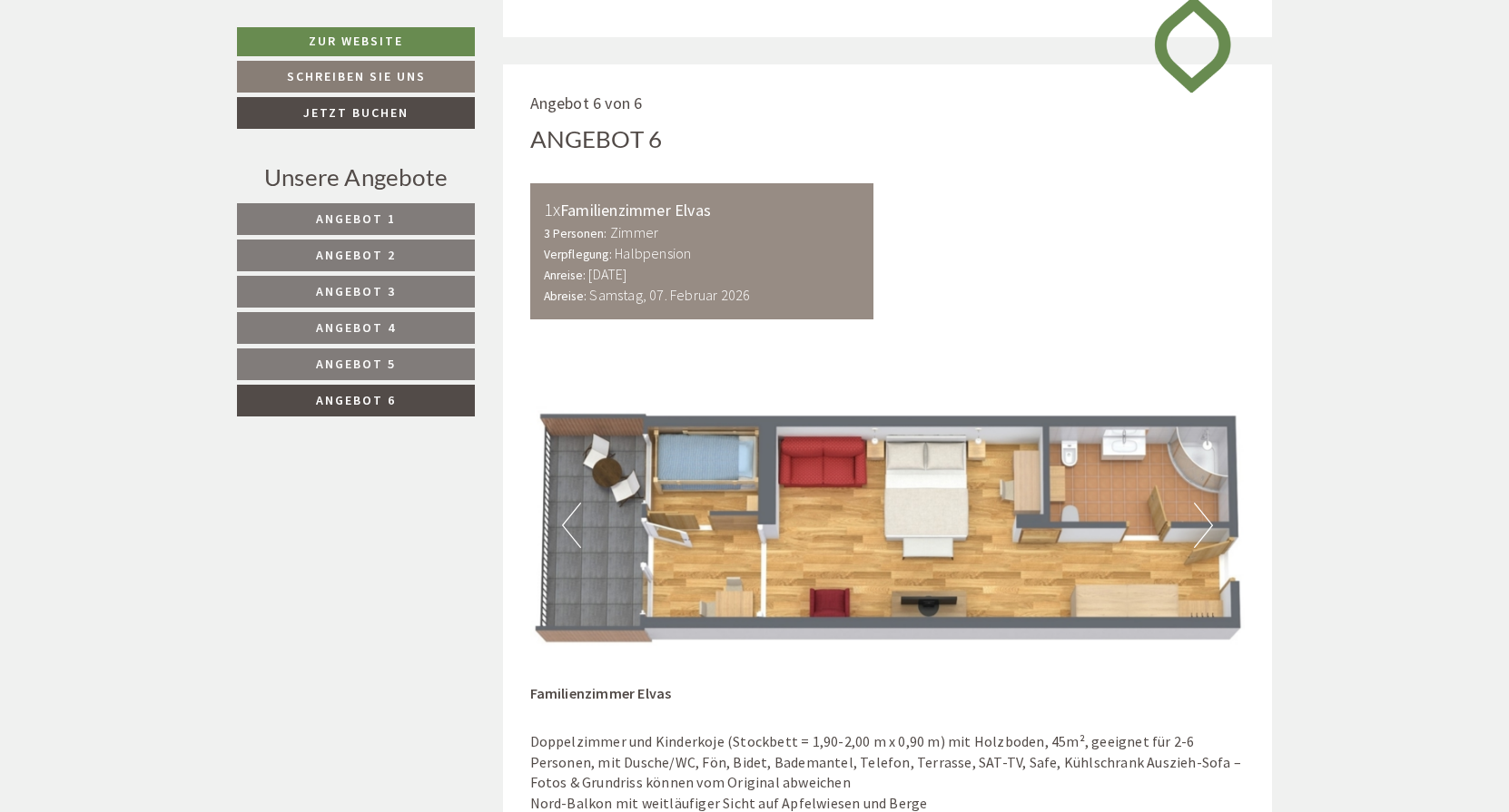
click at [364, 360] on span "Angebot 5" at bounding box center [355, 363] width 80 height 16
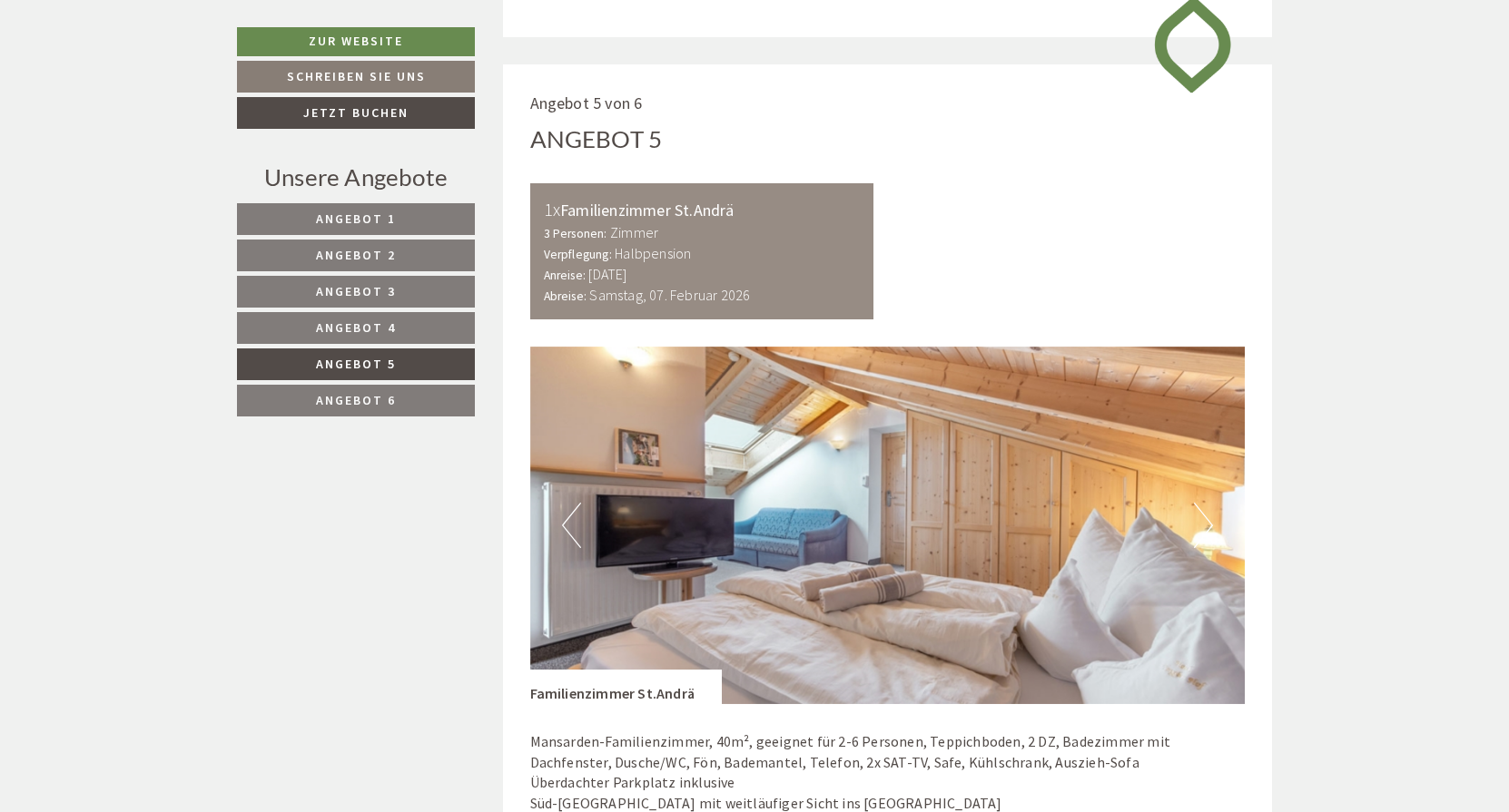
scroll to position [1011, 0]
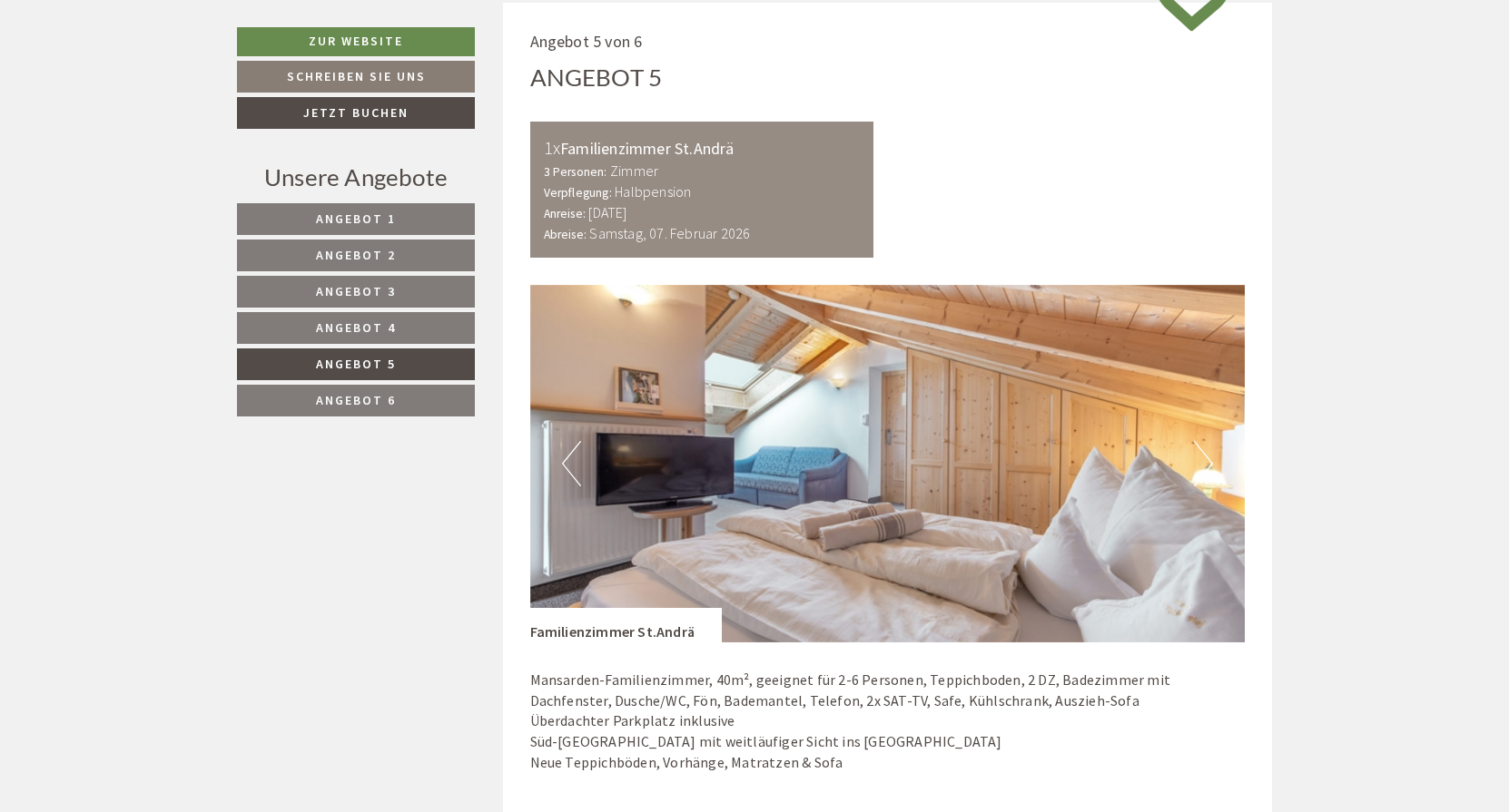
click at [1204, 452] on button "Next" at bounding box center [1203, 464] width 19 height 45
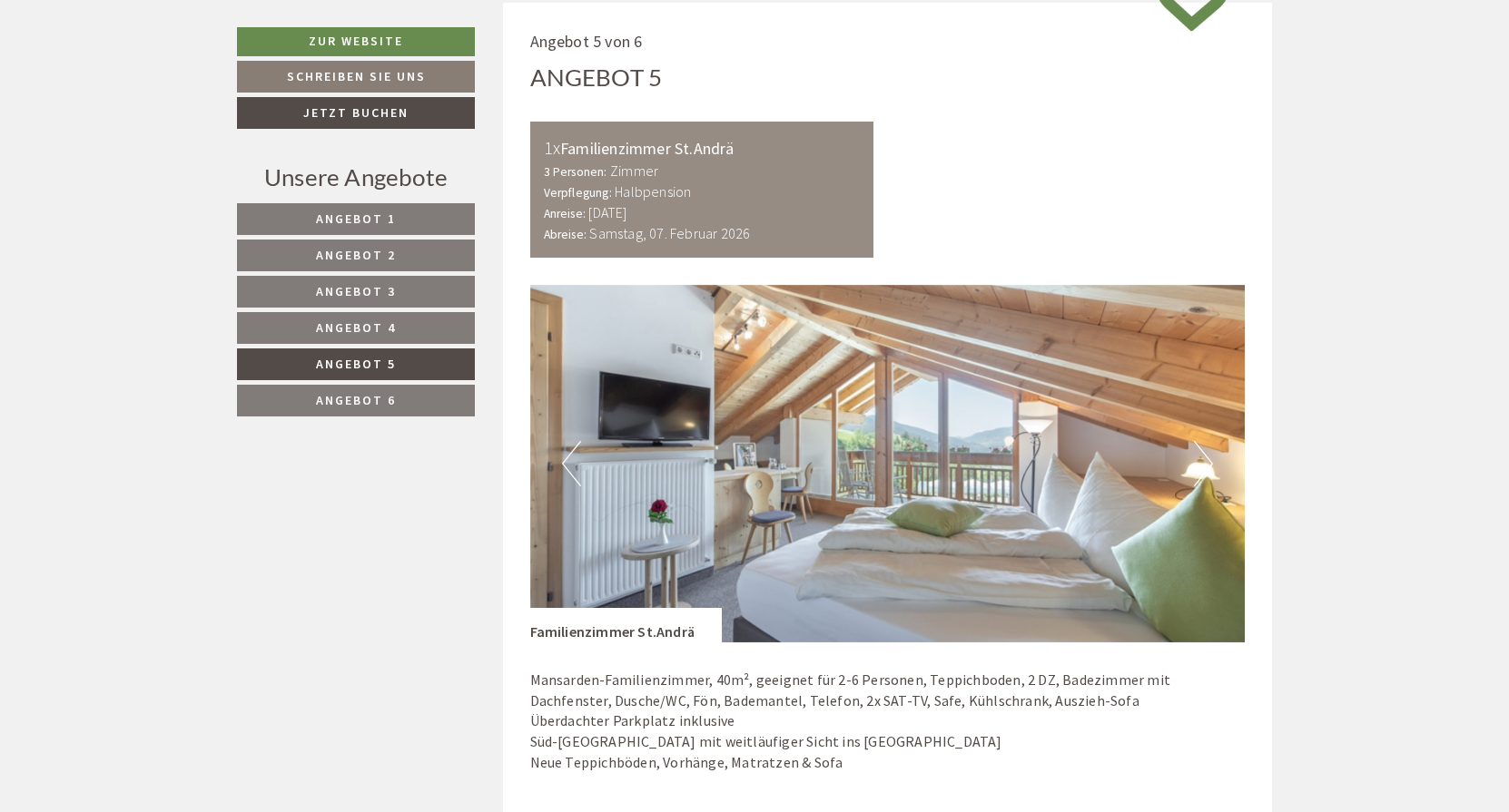
click at [1204, 452] on button "Next" at bounding box center [1203, 464] width 19 height 45
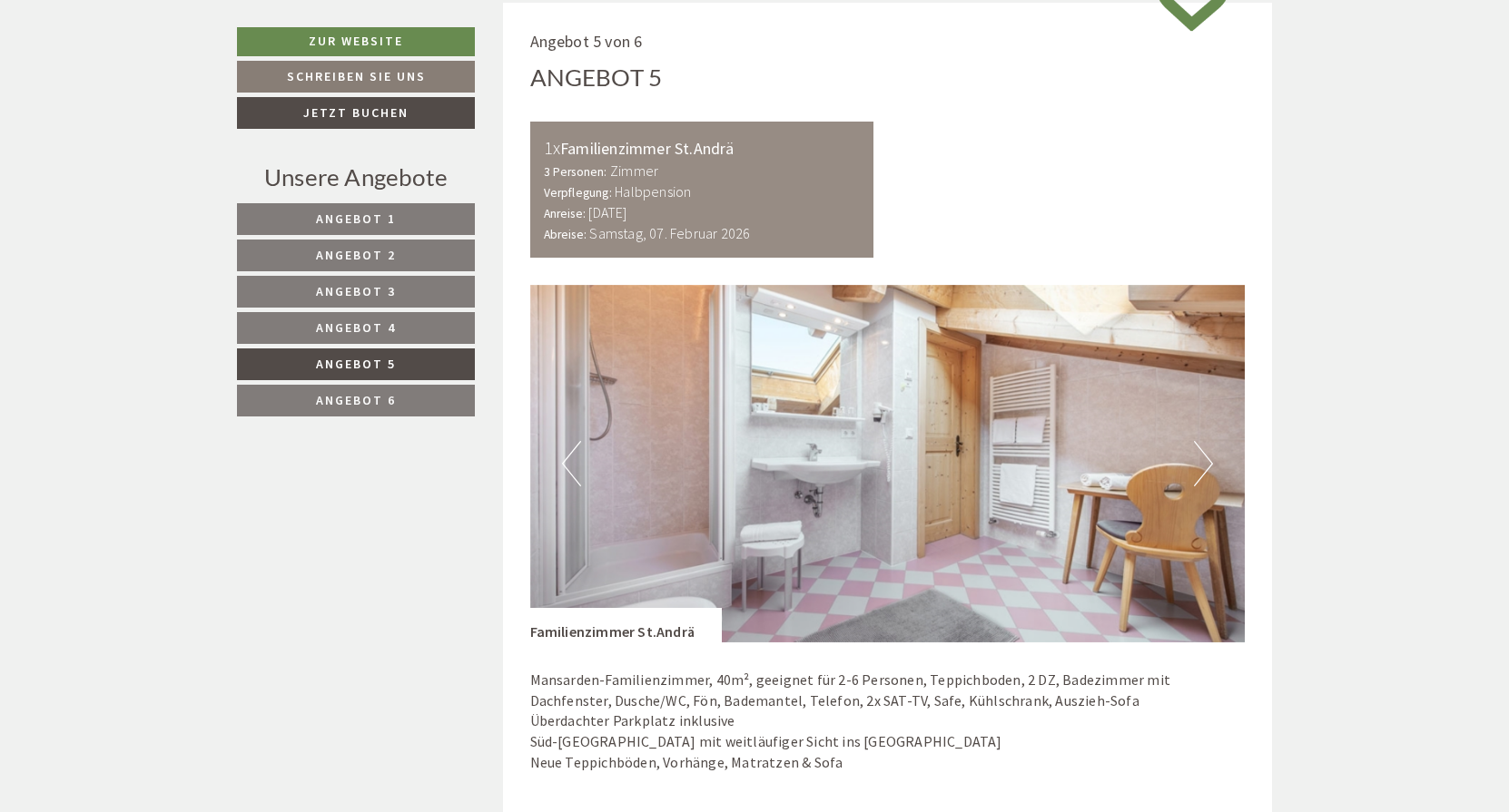
click at [1204, 452] on button "Next" at bounding box center [1203, 464] width 19 height 45
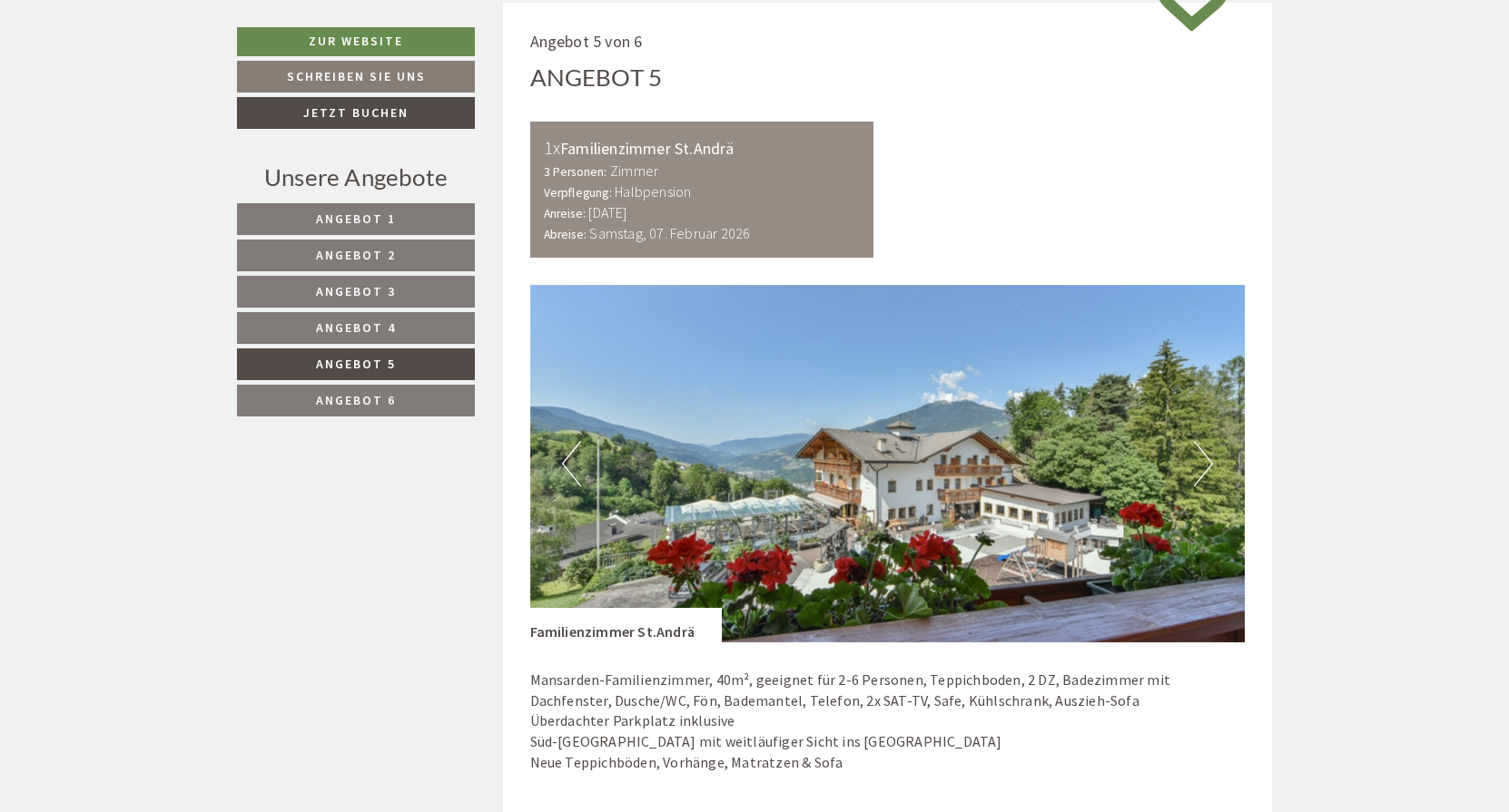
click at [1204, 452] on button "Next" at bounding box center [1203, 464] width 19 height 45
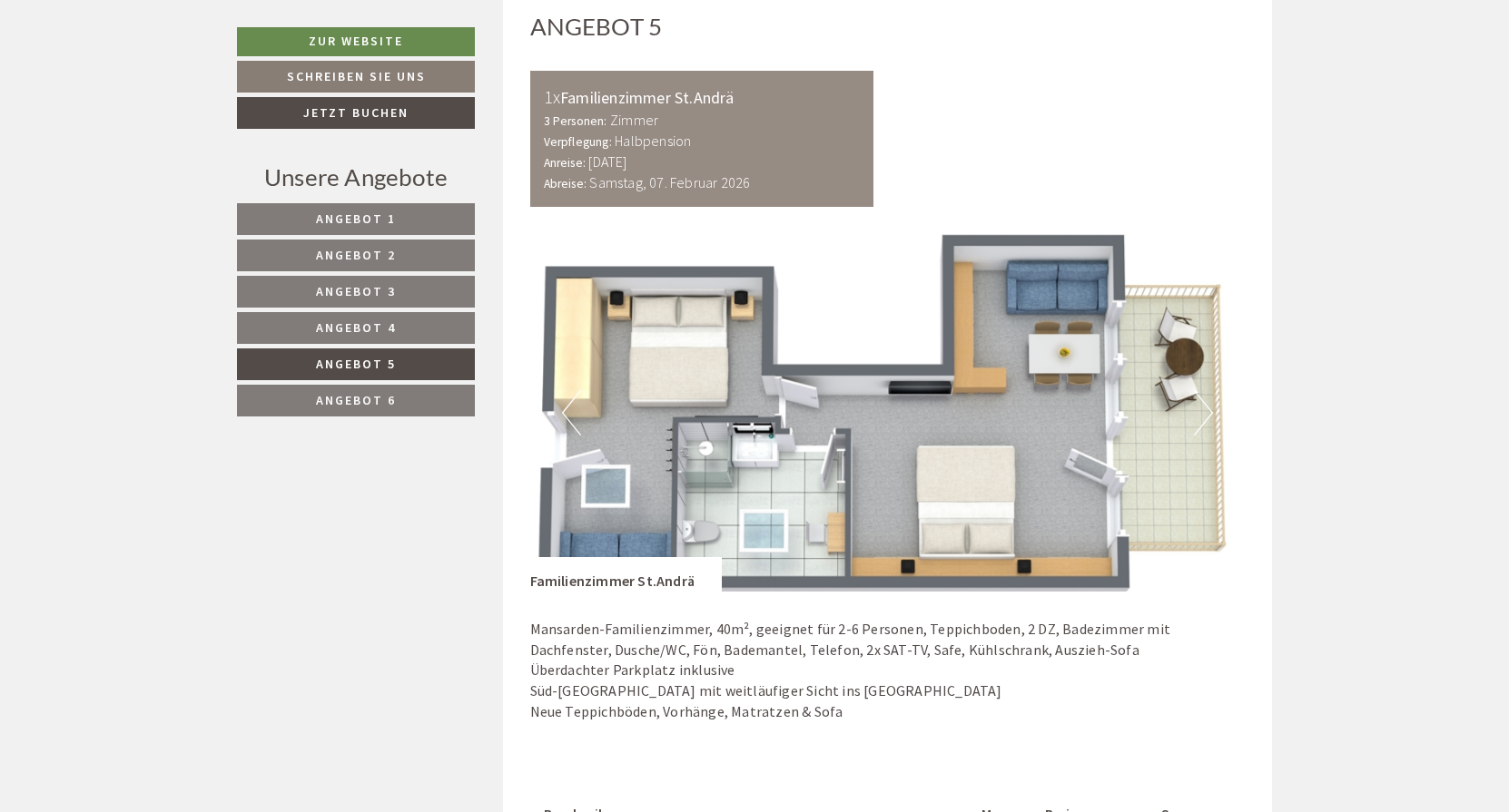
scroll to position [1061, 0]
click at [1204, 404] on button "Next" at bounding box center [1203, 414] width 19 height 45
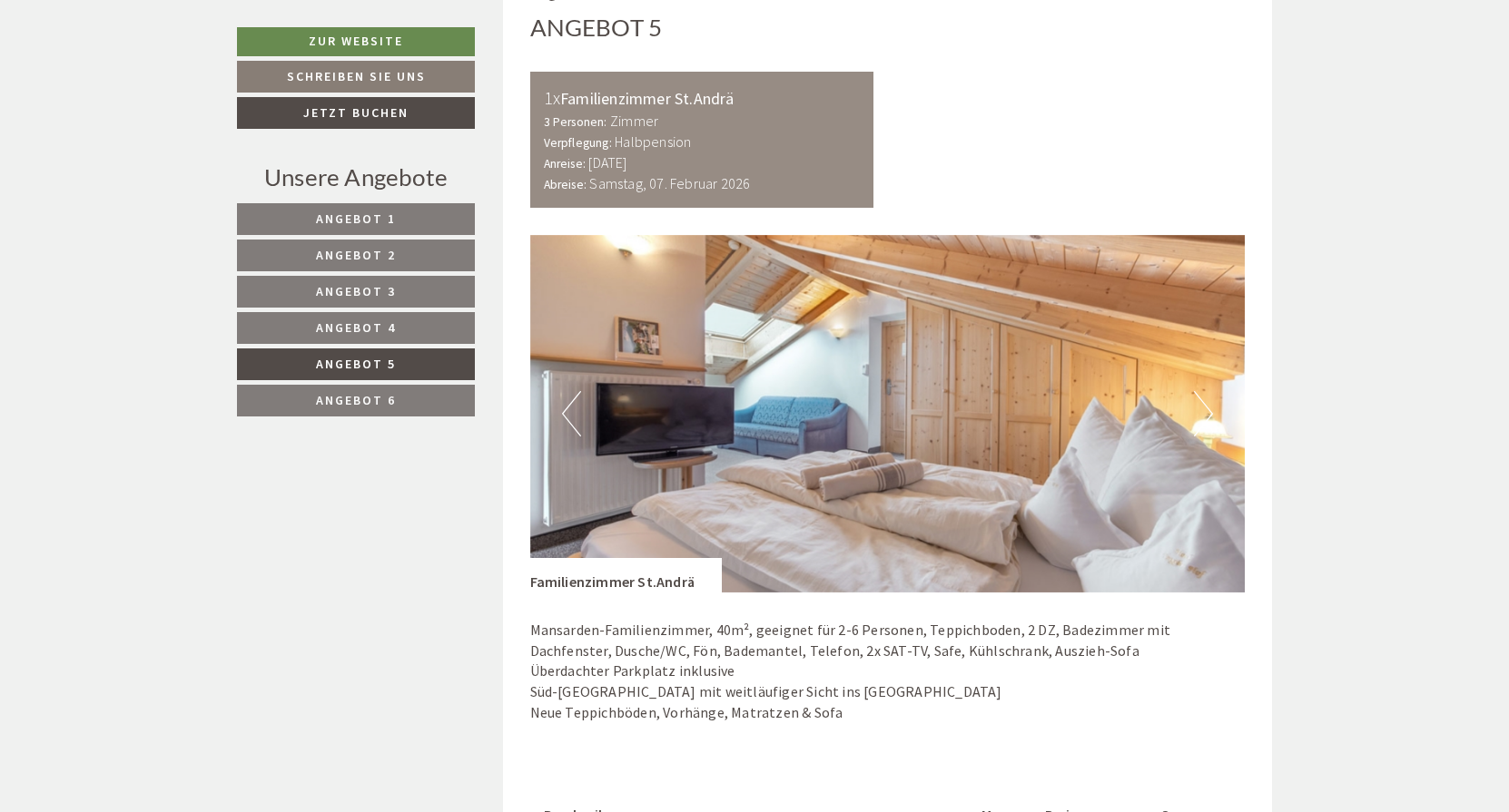
click at [1204, 404] on button "Next" at bounding box center [1203, 414] width 19 height 45
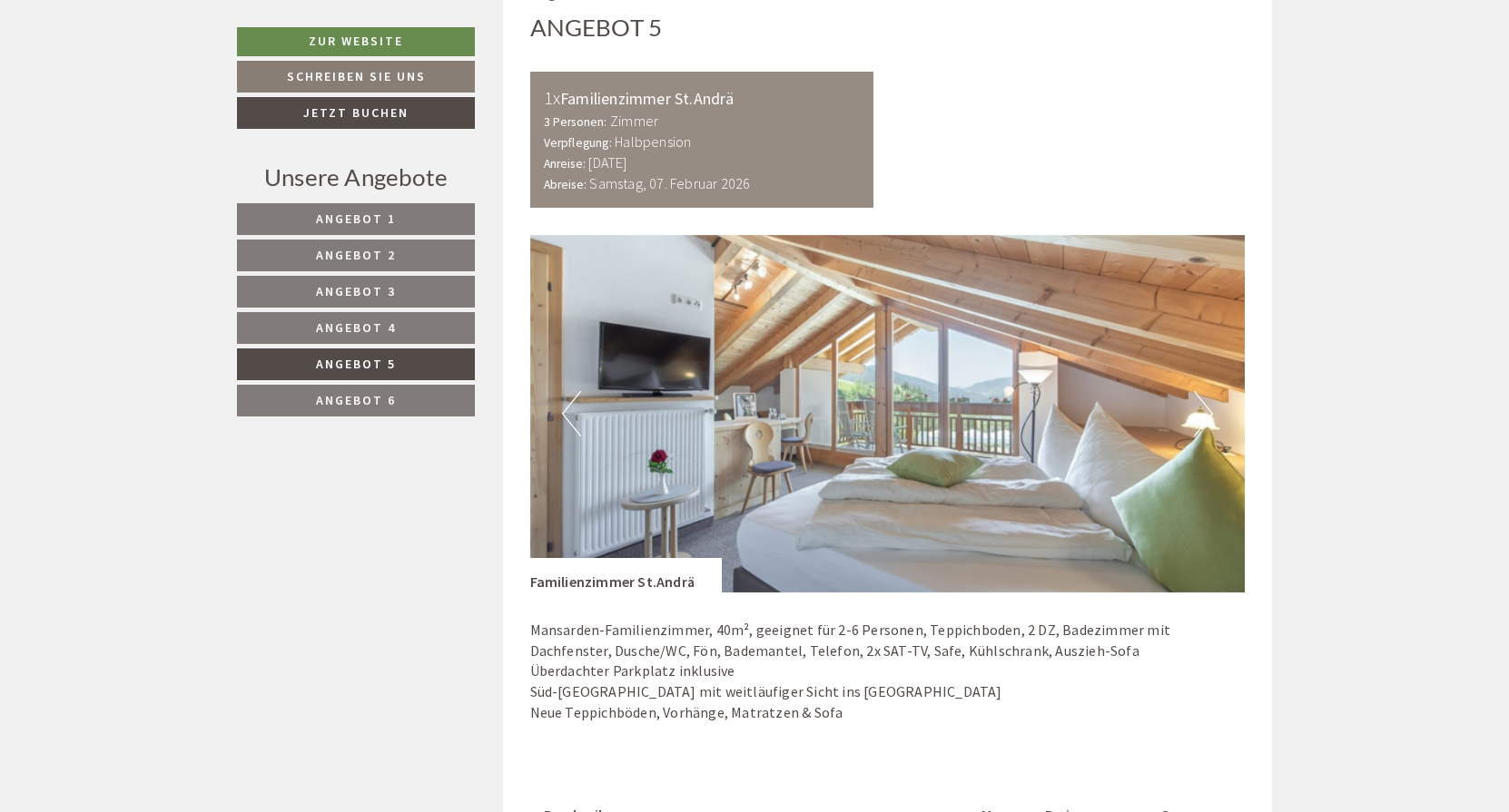
click at [1203, 404] on button "Next" at bounding box center [1203, 414] width 19 height 45
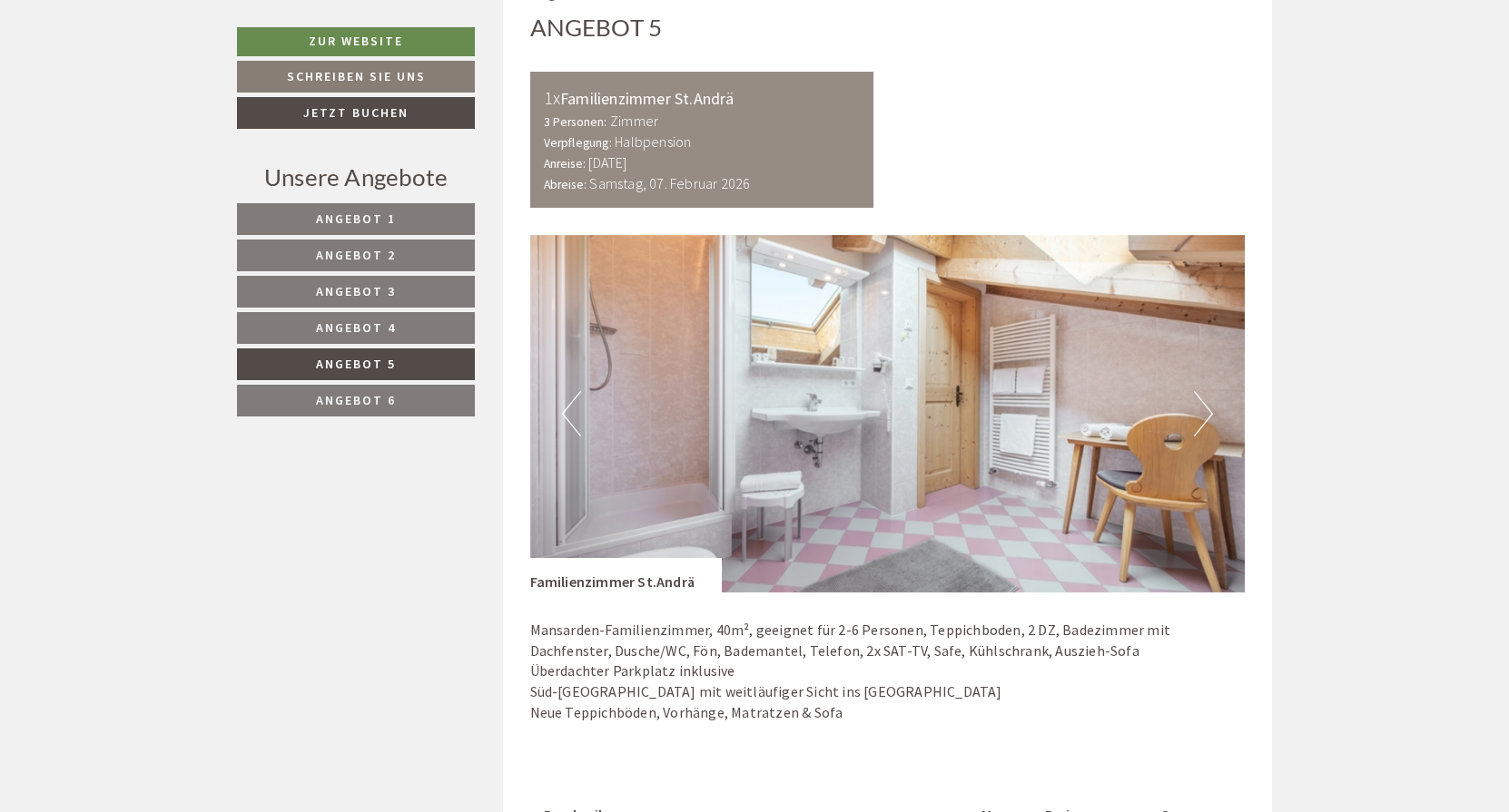
click at [1203, 405] on button "Next" at bounding box center [1203, 414] width 19 height 45
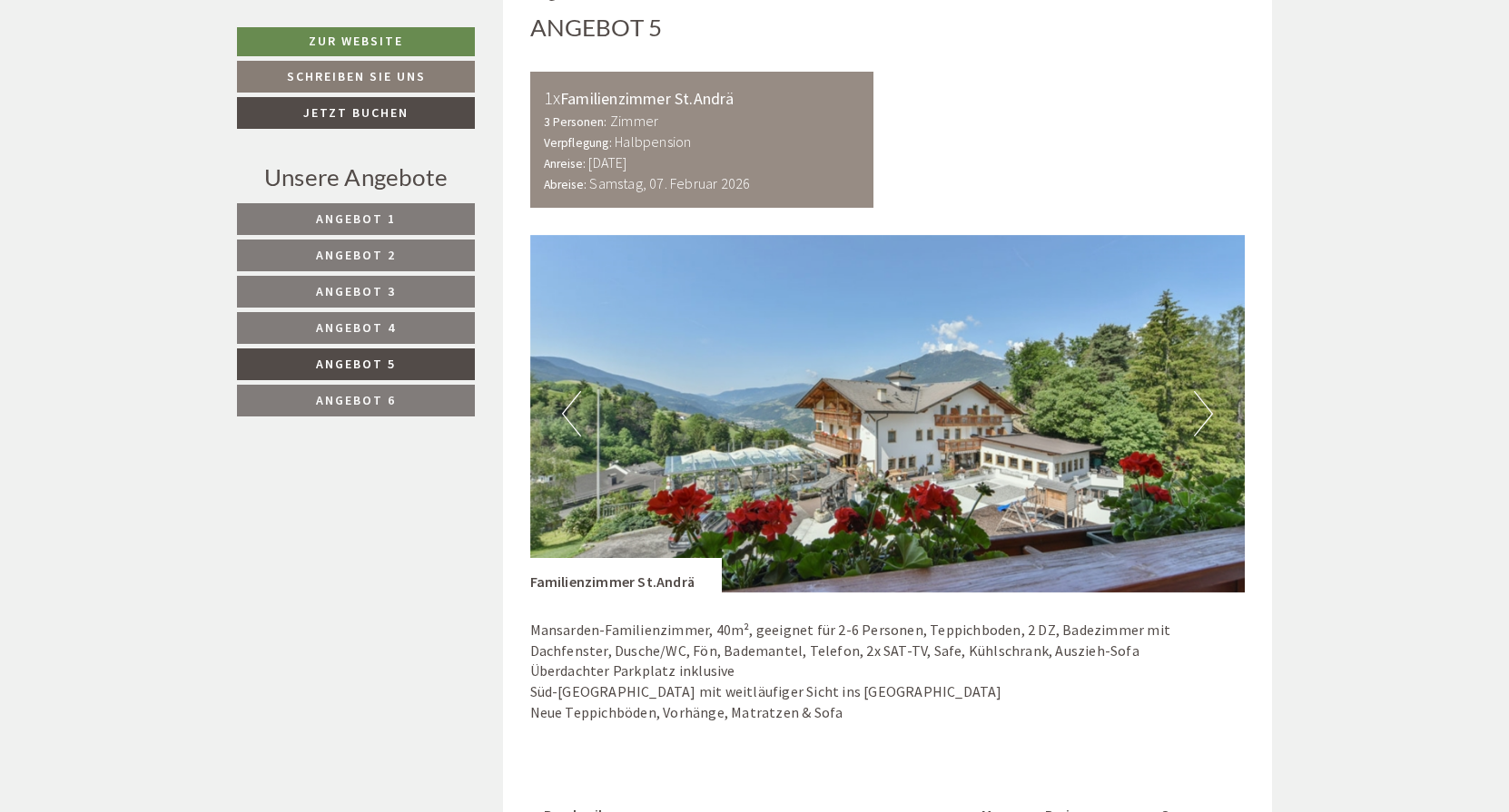
click at [1203, 405] on button "Next" at bounding box center [1203, 414] width 19 height 45
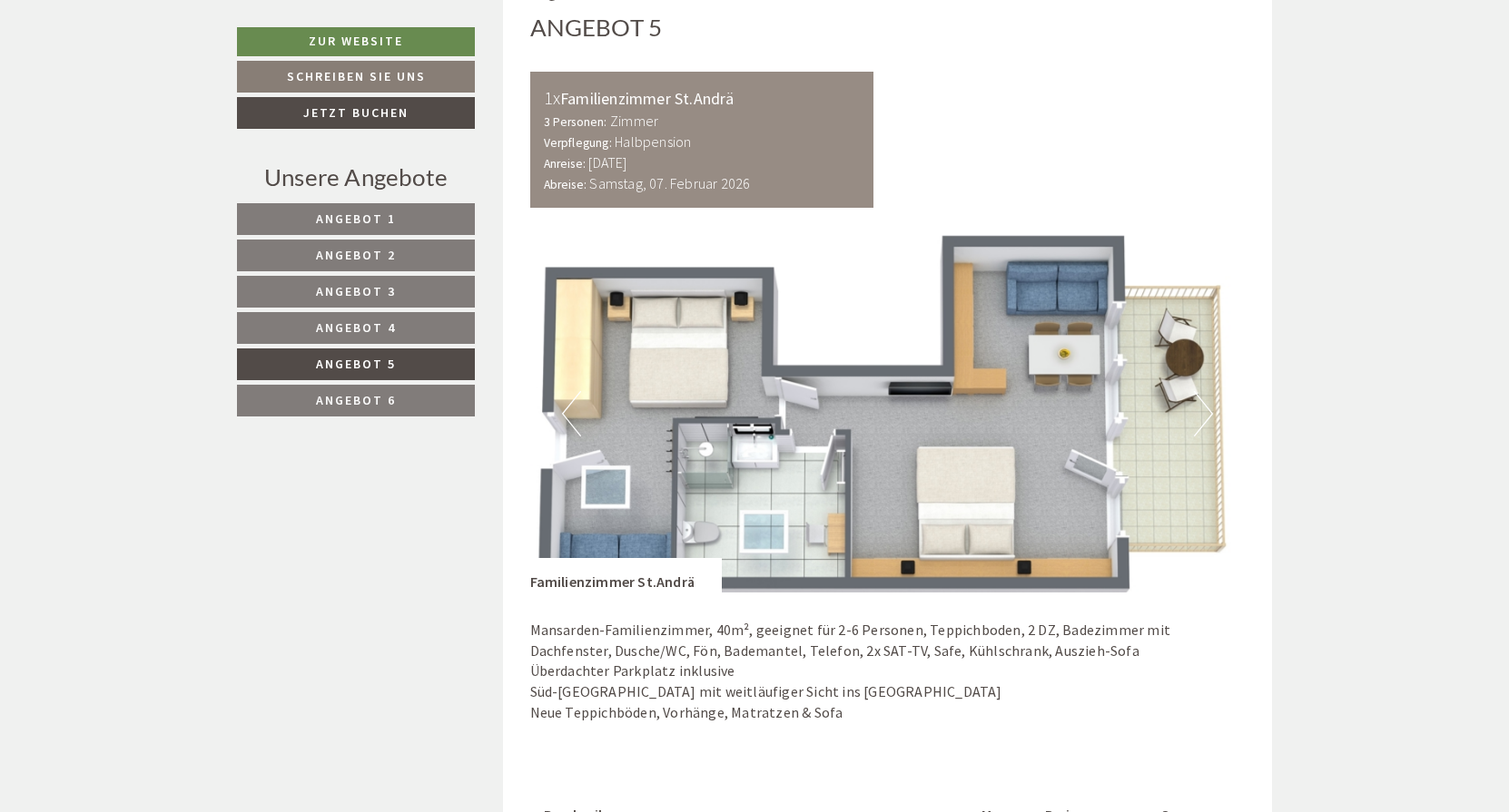
click at [1202, 405] on button "Next" at bounding box center [1203, 414] width 19 height 45
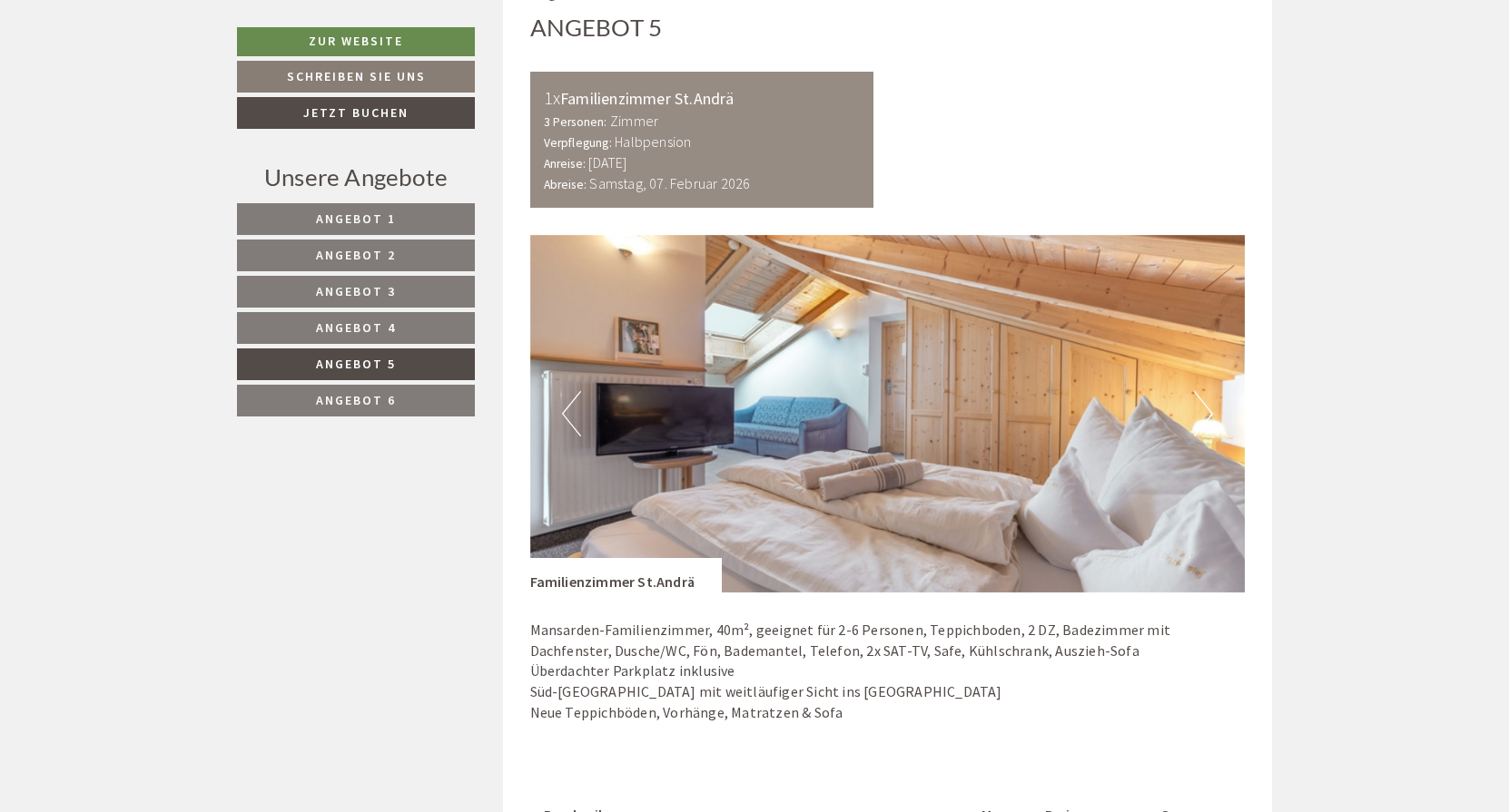
click at [1202, 405] on button "Next" at bounding box center [1203, 414] width 19 height 45
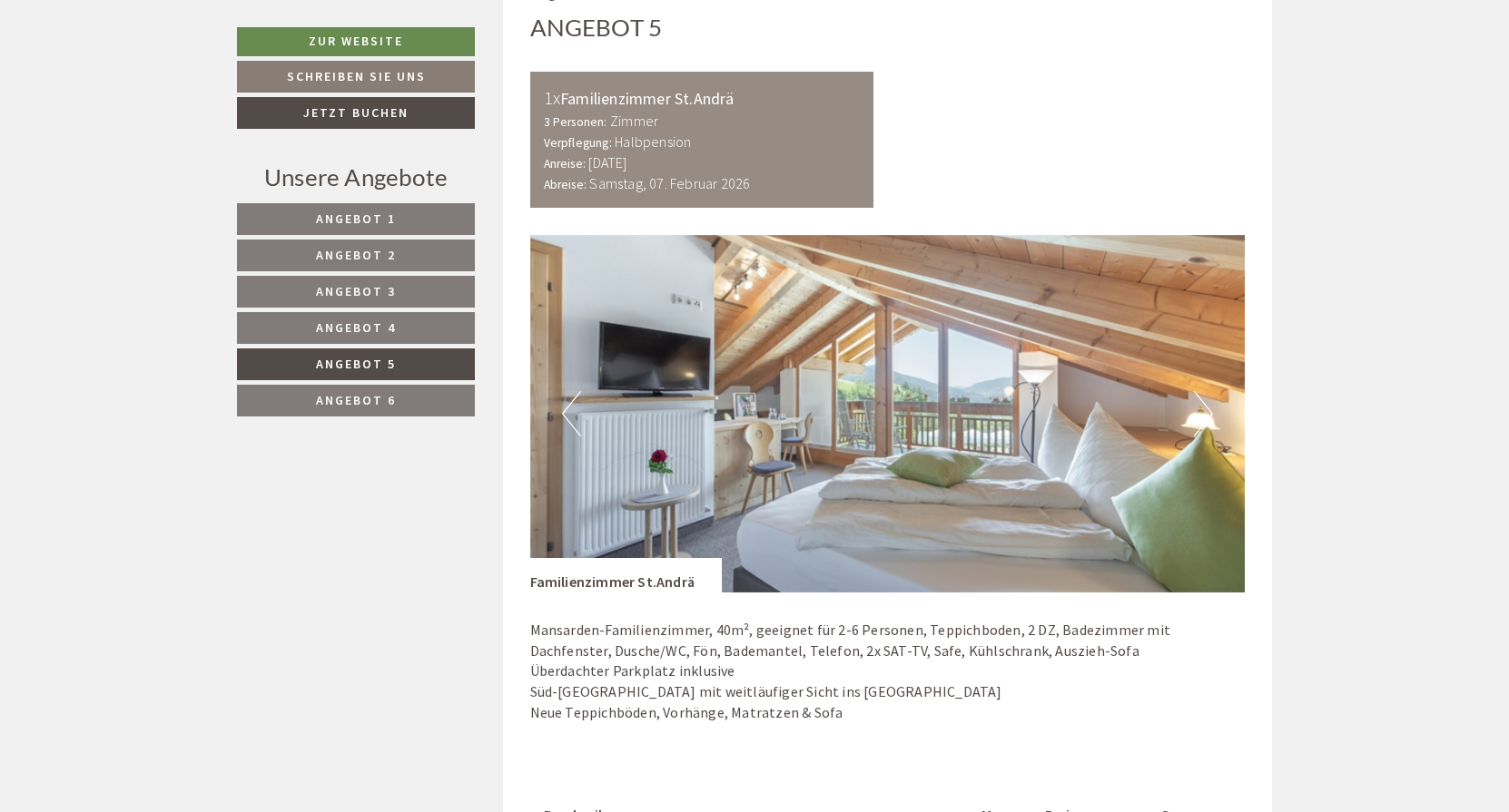
click at [370, 323] on span "Angebot 4" at bounding box center [355, 327] width 80 height 16
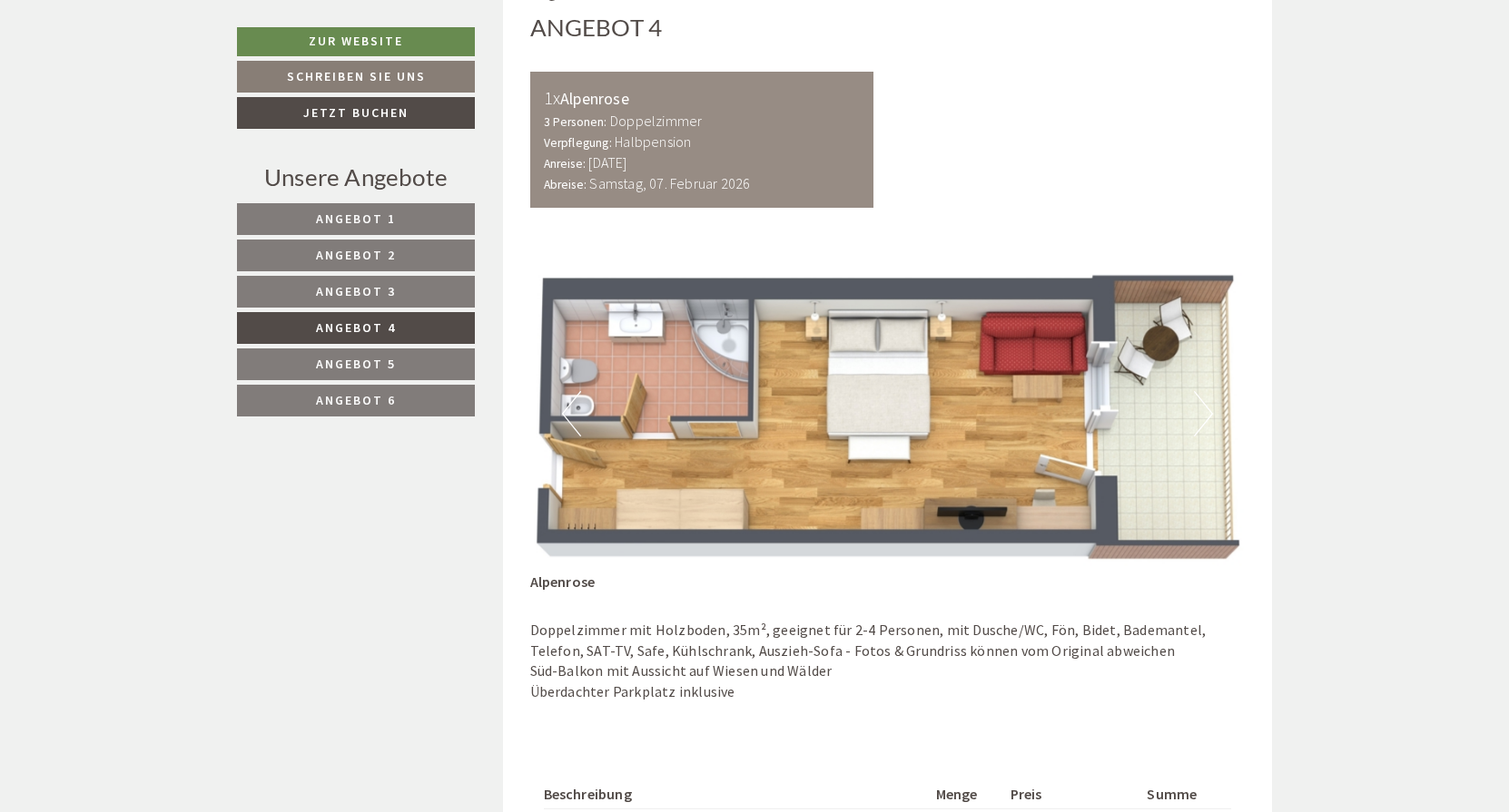
scroll to position [1011, 0]
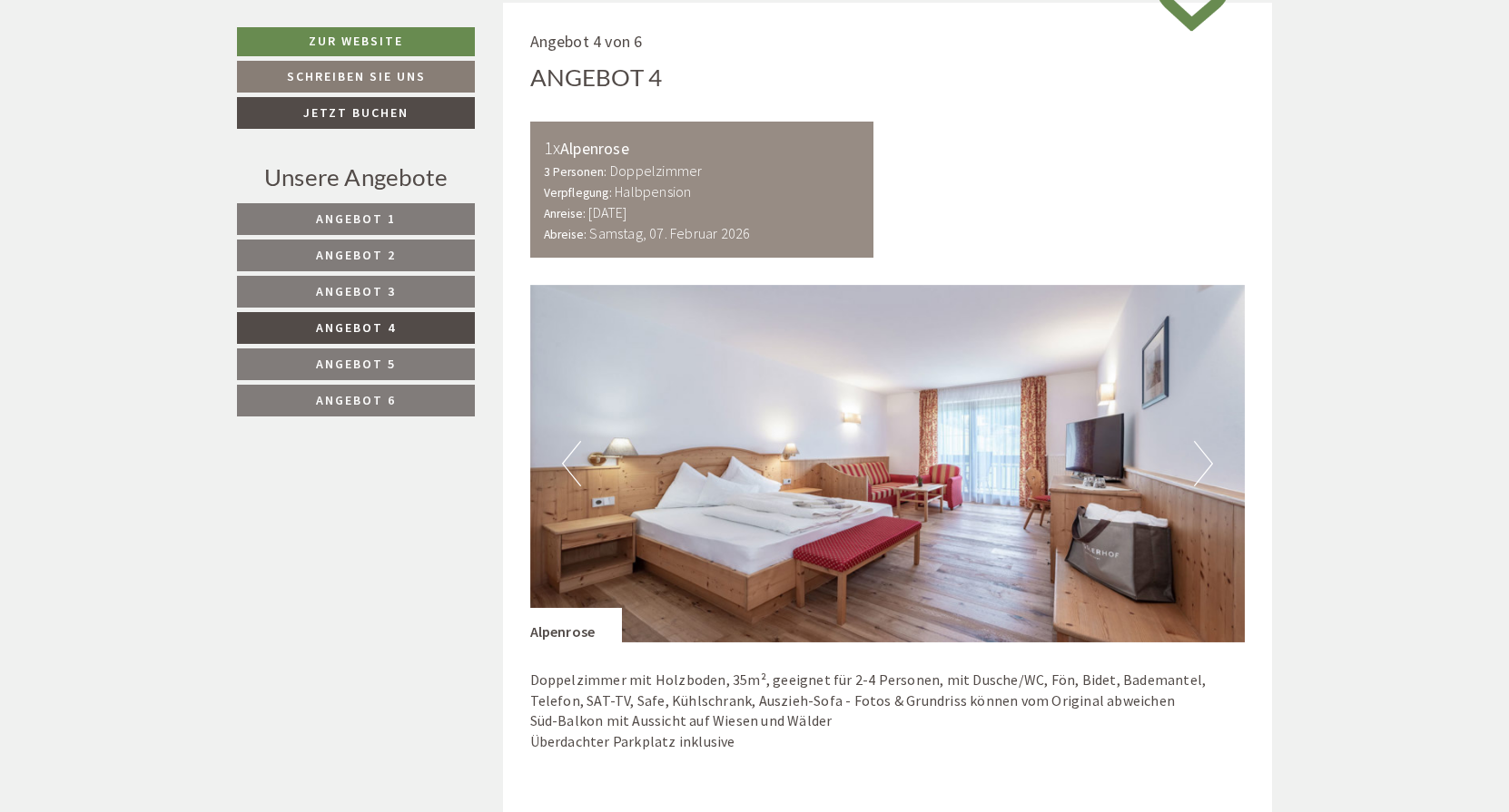
click at [1211, 455] on button "Next" at bounding box center [1203, 464] width 19 height 45
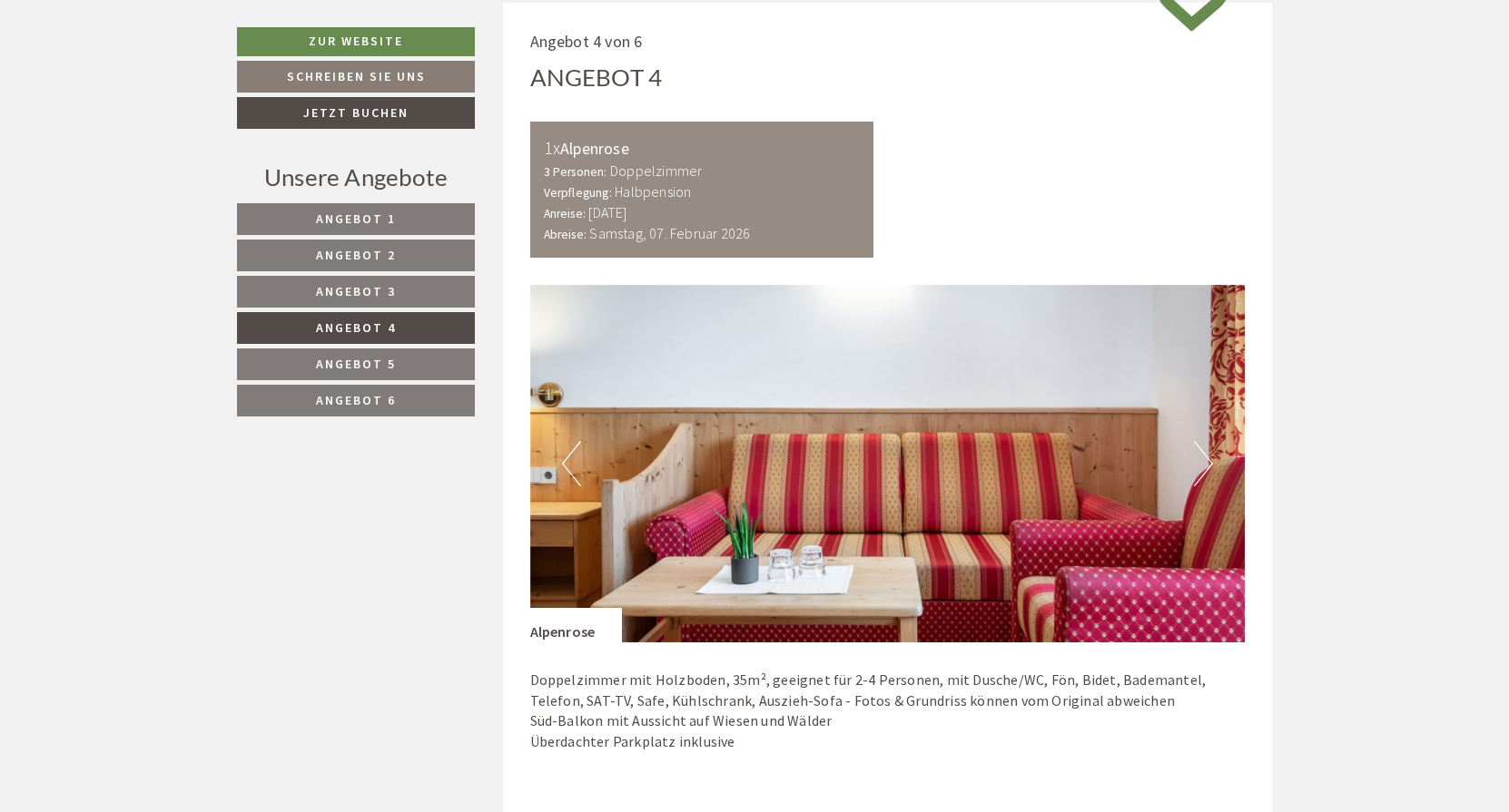
click at [1209, 456] on button "Next" at bounding box center [1203, 464] width 19 height 45
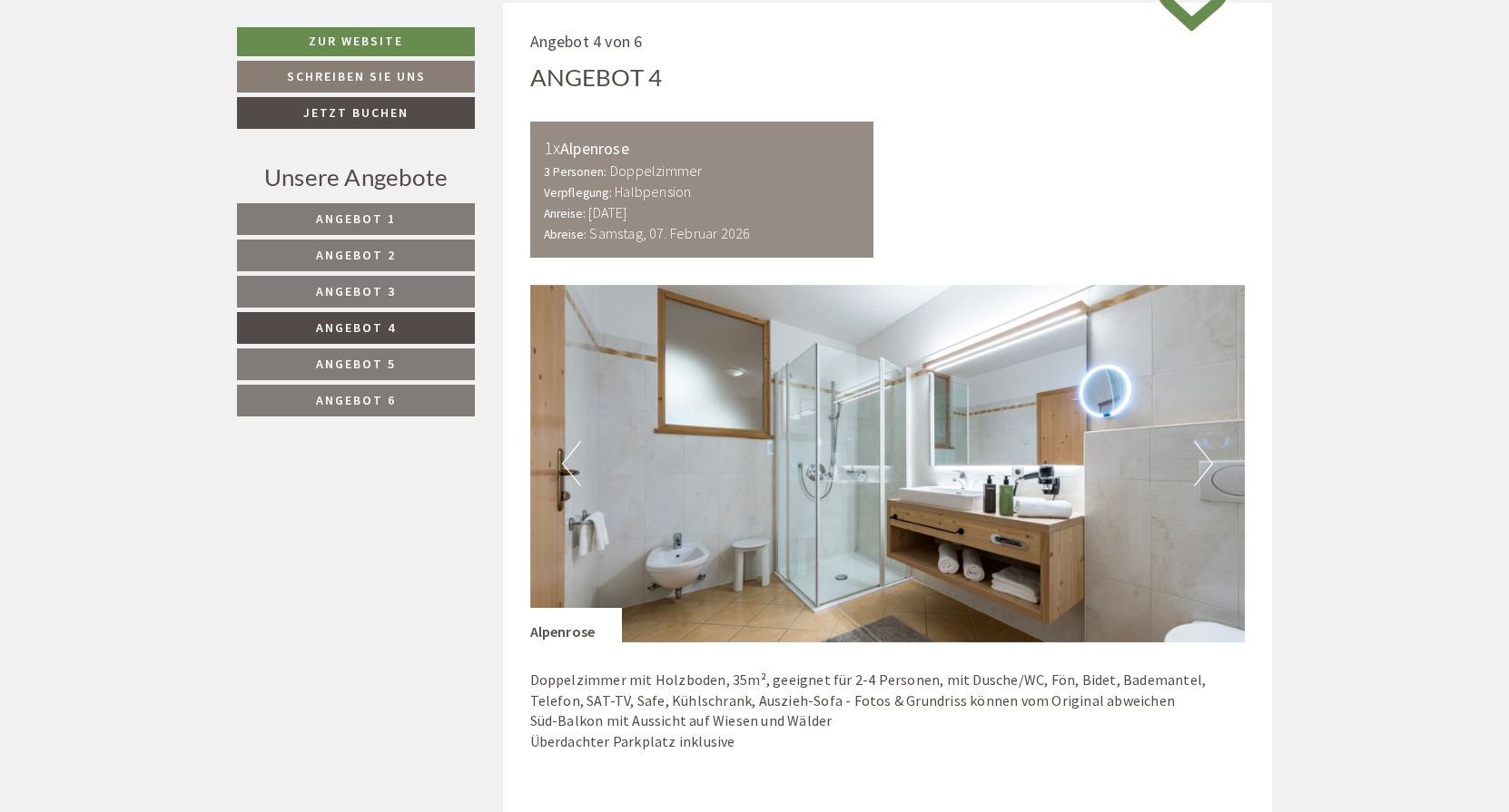
click at [1209, 456] on button "Next" at bounding box center [1203, 464] width 19 height 45
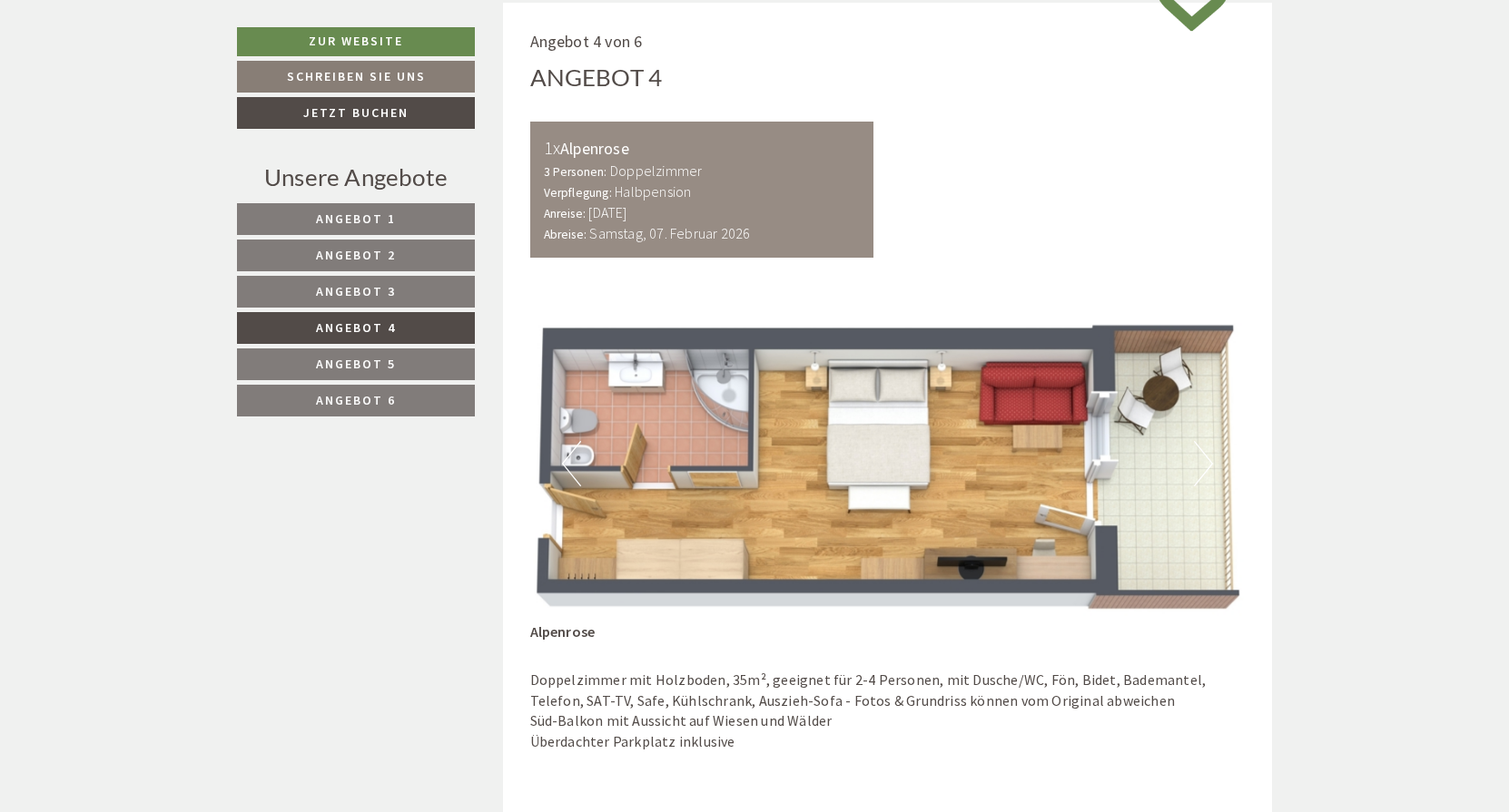
click at [1201, 456] on button "Next" at bounding box center [1203, 464] width 19 height 45
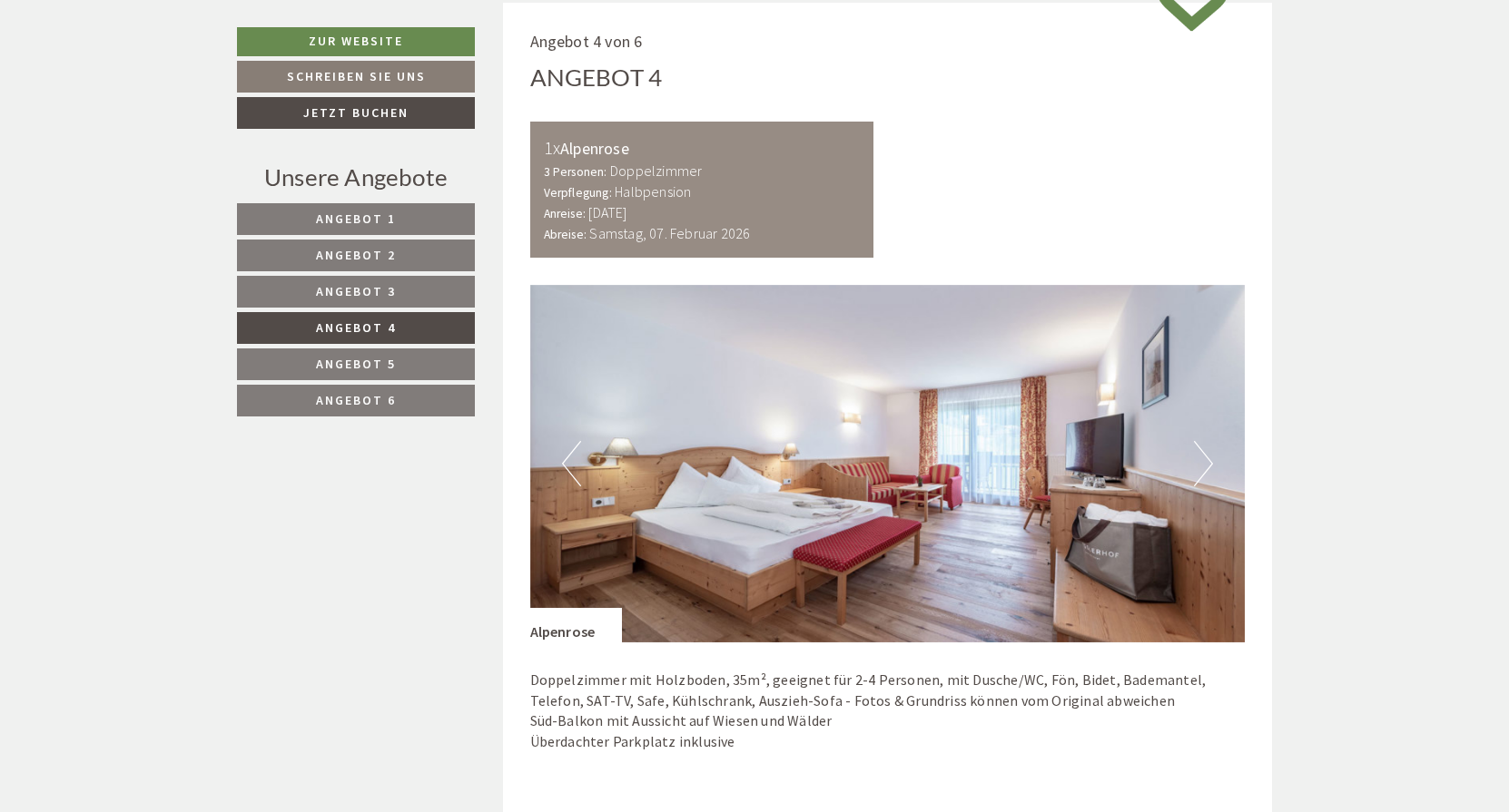
click at [575, 452] on button "Previous" at bounding box center [571, 464] width 19 height 45
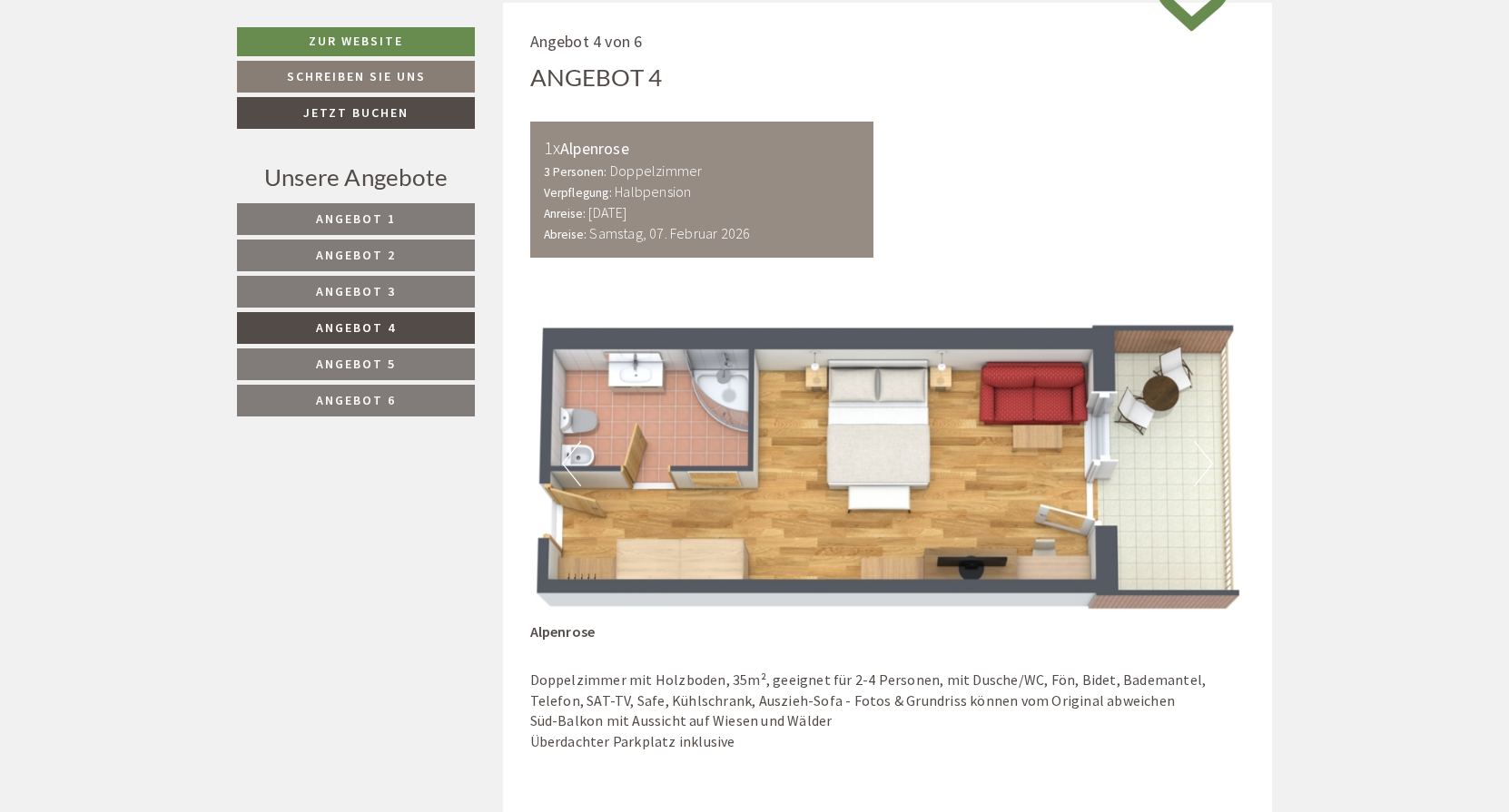
click at [1196, 452] on button "Next" at bounding box center [1203, 464] width 19 height 45
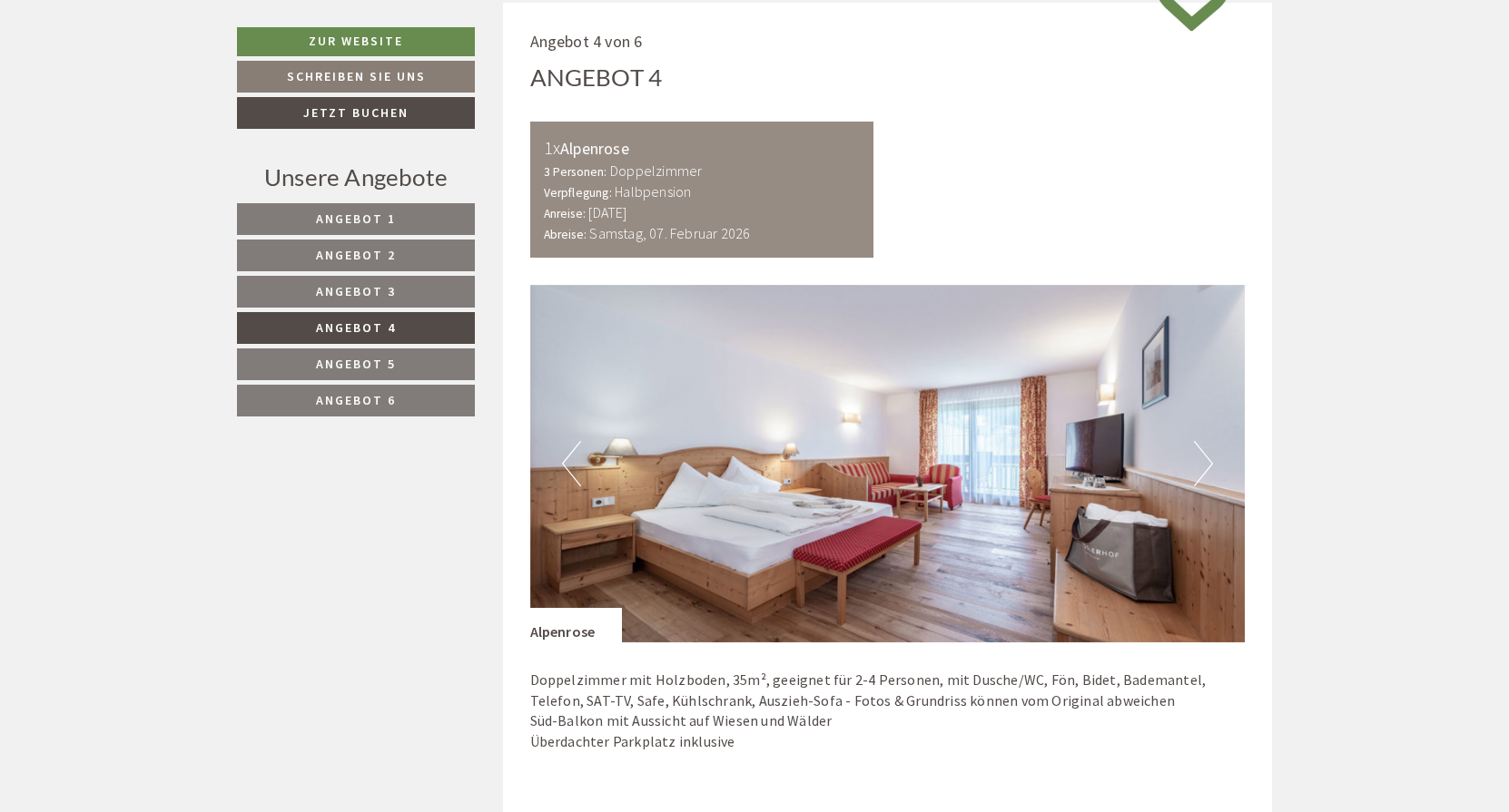
click at [579, 452] on button "Previous" at bounding box center [571, 464] width 19 height 45
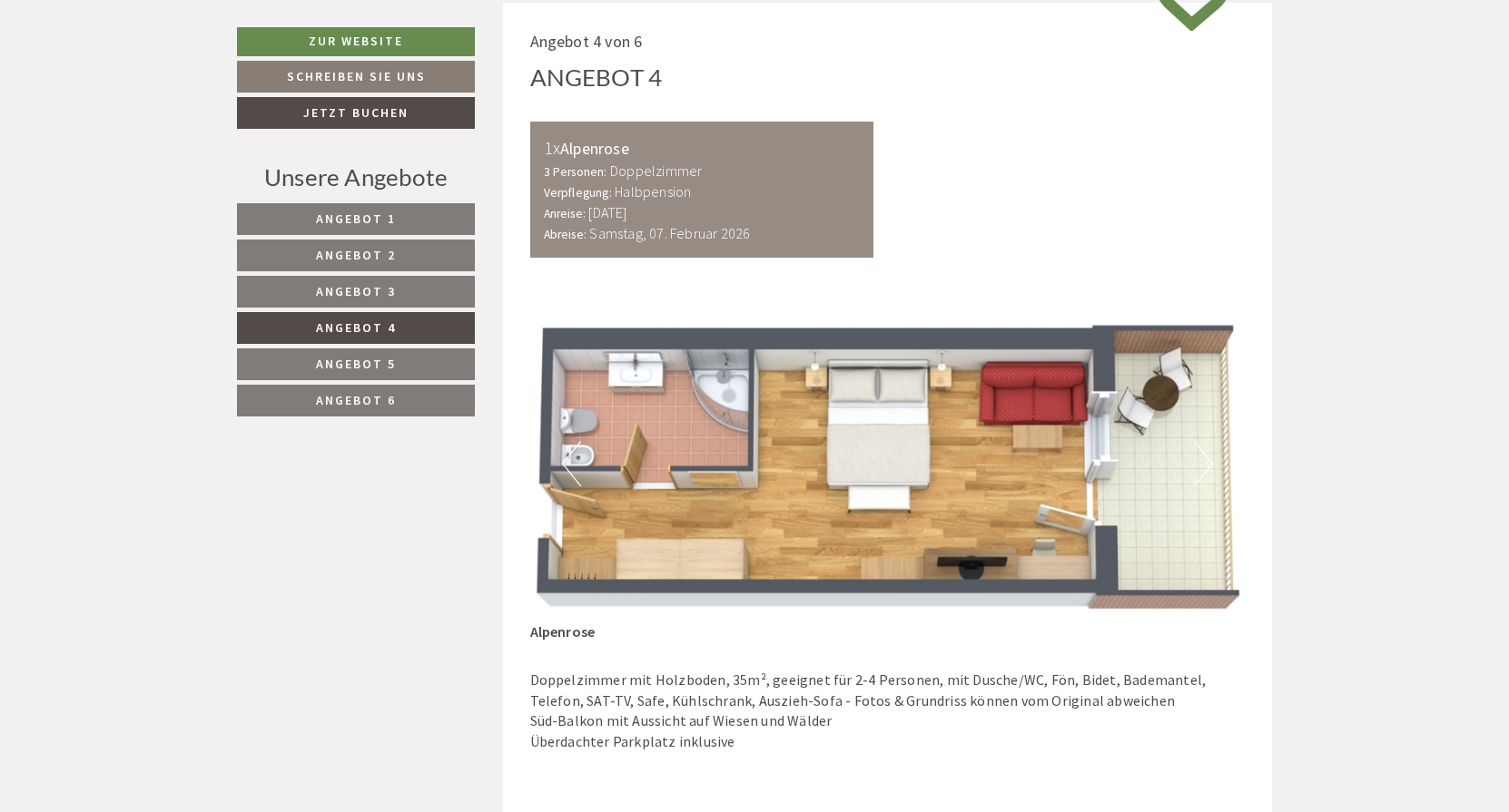
click at [359, 287] on span "Angebot 3" at bounding box center [355, 291] width 80 height 16
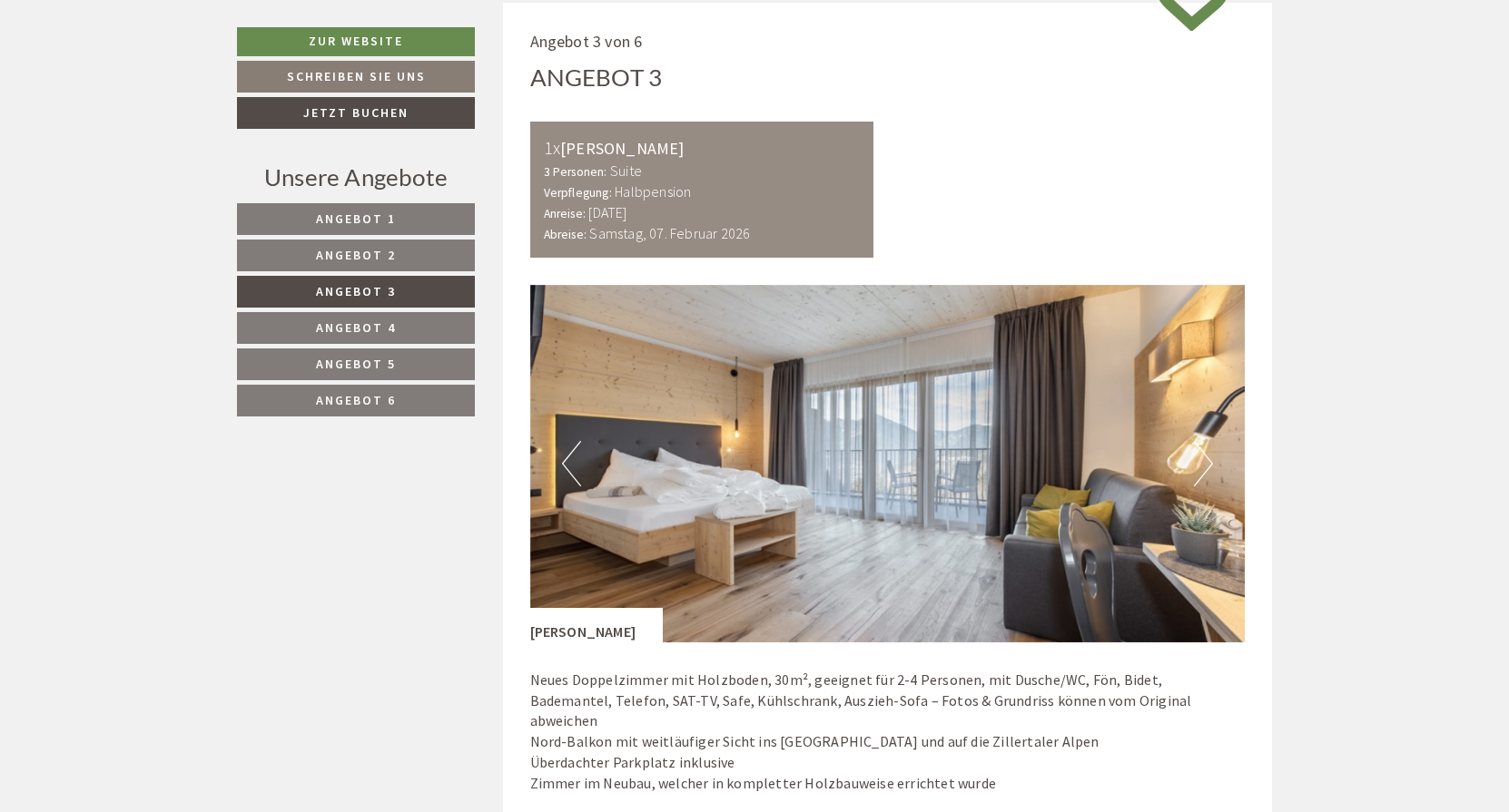
click at [1205, 462] on button "Next" at bounding box center [1203, 464] width 19 height 45
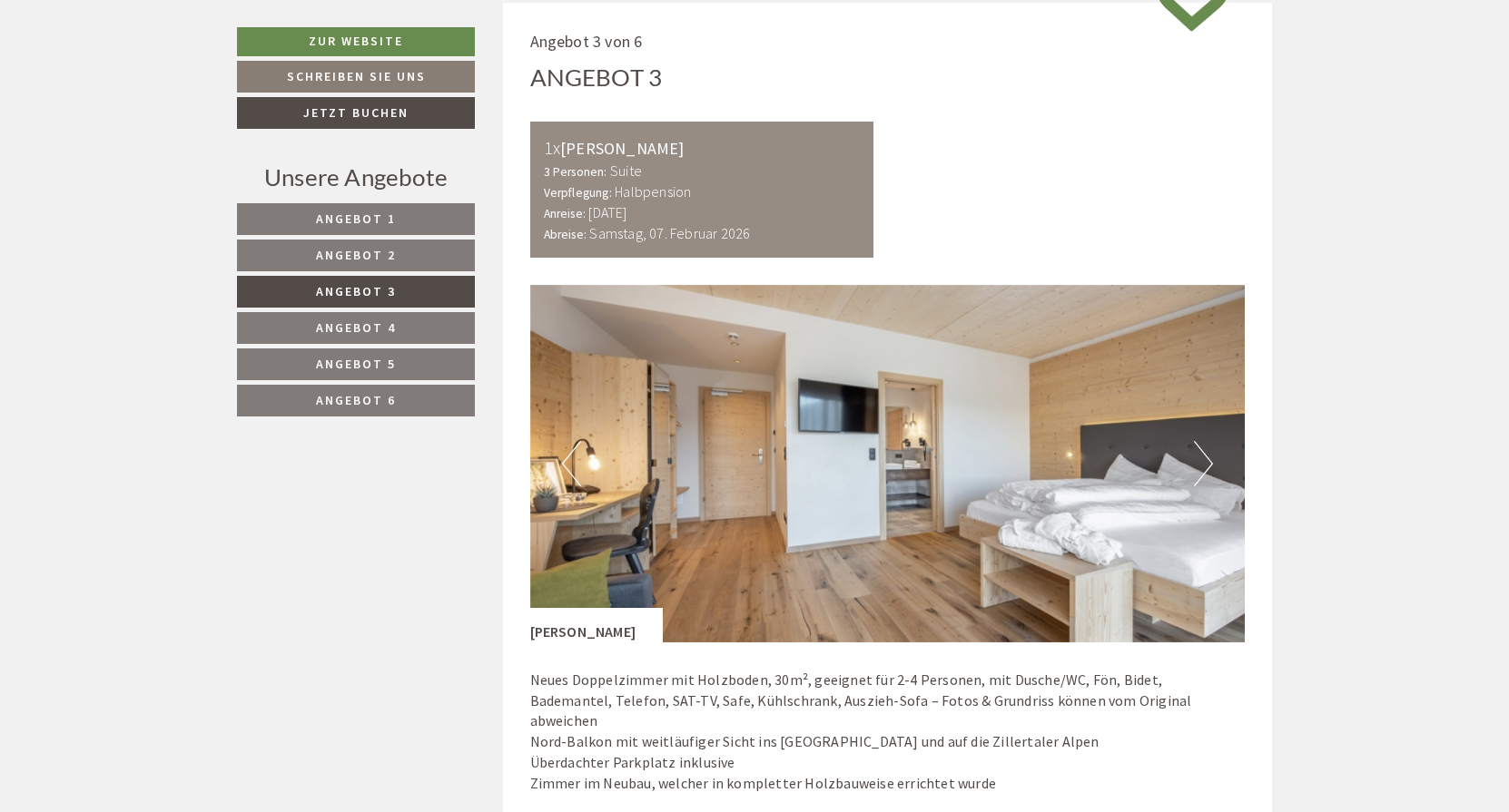
click at [1204, 462] on button "Next" at bounding box center [1203, 464] width 19 height 45
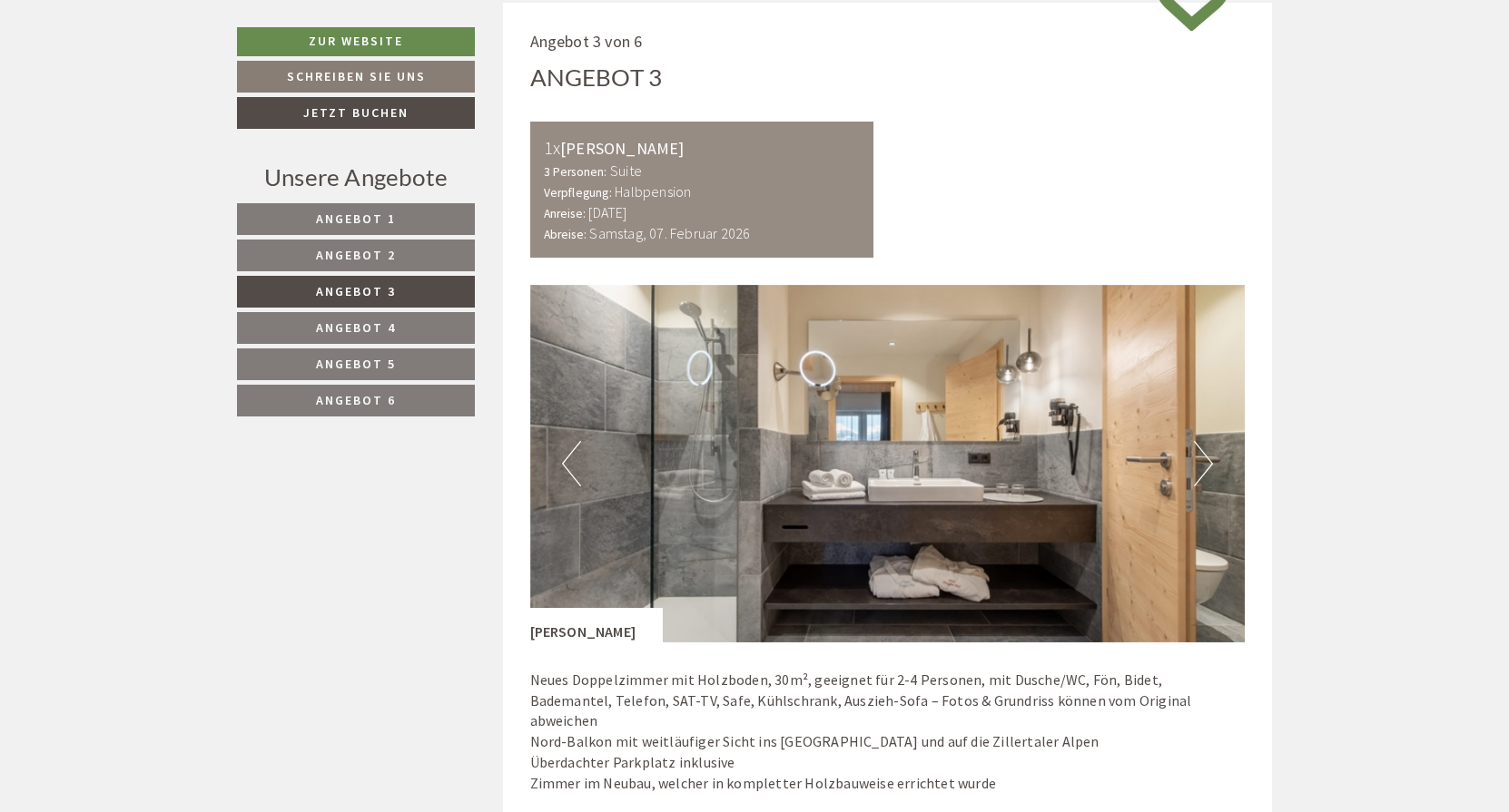
click at [1204, 463] on button "Next" at bounding box center [1203, 464] width 19 height 45
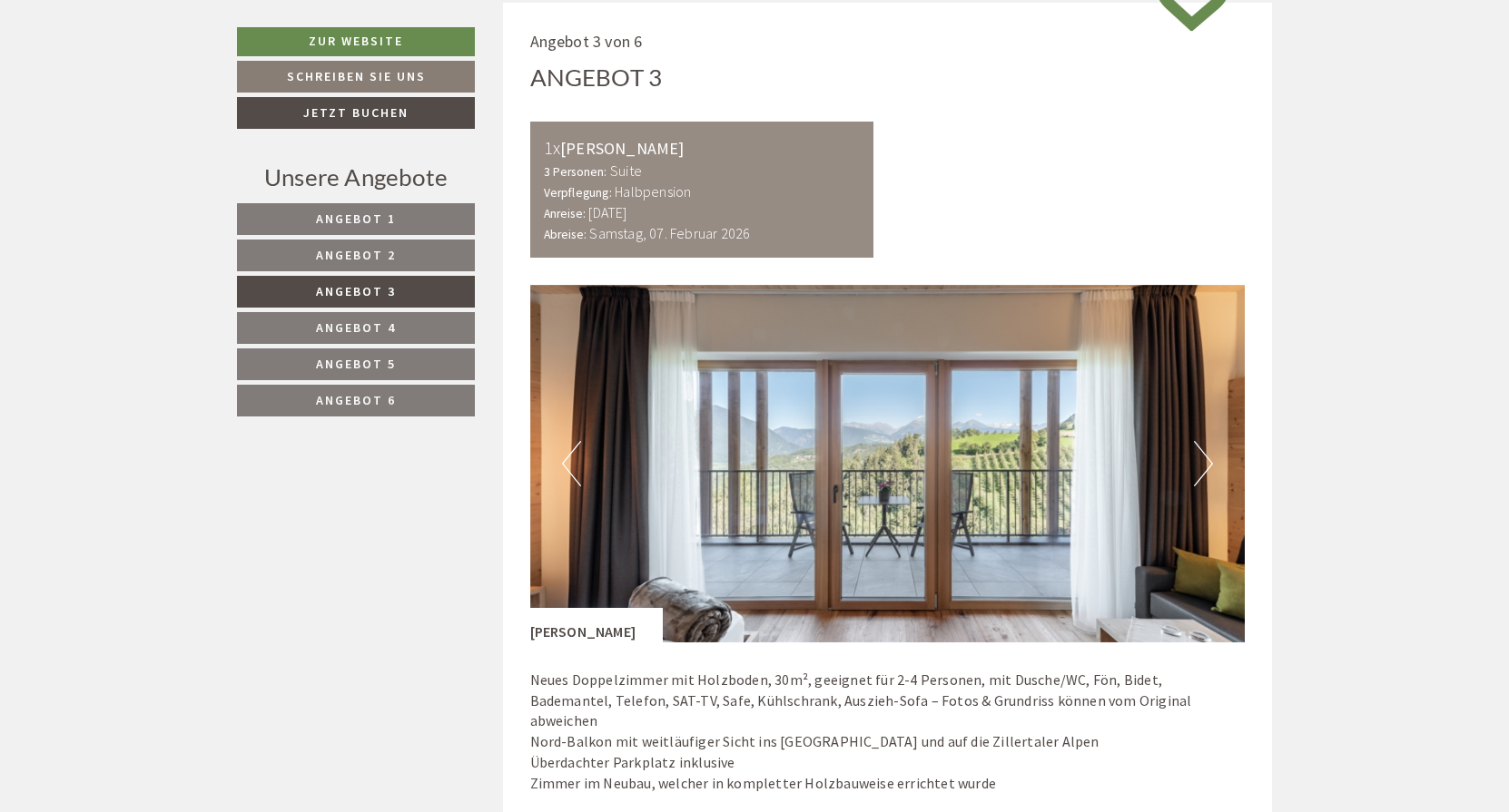
click at [1204, 465] on button "Next" at bounding box center [1203, 464] width 19 height 45
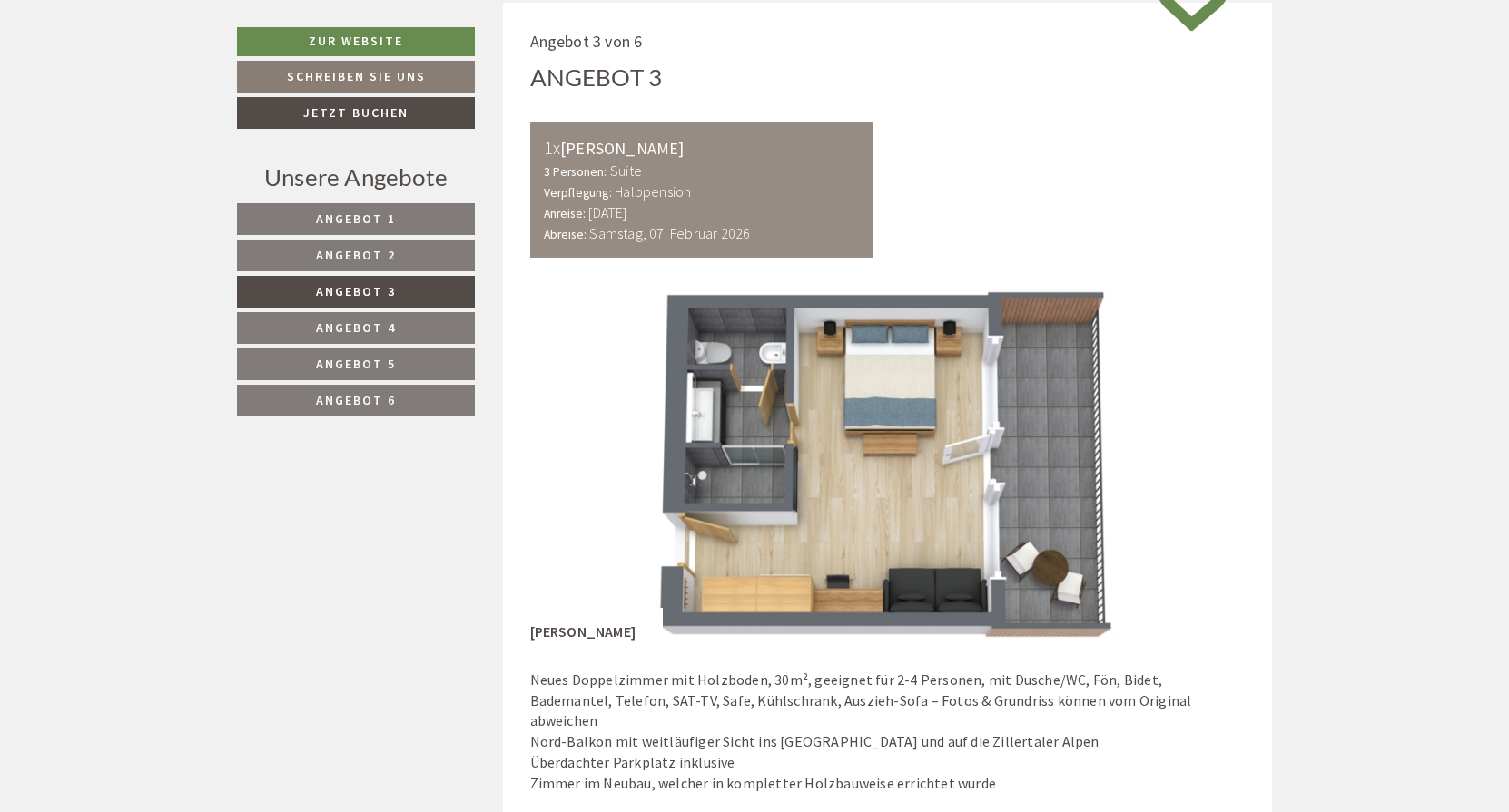
click at [621, 460] on img at bounding box center [888, 464] width 716 height 358
click at [357, 254] on span "Angebot 2" at bounding box center [355, 254] width 80 height 16
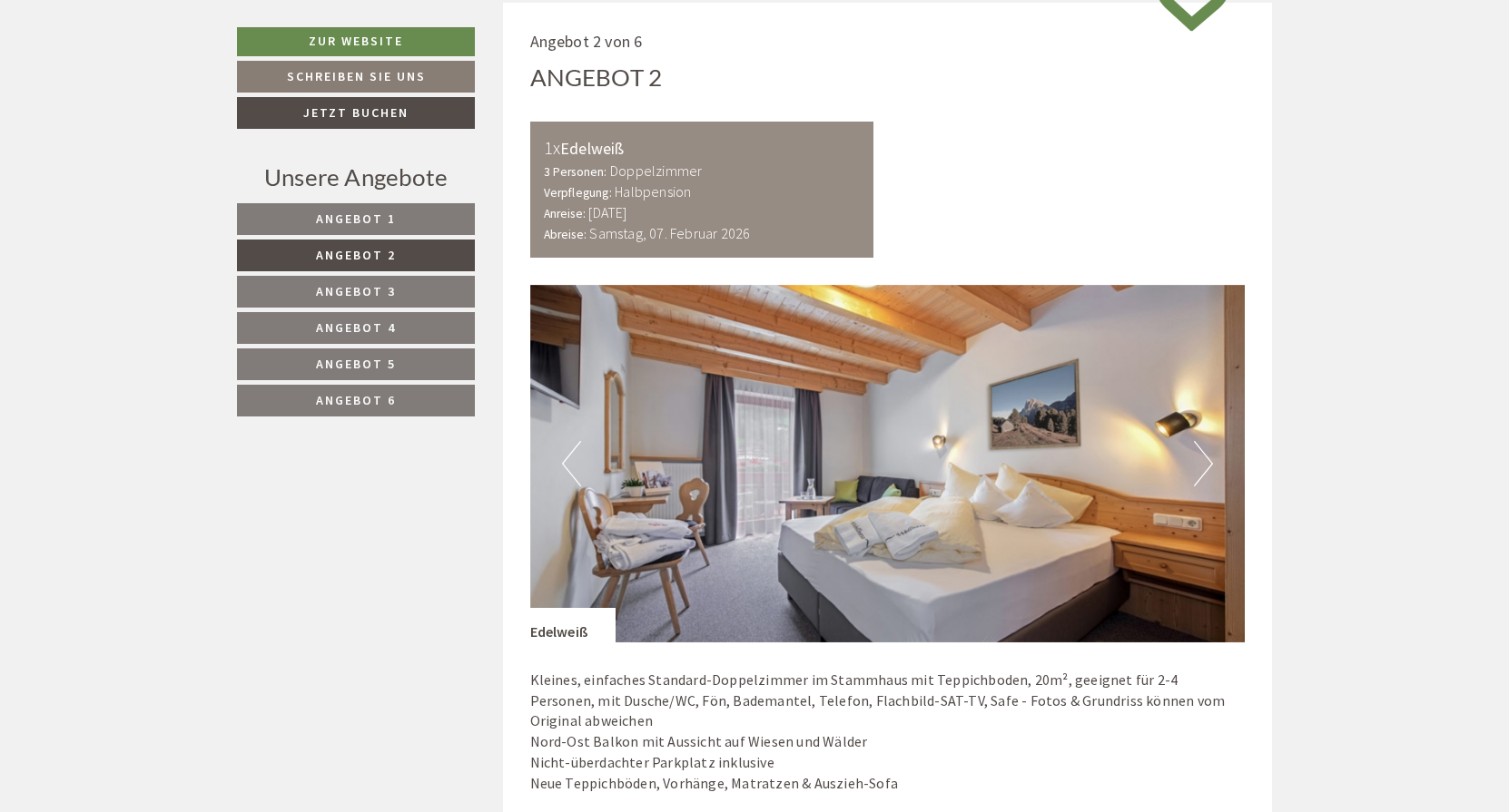
click at [1201, 452] on button "Next" at bounding box center [1203, 464] width 19 height 45
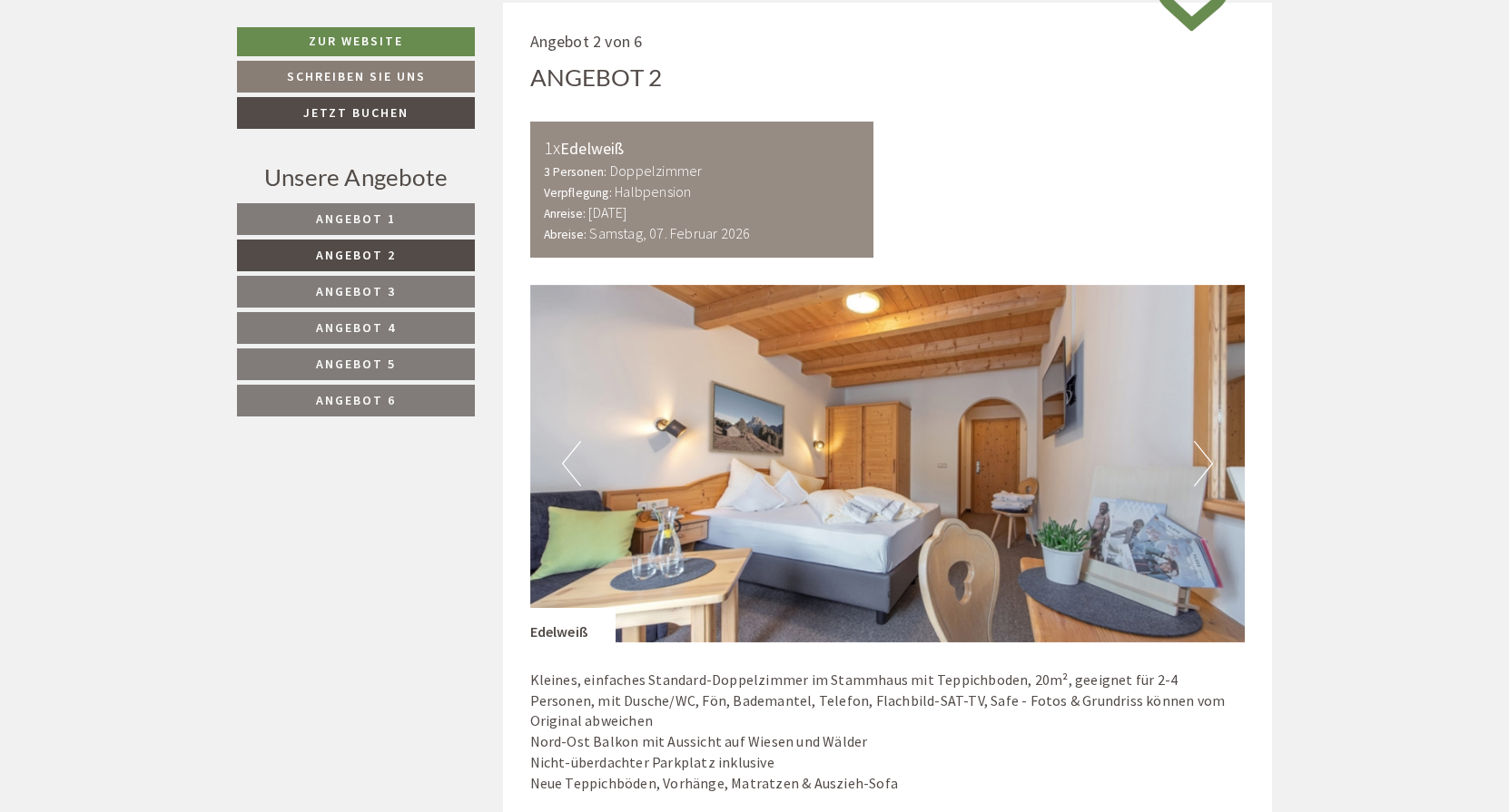
click at [1201, 452] on button "Next" at bounding box center [1203, 464] width 19 height 45
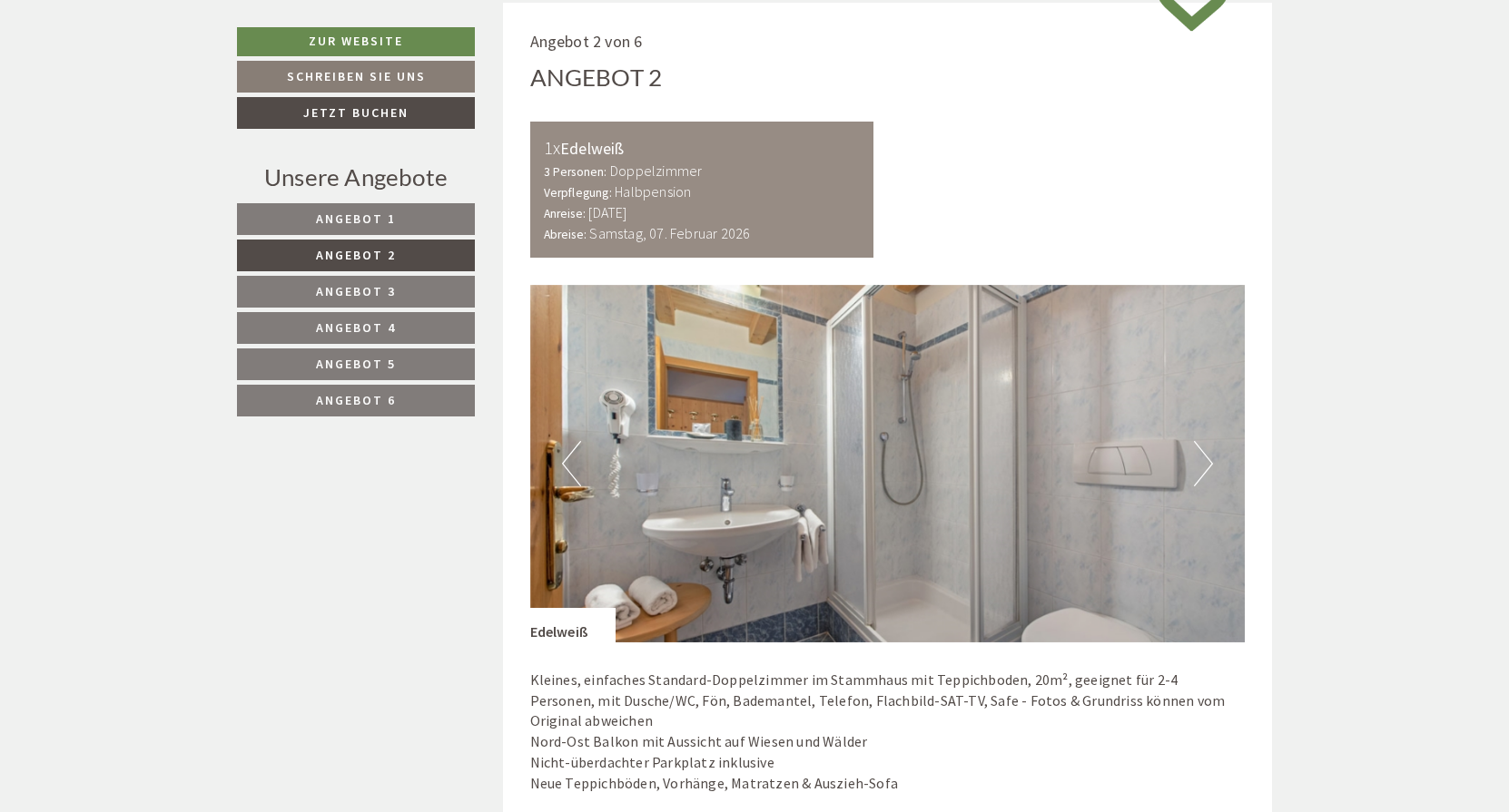
click at [1201, 452] on button "Next" at bounding box center [1203, 464] width 19 height 45
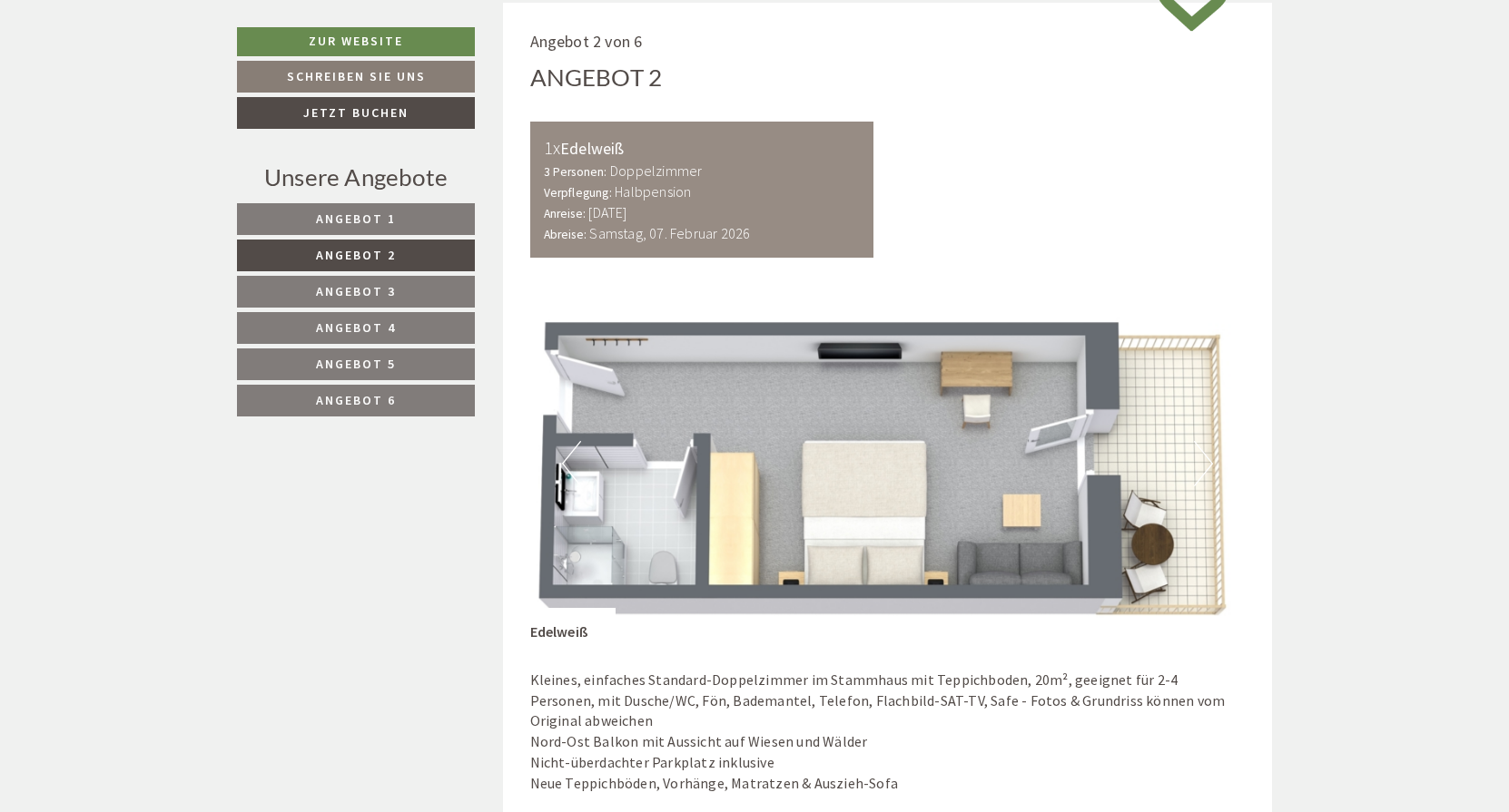
scroll to position [1012, 0]
click at [370, 293] on span "Angebot 3" at bounding box center [355, 291] width 80 height 16
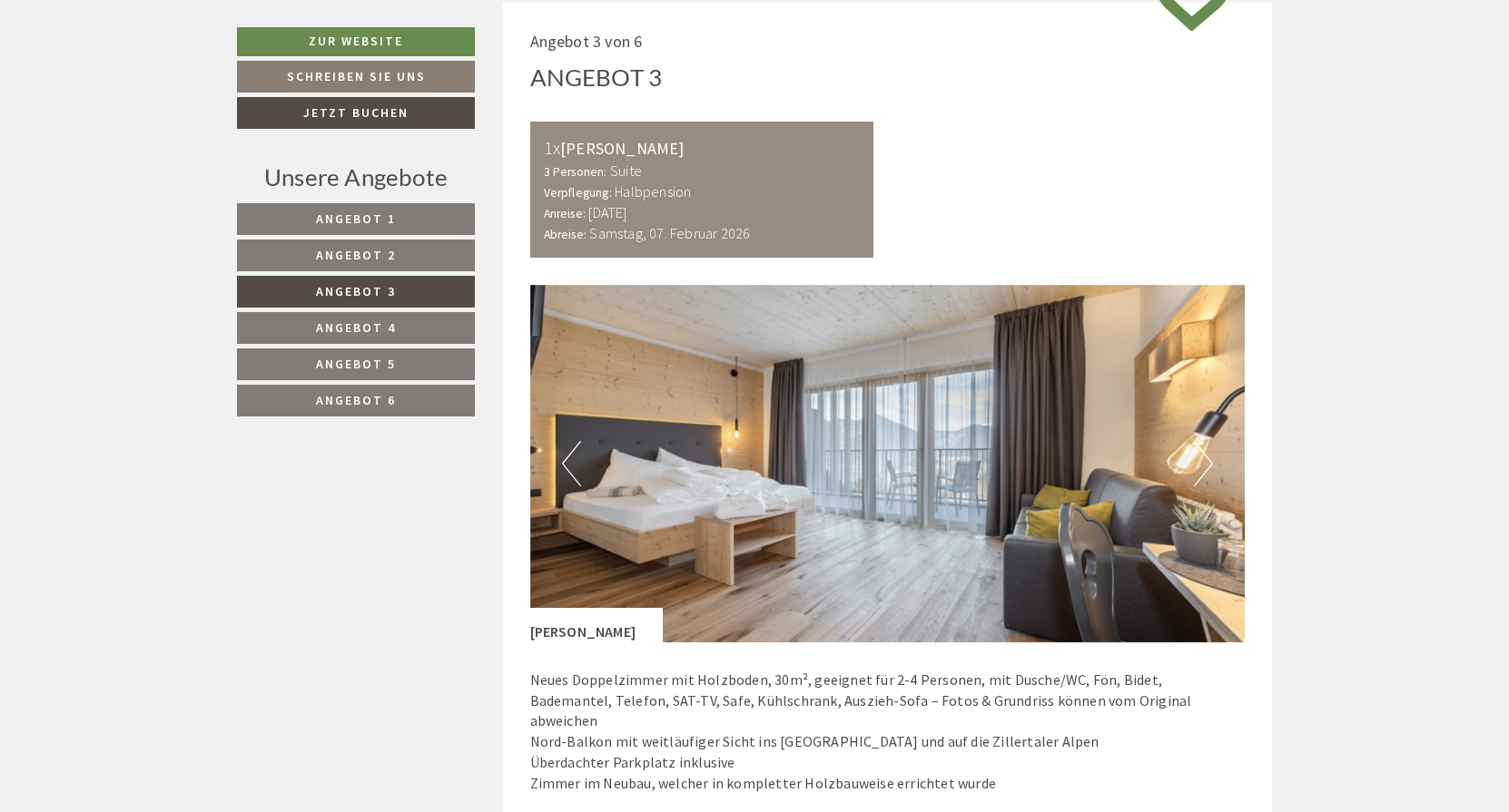
click at [1196, 460] on button "Next" at bounding box center [1203, 464] width 19 height 45
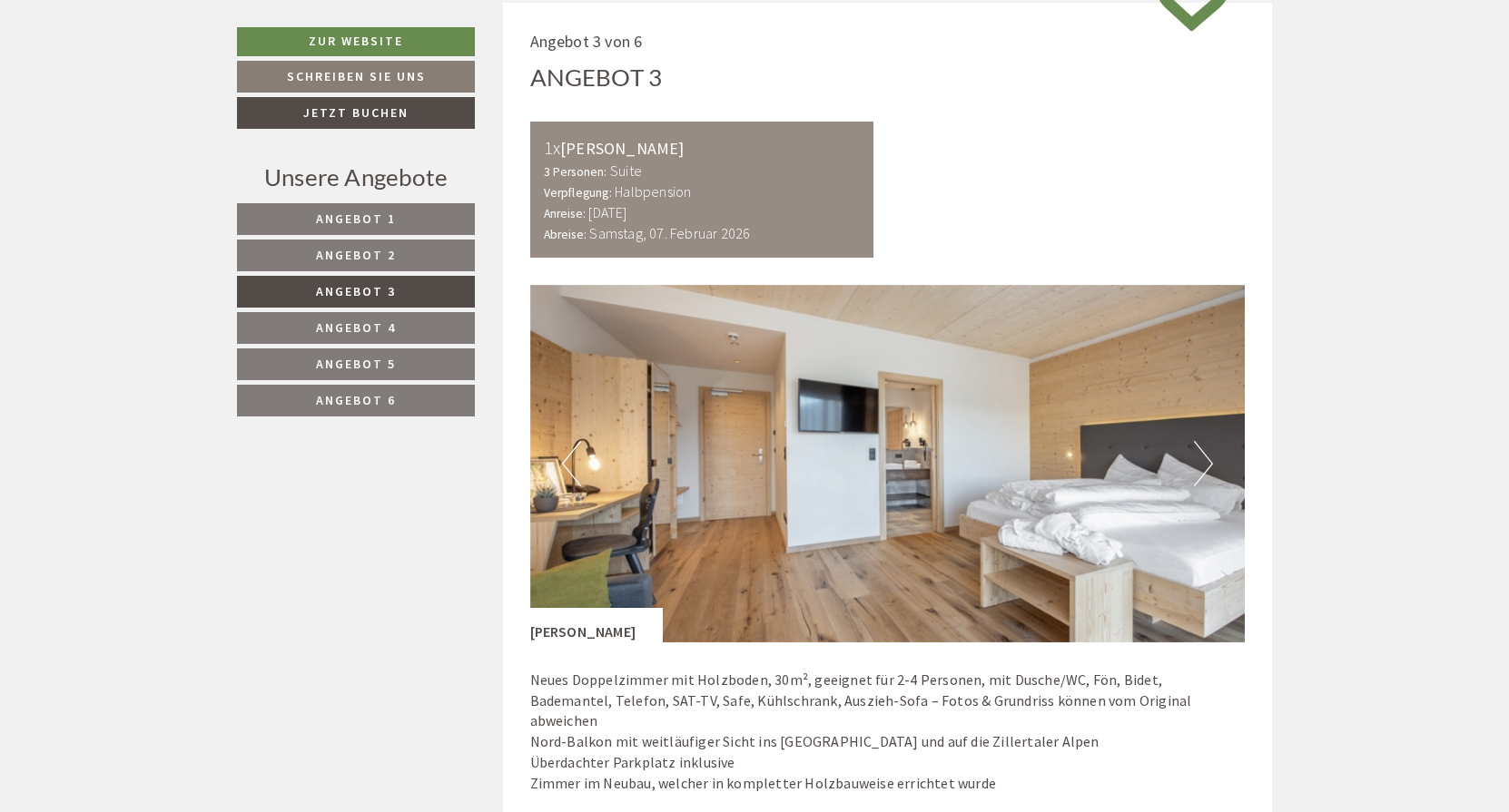
click at [1209, 450] on button "Next" at bounding box center [1203, 464] width 19 height 45
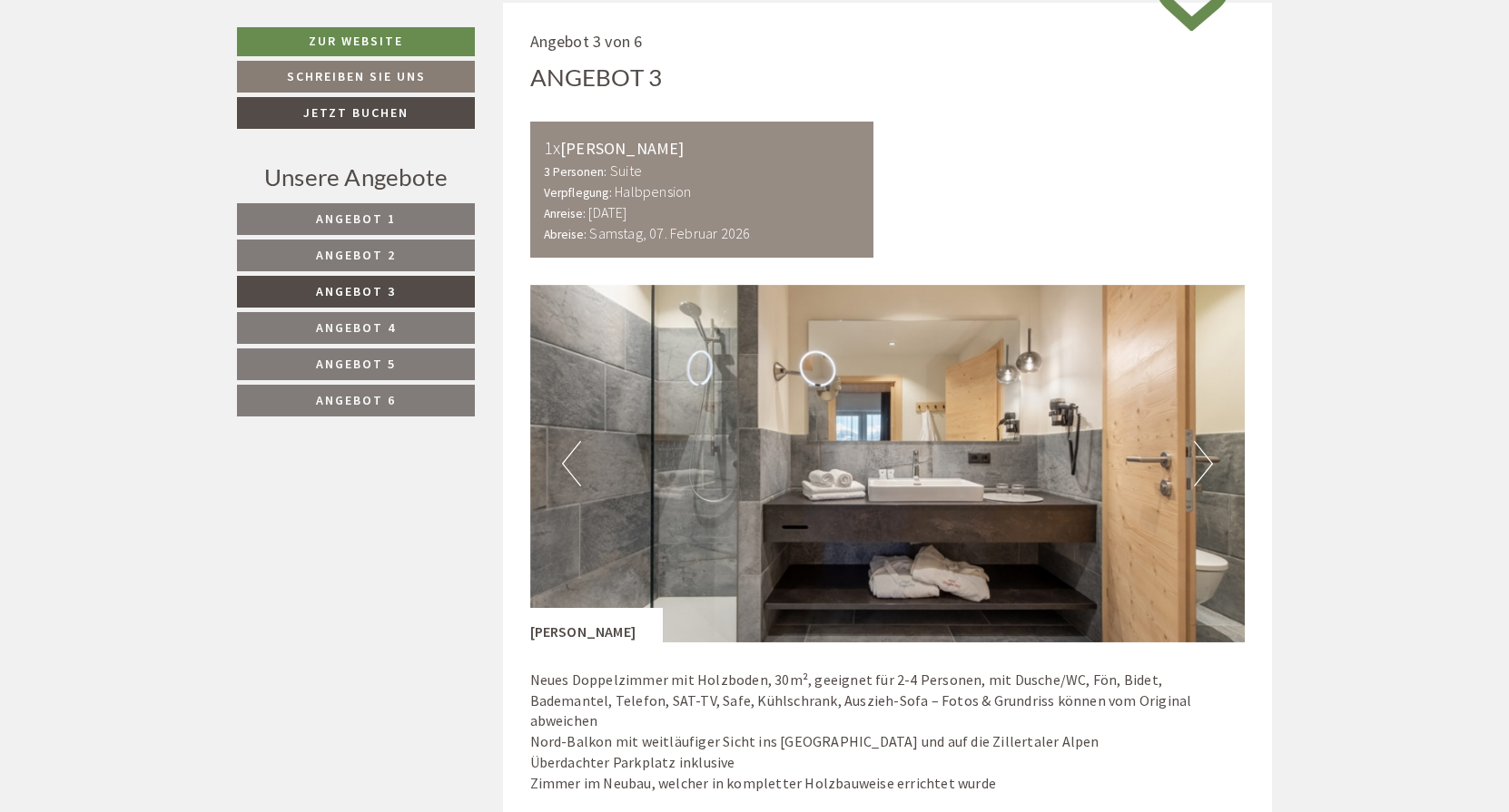
click at [1207, 452] on button "Next" at bounding box center [1203, 464] width 19 height 45
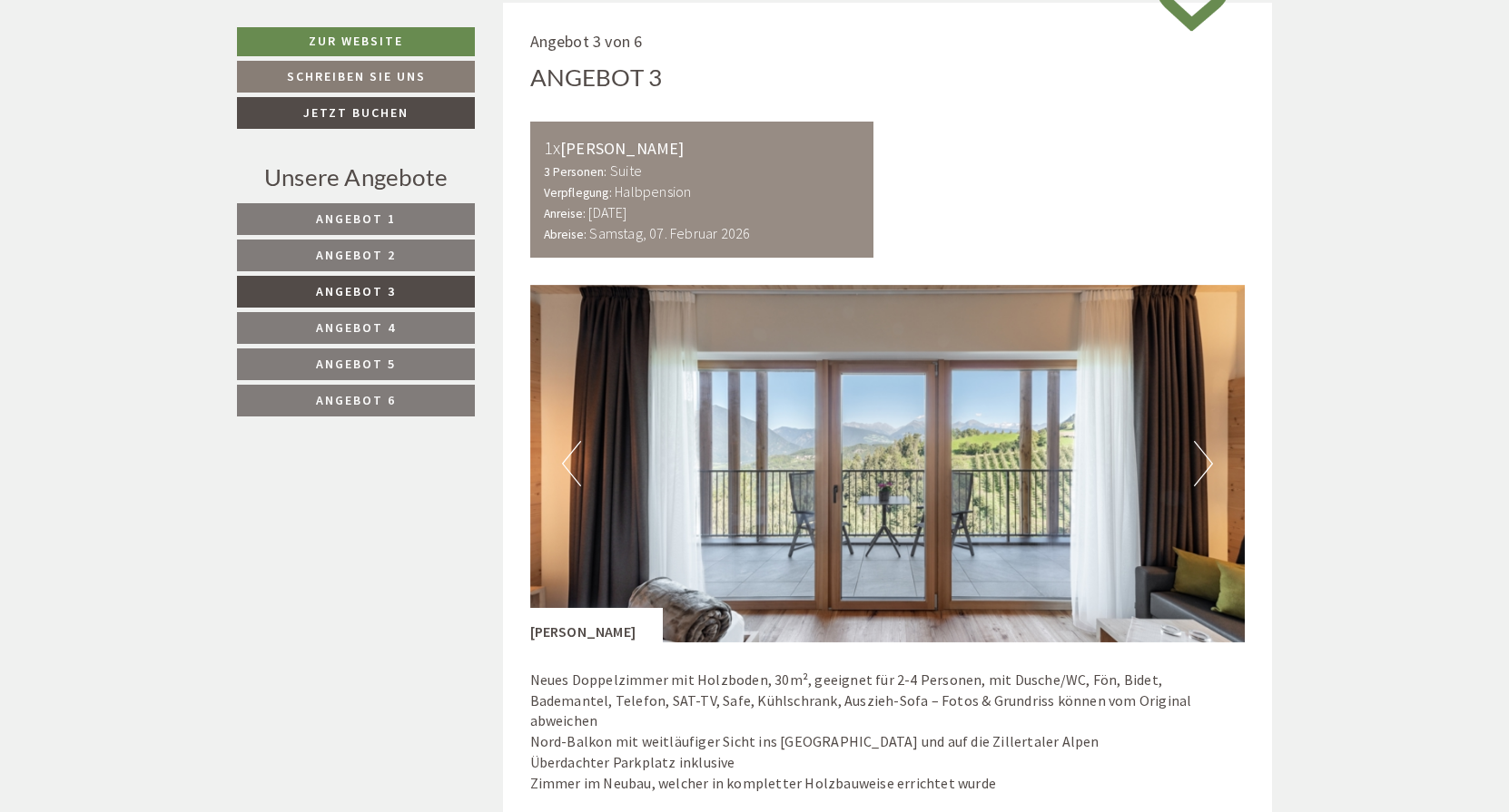
click at [1208, 452] on button "Next" at bounding box center [1203, 464] width 19 height 45
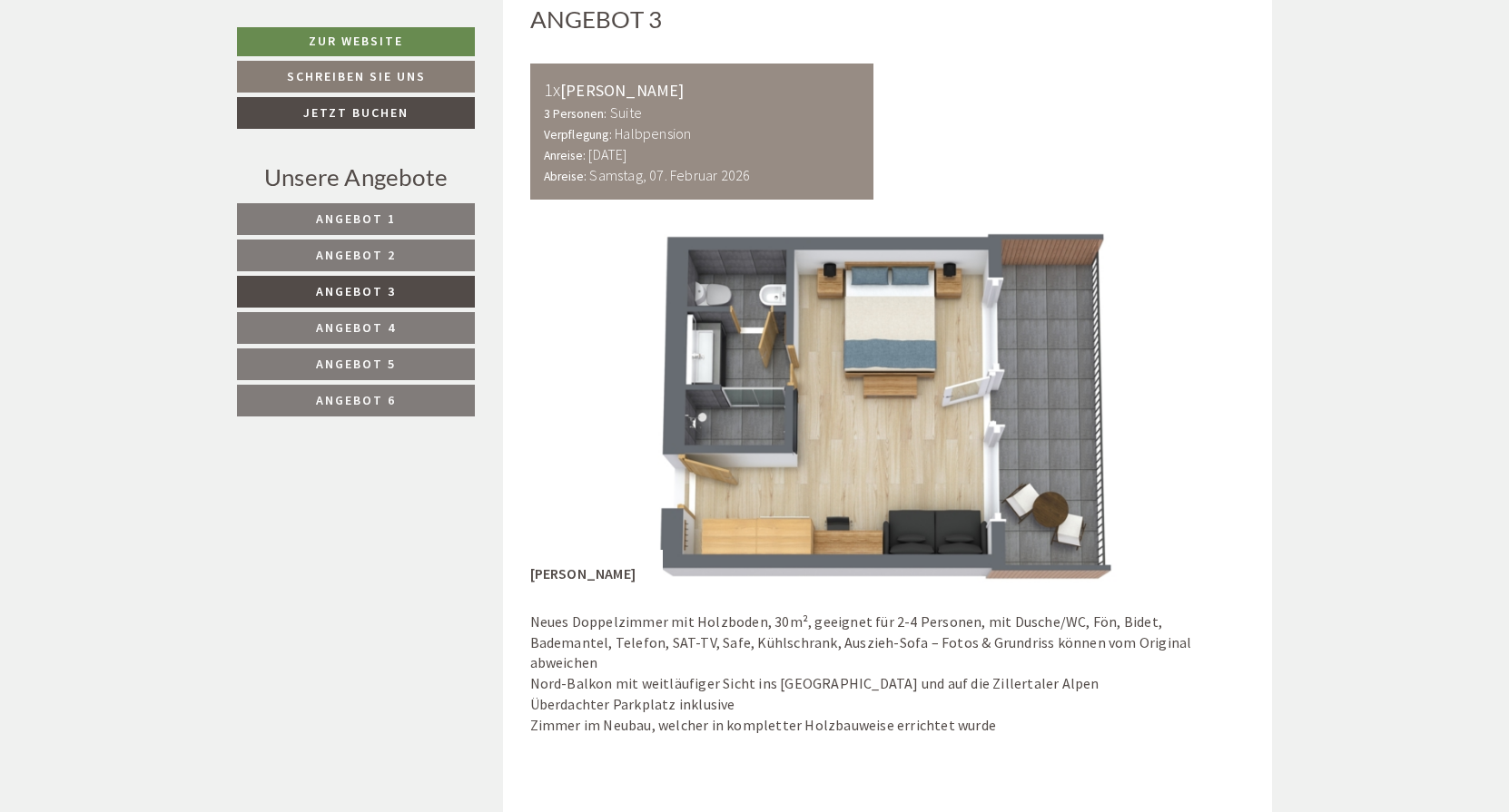
scroll to position [1066, 0]
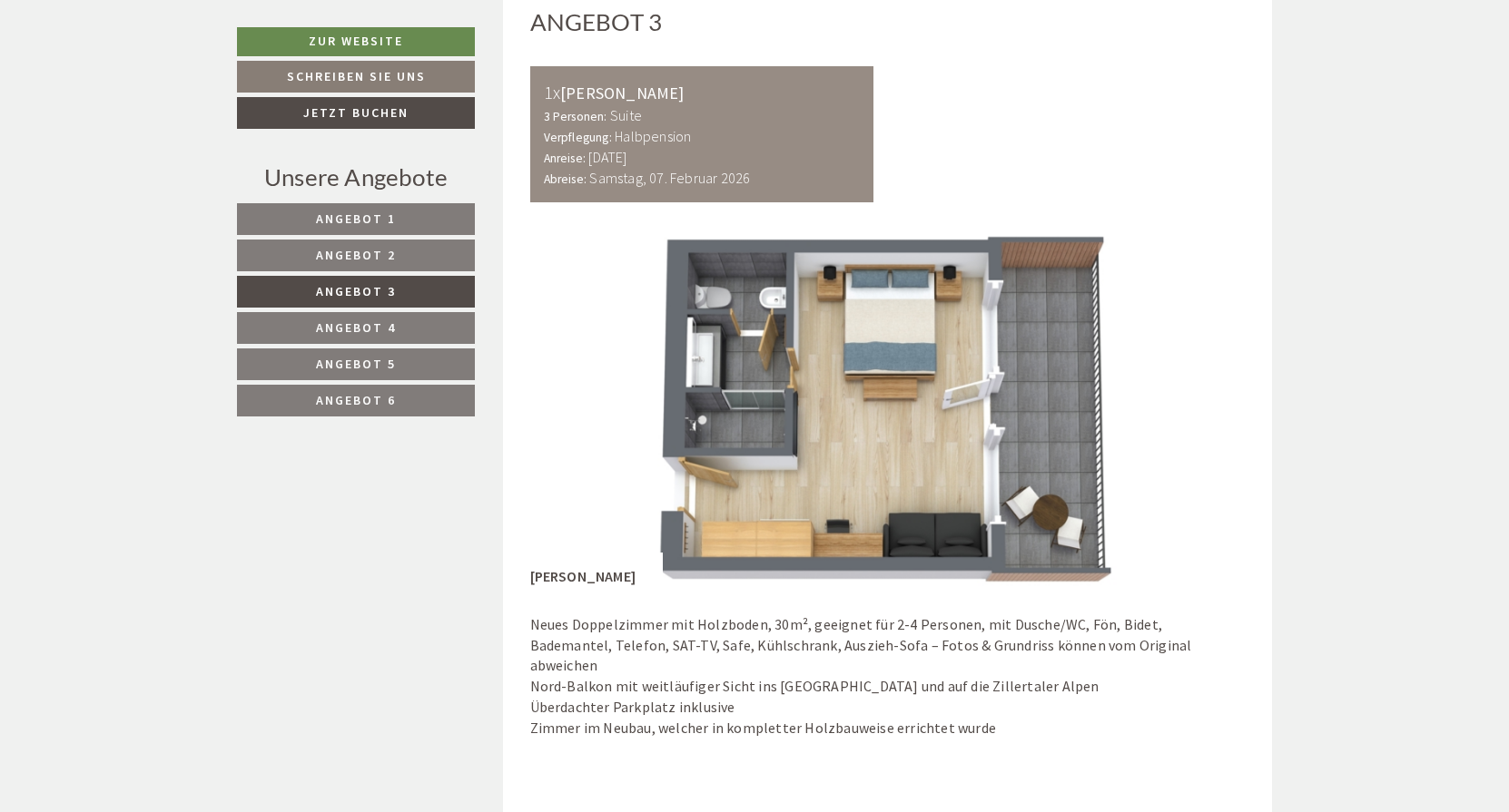
click at [383, 361] on span "Angebot 5" at bounding box center [355, 363] width 80 height 16
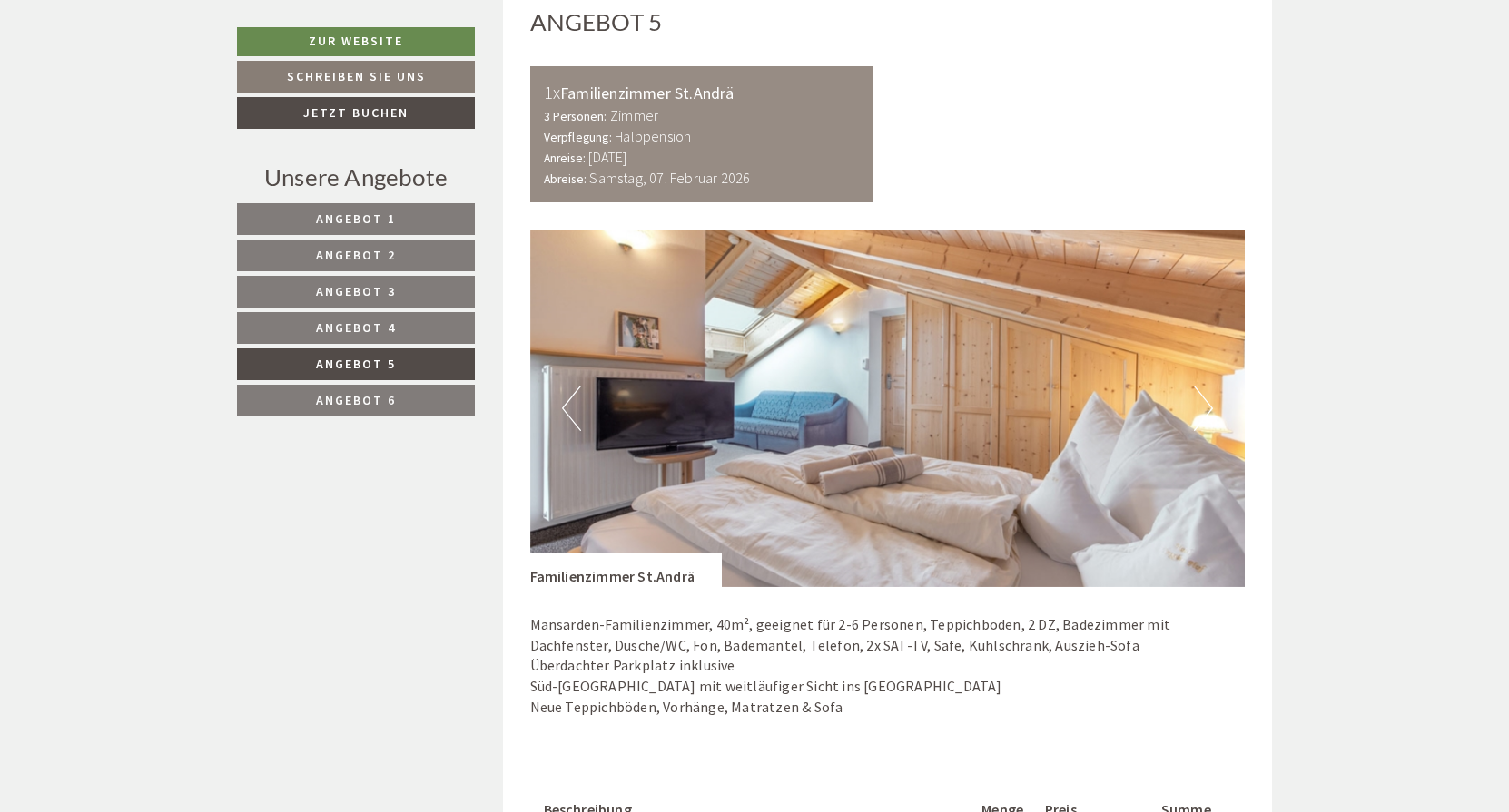
scroll to position [1011, 0]
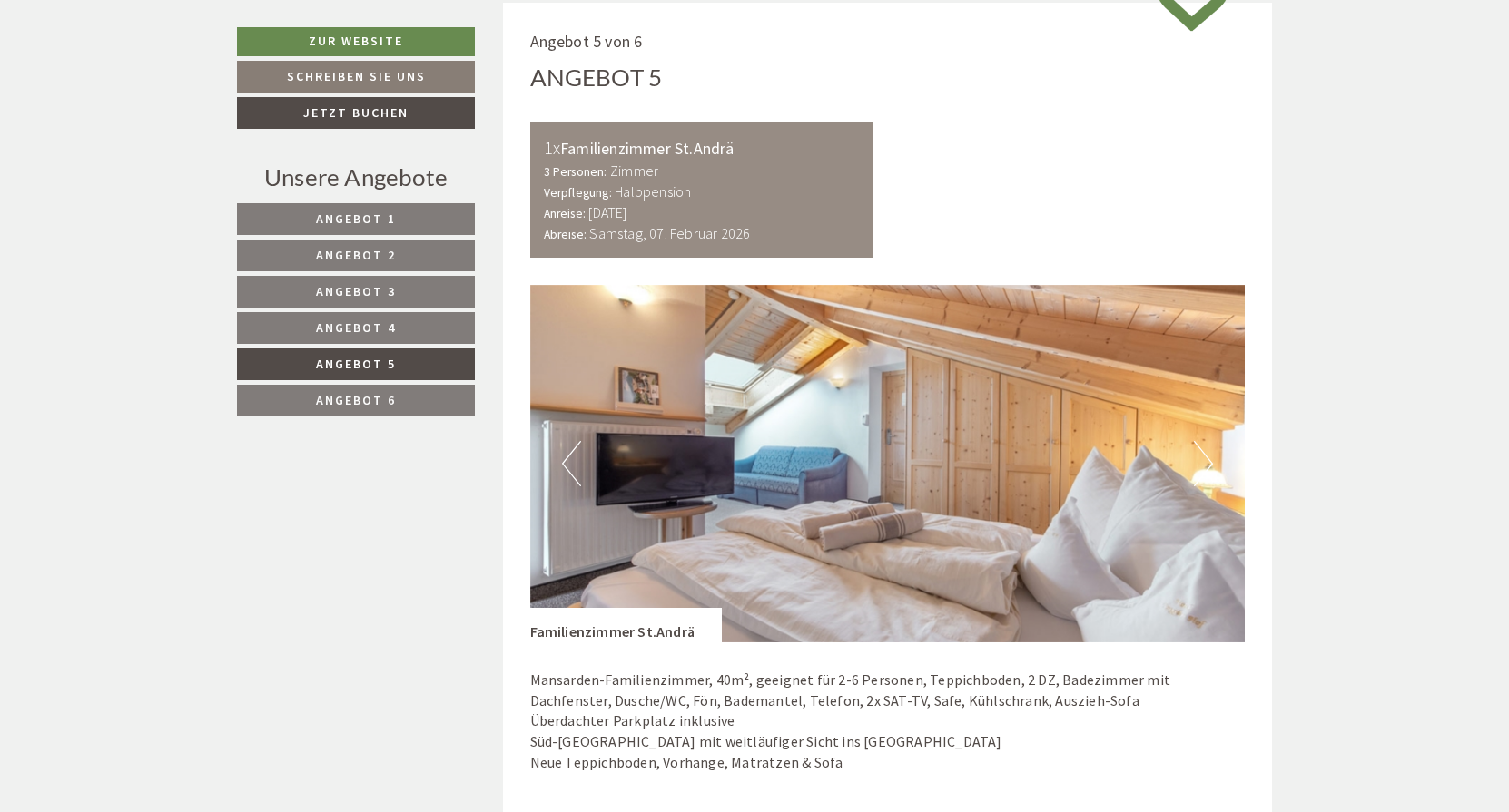
click at [1209, 452] on button "Next" at bounding box center [1203, 464] width 19 height 45
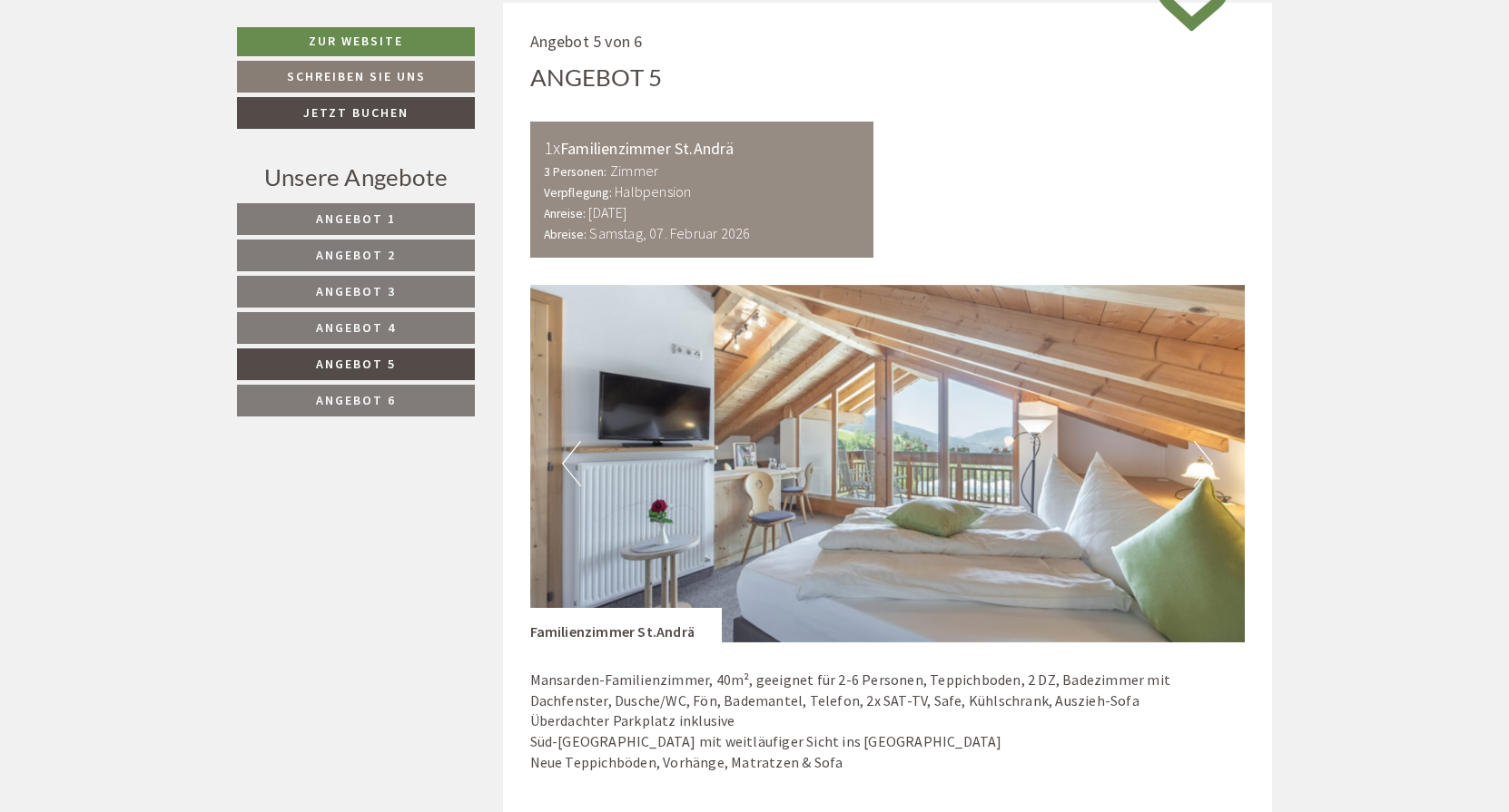
click at [1209, 452] on button "Next" at bounding box center [1203, 464] width 19 height 45
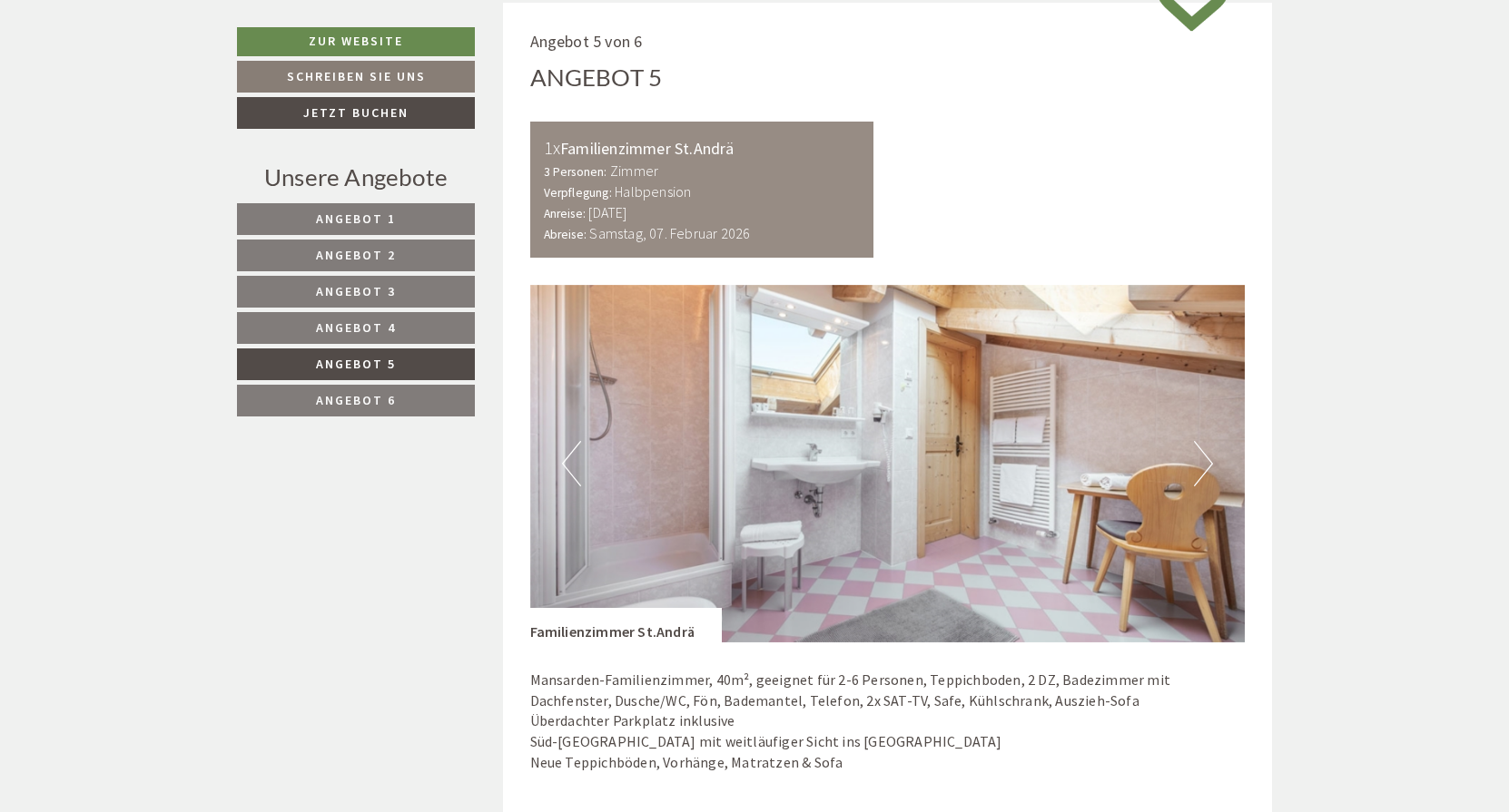
click at [1209, 452] on button "Next" at bounding box center [1203, 464] width 19 height 45
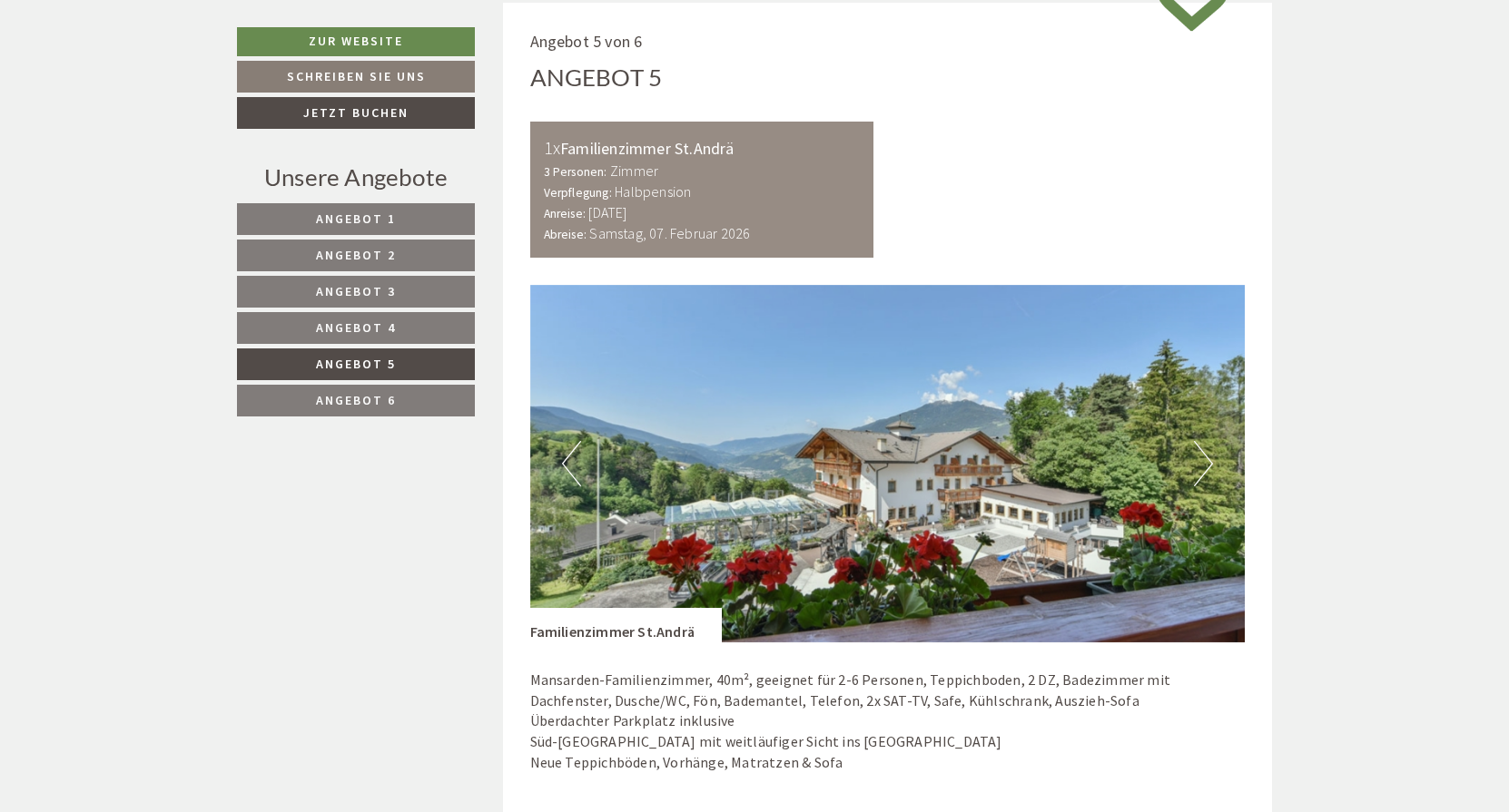
click at [1208, 452] on button "Next" at bounding box center [1203, 464] width 19 height 45
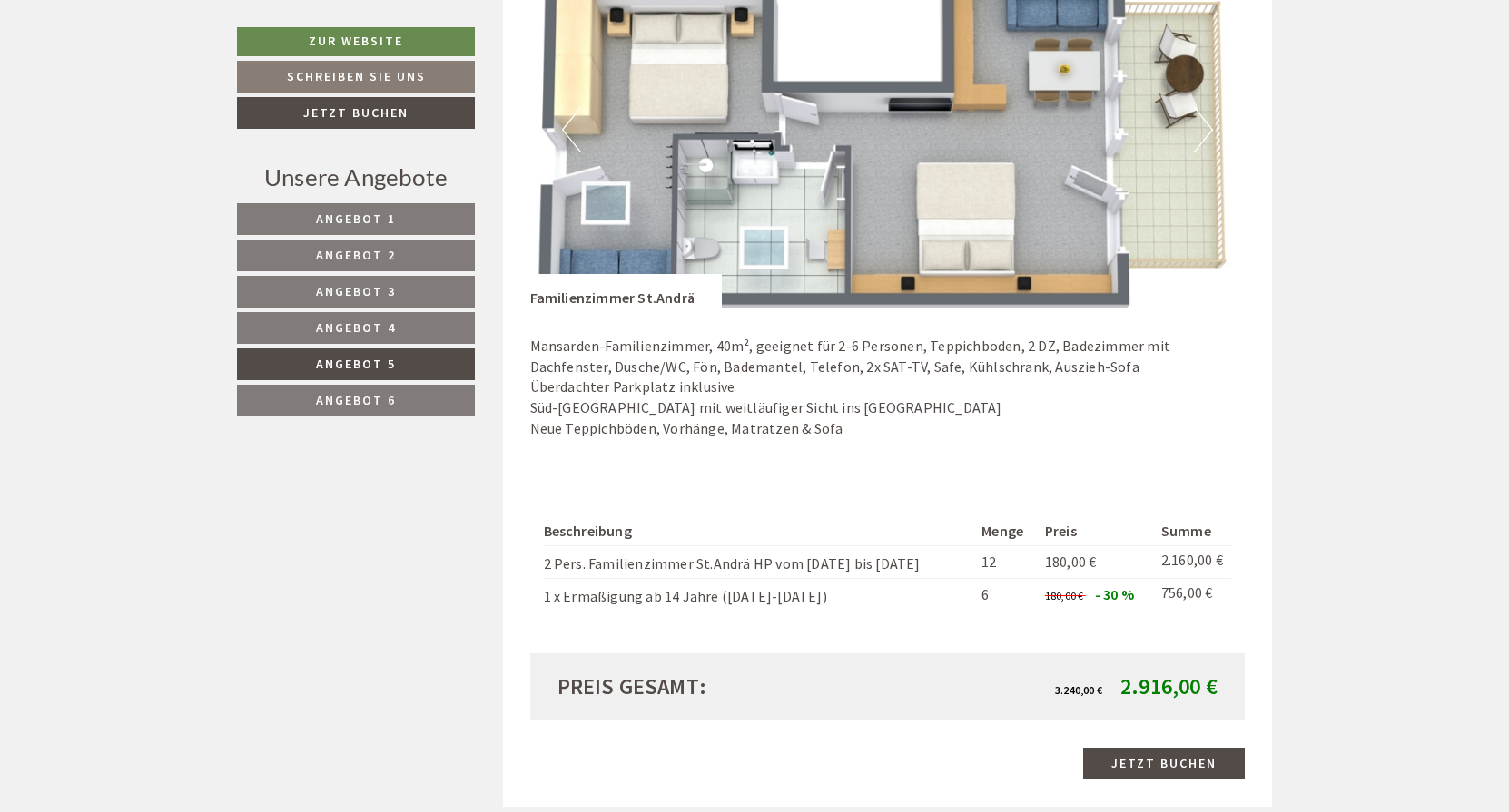
scroll to position [1347, 0]
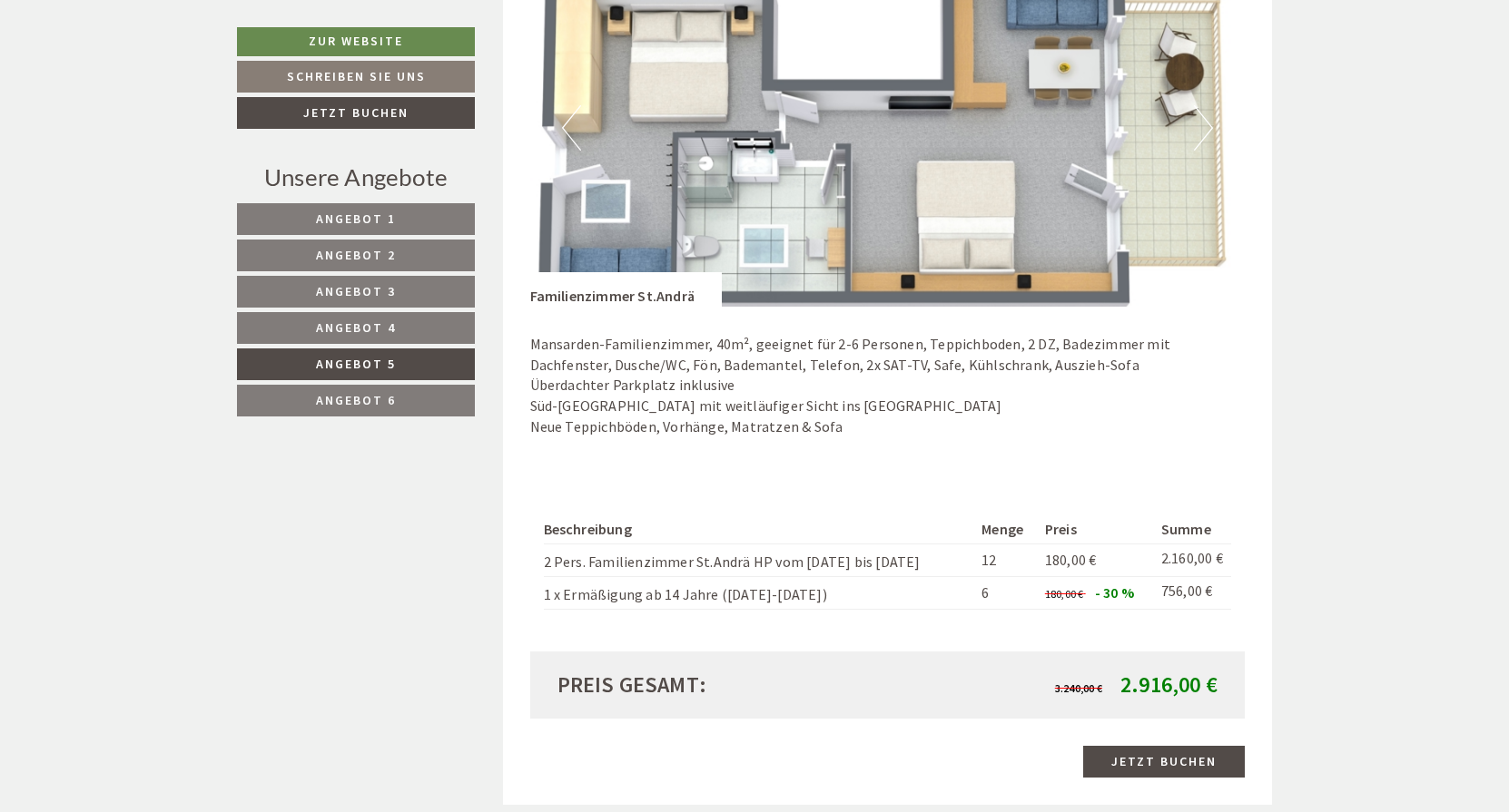
click at [357, 319] on span "Angebot 4" at bounding box center [355, 327] width 80 height 16
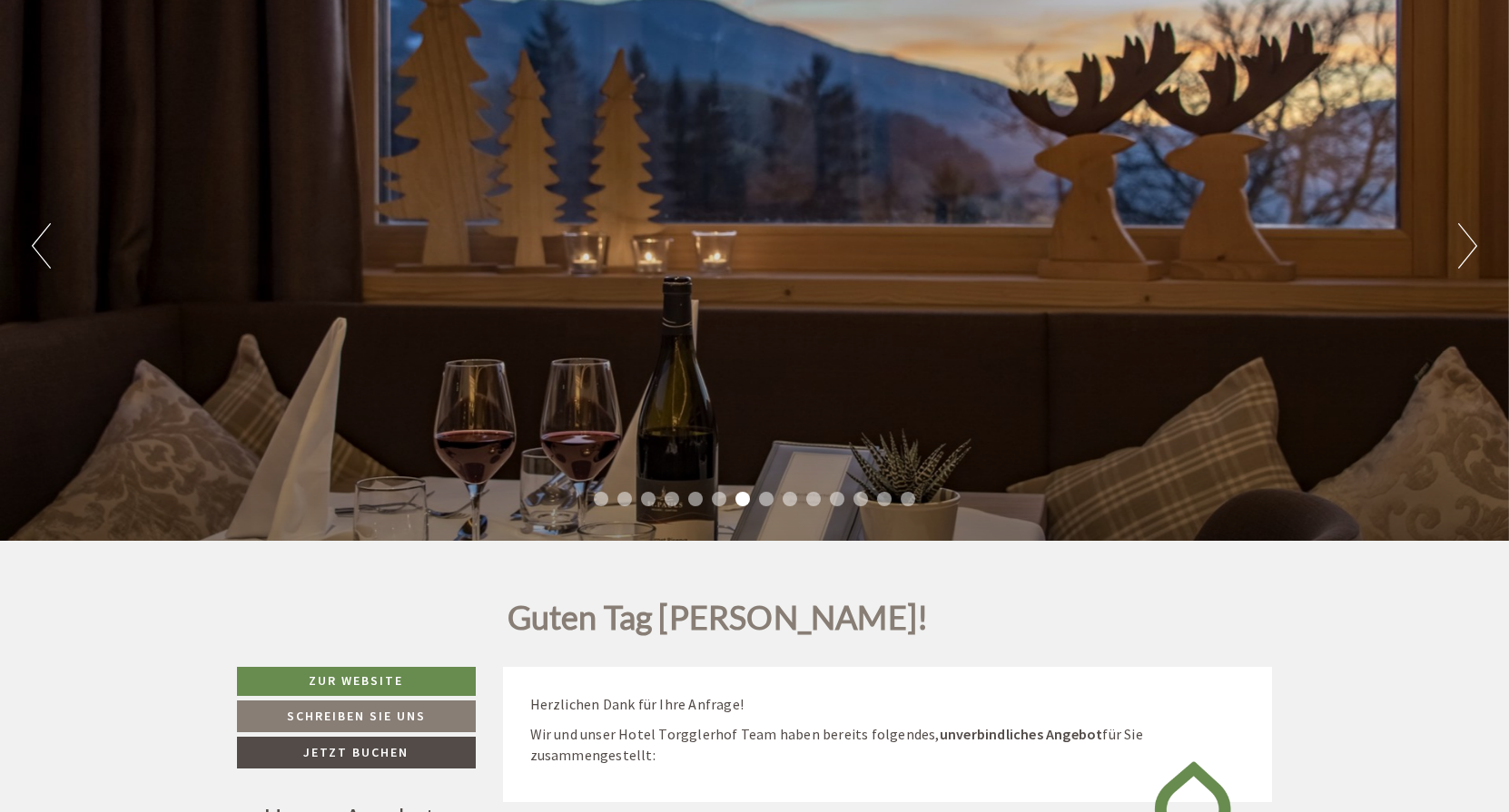
scroll to position [167, 0]
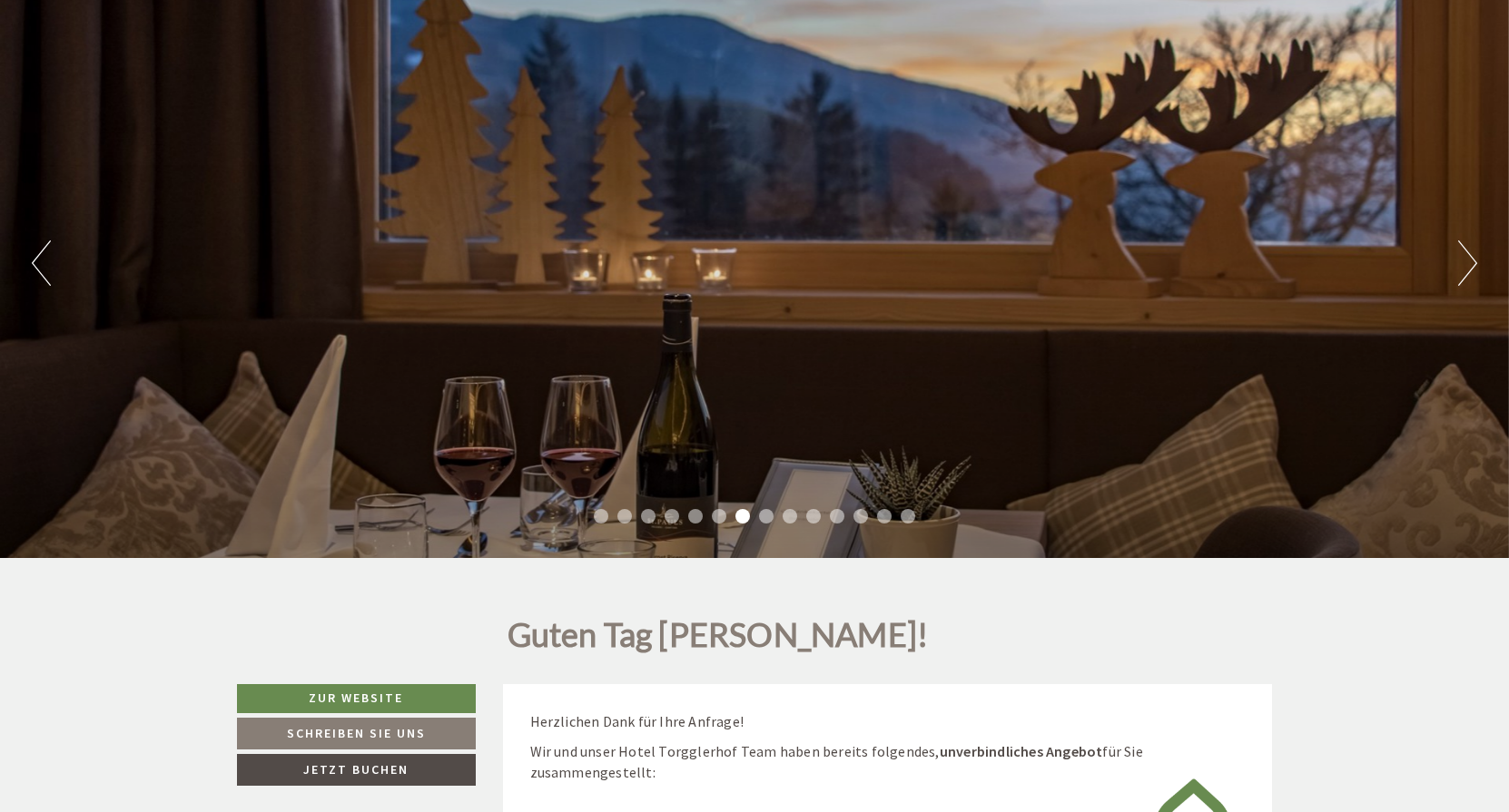
click at [1465, 264] on button "Next" at bounding box center [1468, 263] width 19 height 45
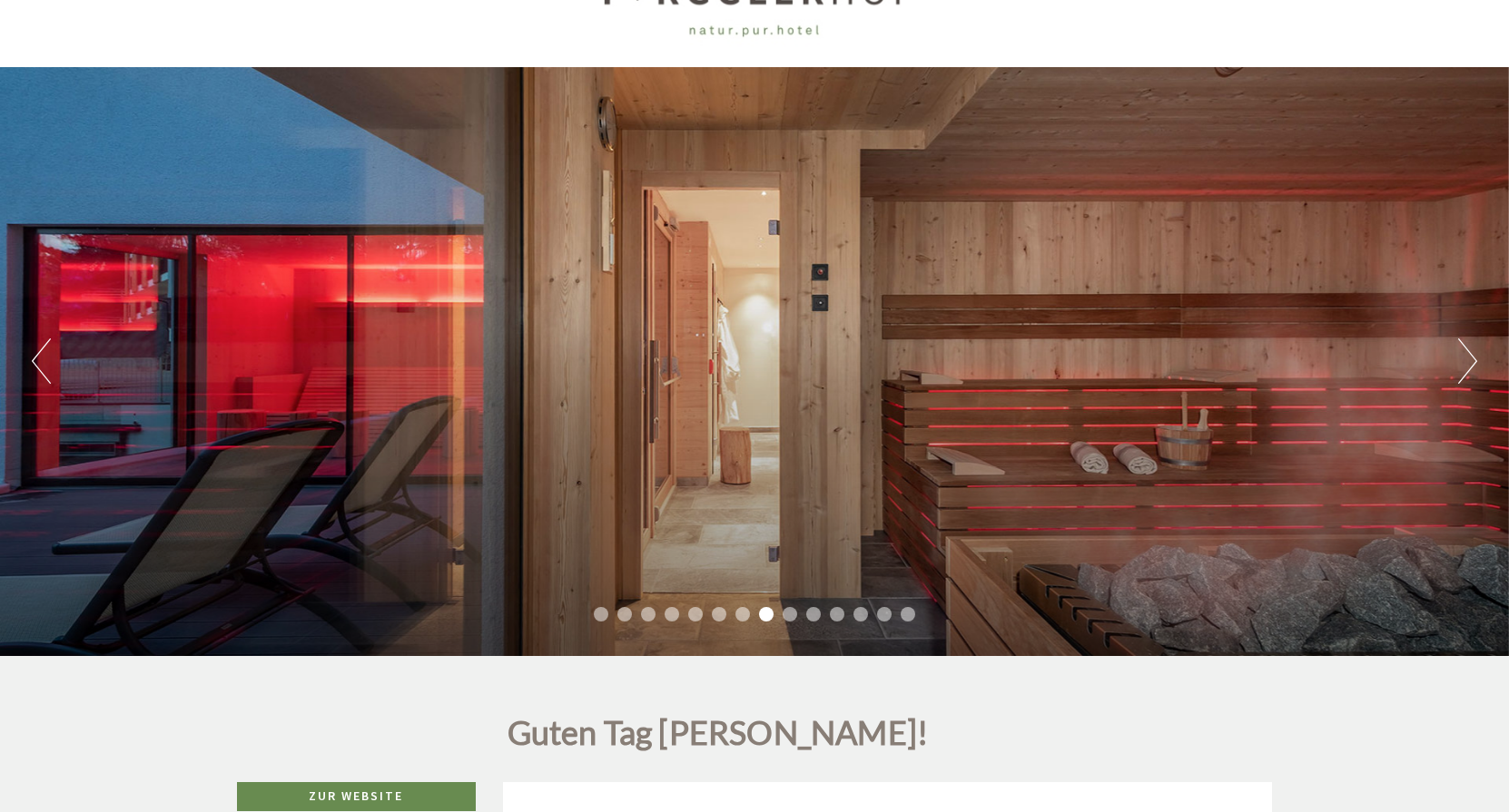
scroll to position [71, 0]
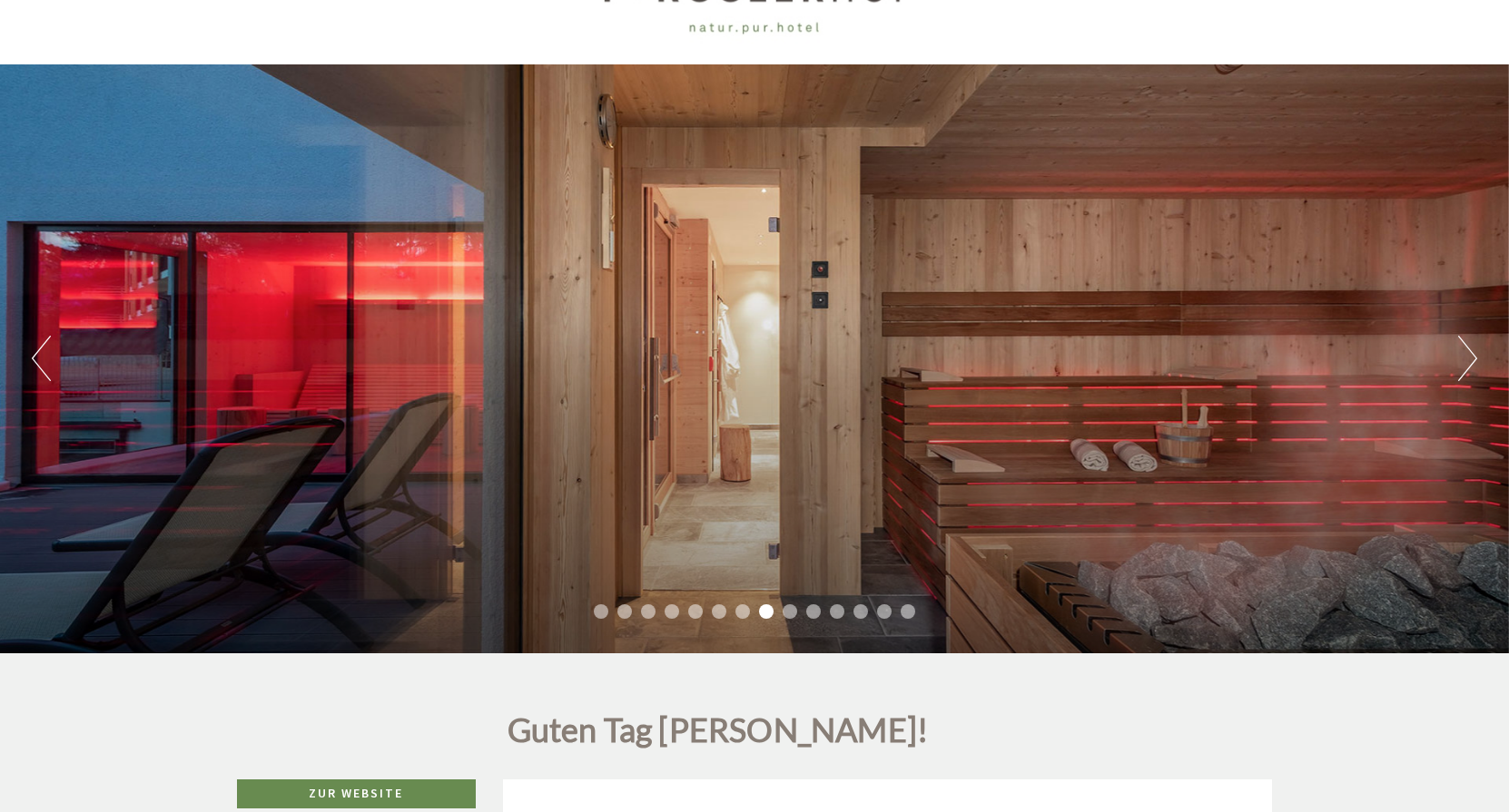
click at [1468, 363] on button "Next" at bounding box center [1468, 359] width 19 height 45
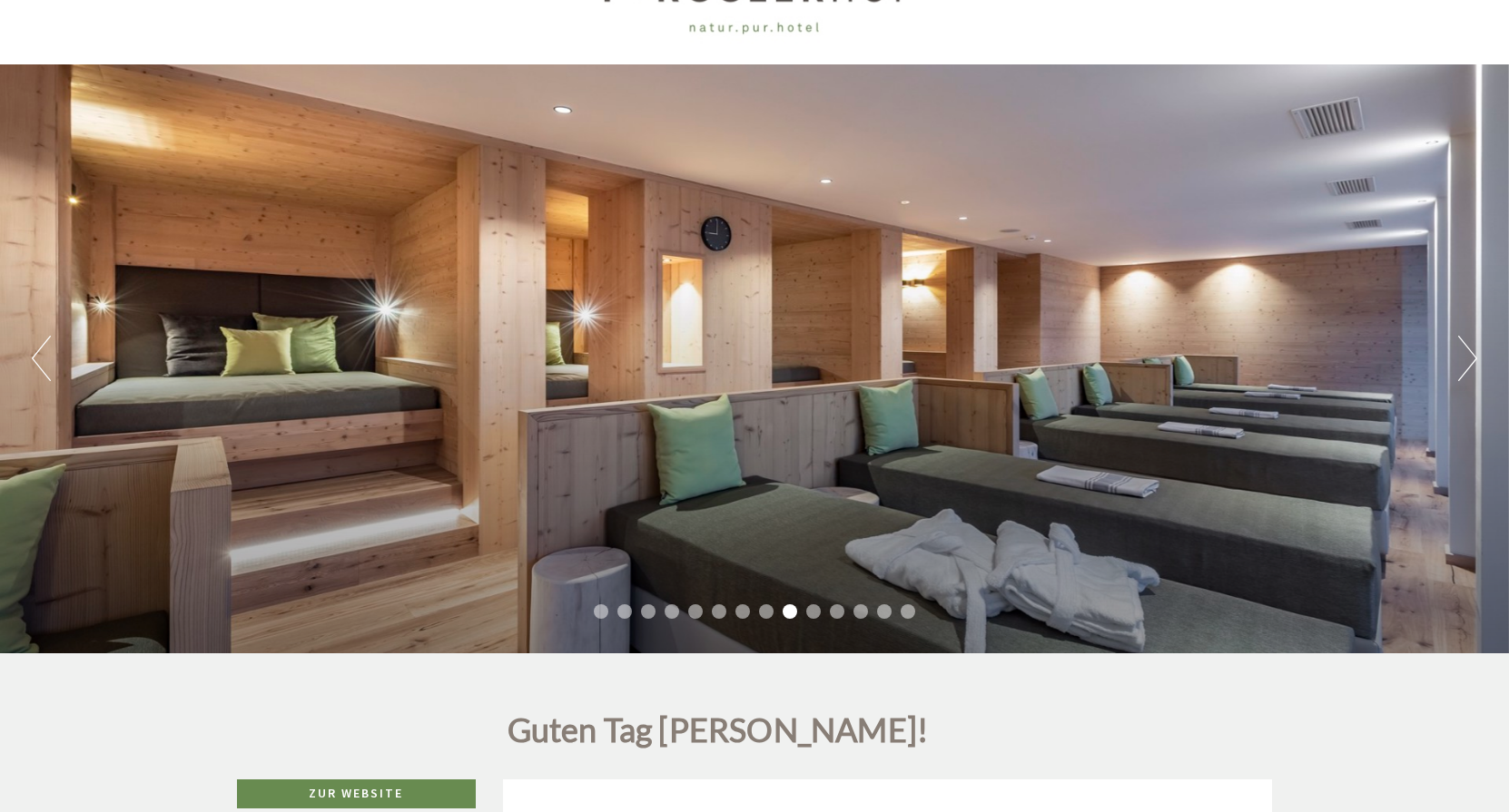
click at [1468, 362] on button "Next" at bounding box center [1468, 359] width 19 height 45
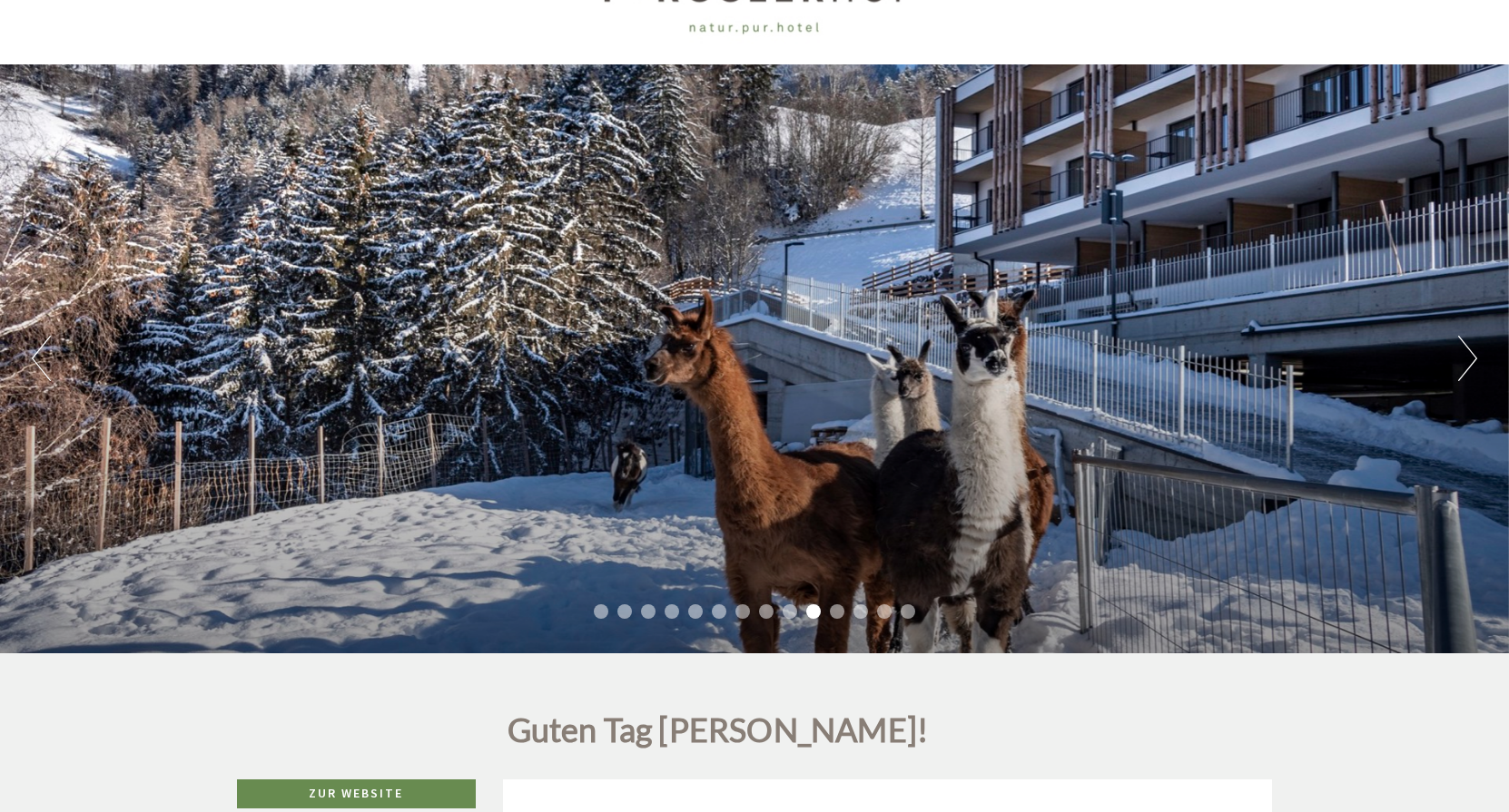
click at [1468, 359] on button "Next" at bounding box center [1468, 359] width 19 height 45
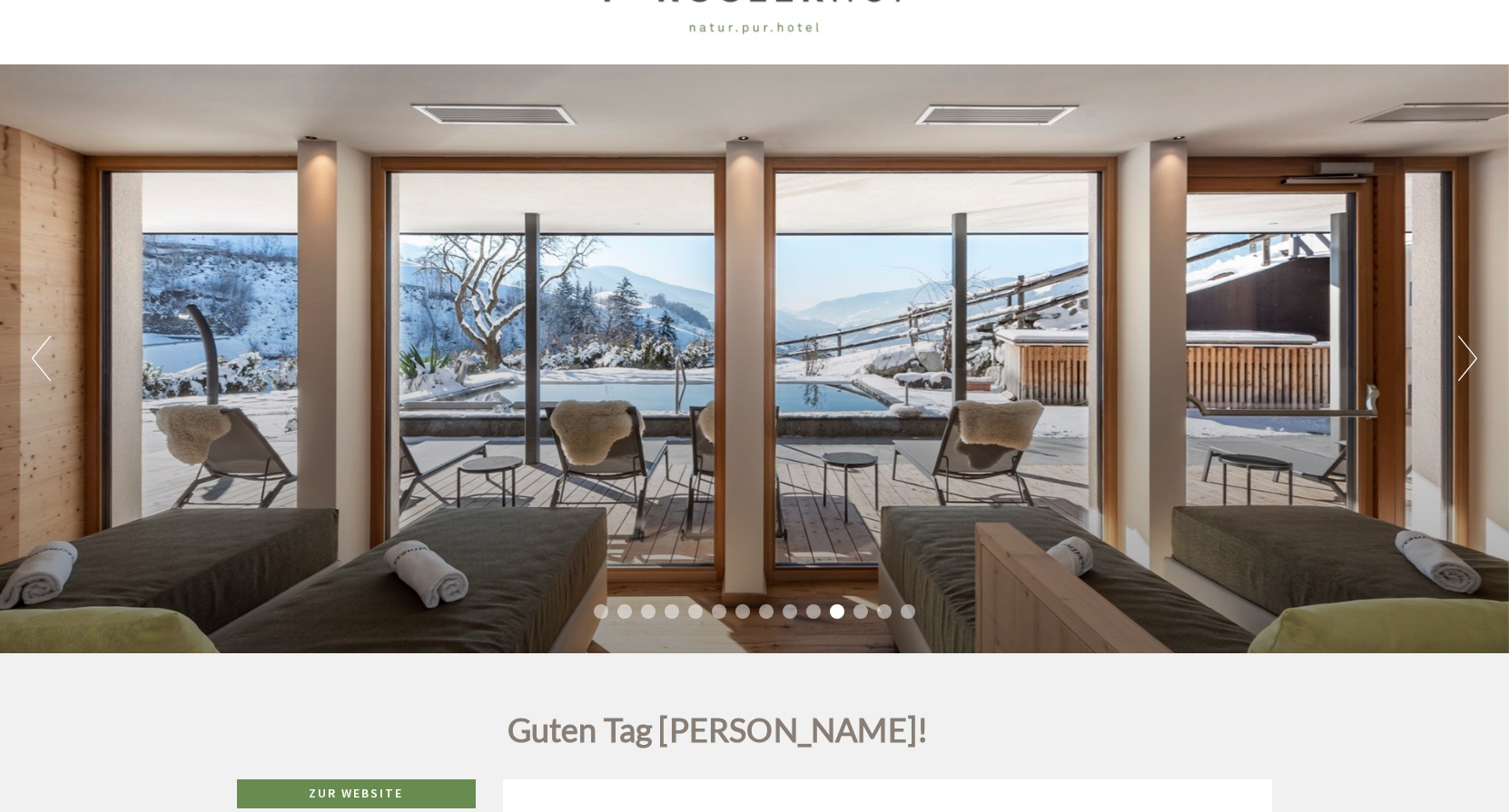
click at [1468, 359] on button "Next" at bounding box center [1468, 359] width 19 height 45
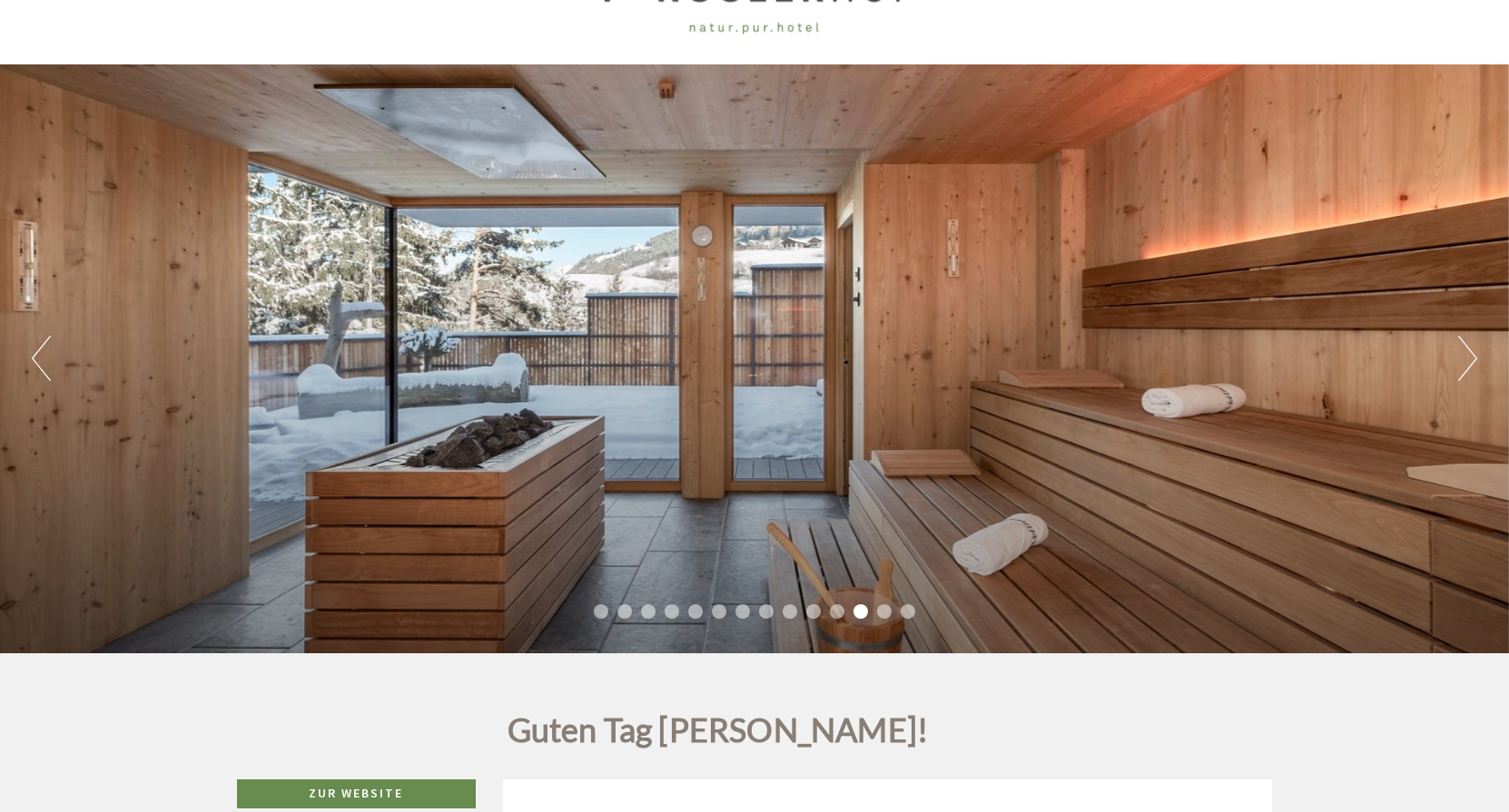
click at [1468, 359] on button "Next" at bounding box center [1468, 359] width 19 height 45
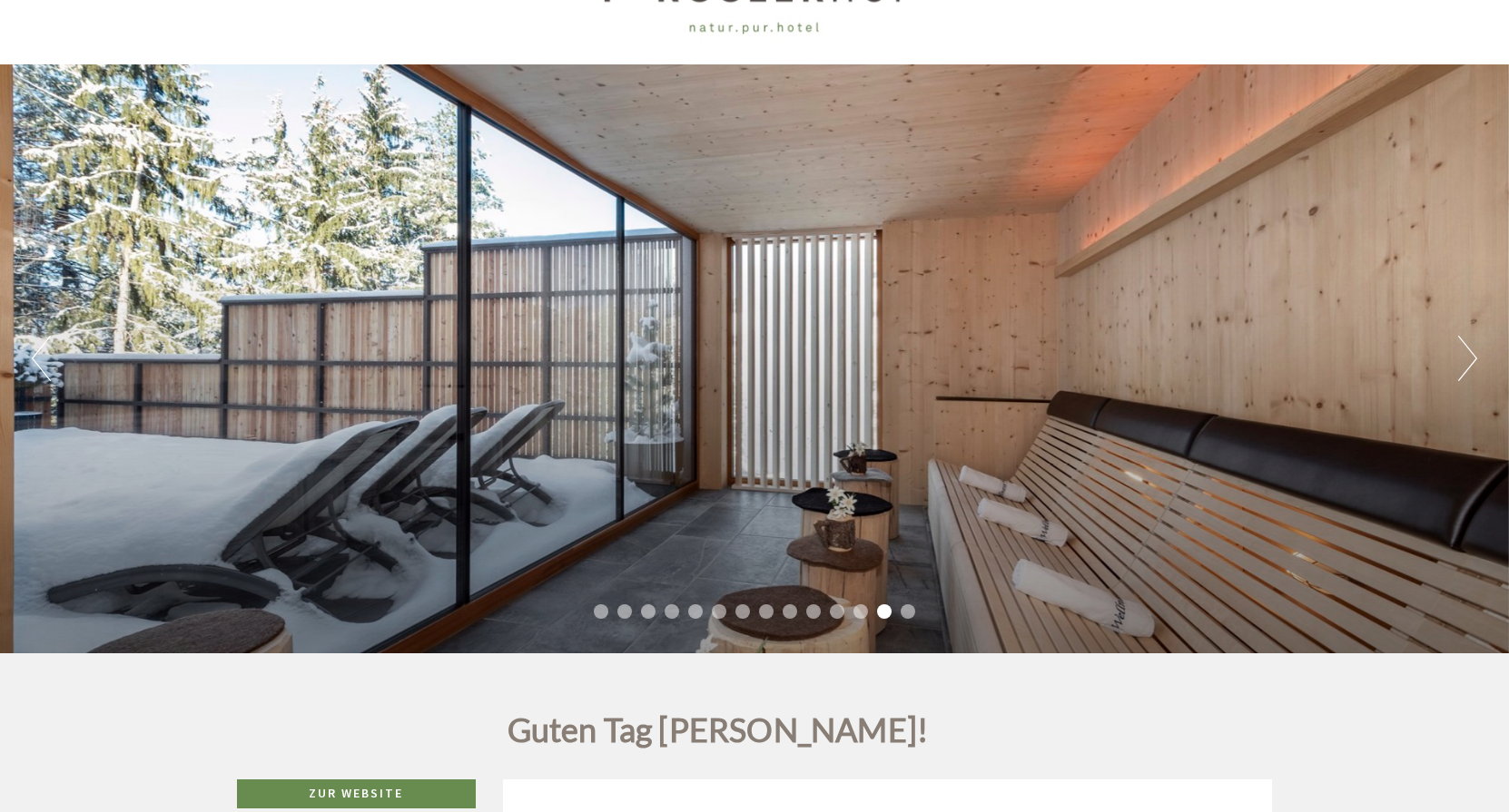
click at [1468, 359] on button "Next" at bounding box center [1468, 359] width 19 height 45
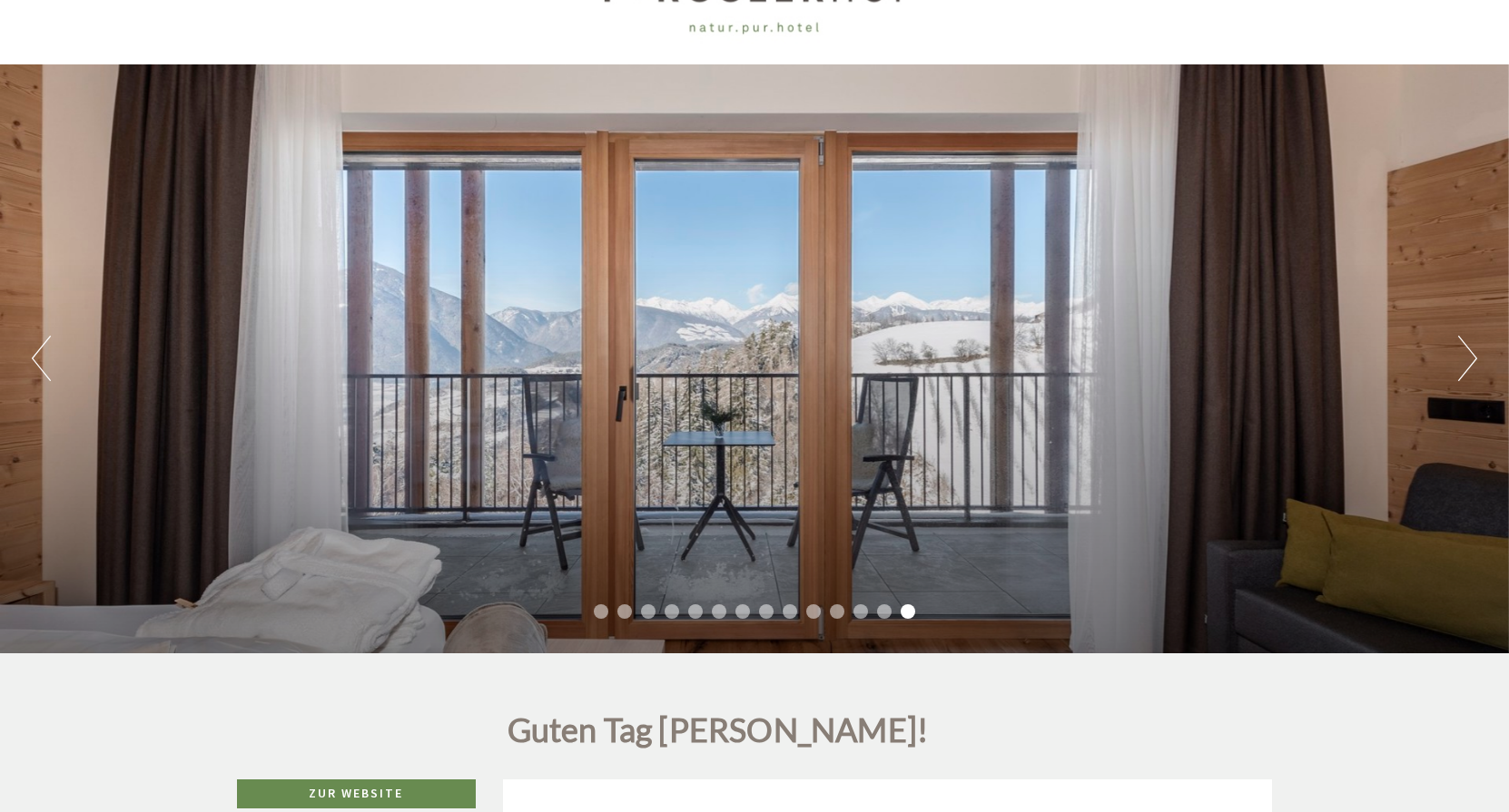
click at [1468, 358] on button "Next" at bounding box center [1468, 359] width 19 height 45
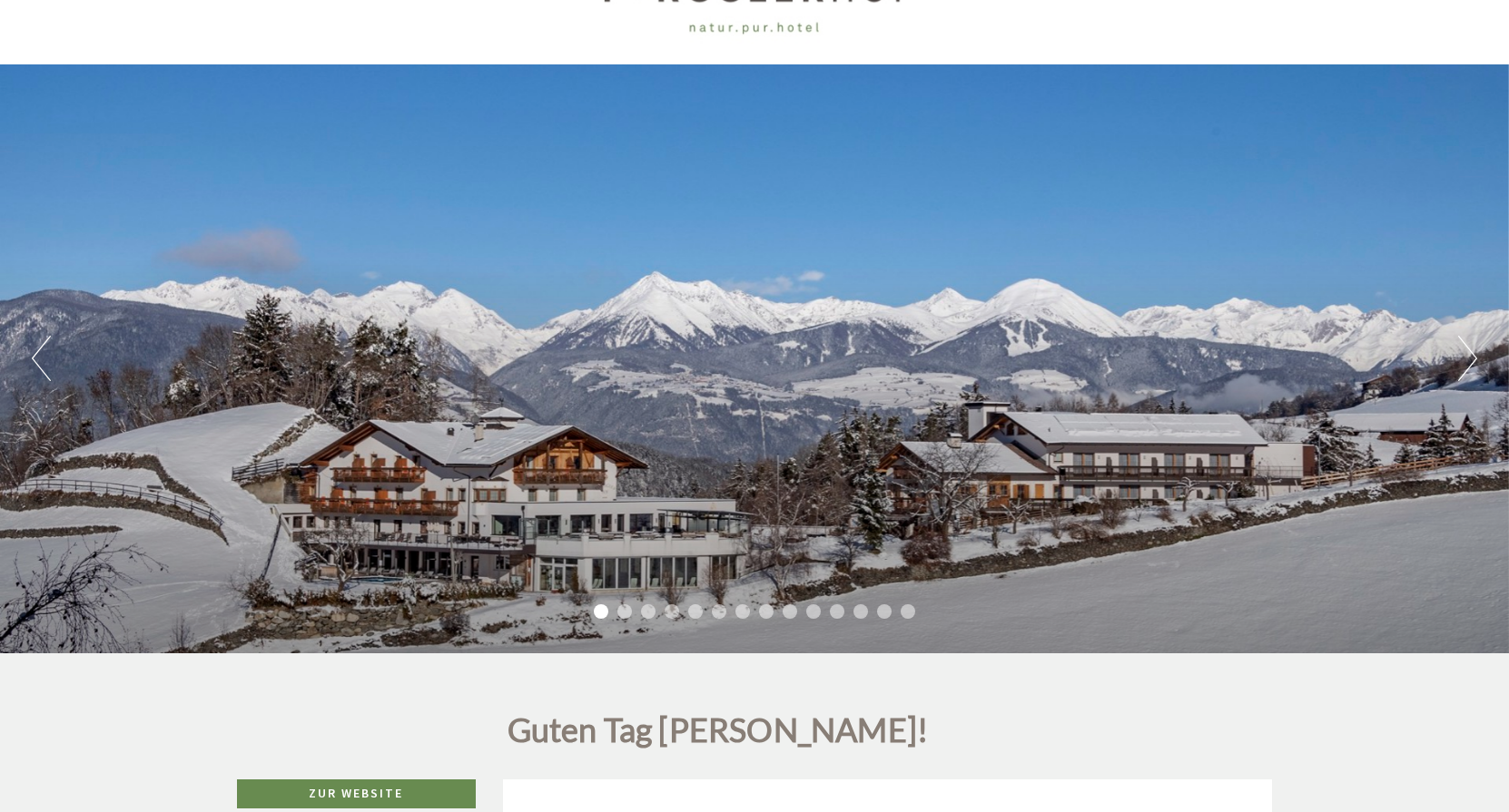
click at [1468, 358] on button "Next" at bounding box center [1468, 359] width 19 height 45
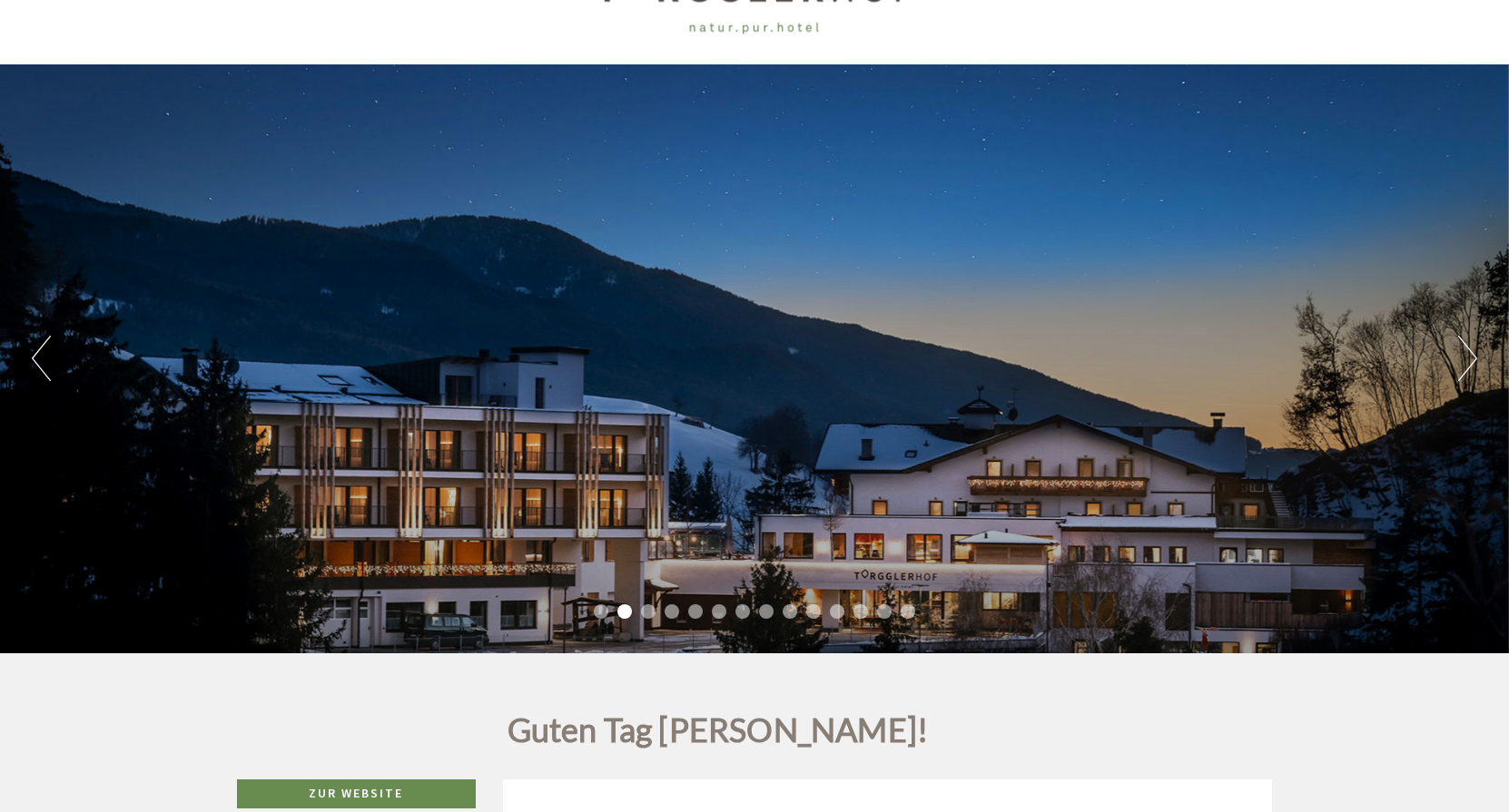
click at [1468, 358] on button "Next" at bounding box center [1468, 359] width 19 height 45
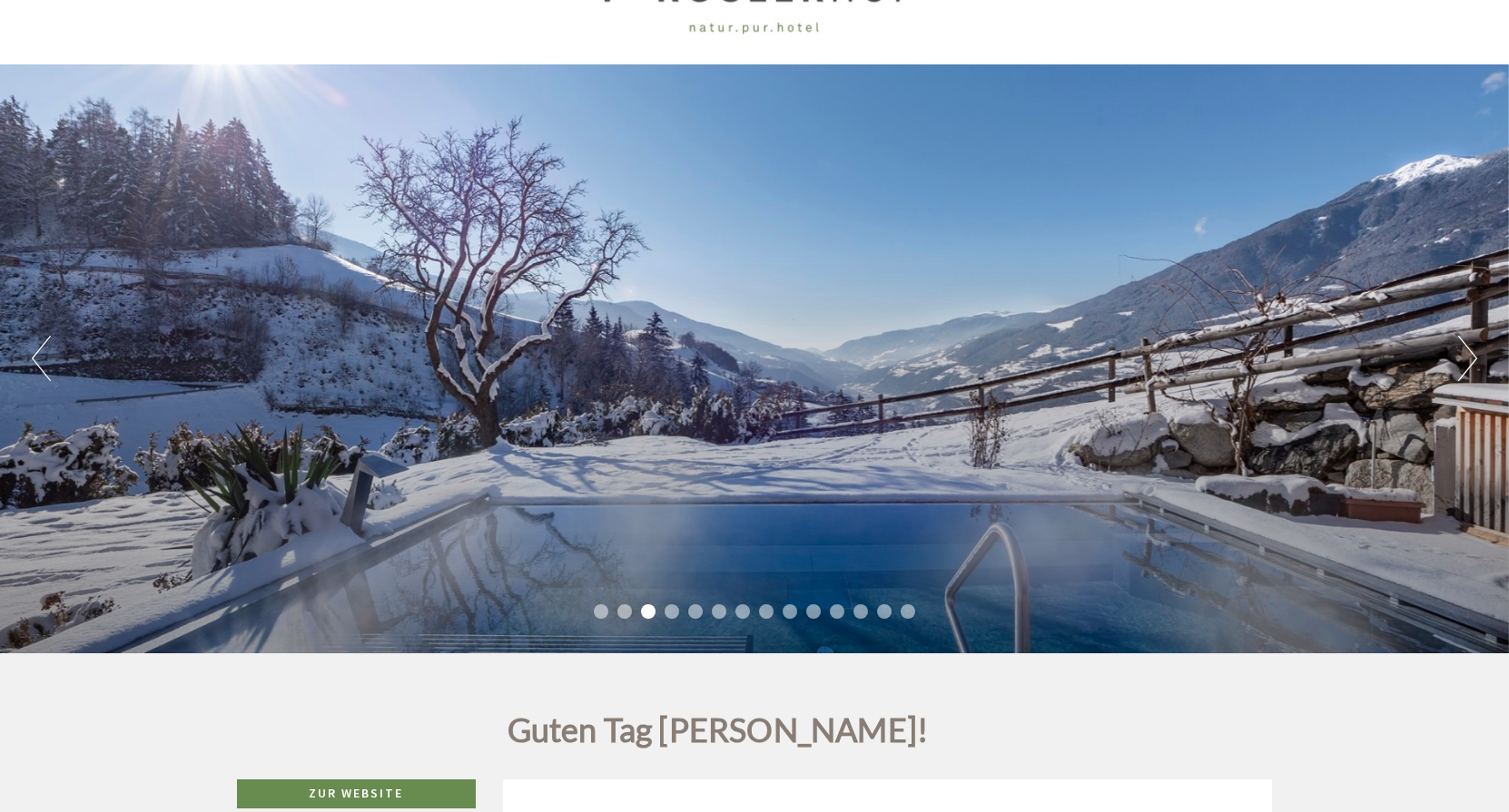
click at [1468, 358] on button "Next" at bounding box center [1468, 359] width 19 height 45
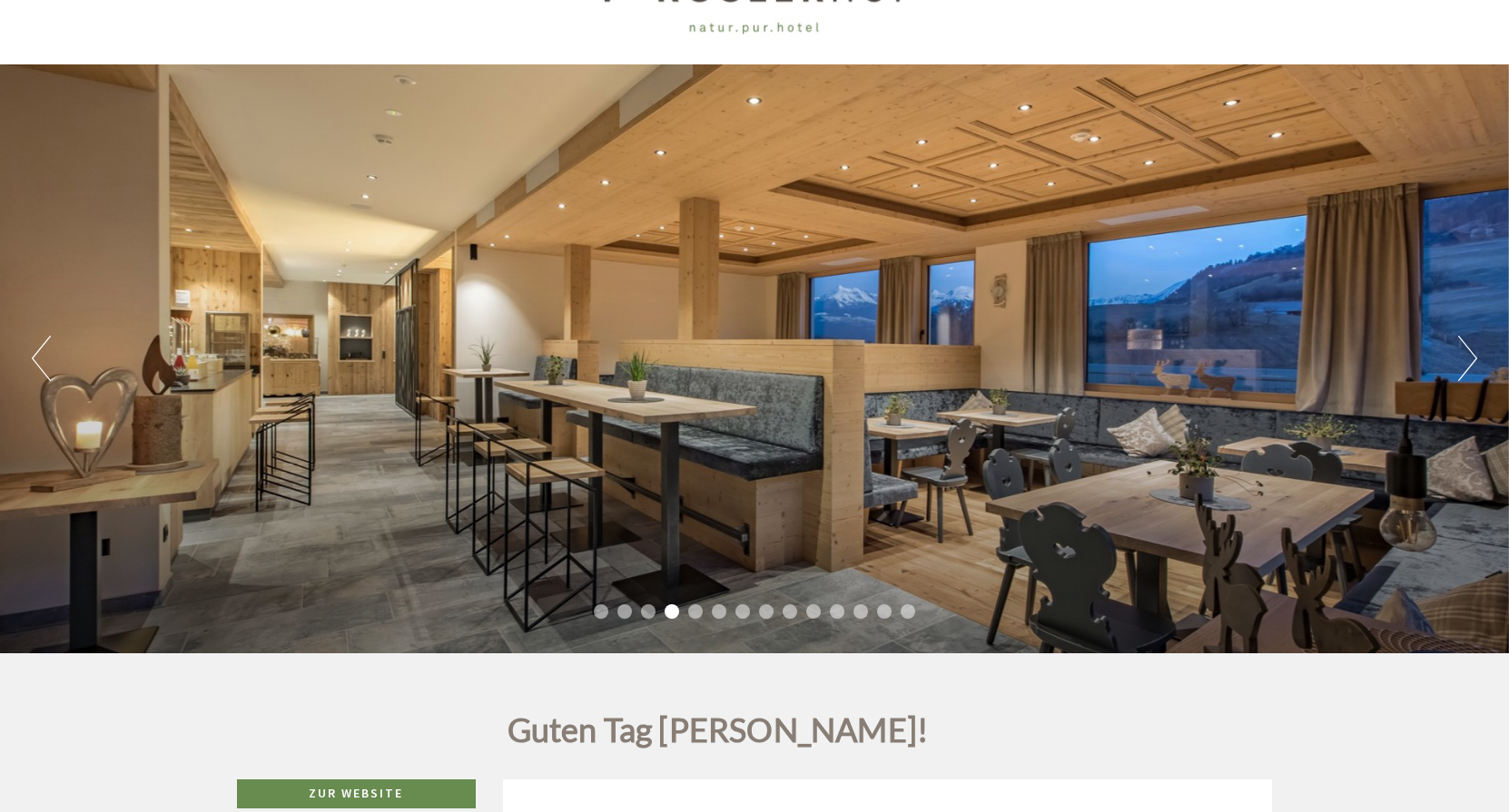
click at [1468, 358] on button "Next" at bounding box center [1468, 359] width 19 height 45
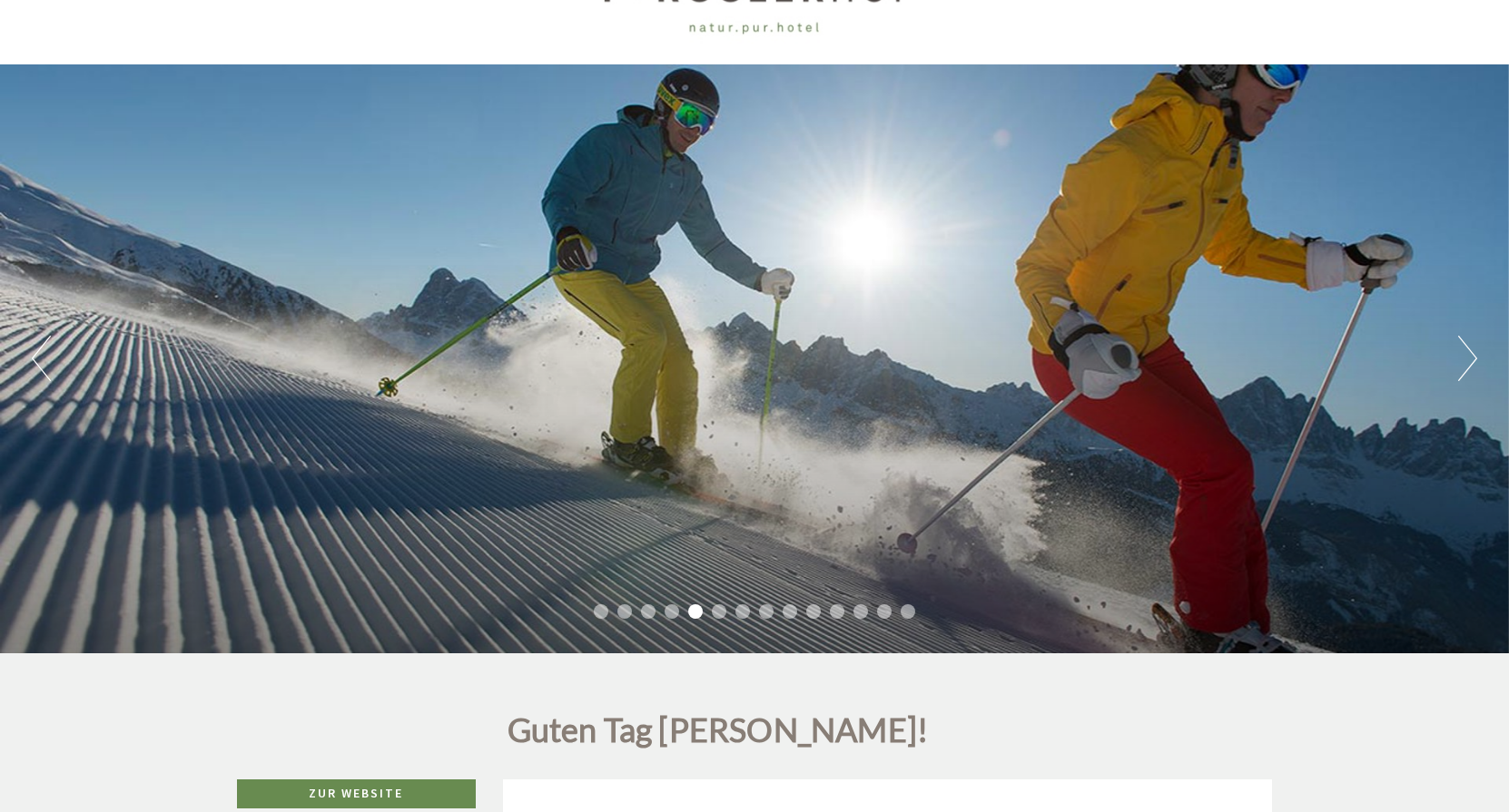
click at [1468, 358] on button "Next" at bounding box center [1468, 359] width 19 height 45
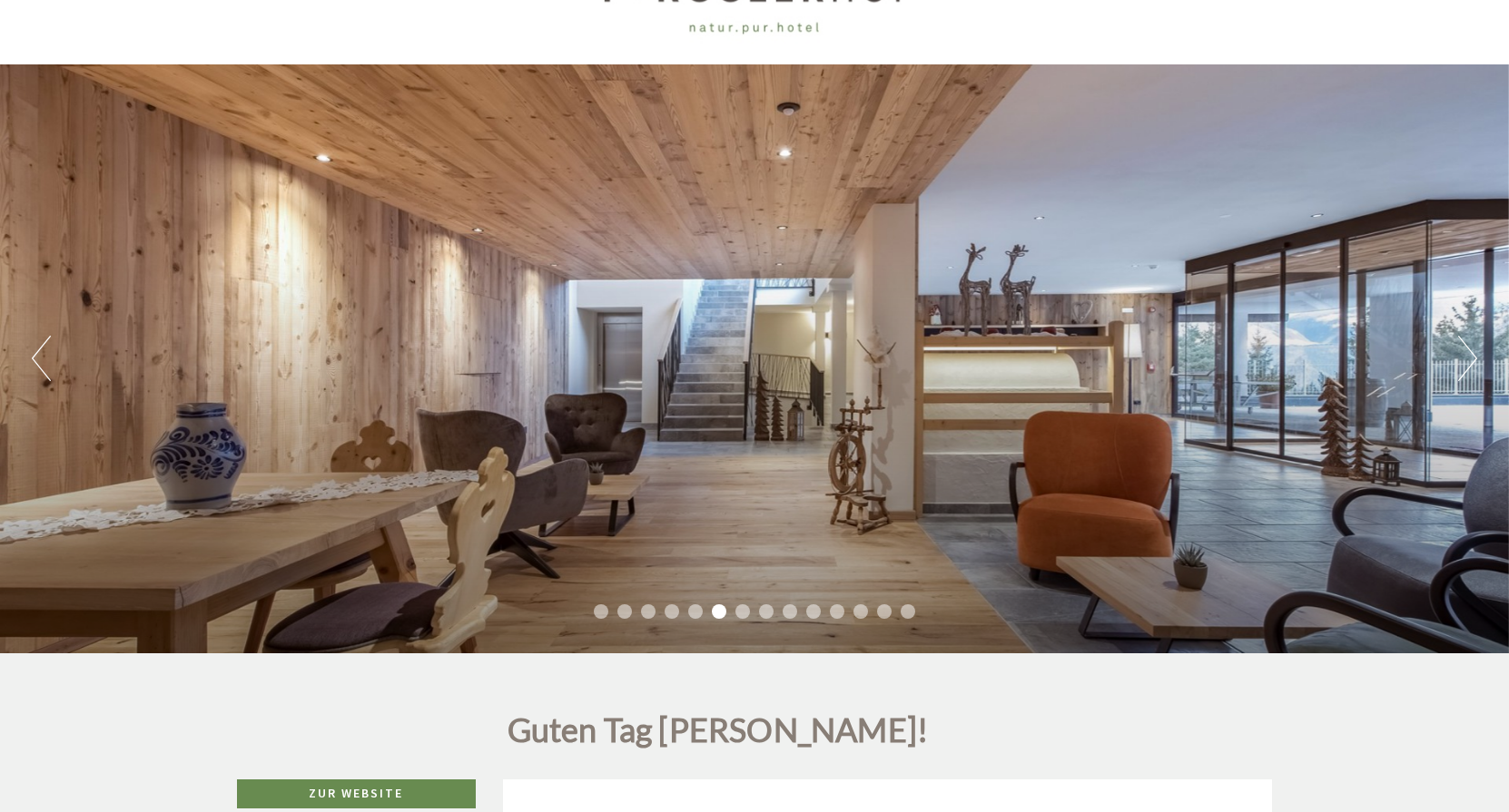
click at [1468, 358] on button "Next" at bounding box center [1468, 359] width 19 height 45
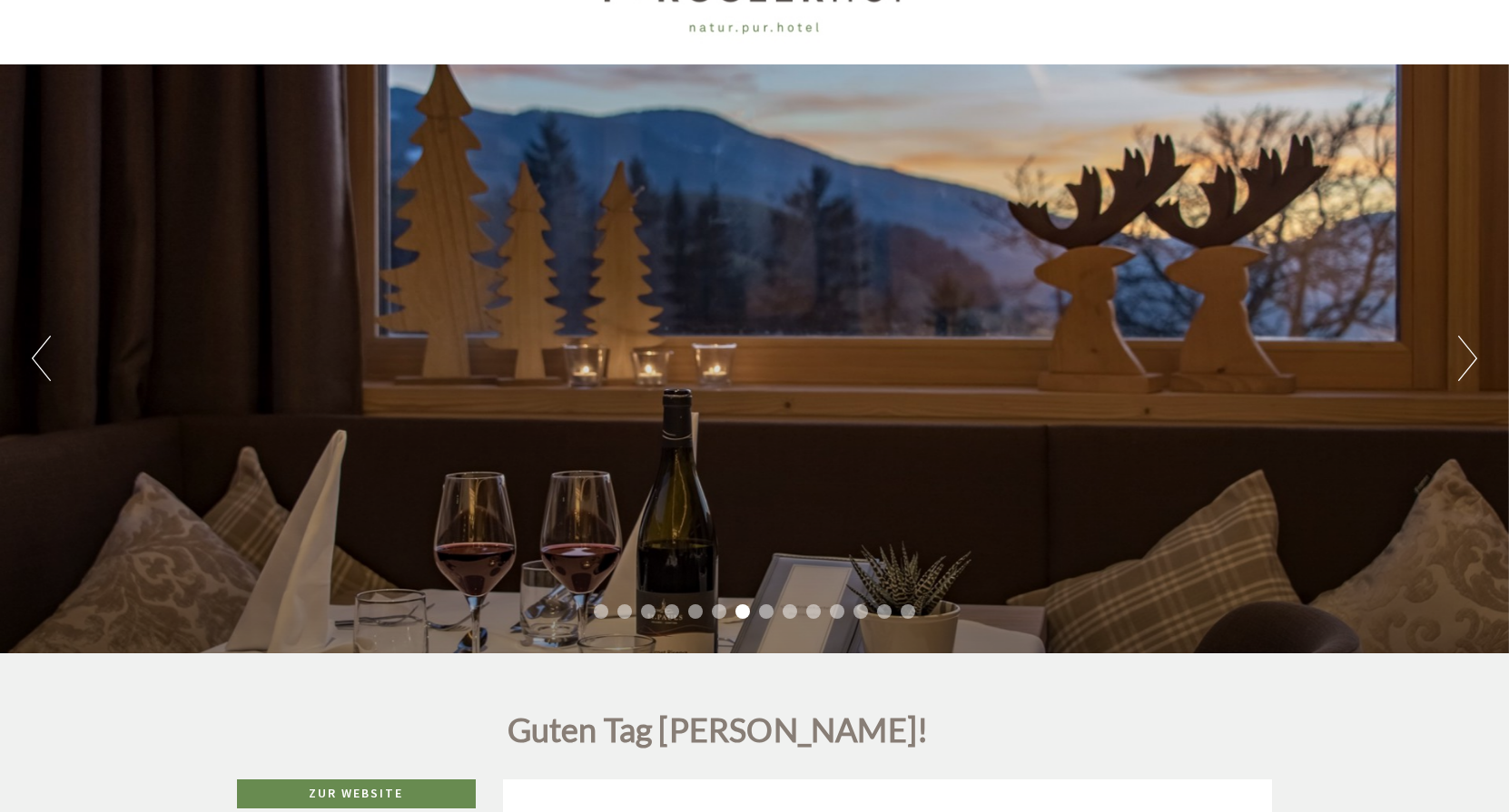
click at [1468, 358] on button "Next" at bounding box center [1468, 359] width 19 height 45
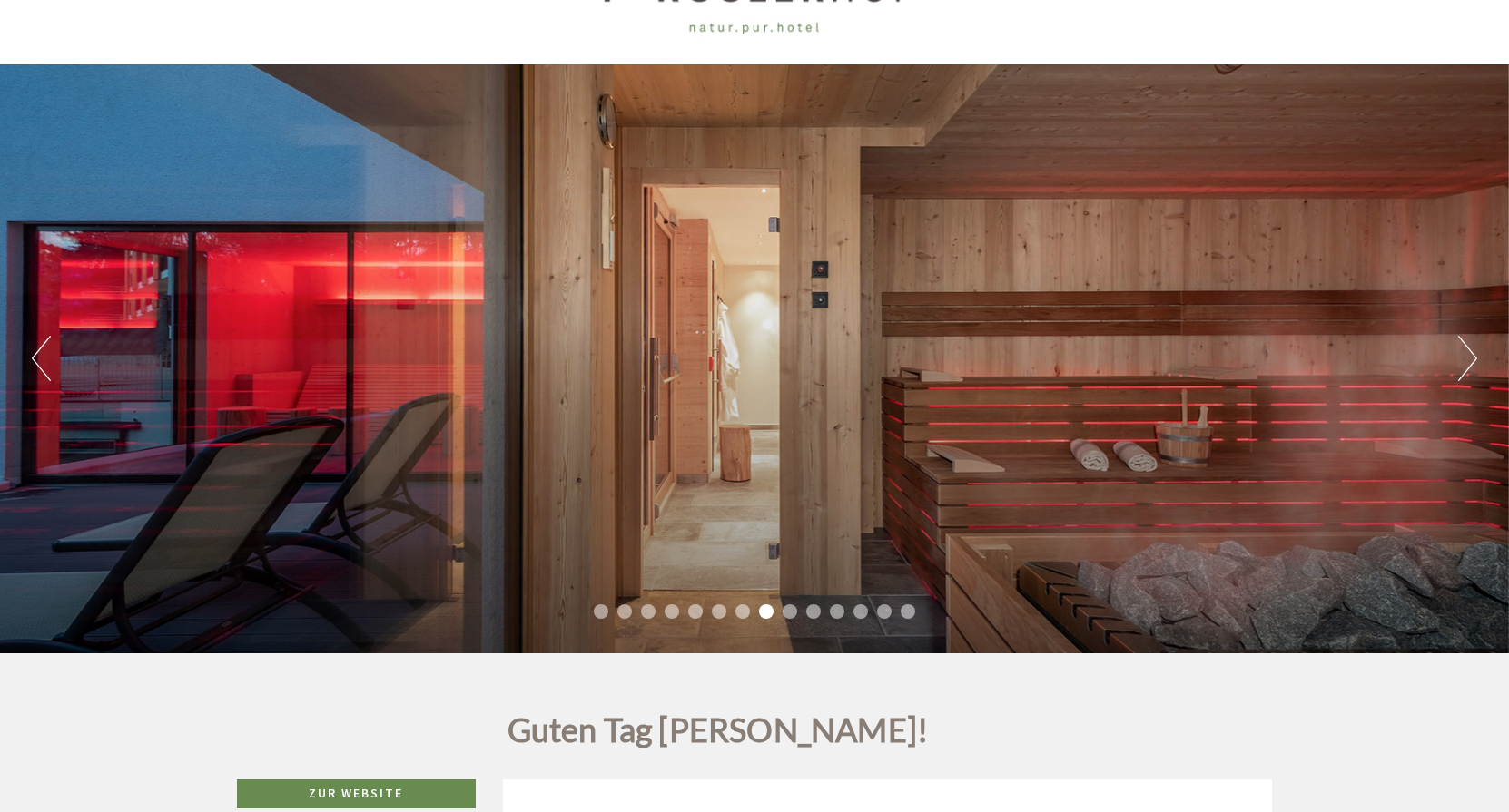
click at [1468, 358] on button "Next" at bounding box center [1468, 359] width 19 height 45
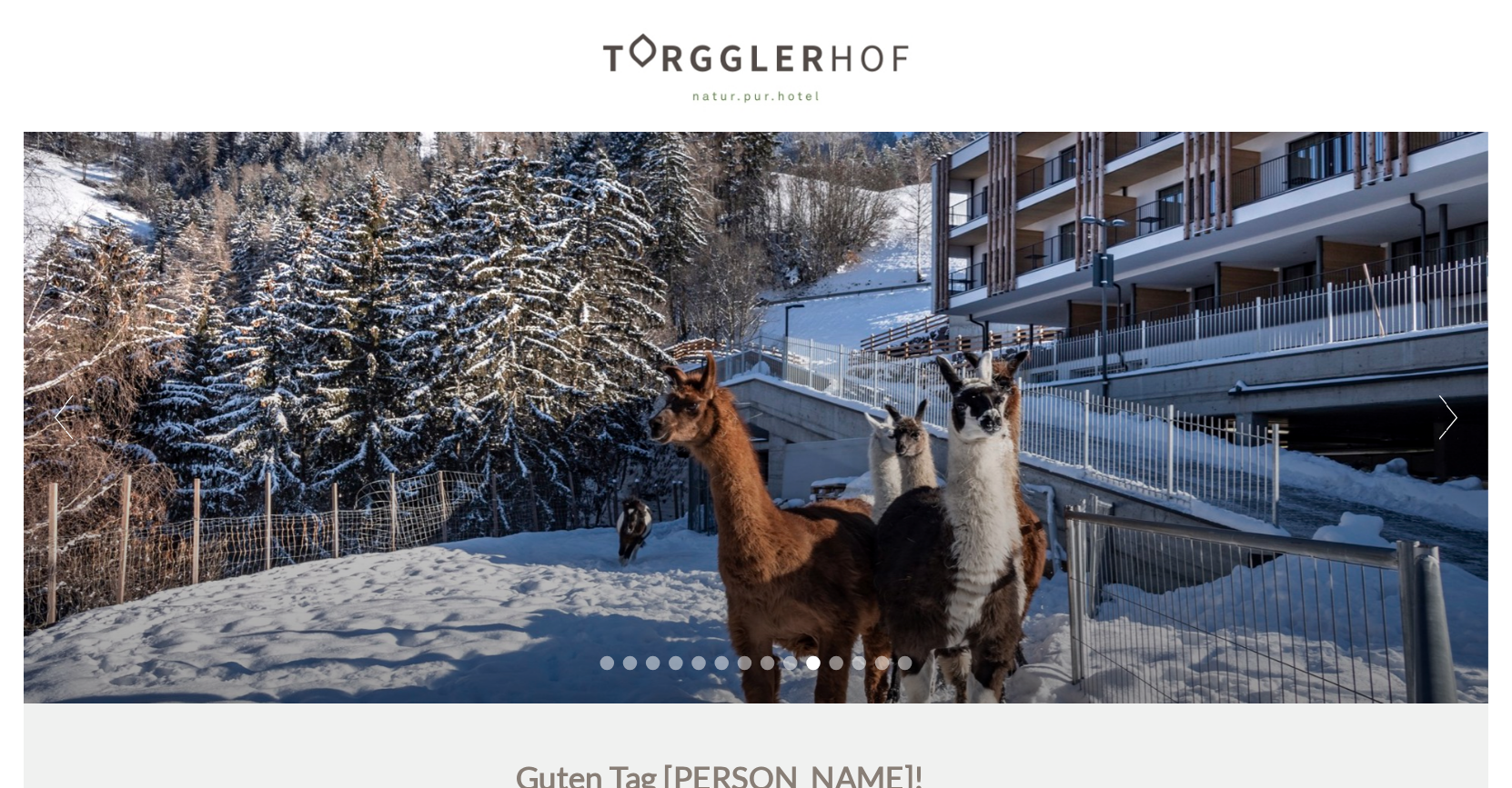
scroll to position [0, 0]
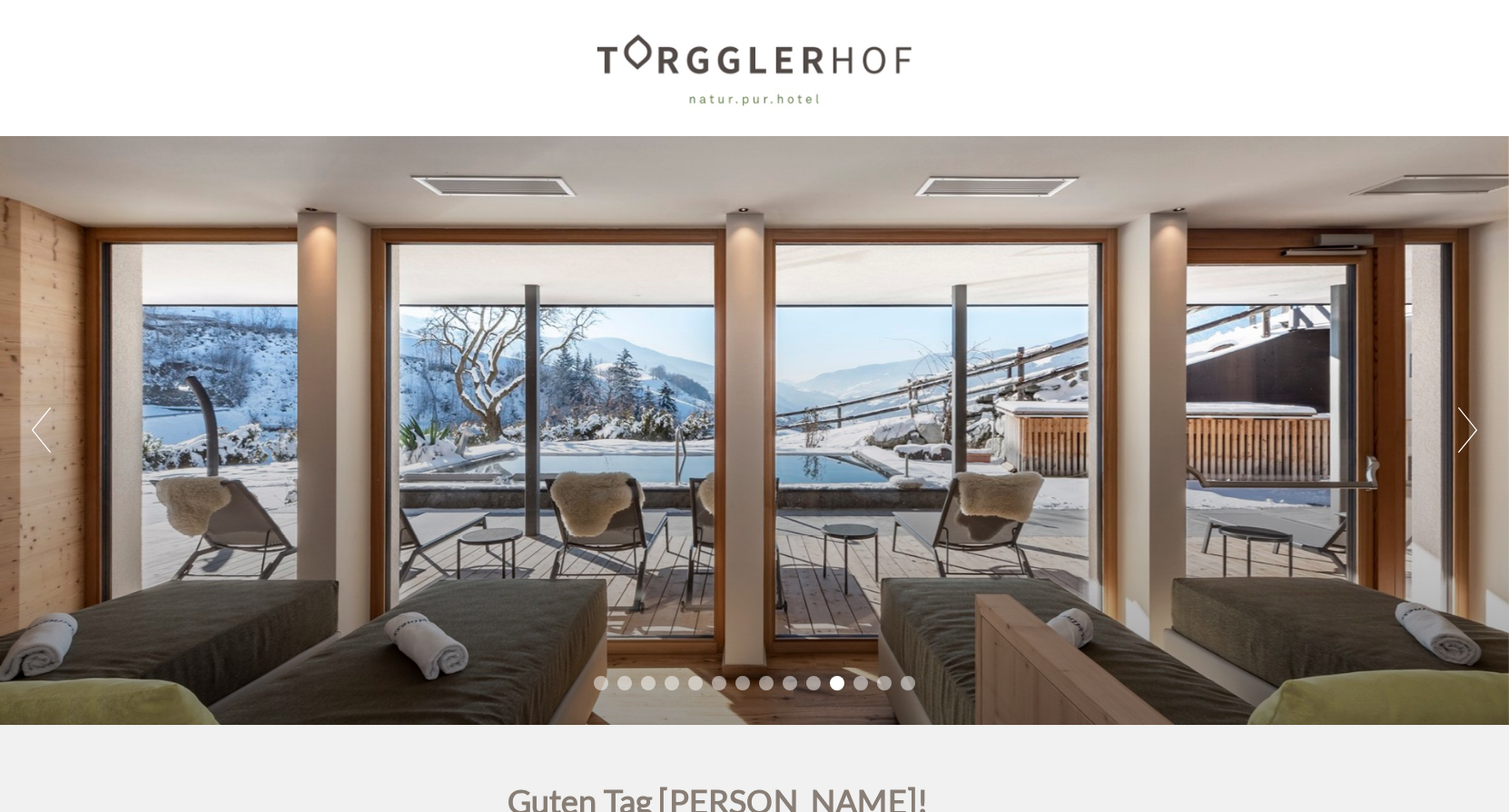
click at [1315, 44] on div "Previous Next 1 2 3 4 5 6 7 8 9 10 11 12 13 14" at bounding box center [754, 362] width 1509 height 726
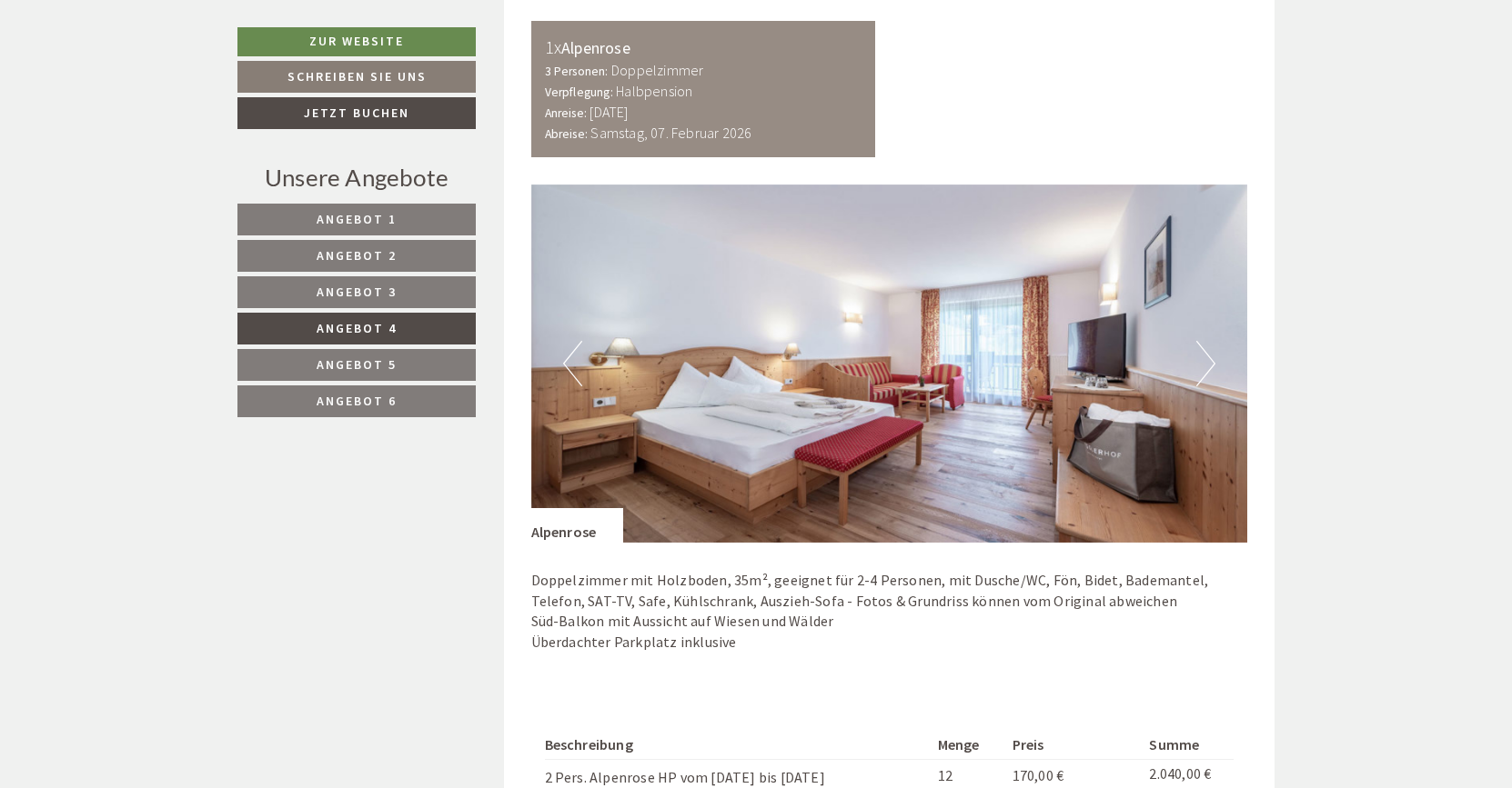
scroll to position [1114, 0]
